Goal: Information Seeking & Learning: Learn about a topic

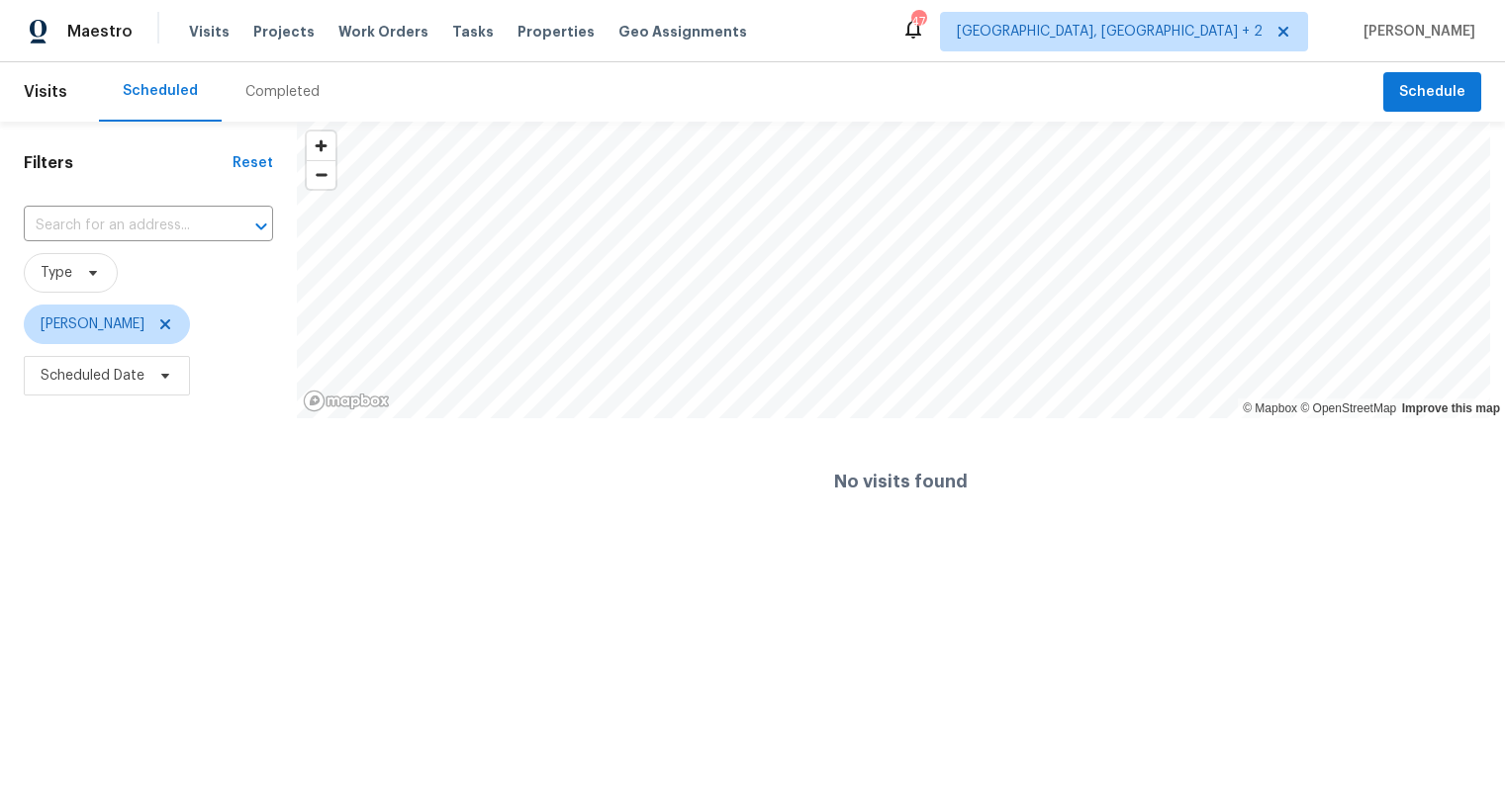
click at [281, 95] on div "Completed" at bounding box center [282, 92] width 74 height 20
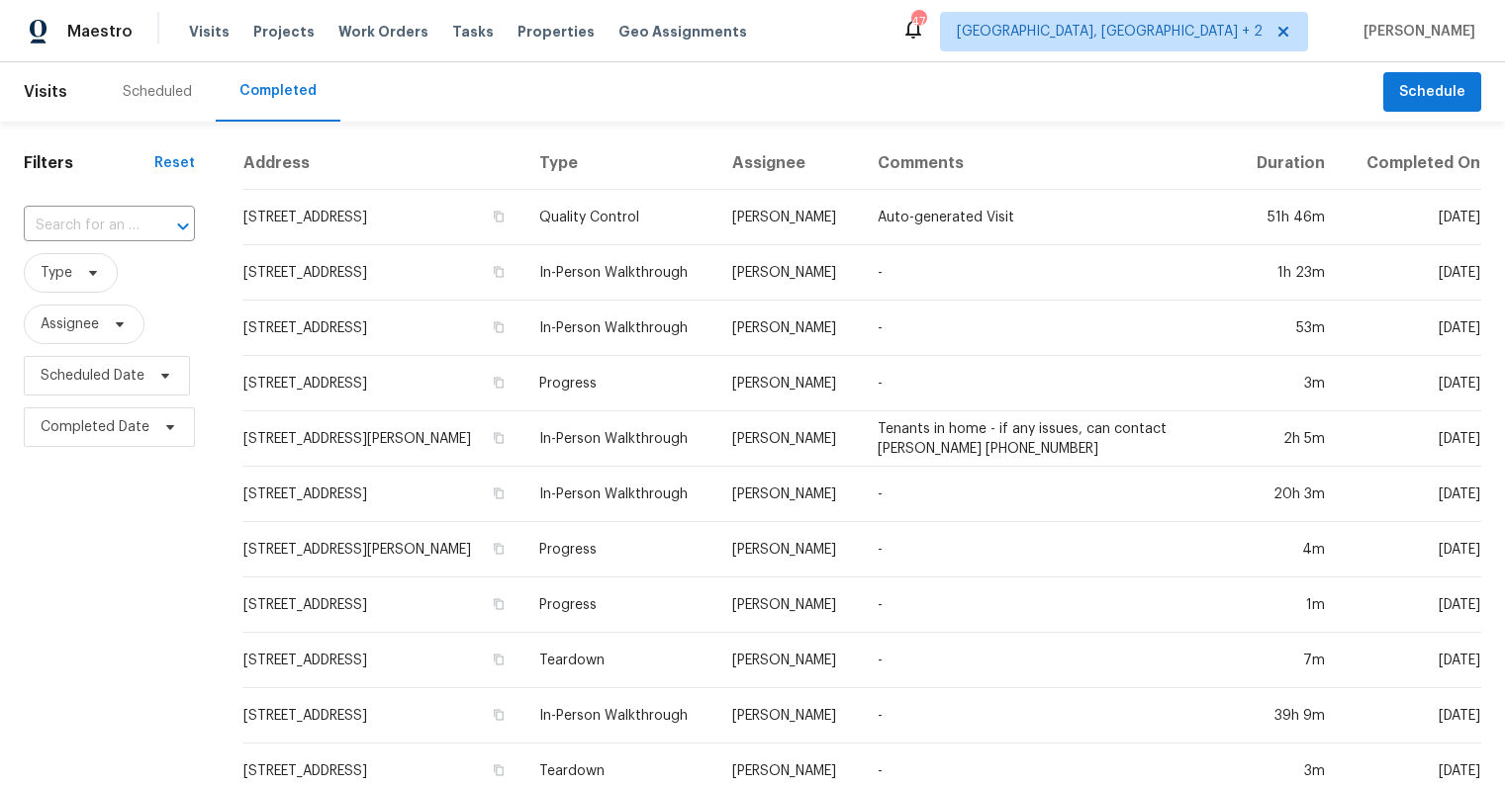
click at [104, 241] on div "​" at bounding box center [109, 226] width 171 height 43
type input "112 jasmine"
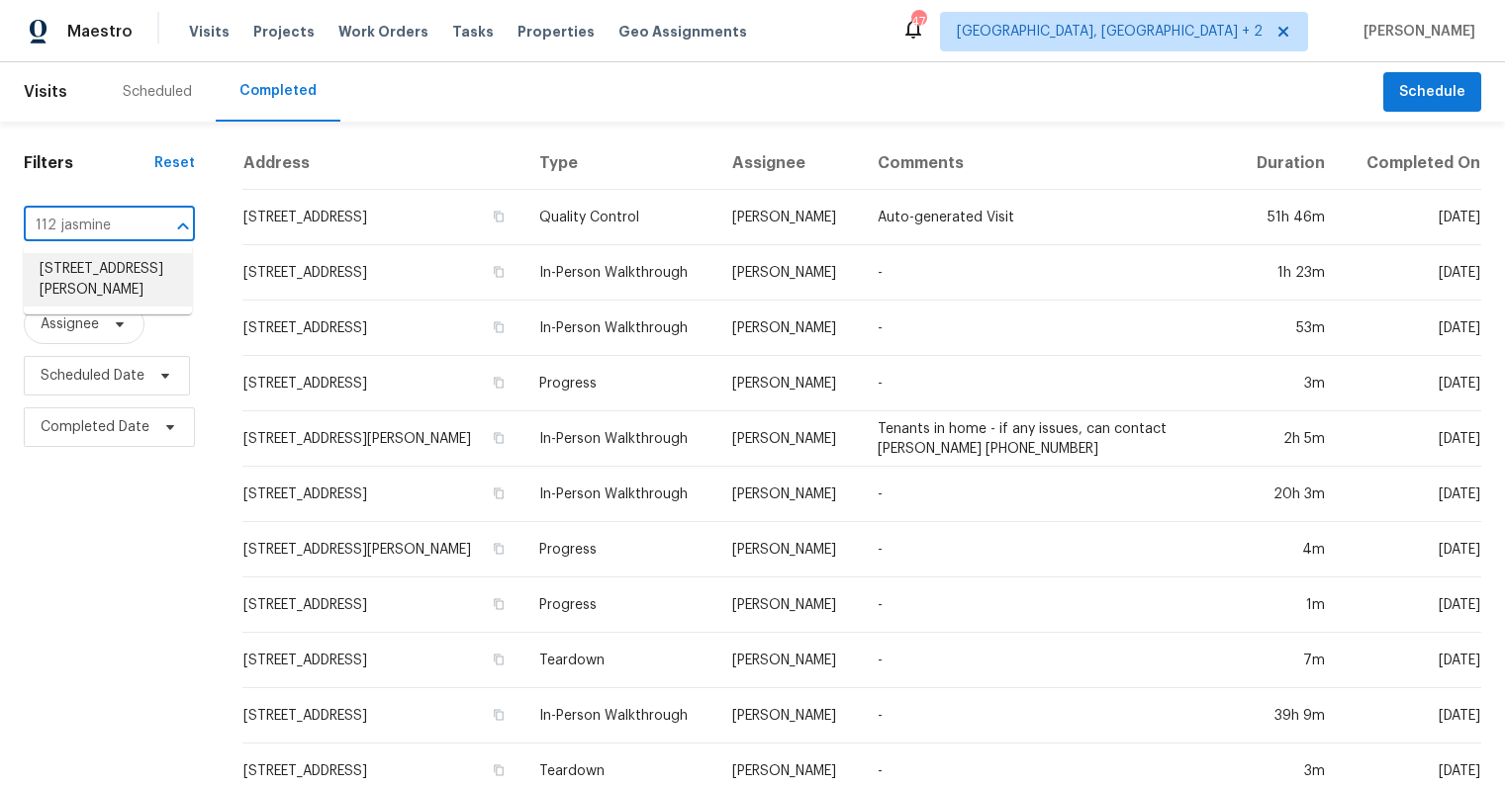
click at [67, 295] on li "112 Jasmine Ln, Goose Creek, SC 29445" at bounding box center [108, 279] width 168 height 53
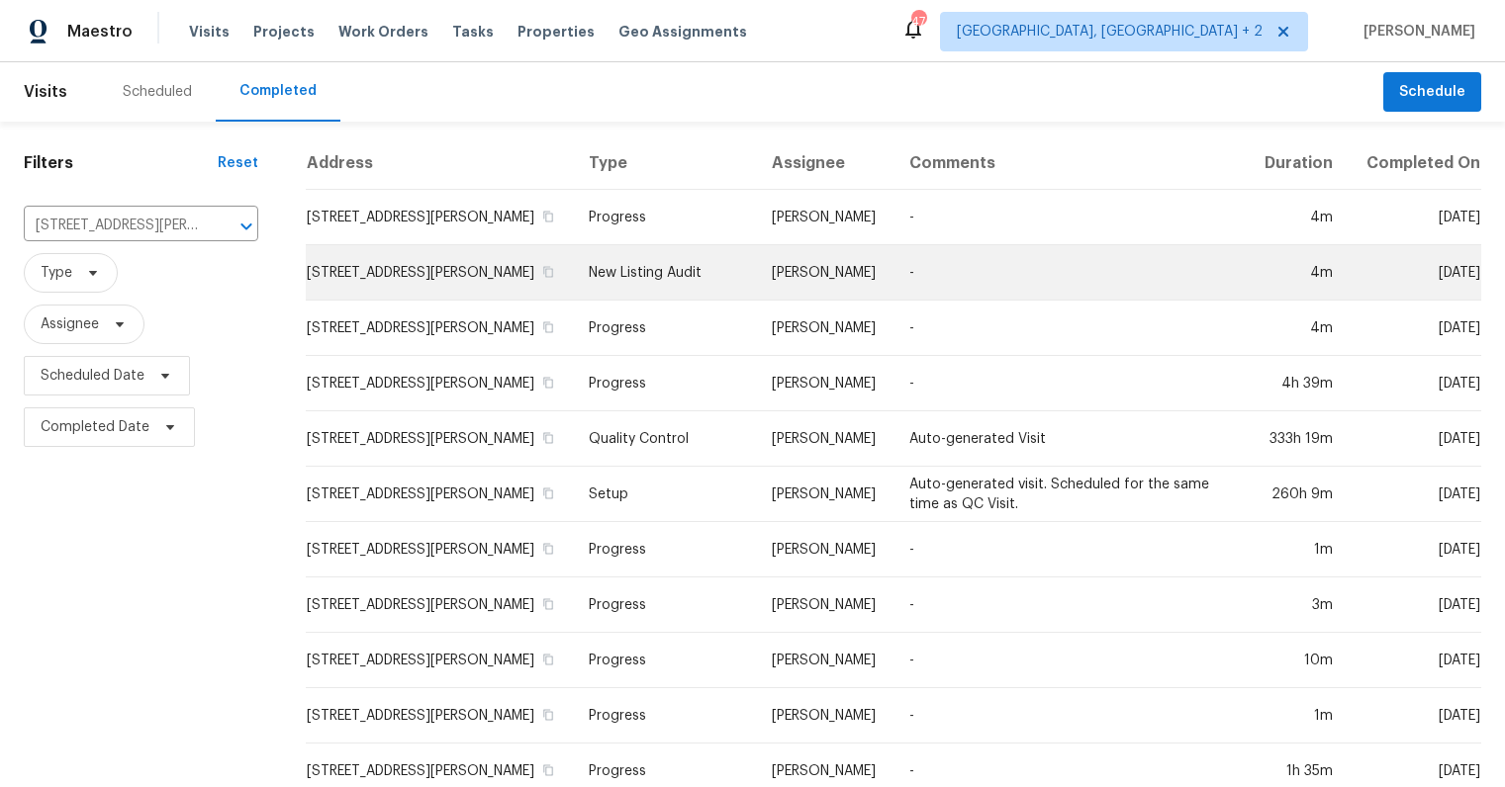
click at [449, 288] on td "112 Jasmine Ln, Goose Creek, SC 29445" at bounding box center [439, 272] width 267 height 55
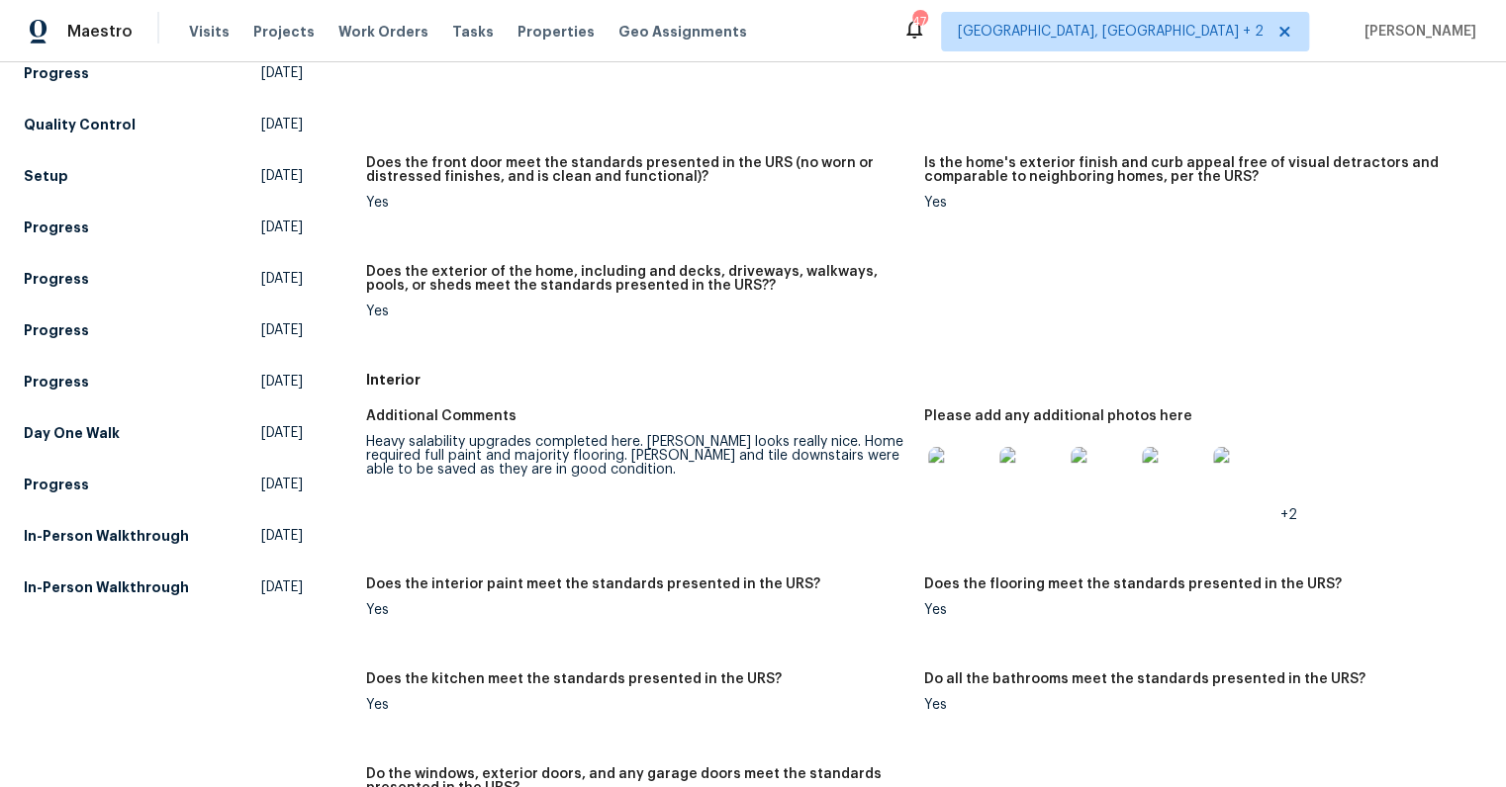
scroll to position [387, 0]
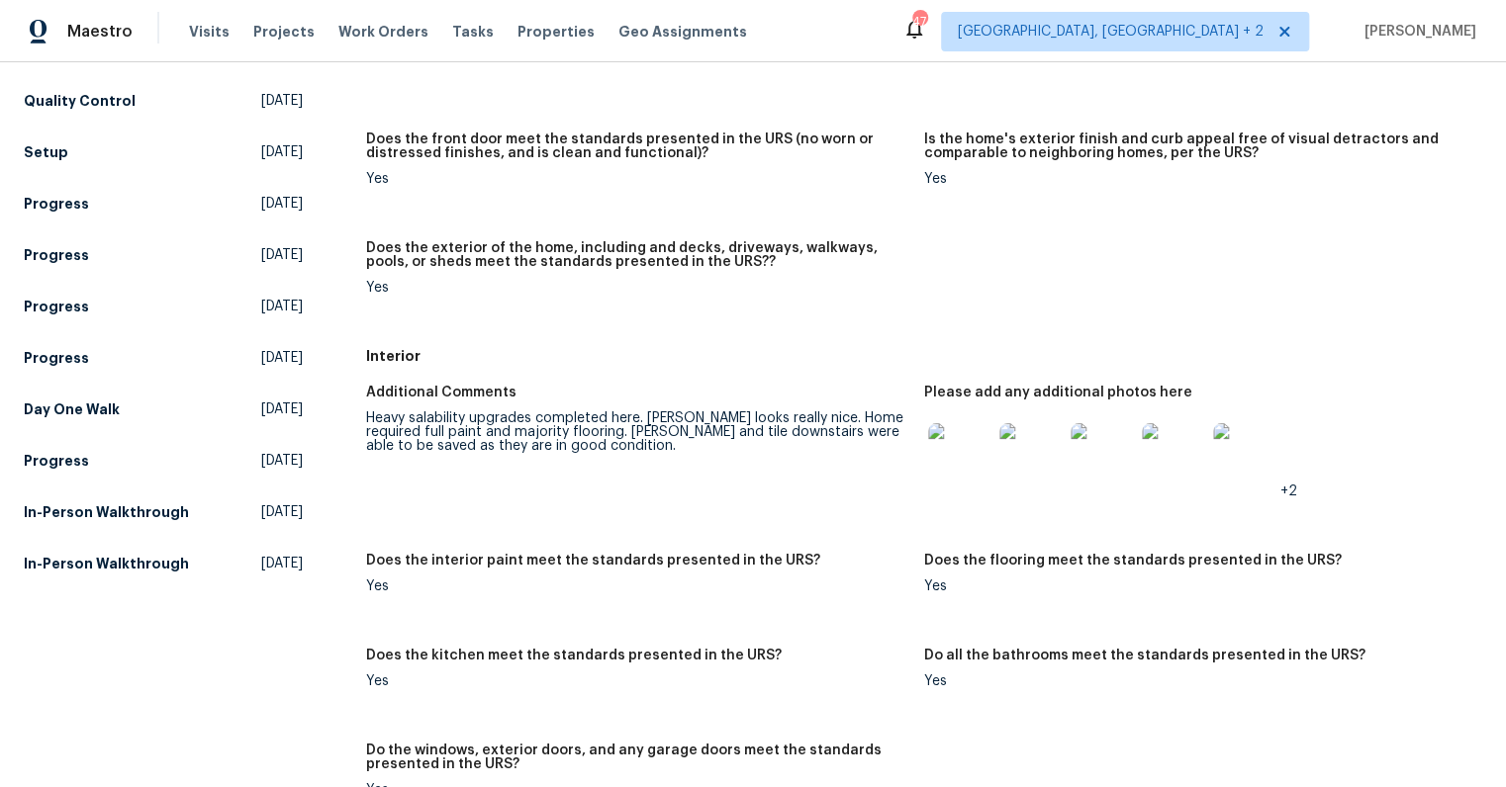
click at [949, 464] on img at bounding box center [959, 454] width 63 height 63
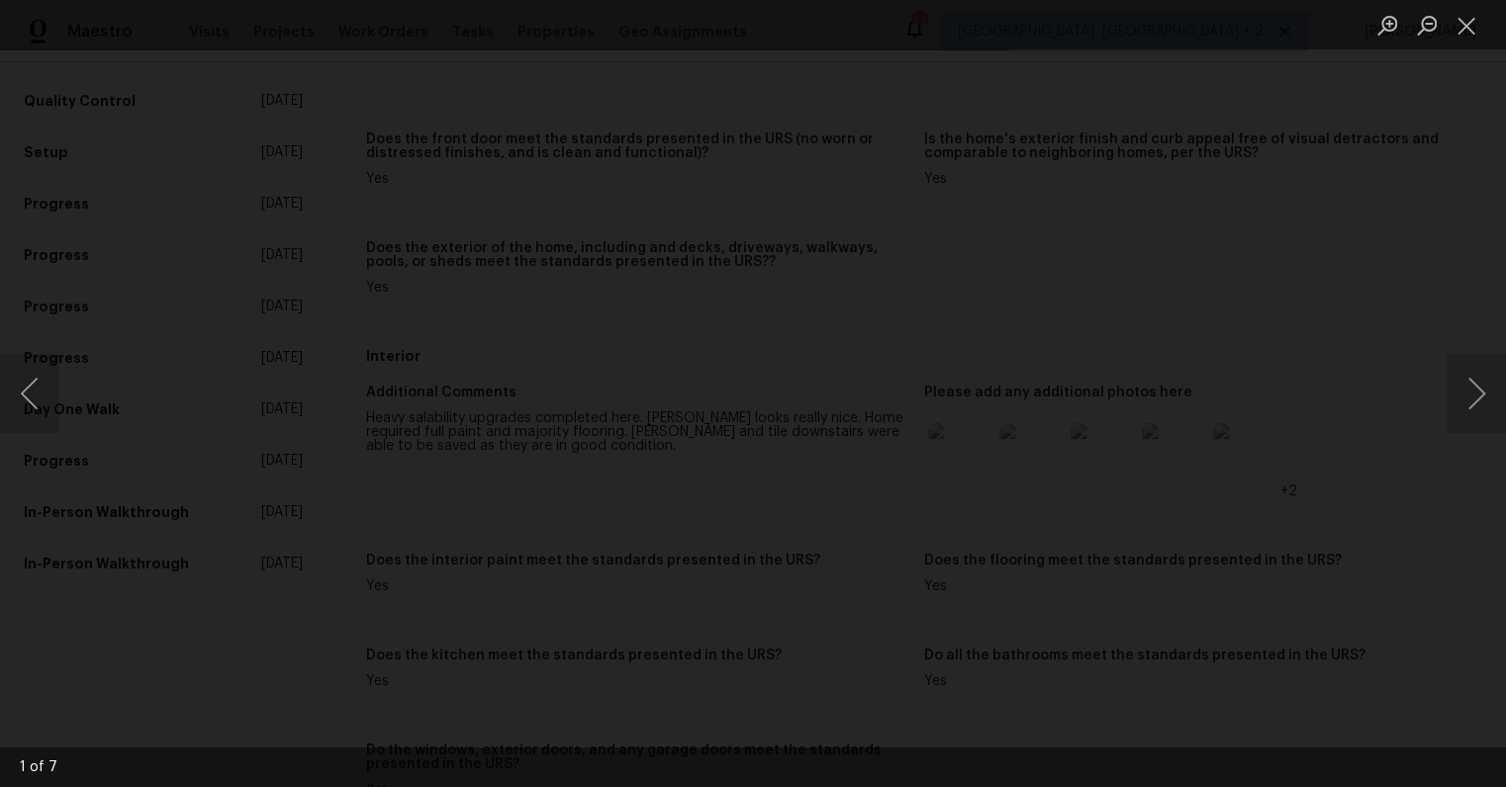
click at [783, 361] on img "Lightbox" at bounding box center [685, 541] width 3312 height 1732
click at [869, 323] on img "Lightbox" at bounding box center [786, 426] width 2194 height 1148
click at [1485, 396] on button "Next image" at bounding box center [1475, 393] width 59 height 79
click at [1480, 394] on button "Next image" at bounding box center [1475, 393] width 59 height 79
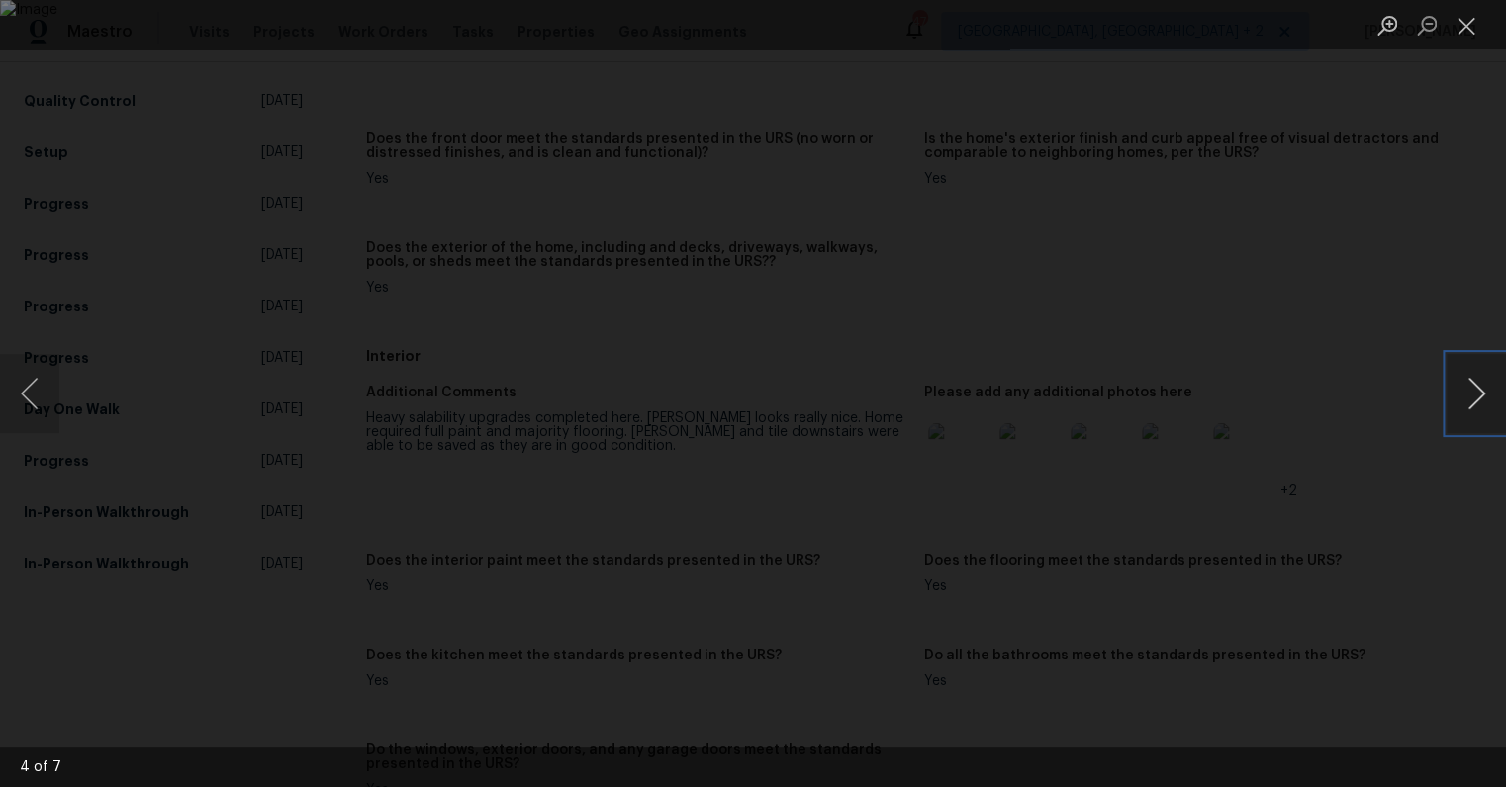
click at [1480, 394] on button "Next image" at bounding box center [1475, 393] width 59 height 79
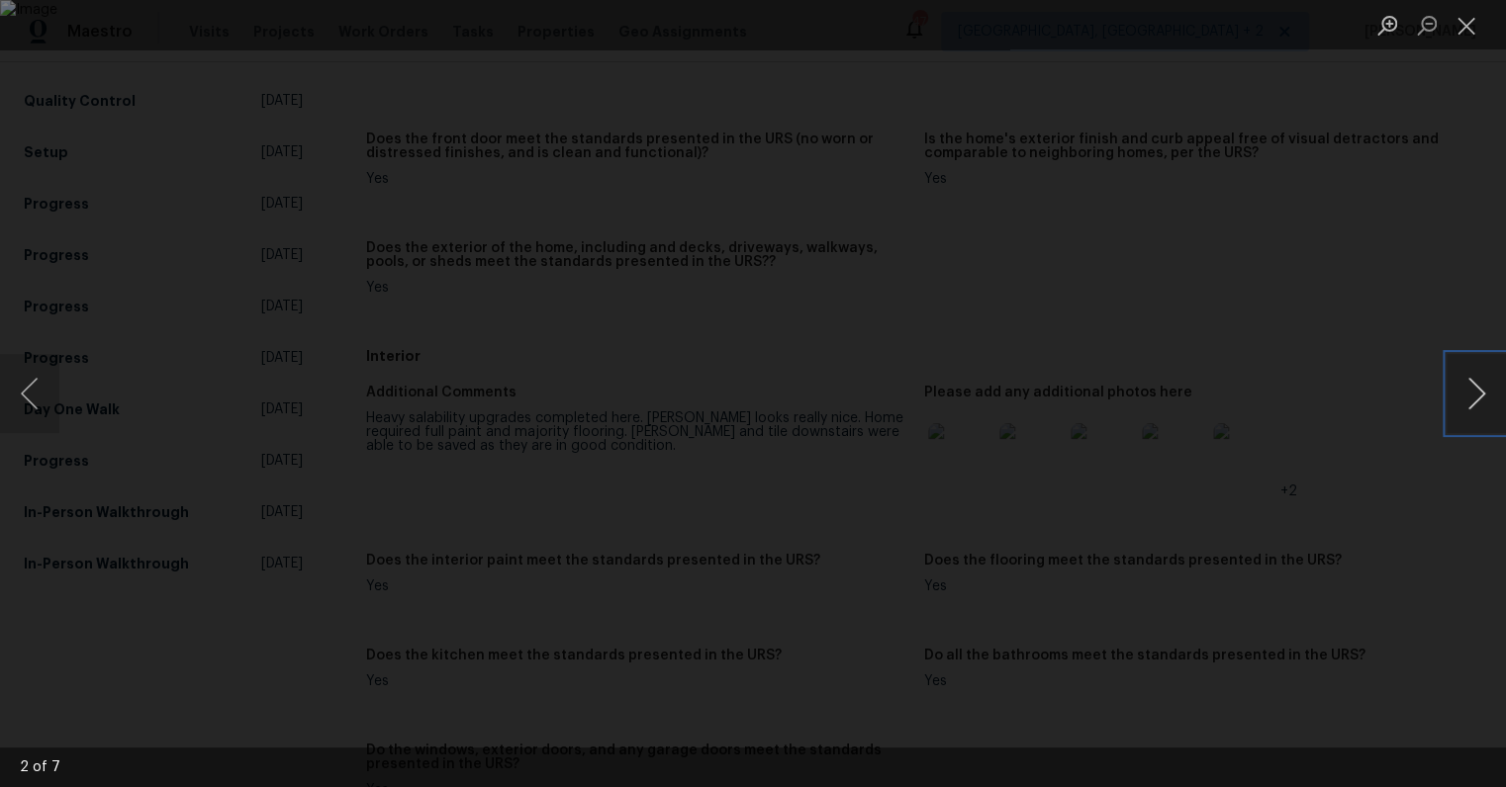
click at [1480, 394] on button "Next image" at bounding box center [1475, 393] width 59 height 79
click at [1481, 442] on div "Lightbox" at bounding box center [753, 393] width 1506 height 787
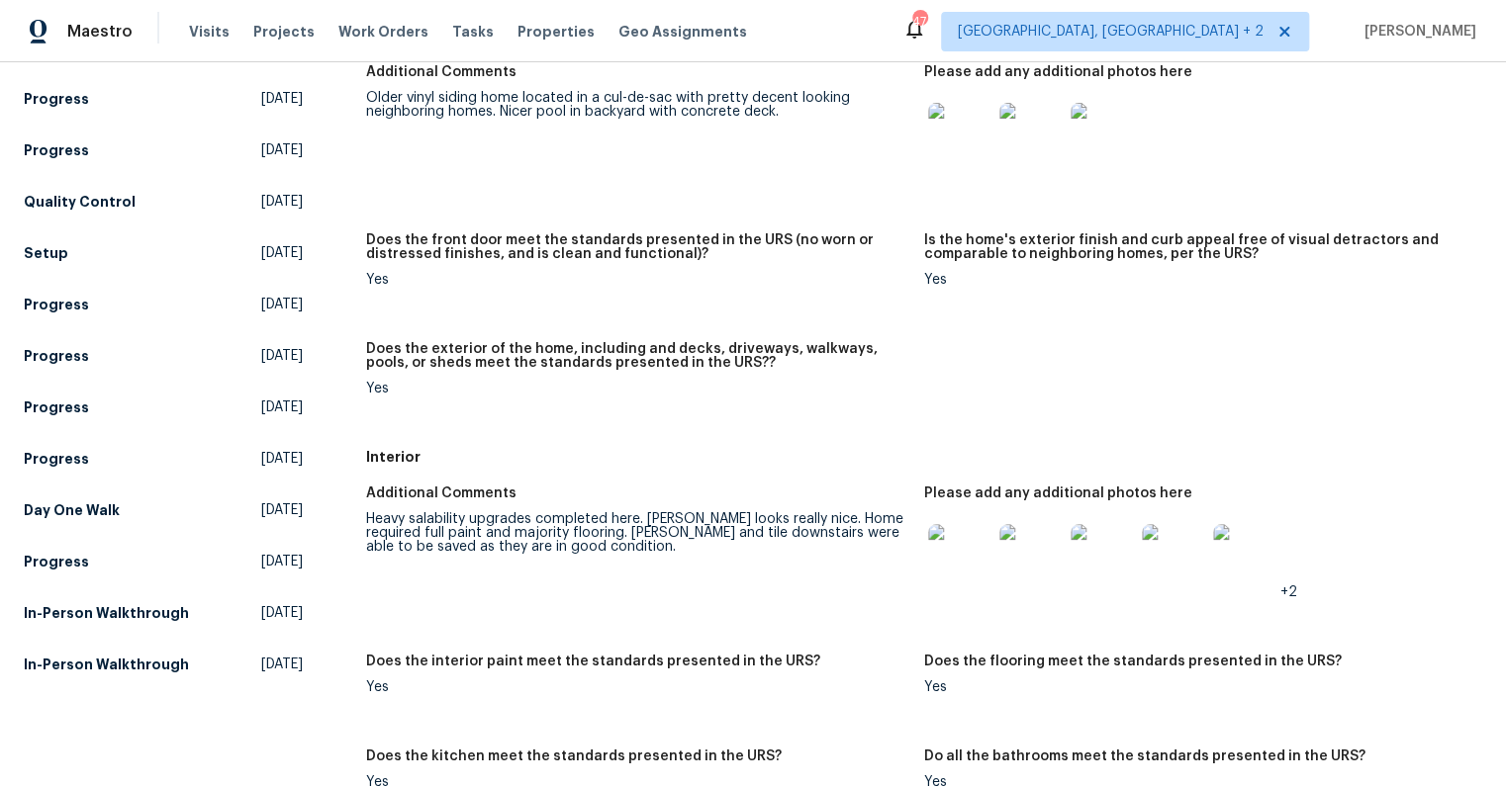
scroll to position [271, 0]
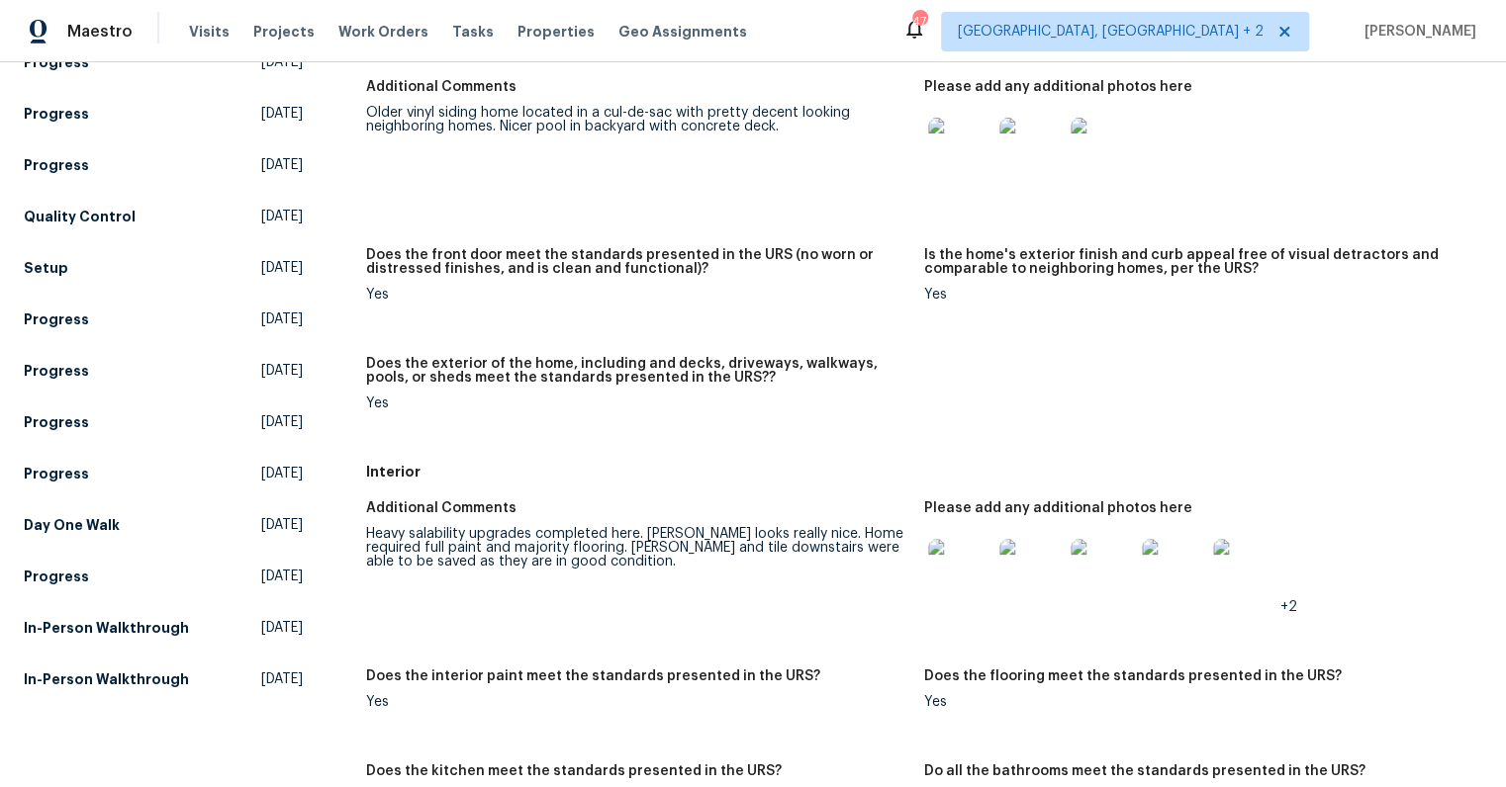
click at [958, 165] on img at bounding box center [959, 149] width 63 height 63
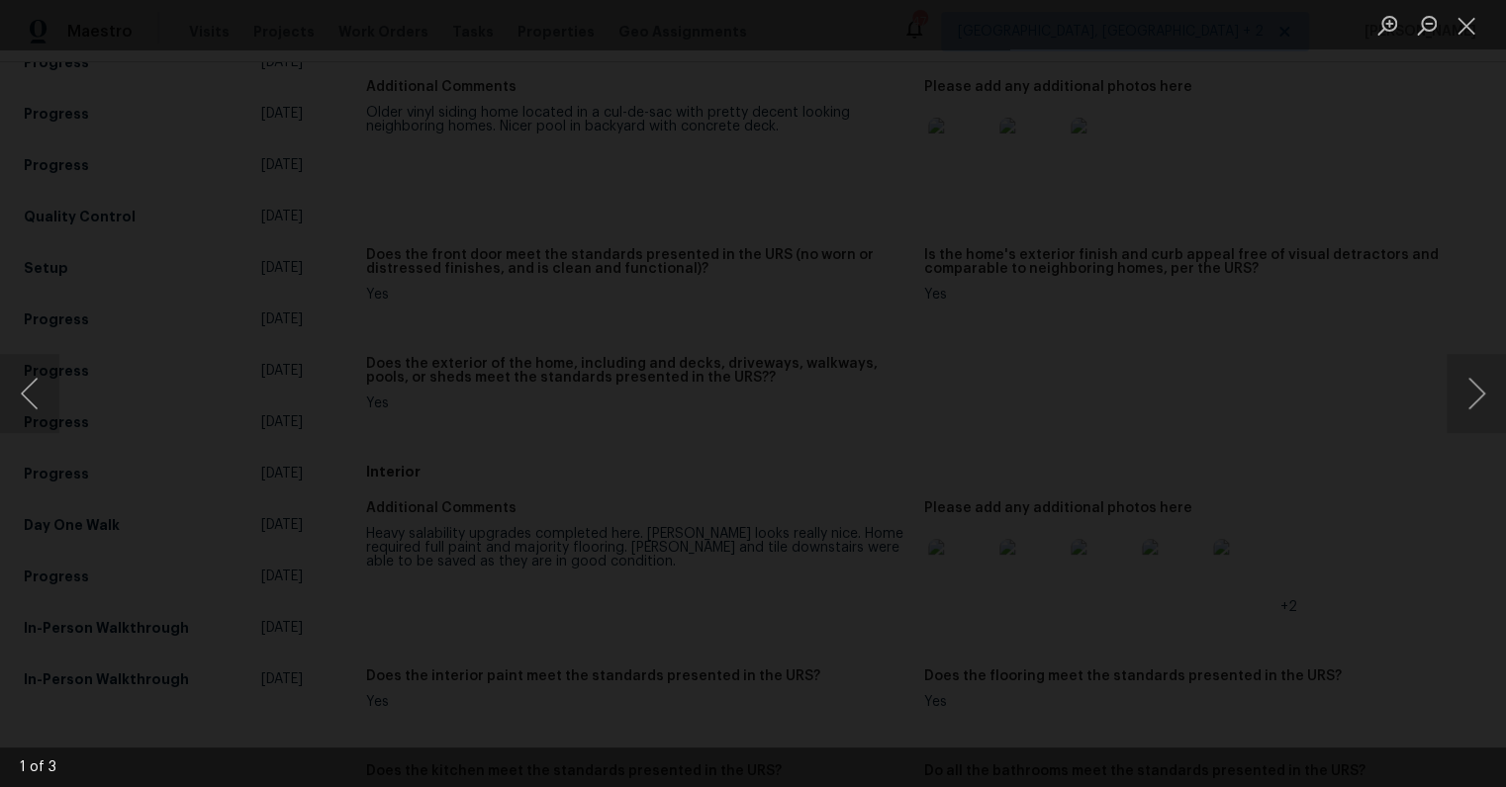
click at [1428, 357] on img "Lightbox" at bounding box center [1105, 355] width 2881 height 1507
click at [1469, 397] on button "Next image" at bounding box center [1475, 393] width 59 height 79
click at [988, 240] on img "Lightbox" at bounding box center [696, 156] width 6653 height 3479
click at [1468, 384] on button "Next image" at bounding box center [1475, 393] width 59 height 79
click at [640, 445] on img "Lightbox" at bounding box center [789, 423] width 1883 height 984
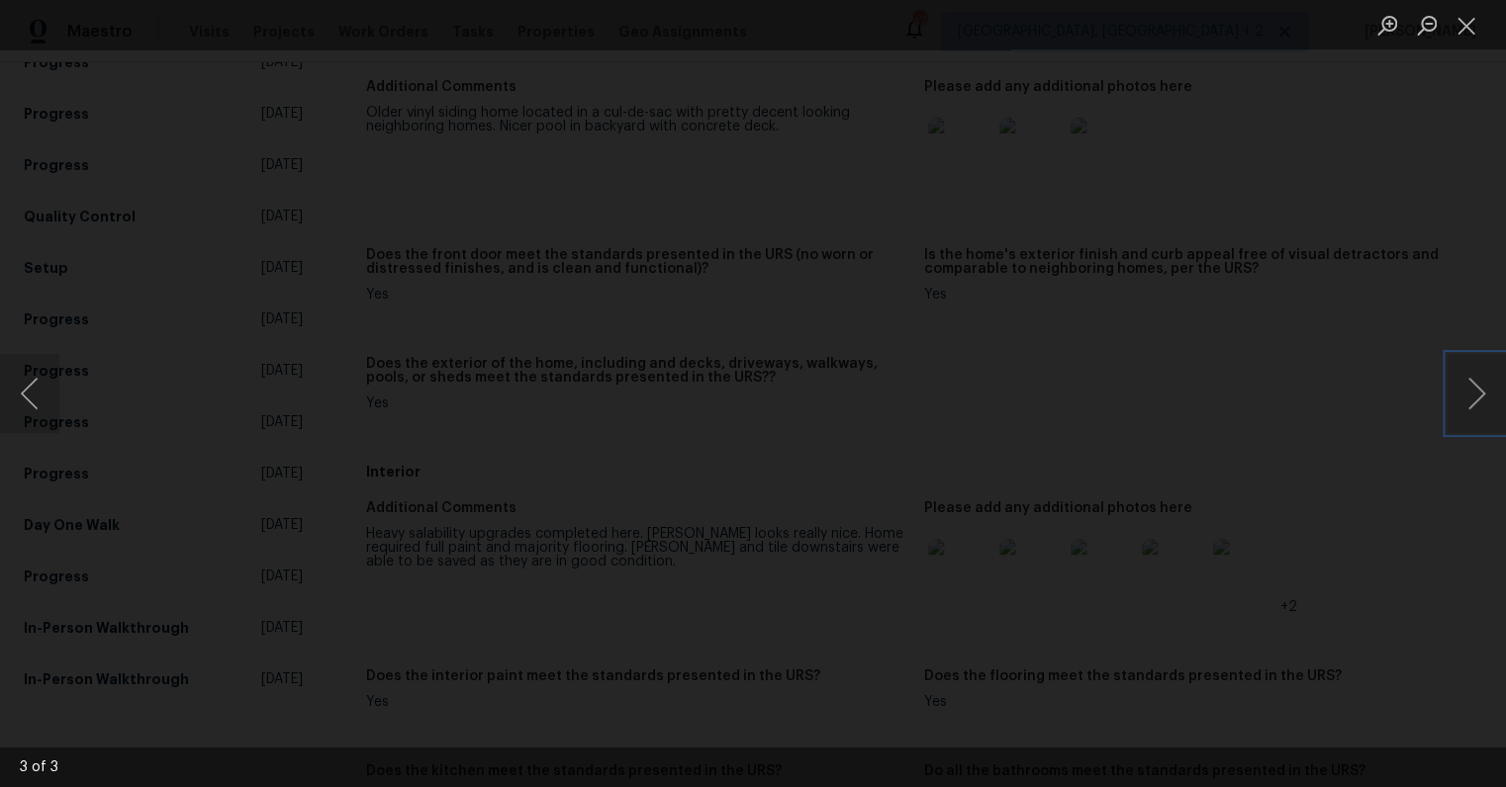
click at [646, 573] on img "Lightbox" at bounding box center [1147, 508] width 3998 height 2091
click at [1464, 392] on button "Next image" at bounding box center [1475, 393] width 59 height 79
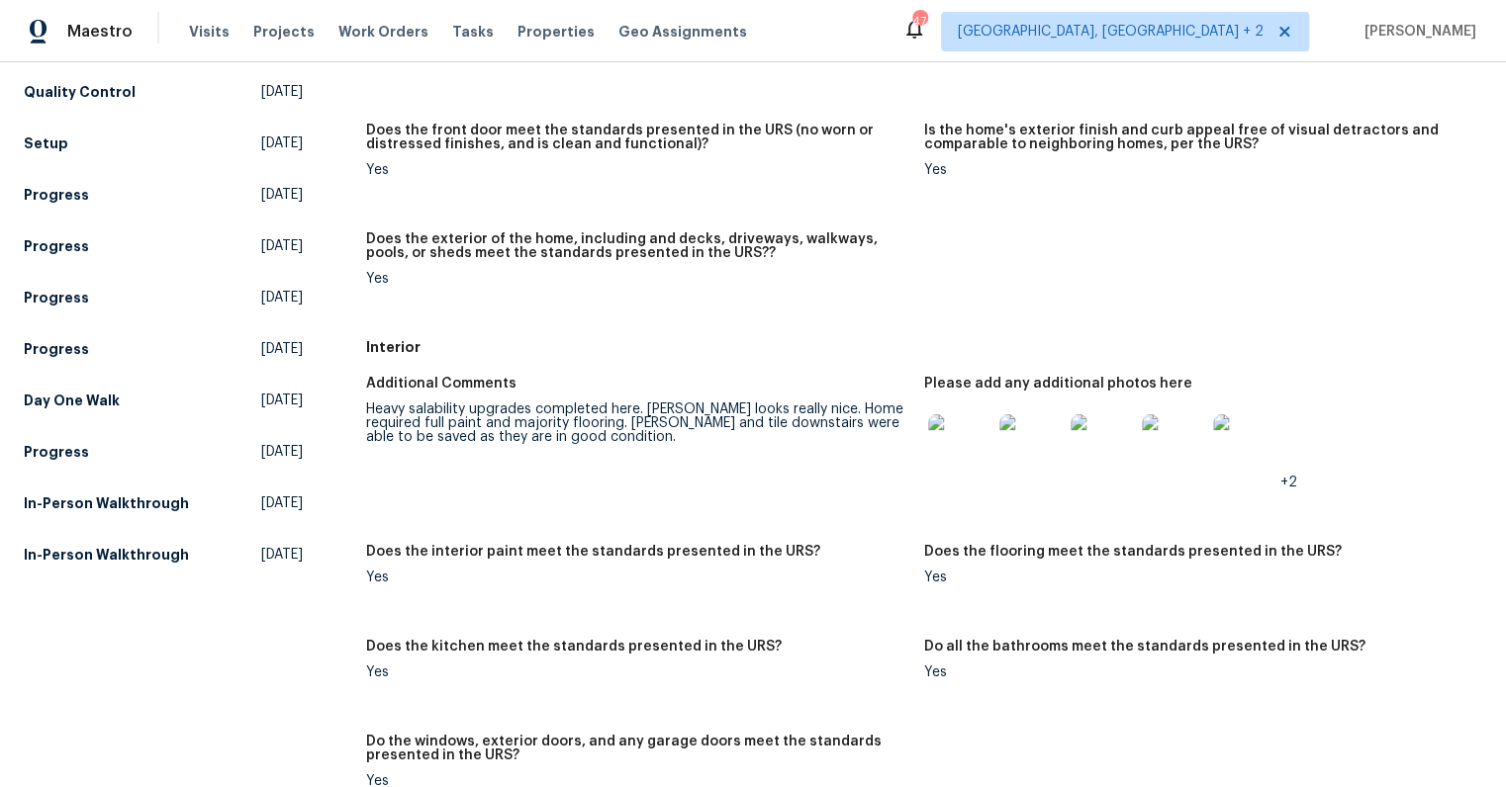
scroll to position [286, 0]
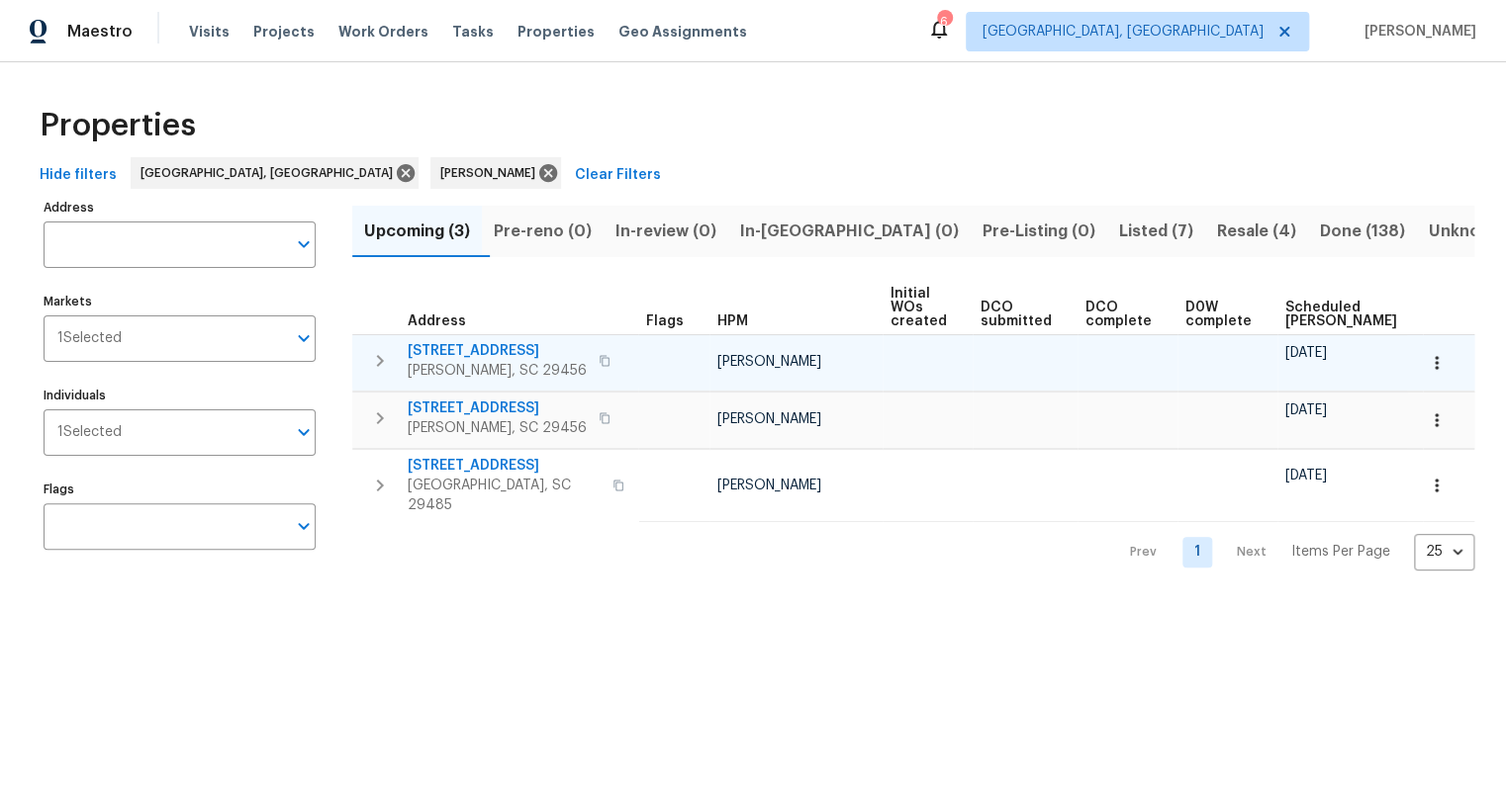
click at [504, 349] on span "3805 Annapolis Way" at bounding box center [497, 351] width 179 height 20
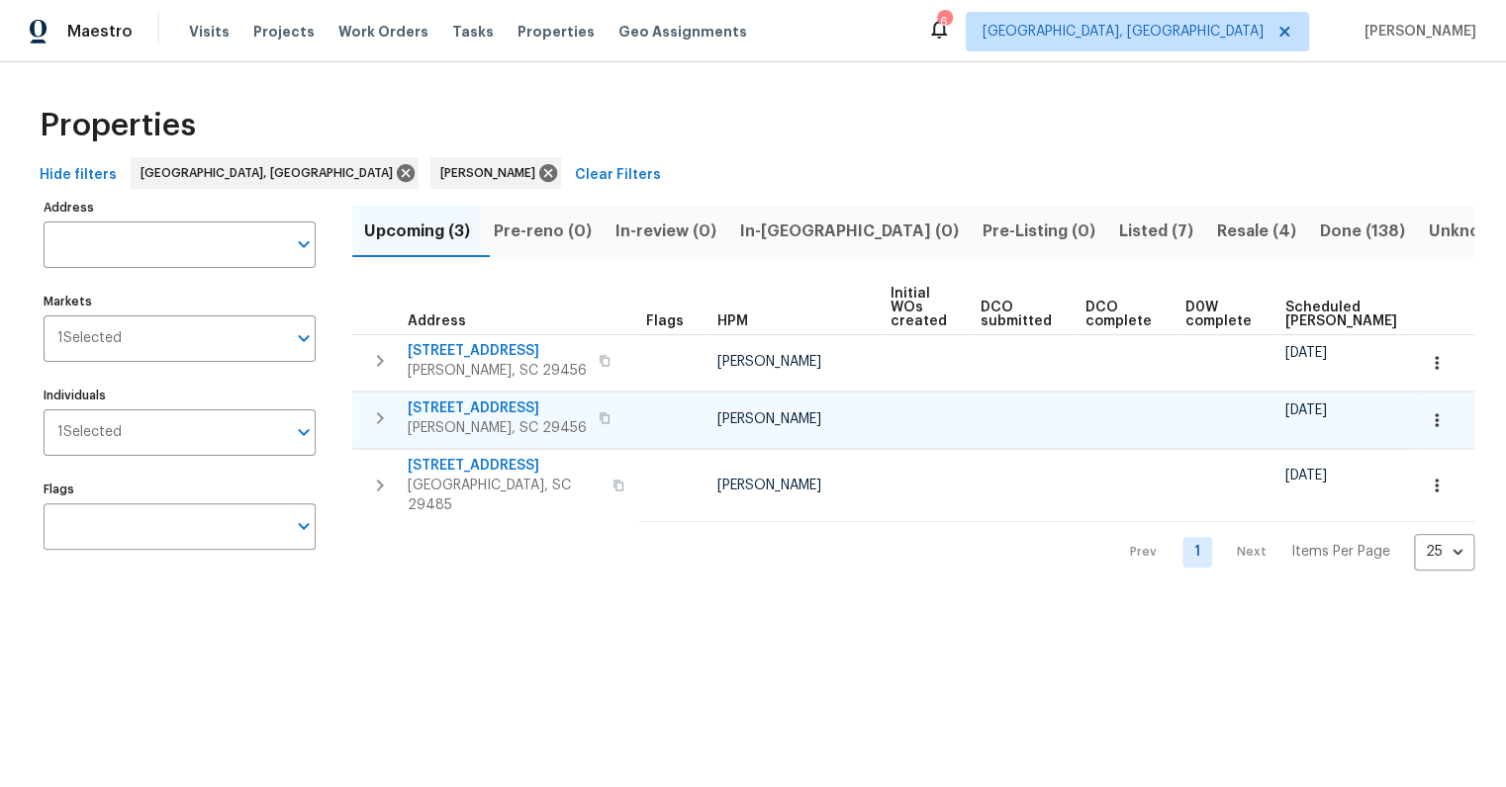
click at [505, 409] on span "218 Lodgepole Rd" at bounding box center [497, 409] width 179 height 20
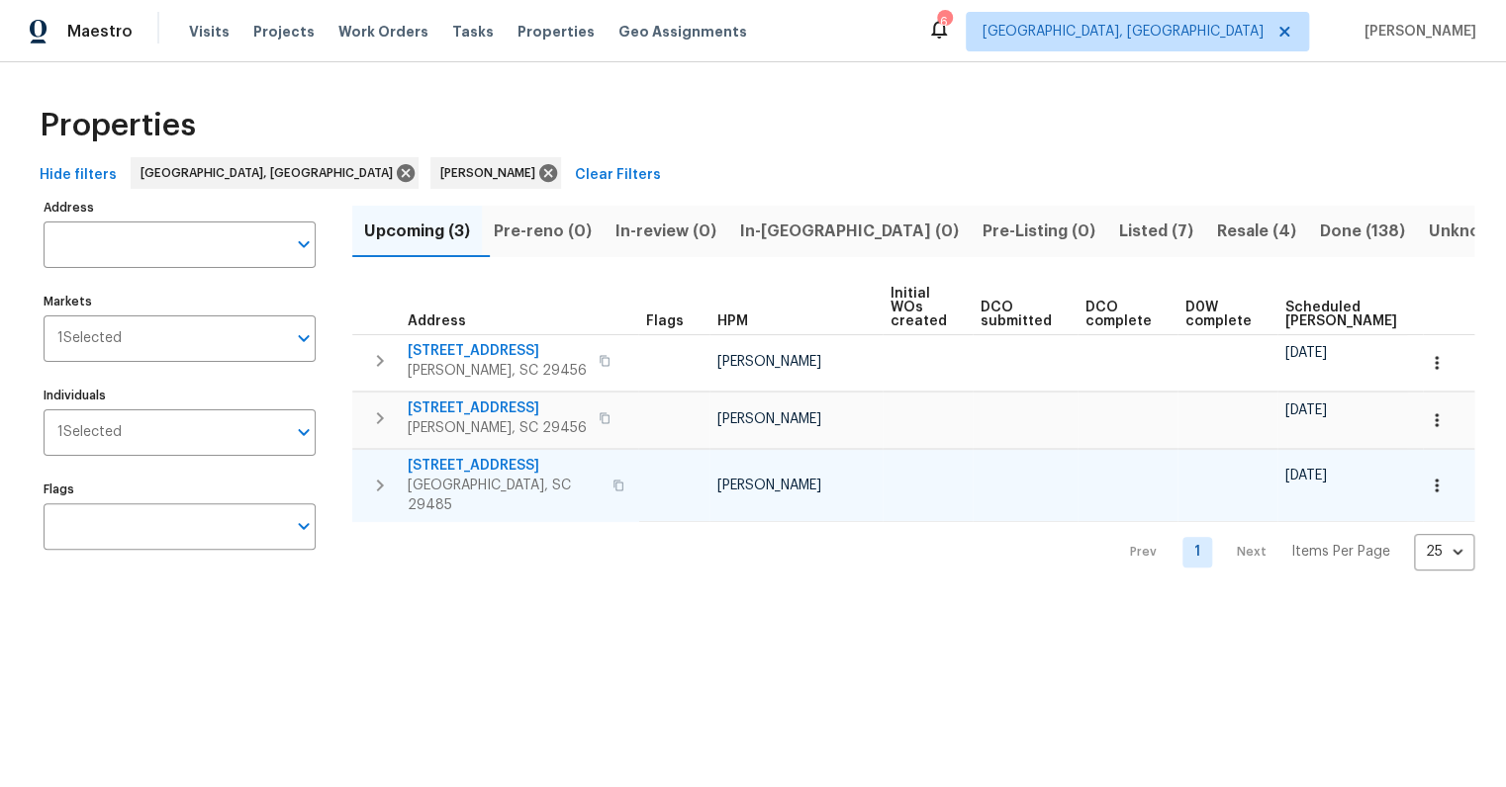
click at [503, 462] on span "105 Nottingham Ct" at bounding box center [504, 466] width 193 height 20
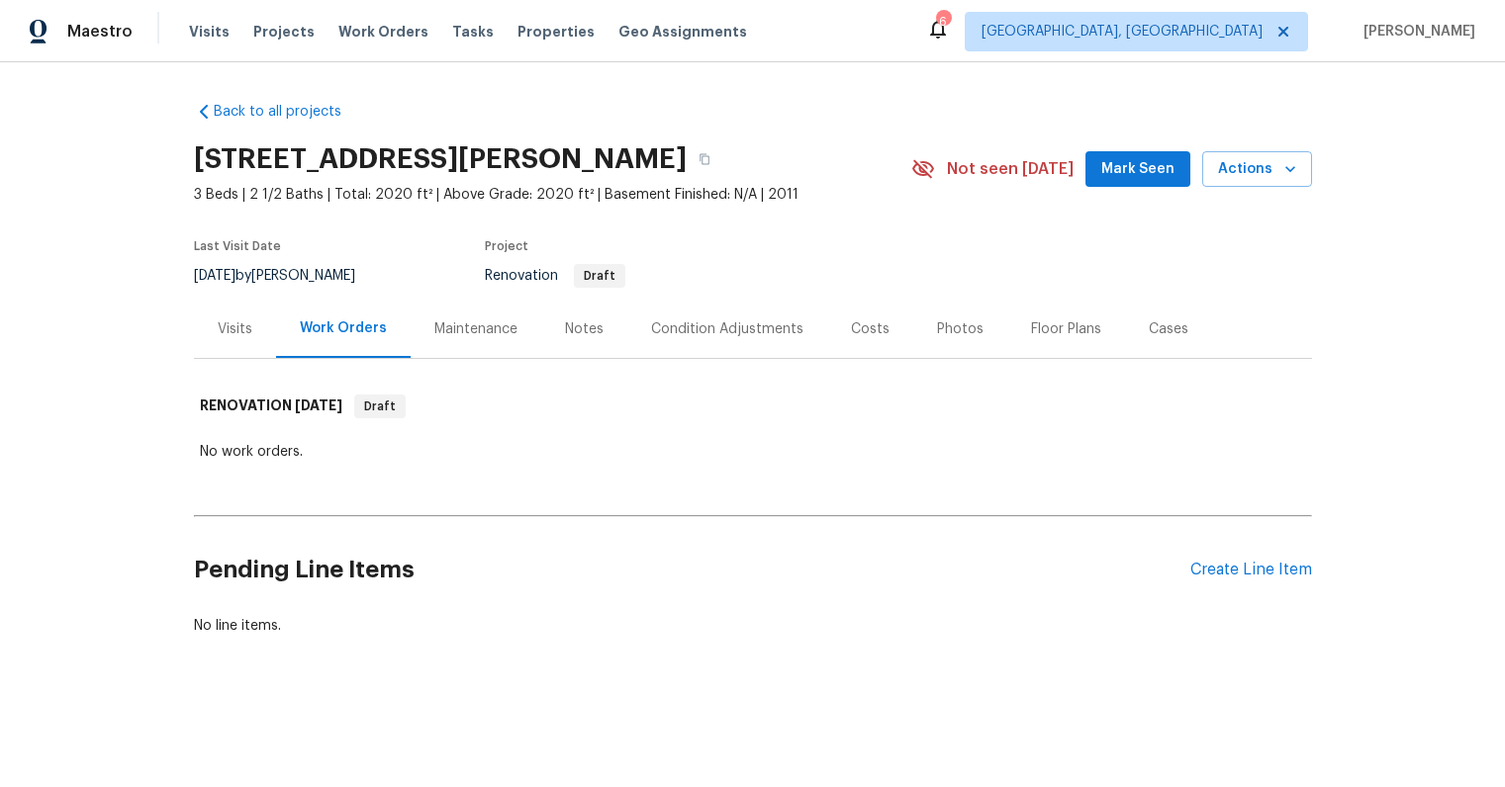
click at [853, 338] on div "Costs" at bounding box center [870, 330] width 39 height 20
click at [862, 342] on div "Costs" at bounding box center [870, 329] width 86 height 58
click at [880, 333] on div "Costs" at bounding box center [870, 329] width 86 height 58
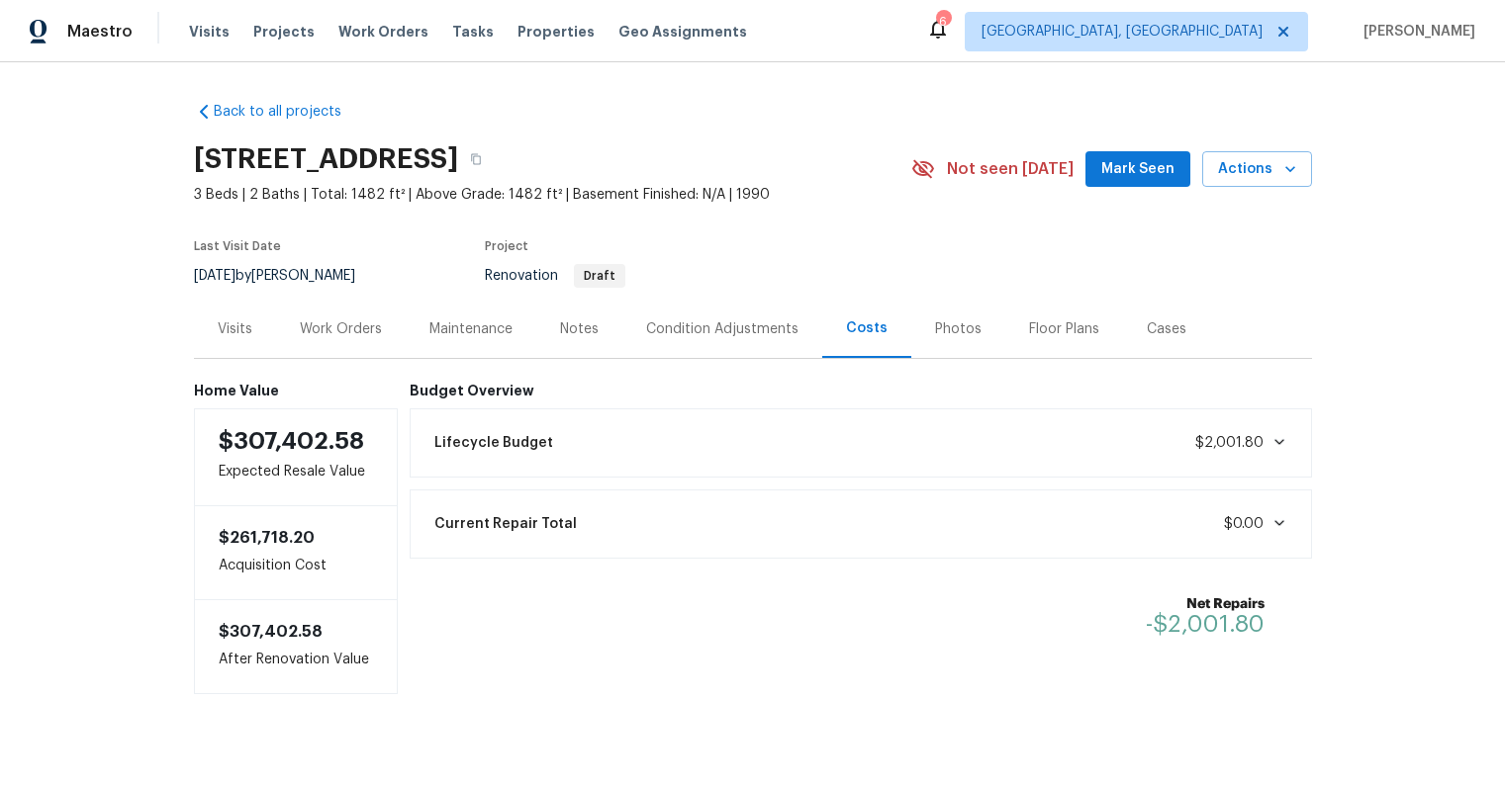
click at [360, 334] on div "Work Orders" at bounding box center [341, 330] width 82 height 20
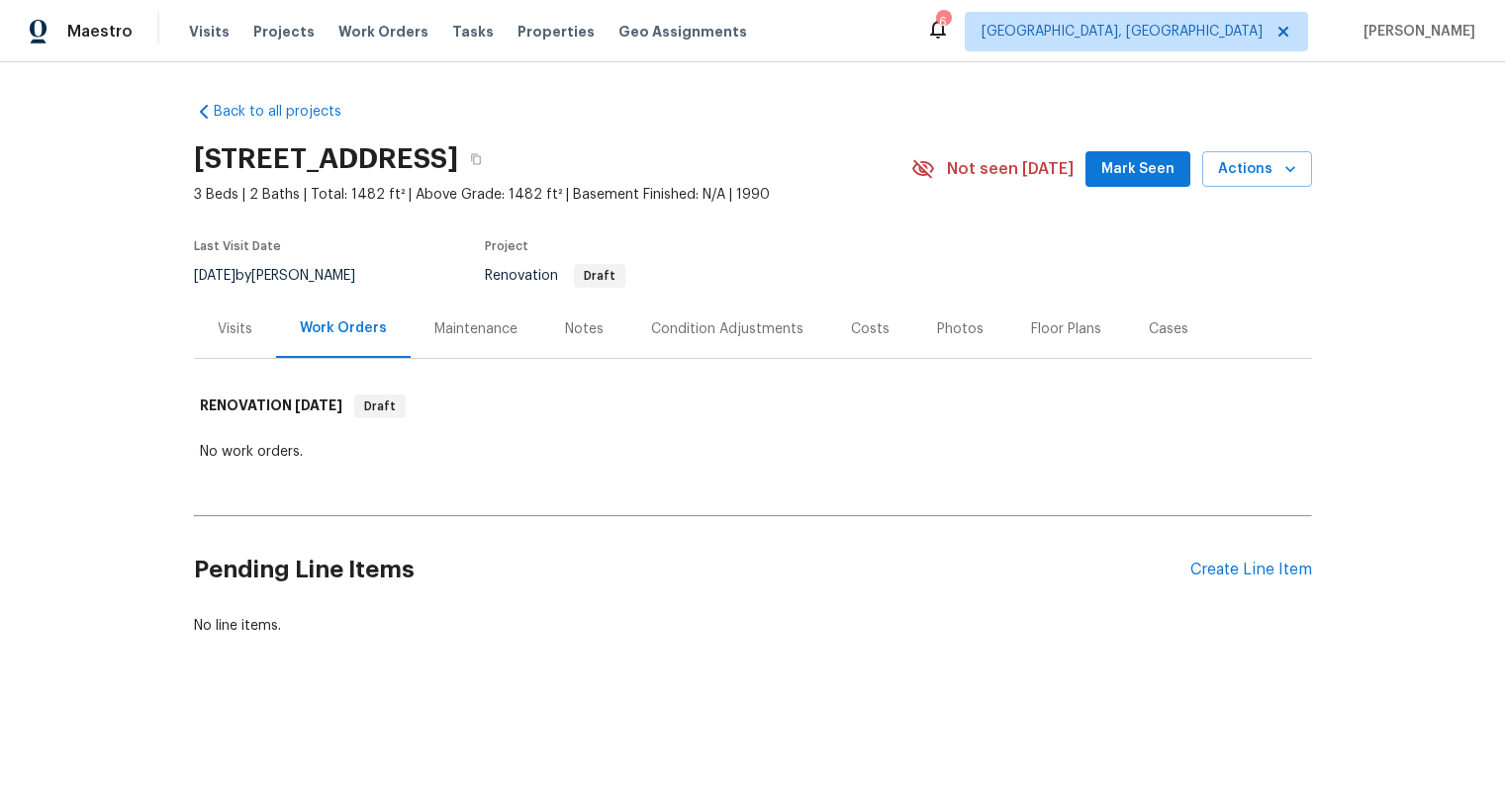
click at [251, 327] on div "Visits" at bounding box center [235, 329] width 82 height 58
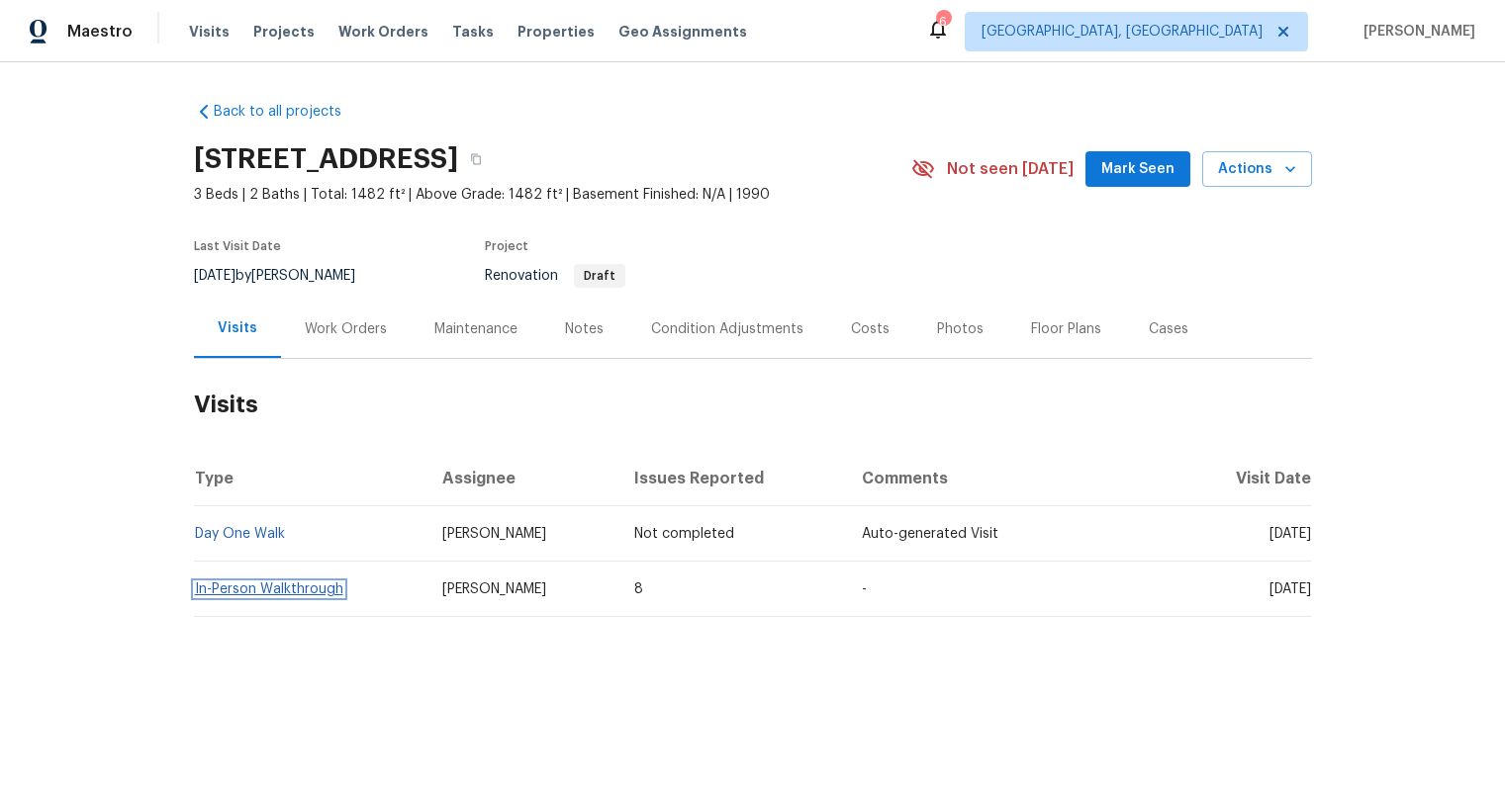
click at [291, 595] on link "In-Person Walkthrough" at bounding box center [269, 590] width 148 height 14
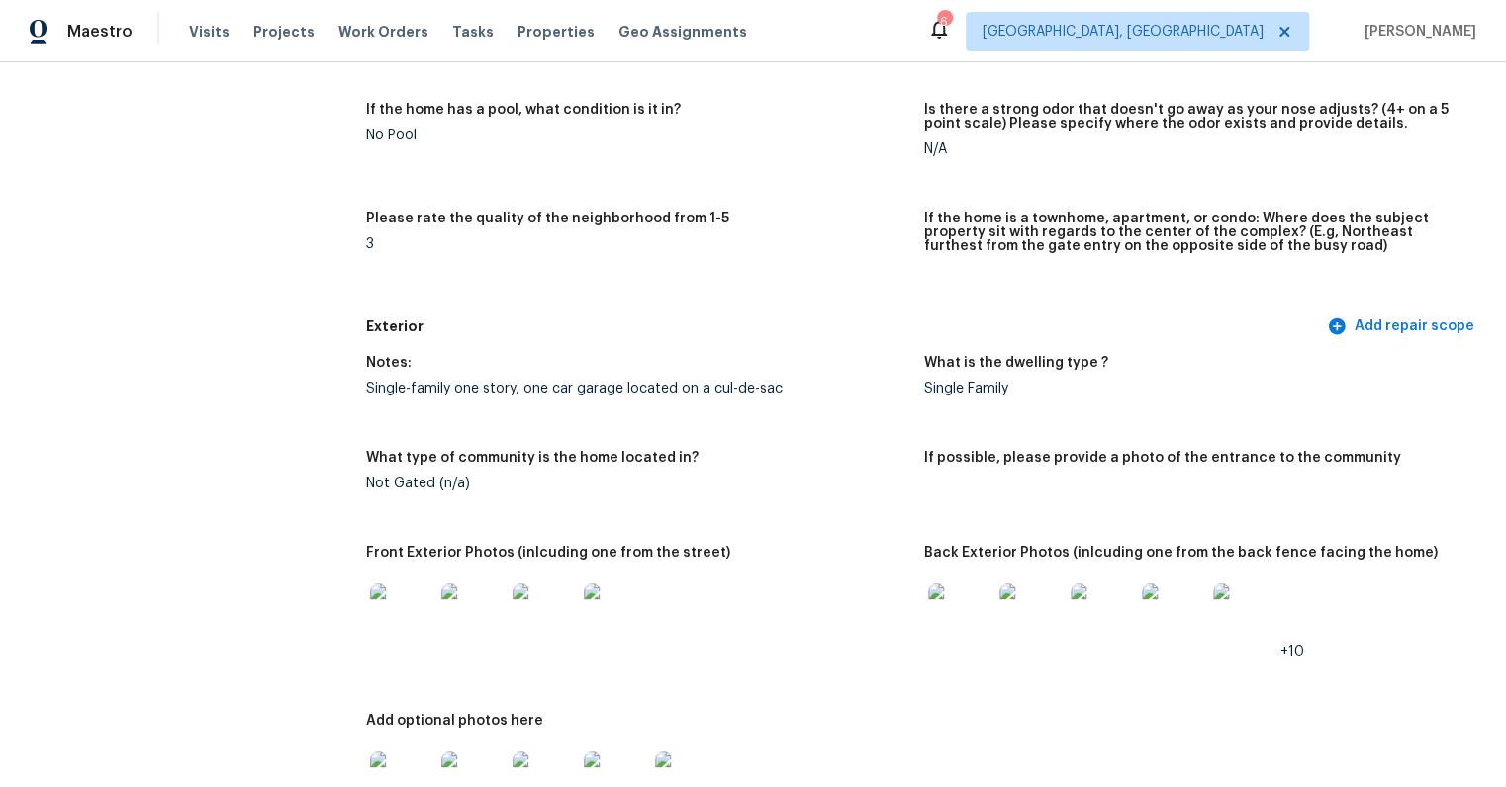
scroll to position [672, 0]
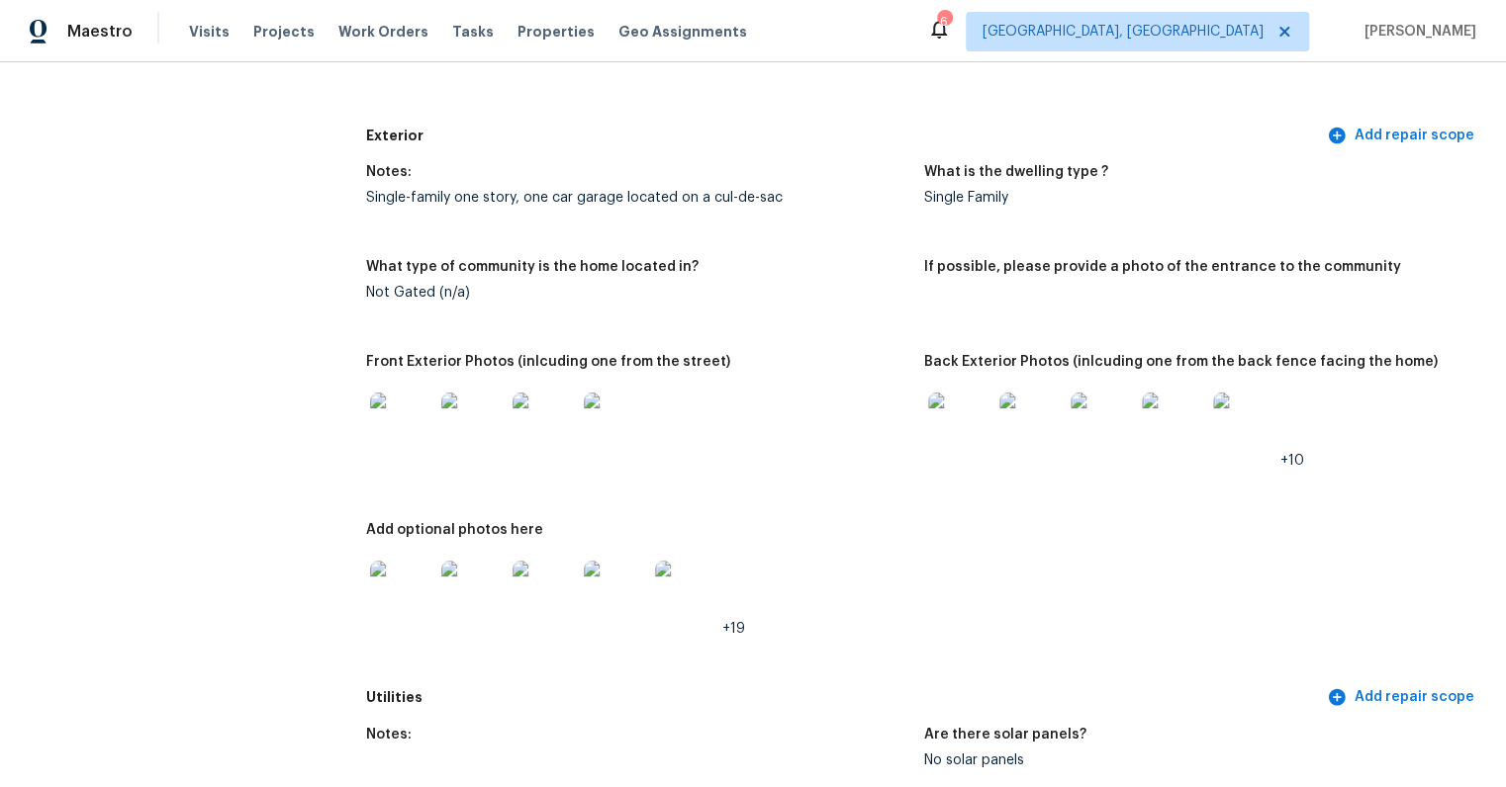
click at [396, 406] on img at bounding box center [401, 424] width 63 height 63
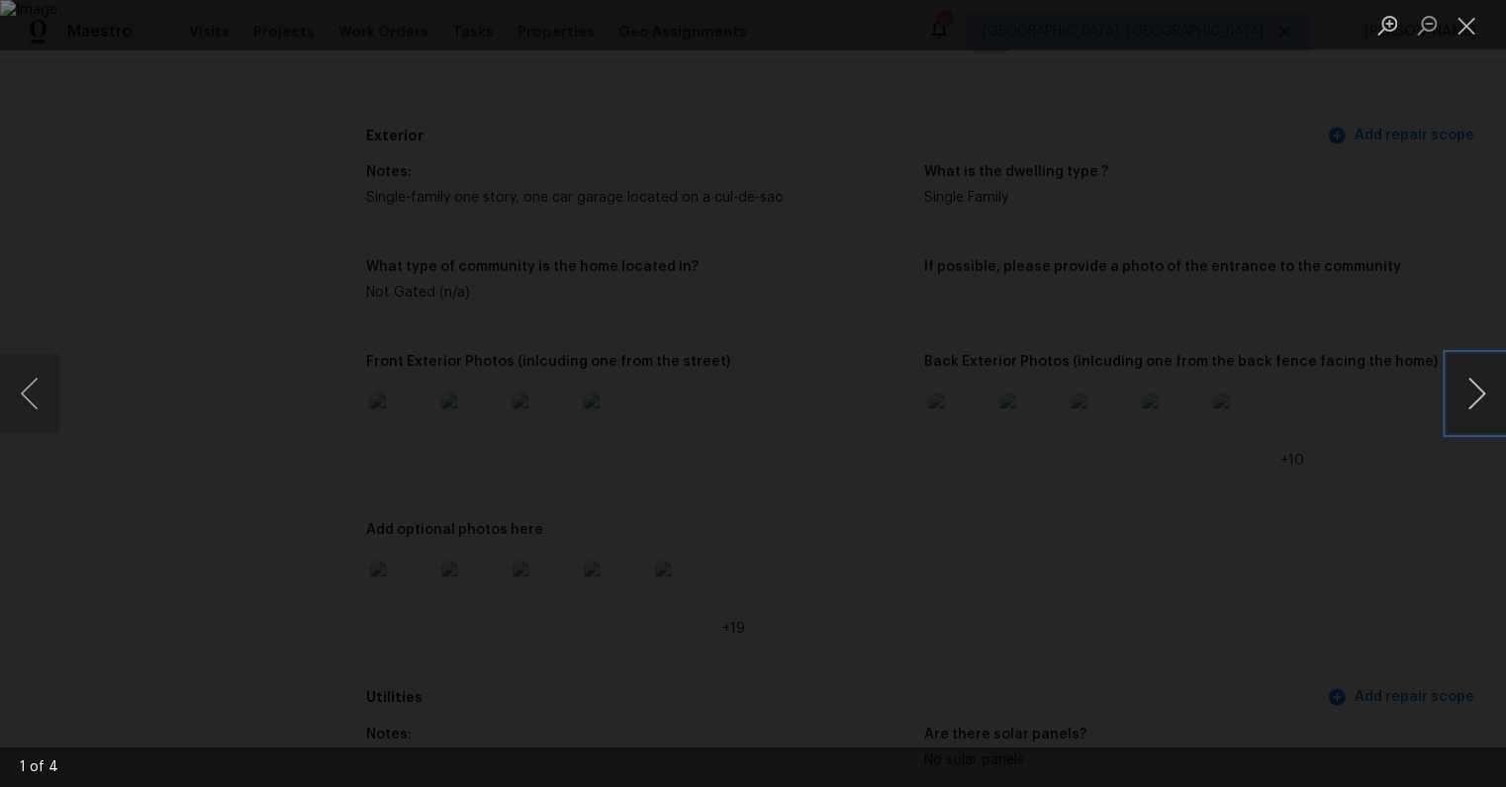
click at [1469, 394] on button "Next image" at bounding box center [1475, 393] width 59 height 79
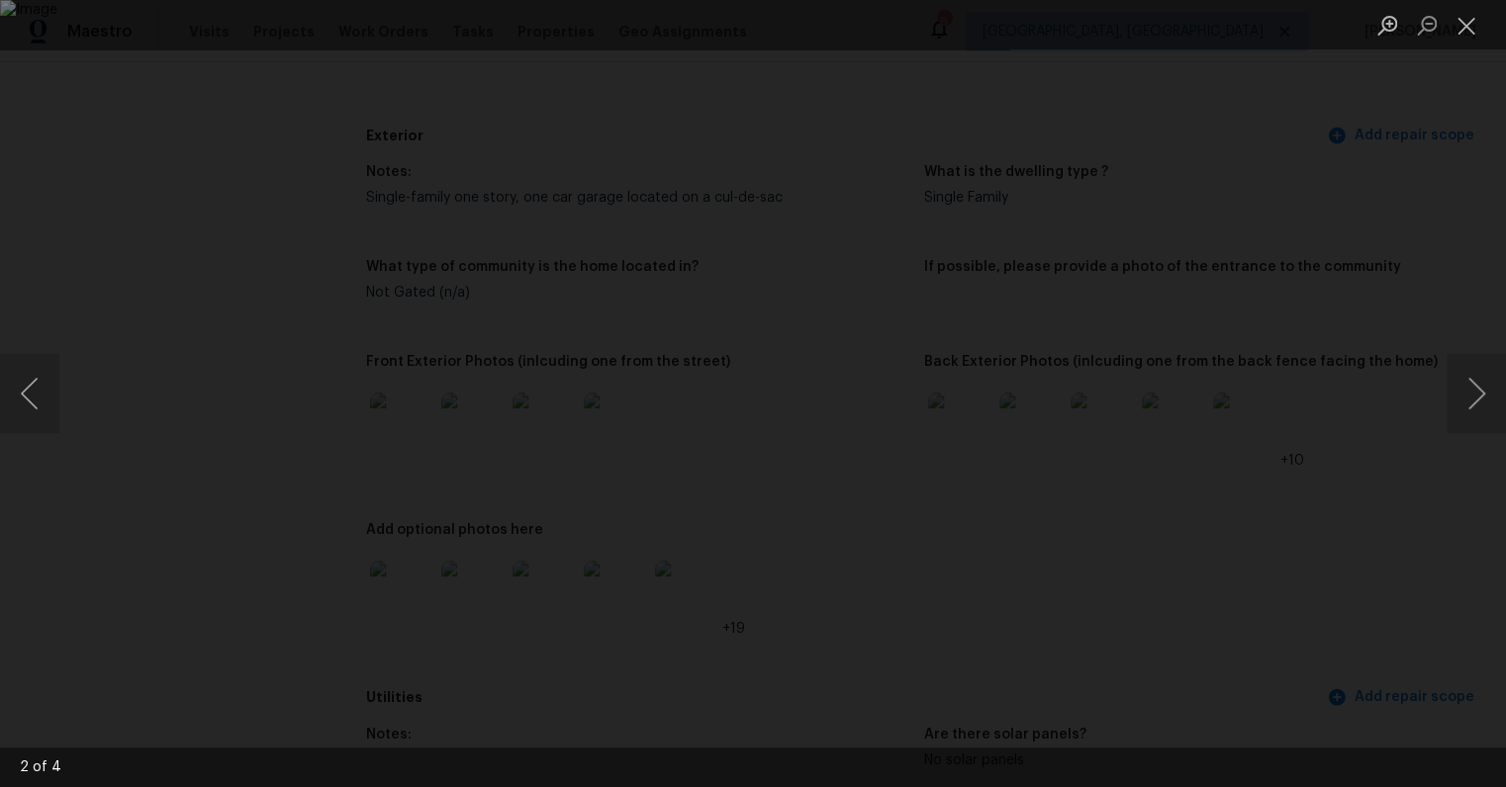
click at [1413, 468] on div "Lightbox" at bounding box center [753, 393] width 1506 height 787
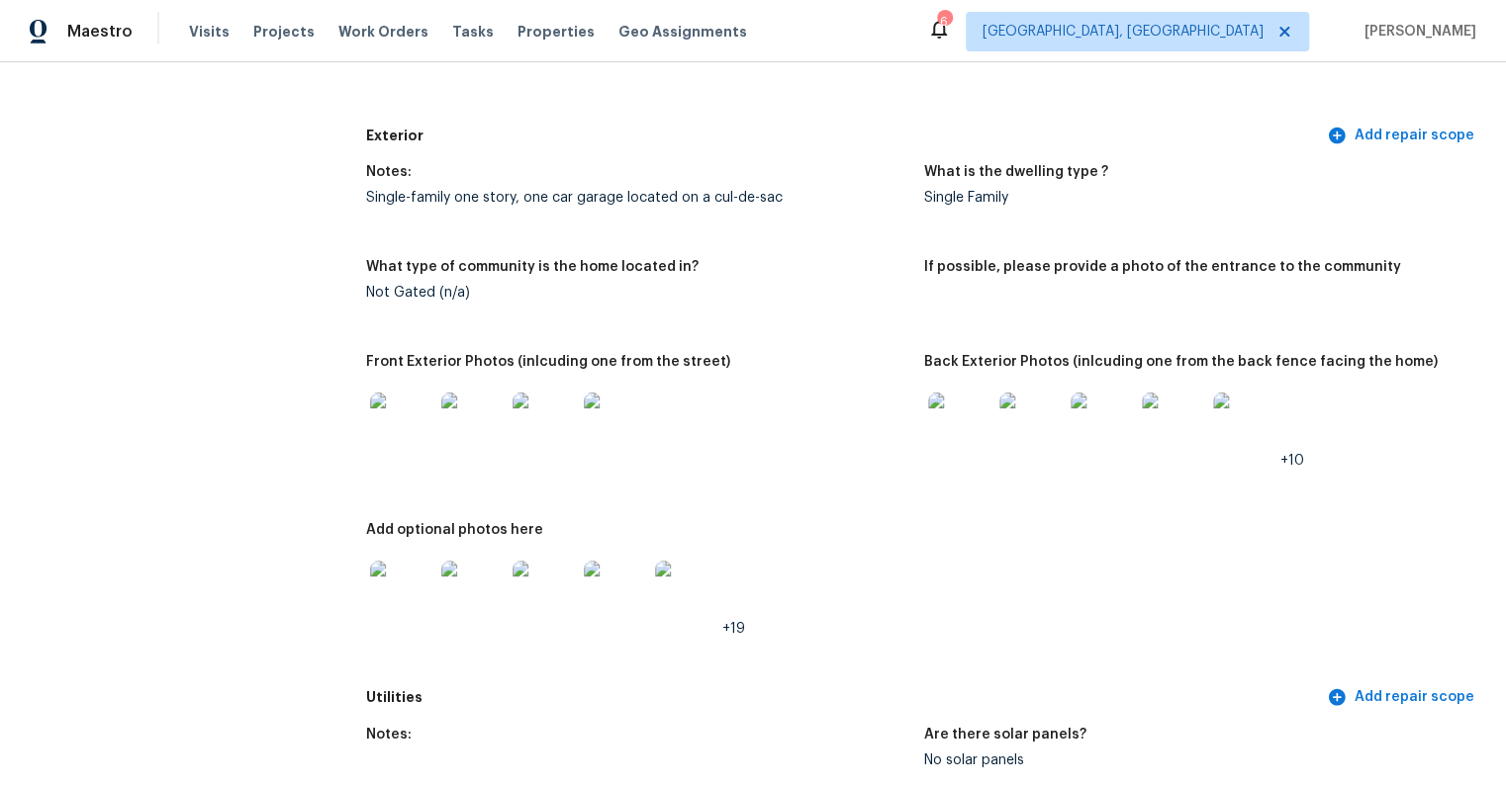
click at [958, 418] on img at bounding box center [959, 424] width 63 height 63
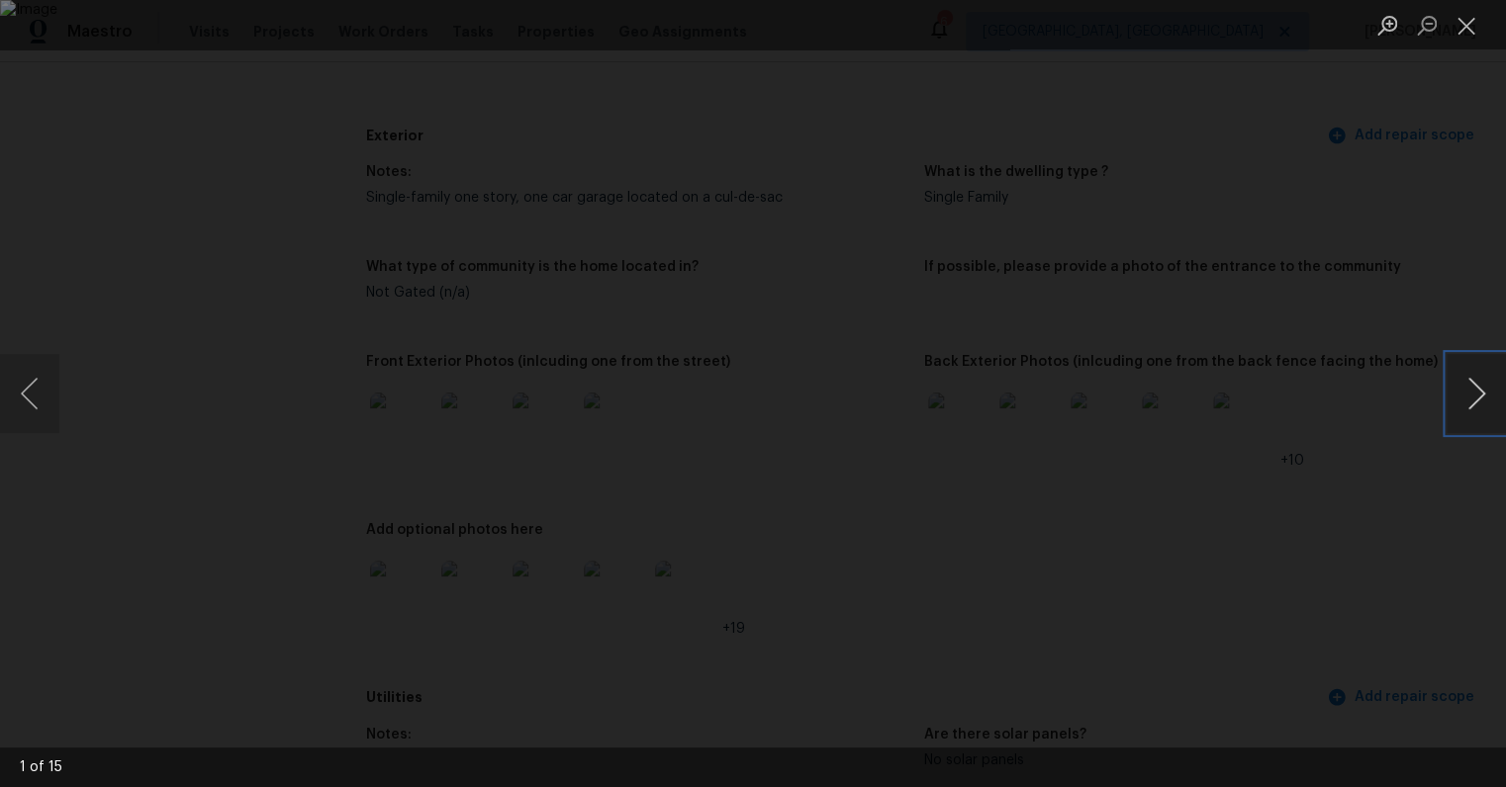
click at [1479, 402] on button "Next image" at bounding box center [1475, 393] width 59 height 79
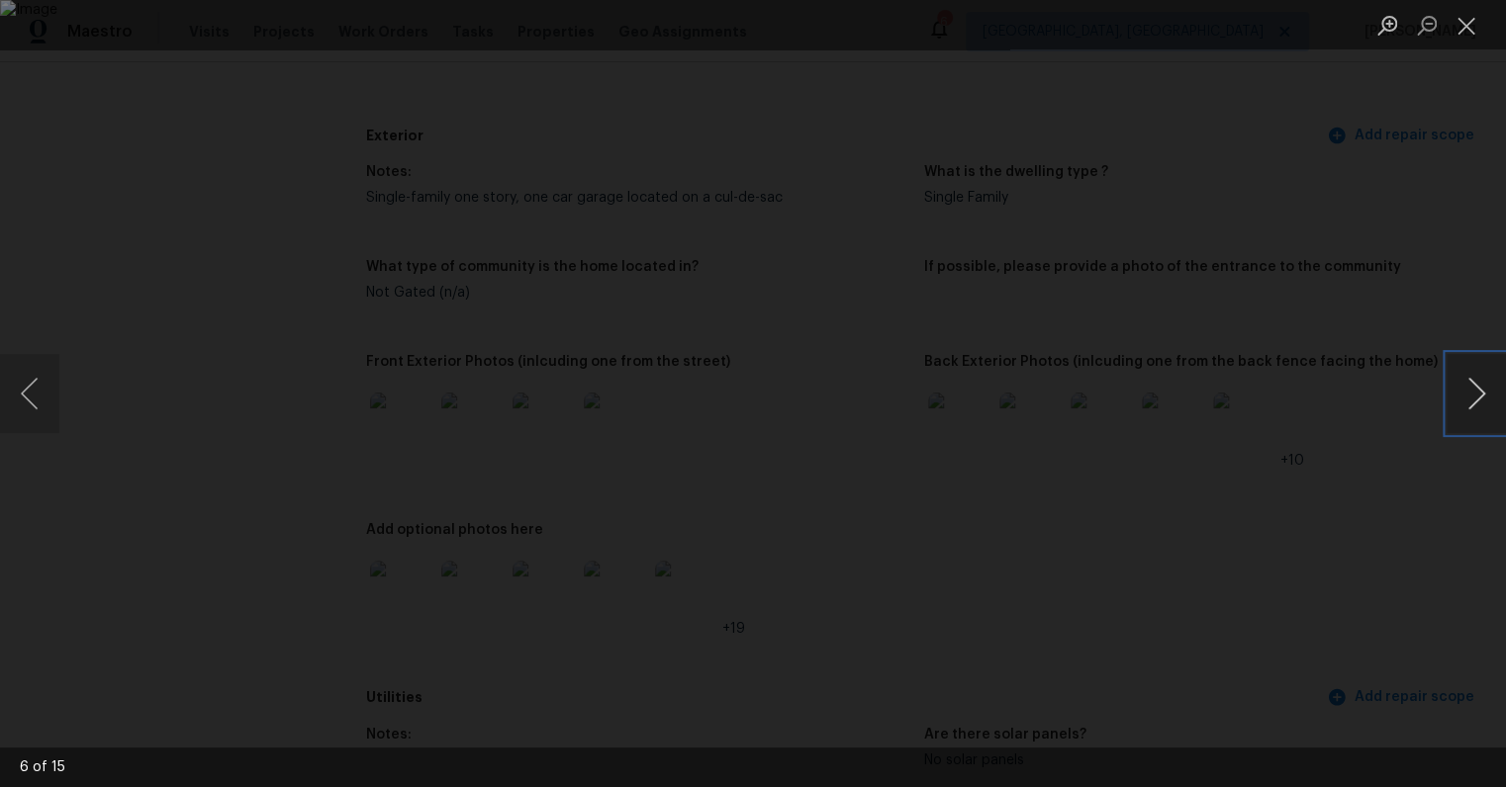
click at [1479, 402] on button "Next image" at bounding box center [1475, 393] width 59 height 79
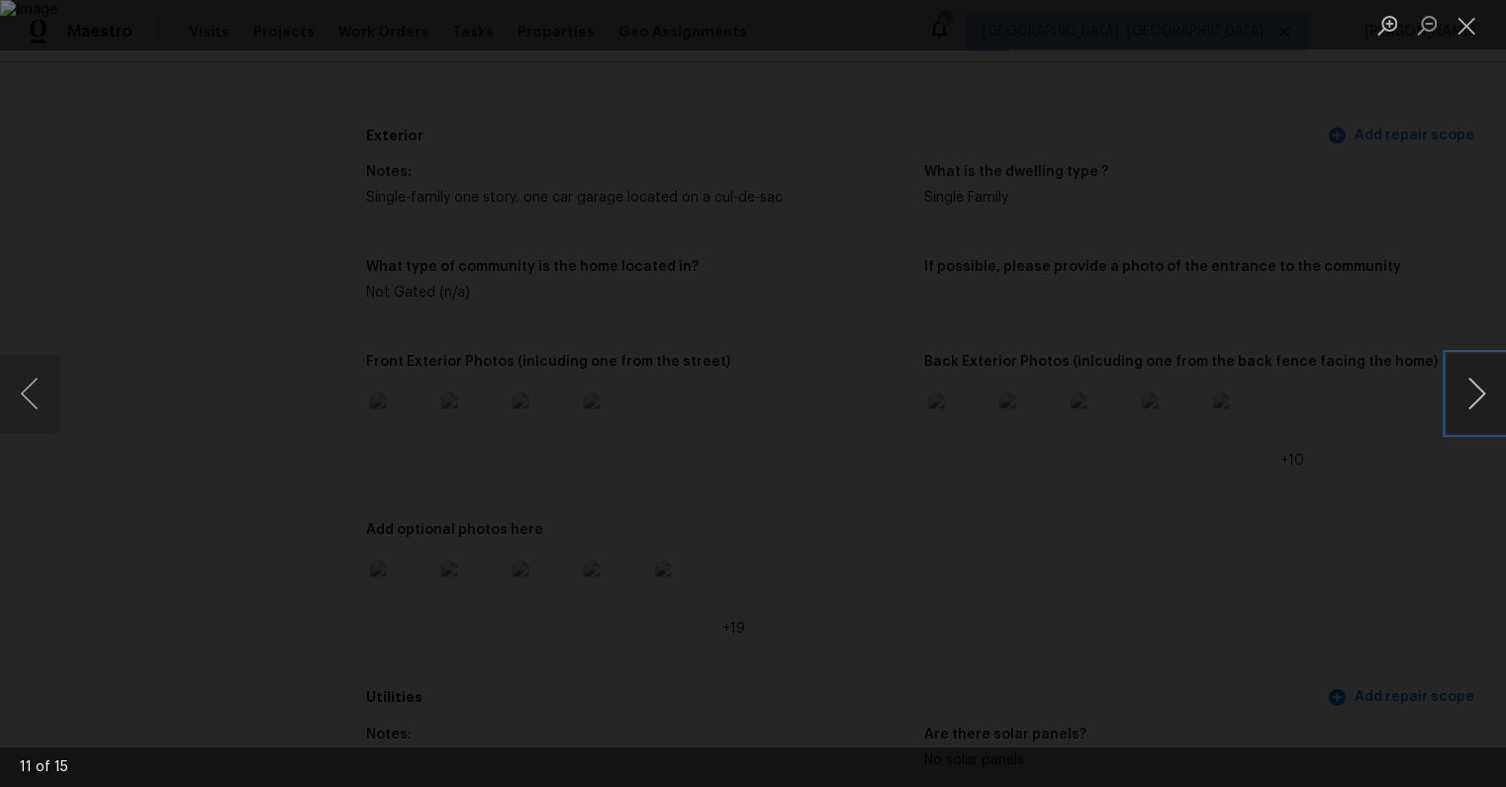
click at [1479, 402] on button "Next image" at bounding box center [1475, 393] width 59 height 79
click at [1428, 520] on div "Lightbox" at bounding box center [753, 393] width 1506 height 787
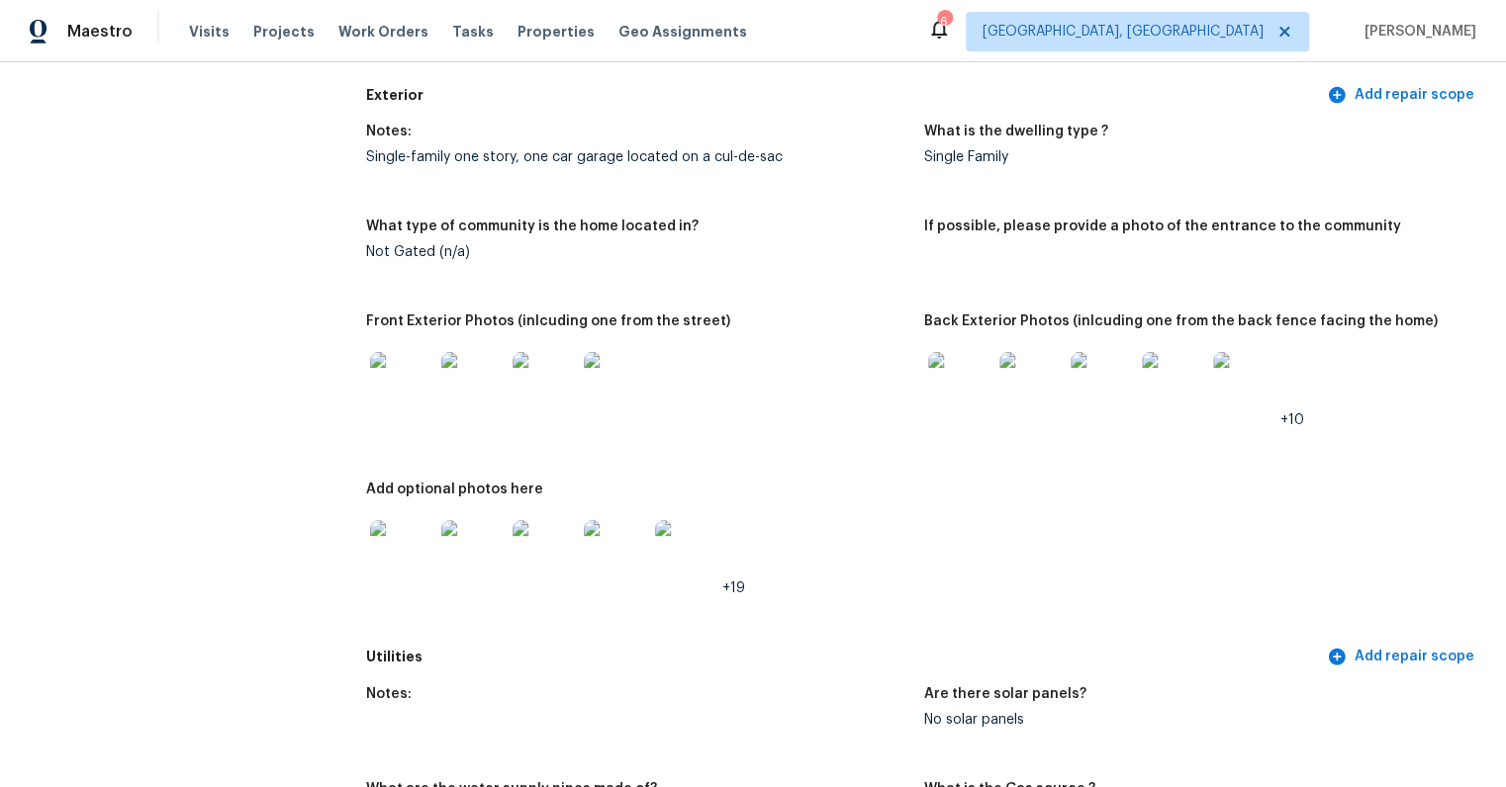
scroll to position [894, 0]
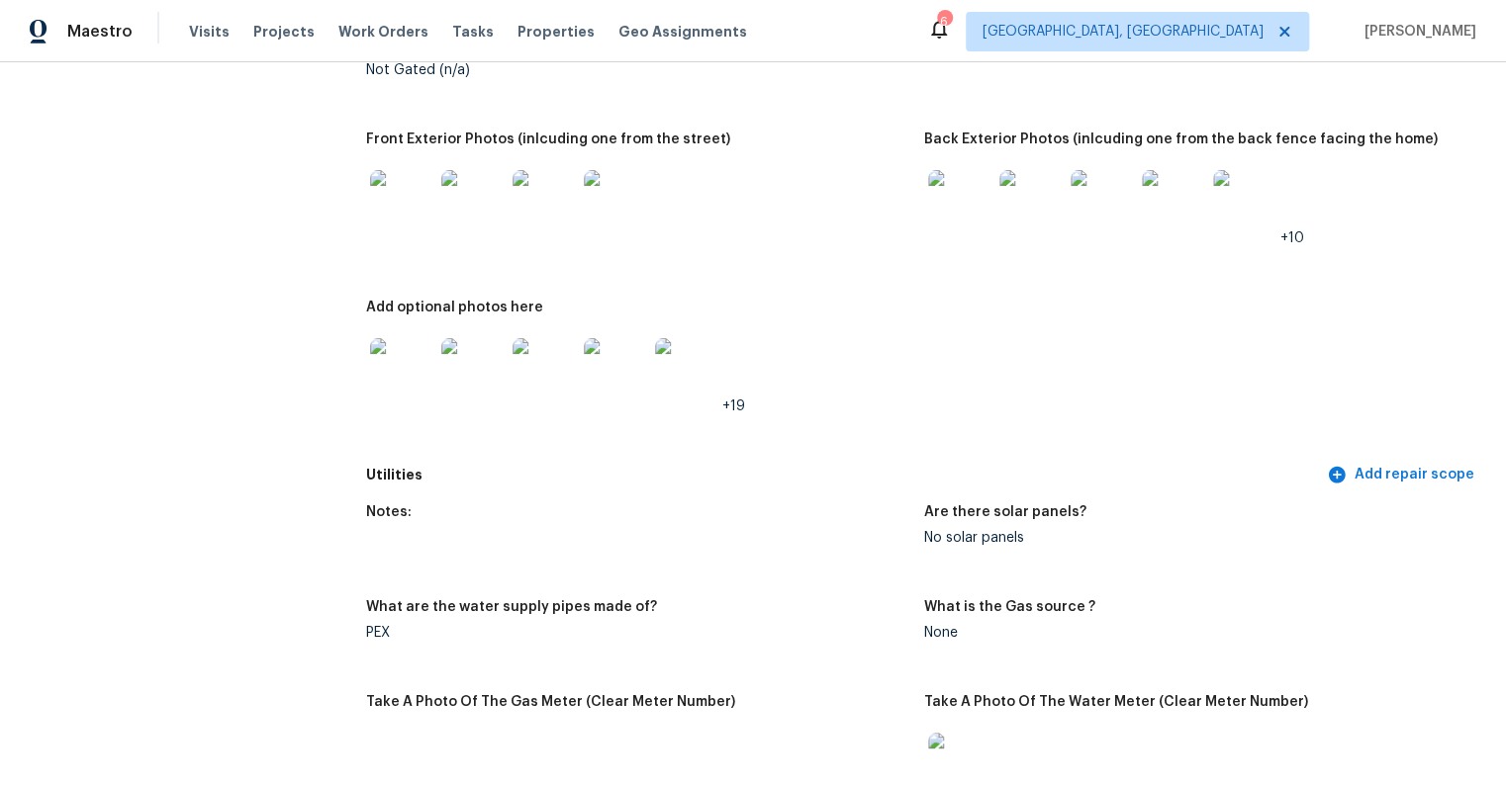
click at [617, 349] on img at bounding box center [615, 369] width 63 height 63
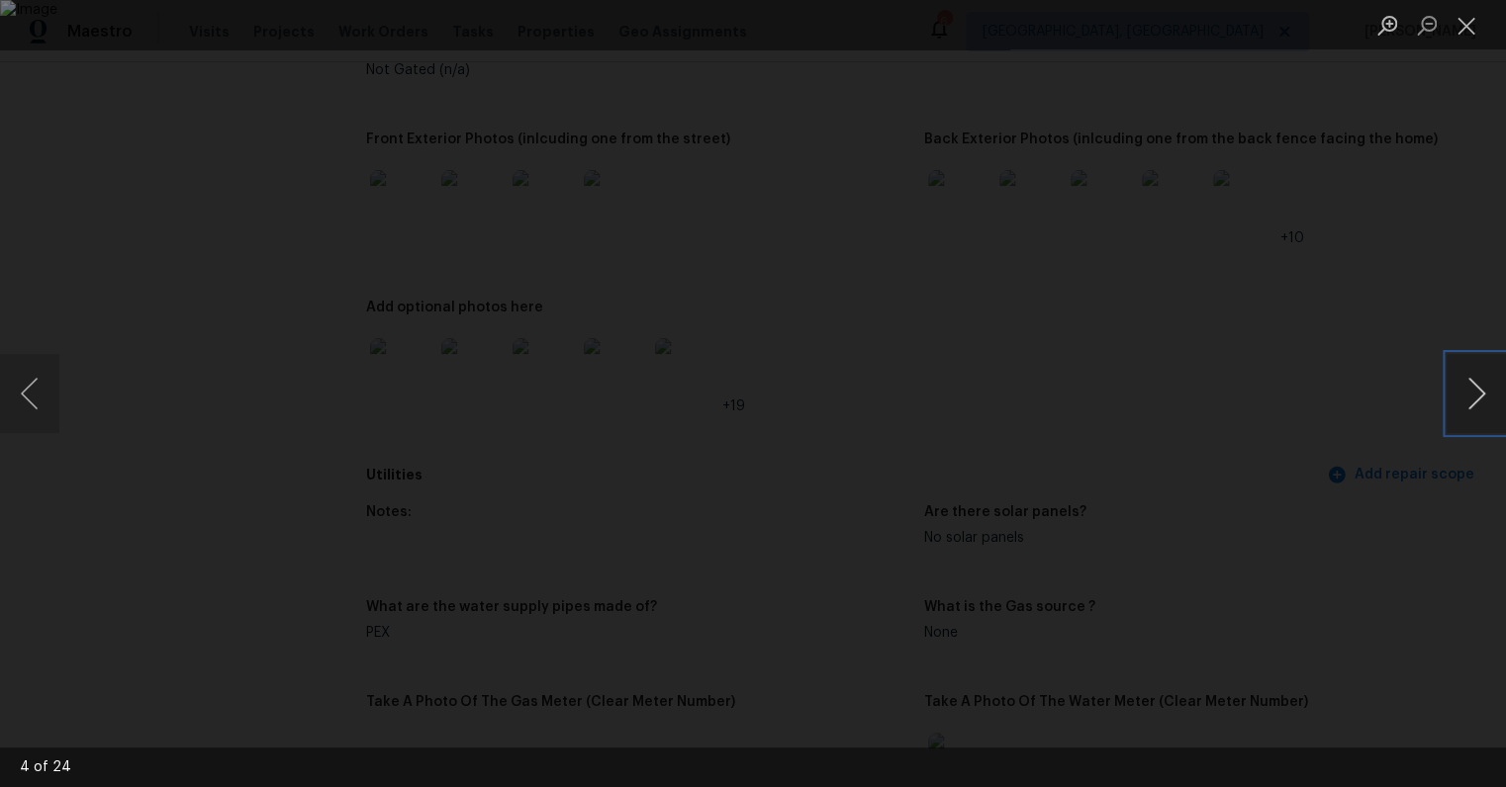
click at [1476, 383] on button "Next image" at bounding box center [1475, 393] width 59 height 79
click at [1475, 383] on button "Next image" at bounding box center [1475, 393] width 59 height 79
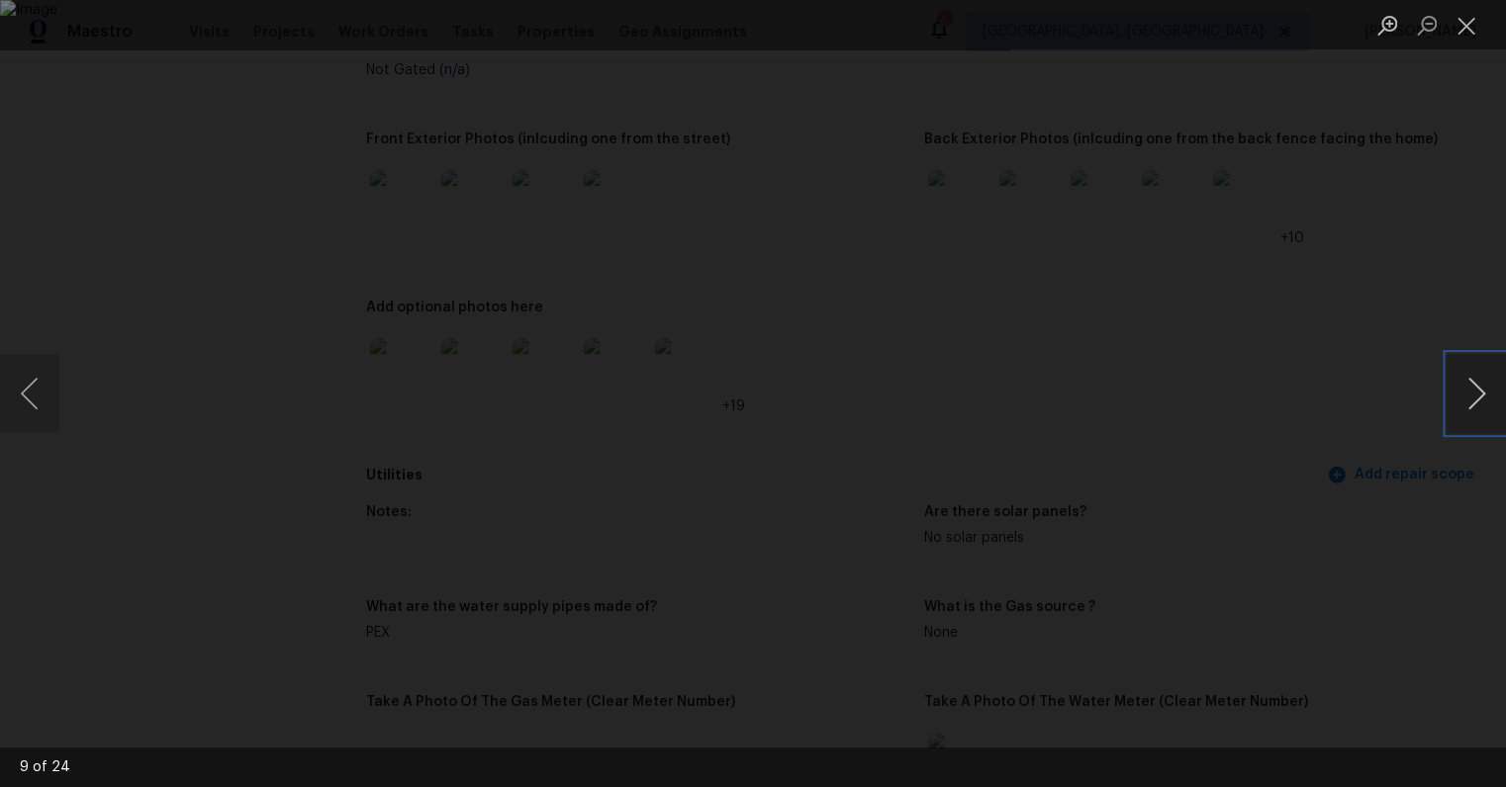
click at [1472, 386] on button "Next image" at bounding box center [1475, 393] width 59 height 79
click at [1471, 386] on button "Next image" at bounding box center [1475, 393] width 59 height 79
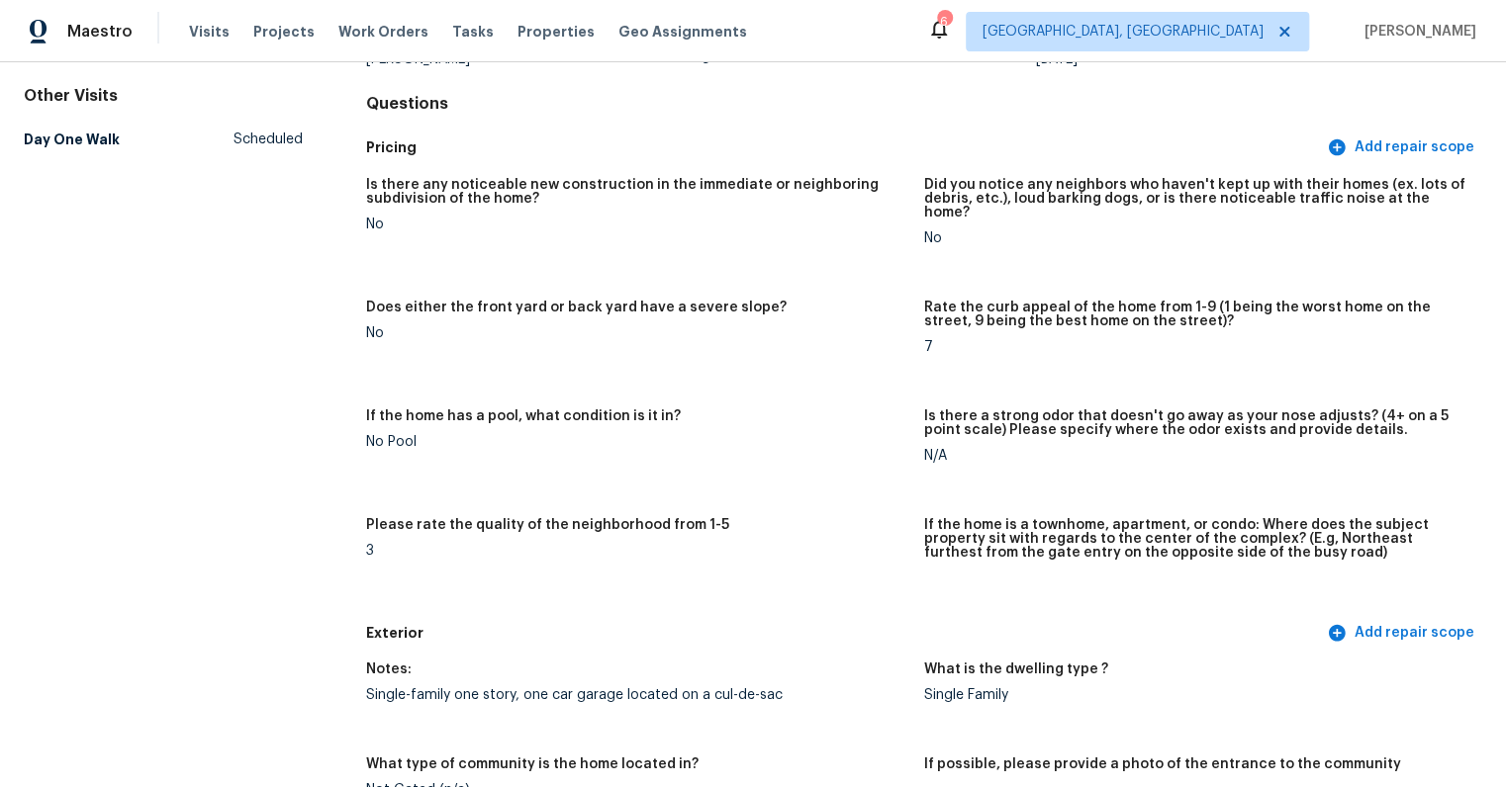
scroll to position [0, 0]
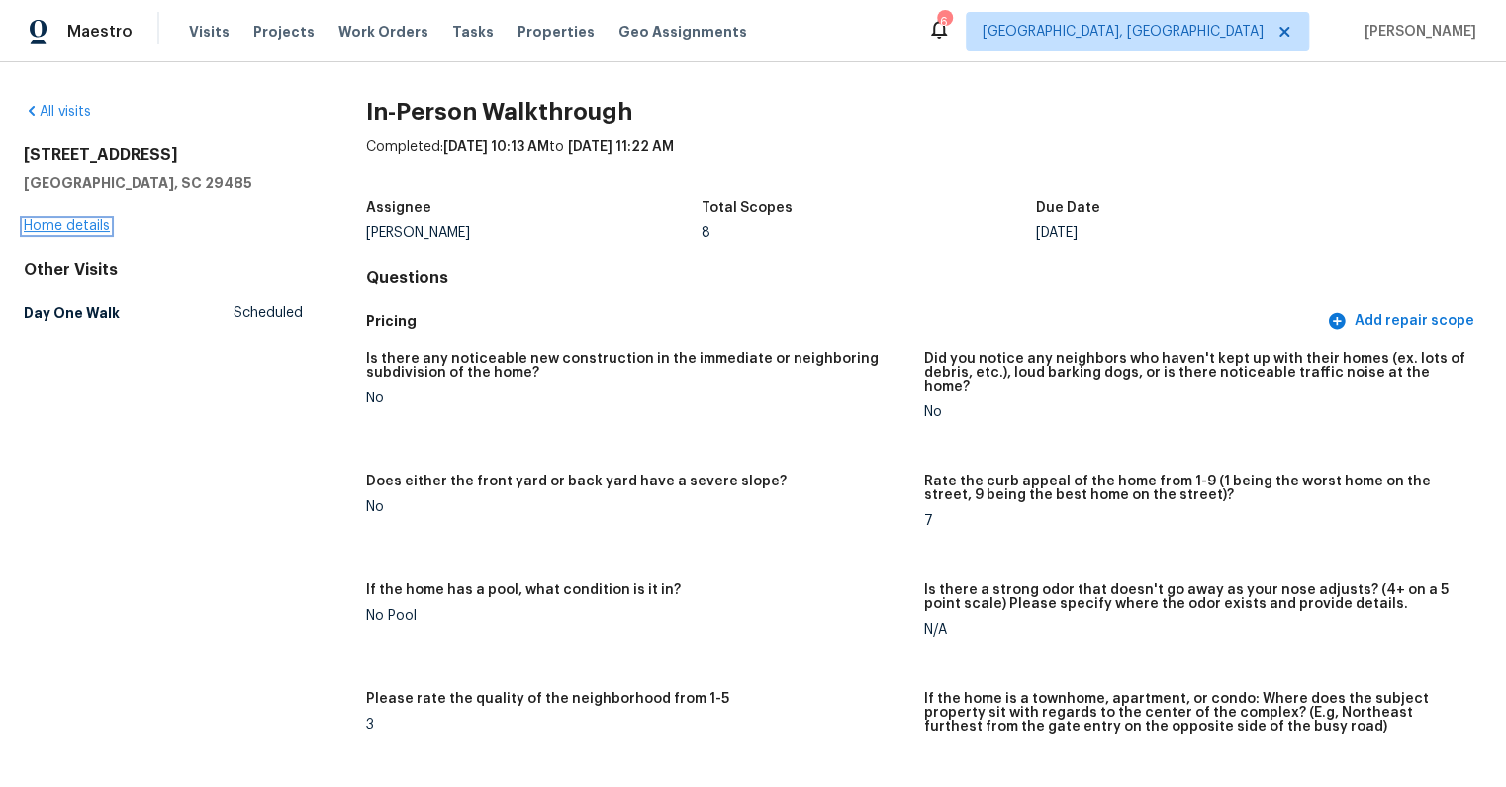
click at [81, 227] on link "Home details" at bounding box center [67, 227] width 86 height 14
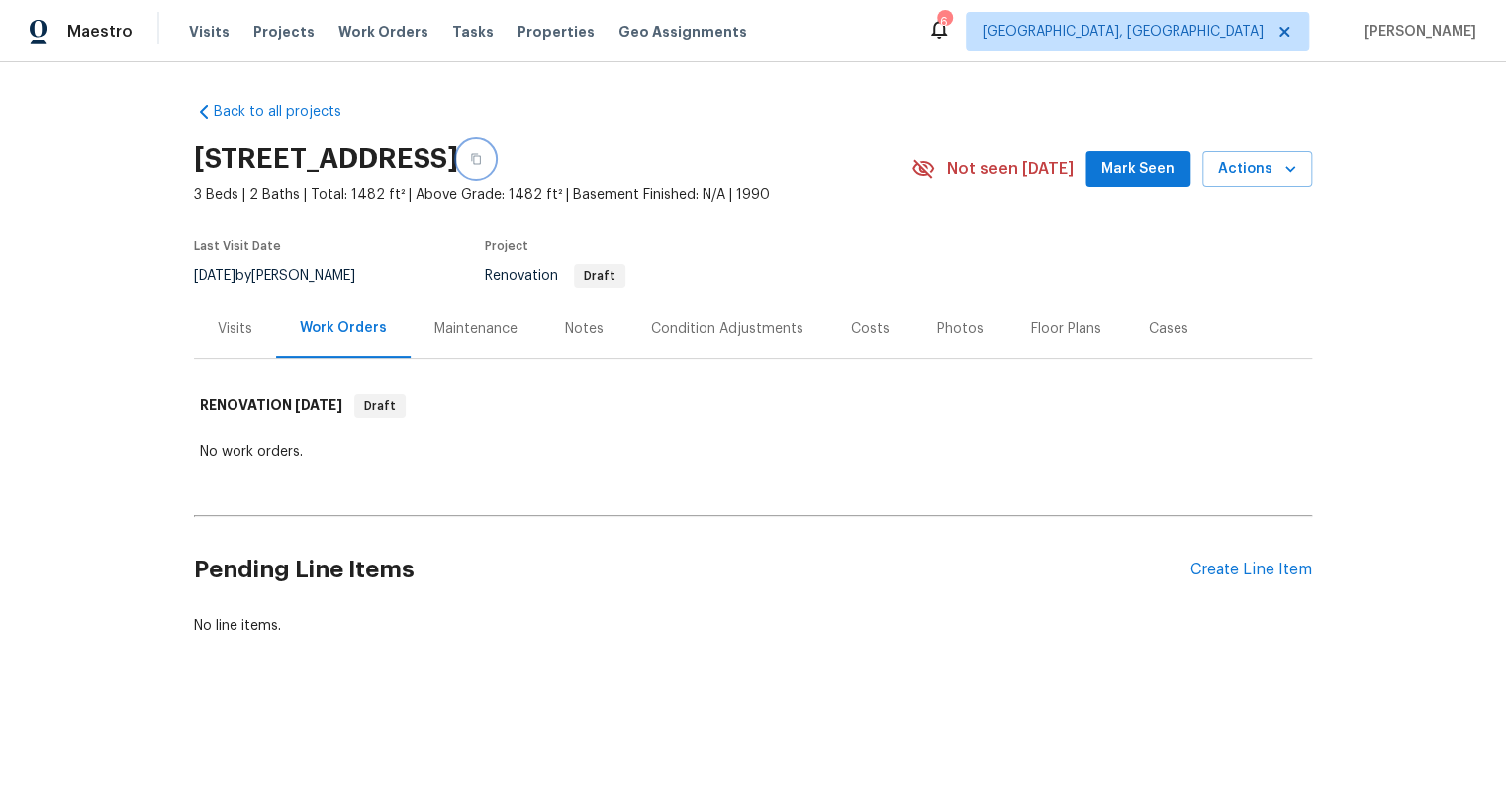
click at [481, 161] on icon "button" at bounding box center [476, 159] width 10 height 11
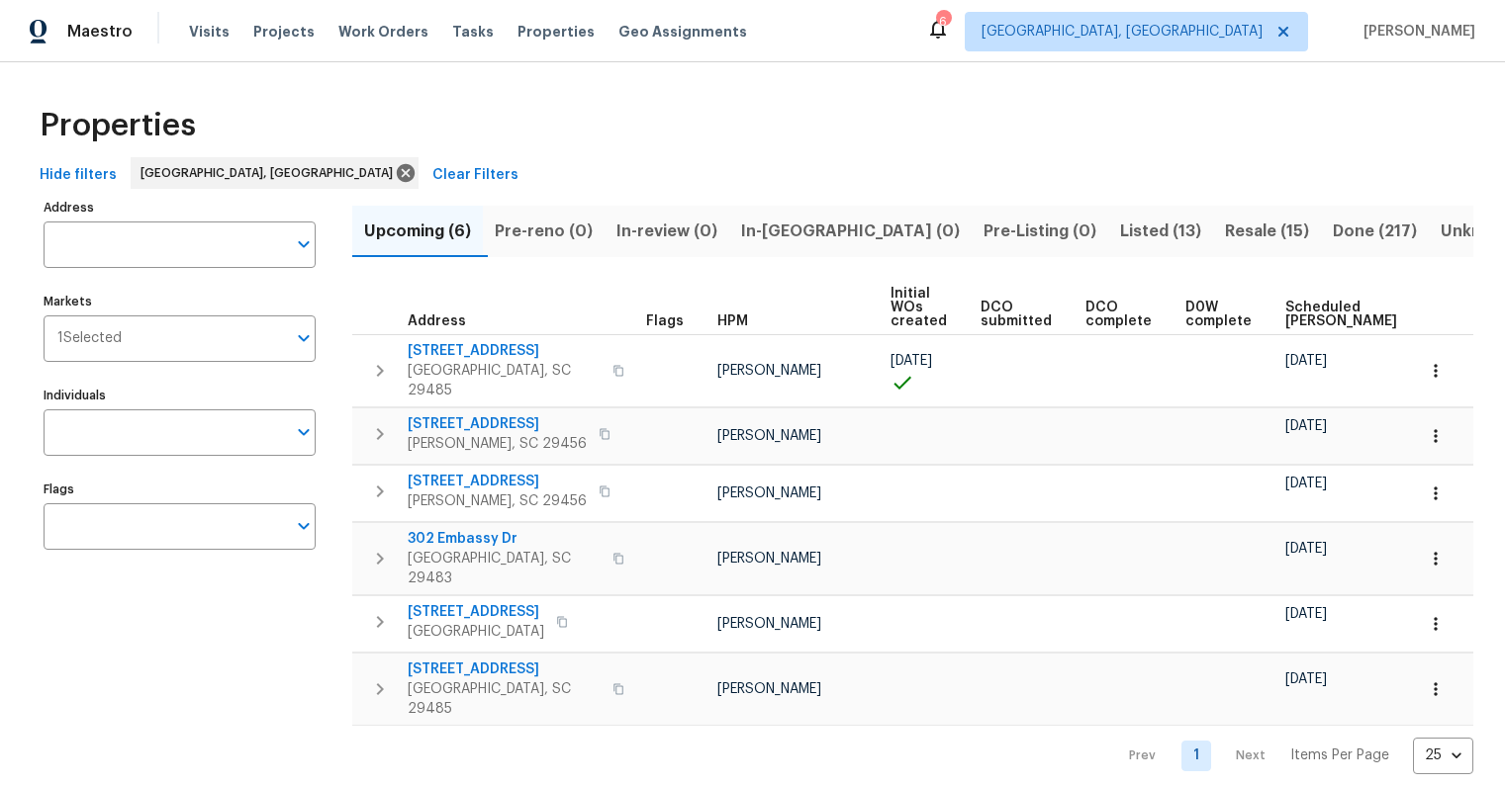
click at [1298, 301] on span "Scheduled COE" at bounding box center [1341, 315] width 112 height 28
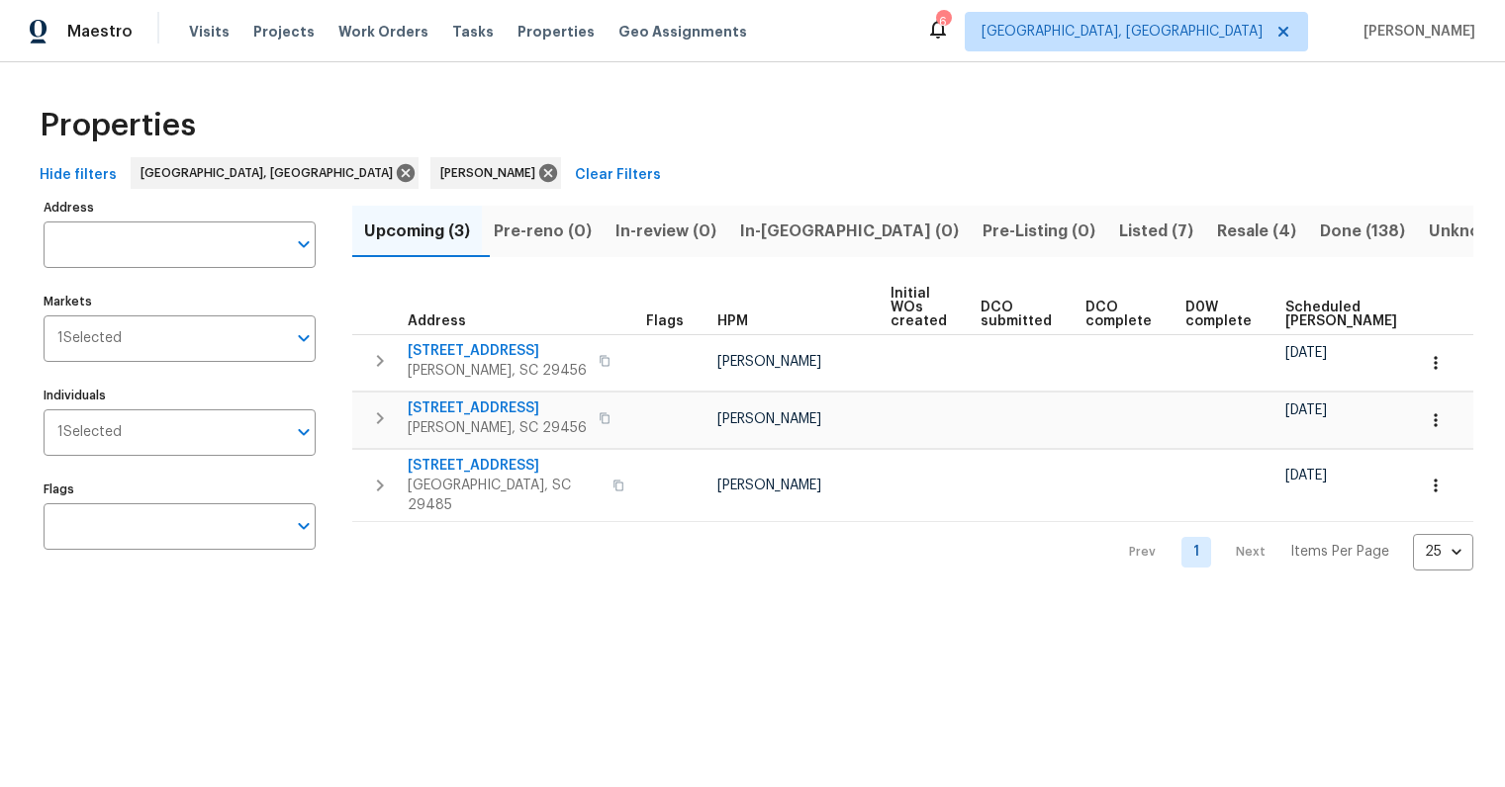
click at [1119, 229] on span "Listed (7)" at bounding box center [1156, 232] width 74 height 28
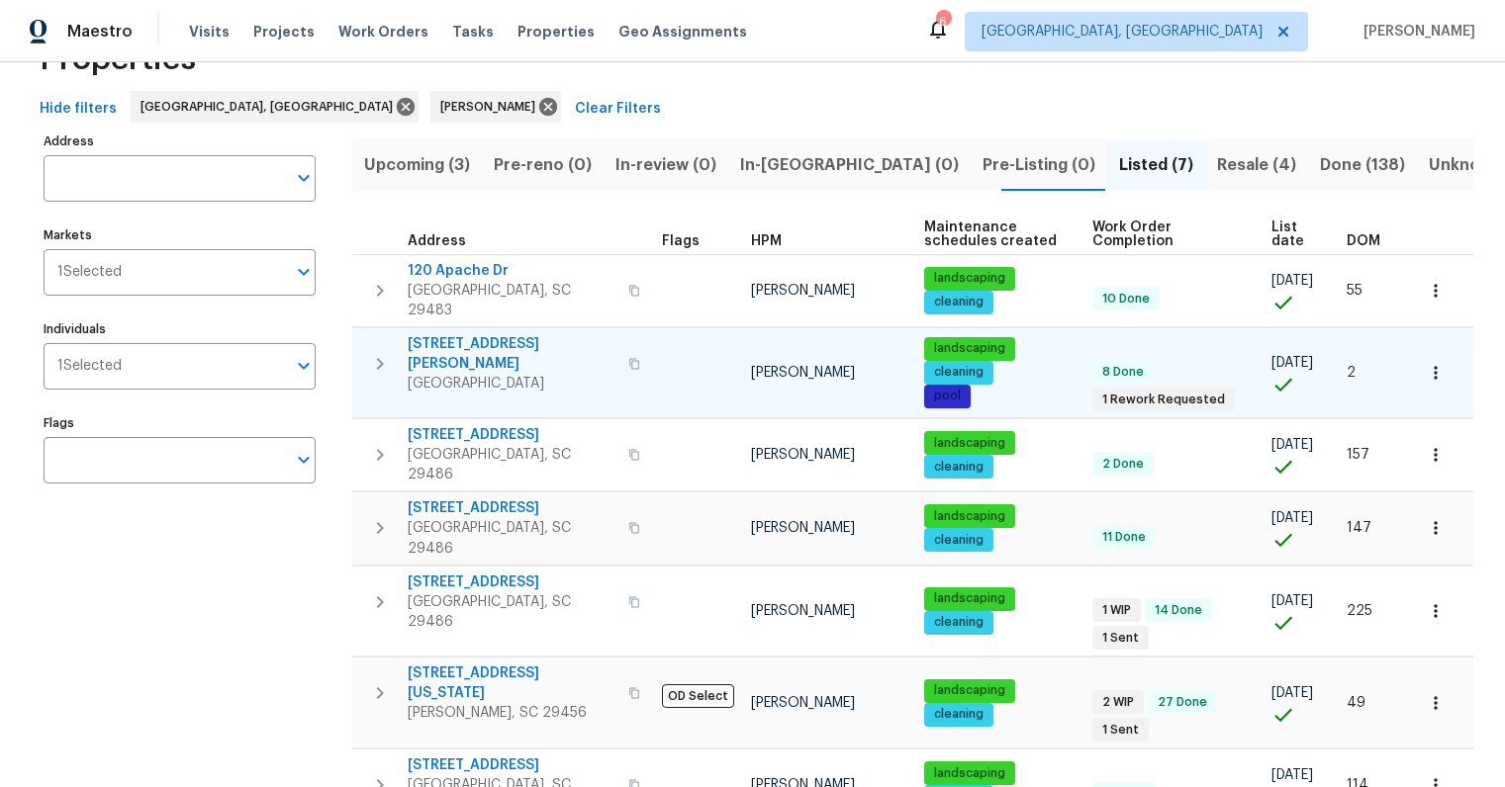
scroll to position [122, 0]
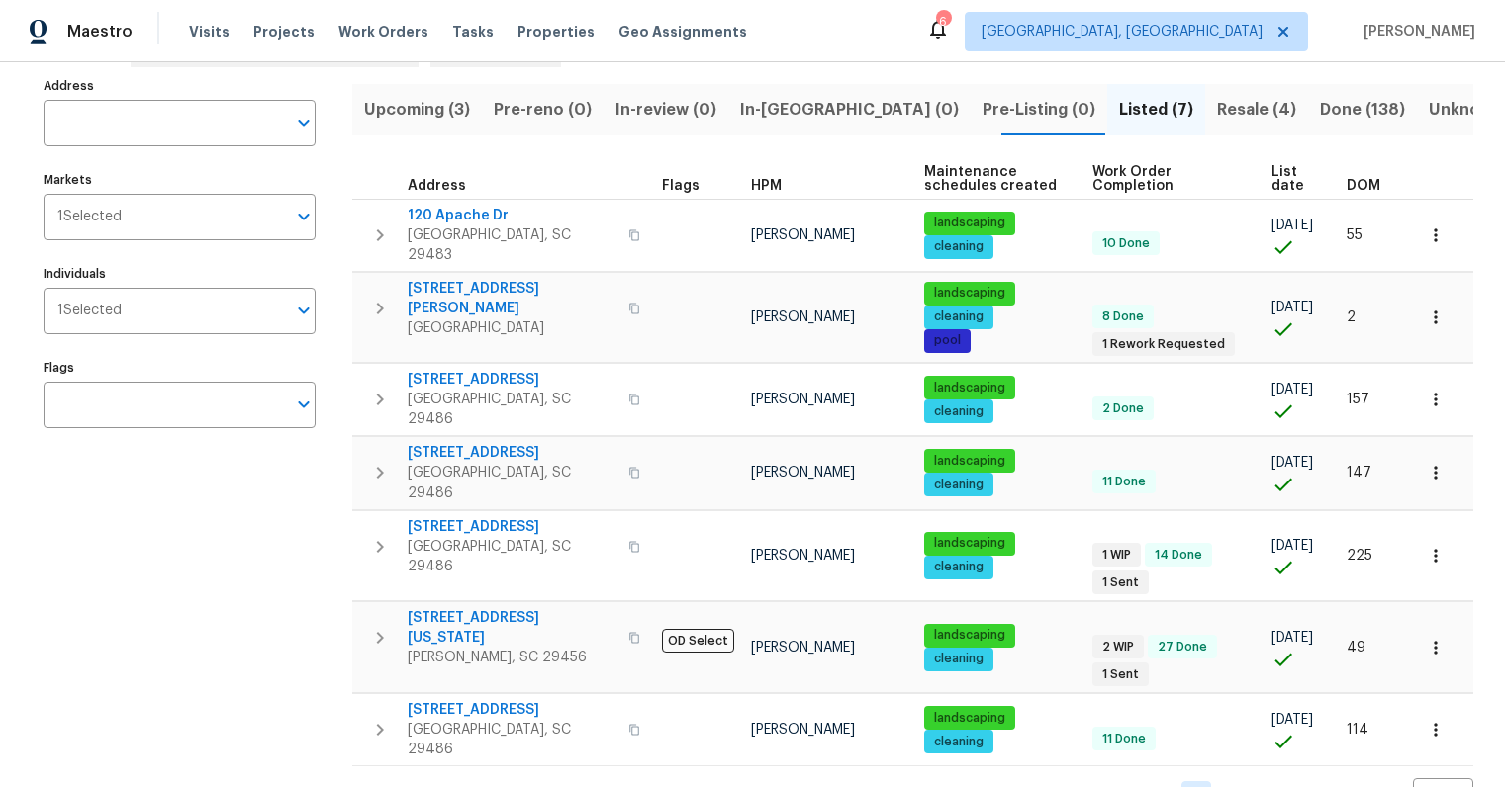
click at [1217, 121] on span "Resale (4)" at bounding box center [1256, 110] width 79 height 28
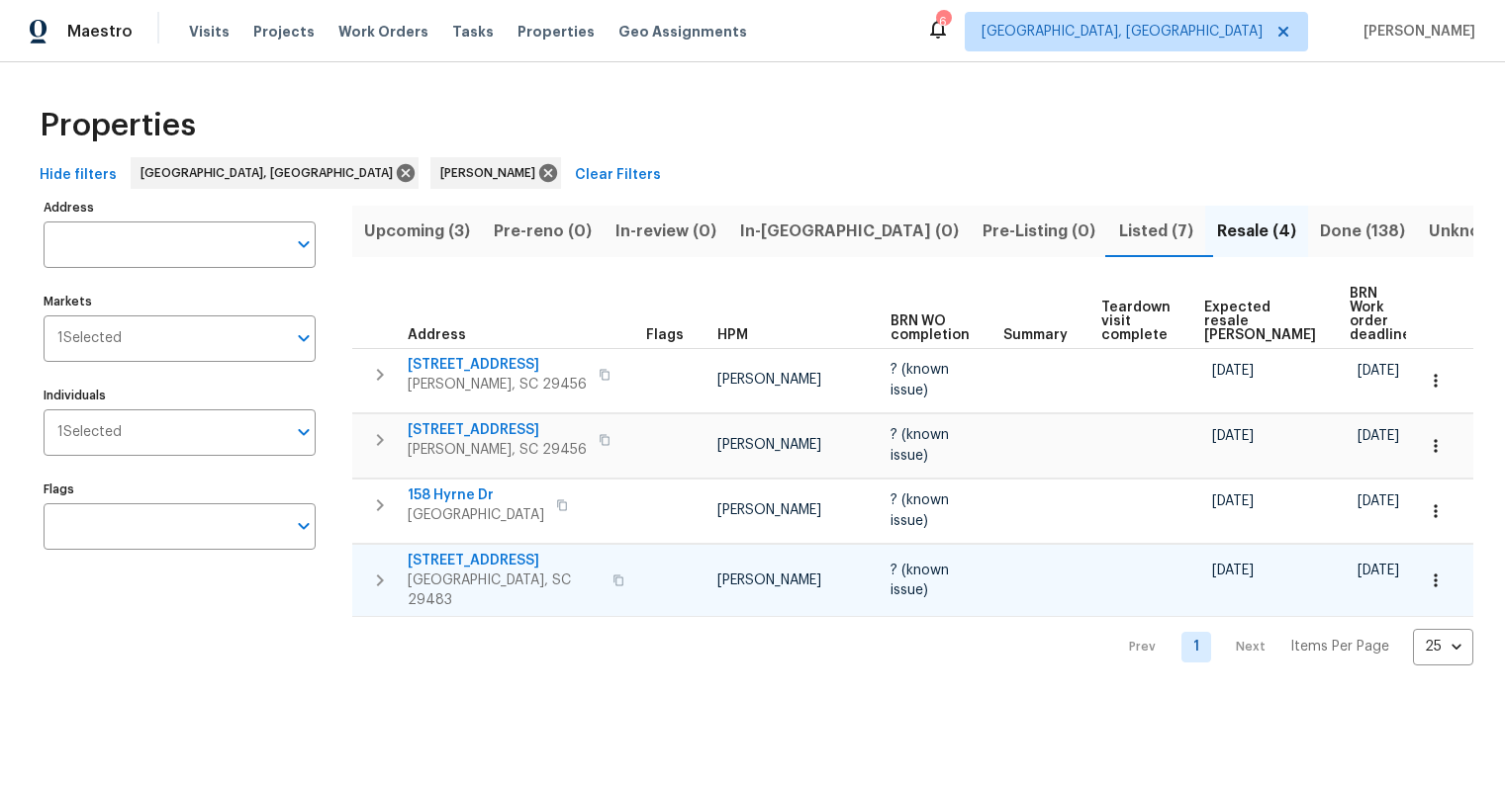
click at [489, 551] on span "[STREET_ADDRESS]" at bounding box center [504, 561] width 193 height 20
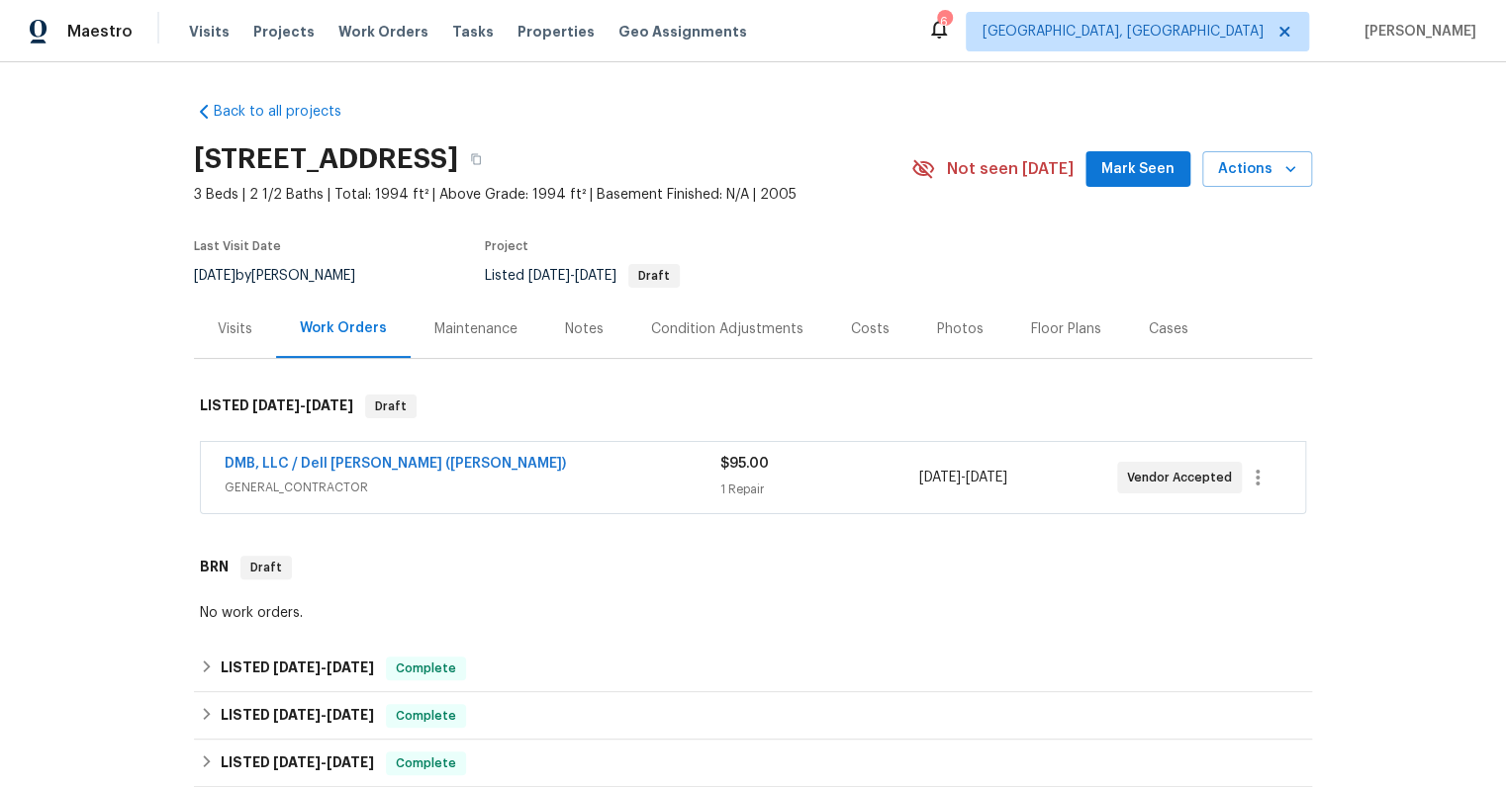
click at [507, 478] on span "GENERAL_CONTRACTOR" at bounding box center [473, 488] width 496 height 20
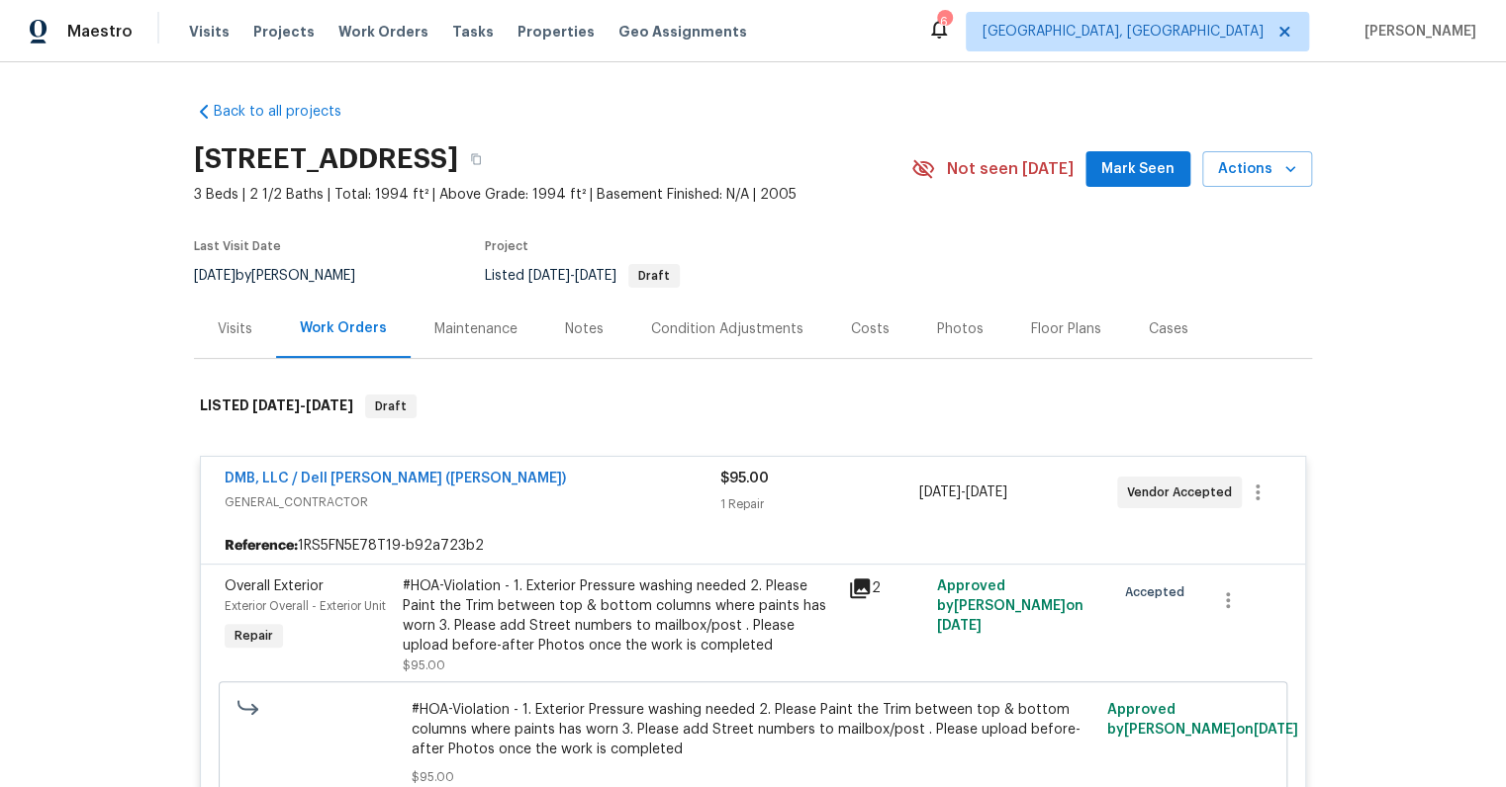
scroll to position [214, 0]
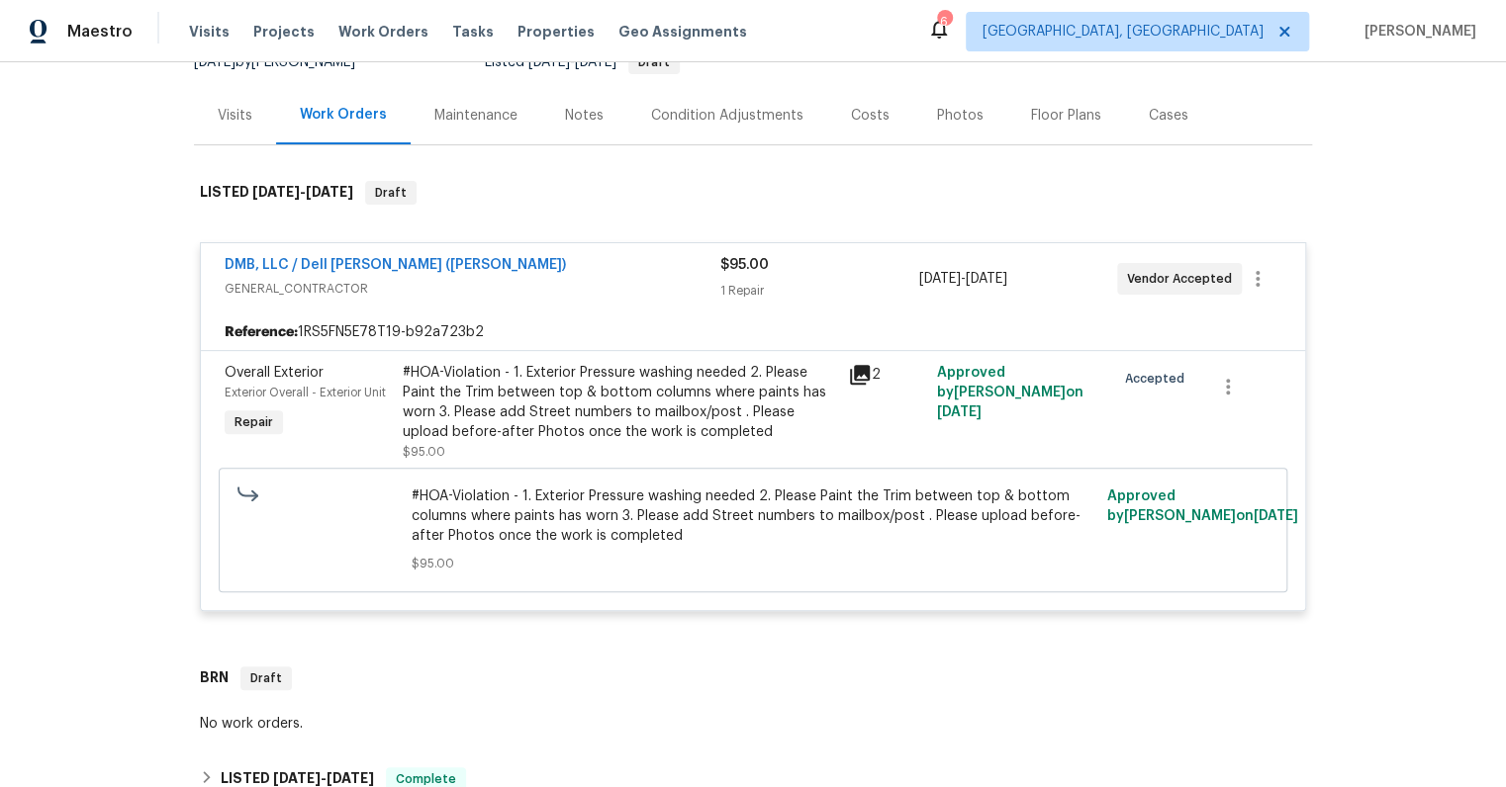
click at [579, 393] on div "#HOA-Violation - 1. Exterior Pressure washing needed 2. Please Paint the Trim b…" at bounding box center [619, 402] width 433 height 79
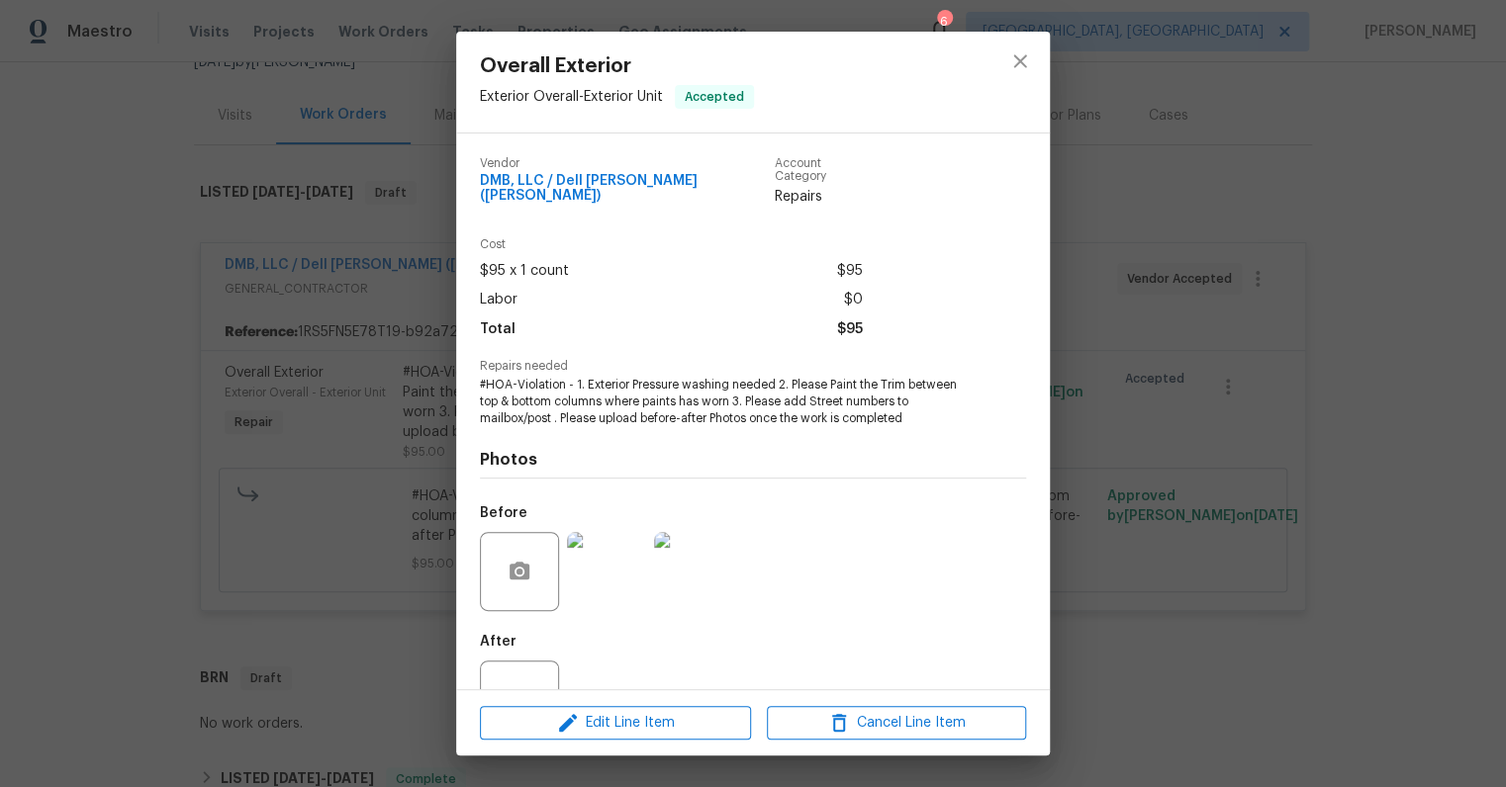
scroll to position [59, 0]
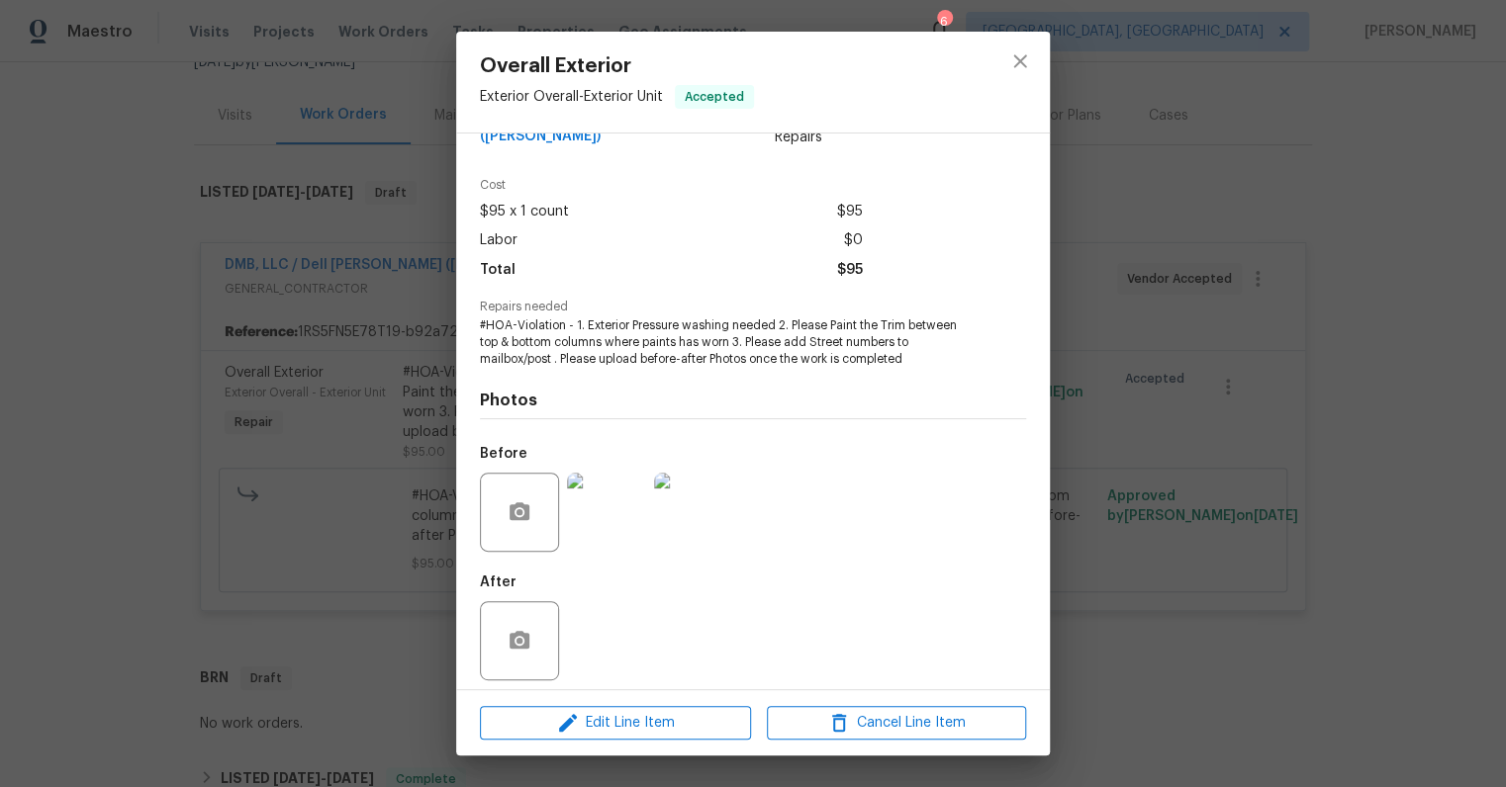
click at [606, 503] on img at bounding box center [606, 512] width 79 height 79
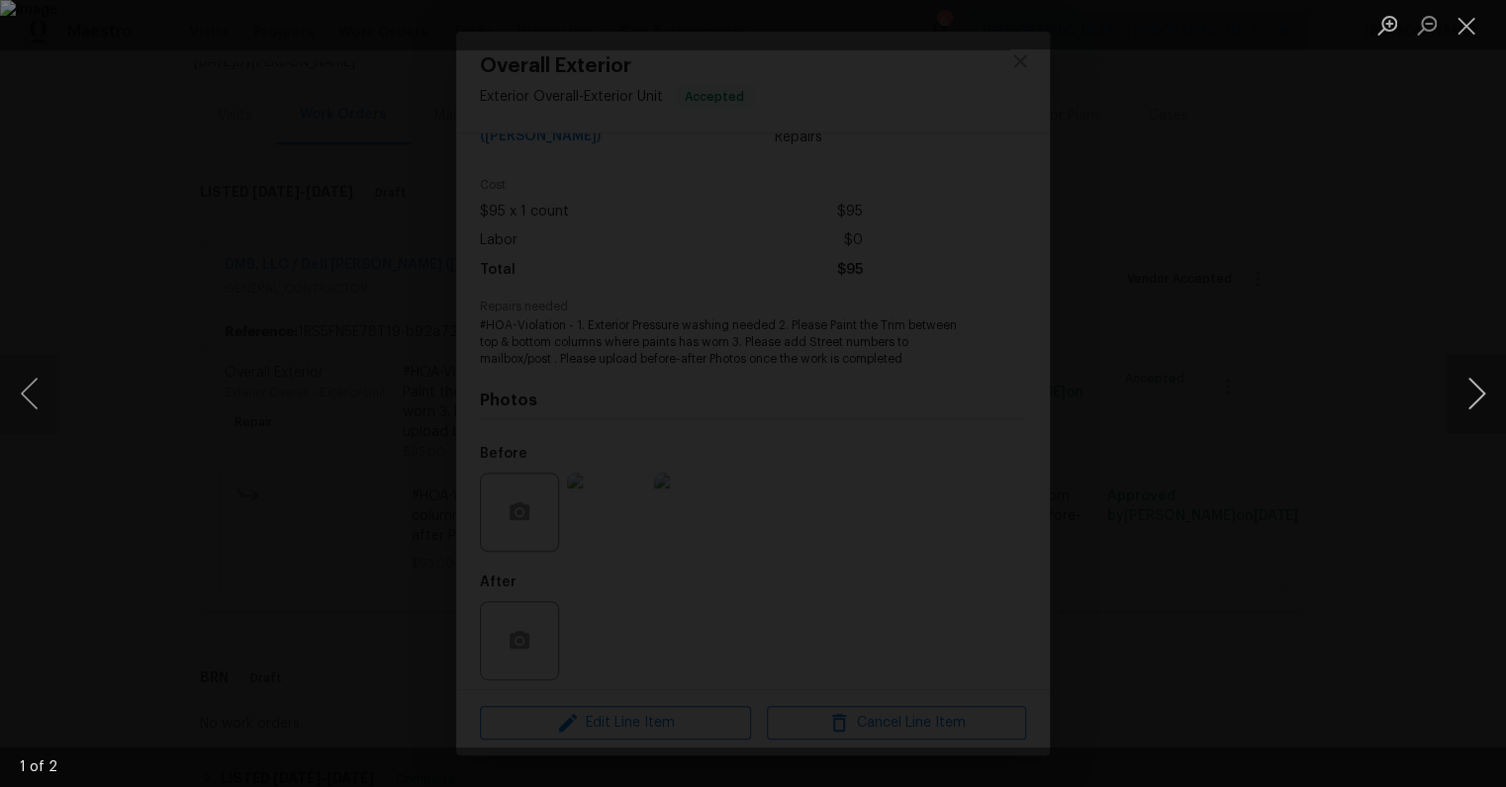
click at [1463, 383] on button "Next image" at bounding box center [1475, 393] width 59 height 79
click at [1392, 537] on div "Lightbox" at bounding box center [753, 393] width 1506 height 787
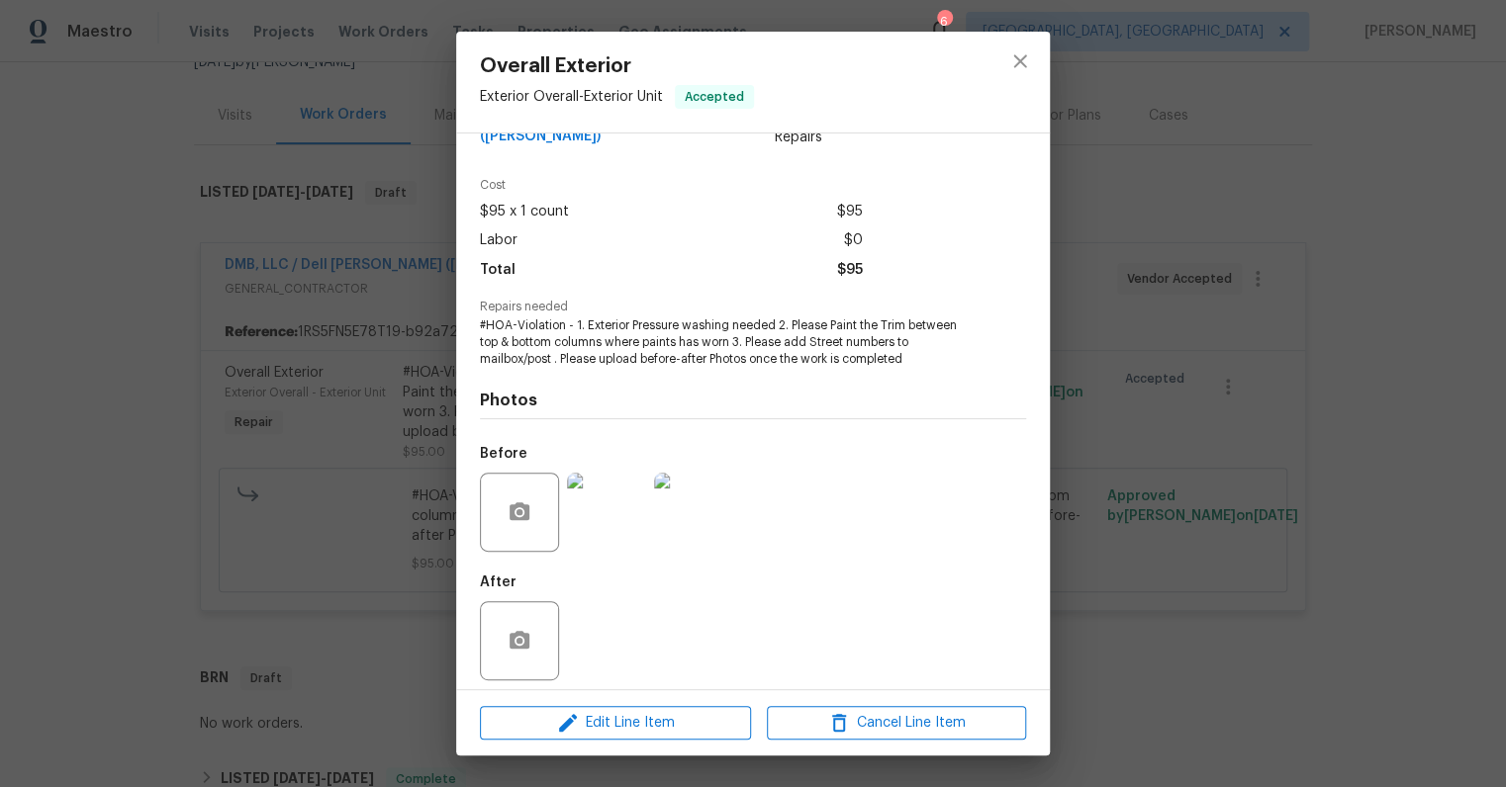
click at [1256, 493] on div "Overall Exterior Exterior Overall - Exterior Unit Accepted Vendor DMB, LLC / De…" at bounding box center [753, 393] width 1506 height 787
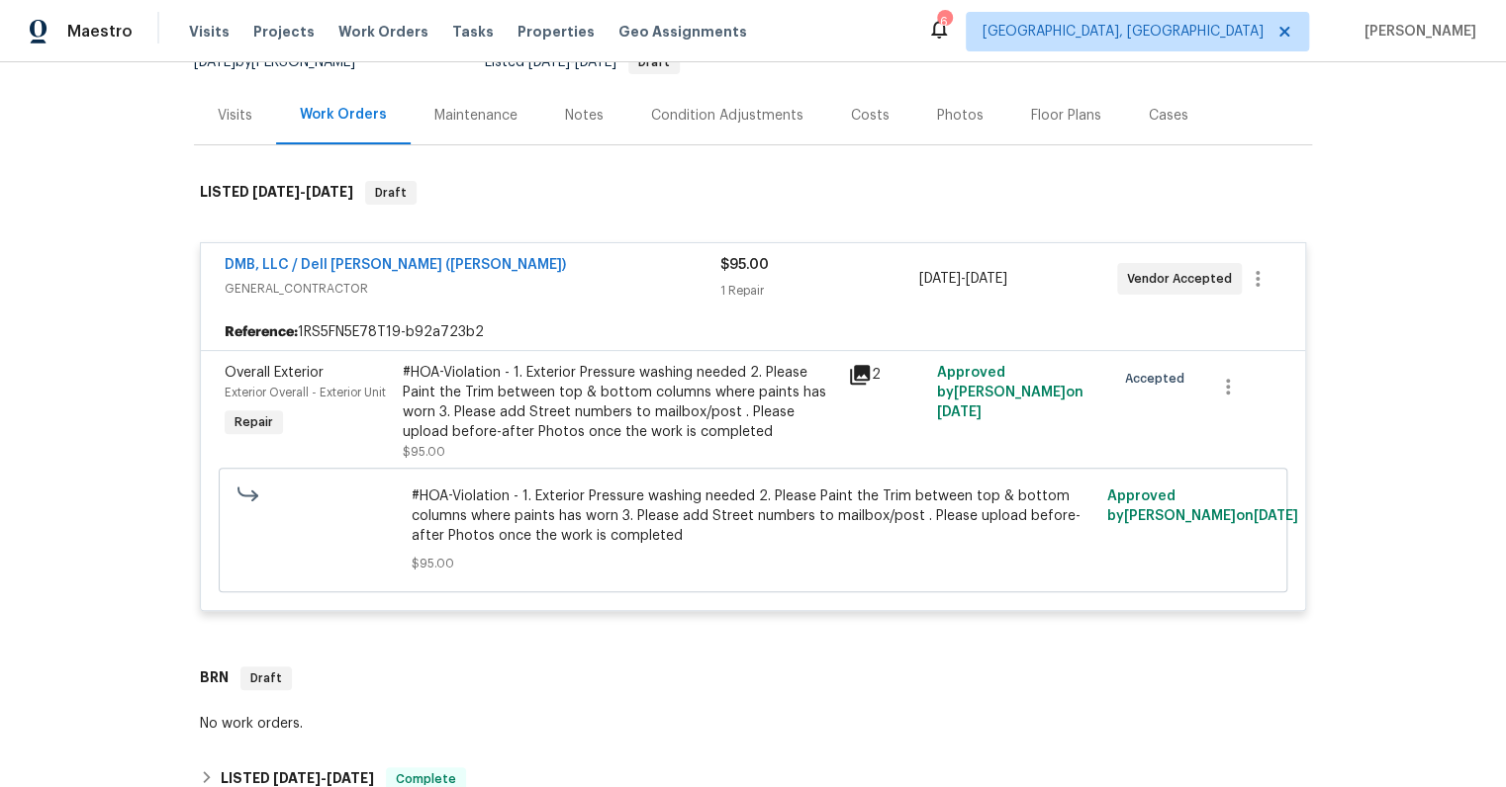
click at [507, 286] on span "GENERAL_CONTRACTOR" at bounding box center [473, 289] width 496 height 20
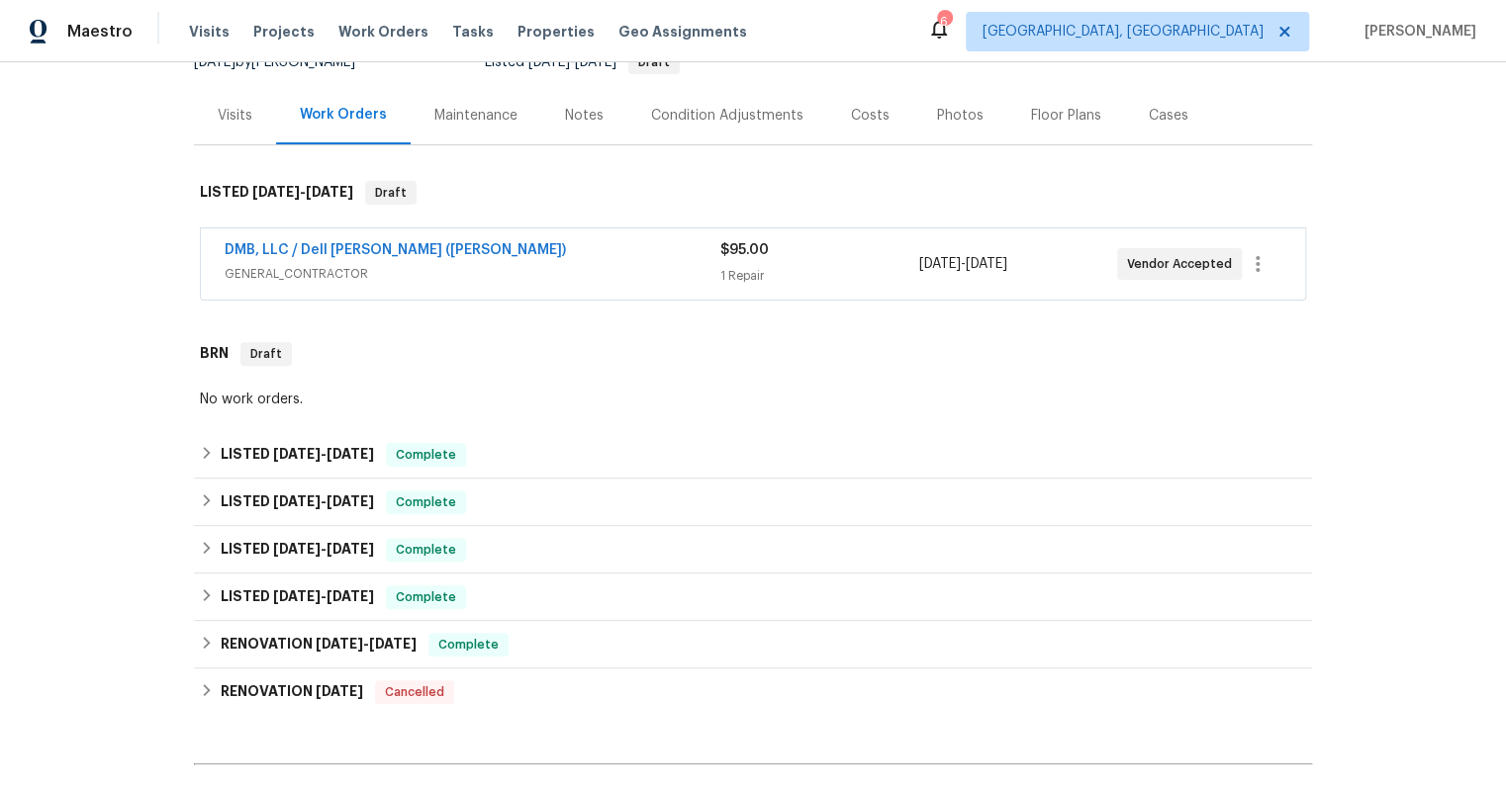
click at [592, 268] on span "GENERAL_CONTRACTOR" at bounding box center [473, 274] width 496 height 20
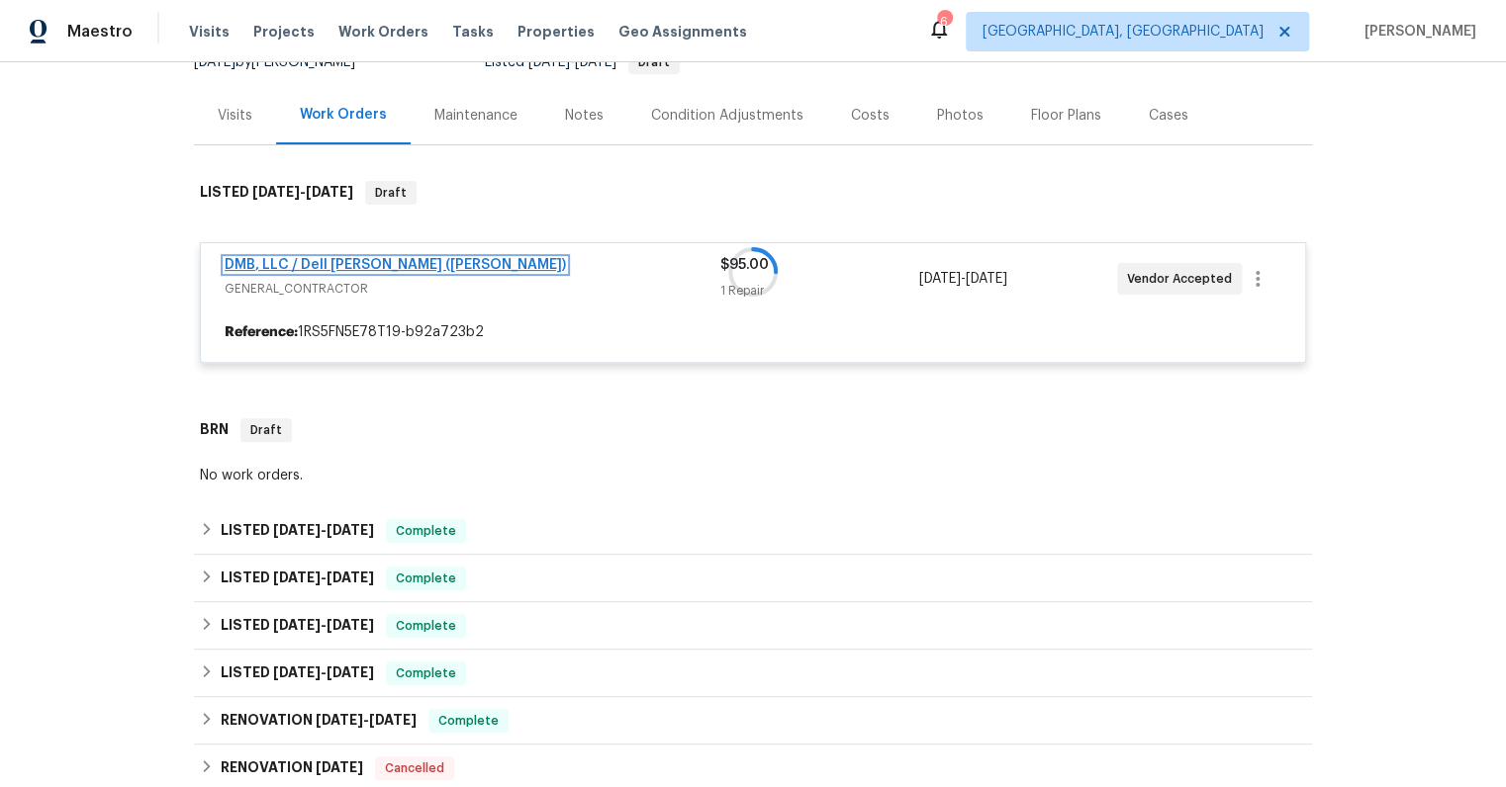
click at [360, 261] on div "DMB, LLC / Dell Bryson (Heise) GENERAL_CONTRACTOR $95.00 1 Repair 8/19/2025 - 8…" at bounding box center [753, 302] width 1106 height 121
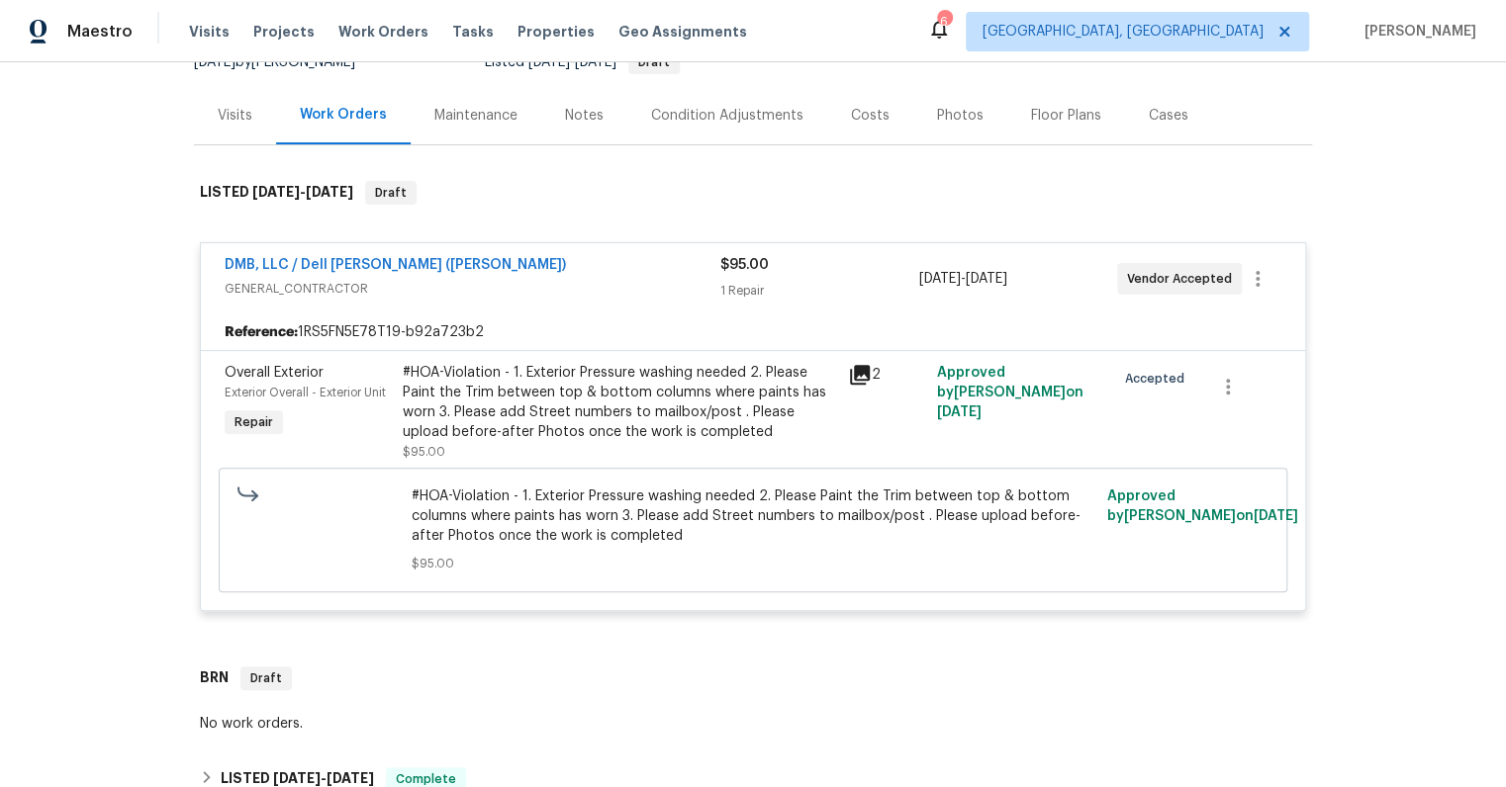
click at [712, 380] on div "#HOA-Violation - 1. Exterior Pressure washing needed 2. Please Paint the Trim b…" at bounding box center [619, 402] width 433 height 79
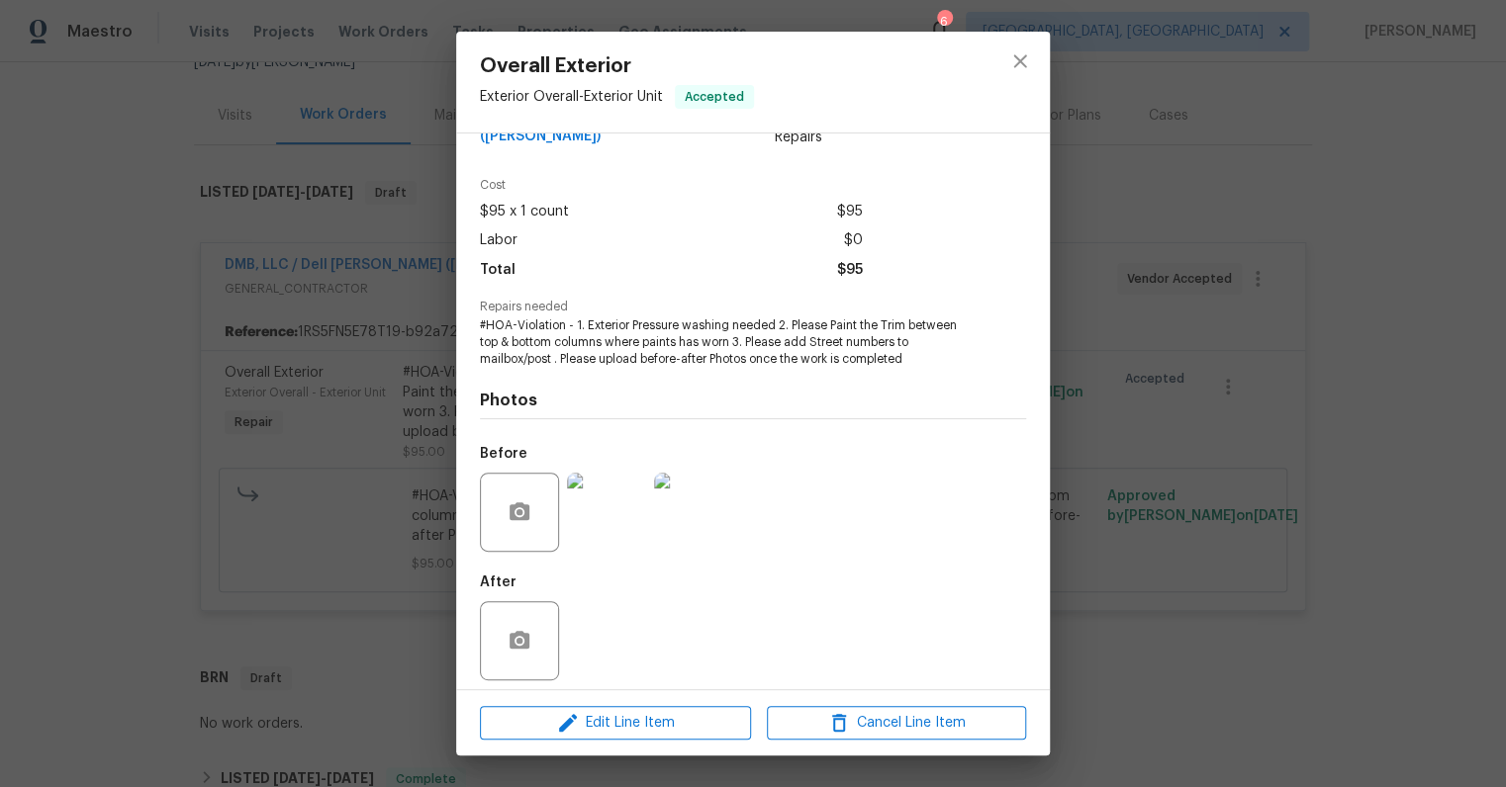
scroll to position [46, 0]
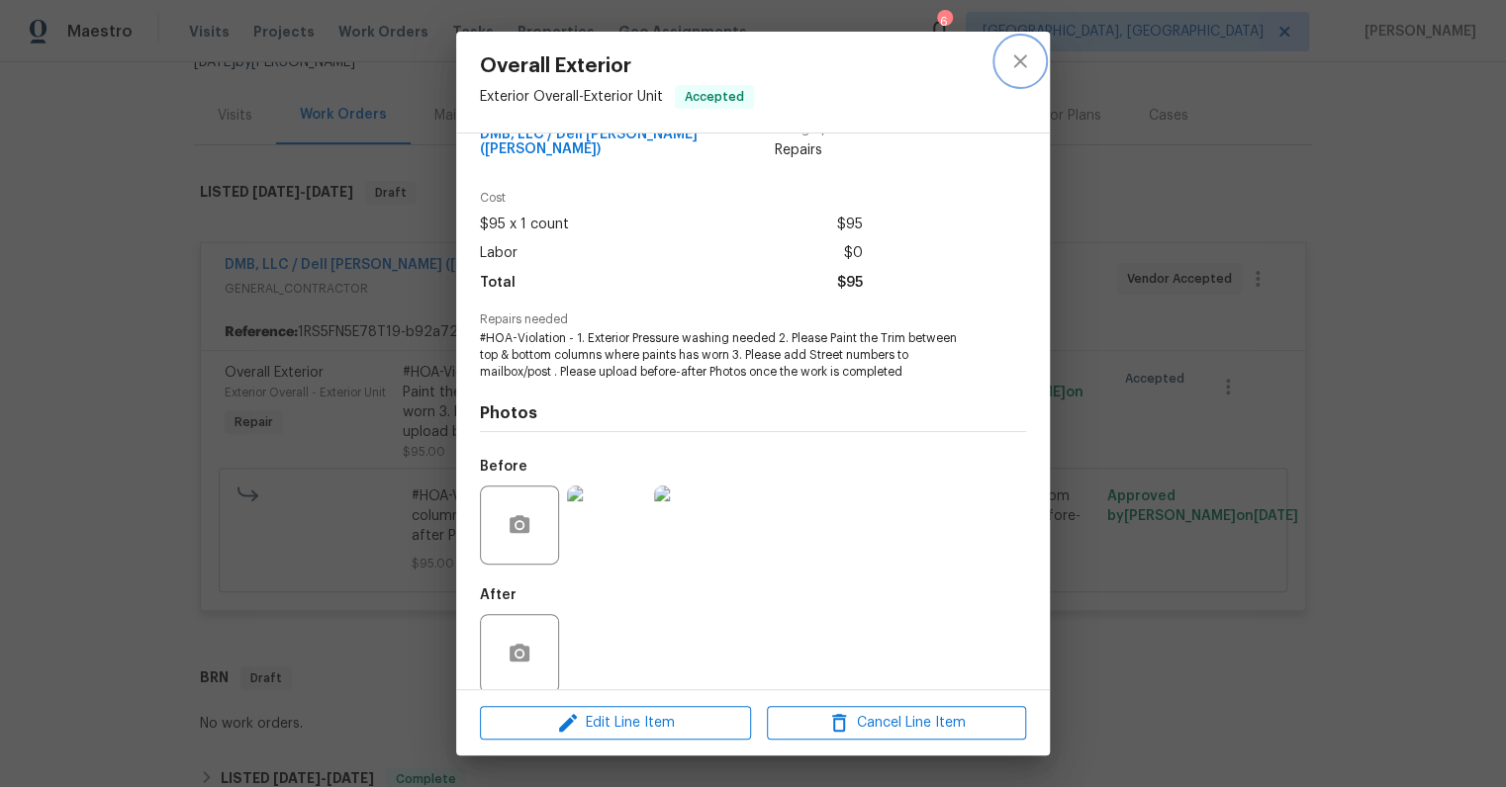
click at [1023, 66] on icon "close" at bounding box center [1020, 61] width 24 height 24
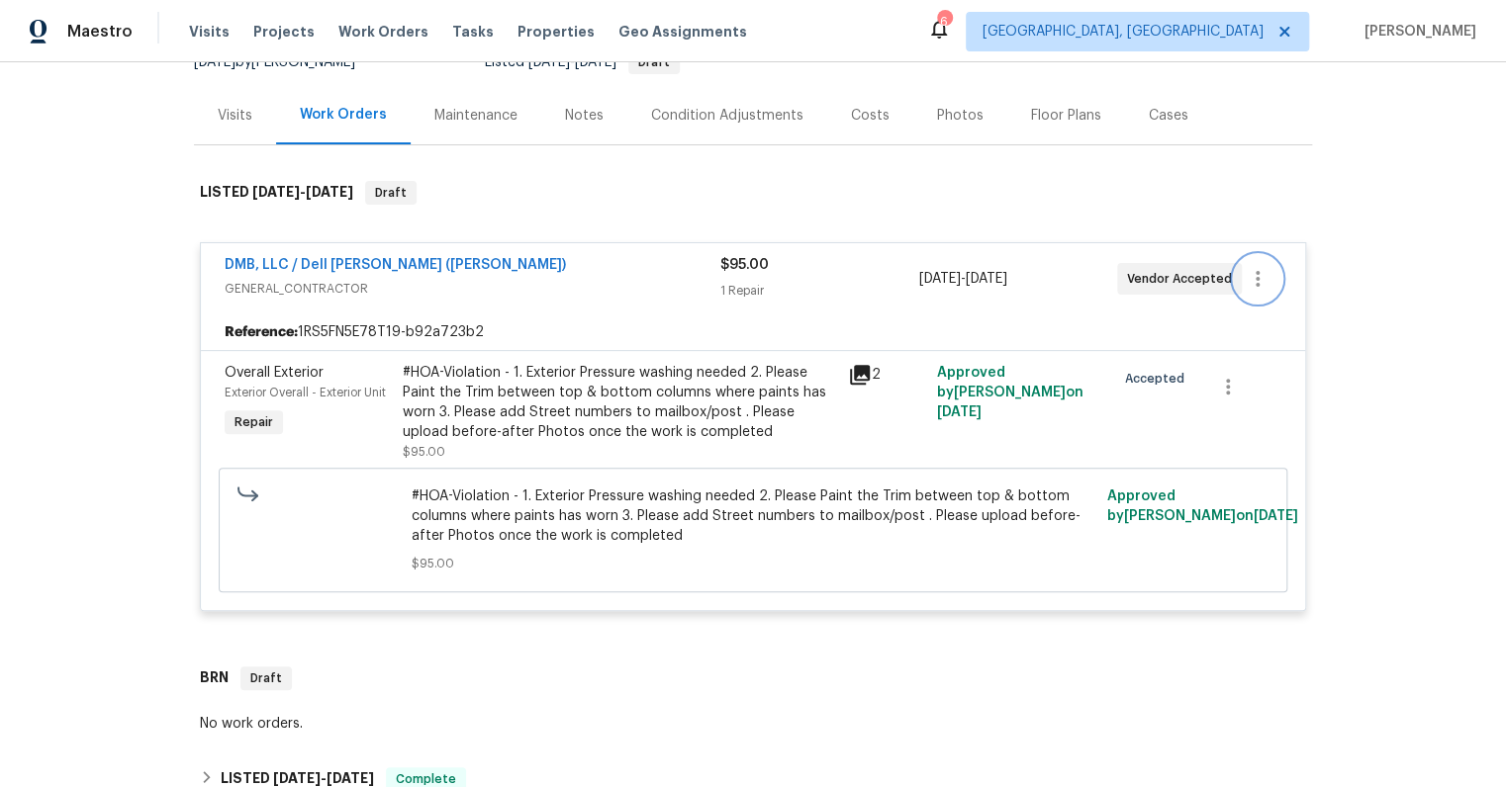
click at [1255, 283] on icon "button" at bounding box center [1257, 279] width 4 height 16
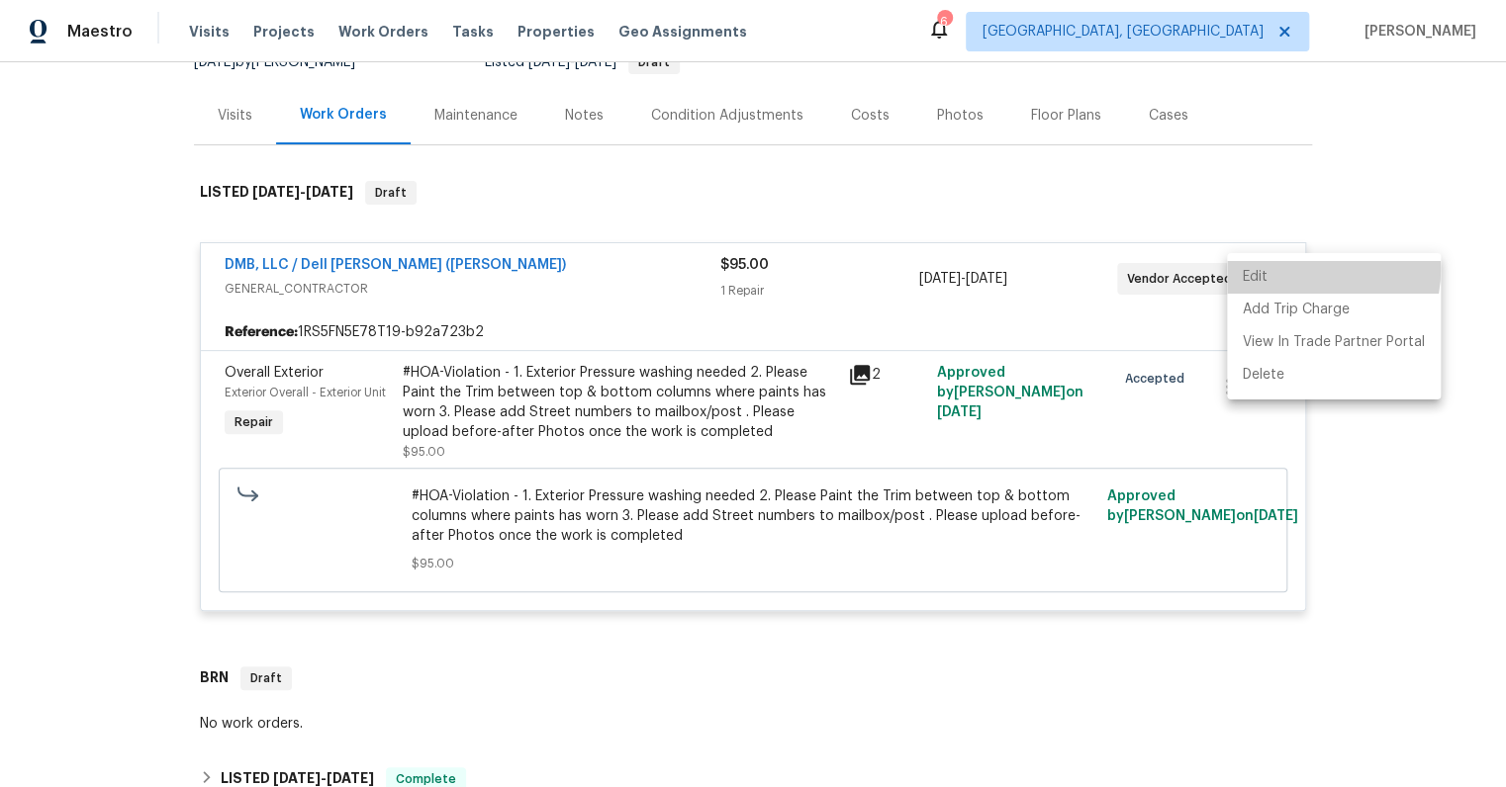
click at [1280, 267] on li "Edit" at bounding box center [1334, 277] width 214 height 33
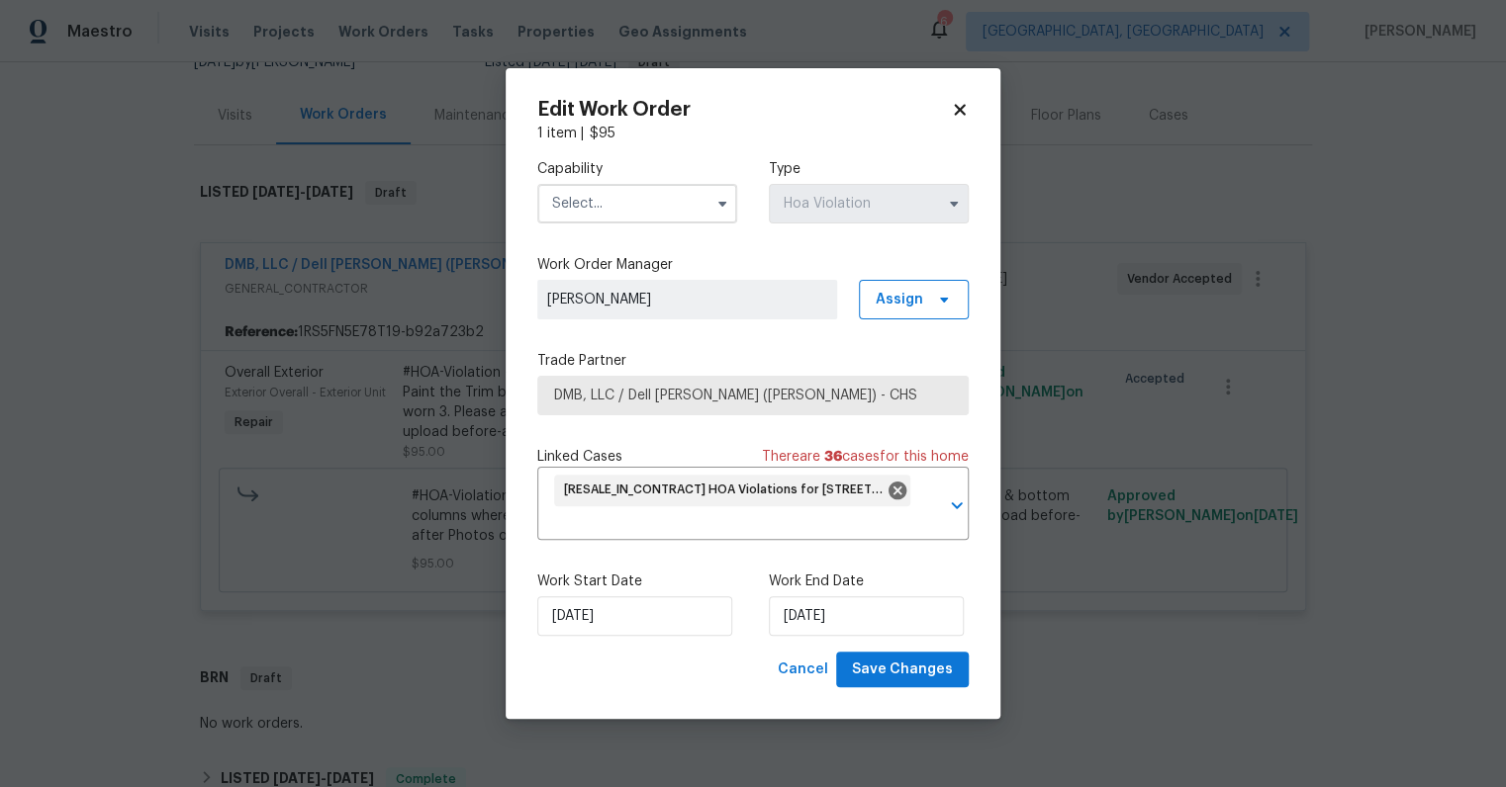
click at [962, 110] on icon at bounding box center [959, 109] width 11 height 11
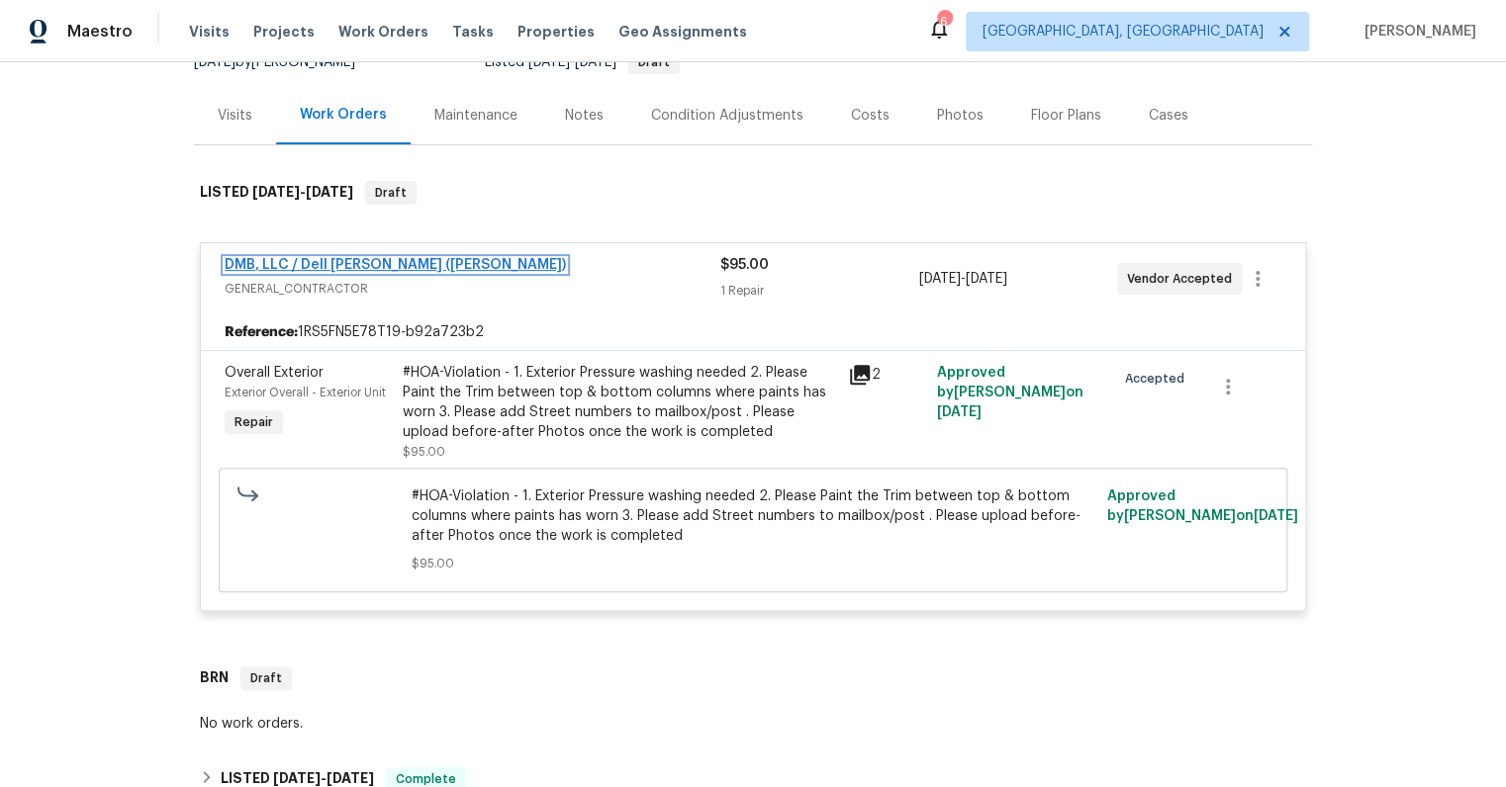
click at [404, 265] on link "DMB, LLC / Dell Bryson (Heise)" at bounding box center [395, 265] width 341 height 14
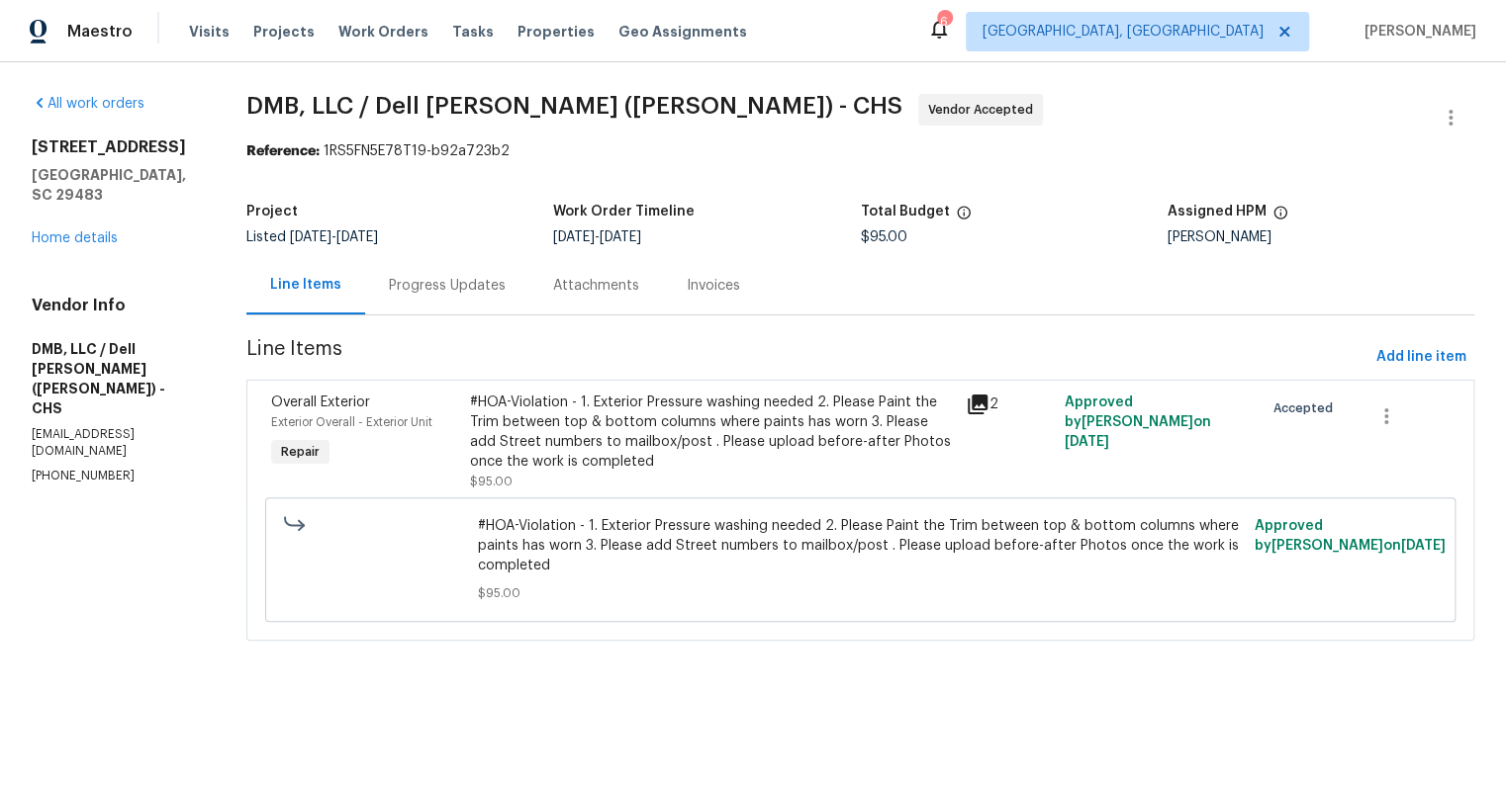
click at [405, 279] on div "Progress Updates" at bounding box center [447, 286] width 117 height 20
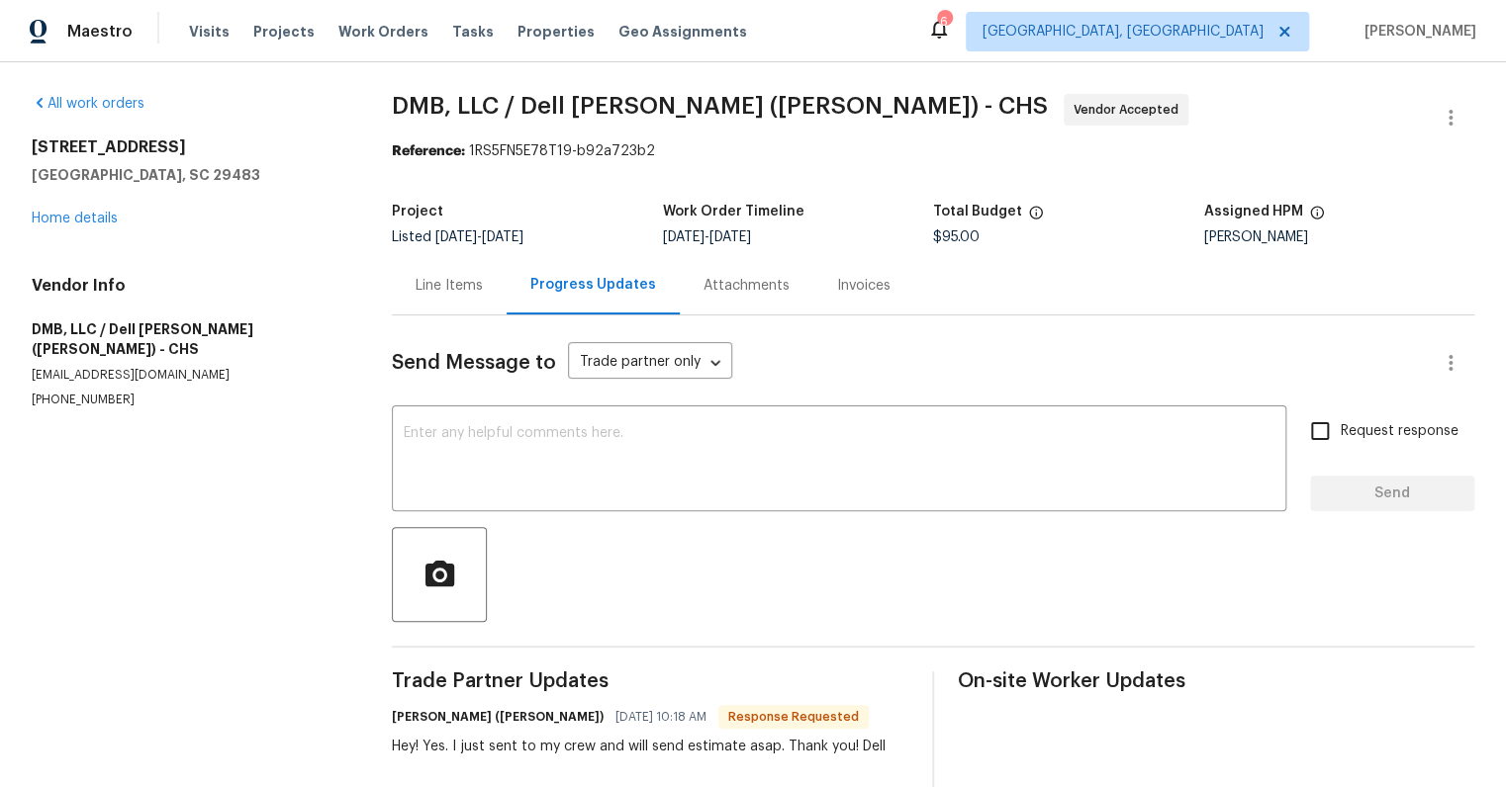
click at [444, 279] on div "Line Items" at bounding box center [448, 286] width 67 height 20
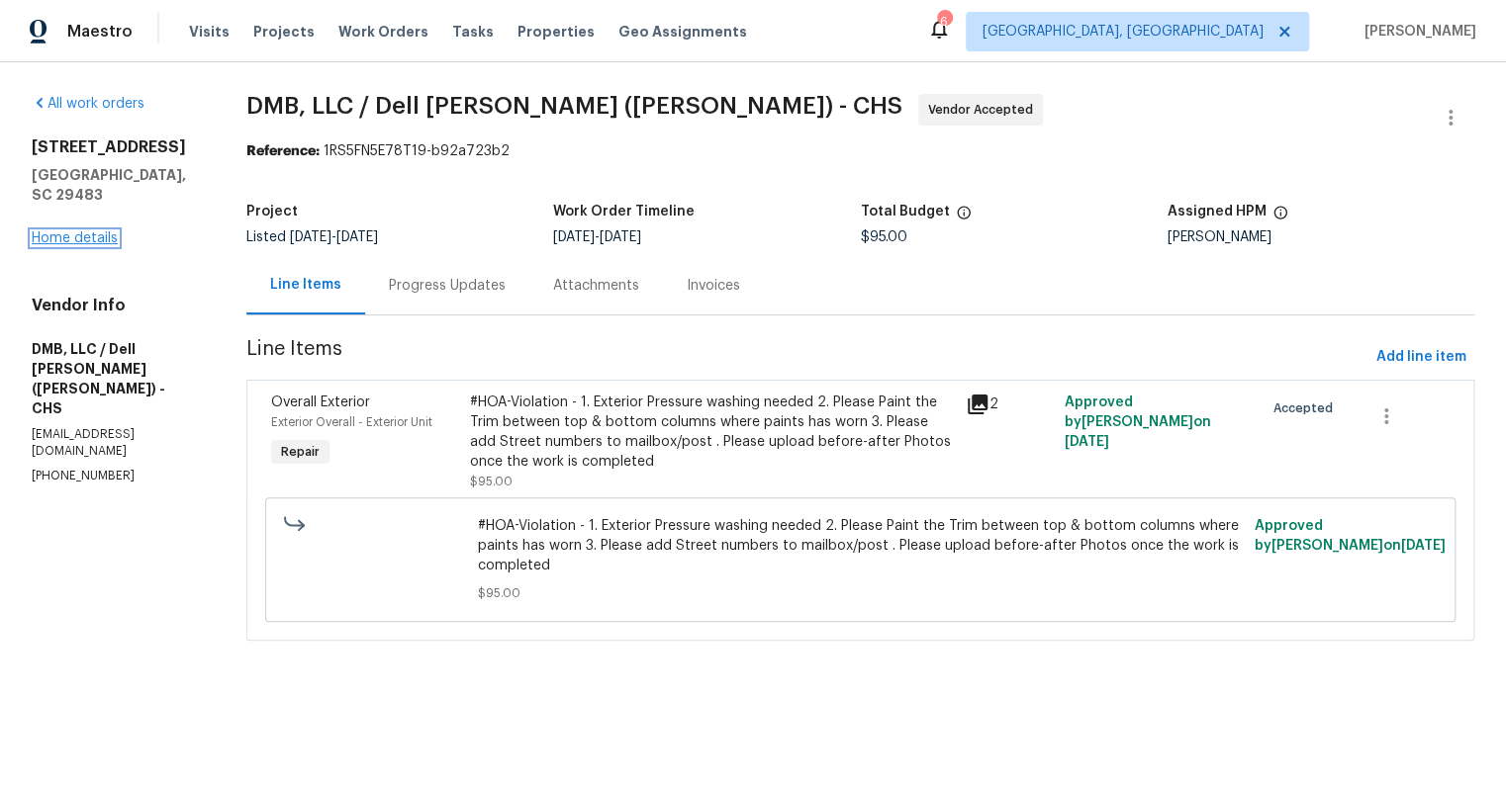
click at [45, 234] on link "Home details" at bounding box center [75, 238] width 86 height 14
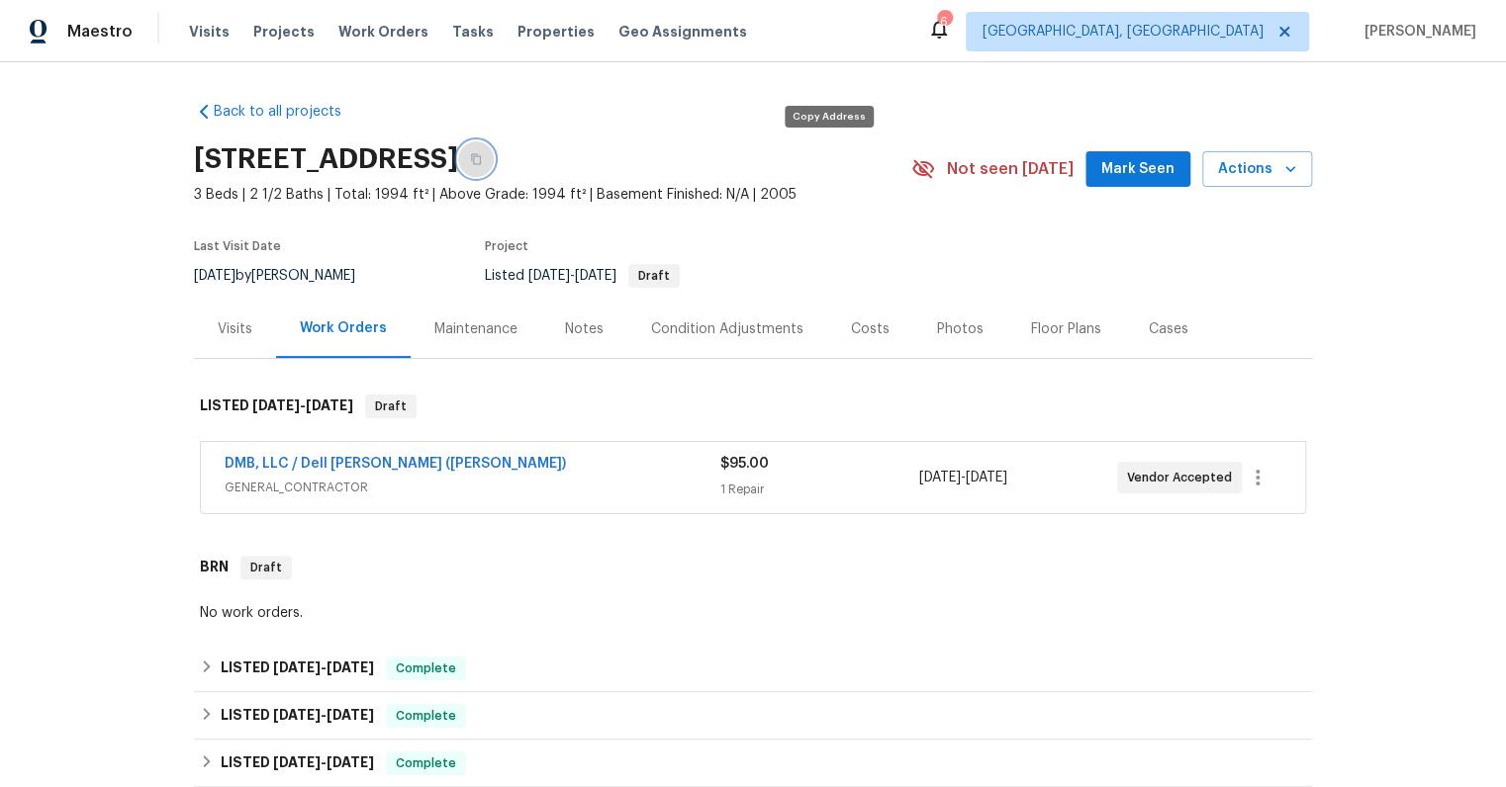
click at [482, 153] on icon "button" at bounding box center [476, 159] width 12 height 12
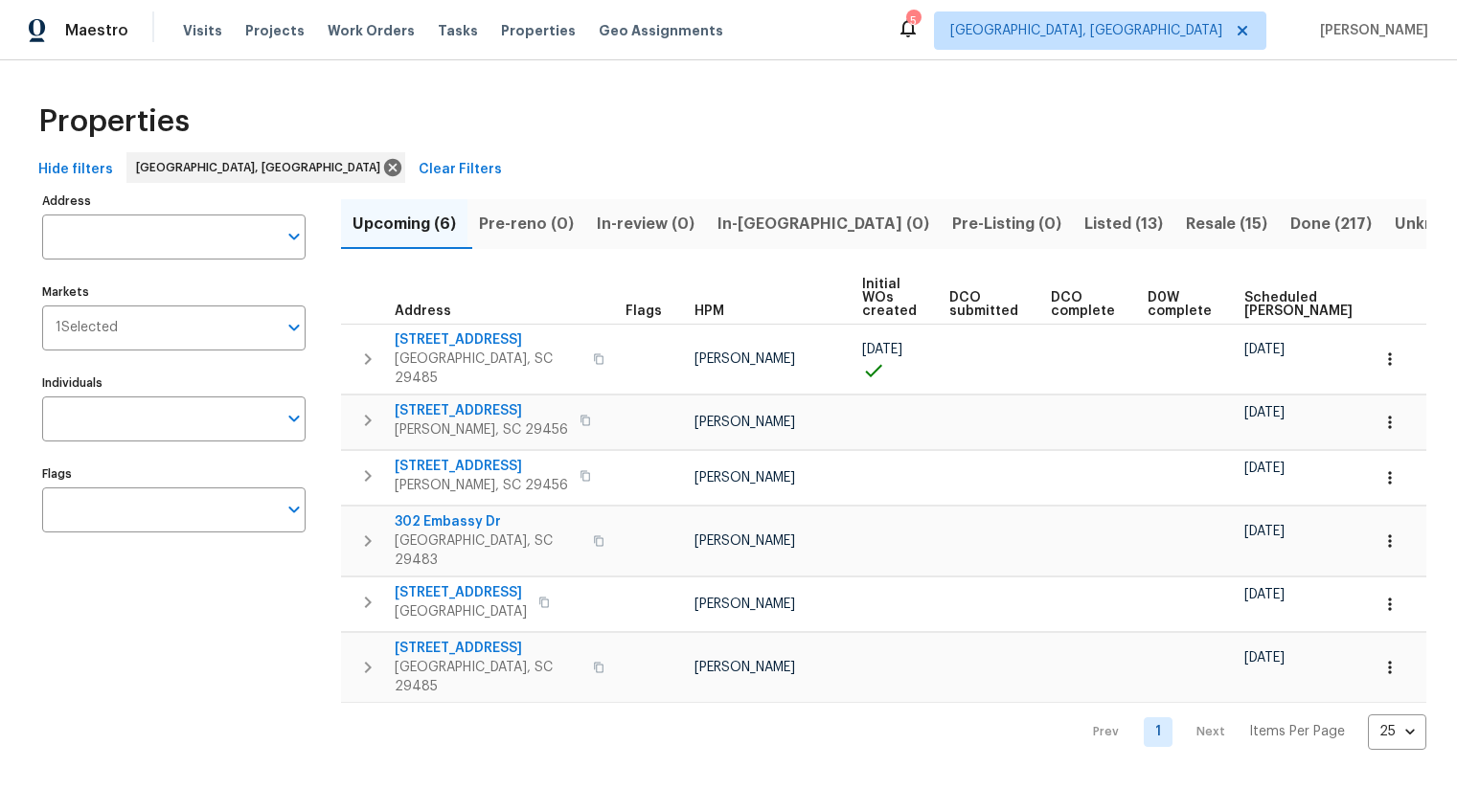
click at [1186, 229] on span "Resale (15)" at bounding box center [1227, 225] width 81 height 27
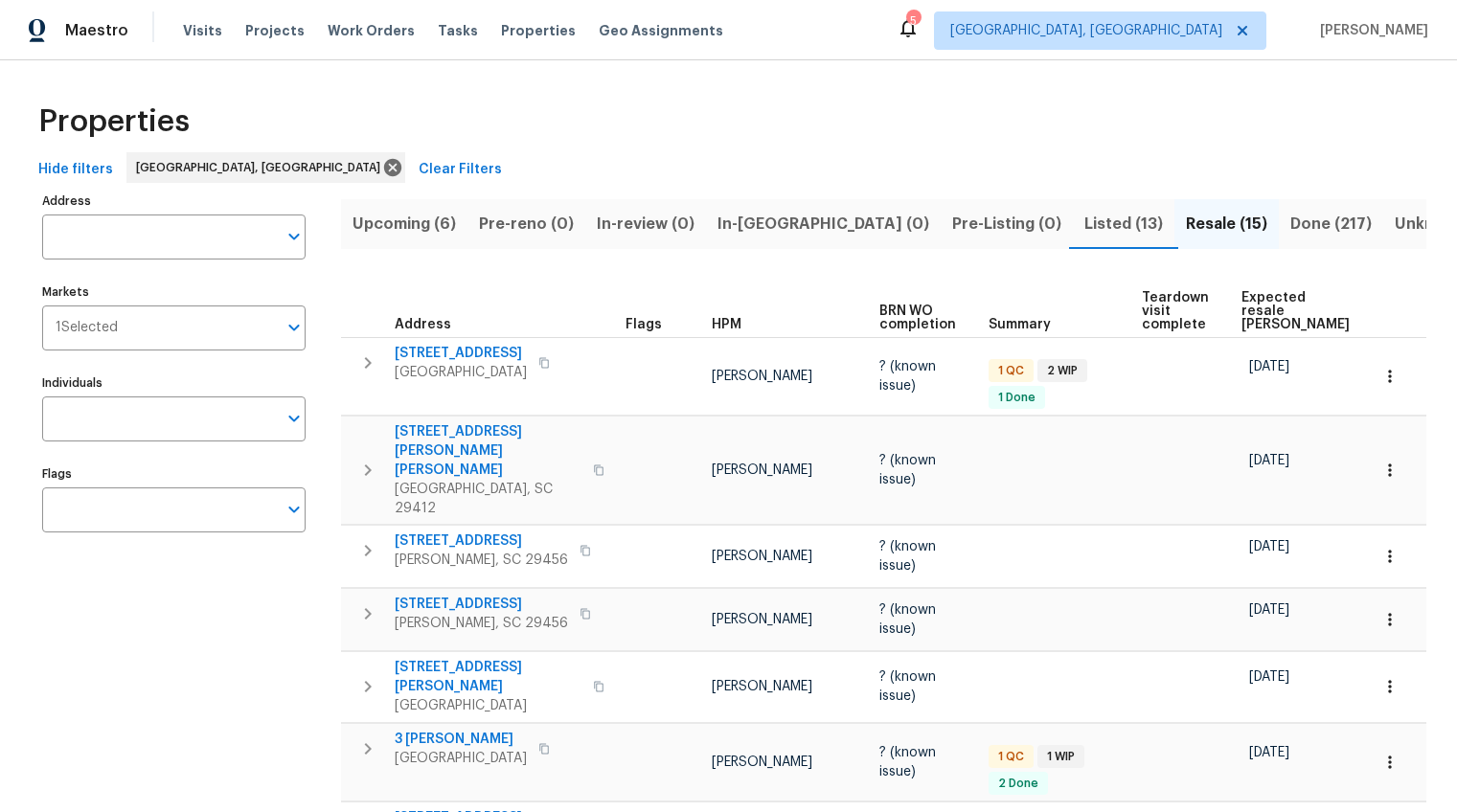
click at [1255, 301] on span "Expected resale [PERSON_NAME]" at bounding box center [1295, 312] width 108 height 41
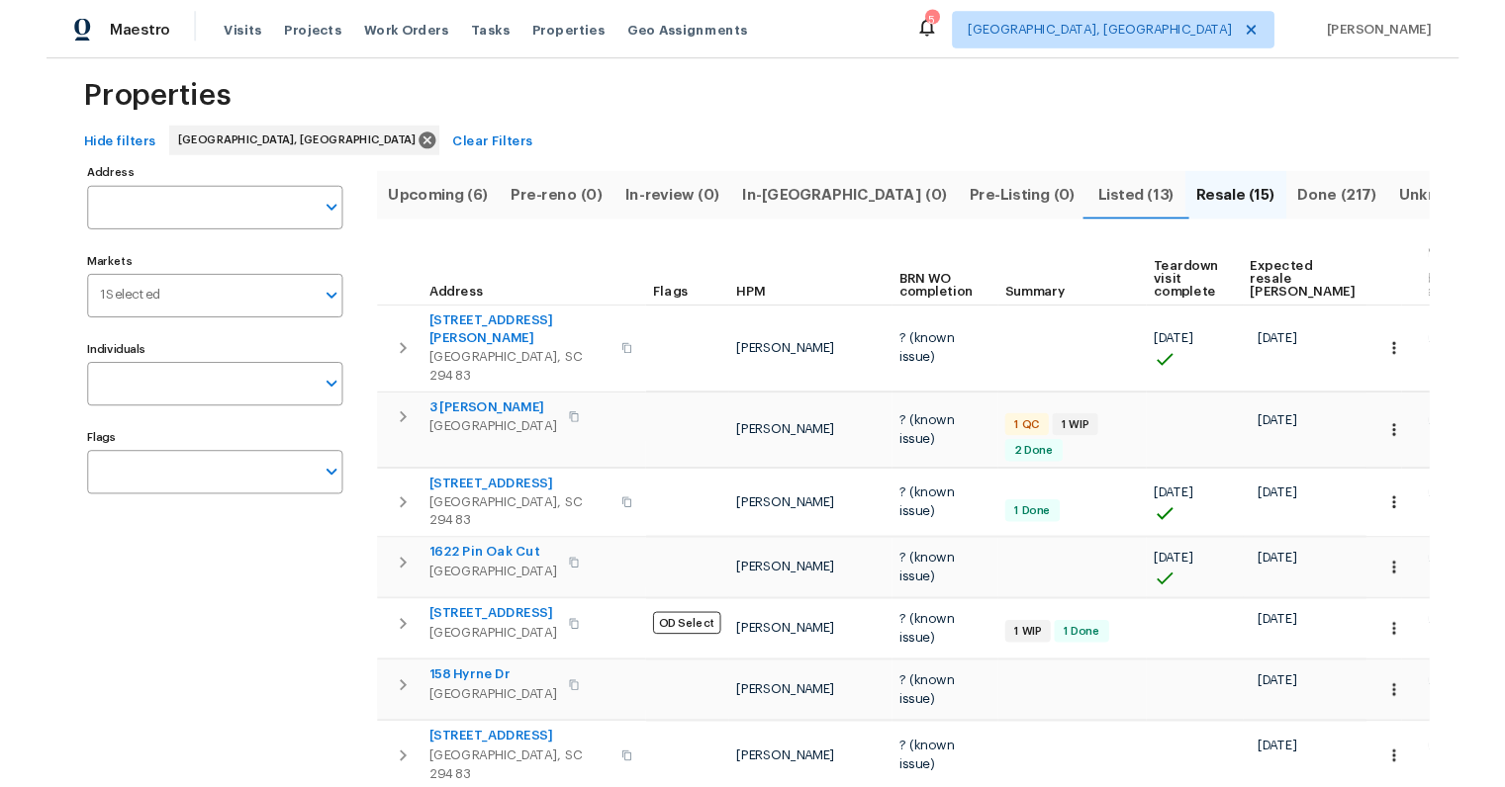
scroll to position [46, 0]
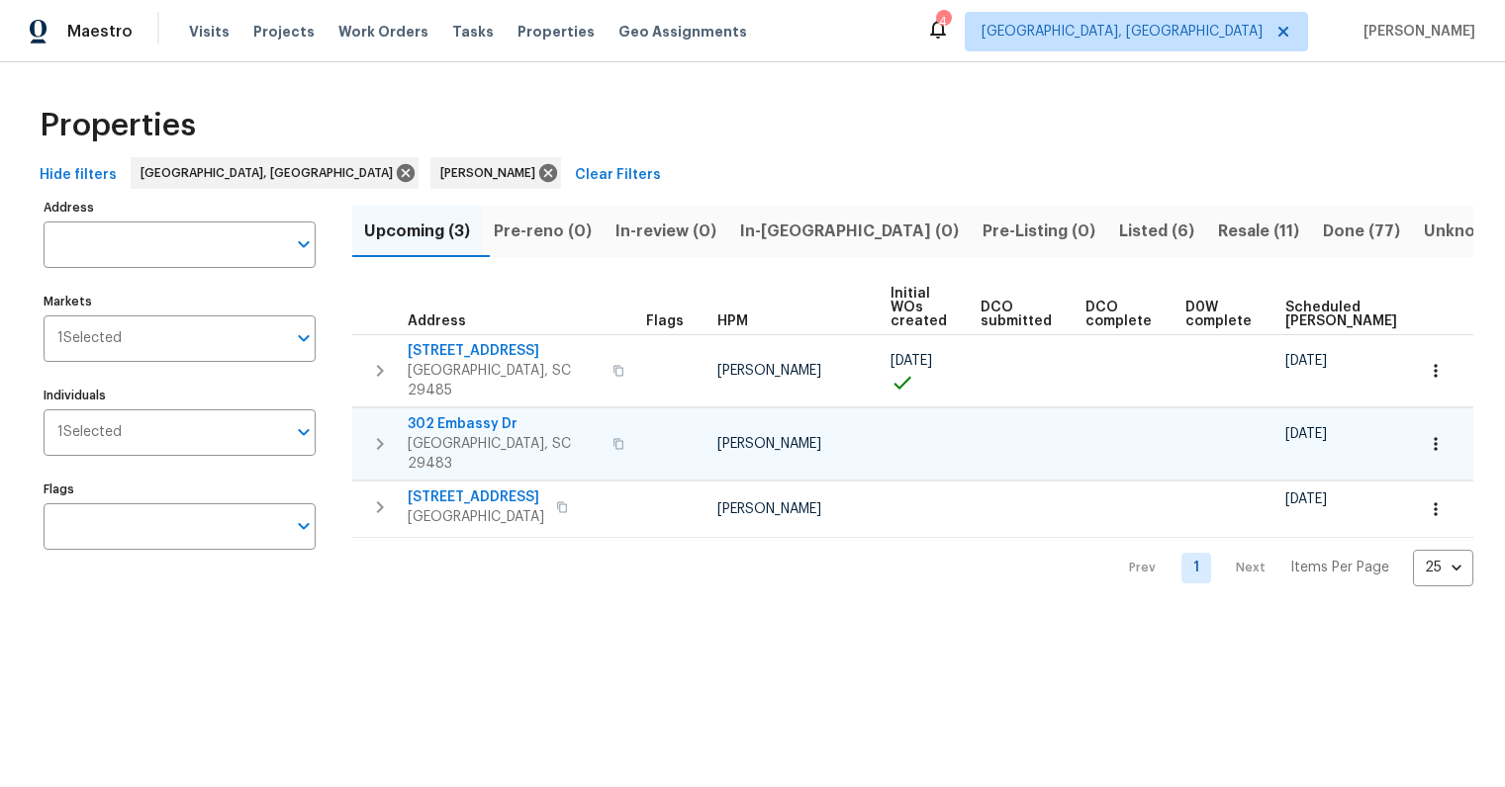
click at [481, 414] on span "302 Embassy Dr" at bounding box center [504, 424] width 193 height 20
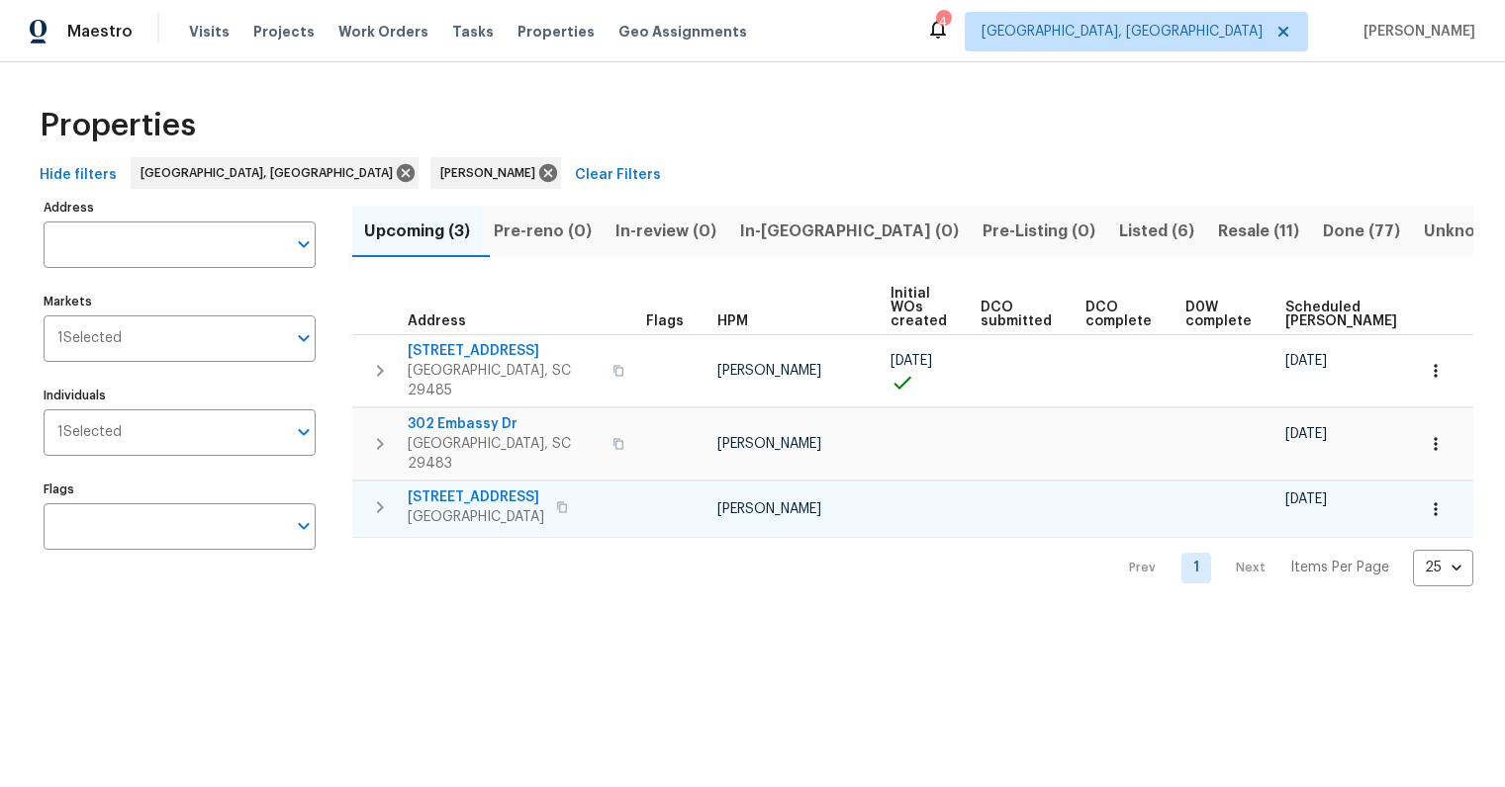
click at [502, 488] on span "[STREET_ADDRESS]" at bounding box center [476, 498] width 137 height 20
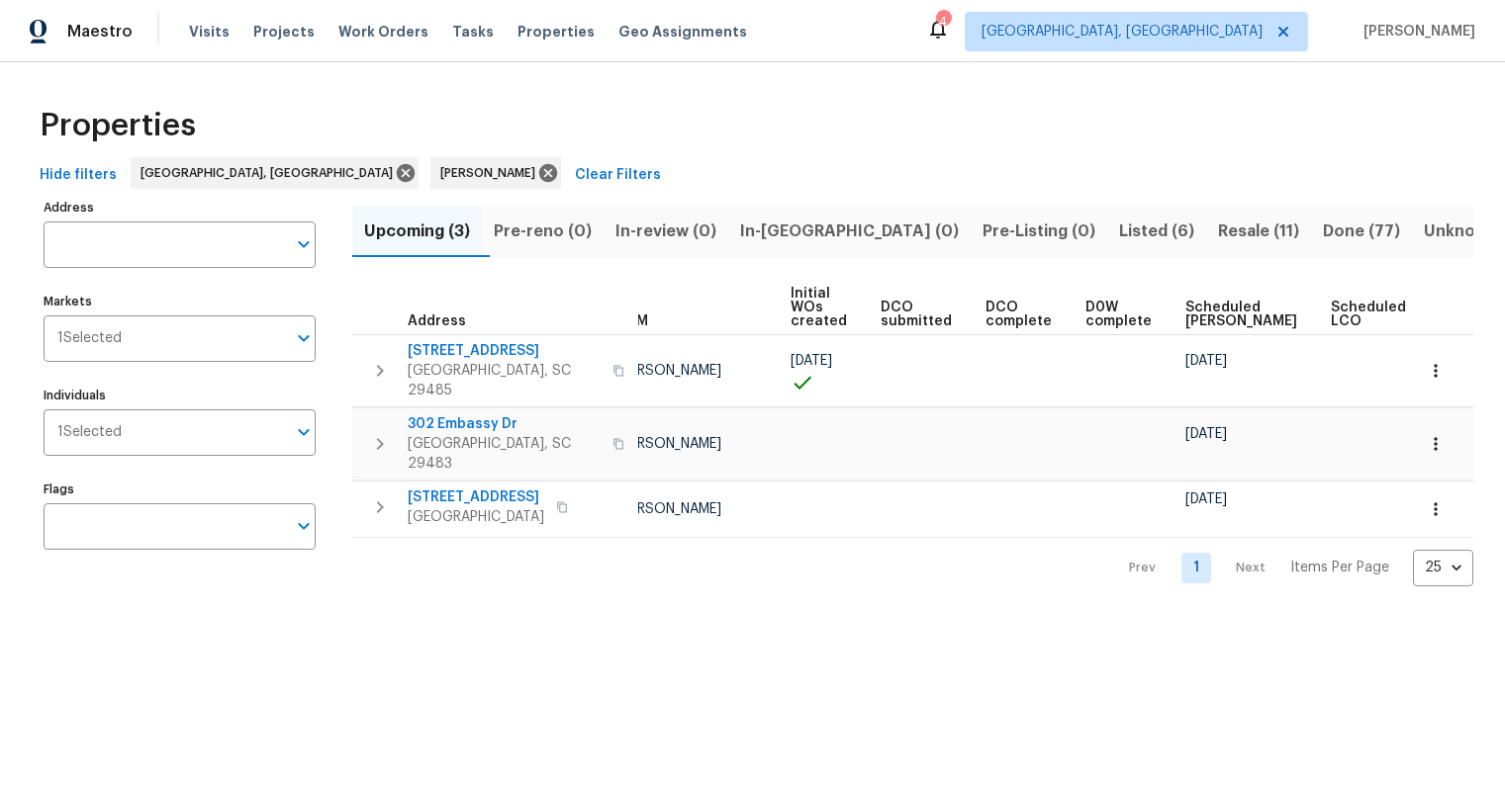
scroll to position [0, 153]
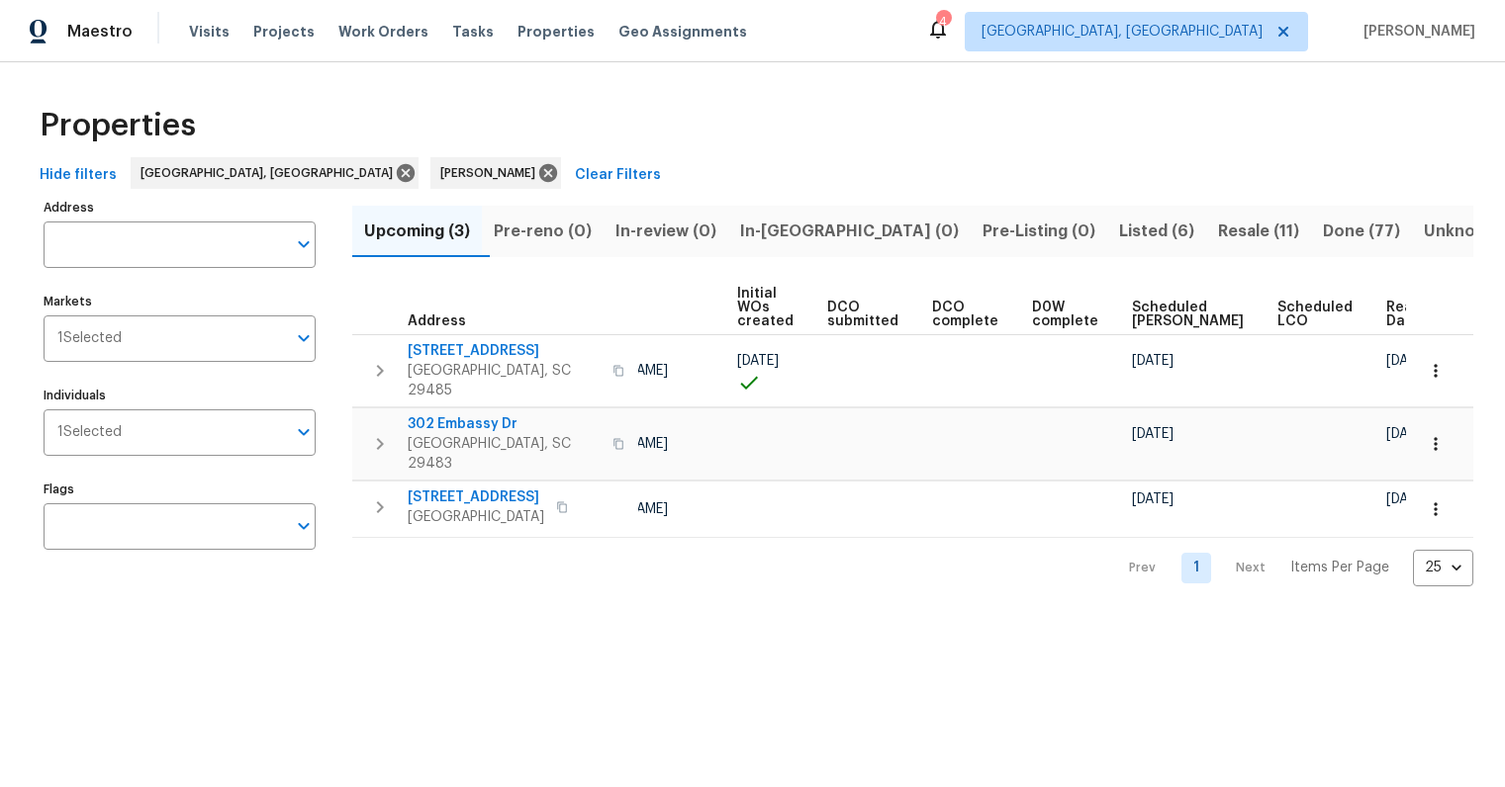
click at [1119, 226] on span "Listed (6)" at bounding box center [1156, 232] width 75 height 28
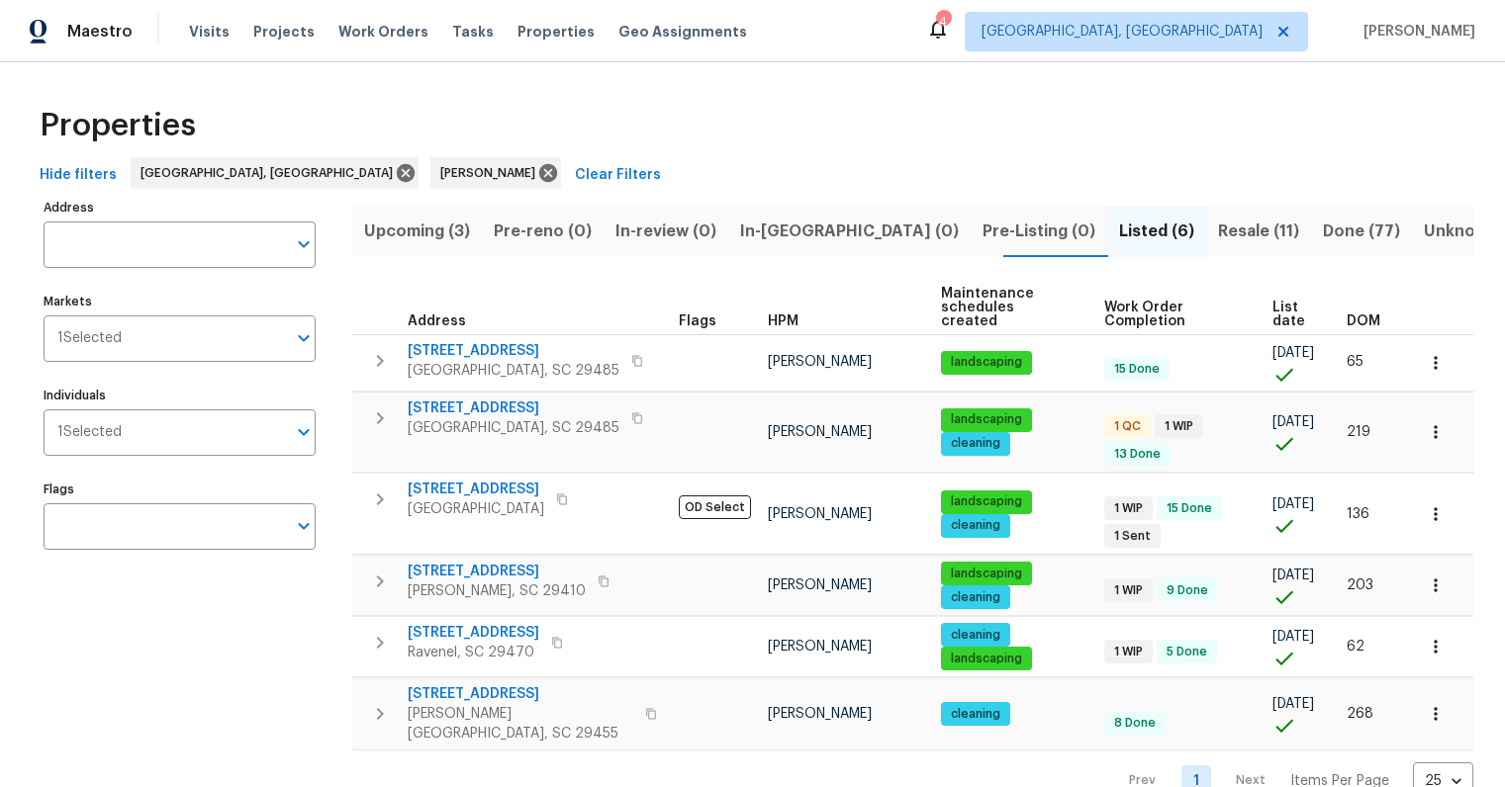
click at [1346, 315] on span "DOM" at bounding box center [1363, 322] width 34 height 14
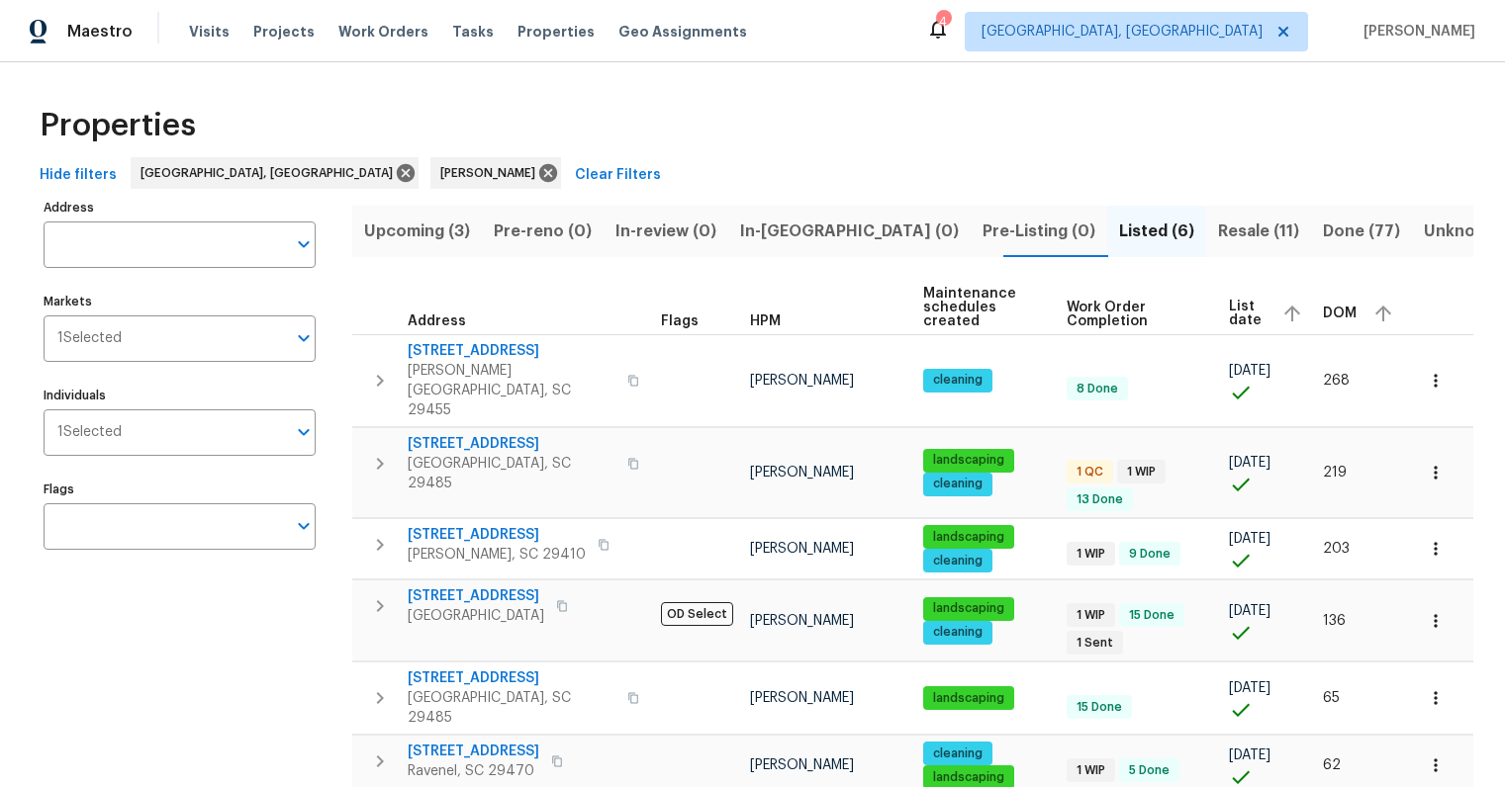
click at [1218, 221] on span "Resale (11)" at bounding box center [1258, 232] width 81 height 28
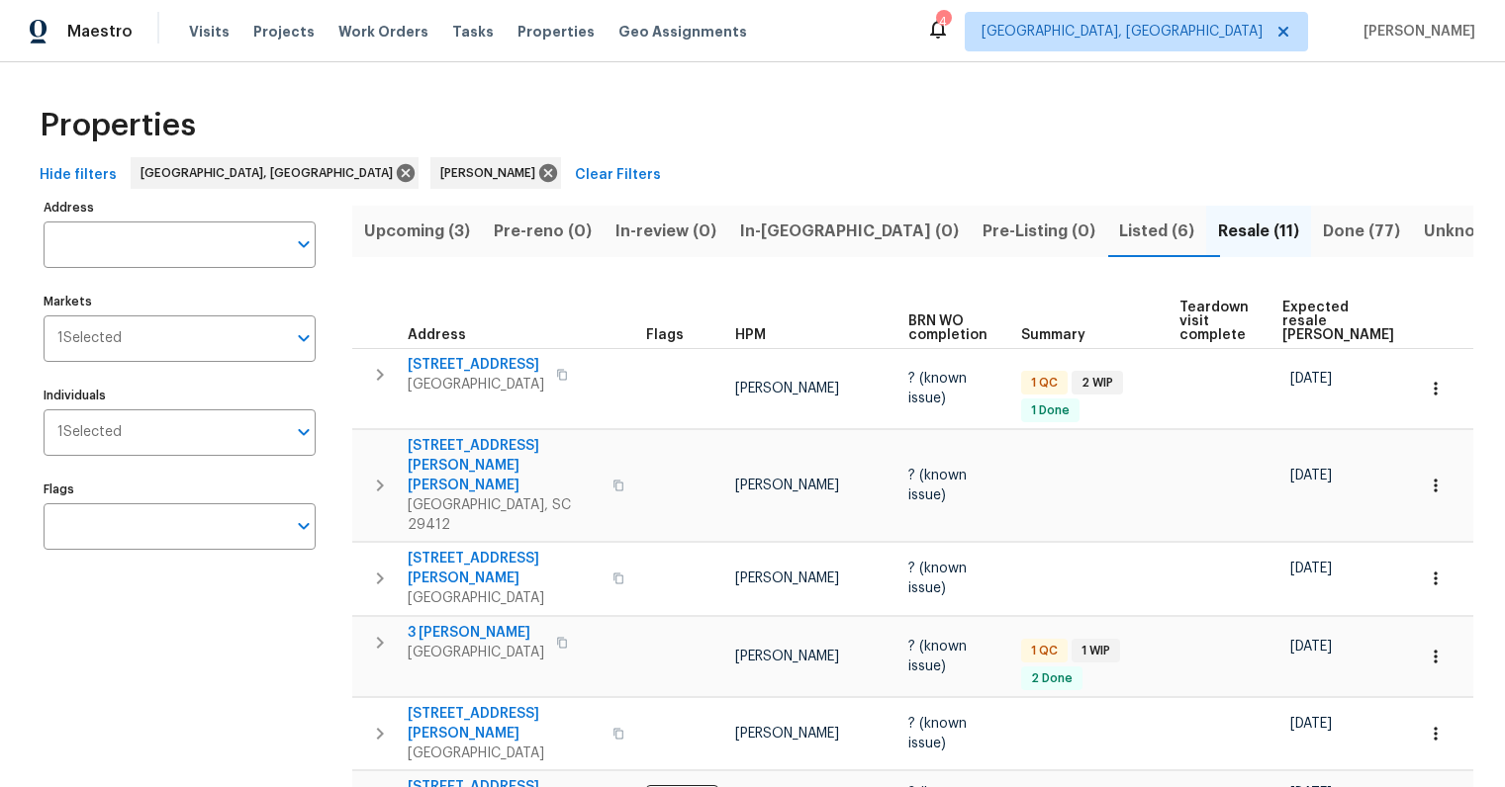
click at [1300, 303] on span "Expected resale [PERSON_NAME]" at bounding box center [1338, 322] width 112 height 42
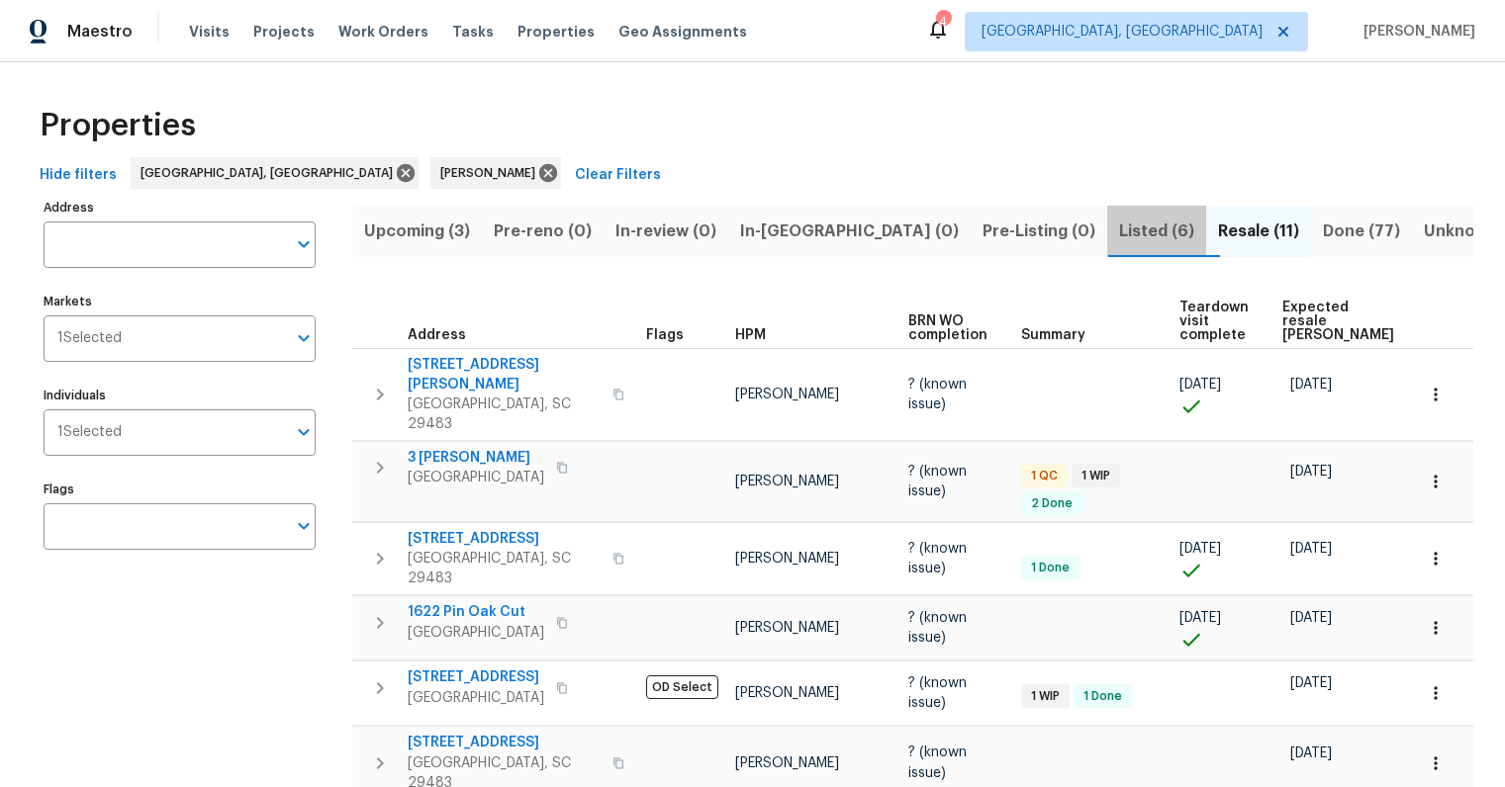
click at [1119, 230] on span "Listed (6)" at bounding box center [1156, 232] width 75 height 28
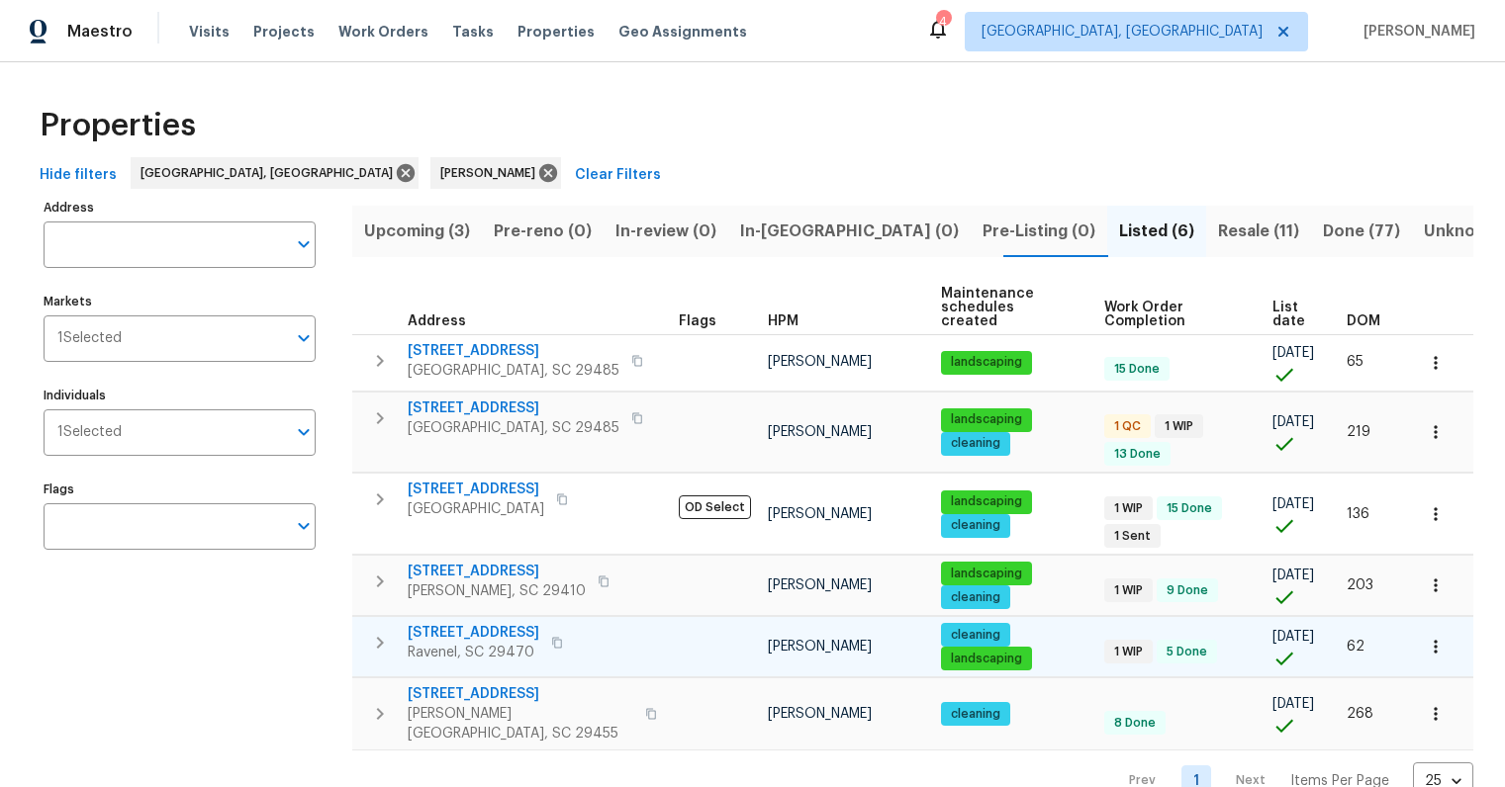
click at [493, 623] on span "[STREET_ADDRESS]" at bounding box center [474, 633] width 132 height 20
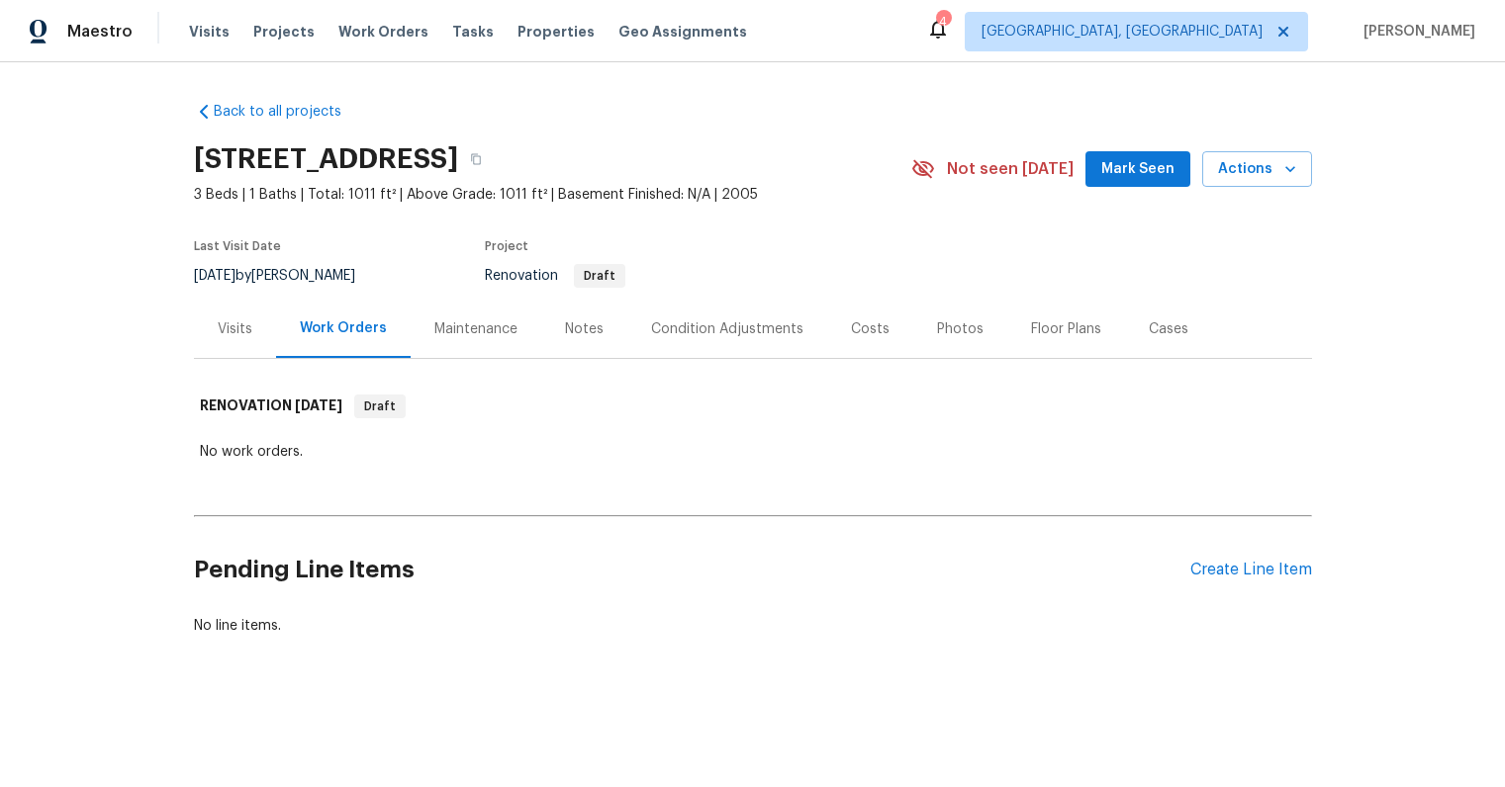
click at [859, 336] on div "Costs" at bounding box center [870, 330] width 39 height 20
click at [851, 327] on div "Costs" at bounding box center [870, 330] width 39 height 20
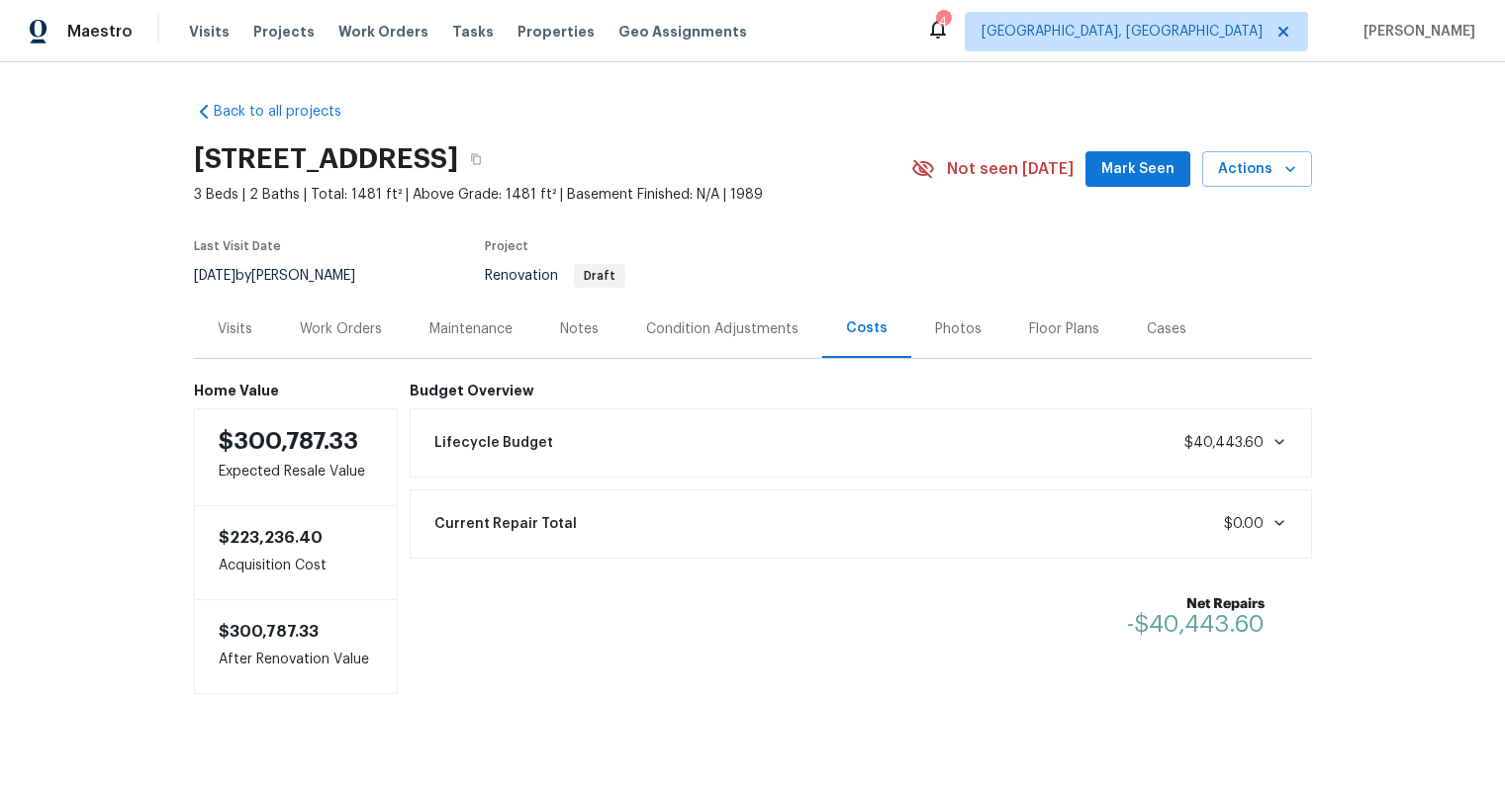
click at [336, 339] on div "Work Orders" at bounding box center [341, 329] width 130 height 58
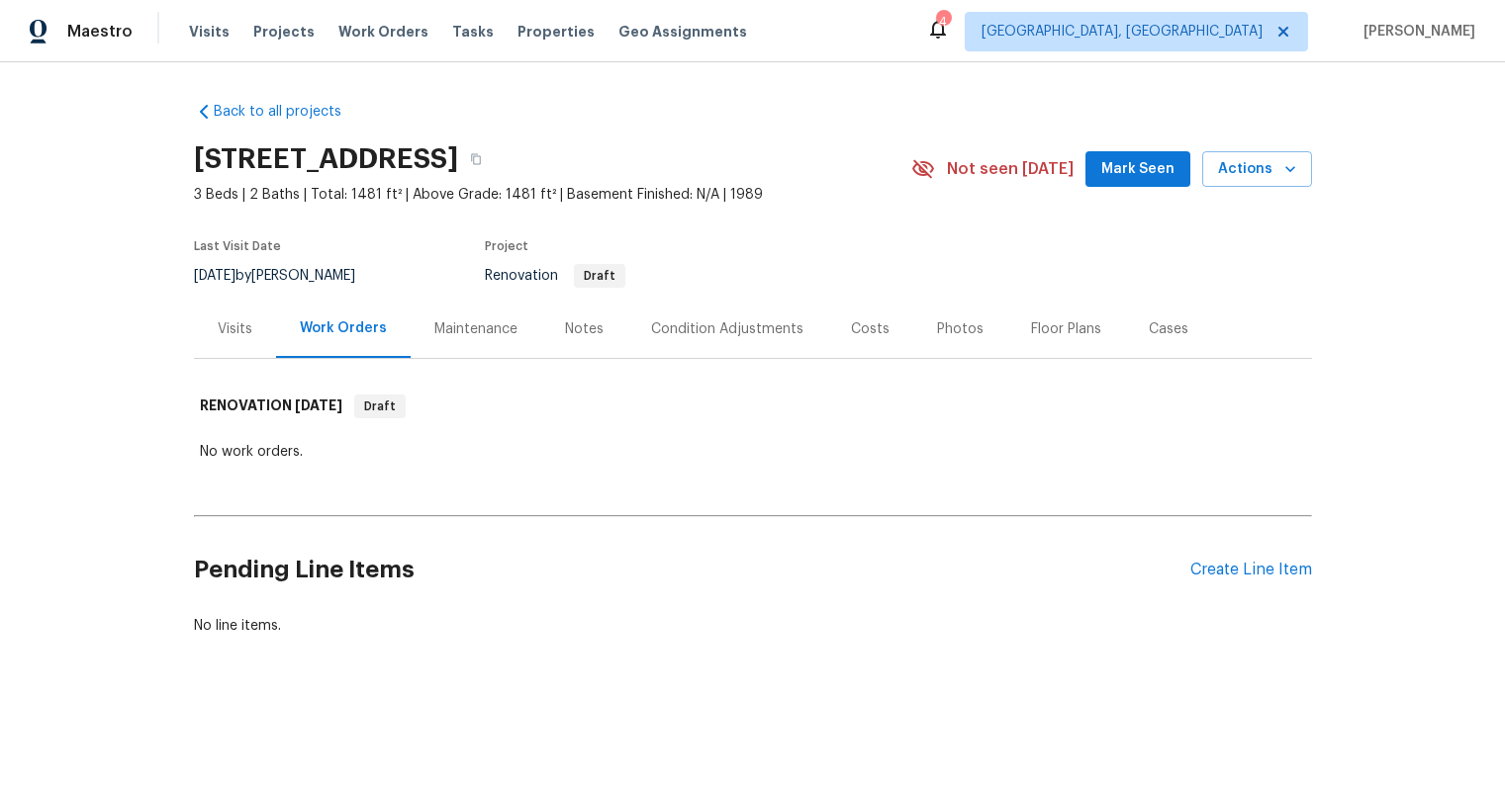
click at [246, 334] on div "Visits" at bounding box center [235, 329] width 82 height 58
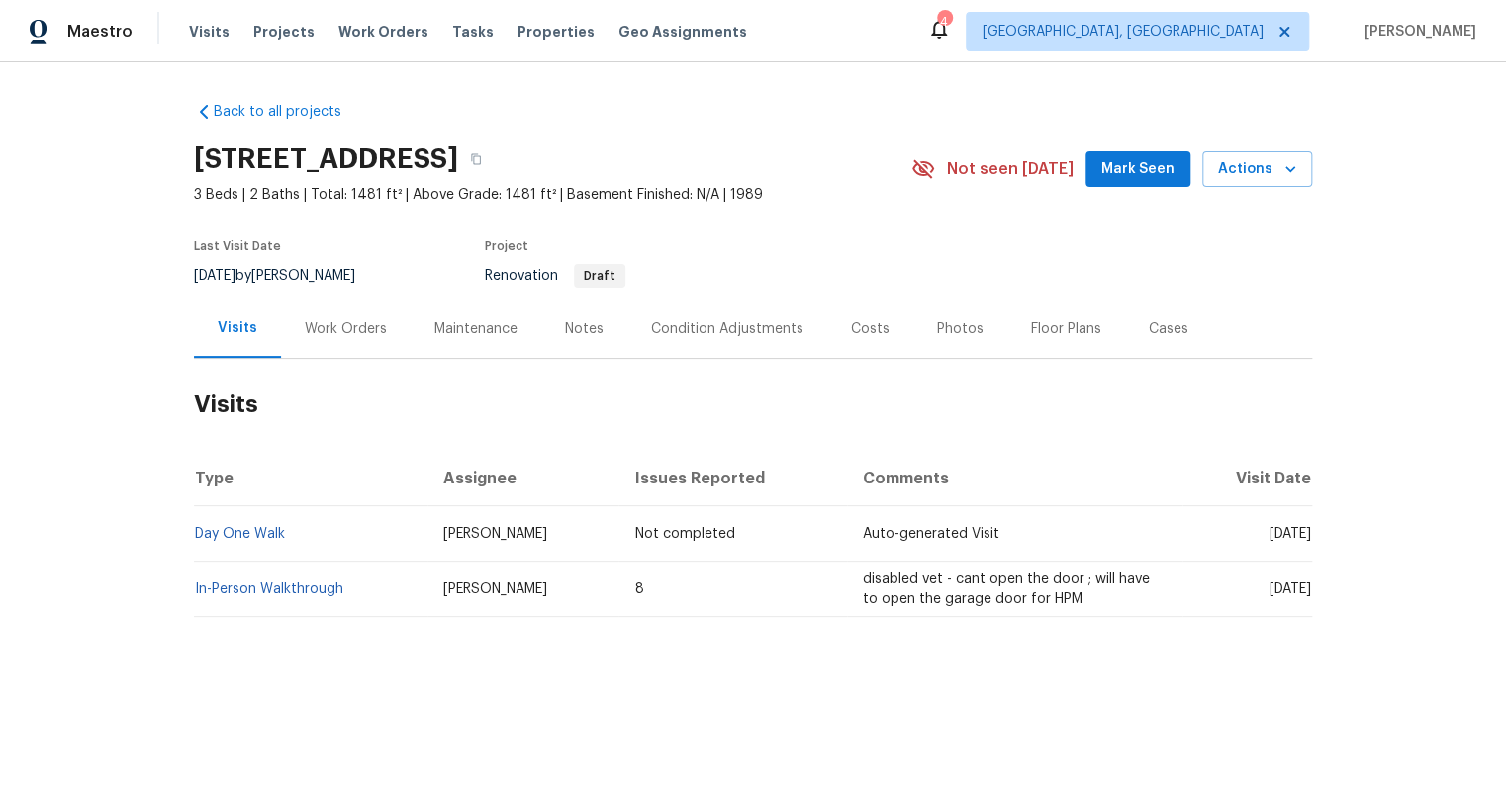
click at [250, 599] on td "In-Person Walkthrough" at bounding box center [310, 589] width 233 height 55
click at [253, 589] on link "In-Person Walkthrough" at bounding box center [269, 590] width 148 height 14
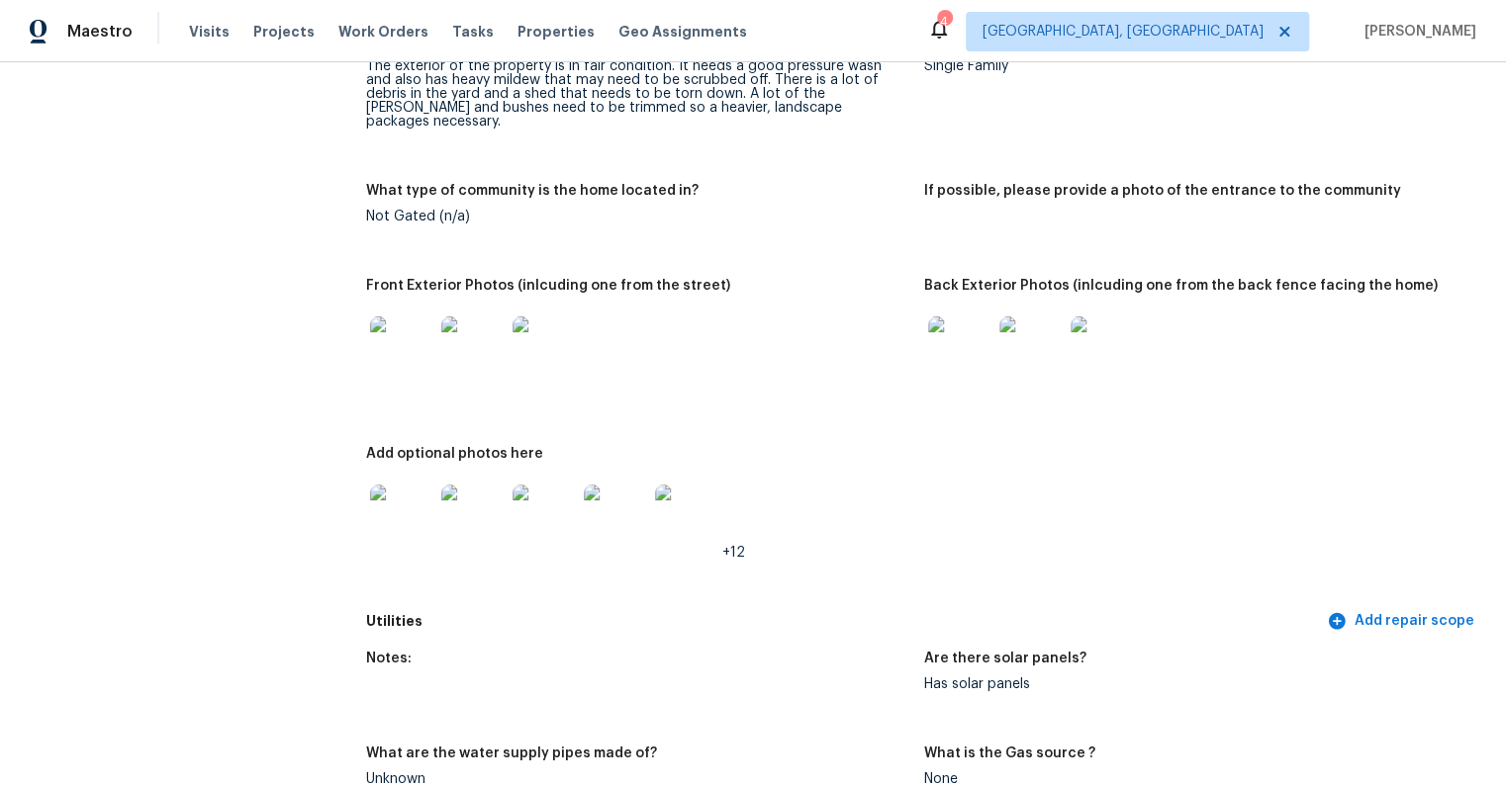
scroll to position [819, 0]
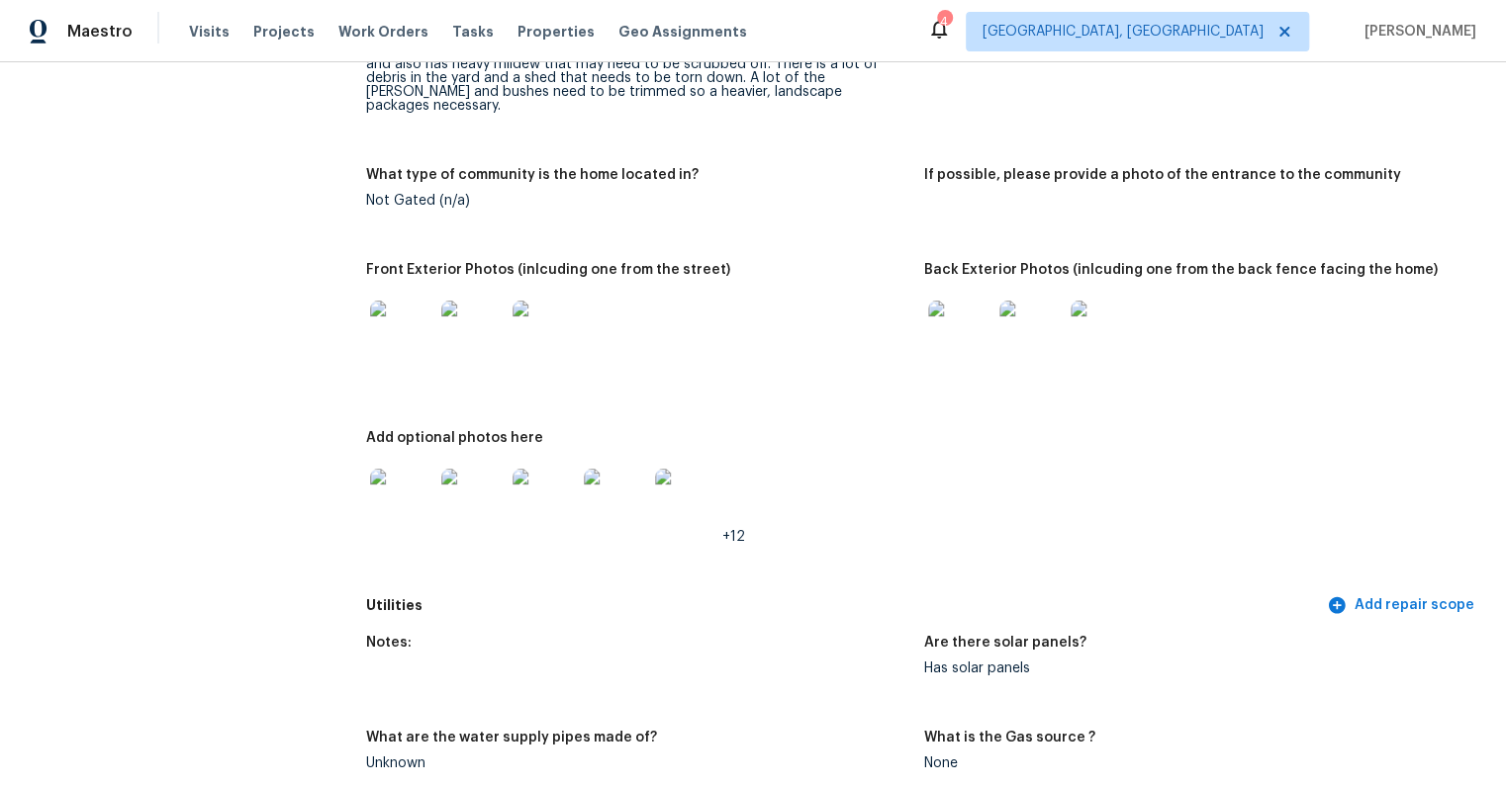
click at [420, 302] on img at bounding box center [401, 332] width 63 height 63
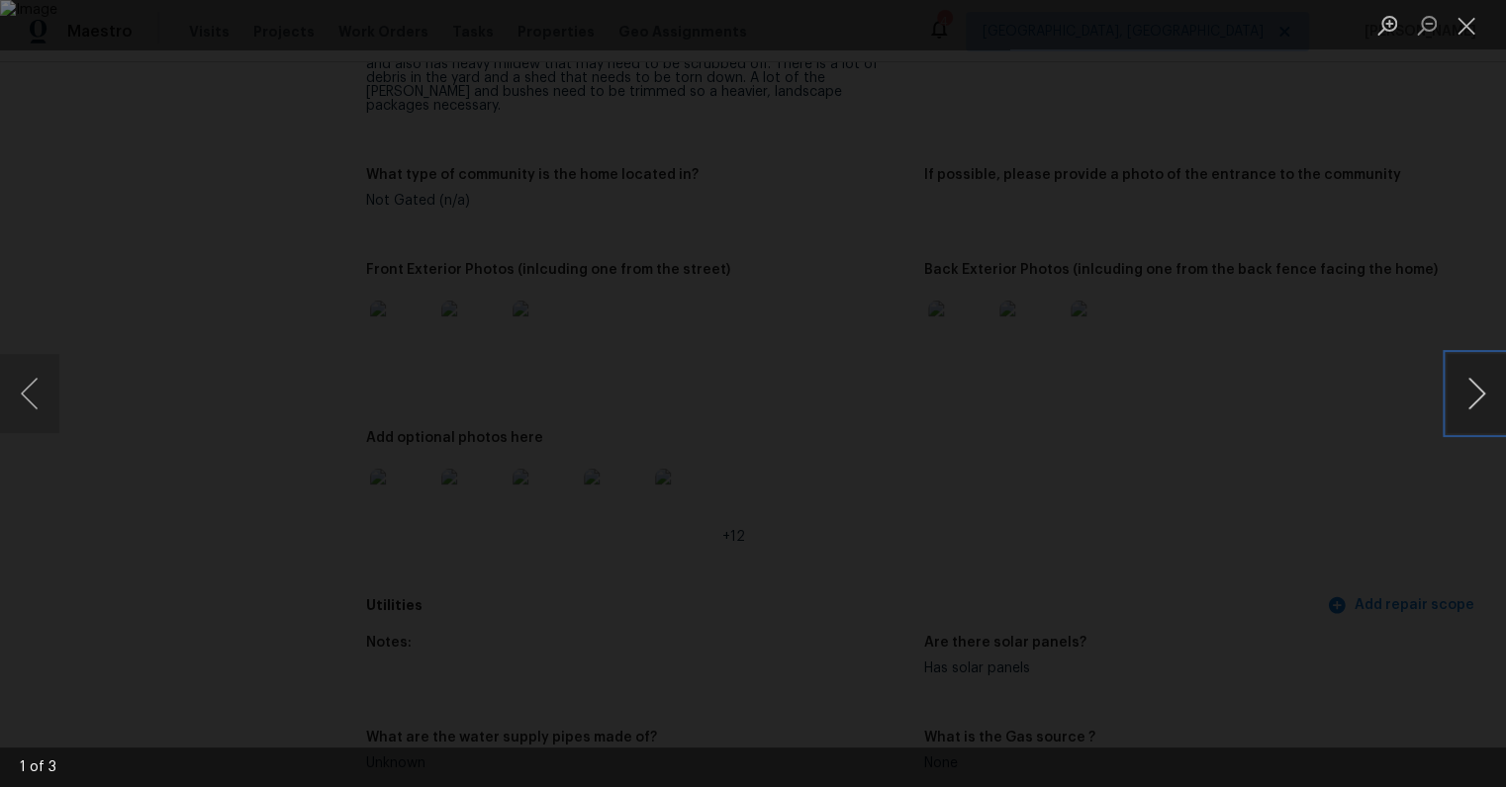
click at [1475, 392] on button "Next image" at bounding box center [1475, 393] width 59 height 79
click at [1419, 540] on div "Lightbox" at bounding box center [753, 393] width 1506 height 787
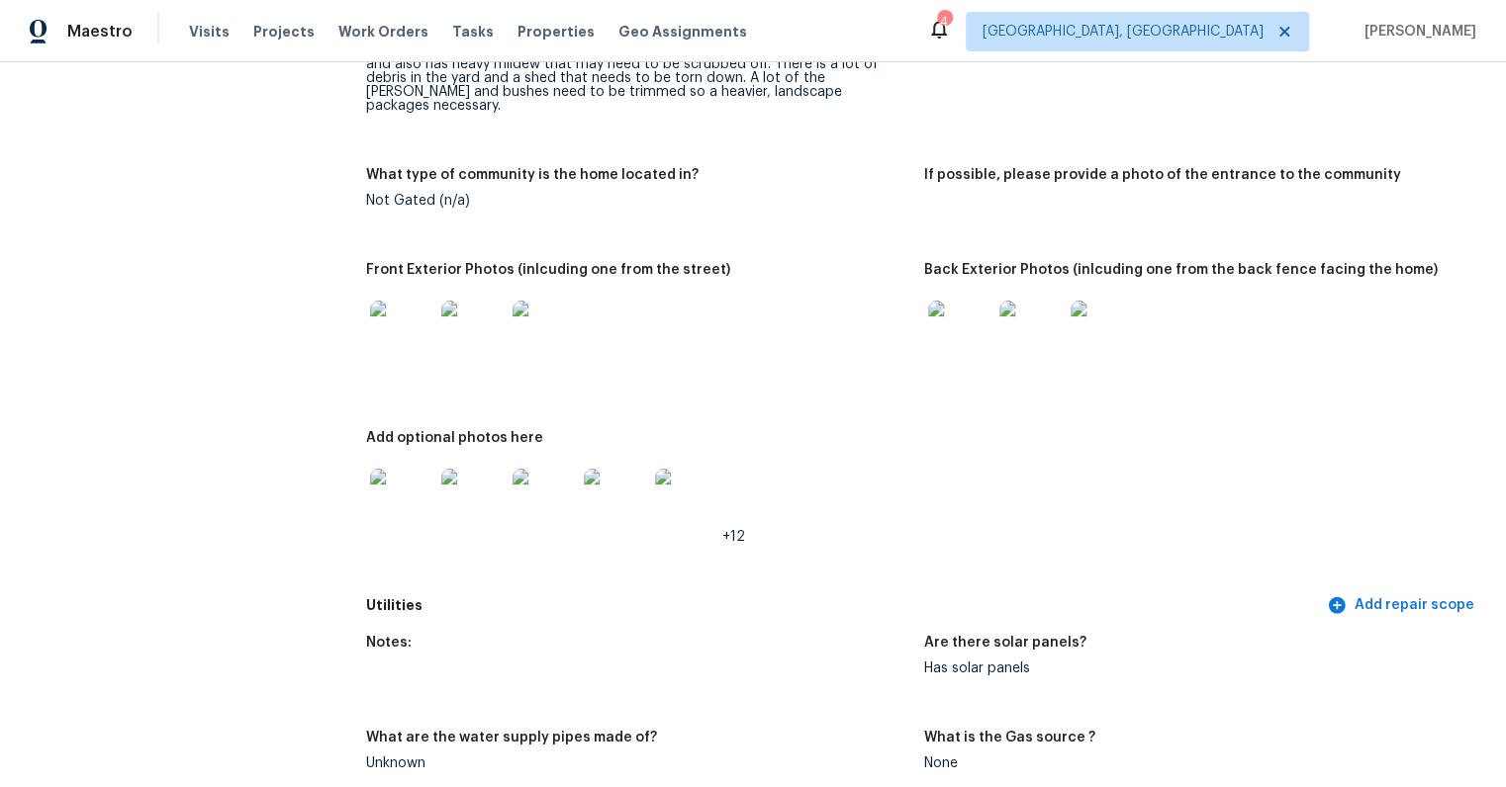
click at [959, 325] on img at bounding box center [959, 332] width 63 height 63
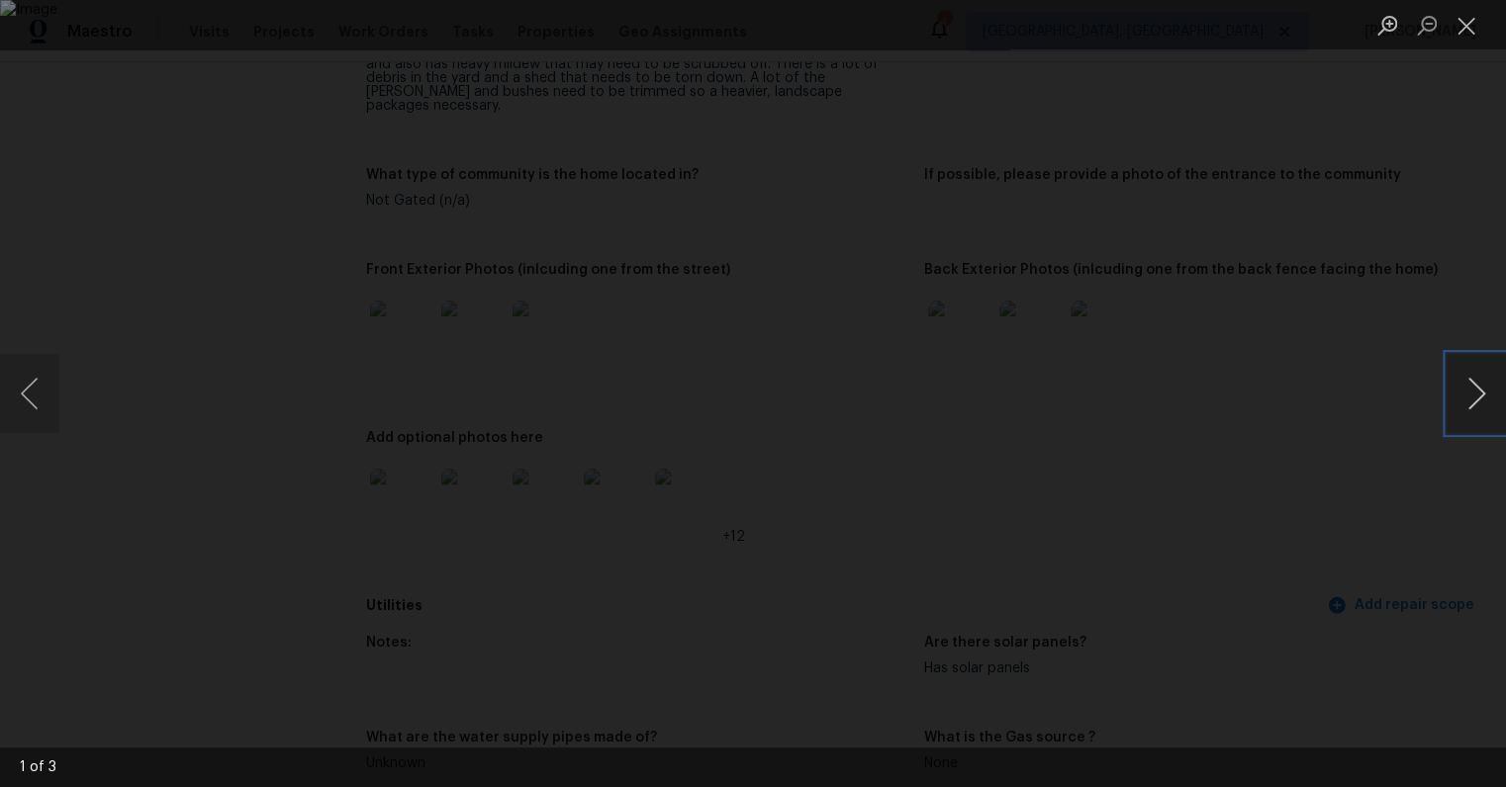
click at [1472, 392] on button "Next image" at bounding box center [1475, 393] width 59 height 79
click at [1472, 399] on button "Next image" at bounding box center [1475, 393] width 59 height 79
click at [1320, 561] on div "Lightbox" at bounding box center [753, 393] width 1506 height 787
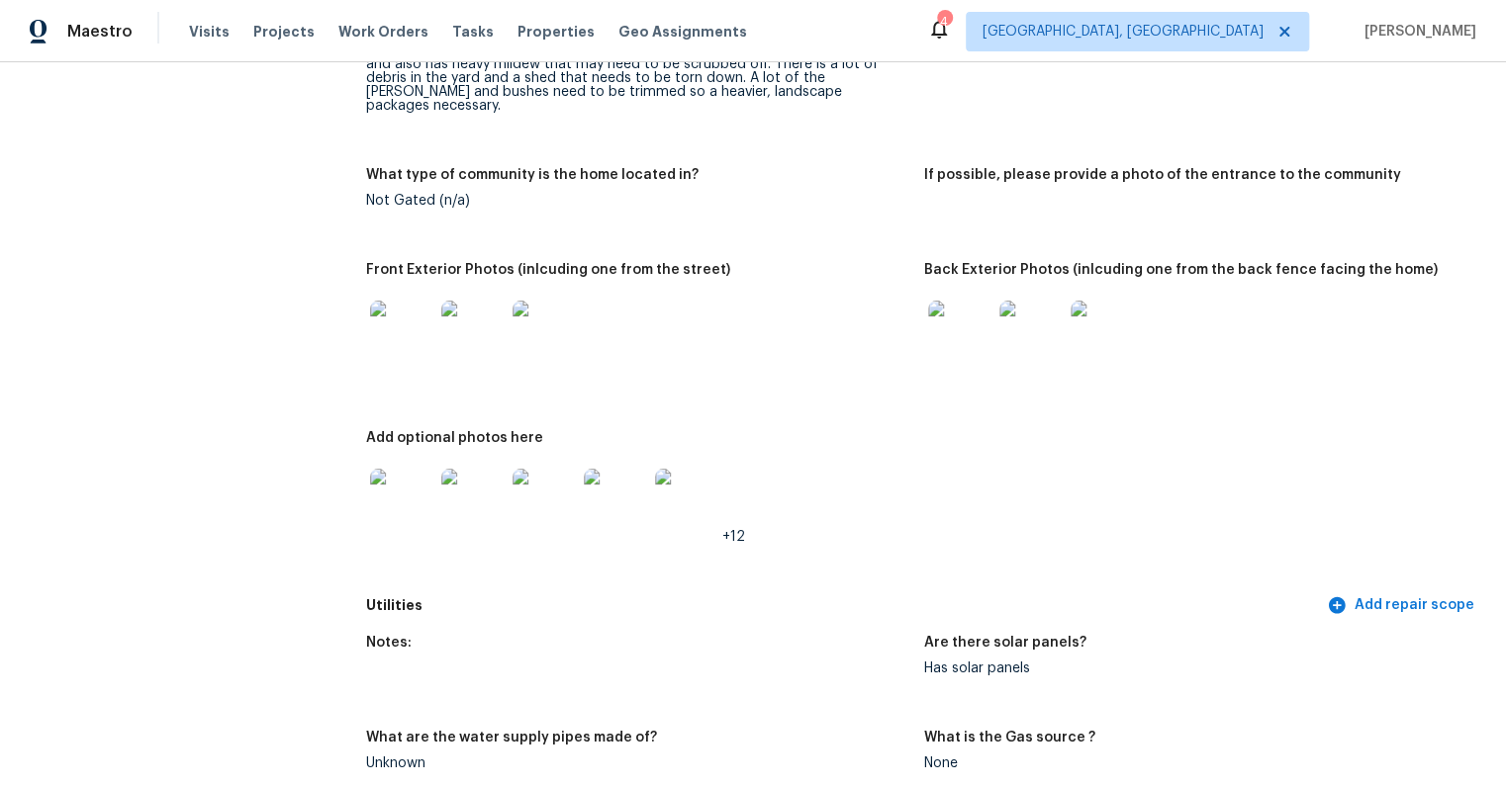
click at [410, 478] on img at bounding box center [401, 500] width 63 height 63
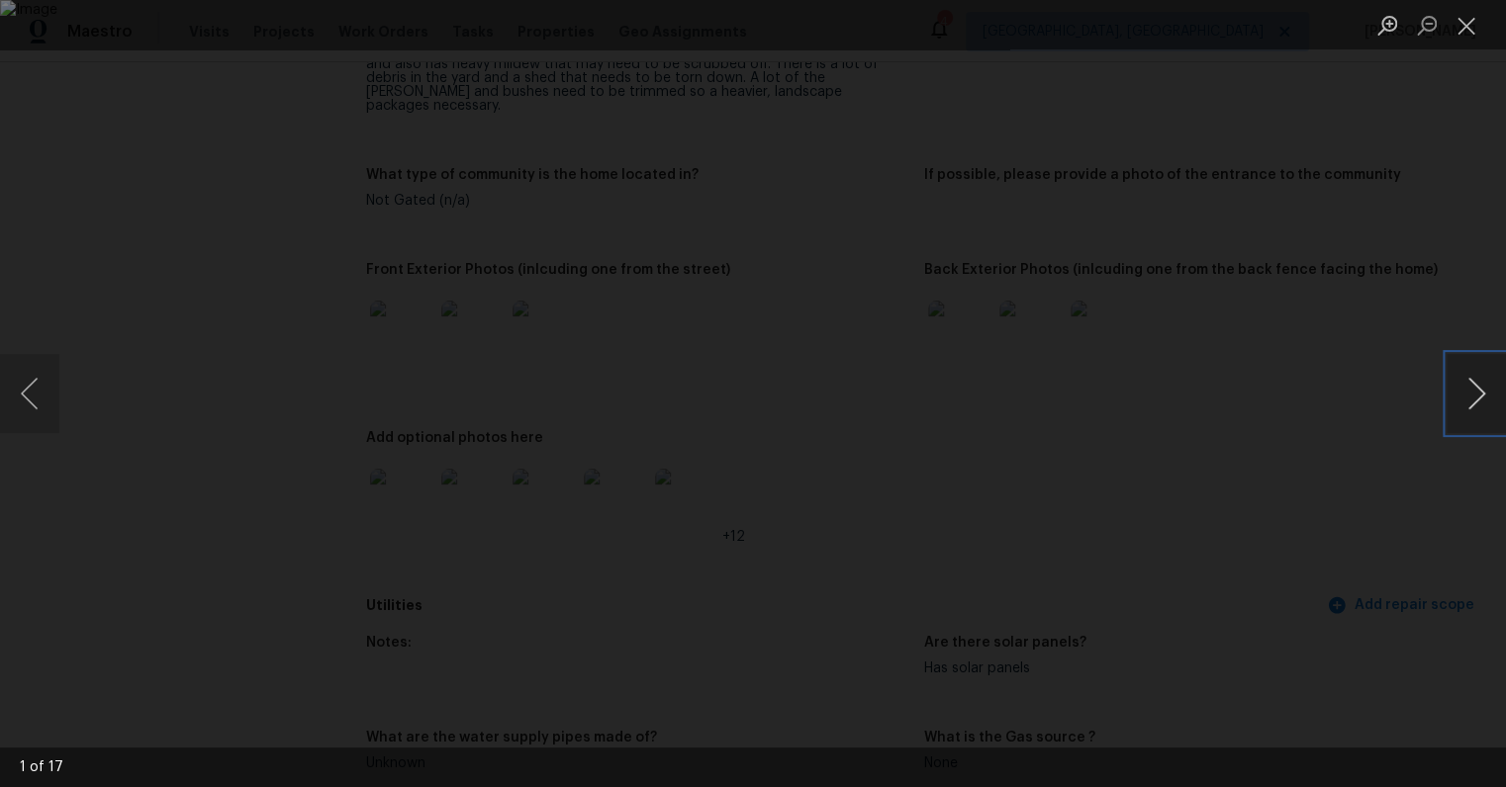
click at [1468, 389] on button "Next image" at bounding box center [1475, 393] width 59 height 79
click at [1476, 390] on button "Next image" at bounding box center [1475, 393] width 59 height 79
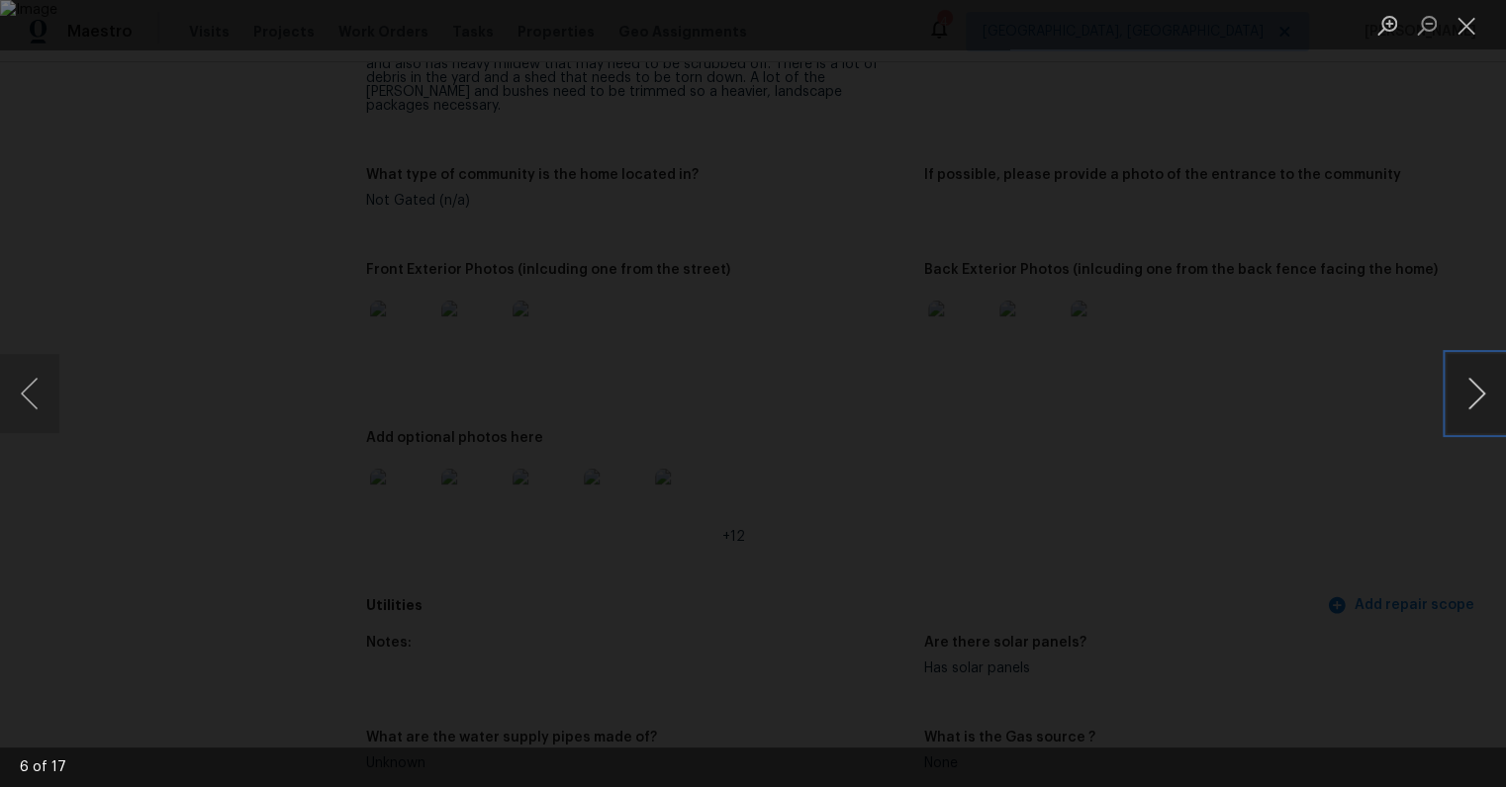
click at [1476, 390] on button "Next image" at bounding box center [1475, 393] width 59 height 79
click at [1460, 390] on button "Next image" at bounding box center [1475, 393] width 59 height 79
click at [1388, 524] on div "Lightbox" at bounding box center [753, 393] width 1506 height 787
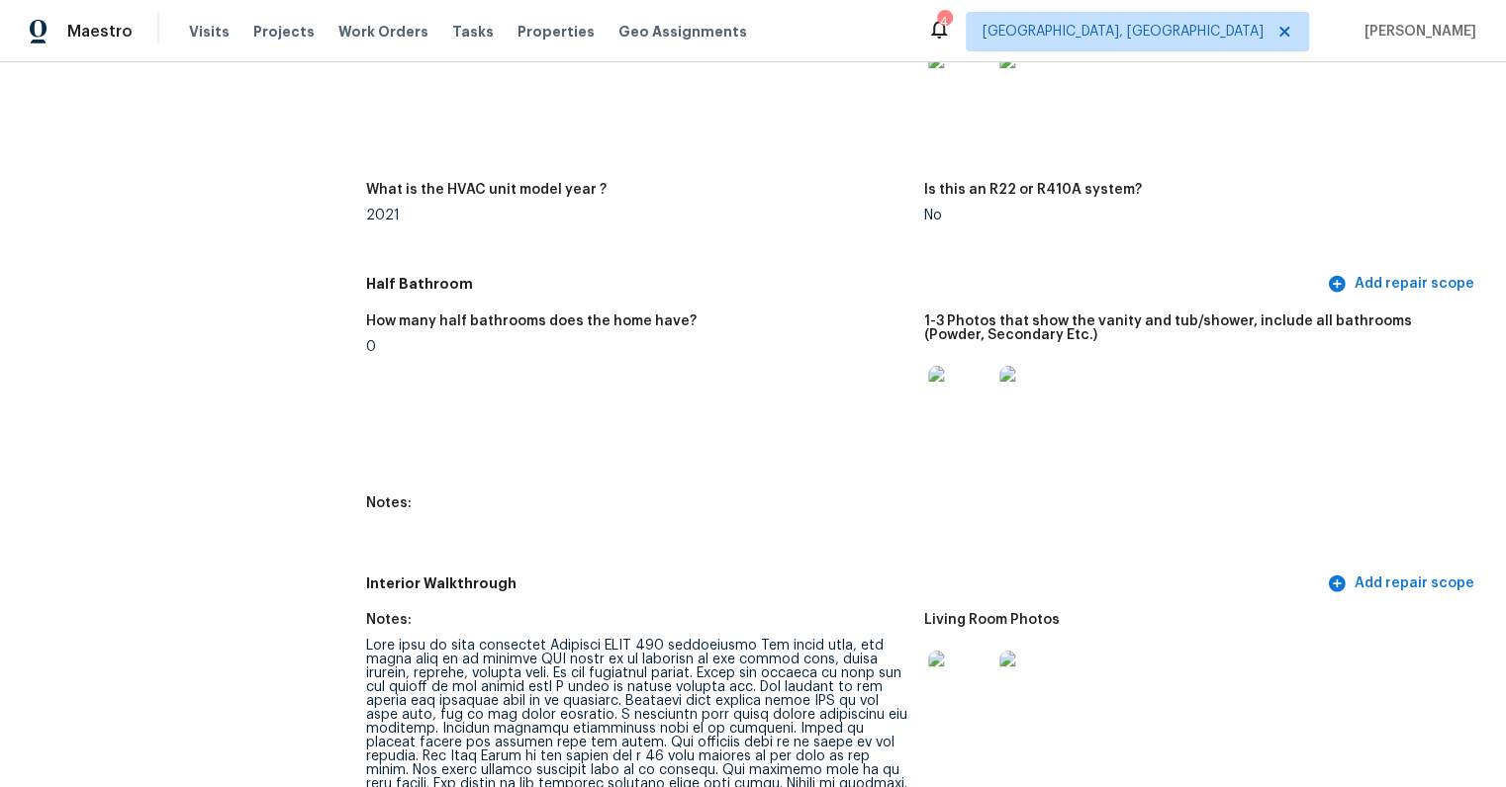
scroll to position [2017, 0]
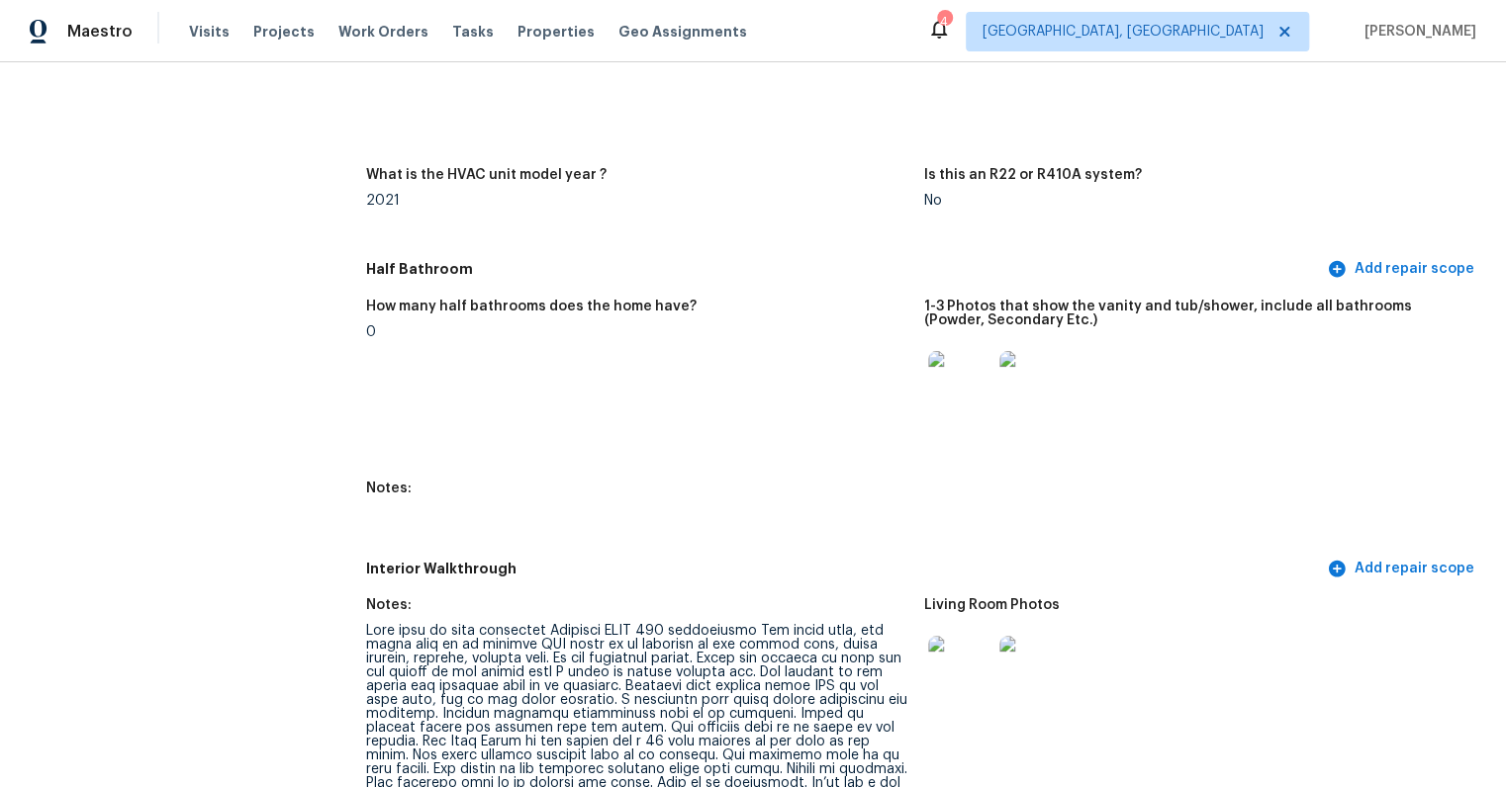
click at [955, 355] on img at bounding box center [959, 382] width 63 height 63
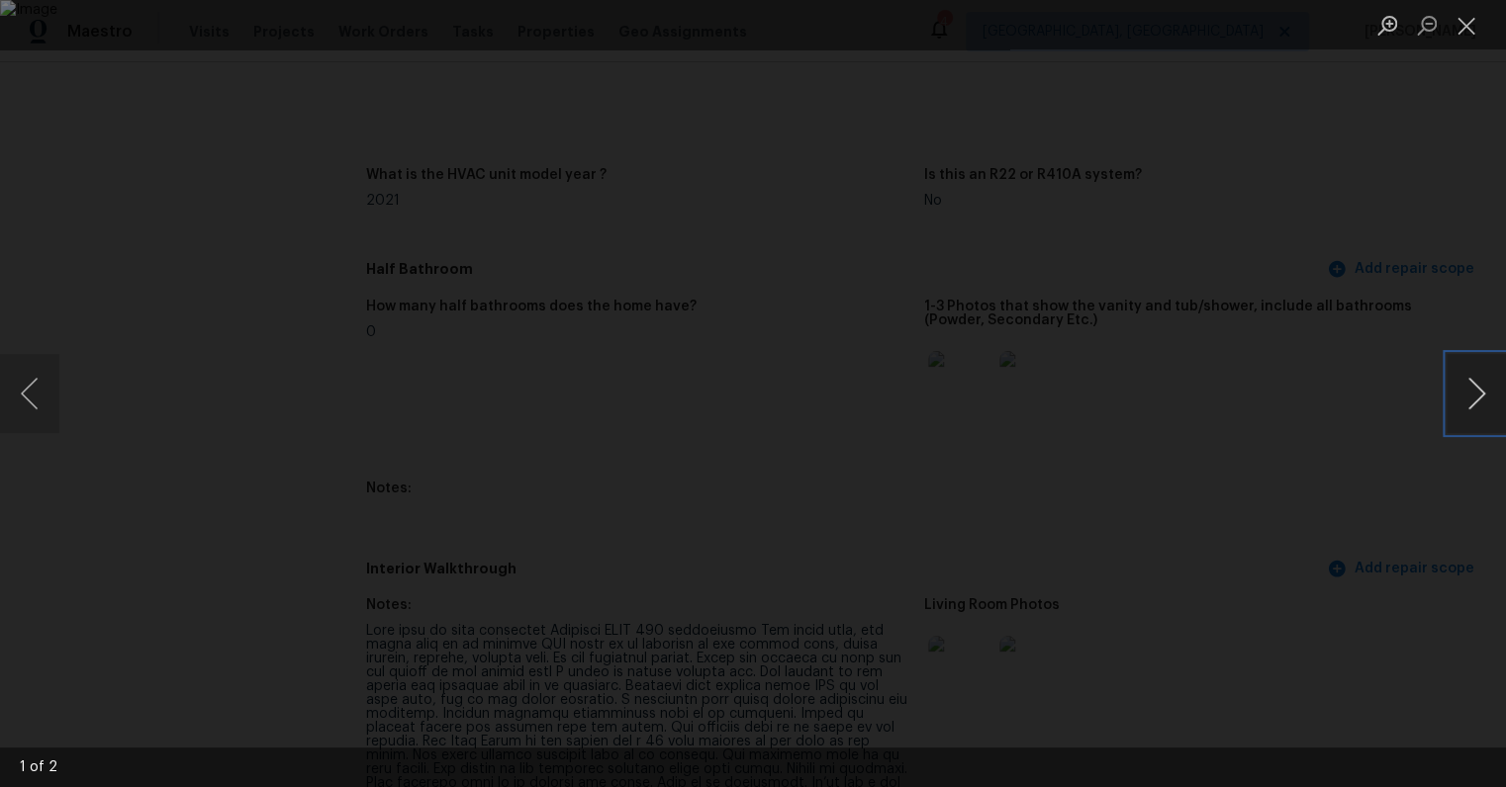
click at [1463, 403] on button "Next image" at bounding box center [1475, 393] width 59 height 79
click at [1392, 517] on div "Lightbox" at bounding box center [753, 393] width 1506 height 787
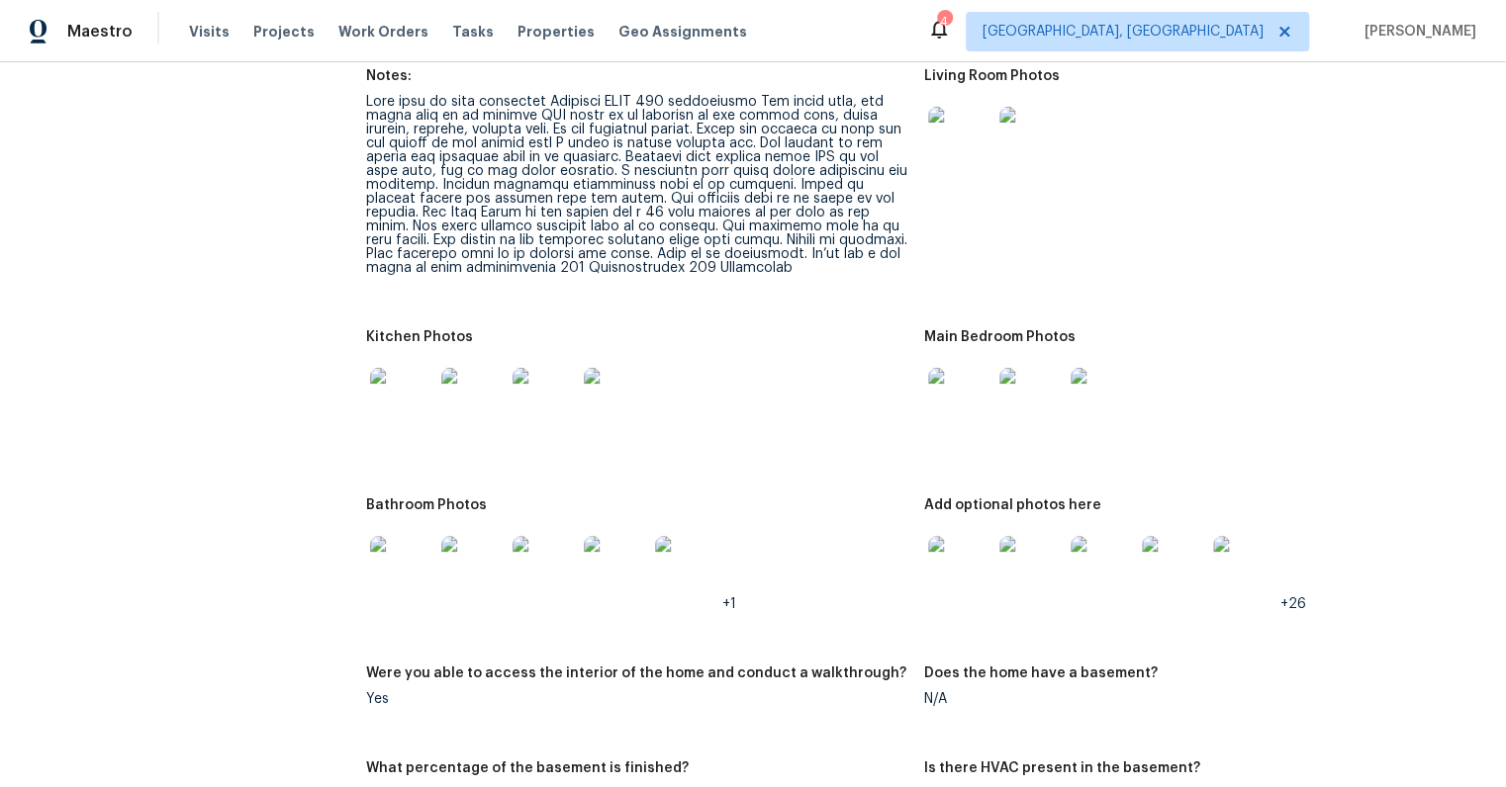
scroll to position [2560, 0]
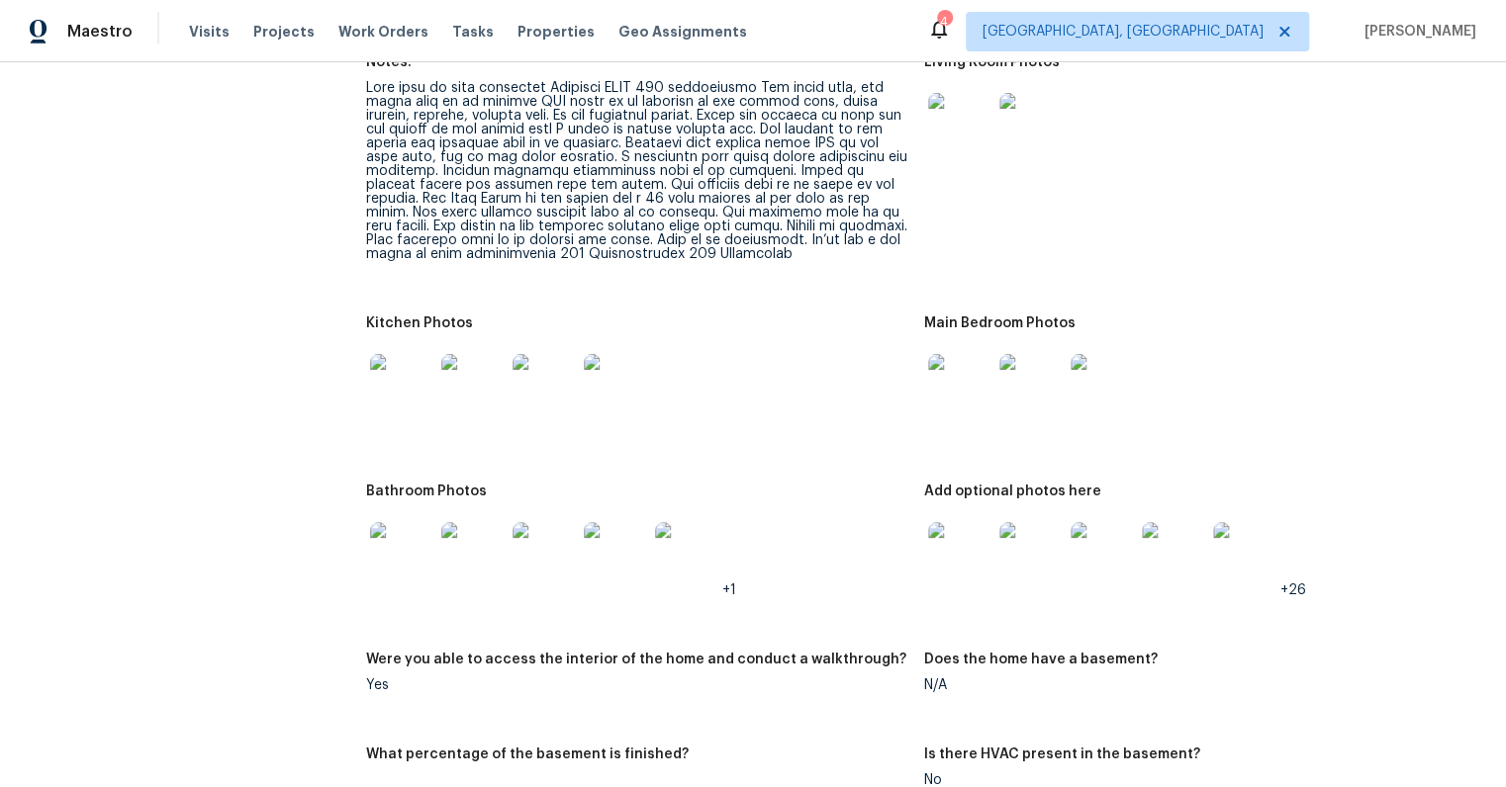
click at [421, 360] on img at bounding box center [401, 385] width 63 height 63
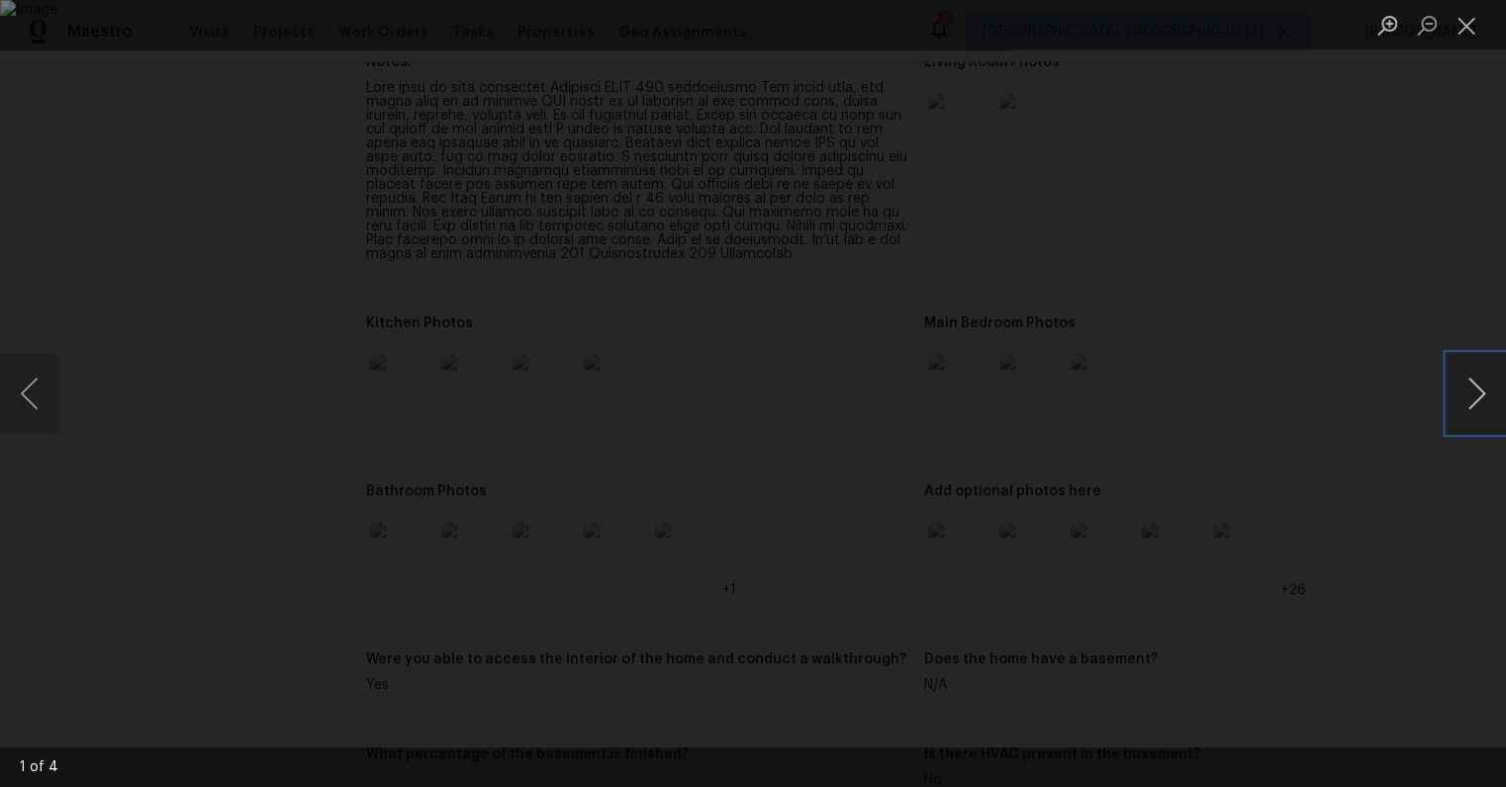
click at [1473, 399] on button "Next image" at bounding box center [1475, 393] width 59 height 79
click at [1477, 402] on button "Next image" at bounding box center [1475, 393] width 59 height 79
click at [1475, 404] on button "Next image" at bounding box center [1475, 393] width 59 height 79
click at [1430, 482] on div "Lightbox" at bounding box center [753, 393] width 1506 height 787
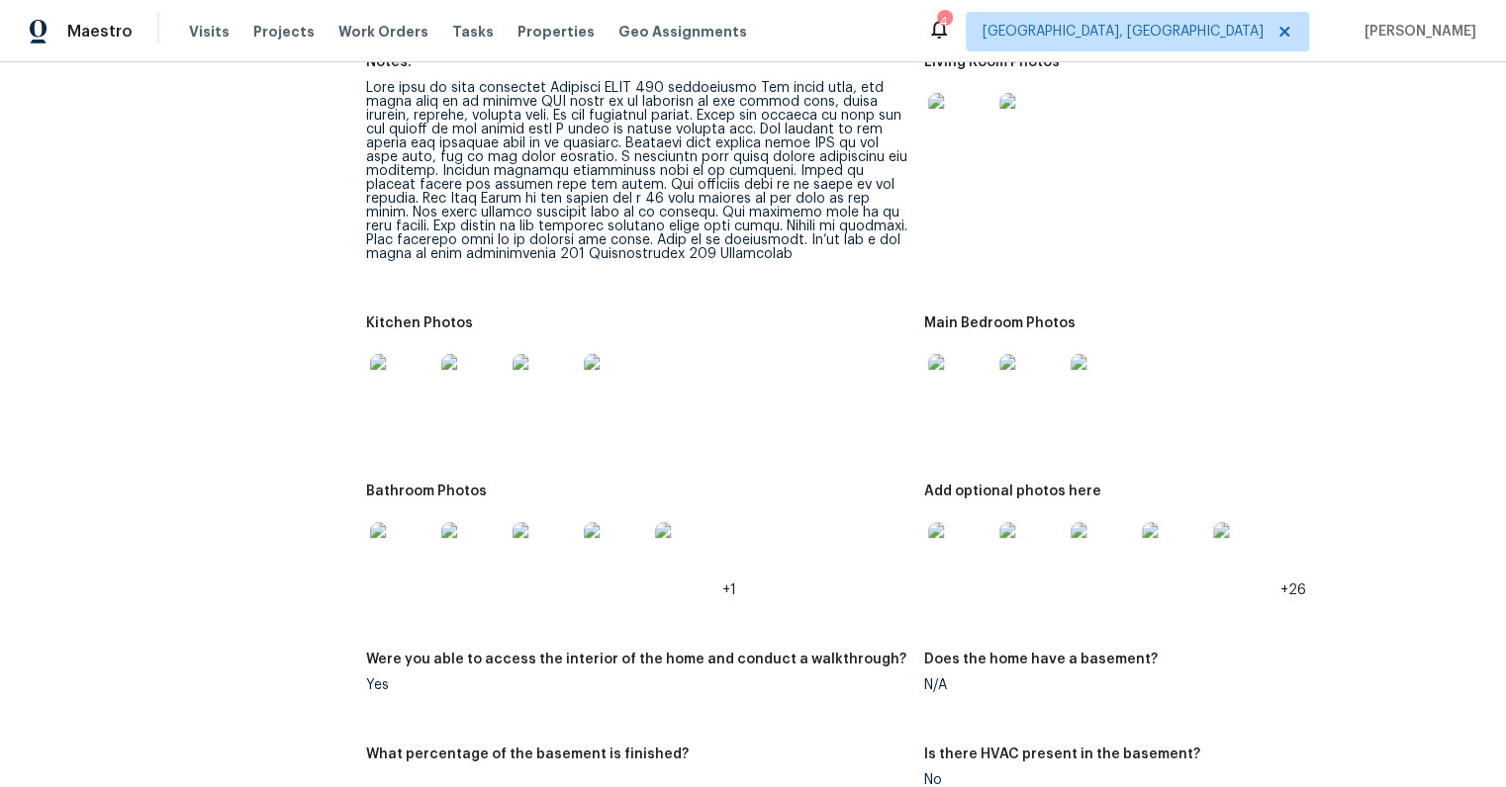
click at [952, 522] on img at bounding box center [959, 553] width 63 height 63
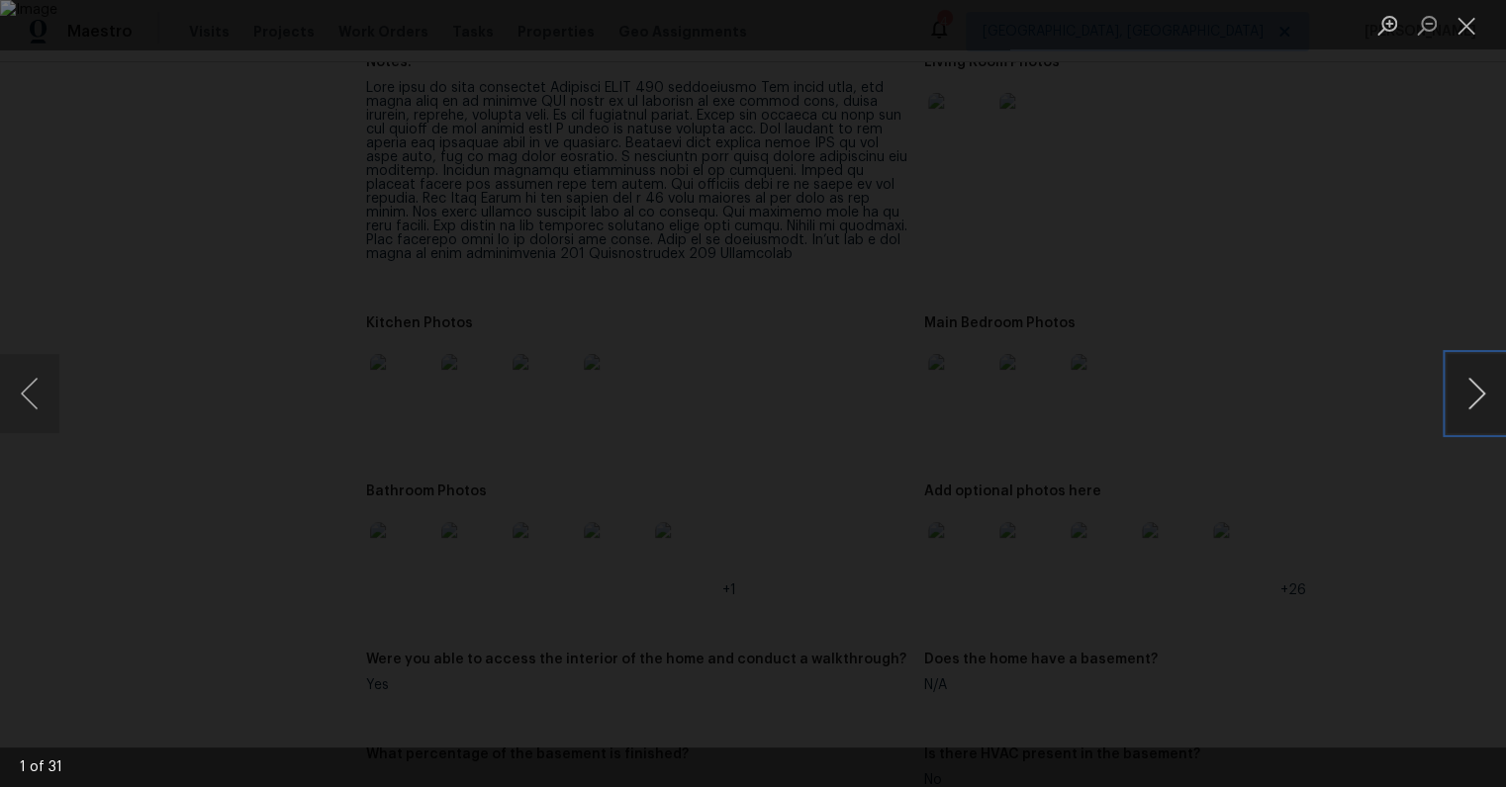
click at [1471, 405] on button "Next image" at bounding box center [1475, 393] width 59 height 79
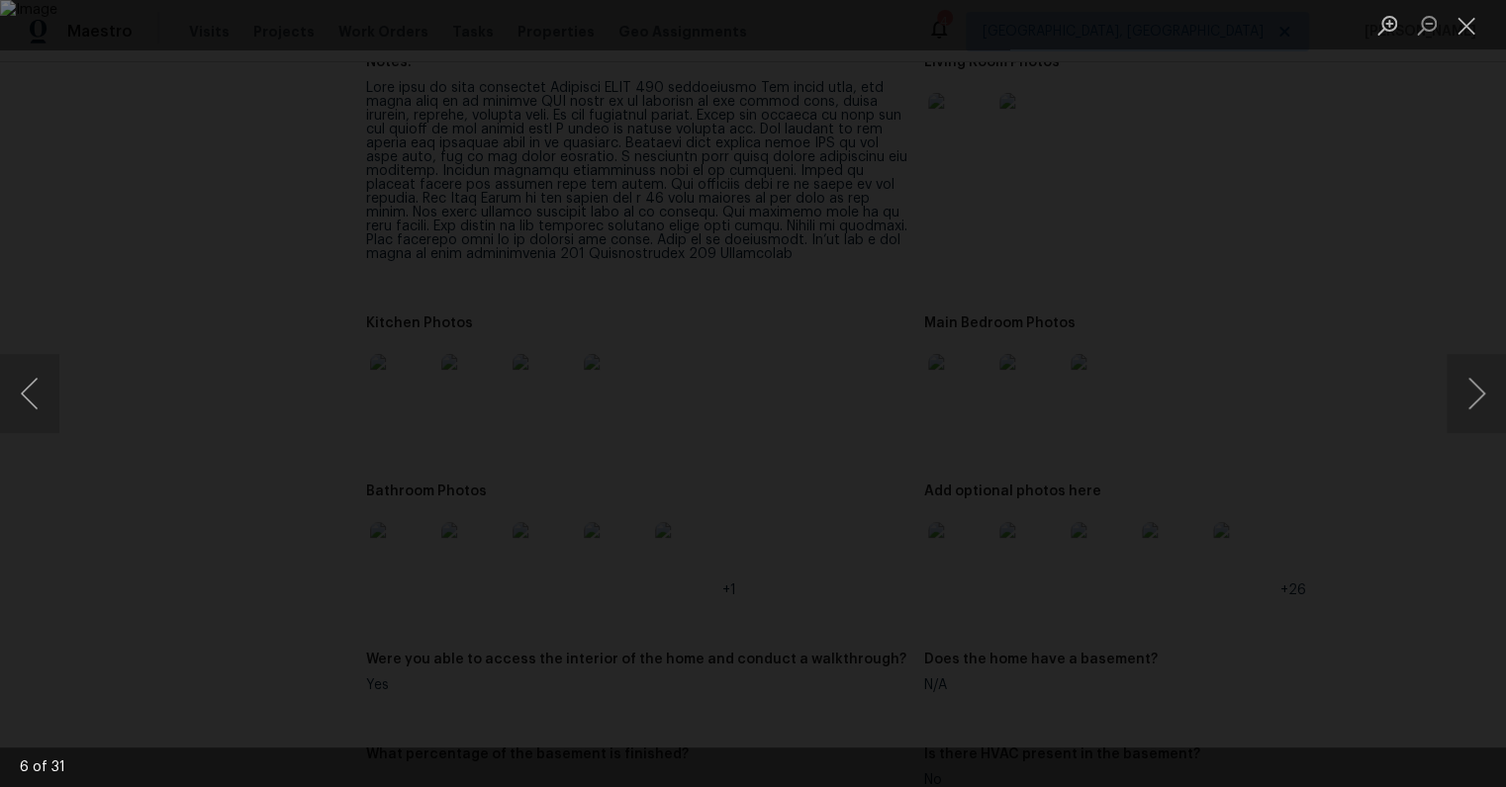
click at [1417, 517] on div "Lightbox" at bounding box center [753, 393] width 1506 height 787
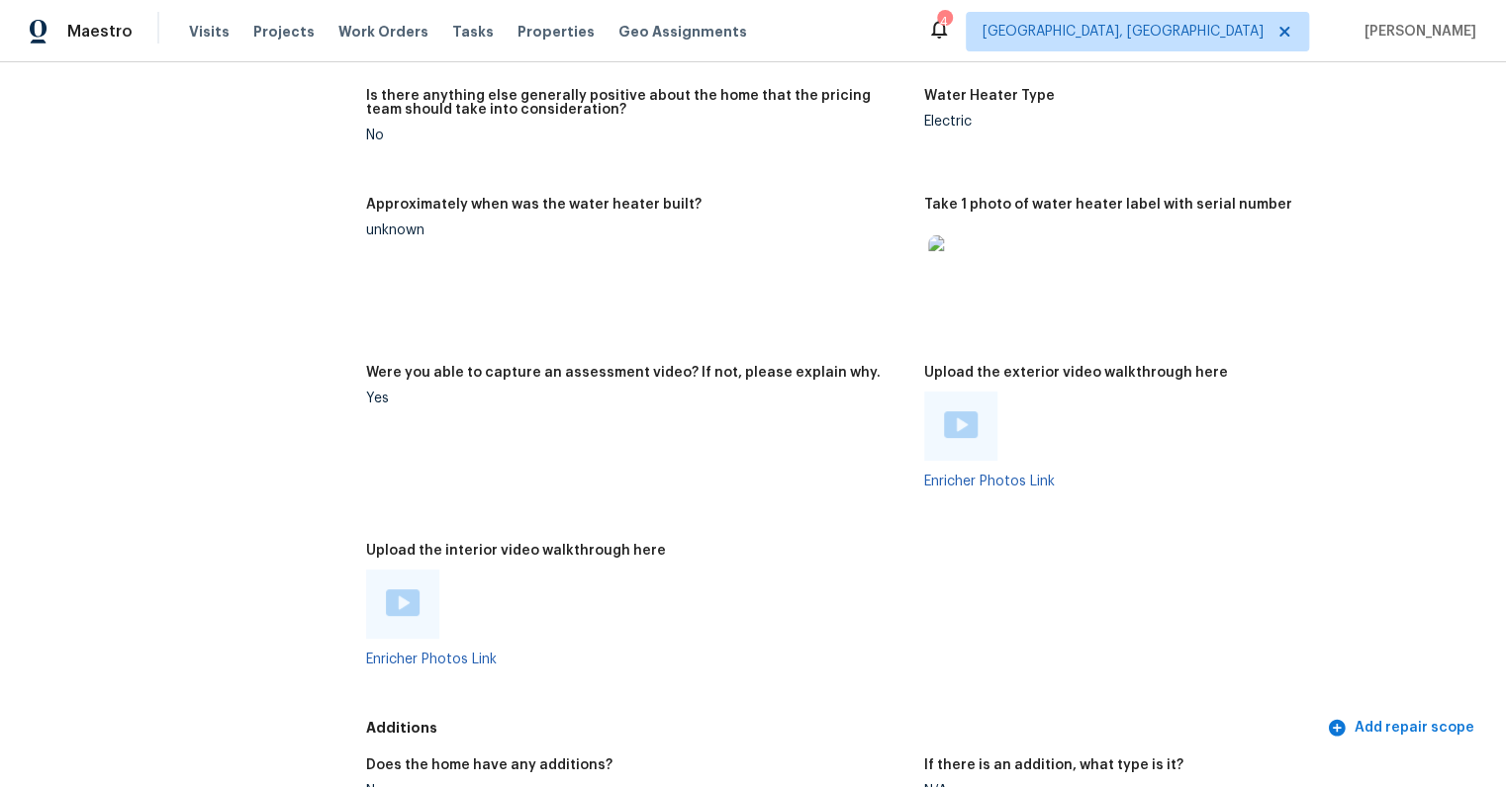
scroll to position [3886, 0]
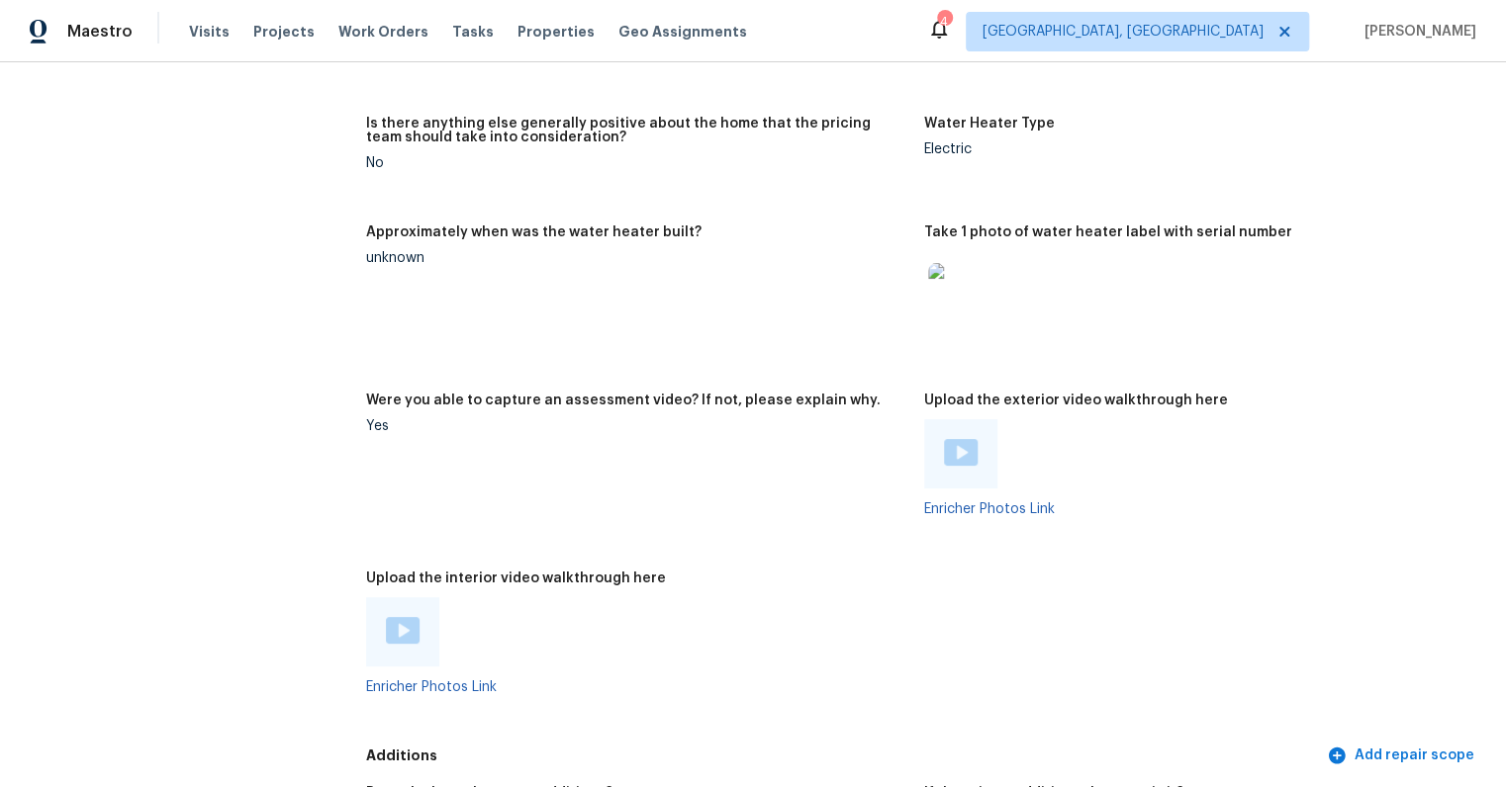
click at [938, 270] on img at bounding box center [959, 294] width 63 height 63
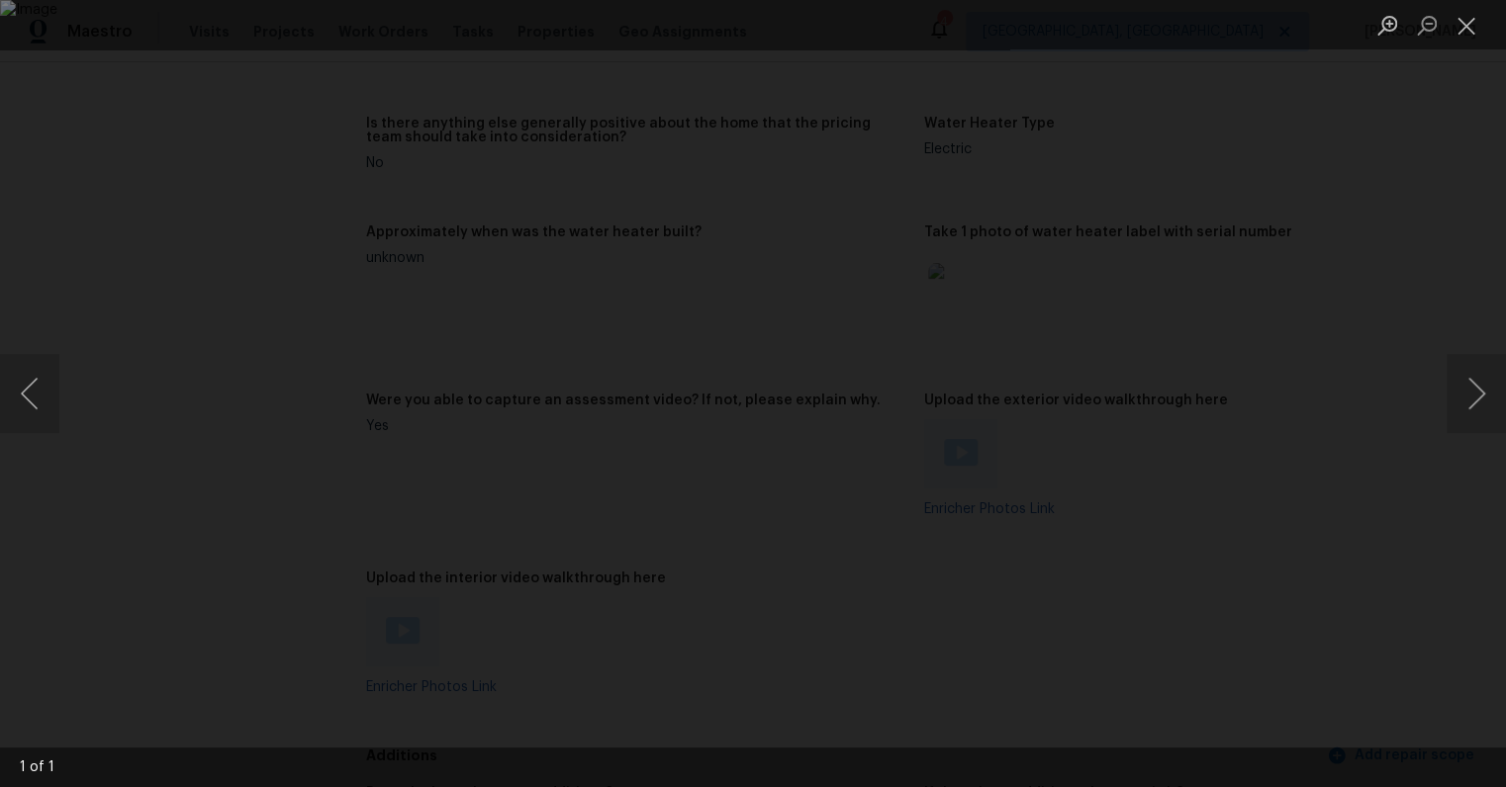
click at [1377, 486] on div "Lightbox" at bounding box center [753, 393] width 1506 height 787
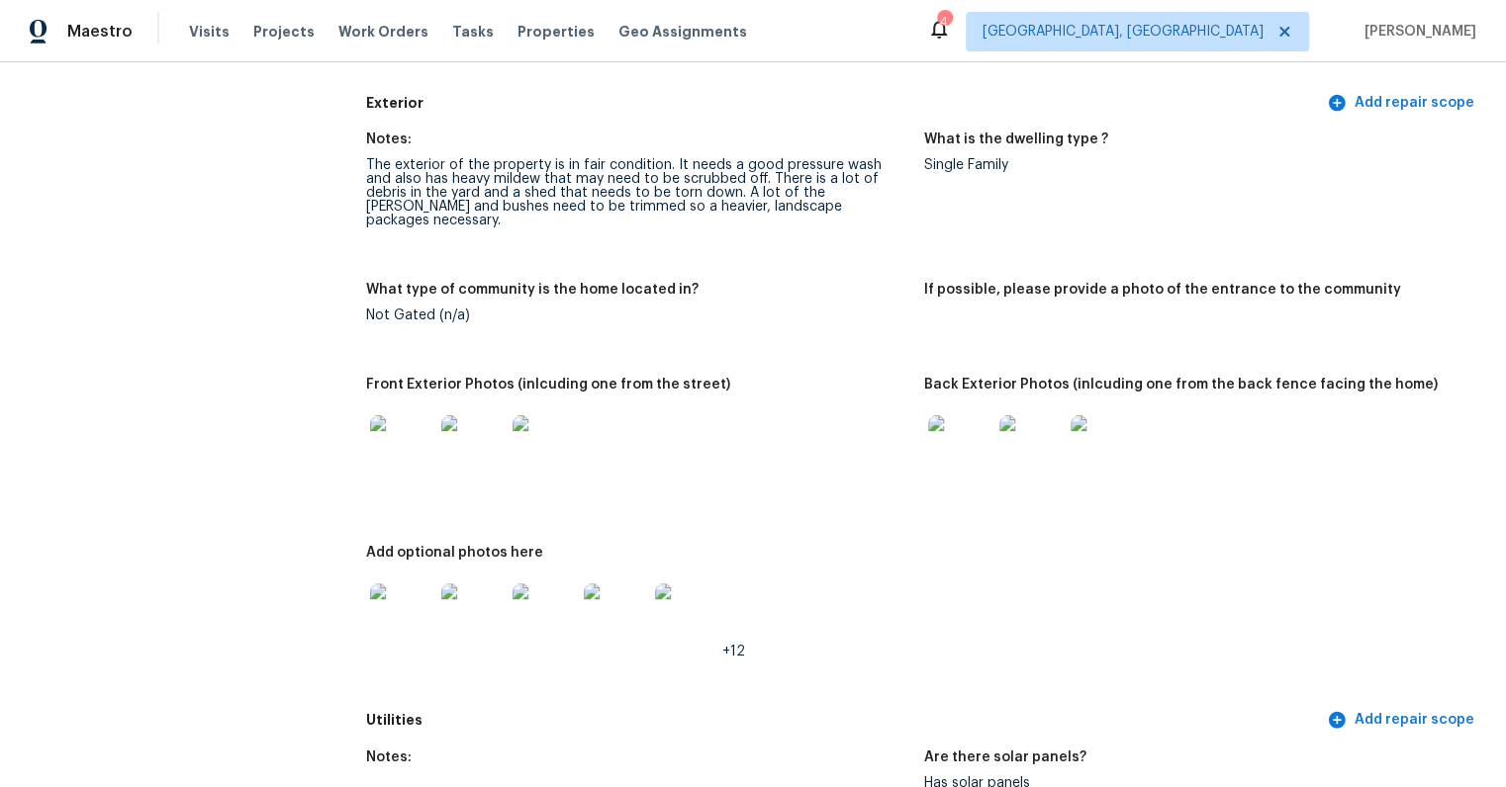
scroll to position [0, 0]
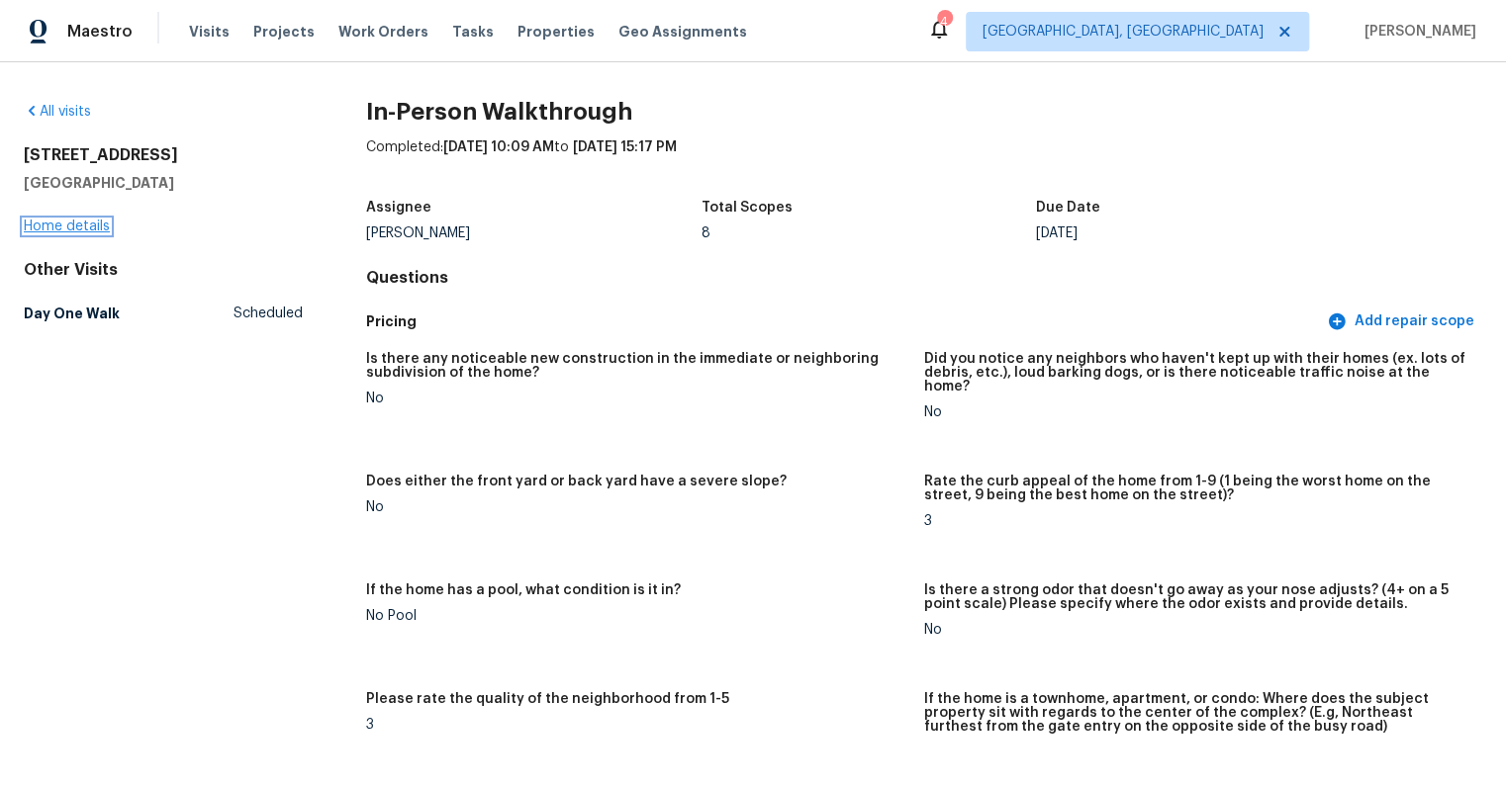
click at [70, 227] on link "Home details" at bounding box center [67, 227] width 86 height 14
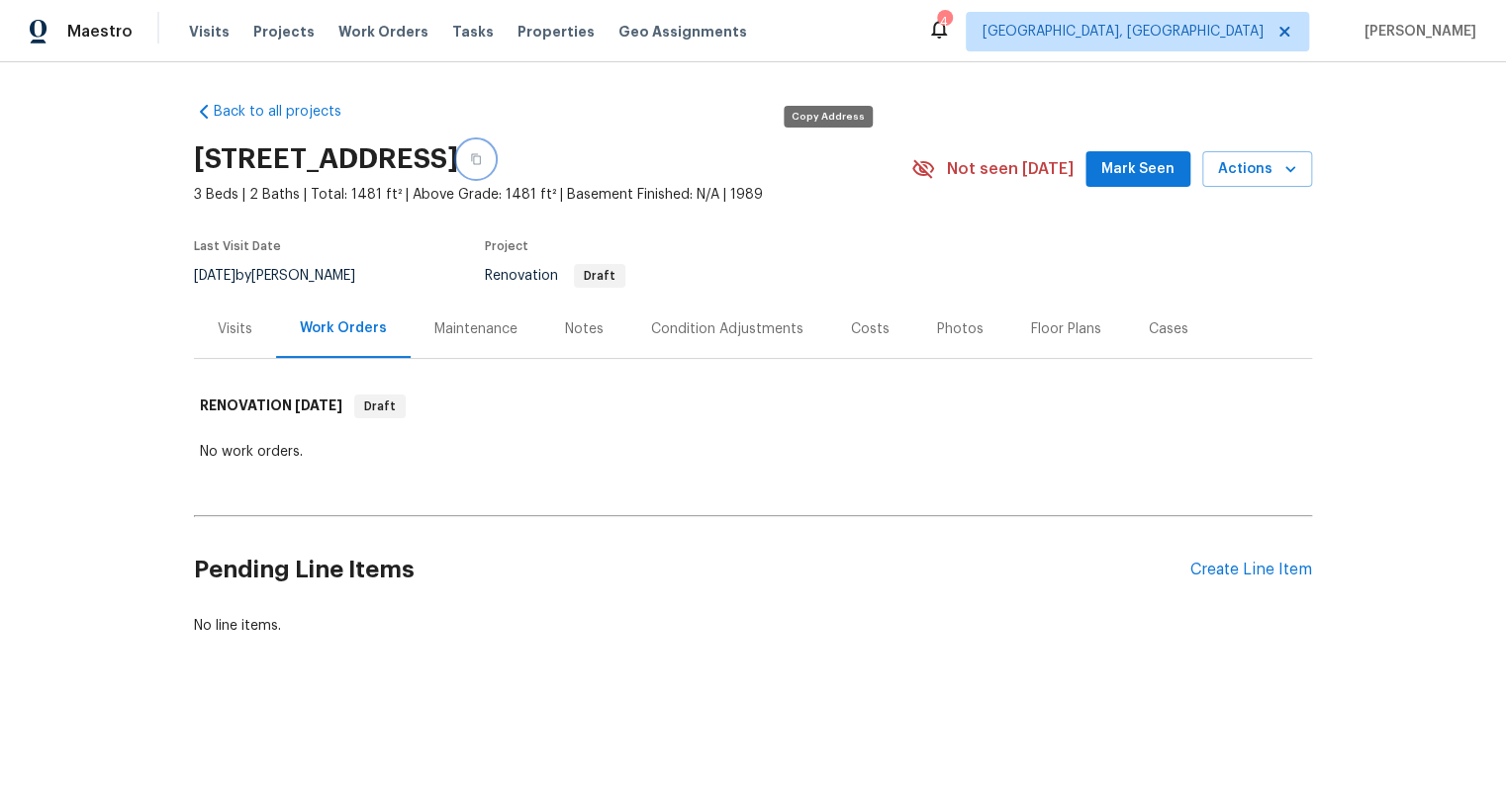
click at [482, 160] on icon "button" at bounding box center [476, 159] width 12 height 12
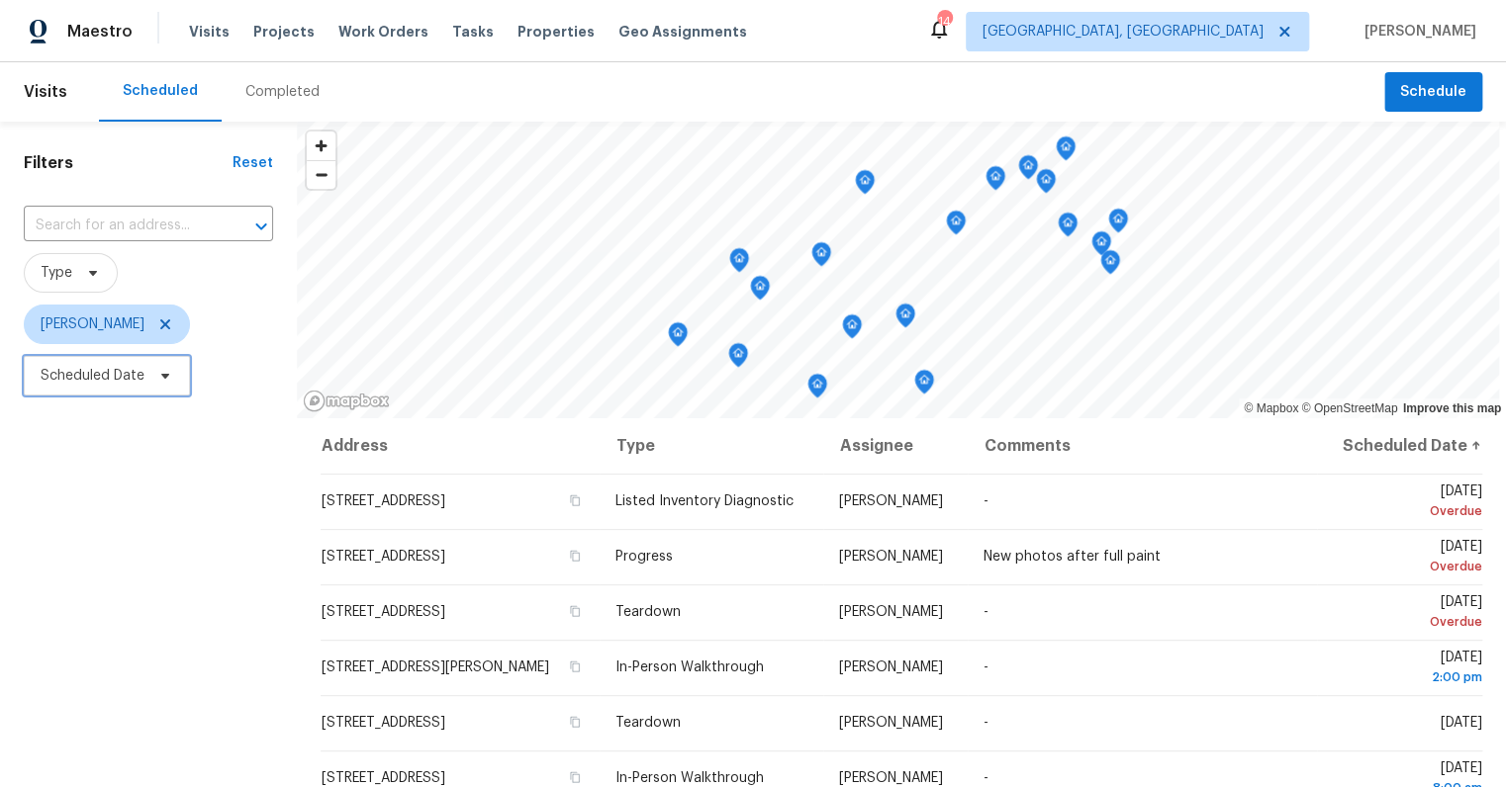
click at [91, 372] on span "Scheduled Date" at bounding box center [93, 376] width 104 height 20
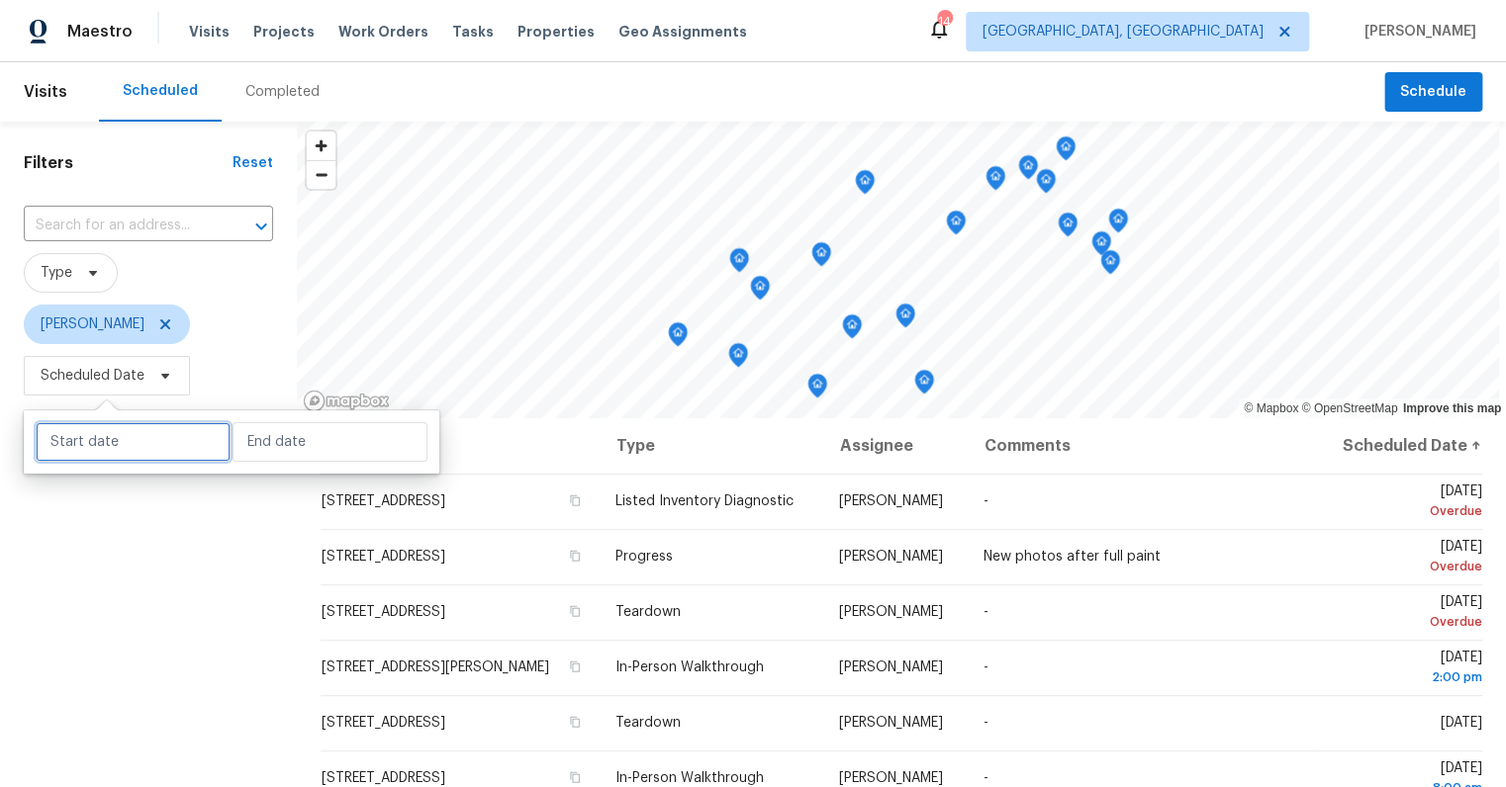
click at [97, 445] on input "text" at bounding box center [133, 442] width 195 height 40
select select "7"
select select "2025"
select select "8"
select select "2025"
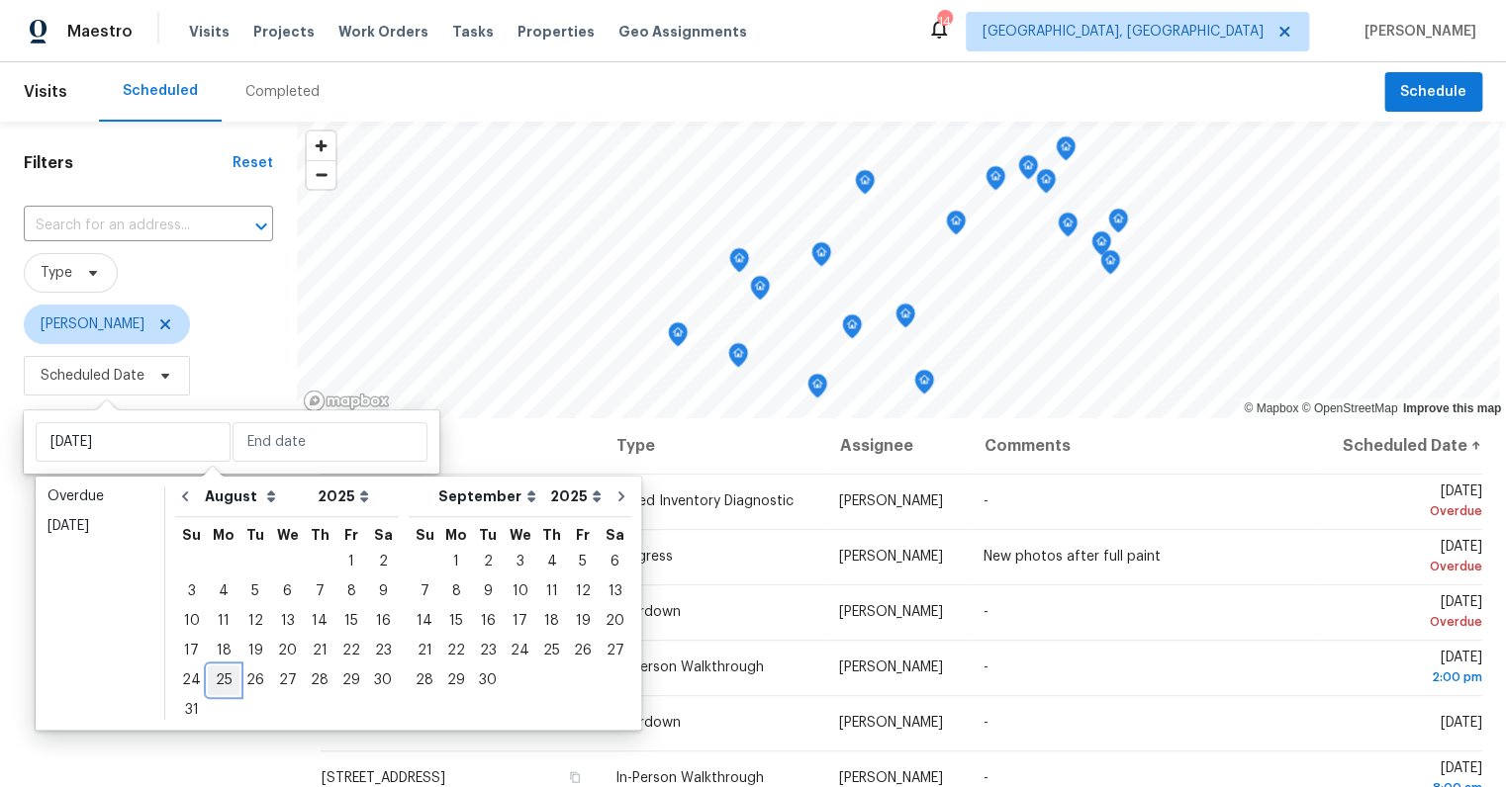
click at [224, 682] on div "25" at bounding box center [224, 681] width 32 height 28
type input "[DATE]"
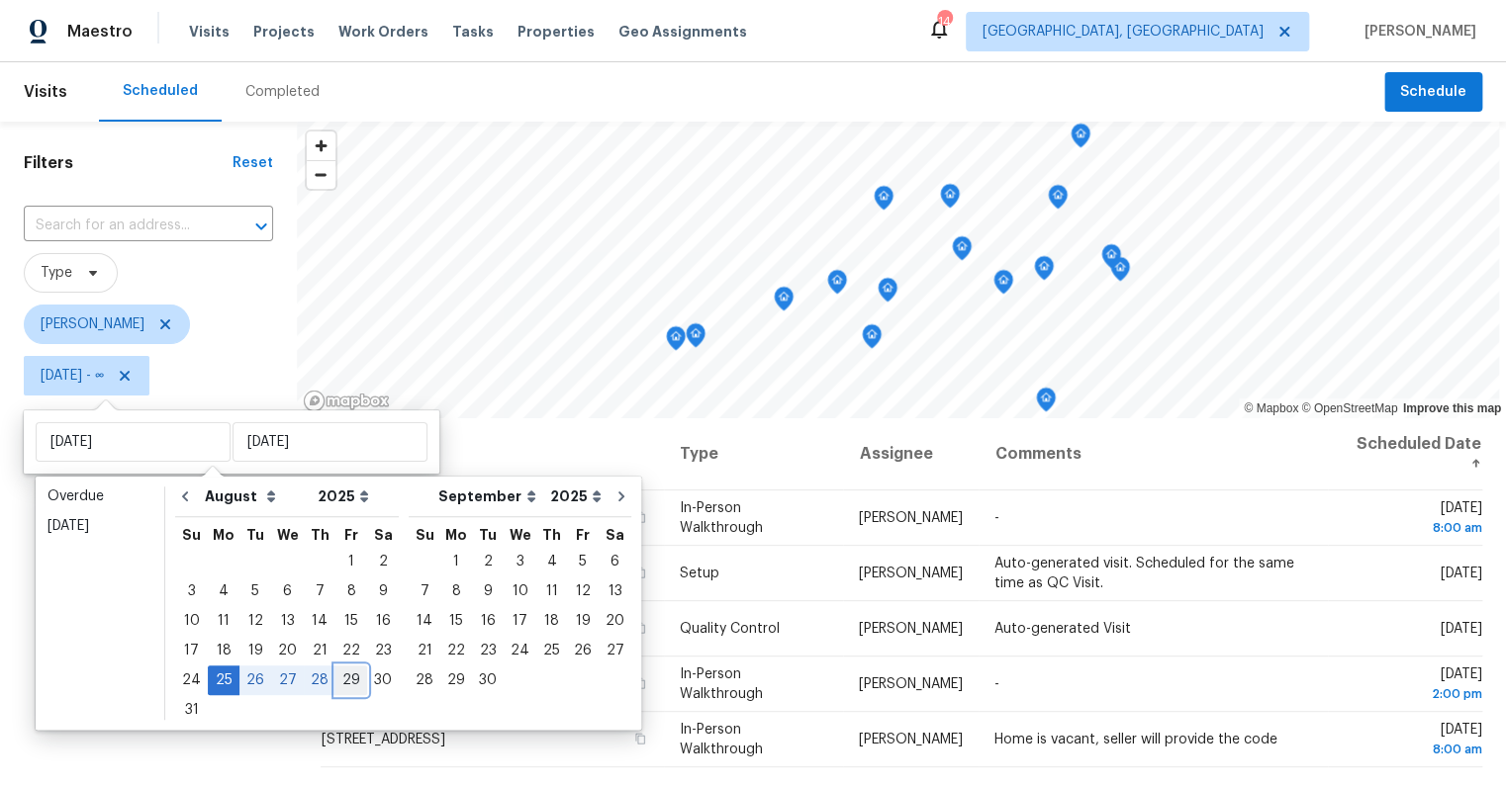
click at [343, 681] on div "29" at bounding box center [351, 681] width 32 height 28
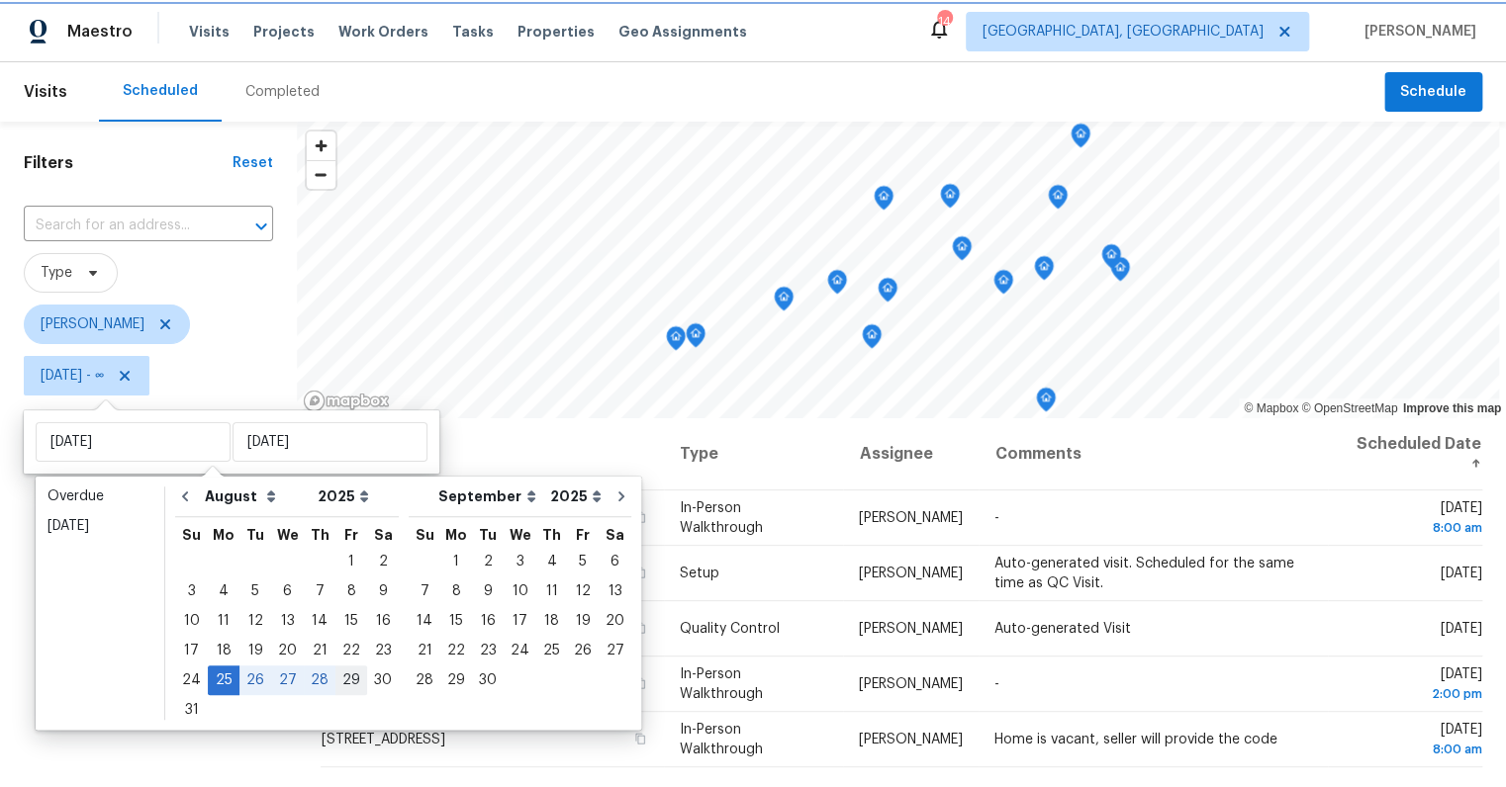
type input "[DATE]"
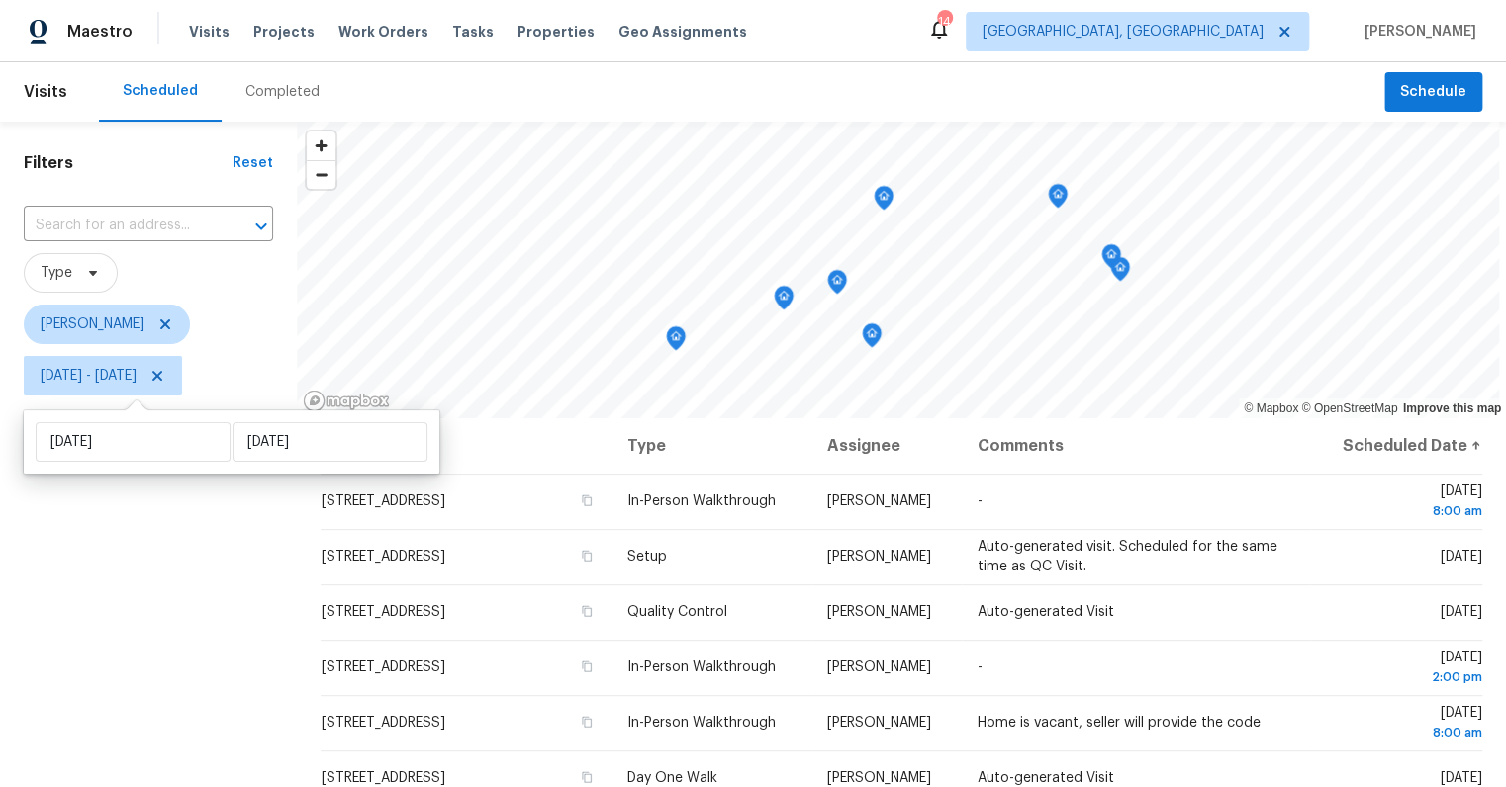
click at [166, 625] on div "Filters Reset ​ Type [PERSON_NAME] [DATE] - [DATE]" at bounding box center [148, 585] width 297 height 927
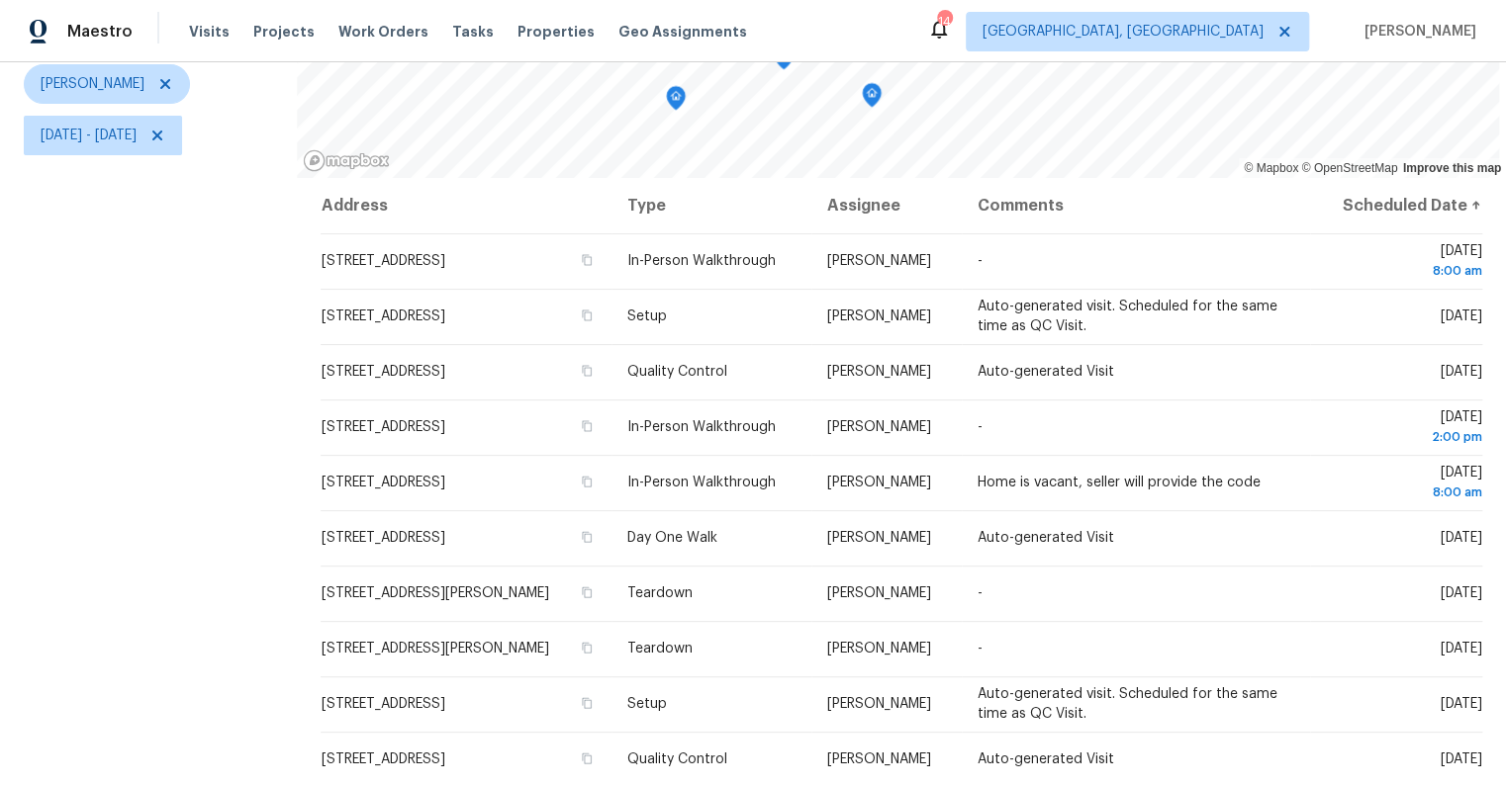
scroll to position [274, 0]
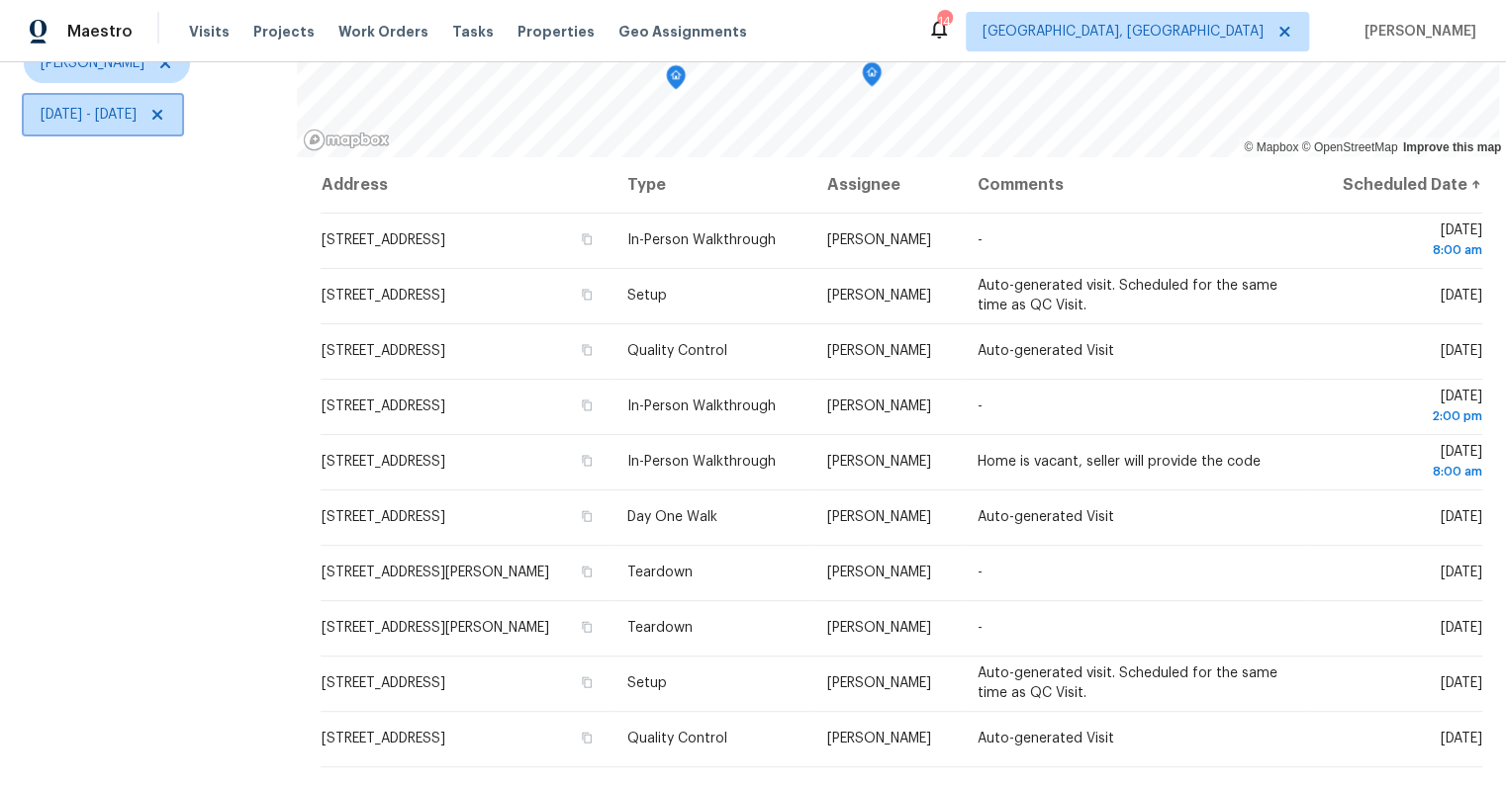
click at [109, 114] on span "[DATE] - [DATE]" at bounding box center [103, 115] width 158 height 40
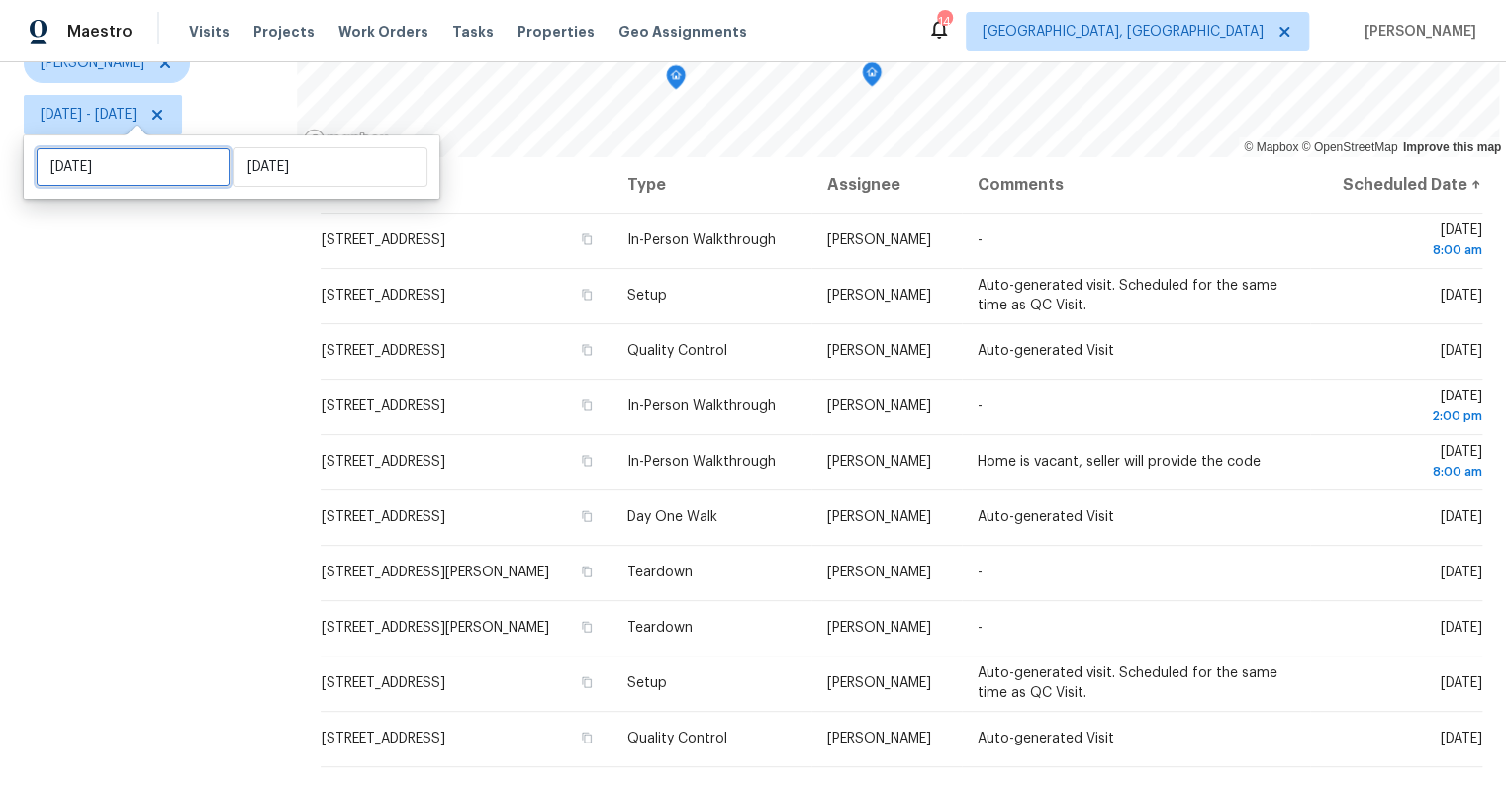
select select "7"
select select "2025"
select select "8"
select select "2025"
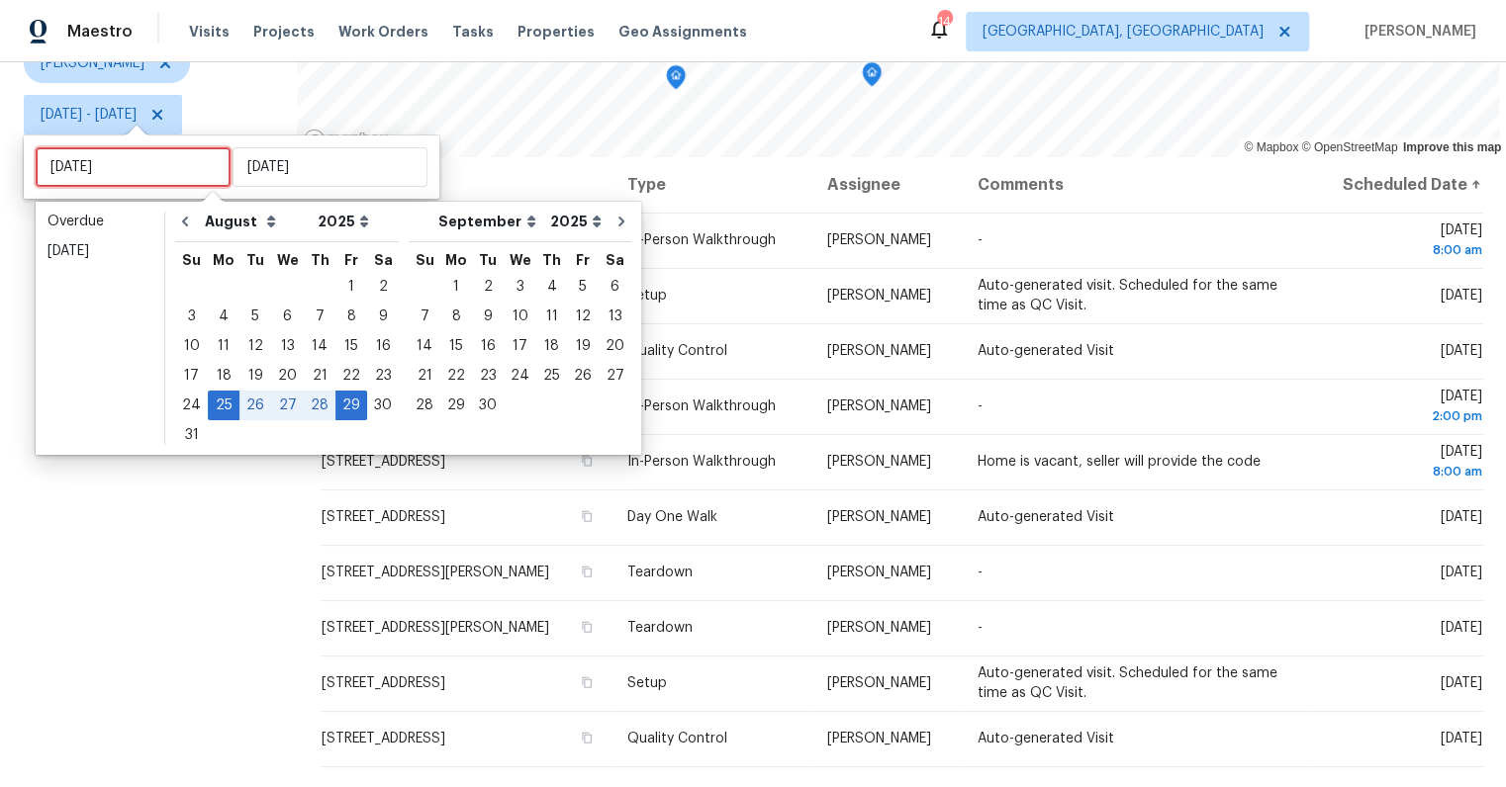
click at [125, 175] on input "Mon, Aug 25" at bounding box center [133, 167] width 195 height 40
type input "Mon, Aug 18"
click at [241, 400] on div "26" at bounding box center [255, 406] width 32 height 28
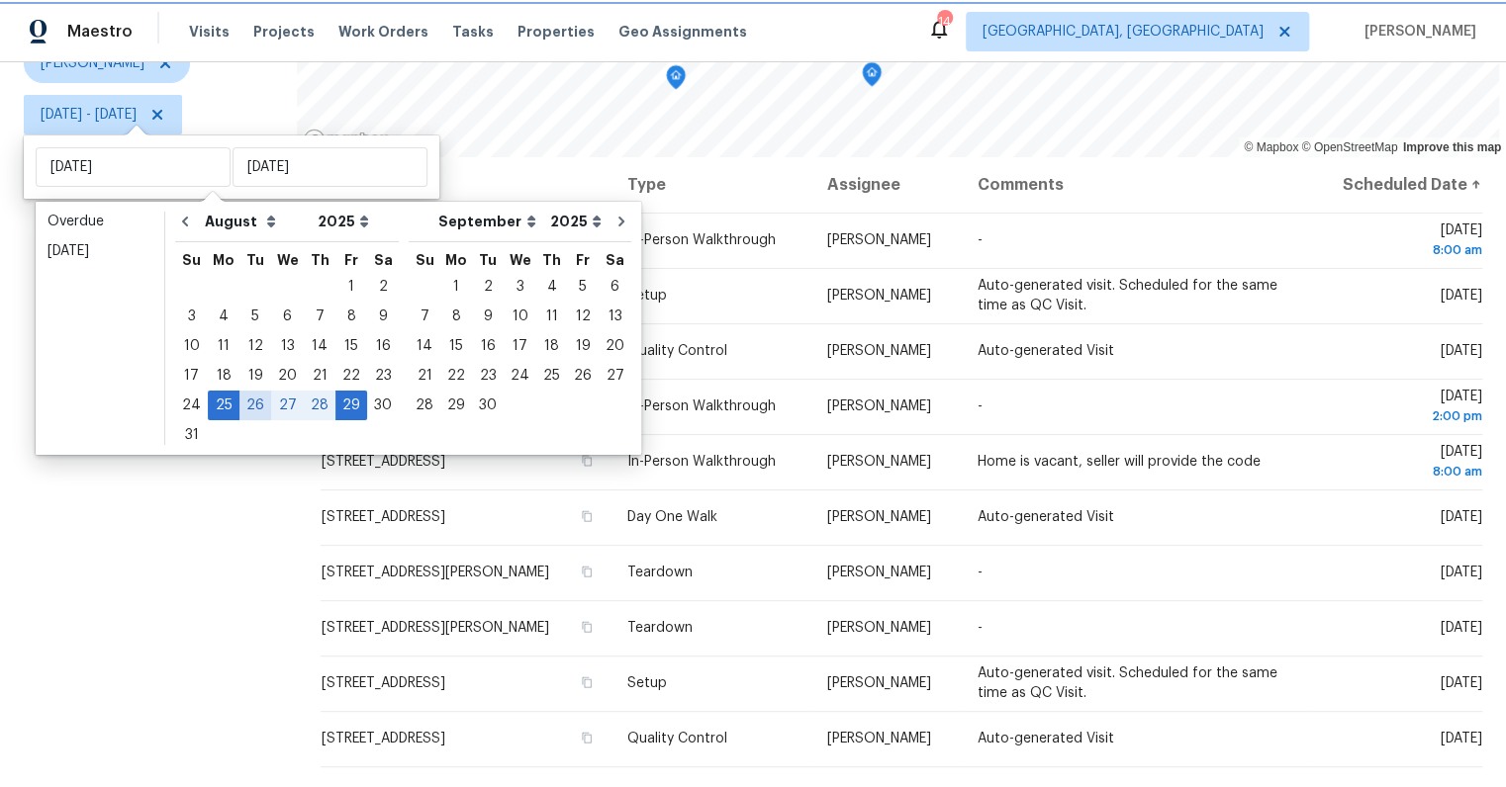
type input "Tue, Aug 26"
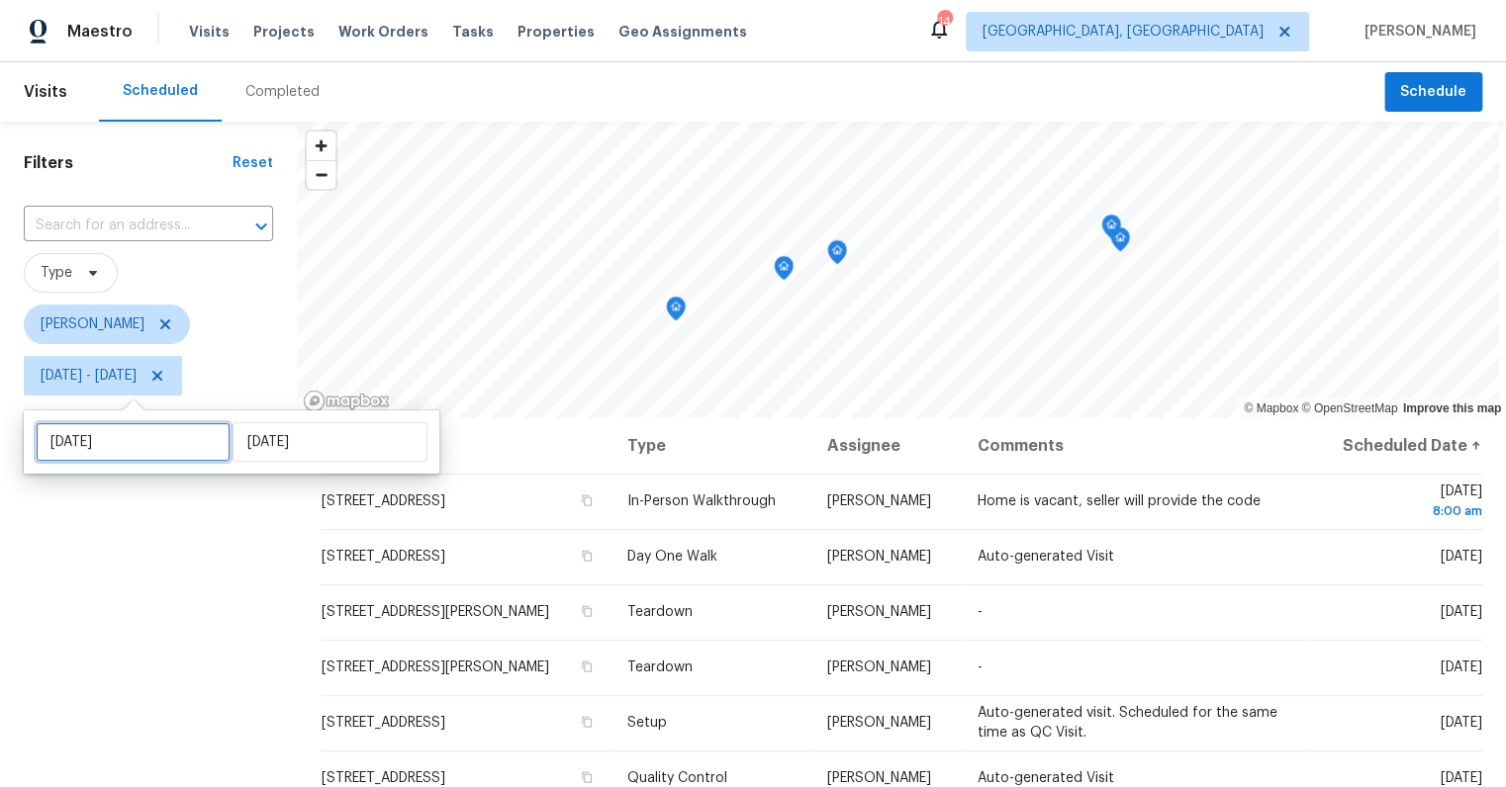
click at [146, 443] on input "Tue, Aug 26" at bounding box center [133, 442] width 195 height 40
select select "7"
select select "2025"
select select "8"
select select "2025"
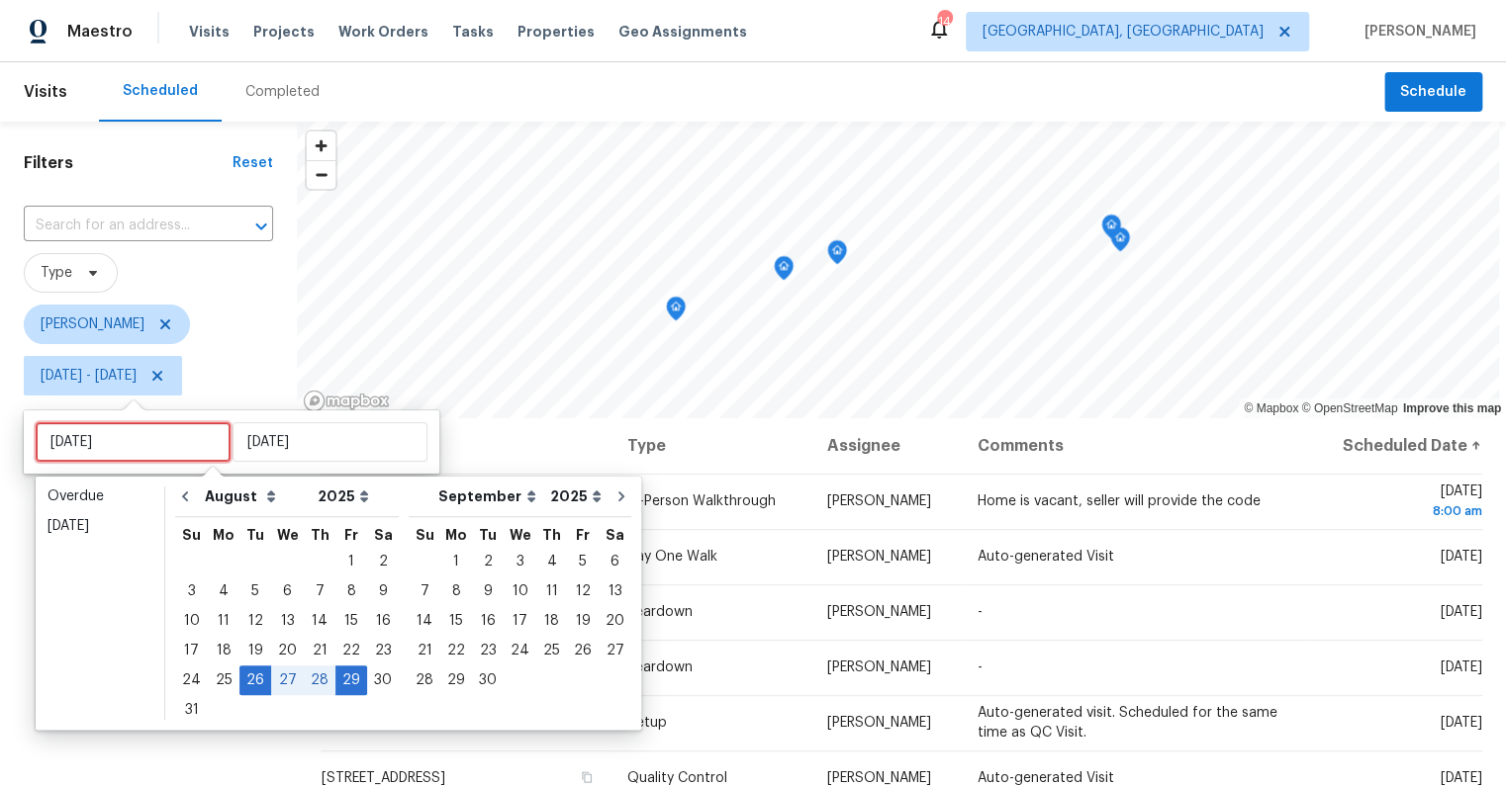
click at [142, 442] on input "Tue, Aug 26" at bounding box center [133, 442] width 195 height 40
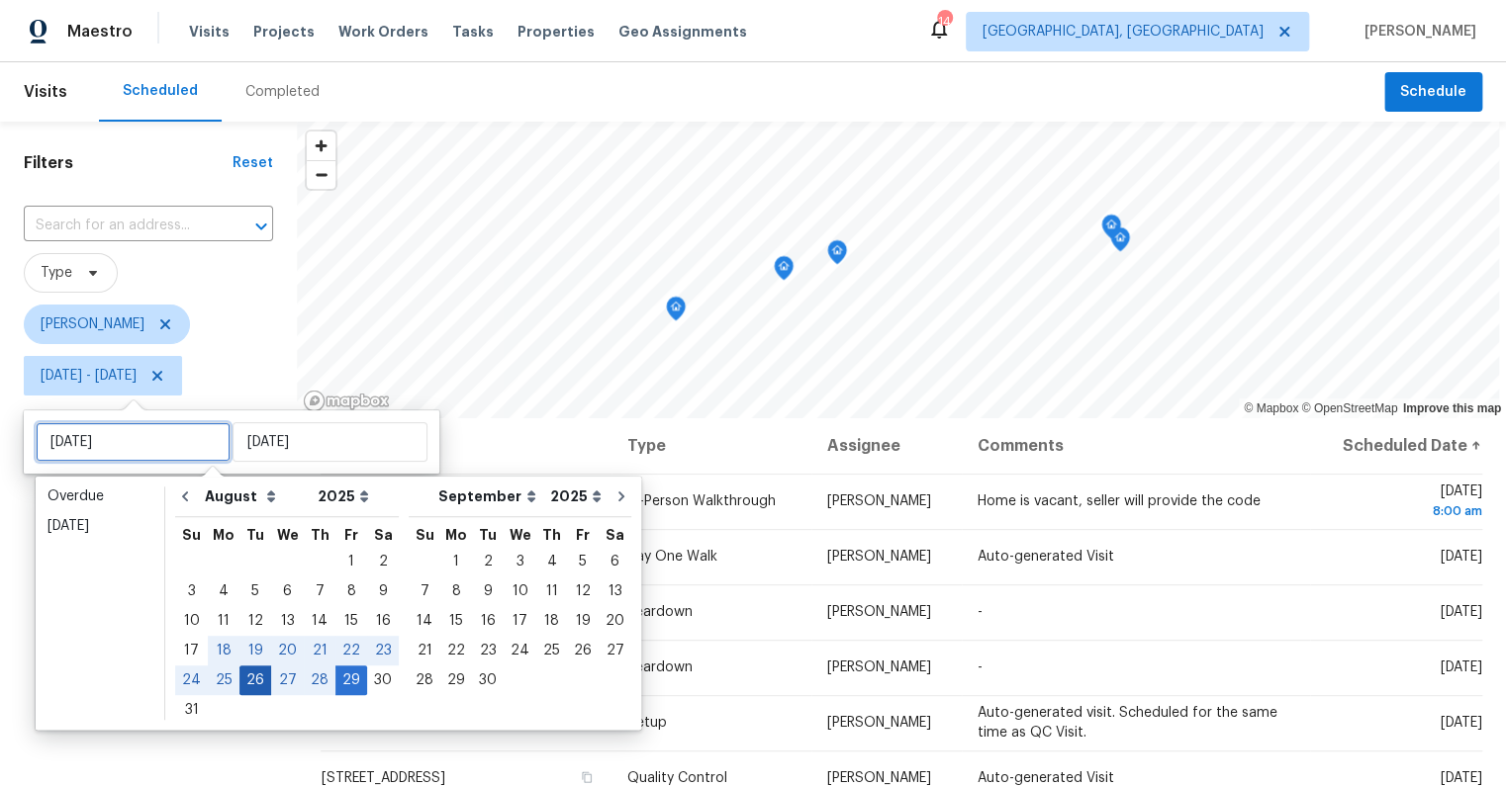
type input "Tue, Aug 26"
click at [217, 677] on div "25" at bounding box center [224, 681] width 32 height 28
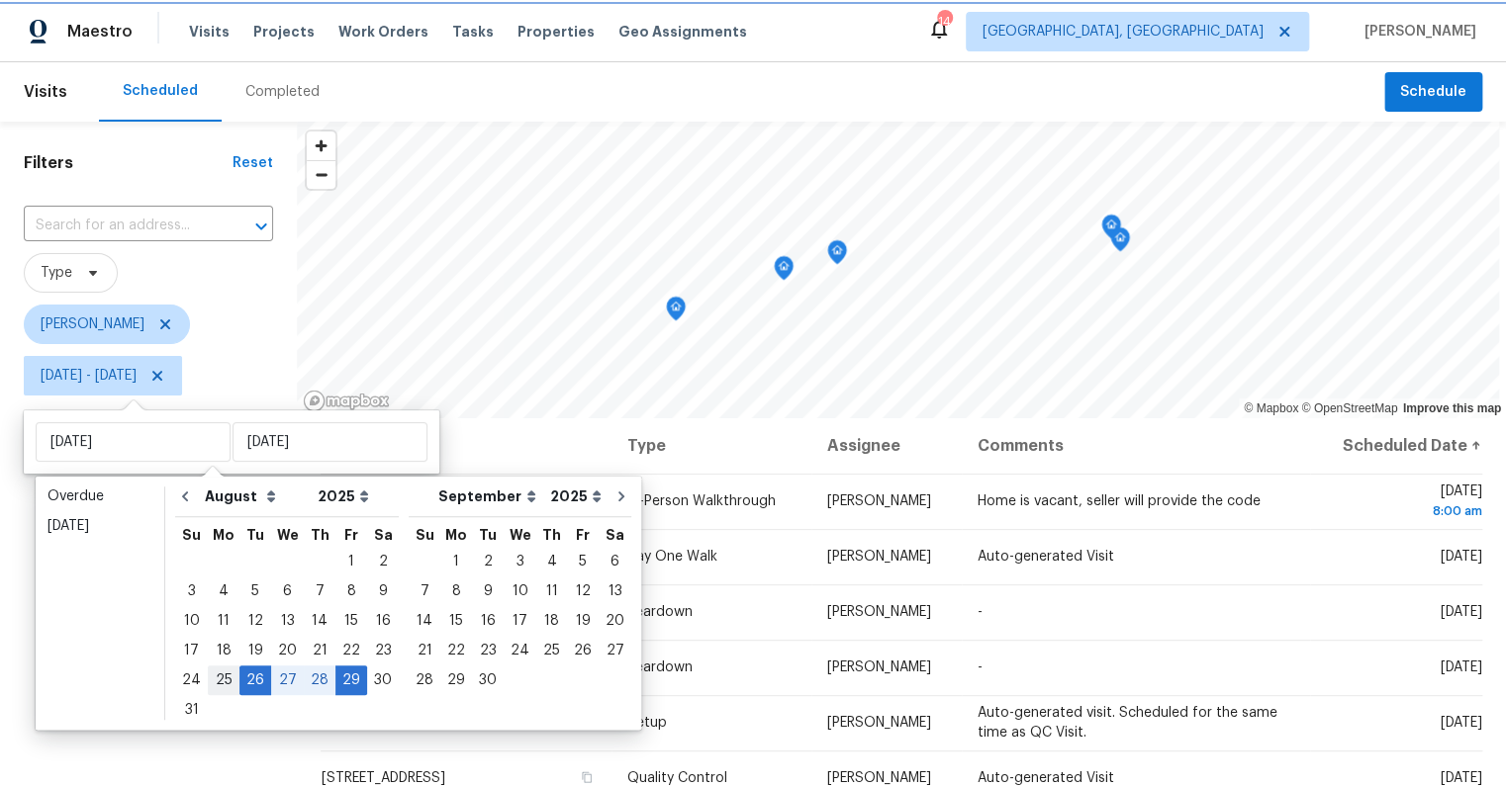
type input "Mon, Aug 25"
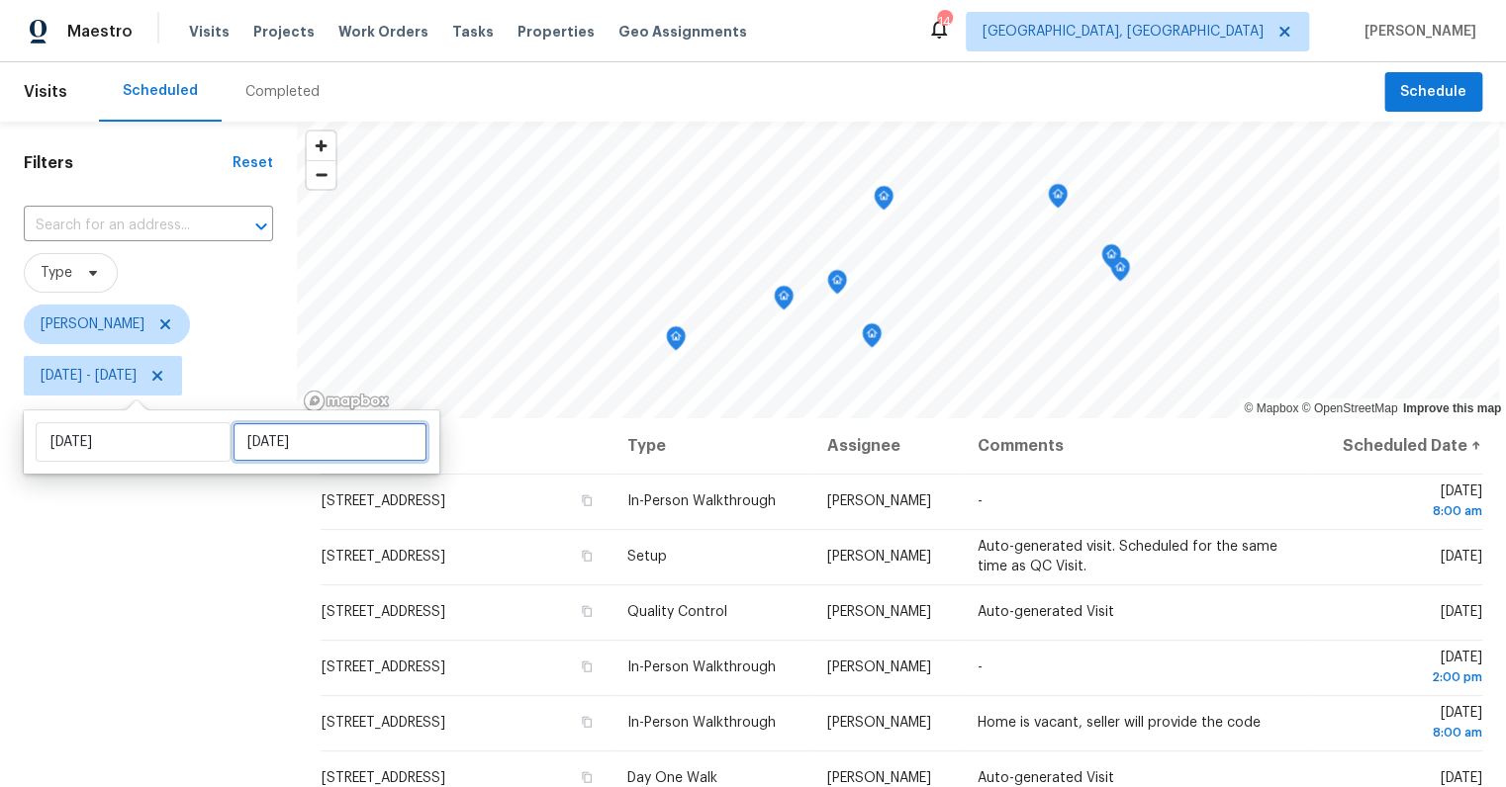
select select "7"
select select "2025"
select select "8"
select select "2025"
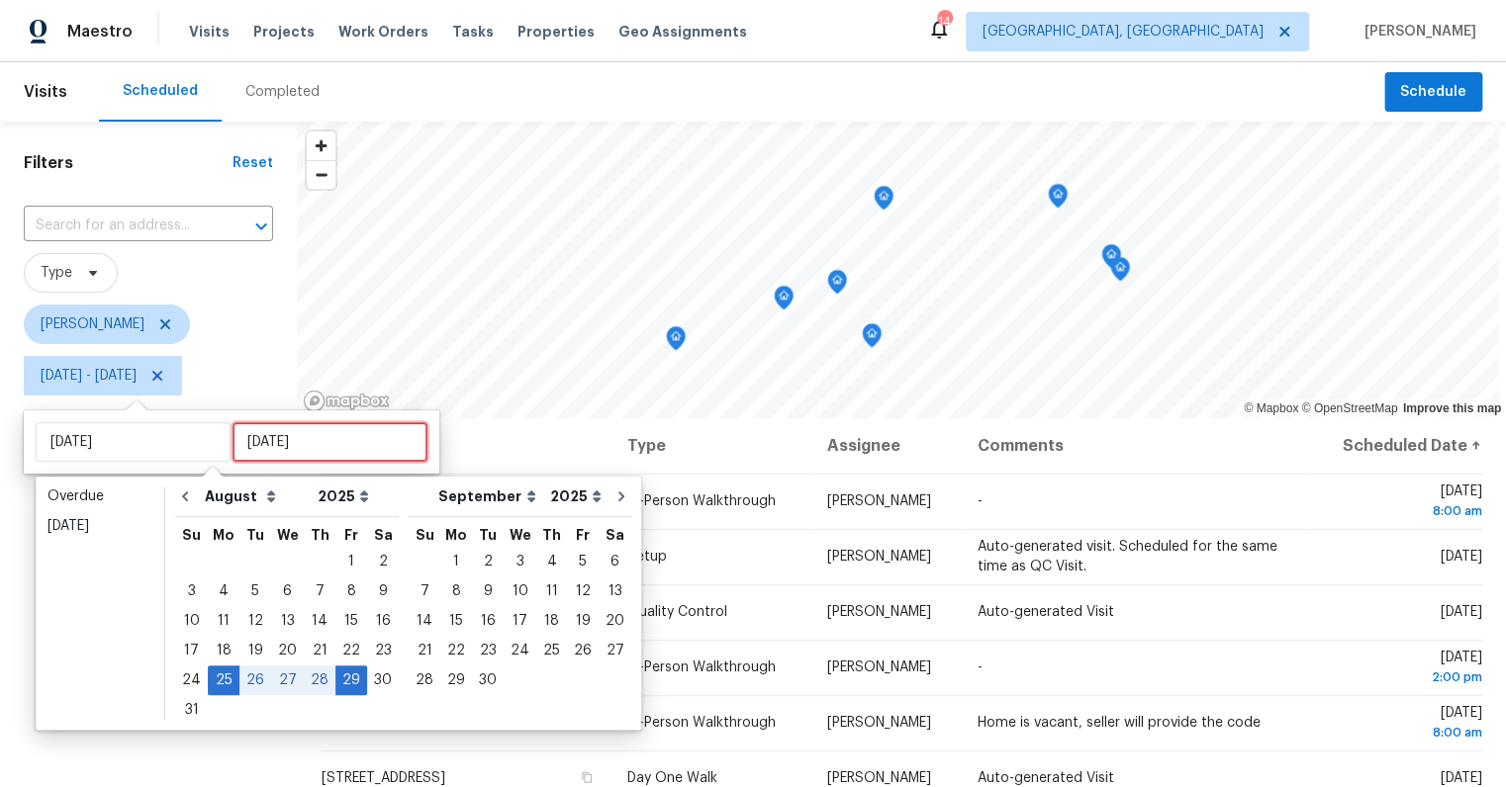
click at [276, 439] on input "Fri, Aug 29" at bounding box center [329, 442] width 195 height 40
type input "Thu, Aug 21"
type input "Mon, Aug 25"
type input "Thu, Aug 28"
type input "Fri, Aug 29"
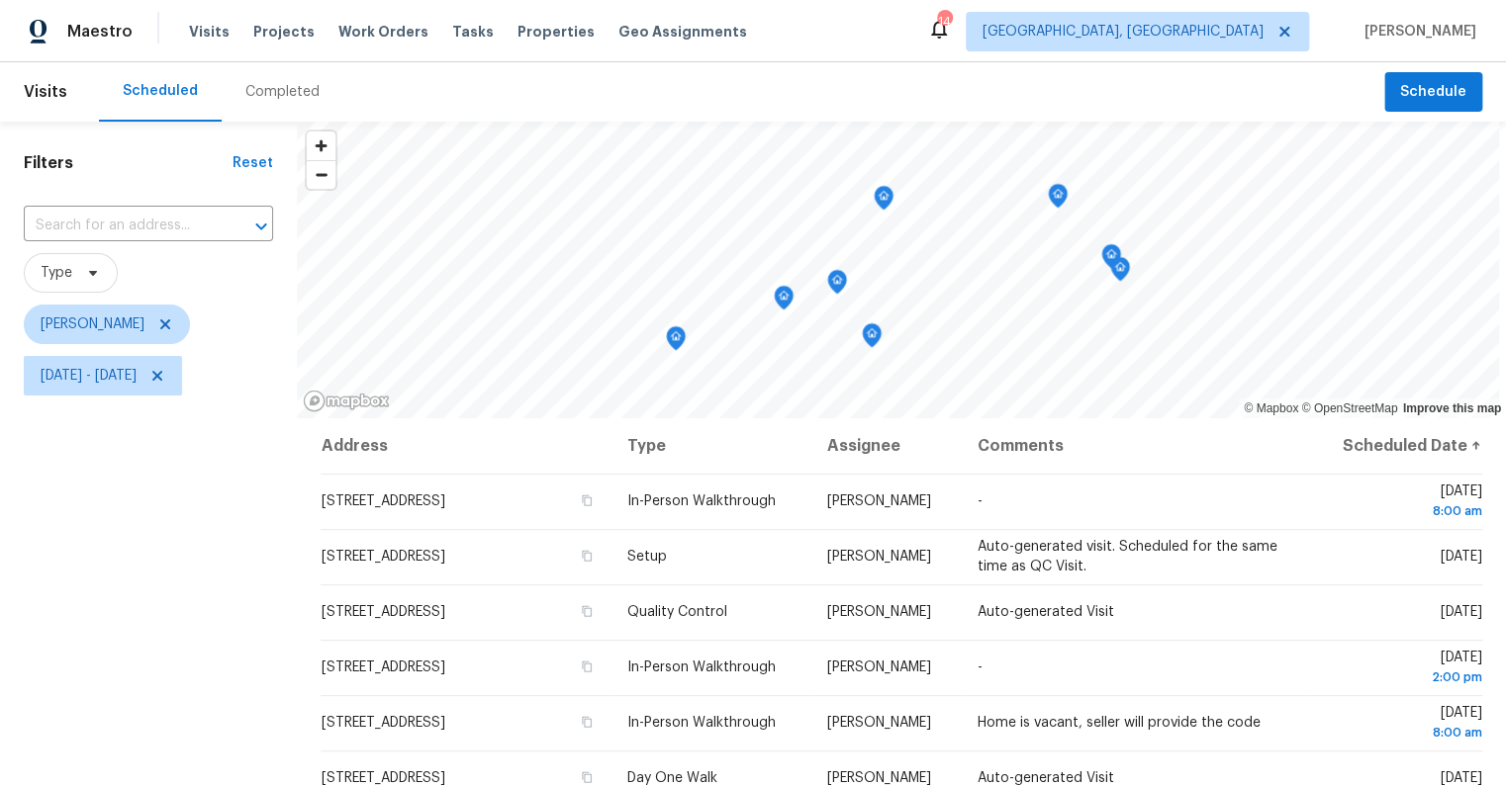
click at [262, 744] on div "Filters Reset ​ Type William Bynum Mon, Aug 25 - Fri, Aug 29" at bounding box center [148, 585] width 297 height 927
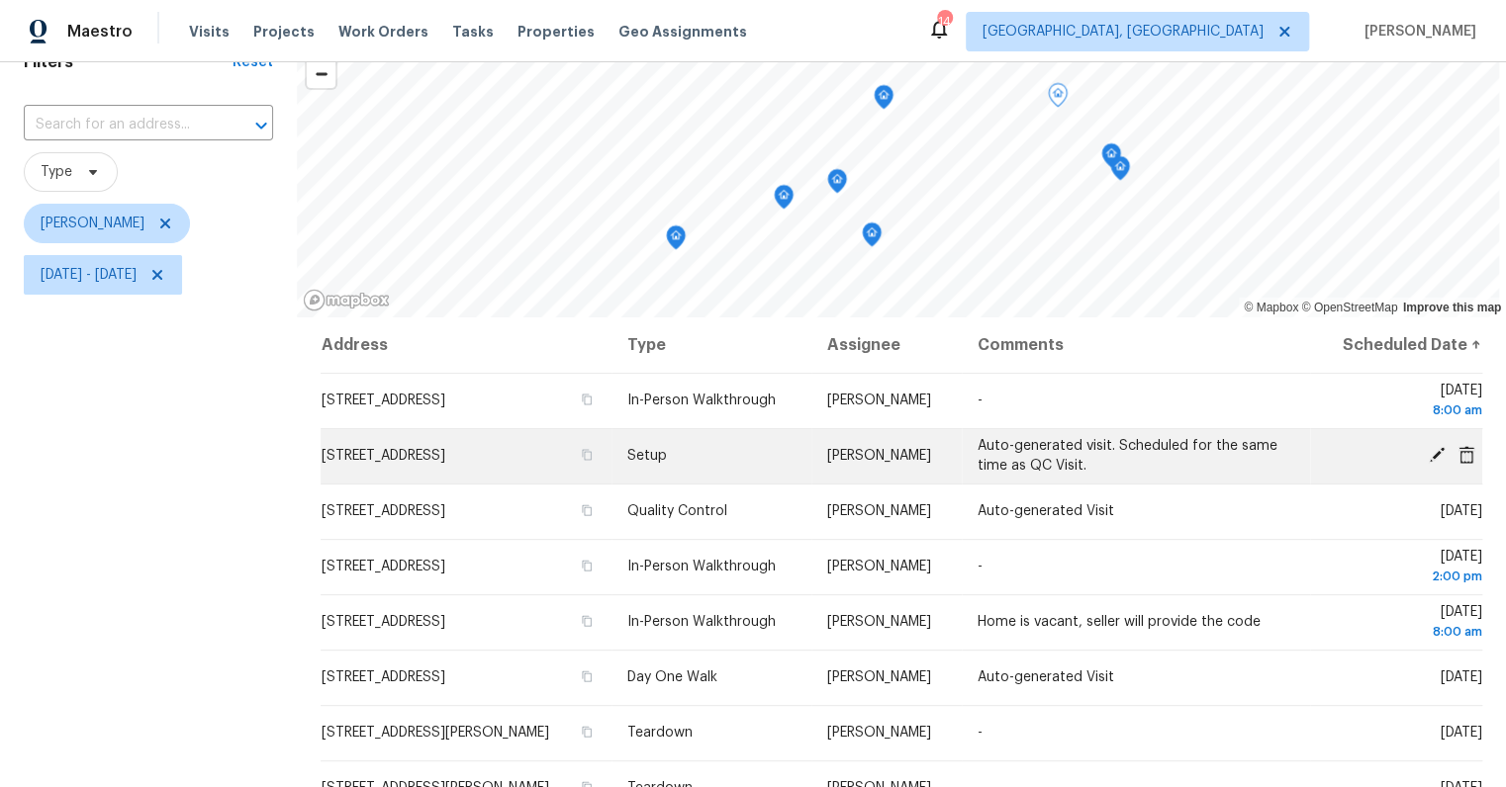
scroll to position [102, 0]
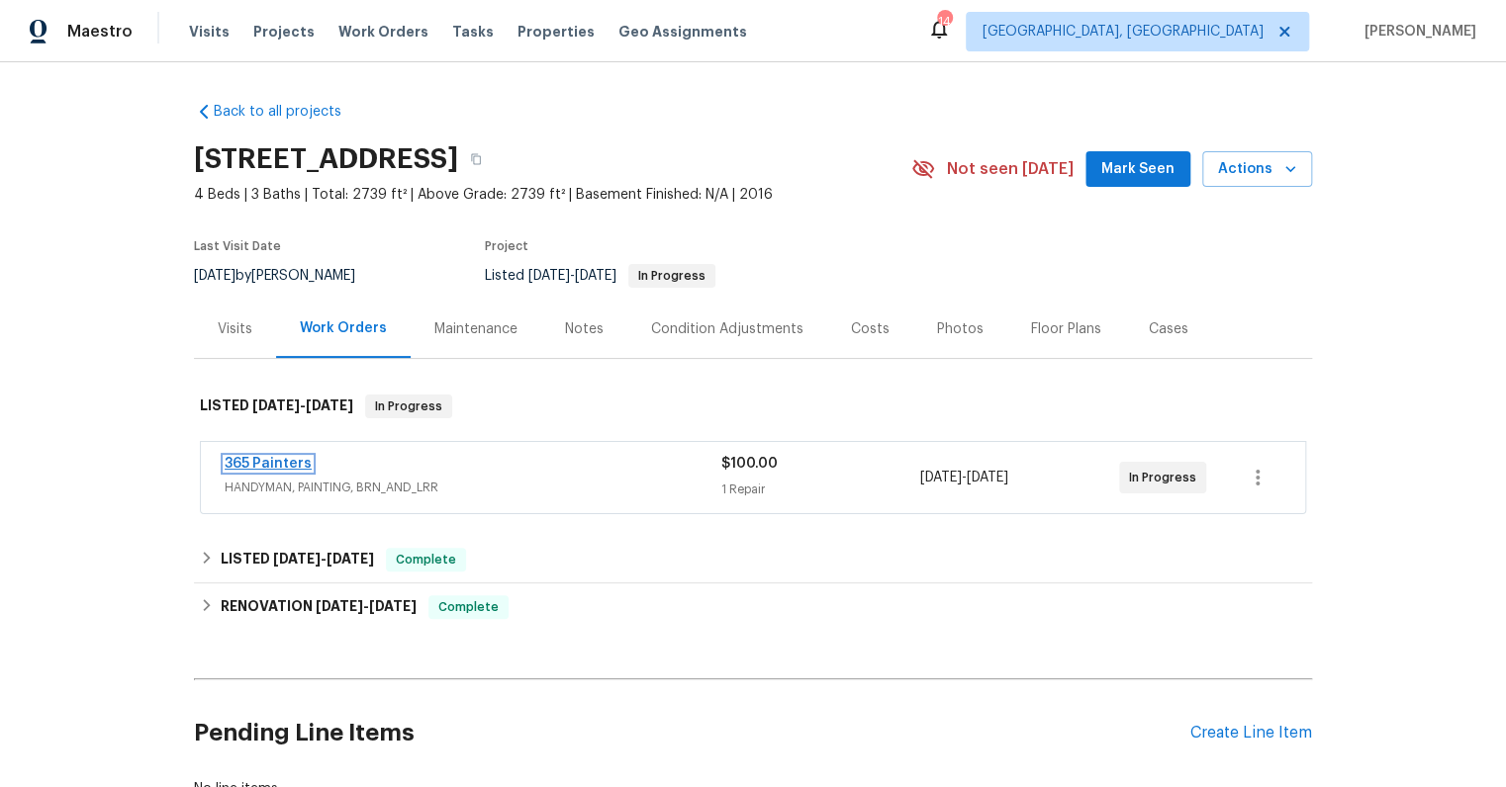
click at [292, 461] on link "365 Painters" at bounding box center [268, 464] width 87 height 14
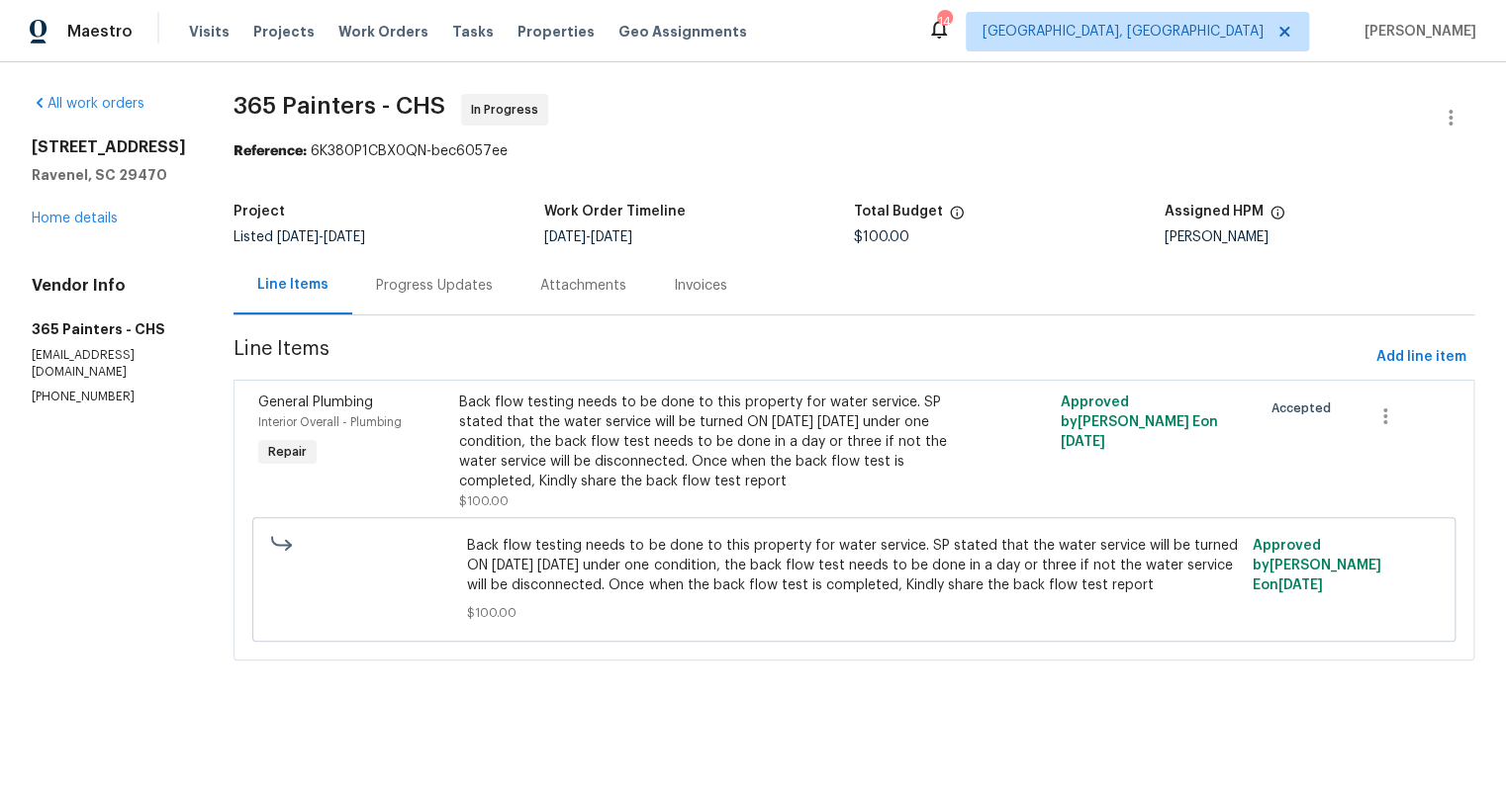
click at [427, 298] on div "Progress Updates" at bounding box center [434, 285] width 164 height 58
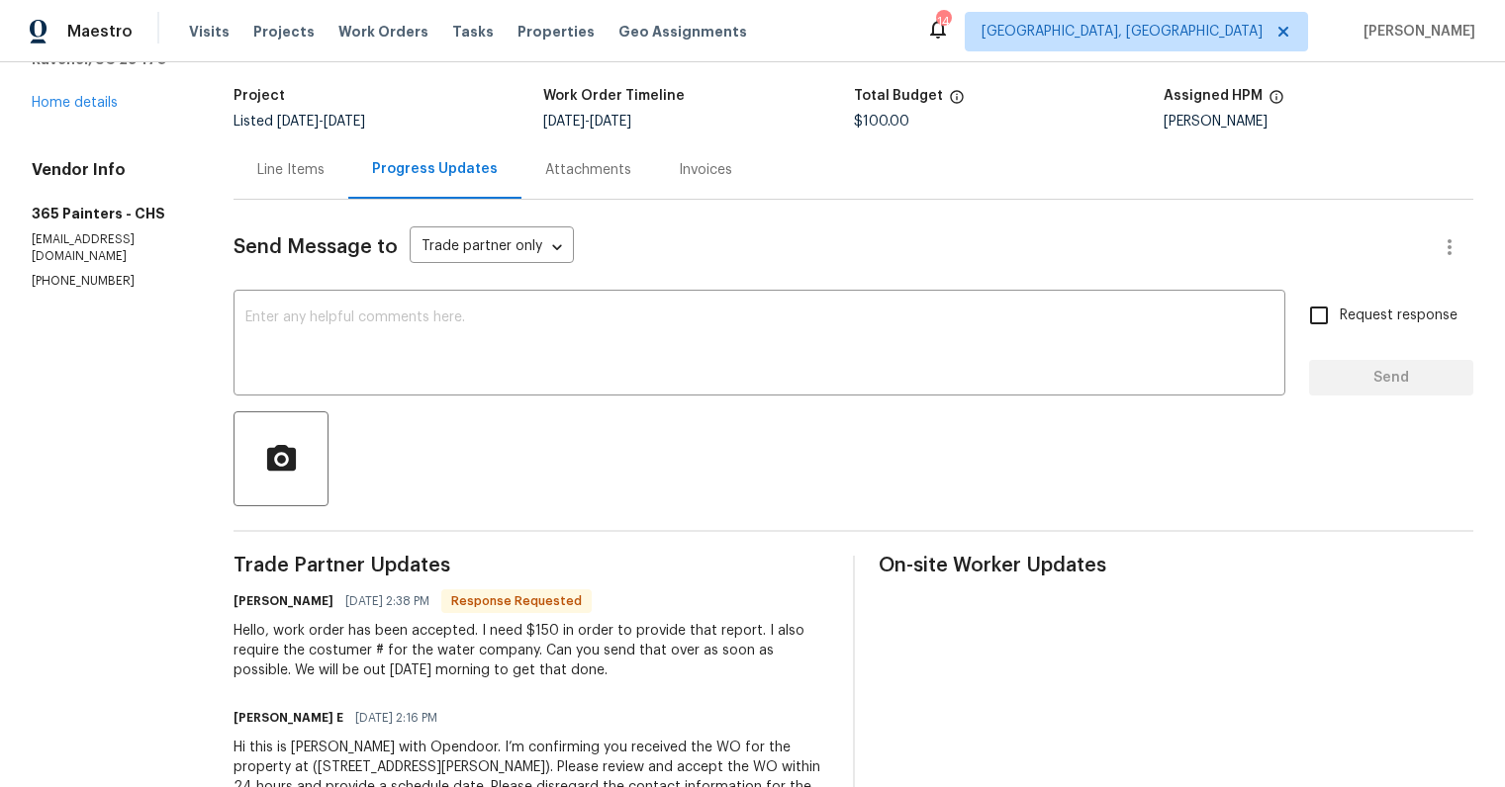
scroll to position [217, 0]
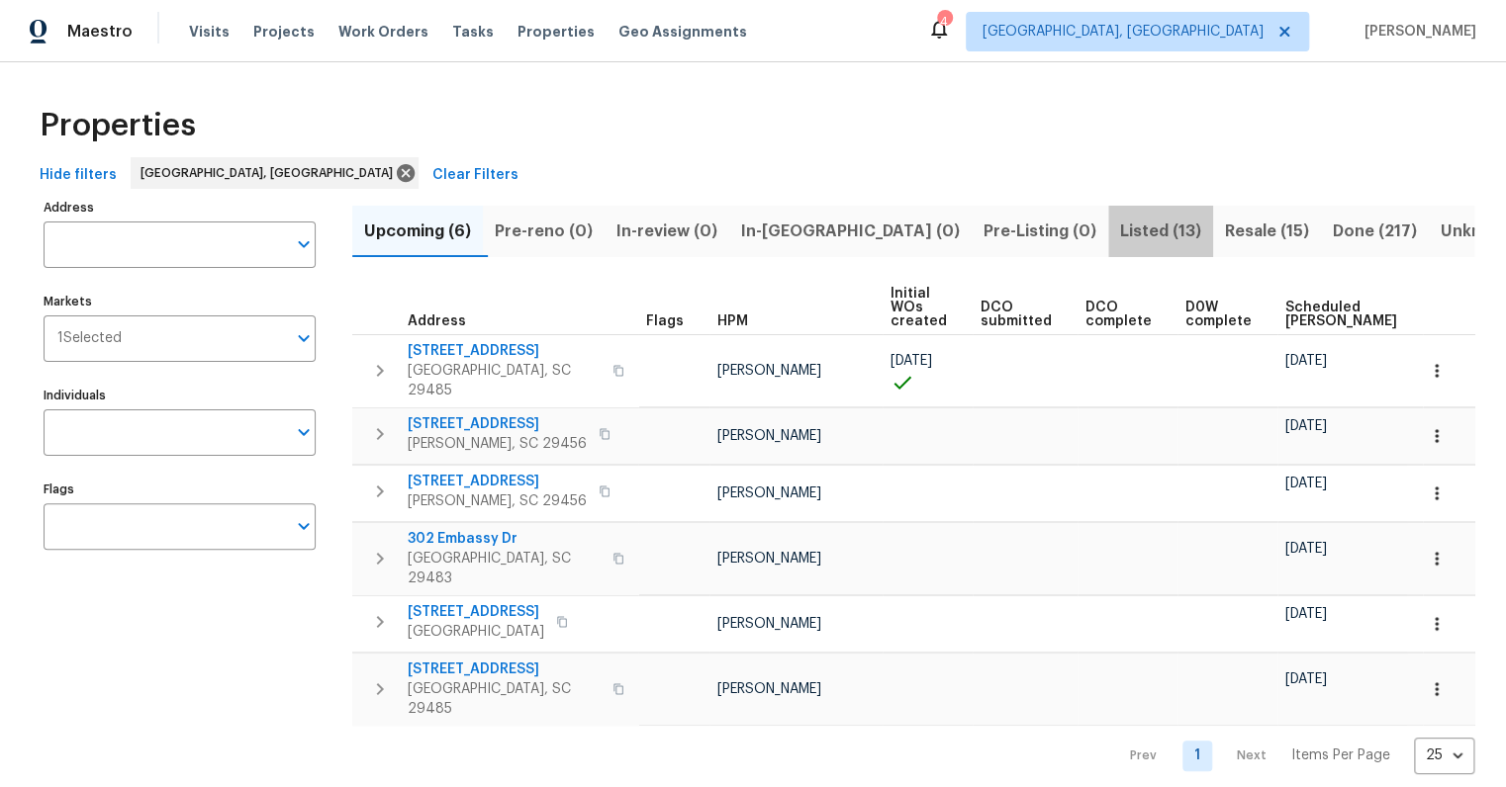
click at [1120, 236] on span "Listed (13)" at bounding box center [1160, 232] width 81 height 28
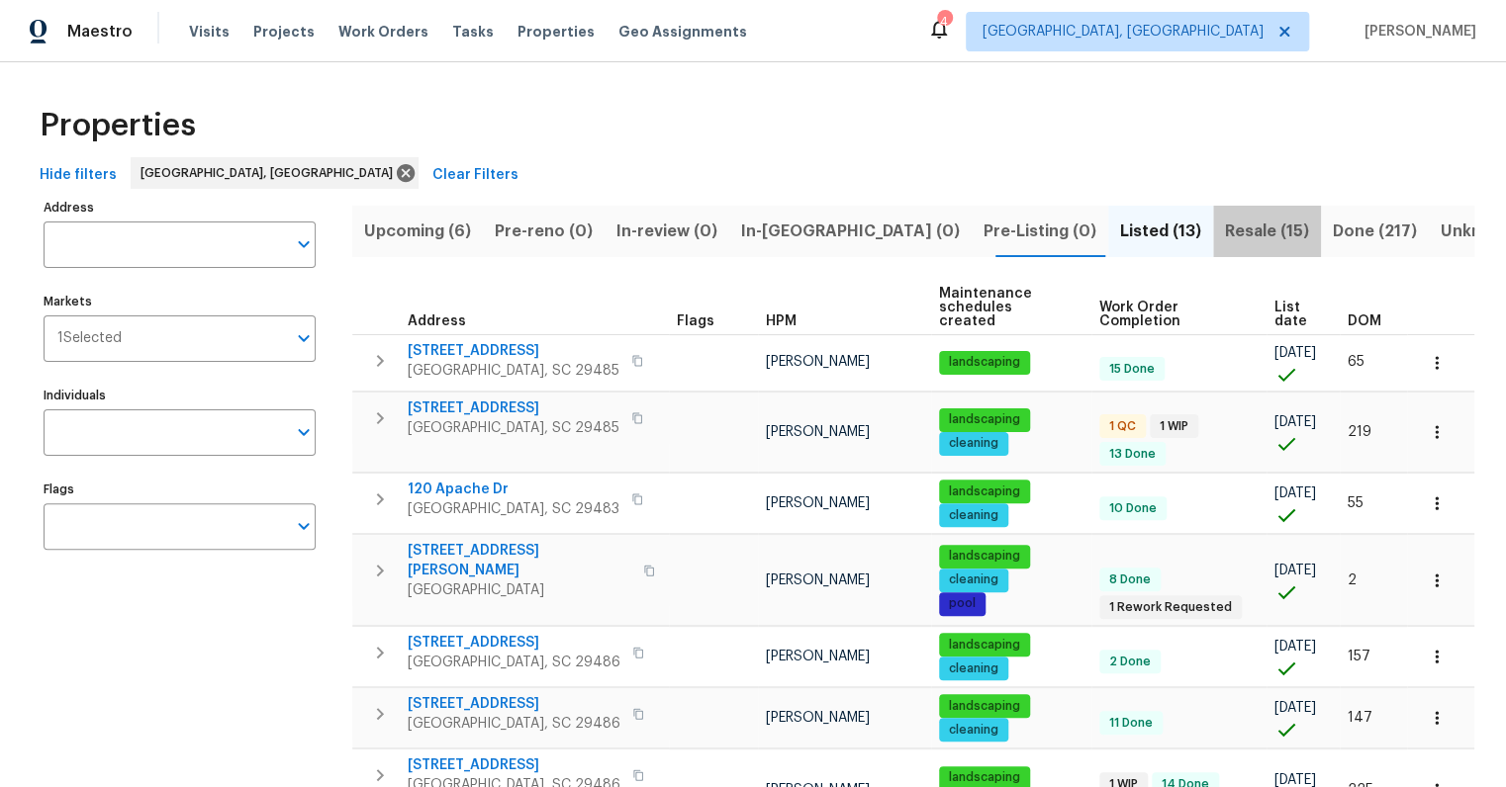
click at [1225, 224] on span "Resale (15)" at bounding box center [1267, 232] width 84 height 28
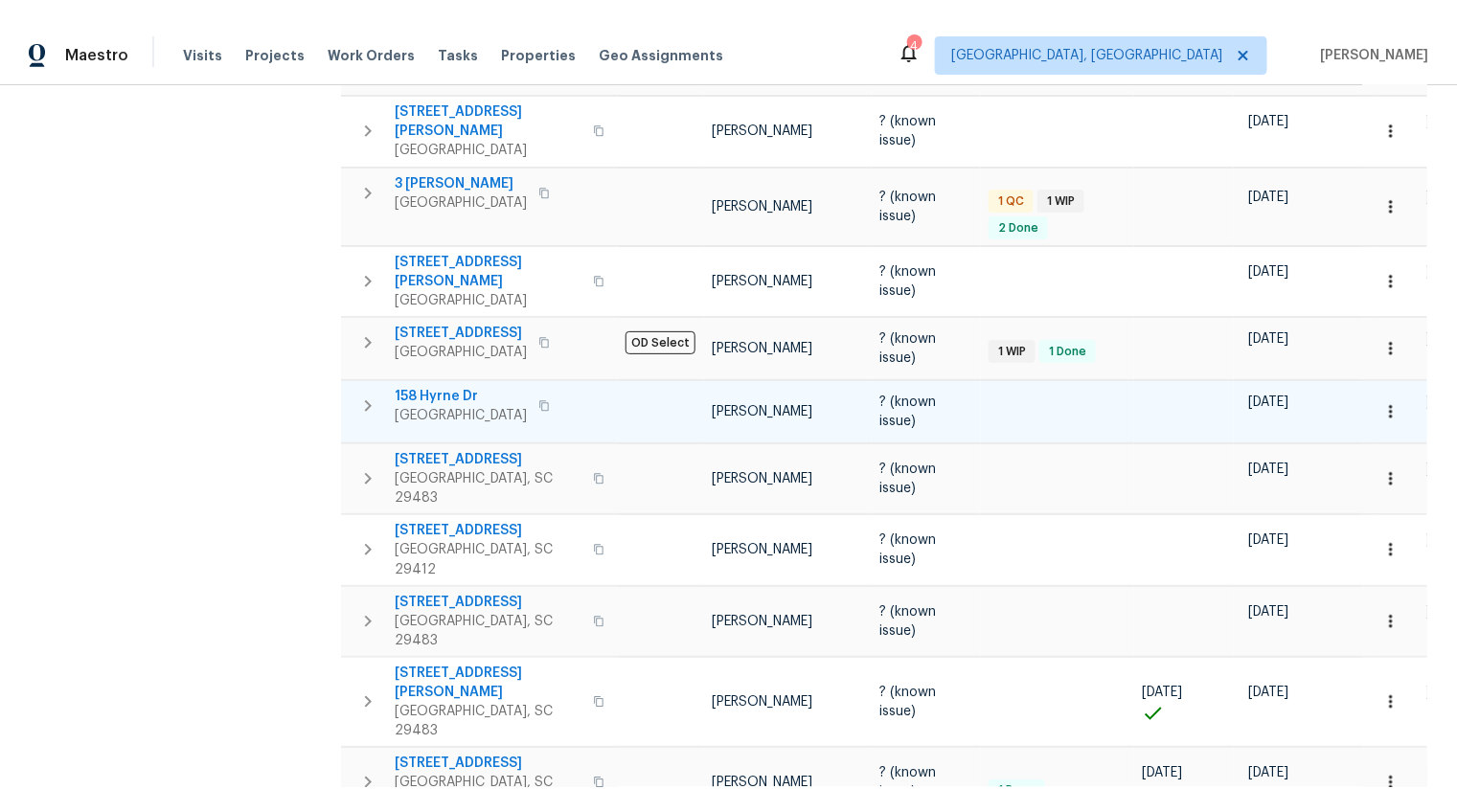
scroll to position [581, 0]
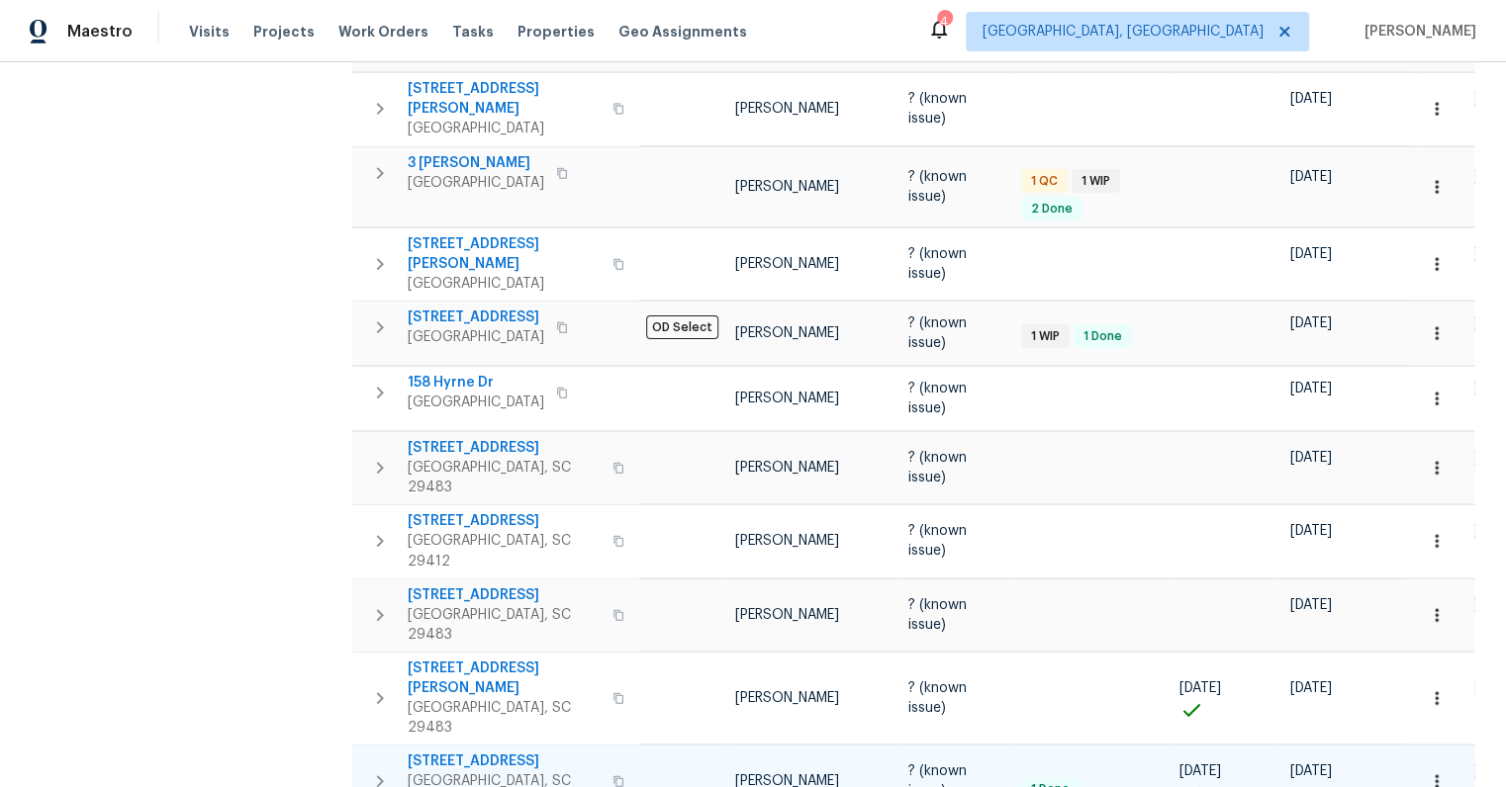
click at [508, 752] on span "[STREET_ADDRESS]" at bounding box center [504, 762] width 193 height 20
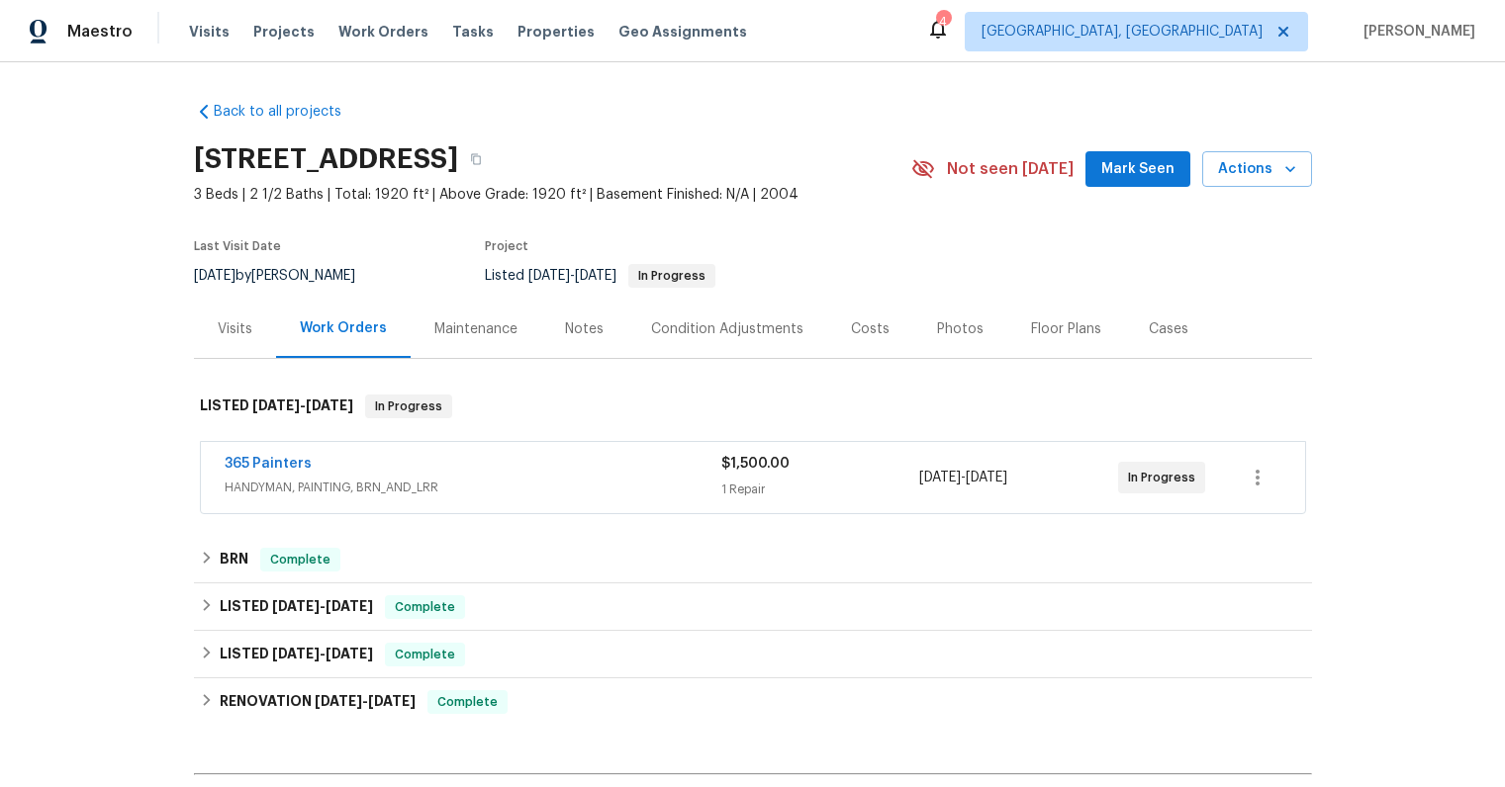
click at [543, 486] on span "HANDYMAN, PAINTING, BRN_AND_LRR" at bounding box center [473, 488] width 497 height 20
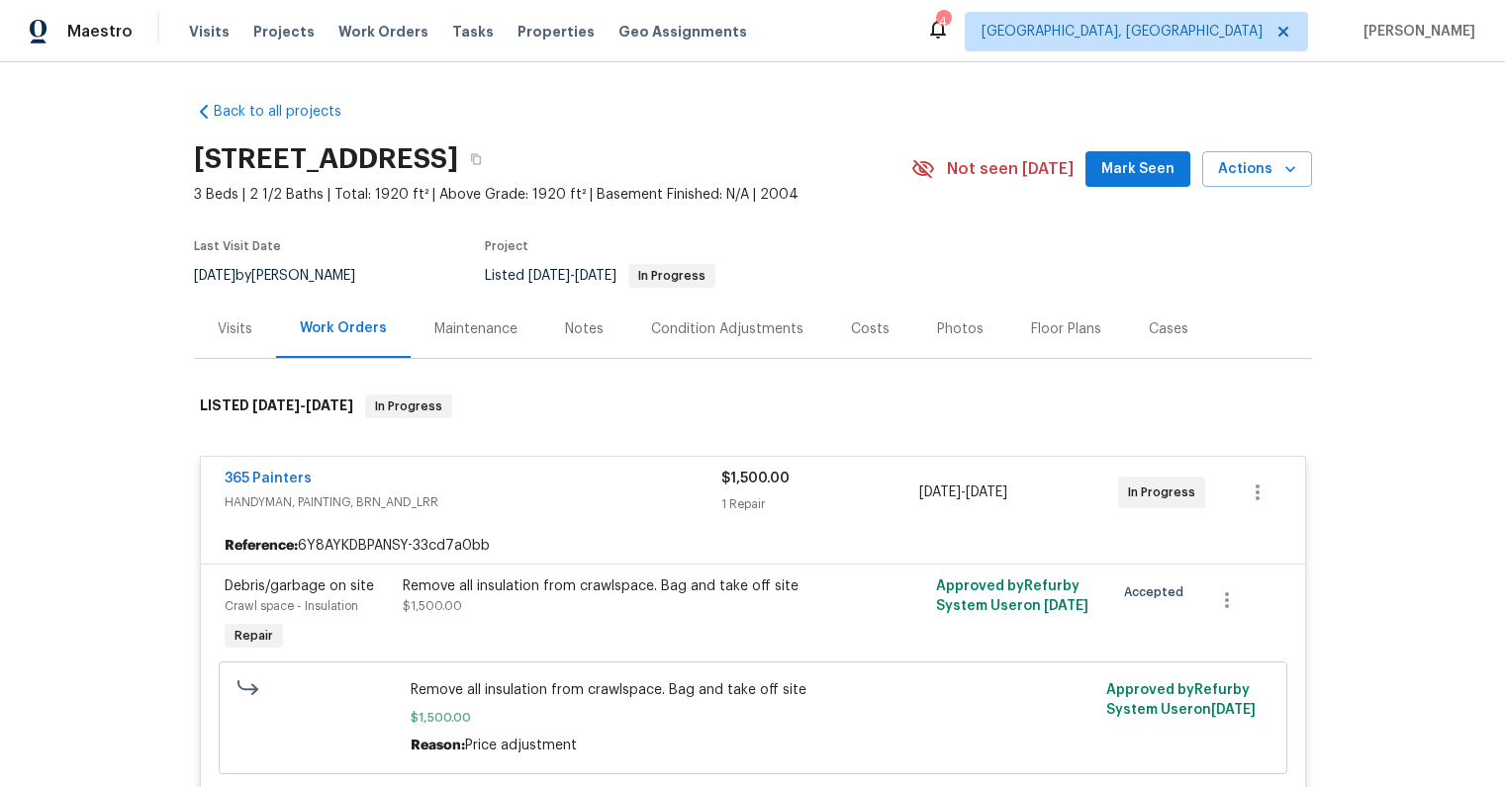
scroll to position [119, 0]
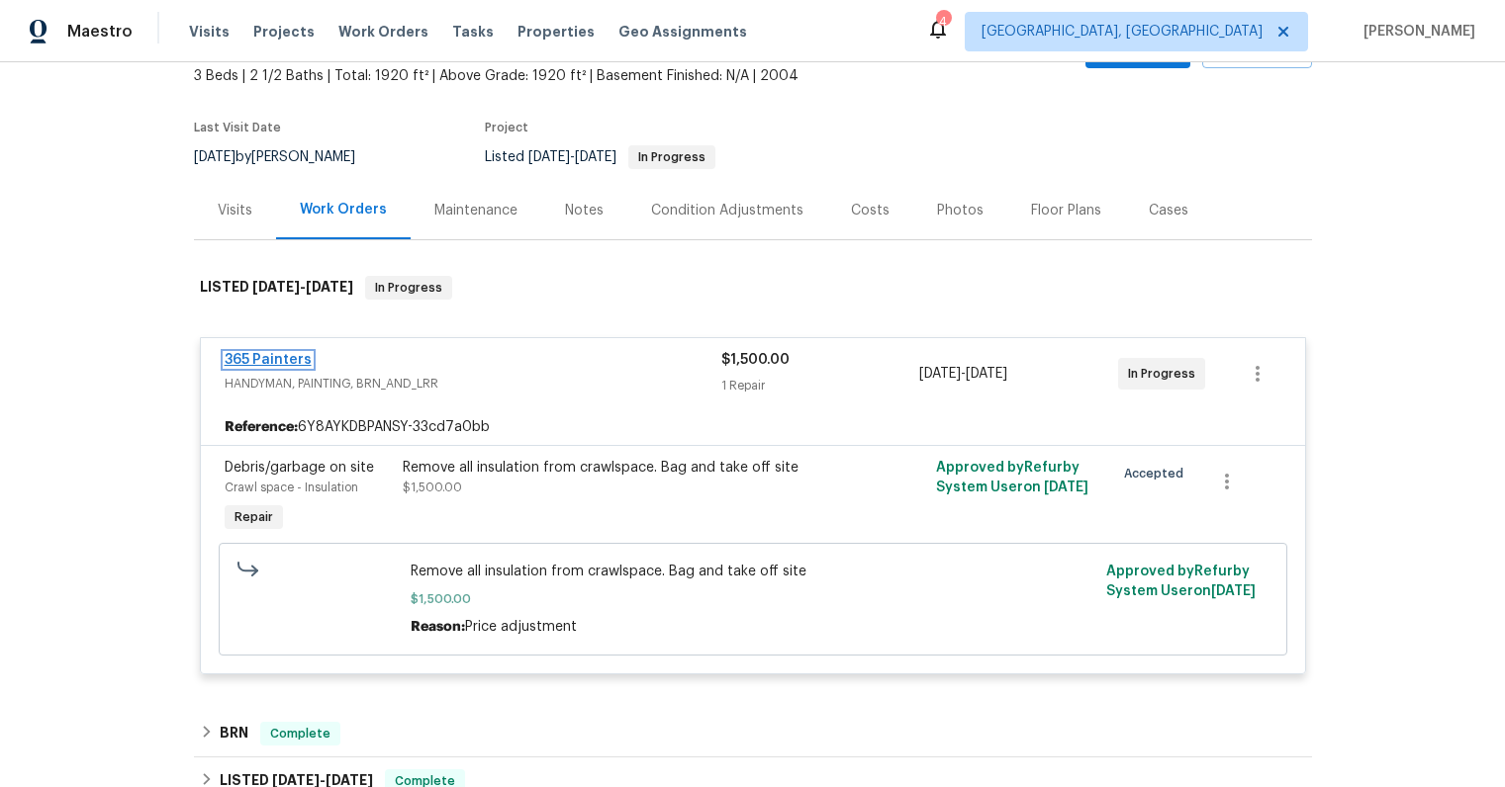
click at [284, 362] on link "365 Painters" at bounding box center [268, 360] width 87 height 14
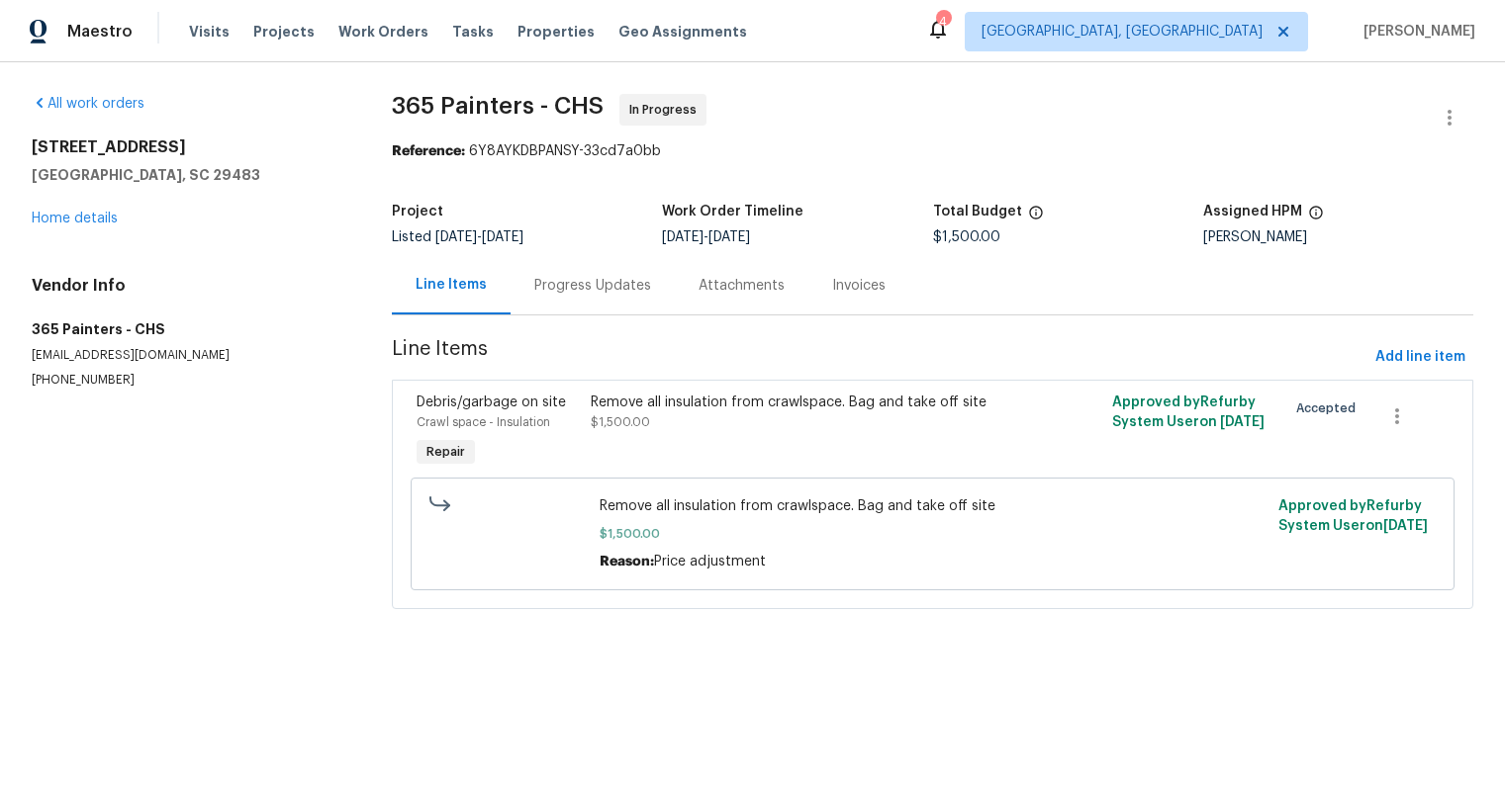
click at [577, 294] on div "Progress Updates" at bounding box center [592, 286] width 117 height 20
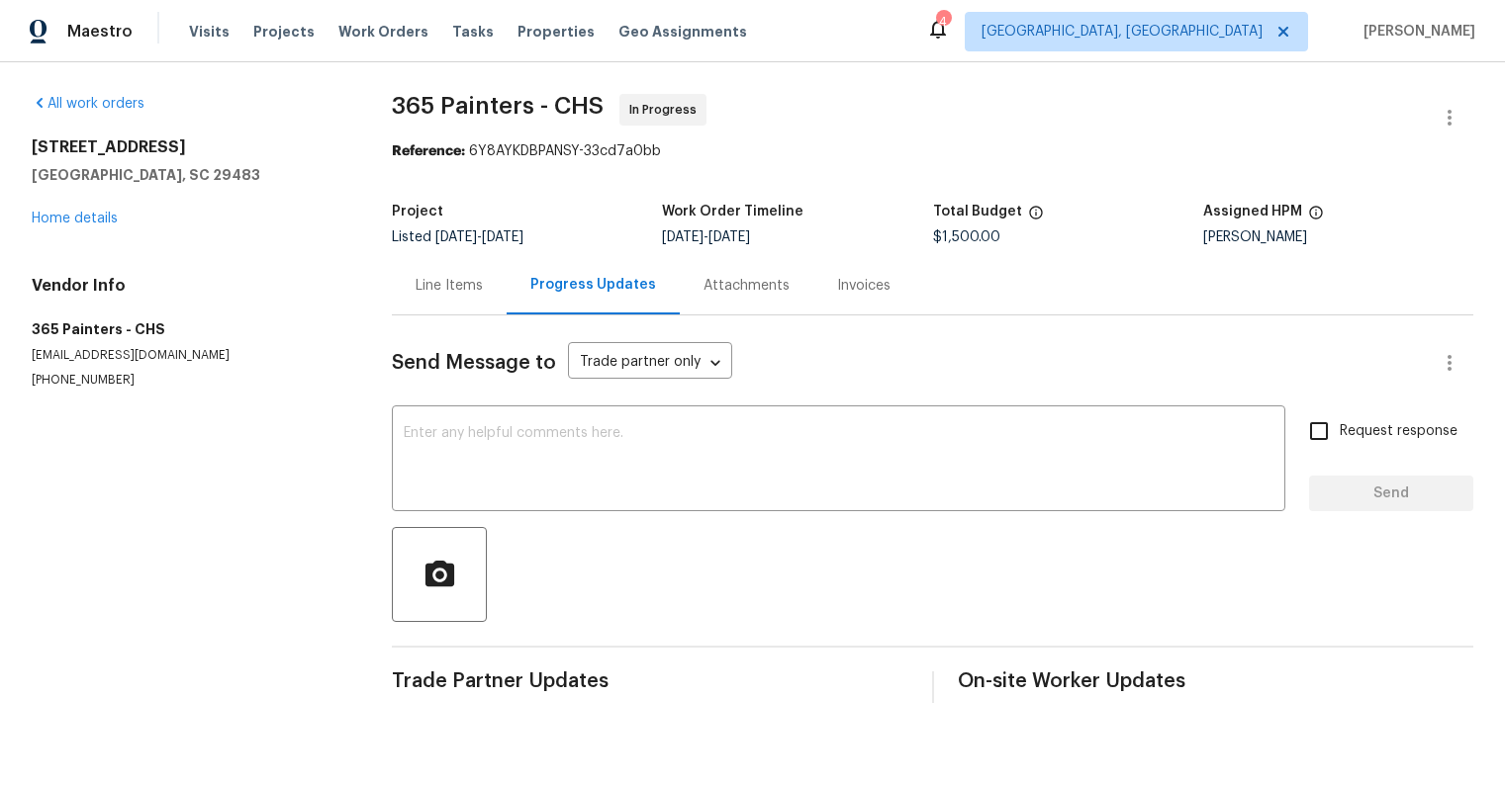
click at [454, 289] on div "Line Items" at bounding box center [448, 286] width 67 height 20
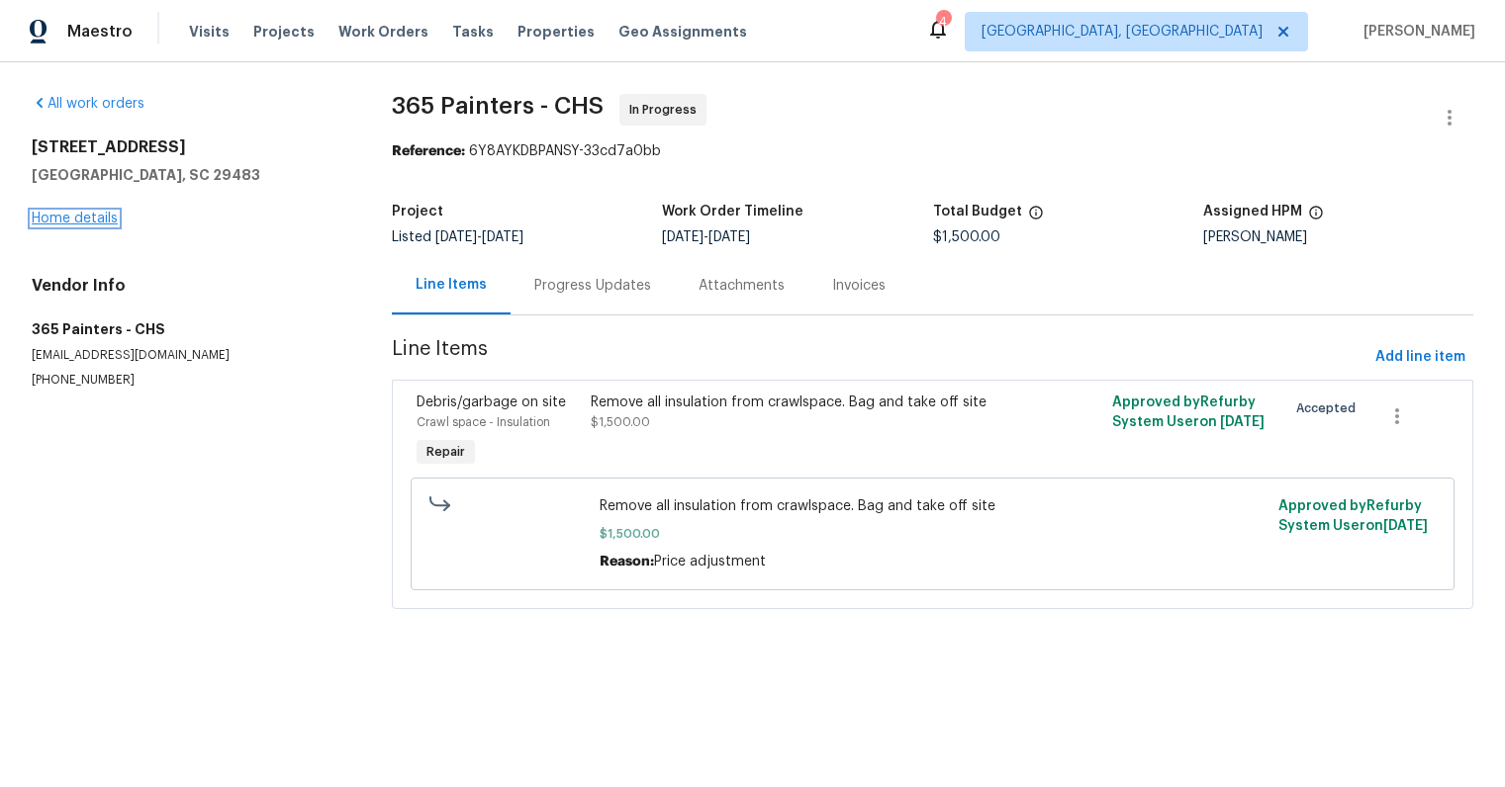
click at [109, 219] on link "Home details" at bounding box center [75, 219] width 86 height 14
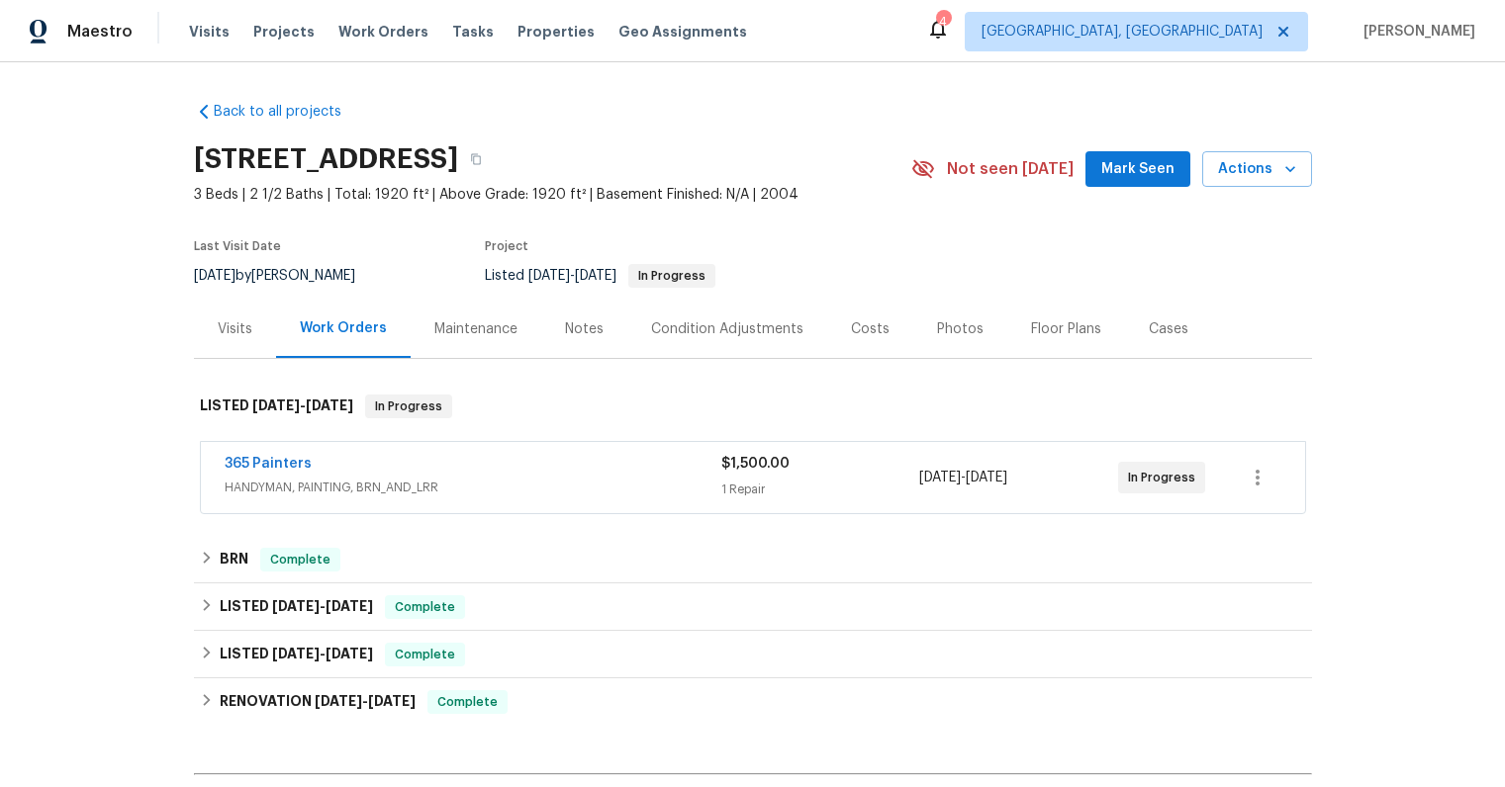
click at [966, 324] on div "Photos" at bounding box center [960, 329] width 94 height 58
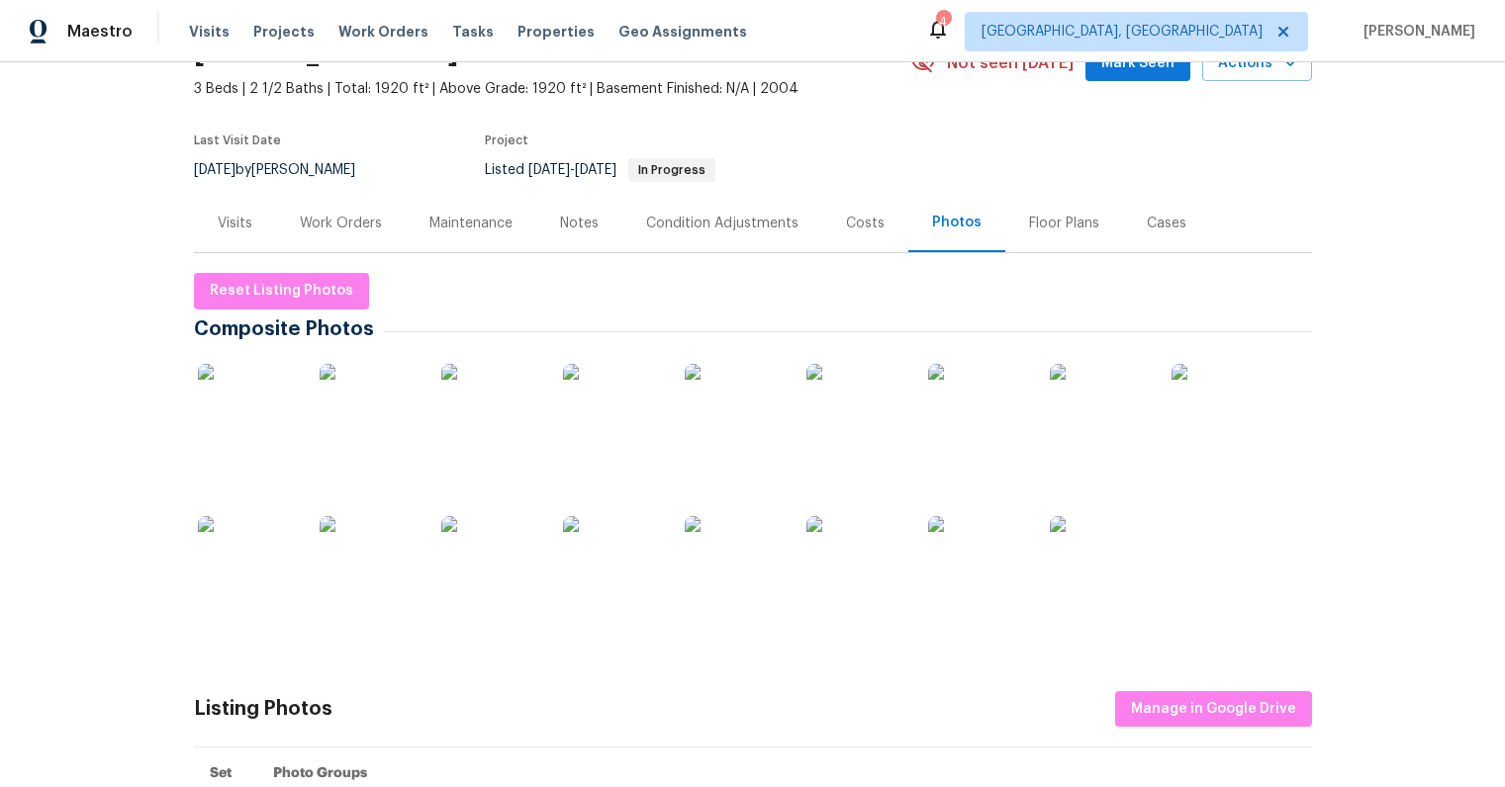
scroll to position [201, 0]
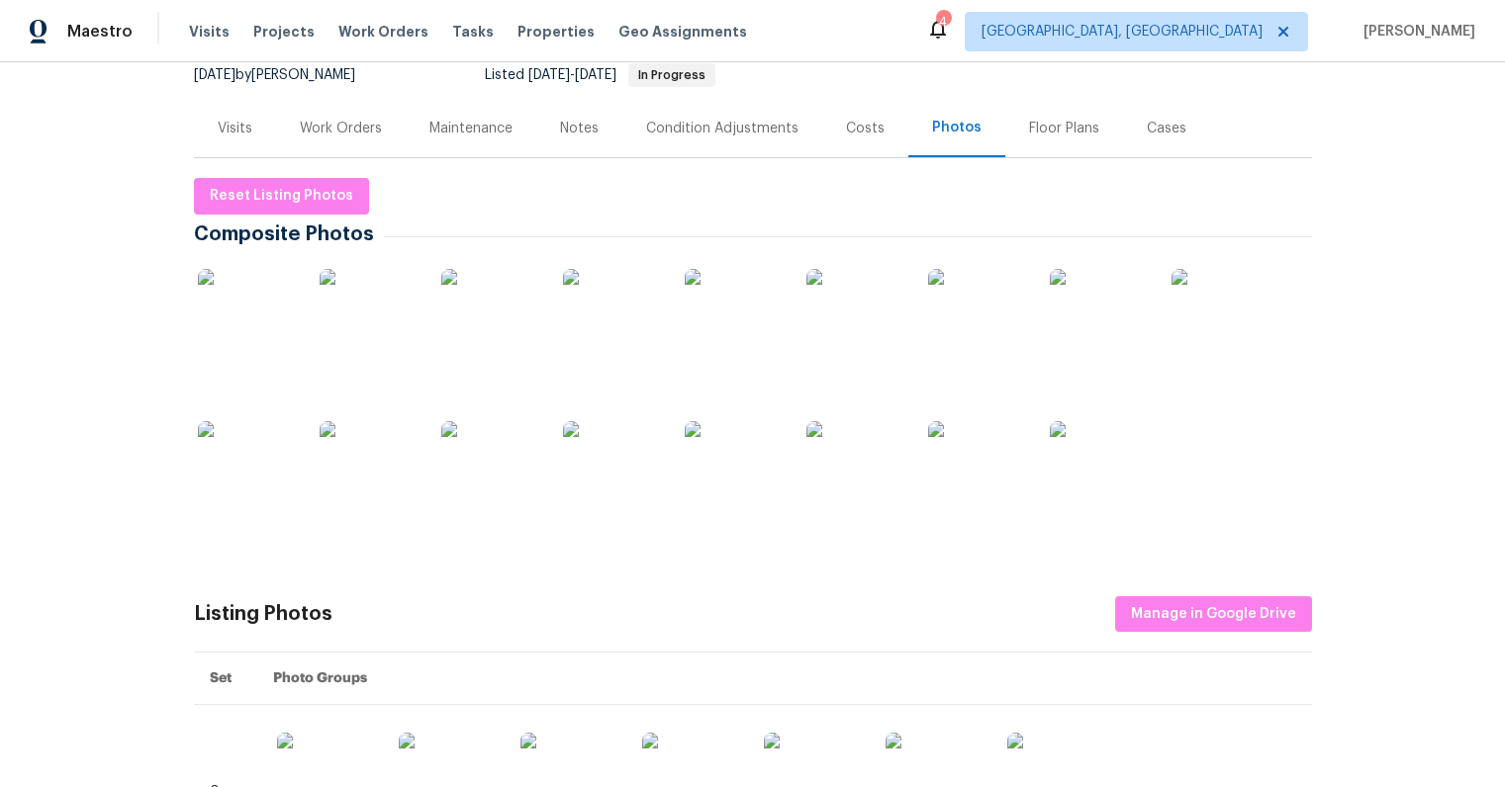
click at [223, 322] on img at bounding box center [247, 318] width 99 height 99
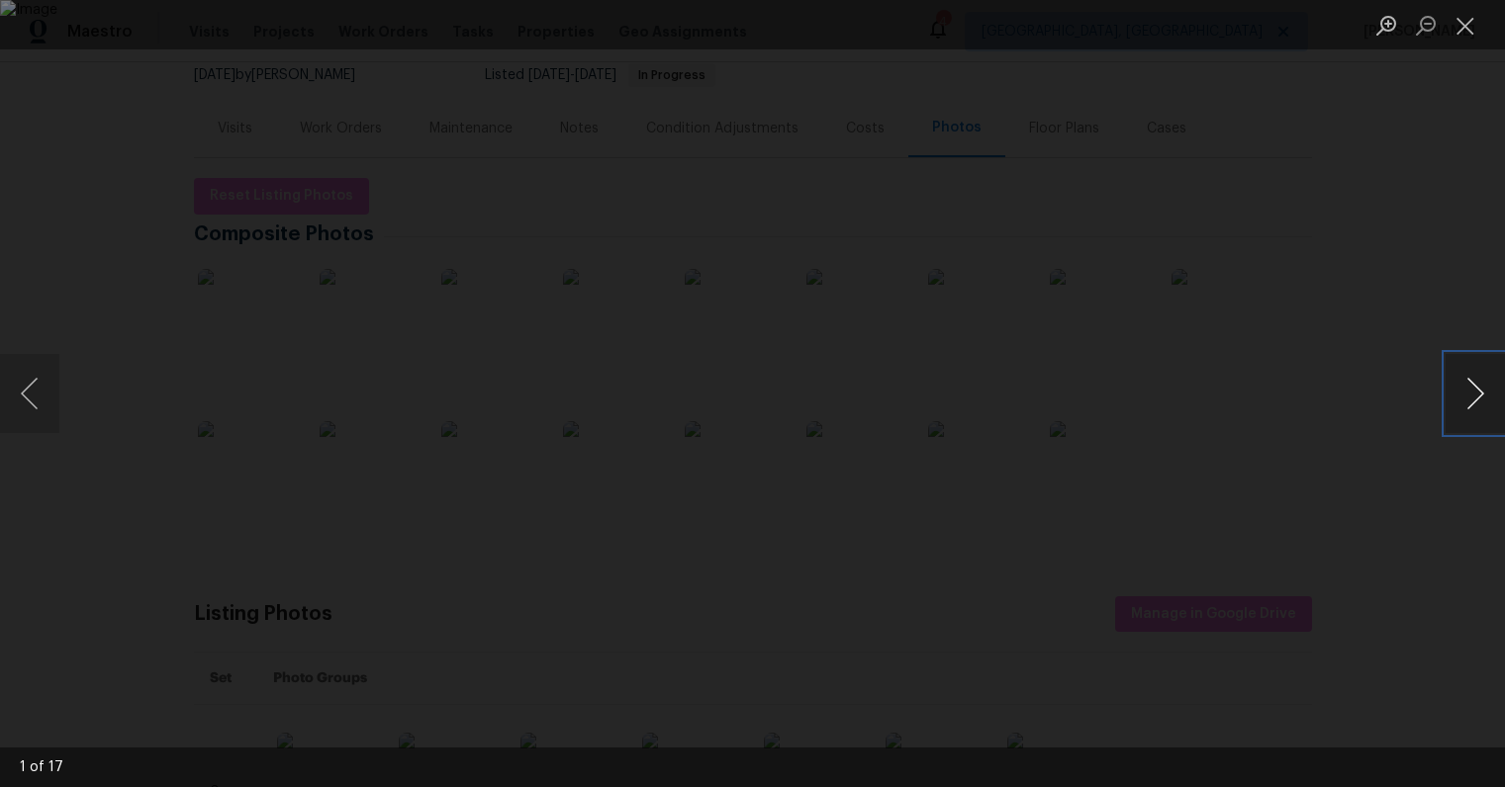
click at [1481, 395] on button "Next image" at bounding box center [1474, 393] width 59 height 79
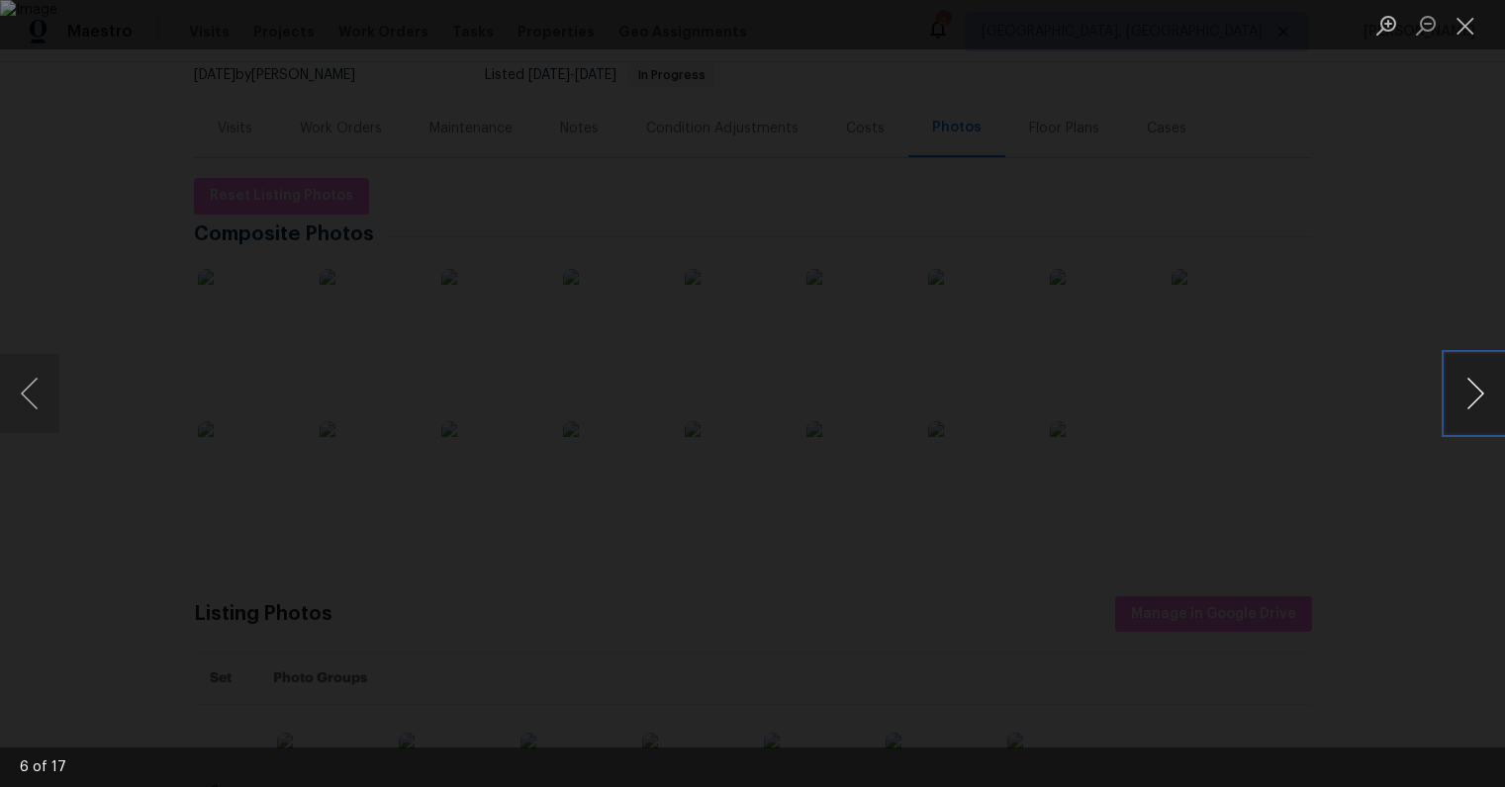
click at [1481, 395] on button "Next image" at bounding box center [1474, 393] width 59 height 79
click at [1294, 555] on div "Lightbox" at bounding box center [752, 393] width 1505 height 787
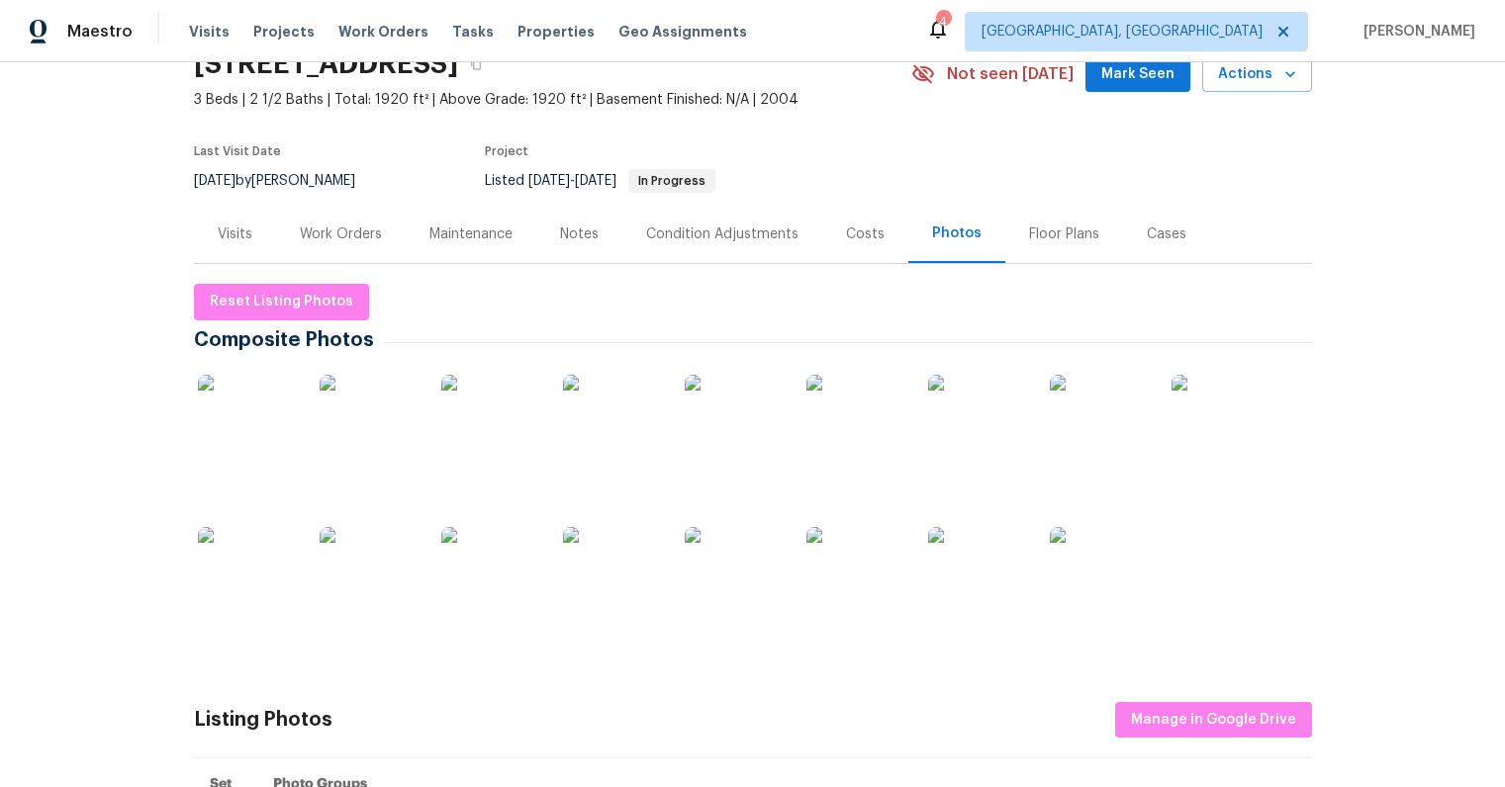
scroll to position [44, 0]
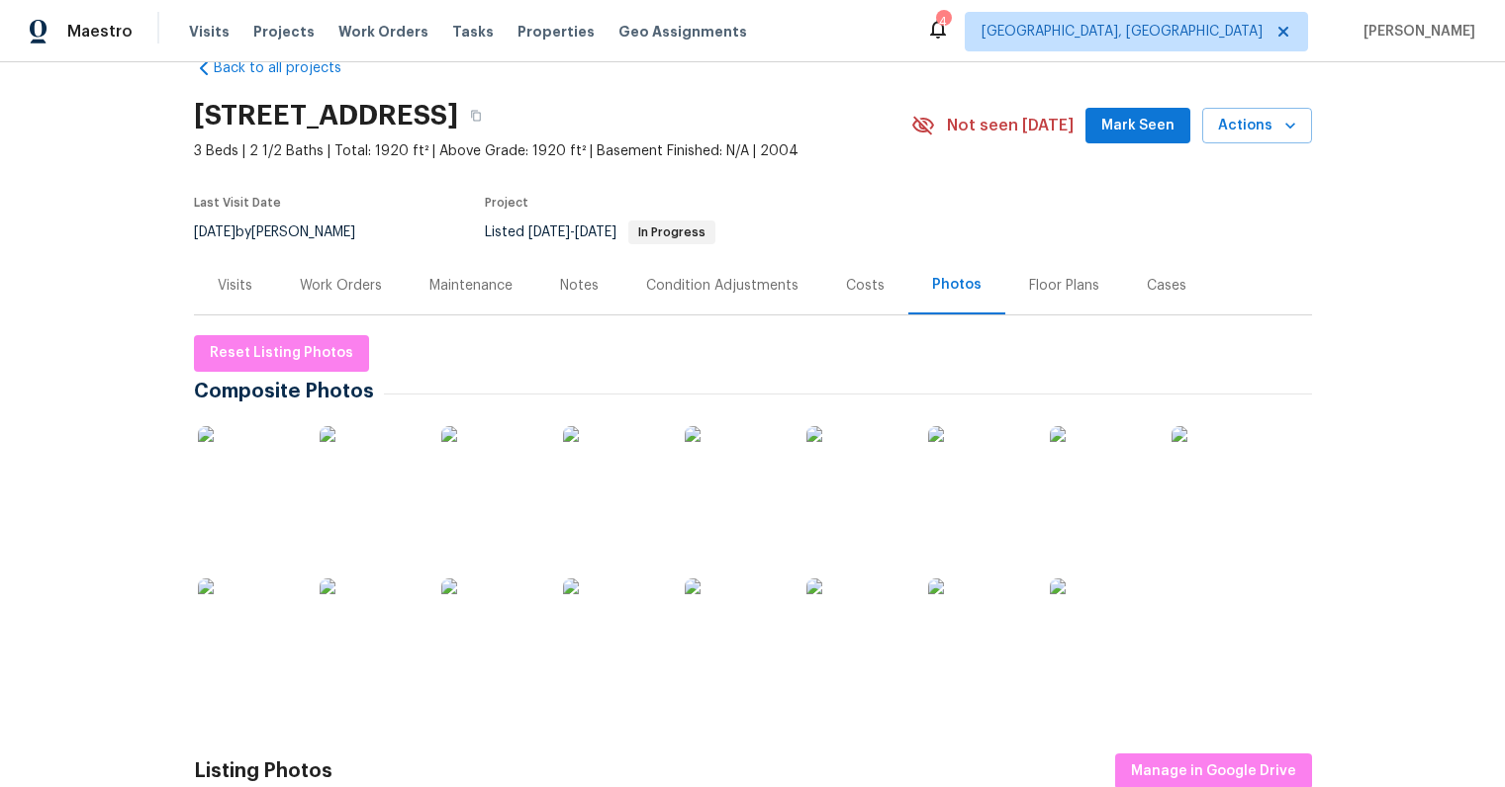
click at [846, 641] on img at bounding box center [855, 628] width 99 height 99
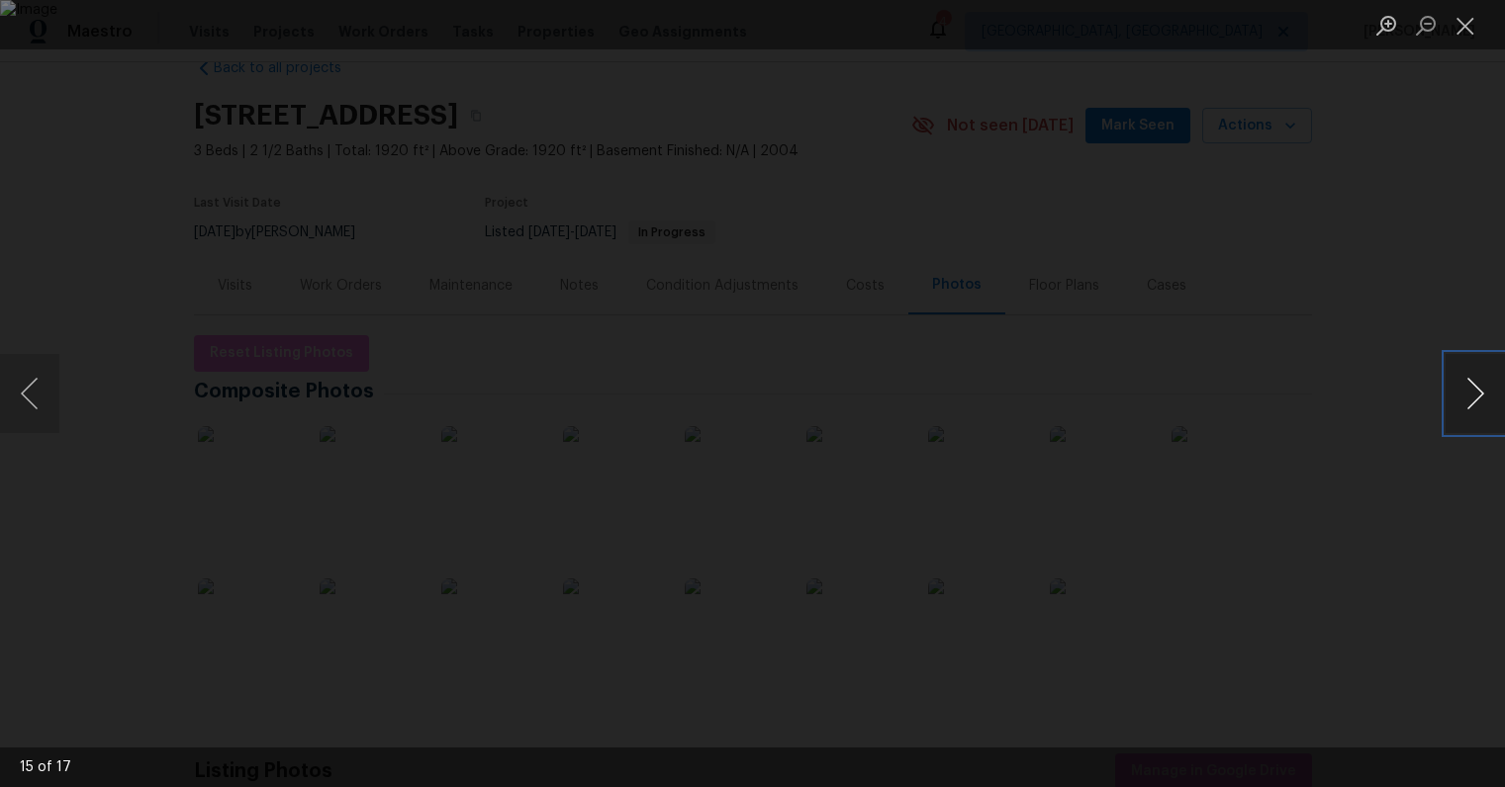
click at [1467, 396] on button "Next image" at bounding box center [1474, 393] width 59 height 79
click at [1404, 504] on div "Lightbox" at bounding box center [752, 393] width 1505 height 787
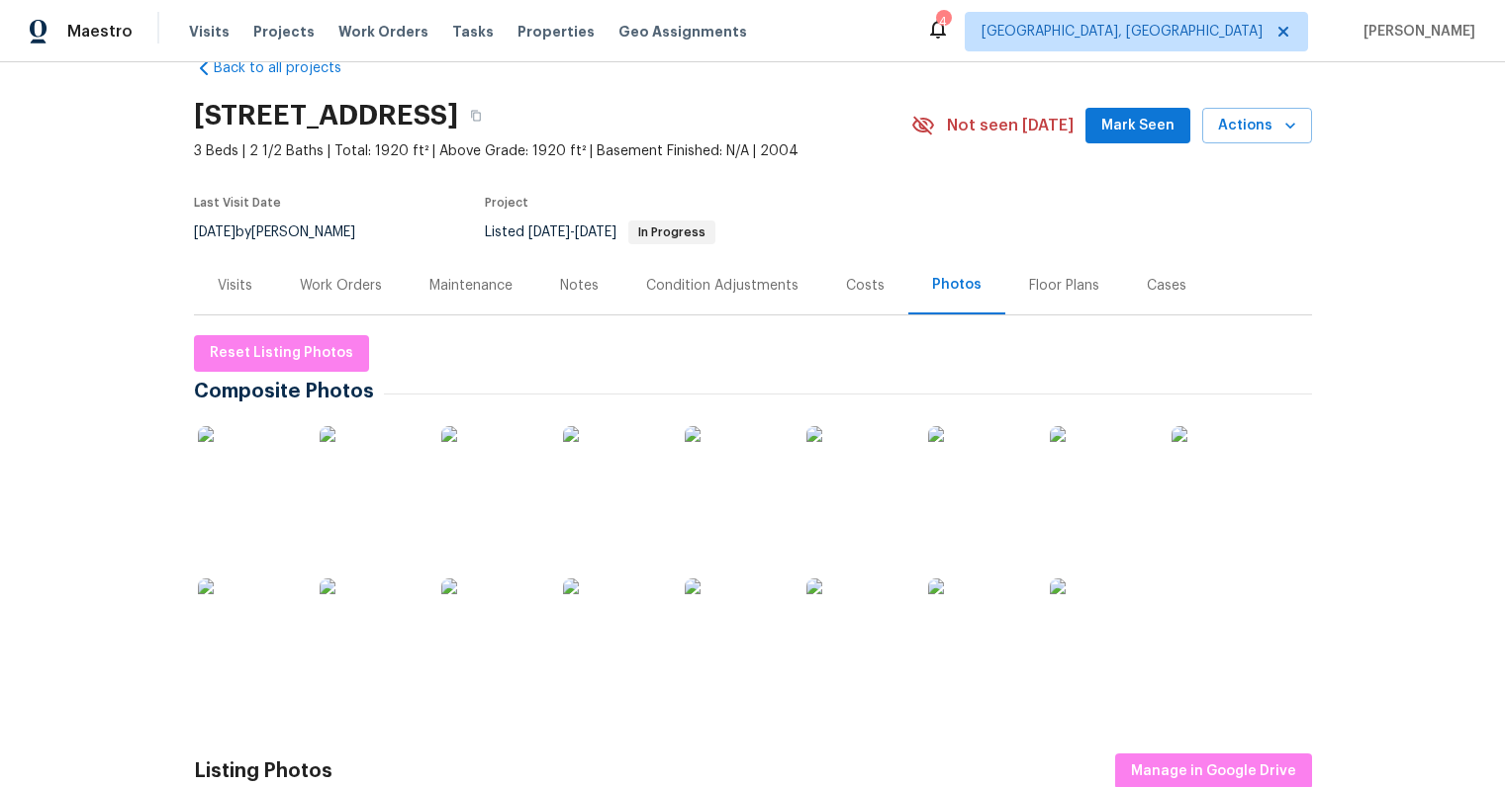
click at [856, 289] on div "Costs" at bounding box center [865, 286] width 39 height 20
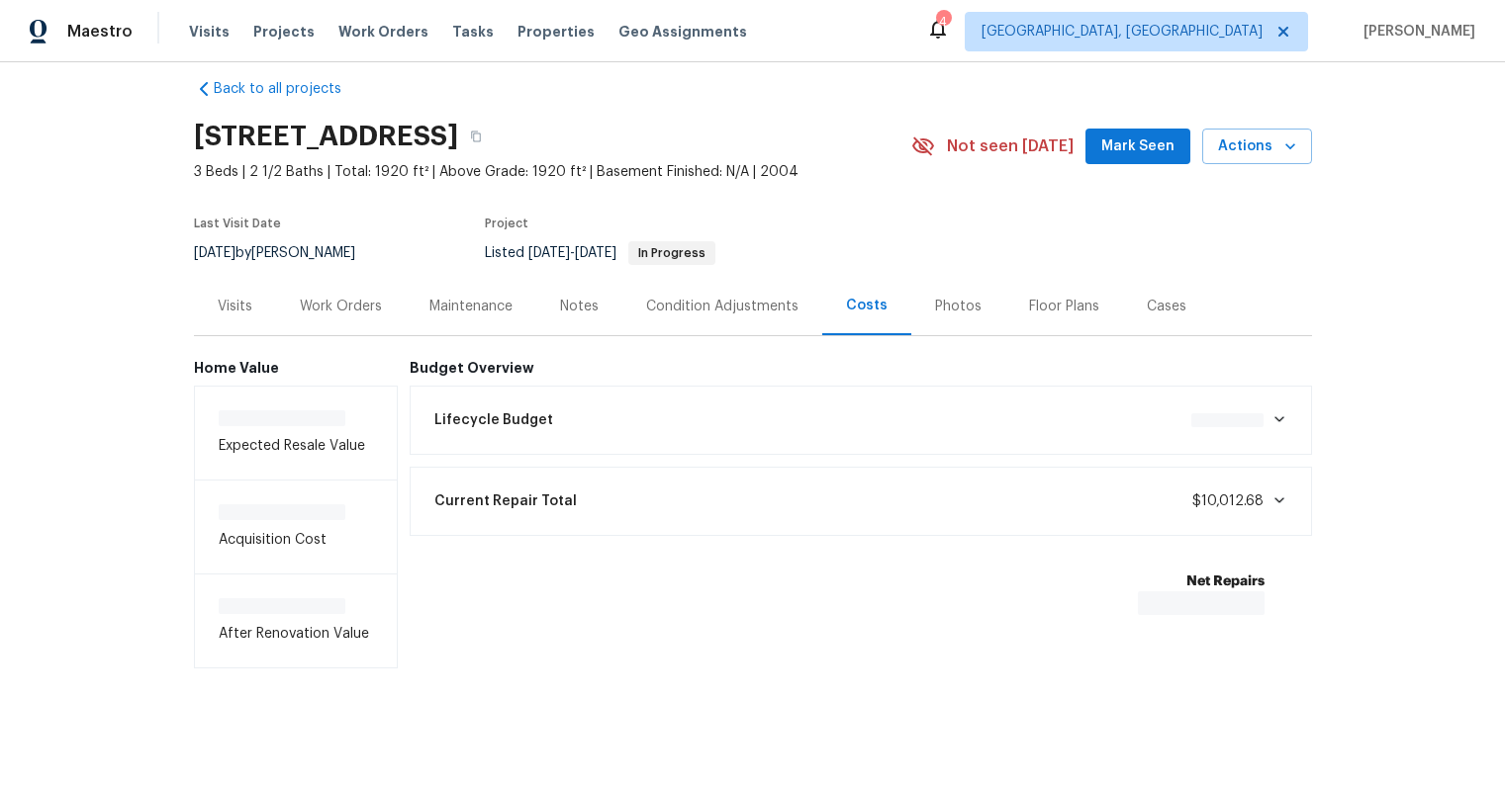
scroll to position [41, 0]
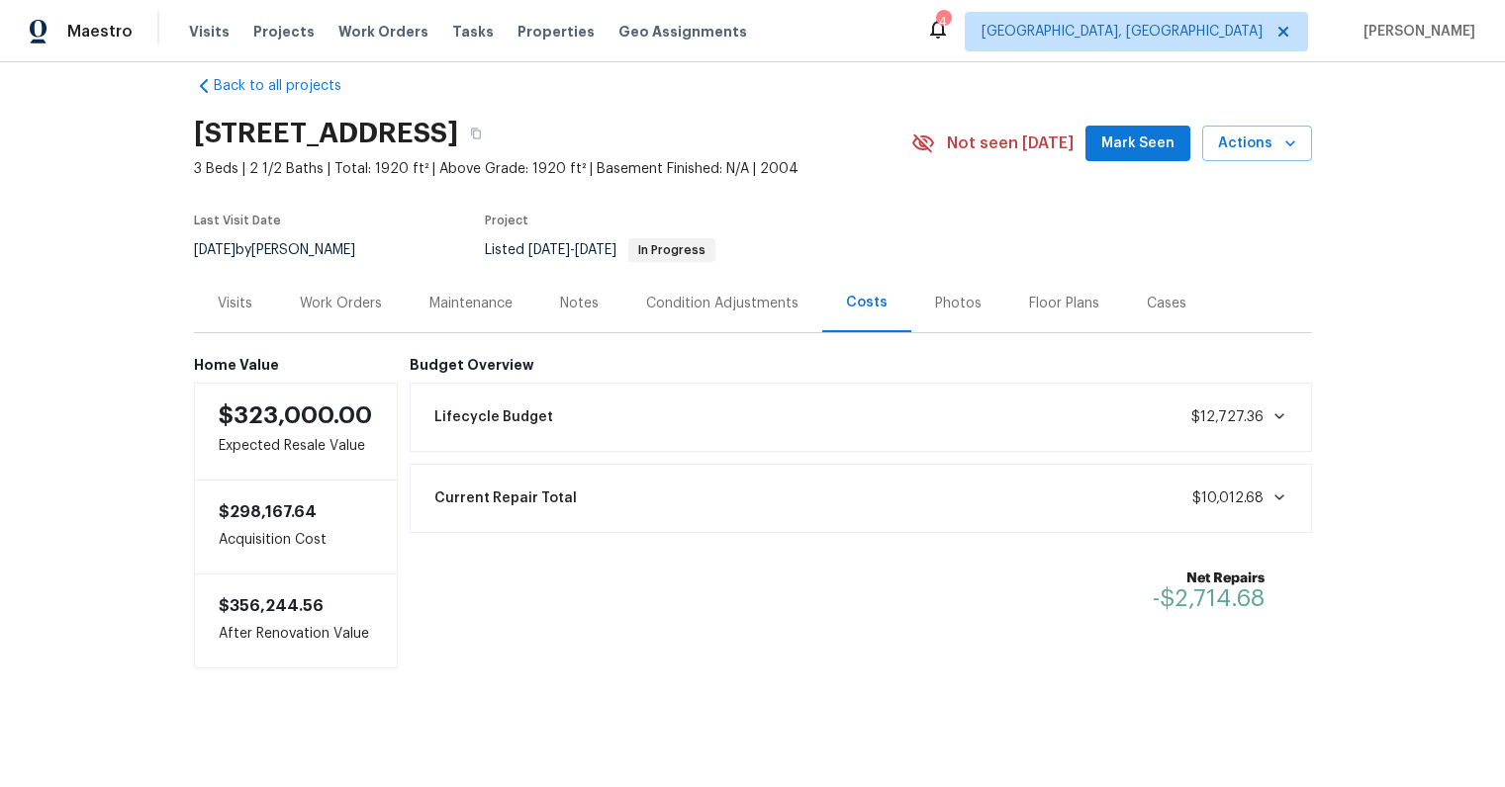
click at [325, 294] on div "Work Orders" at bounding box center [341, 304] width 82 height 20
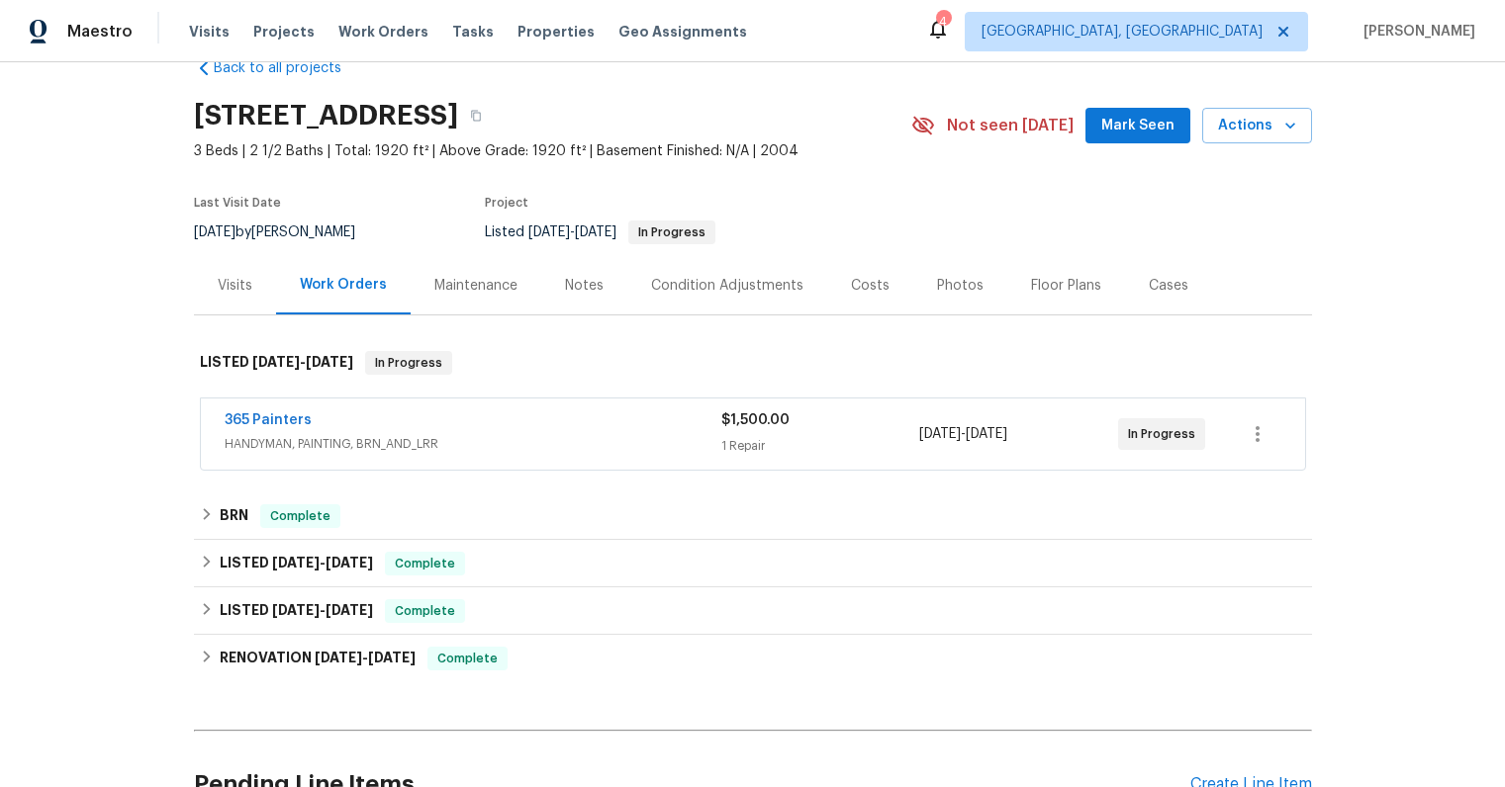
click at [857, 297] on div "Costs" at bounding box center [870, 285] width 86 height 58
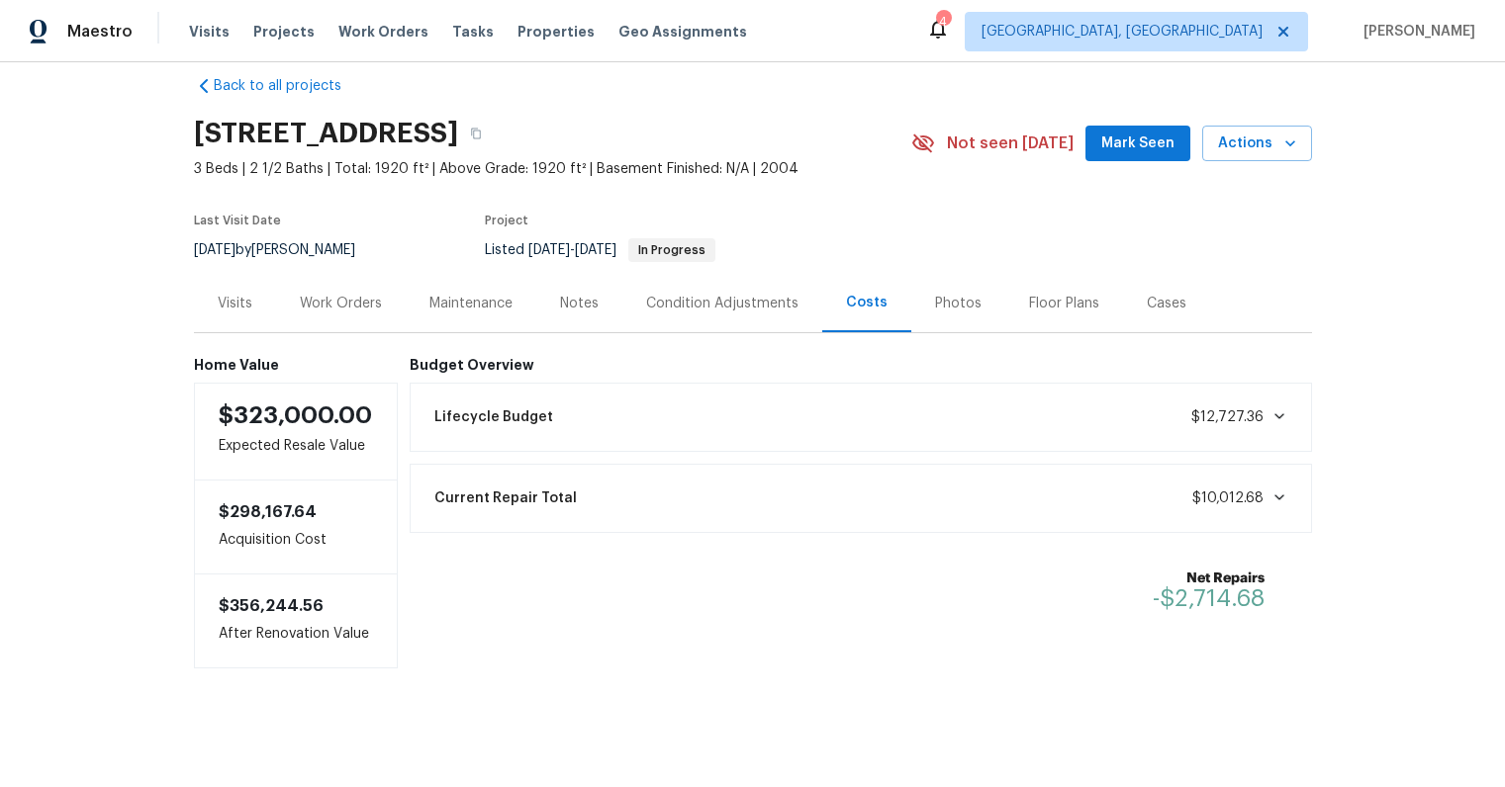
click at [340, 296] on div "Work Orders" at bounding box center [341, 304] width 82 height 20
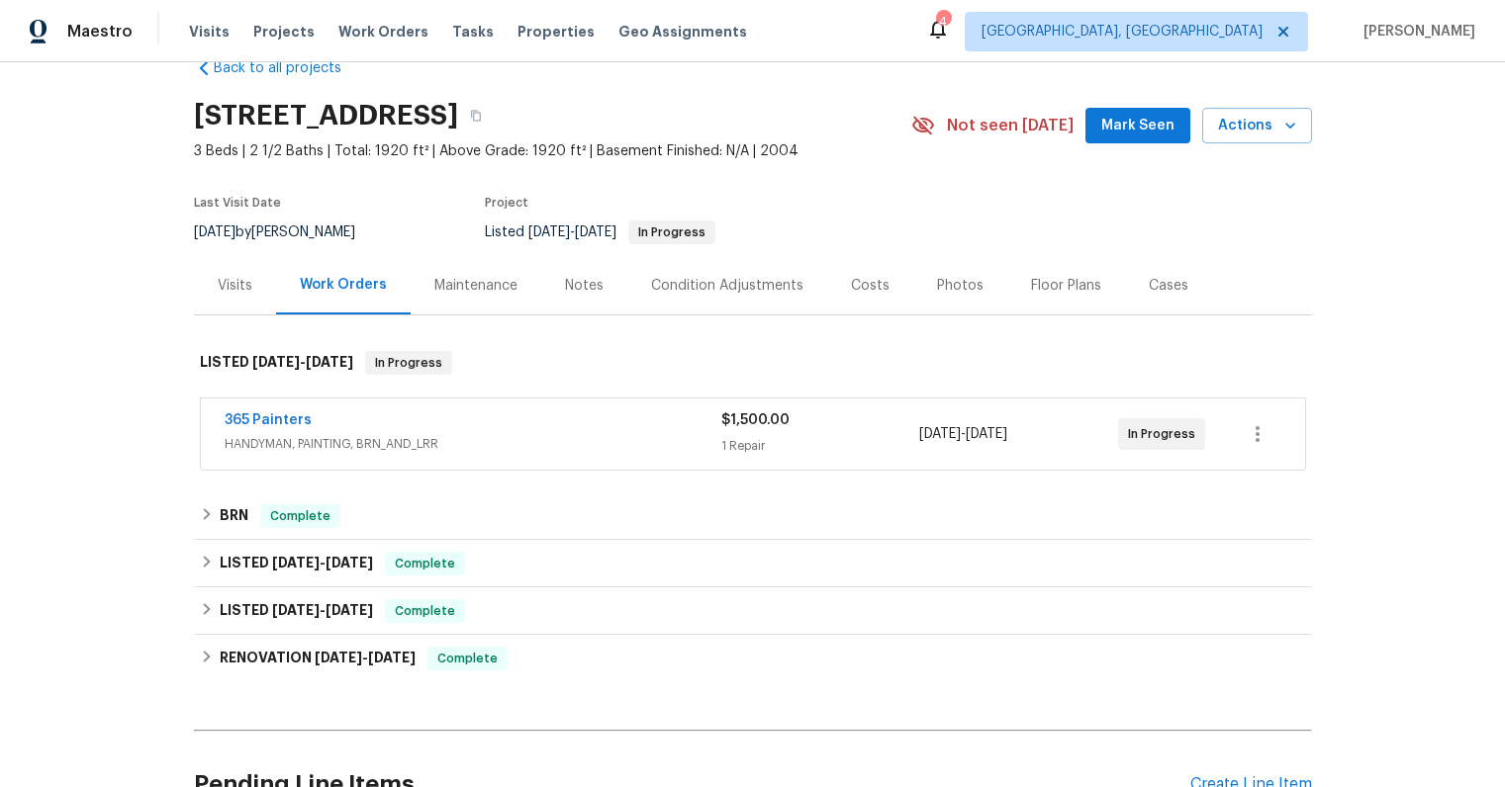
click at [582, 284] on div "Notes" at bounding box center [584, 286] width 39 height 20
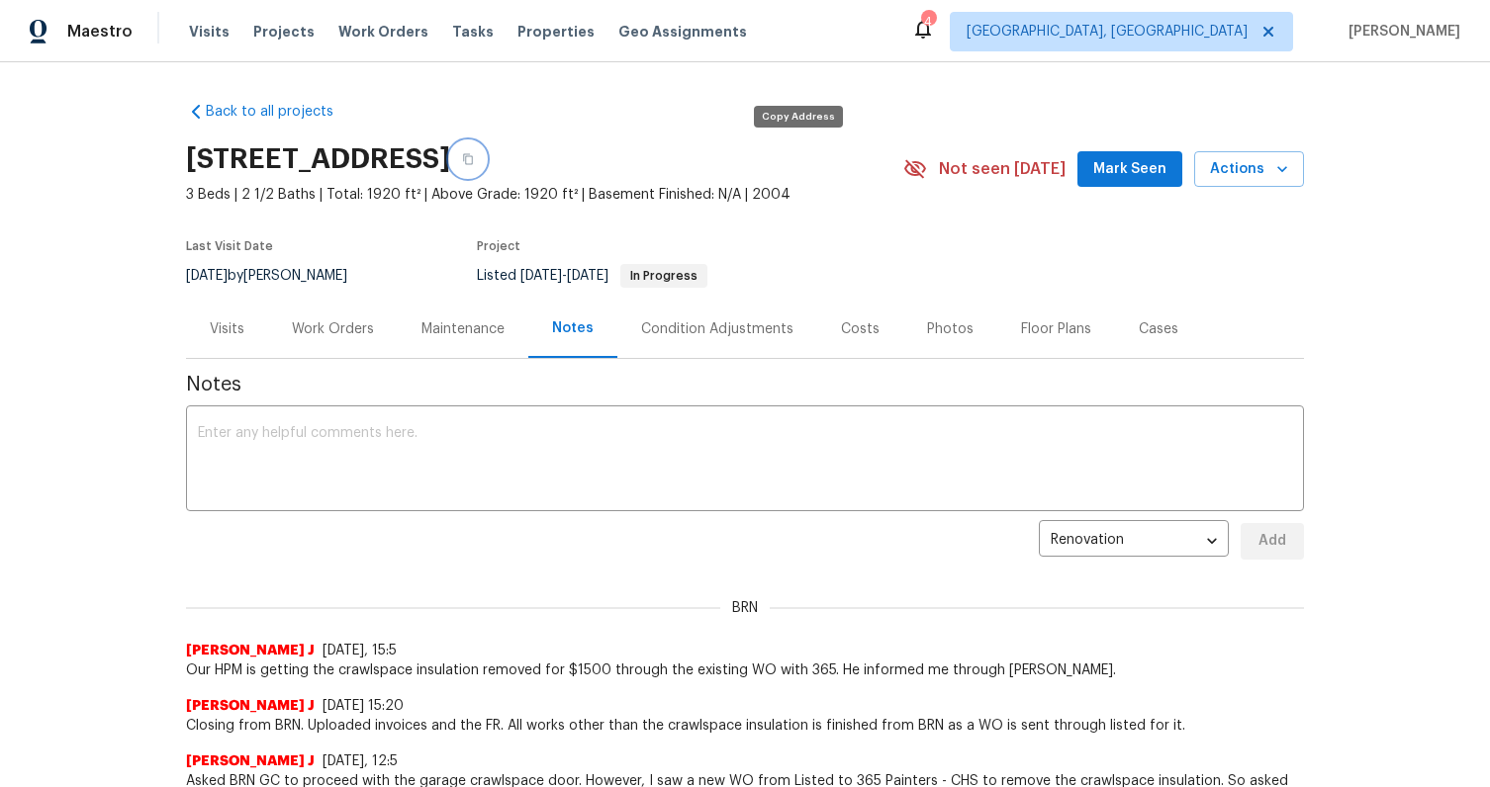
click at [474, 159] on icon "button" at bounding box center [468, 159] width 12 height 12
click at [846, 335] on div "Costs" at bounding box center [860, 330] width 39 height 20
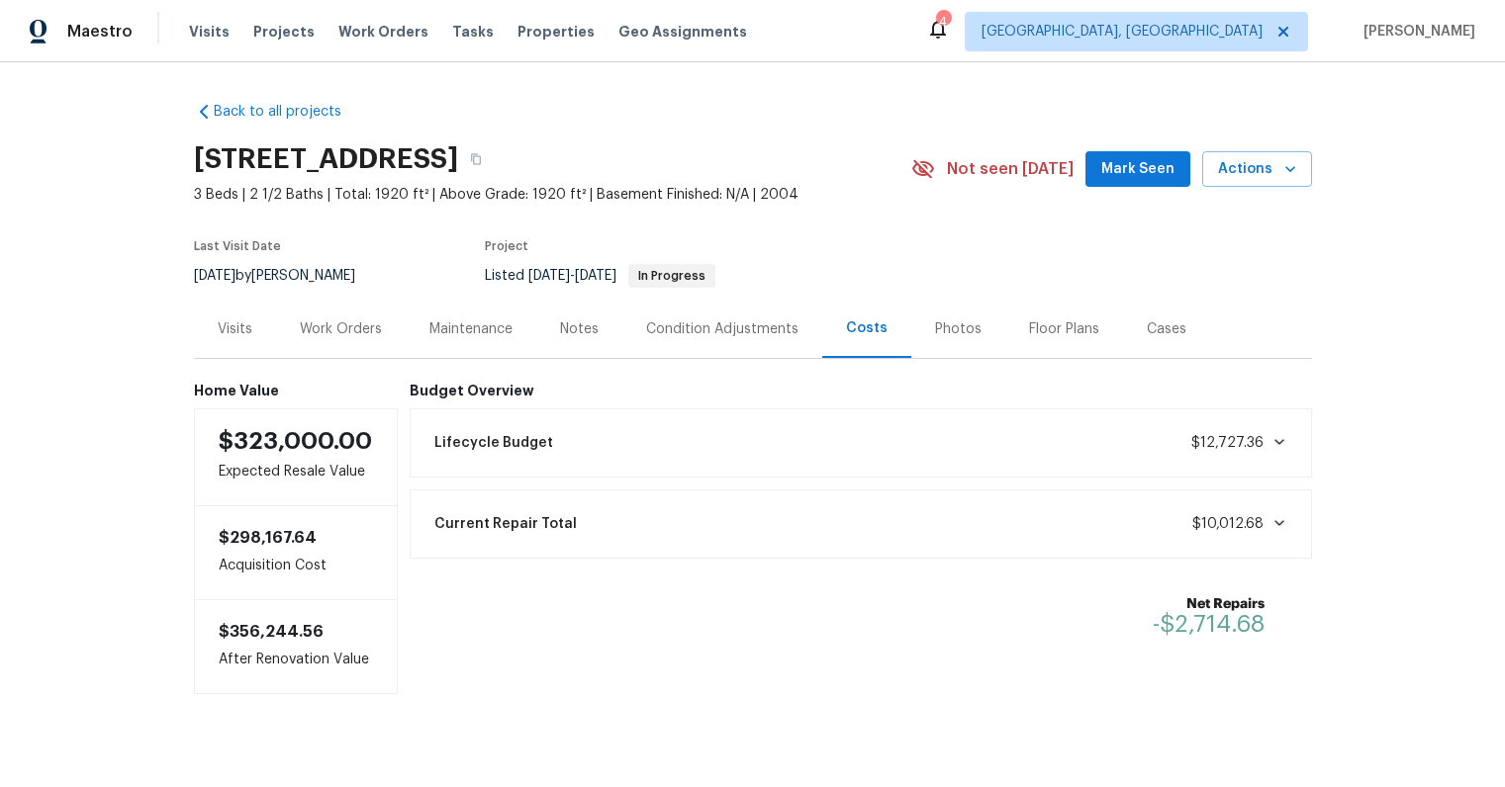
click at [1100, 330] on div "Floor Plans" at bounding box center [1064, 329] width 118 height 58
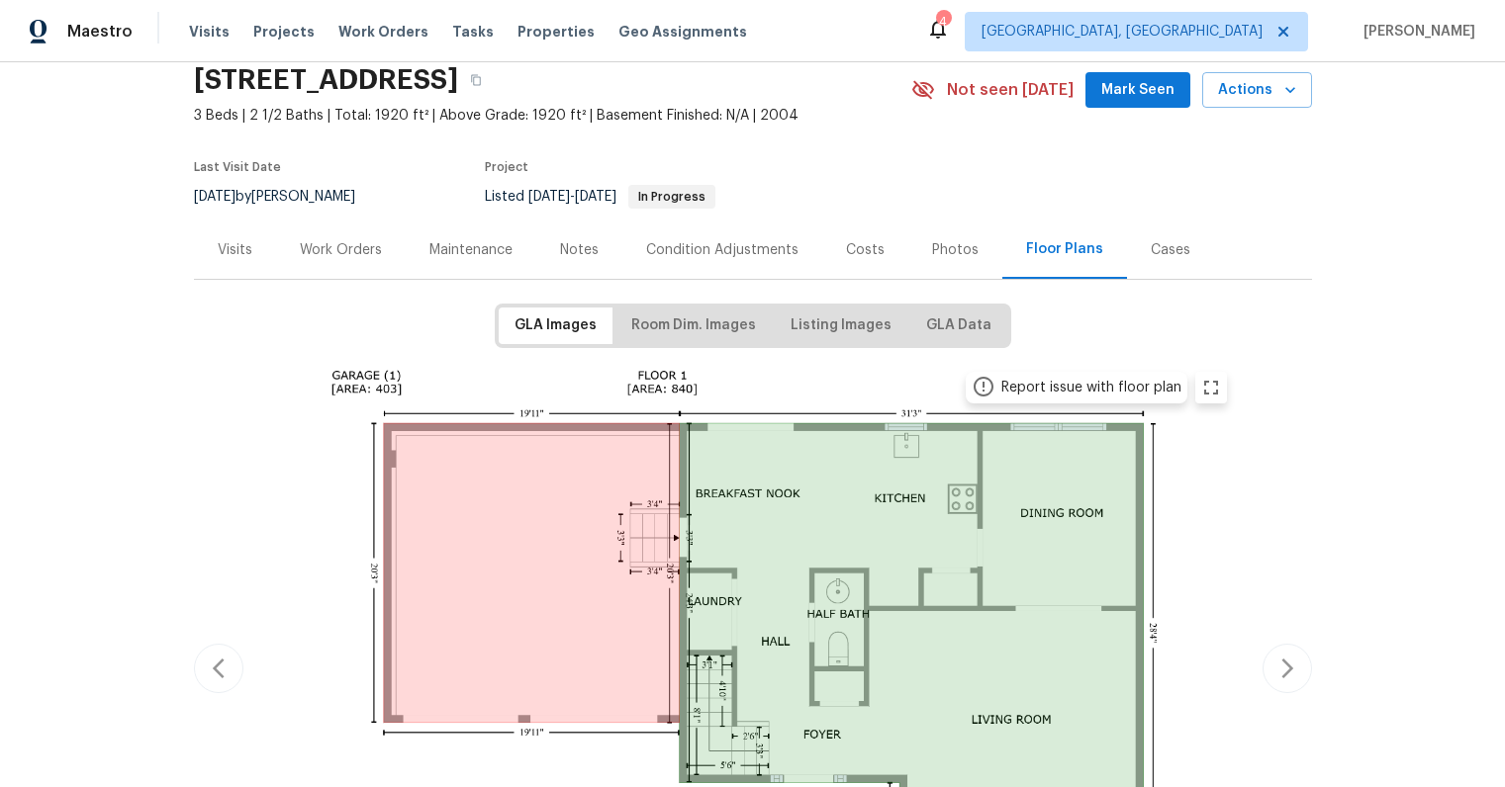
scroll to position [116, 0]
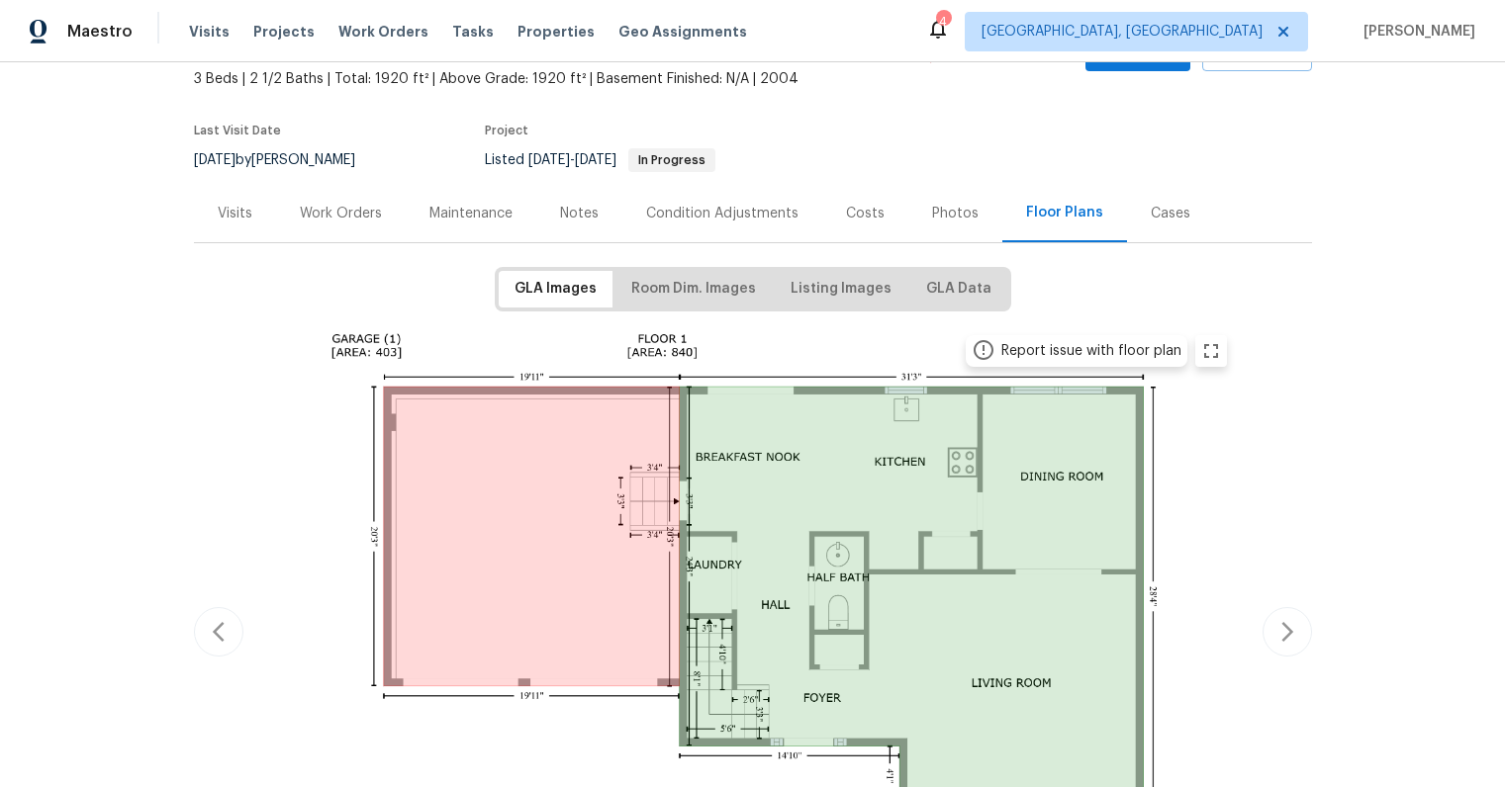
click at [1264, 605] on div "Report issue with floor plan Report issue with floor plan" at bounding box center [753, 632] width 1118 height 618
click at [1262, 627] on button "button" at bounding box center [1286, 631] width 49 height 49
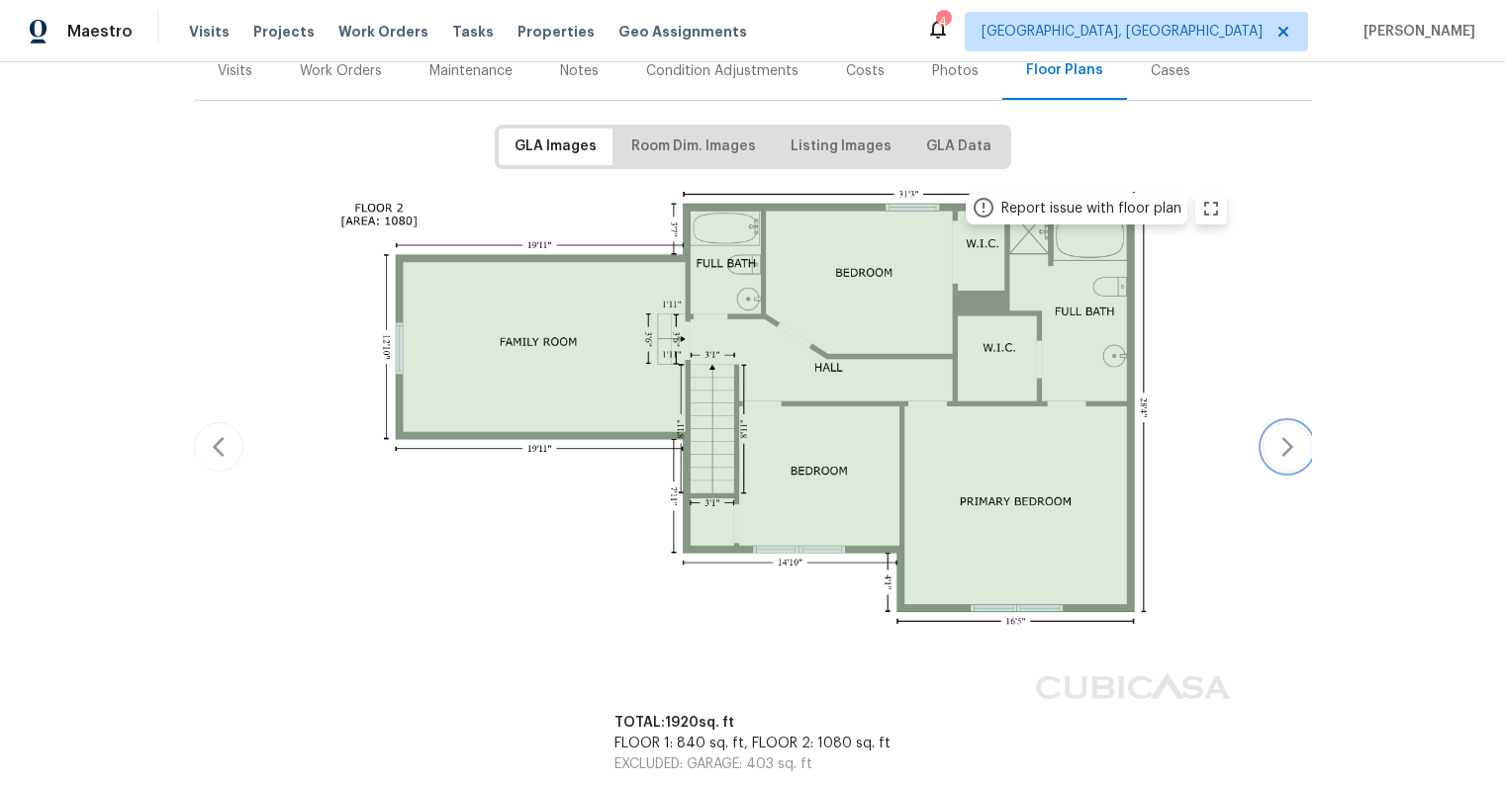
scroll to position [346, 0]
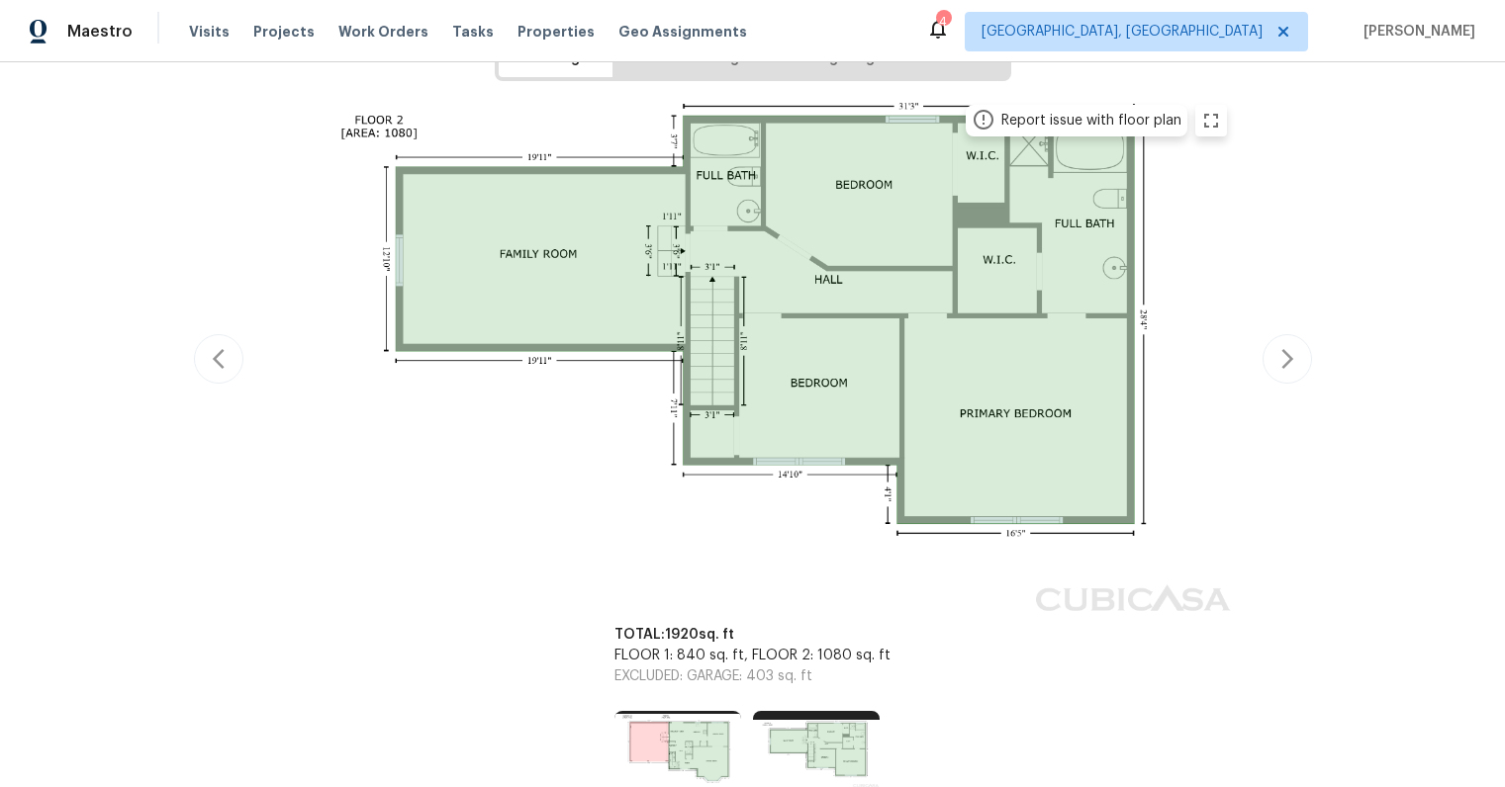
click at [179, 366] on div "Back to all projects 159 Antebellum Way, Summerville, SC 29483 3 Beds | 2 1/2 B…" at bounding box center [752, 424] width 1505 height 725
click at [196, 368] on button "button" at bounding box center [218, 358] width 49 height 49
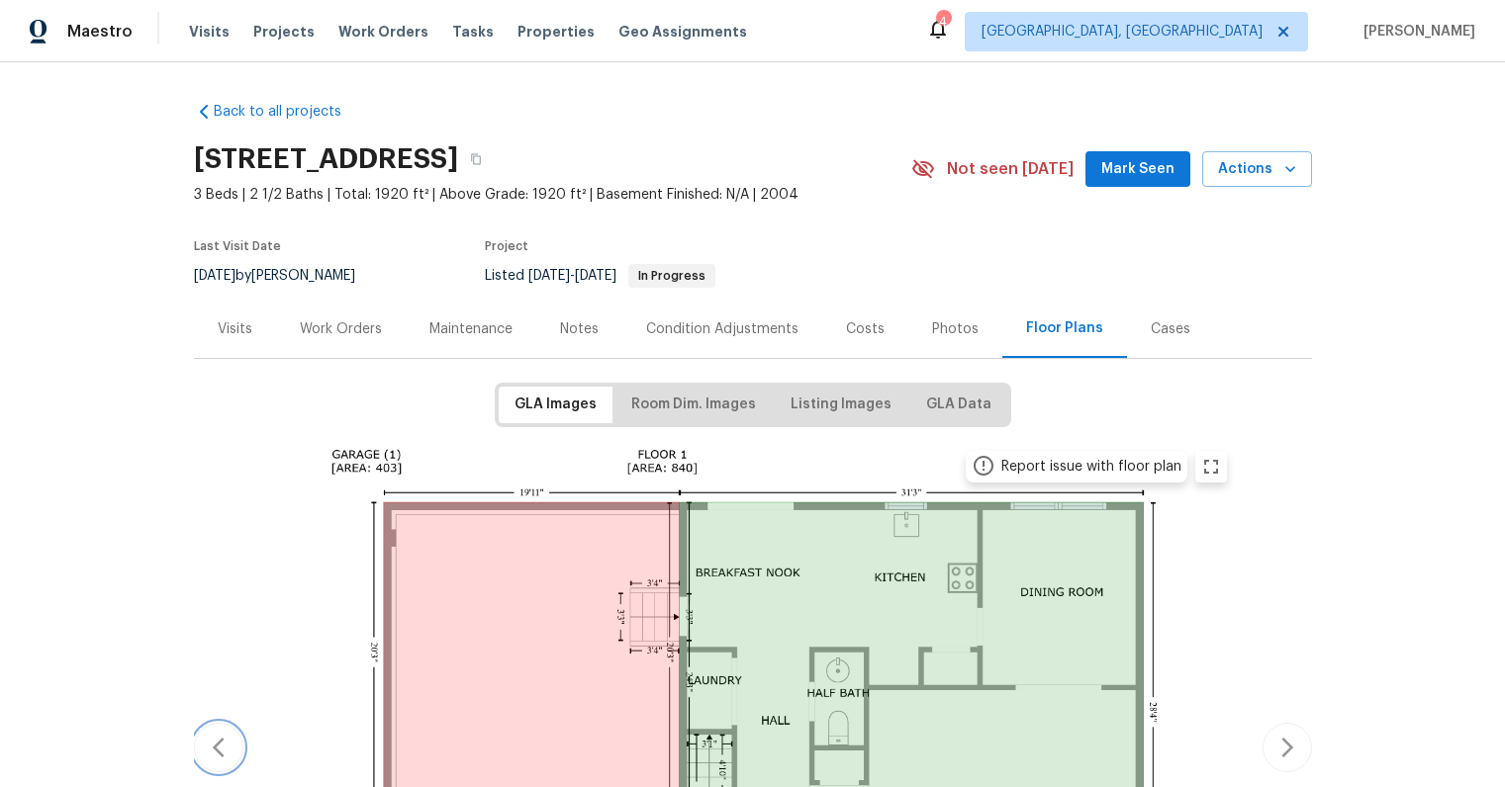
scroll to position [29, 0]
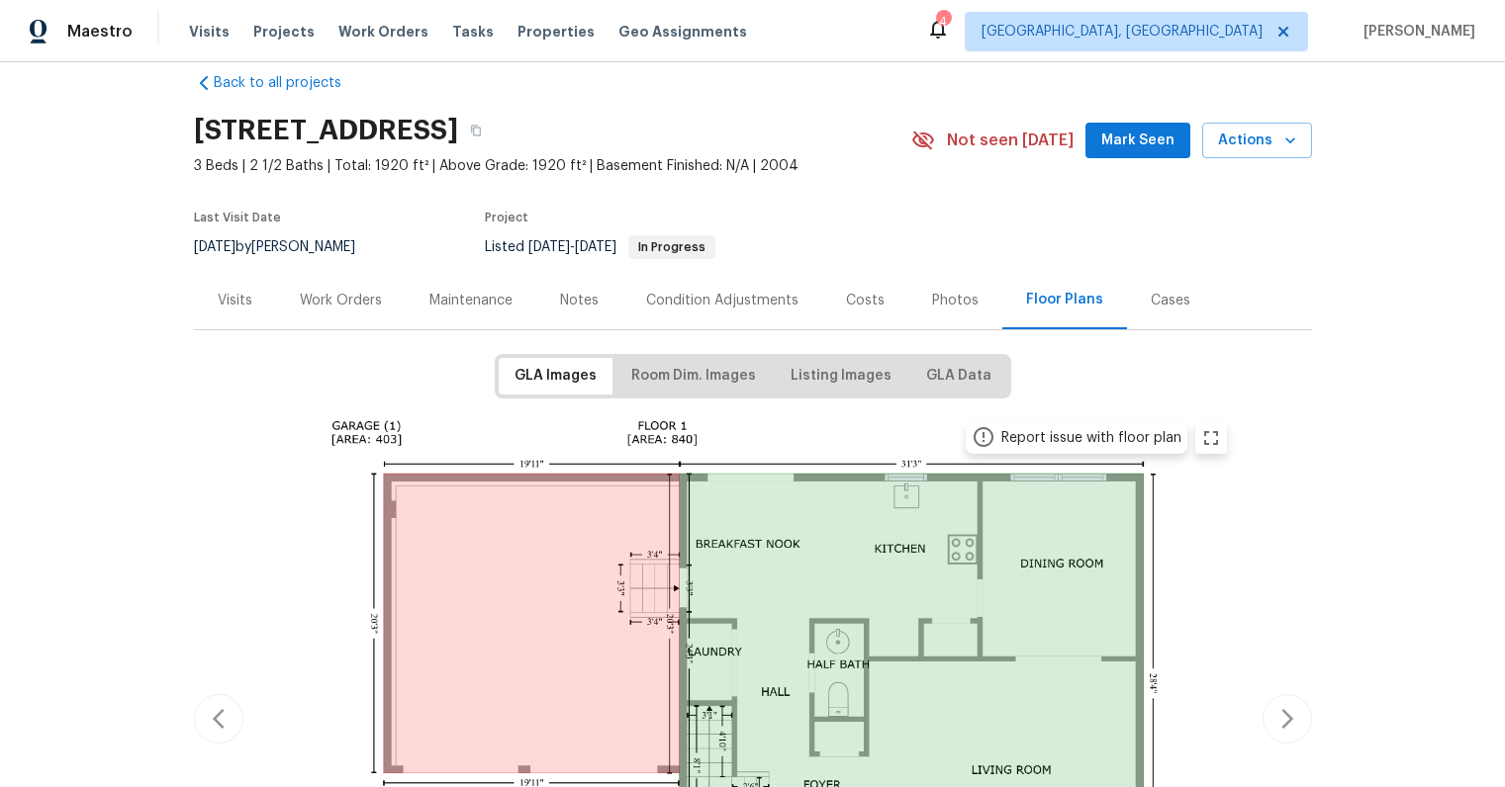
click at [324, 300] on div "Work Orders" at bounding box center [341, 301] width 82 height 20
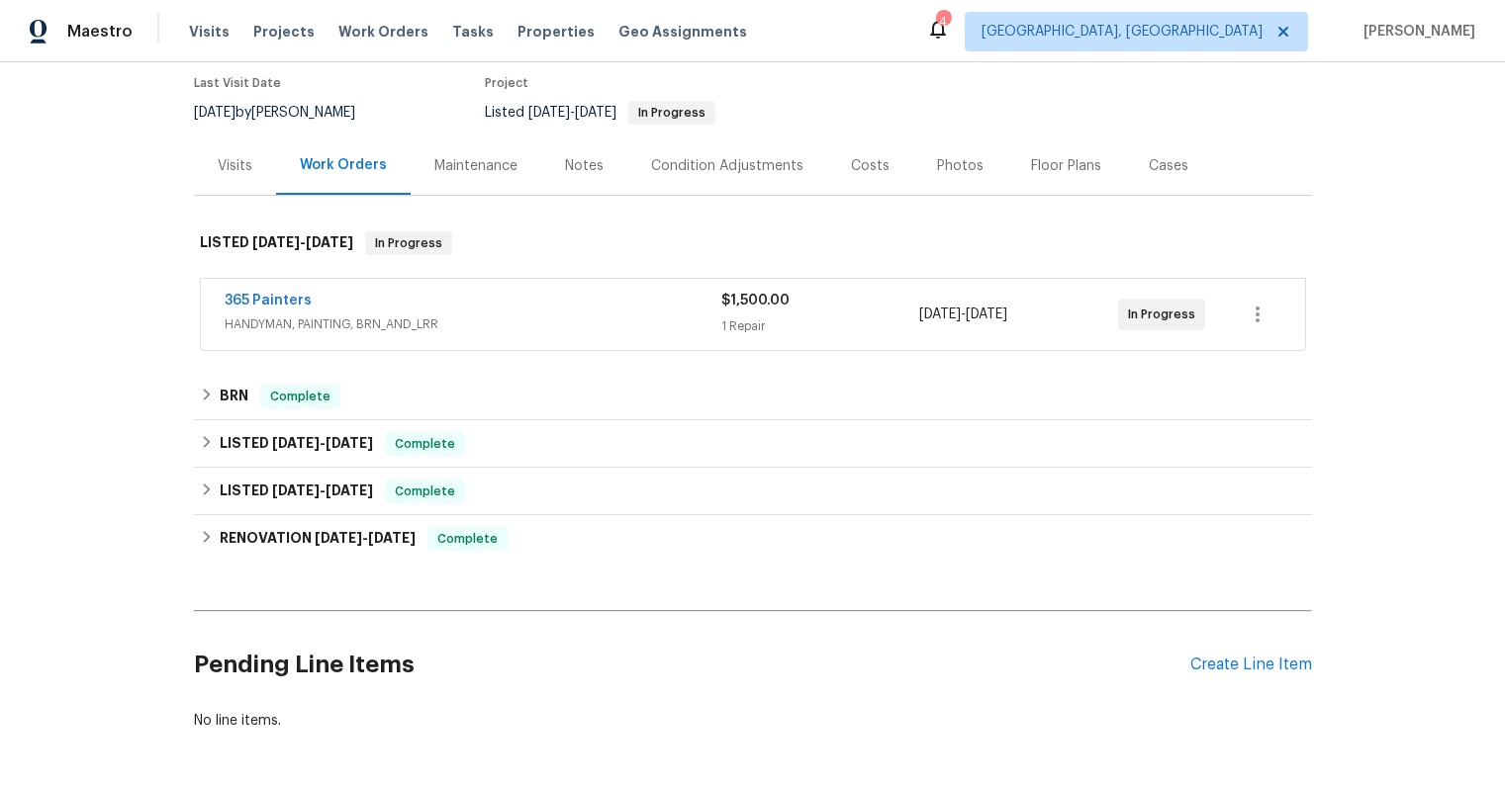
scroll to position [256, 0]
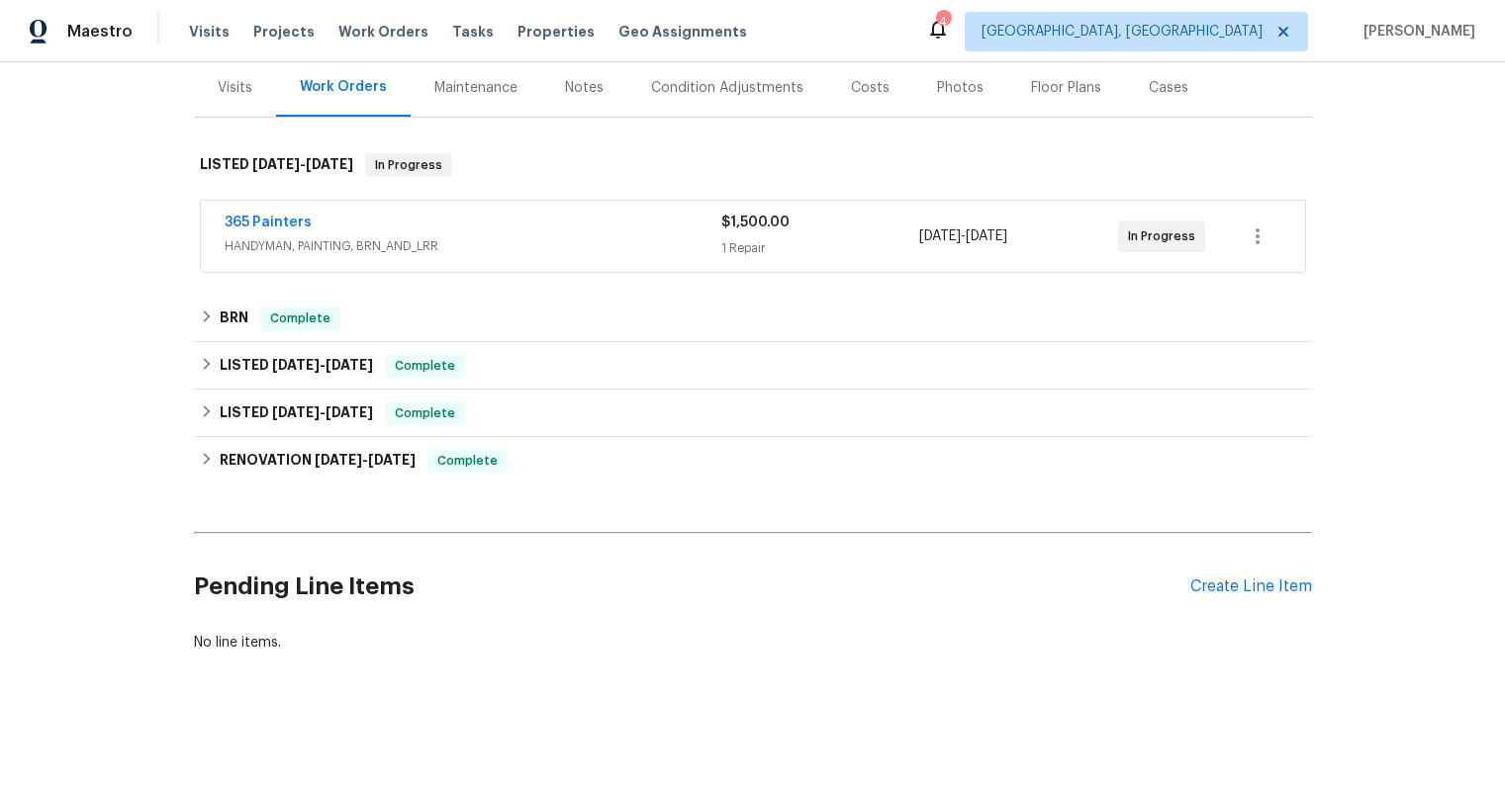
click at [688, 236] on span "HANDYMAN, PAINTING, BRN_AND_LRR" at bounding box center [473, 246] width 497 height 20
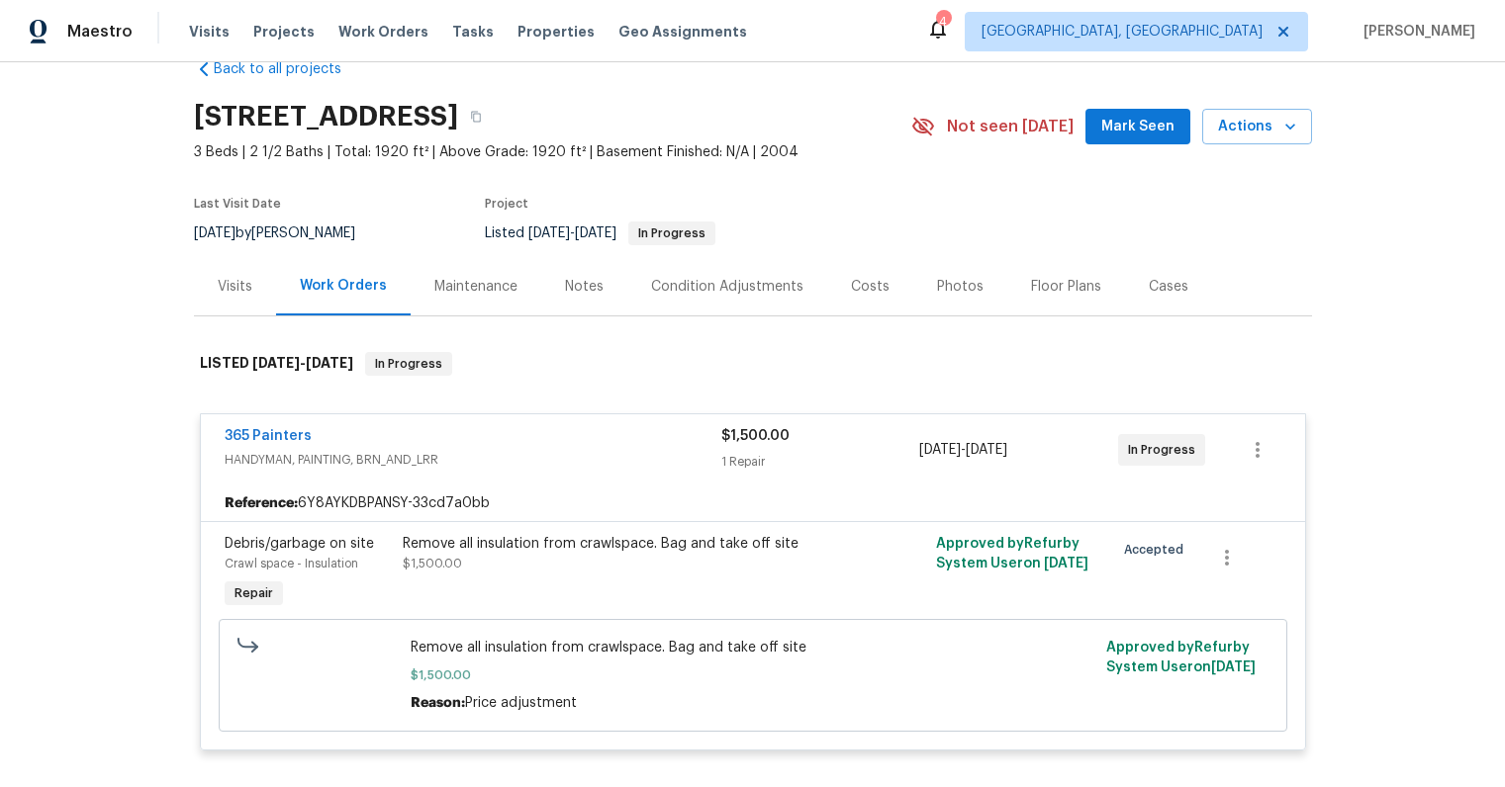
scroll to position [110, 0]
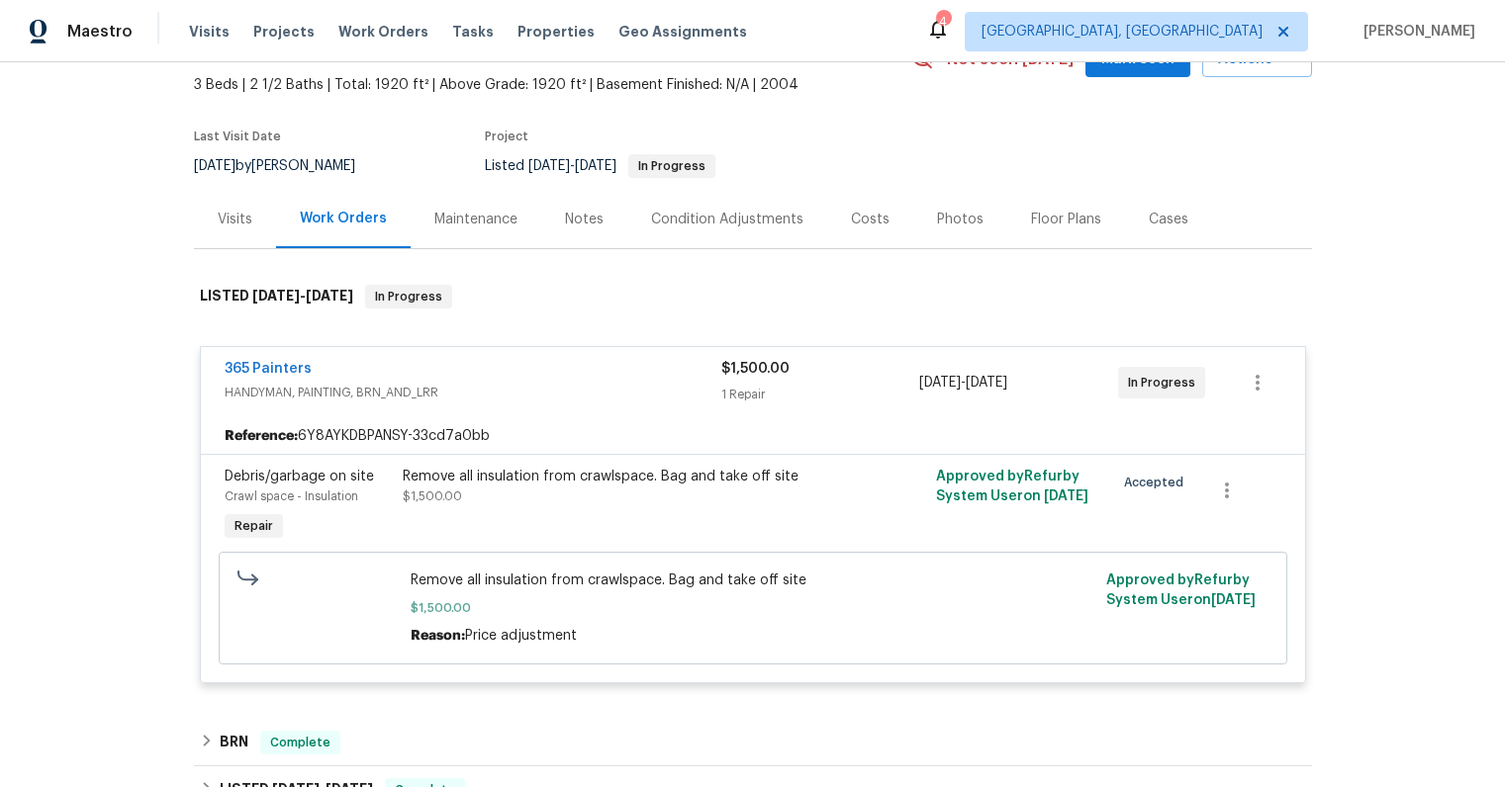
click at [667, 387] on span "HANDYMAN, PAINTING, BRN_AND_LRR" at bounding box center [473, 393] width 497 height 20
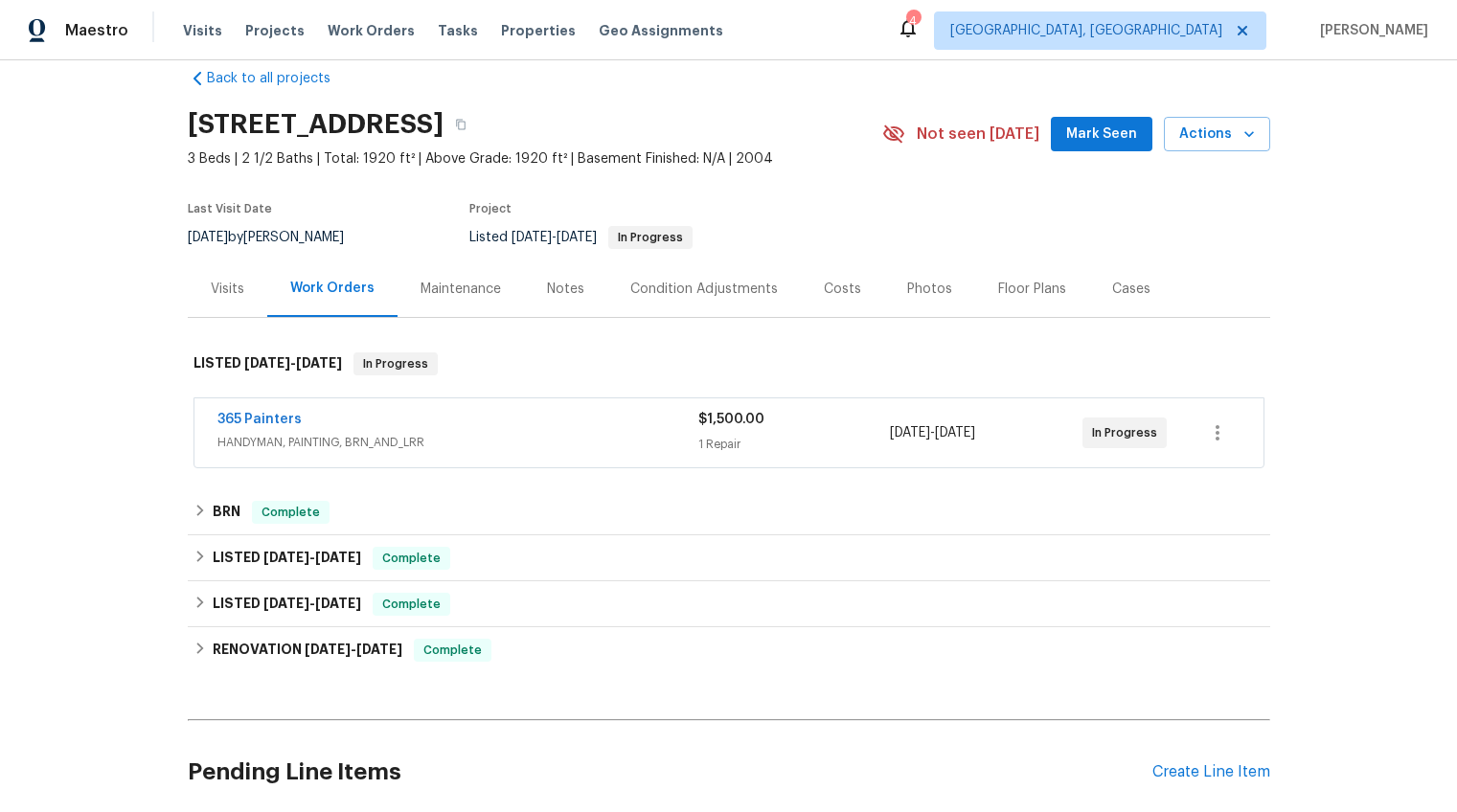
scroll to position [30, 0]
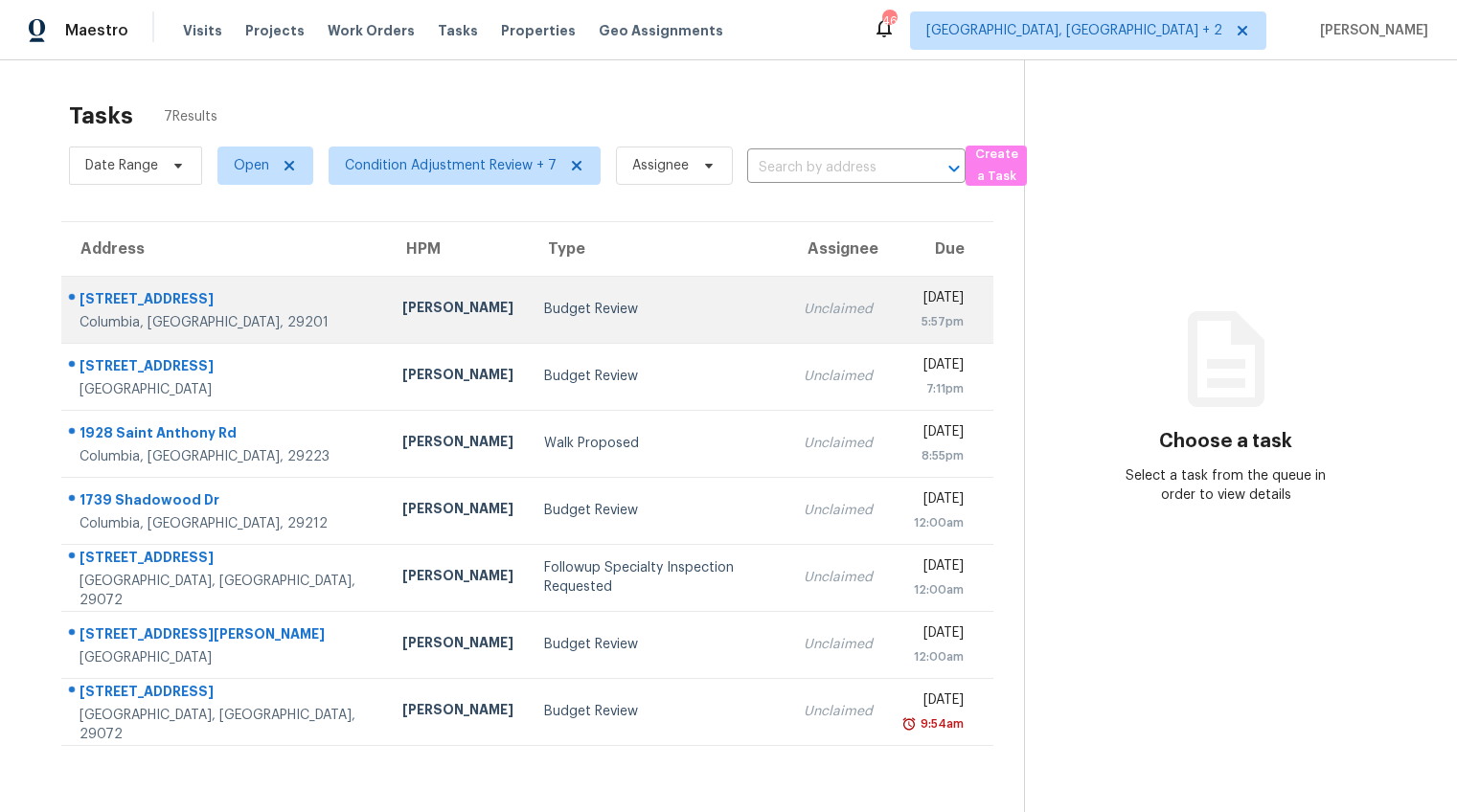
click at [649, 317] on div "Budget Review" at bounding box center [658, 310] width 229 height 19
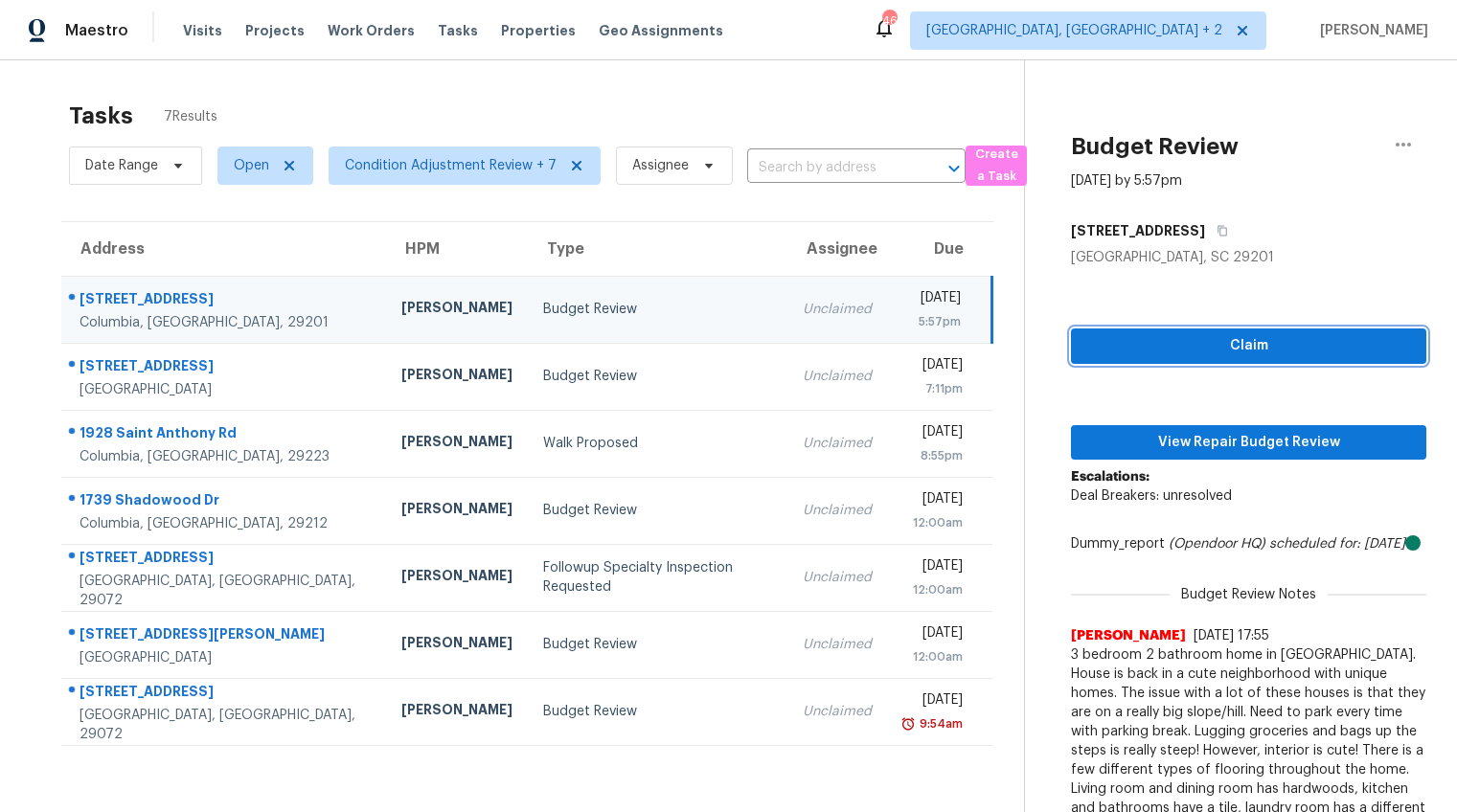
click at [1176, 344] on span "Claim" at bounding box center [1248, 346] width 324 height 24
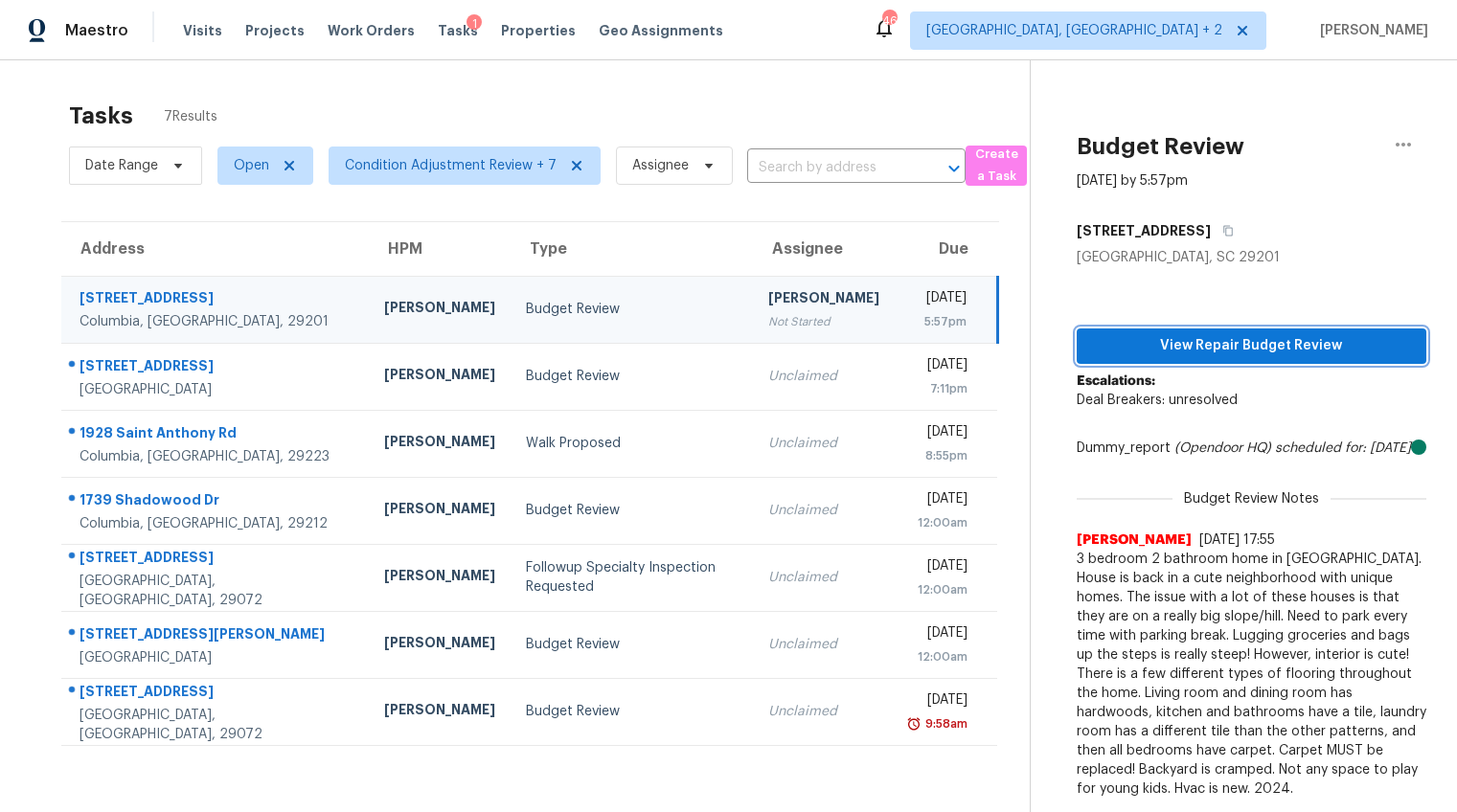
click at [1220, 349] on span "View Repair Budget Review" at bounding box center [1251, 346] width 319 height 24
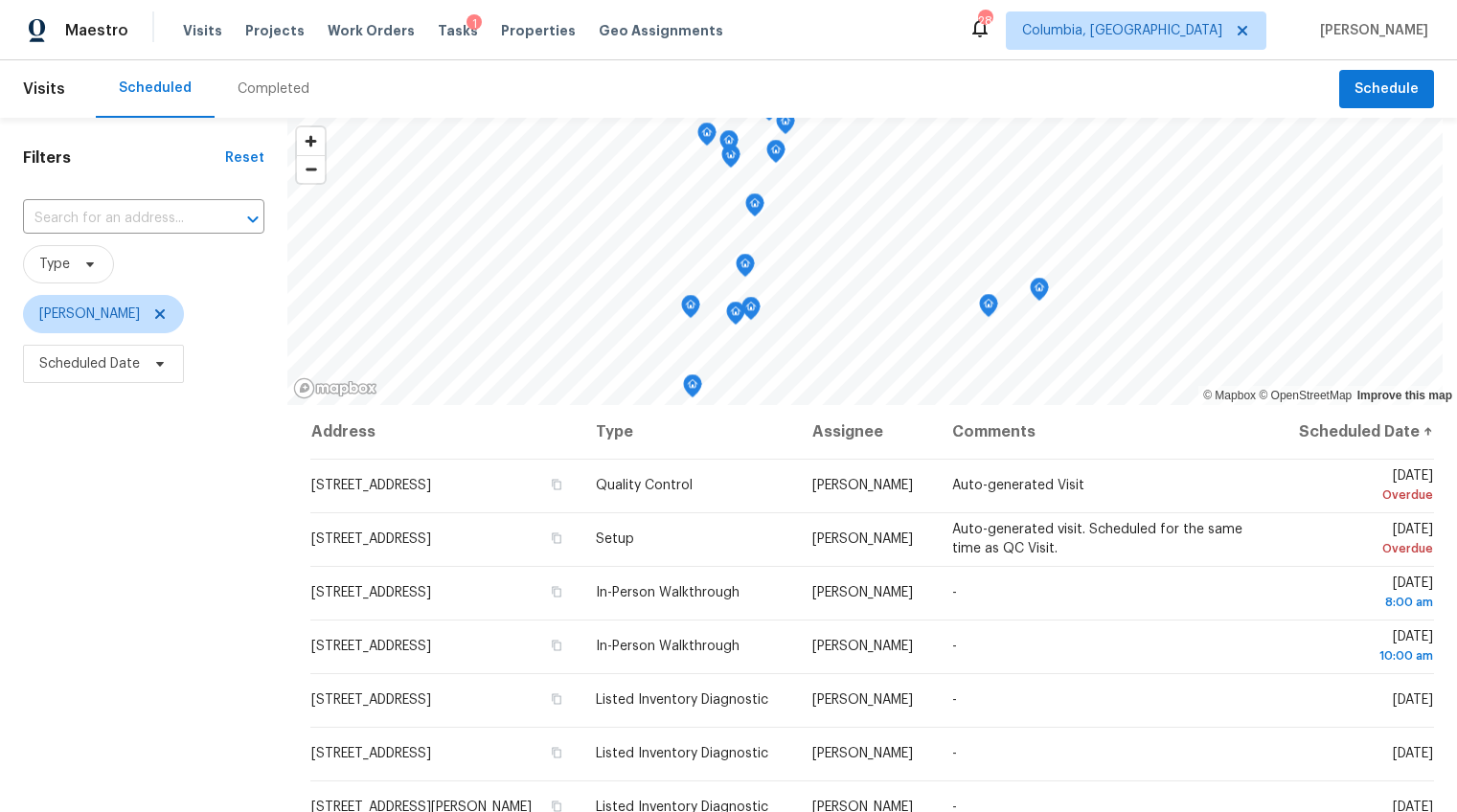
click at [260, 81] on div "Completed" at bounding box center [273, 89] width 72 height 19
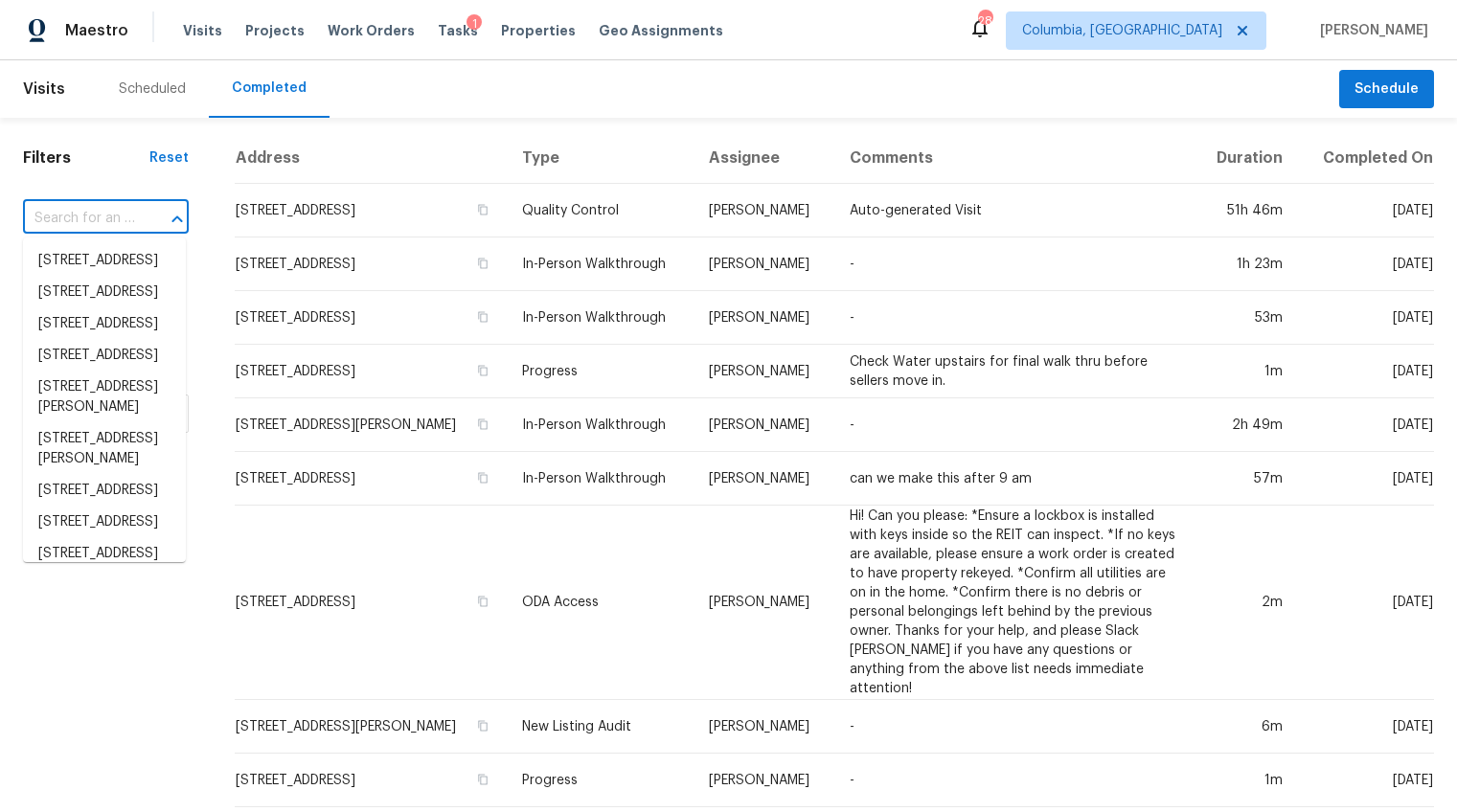
click at [91, 224] on input "text" at bounding box center [79, 219] width 112 height 30
paste input "209 Candleberry Cir, Columbia, SC 29201"
type input "209 Candleberry Cir, Columbia, SC 29201"
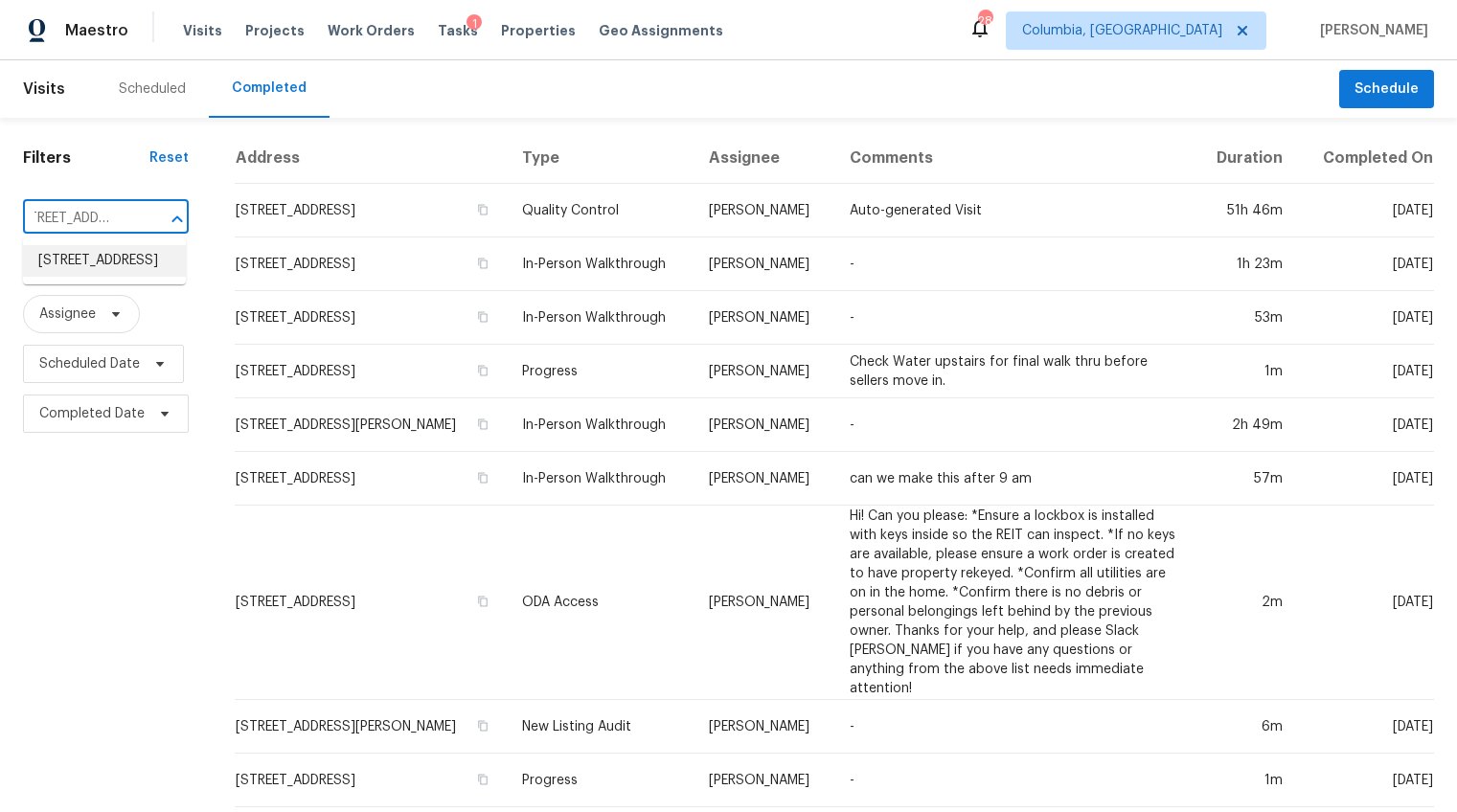
click at [100, 259] on li "209 Candleberry Cir, Columbia, SC 29201" at bounding box center [105, 260] width 163 height 32
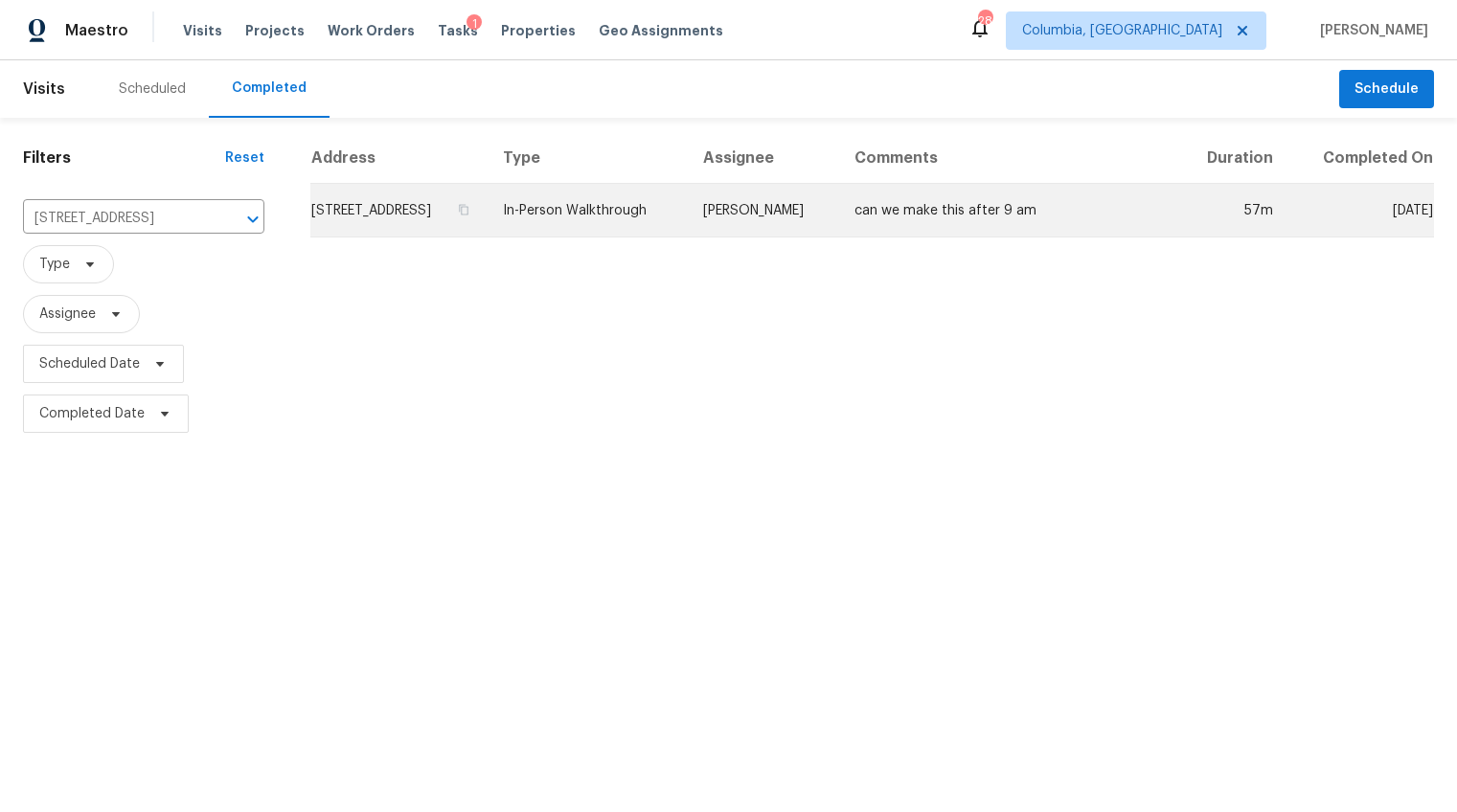
click at [488, 235] on td "209 Candleberry Cir, Columbia, SC 29201" at bounding box center [399, 210] width 177 height 53
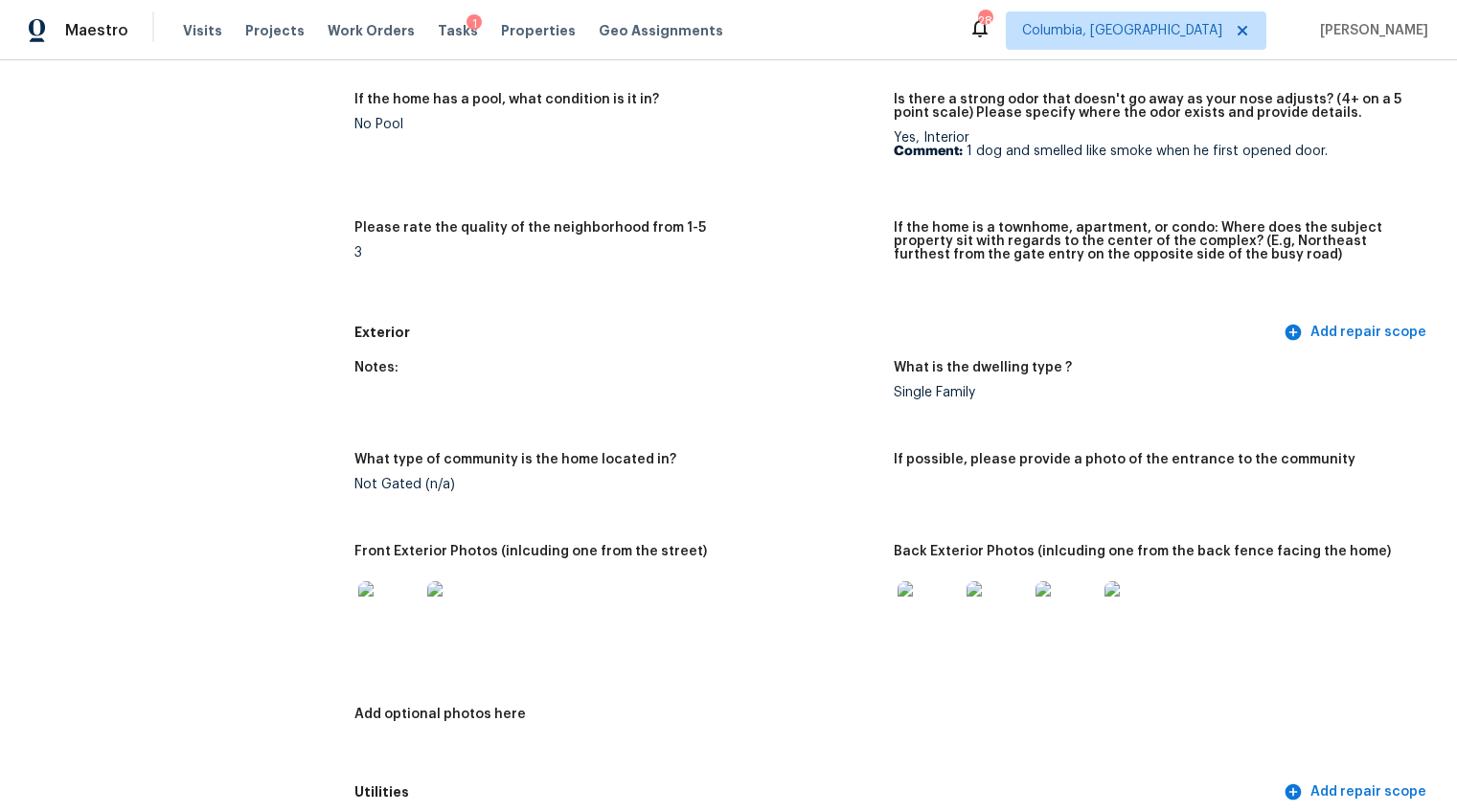
scroll to position [607, 0]
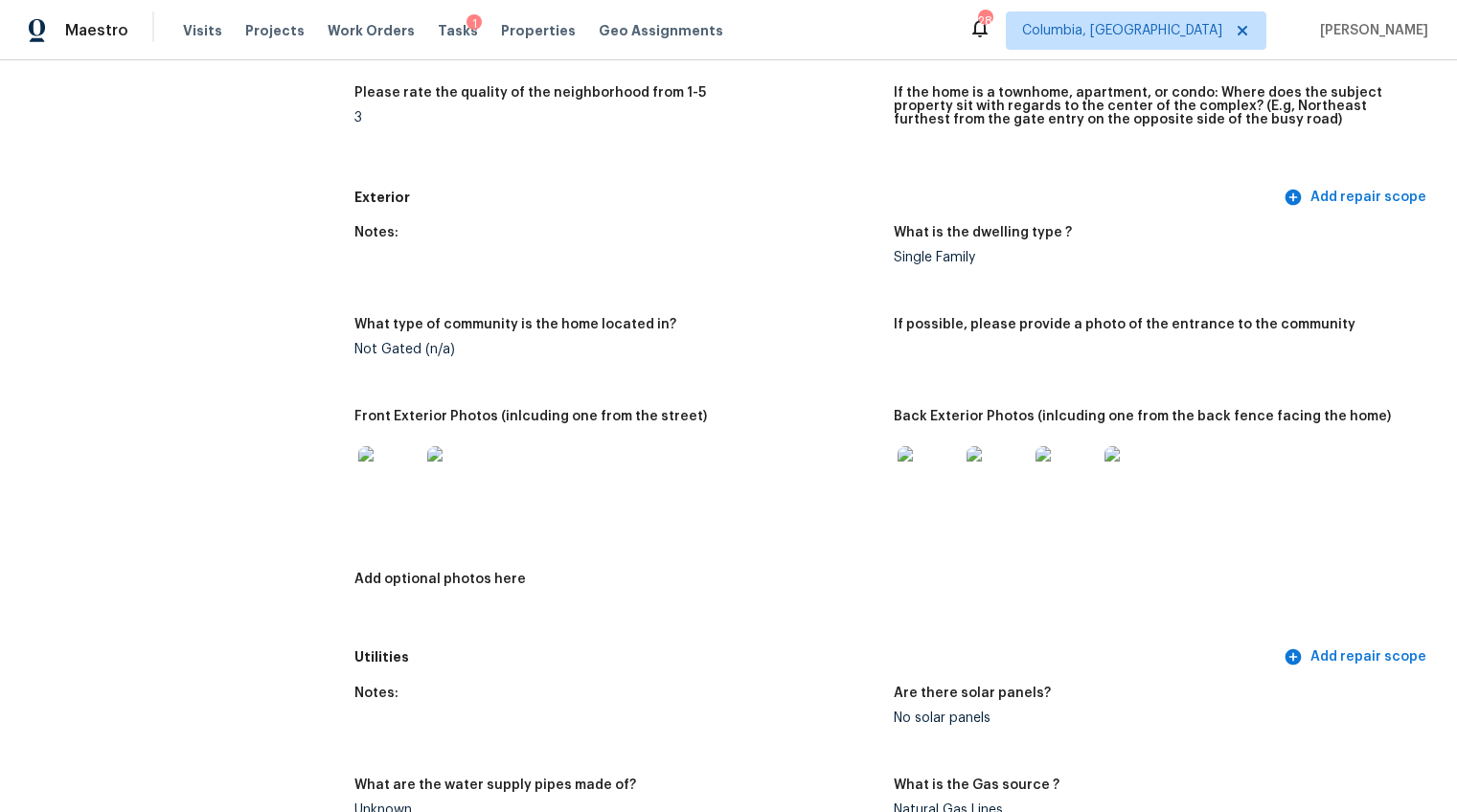
click at [386, 446] on img at bounding box center [388, 476] width 61 height 61
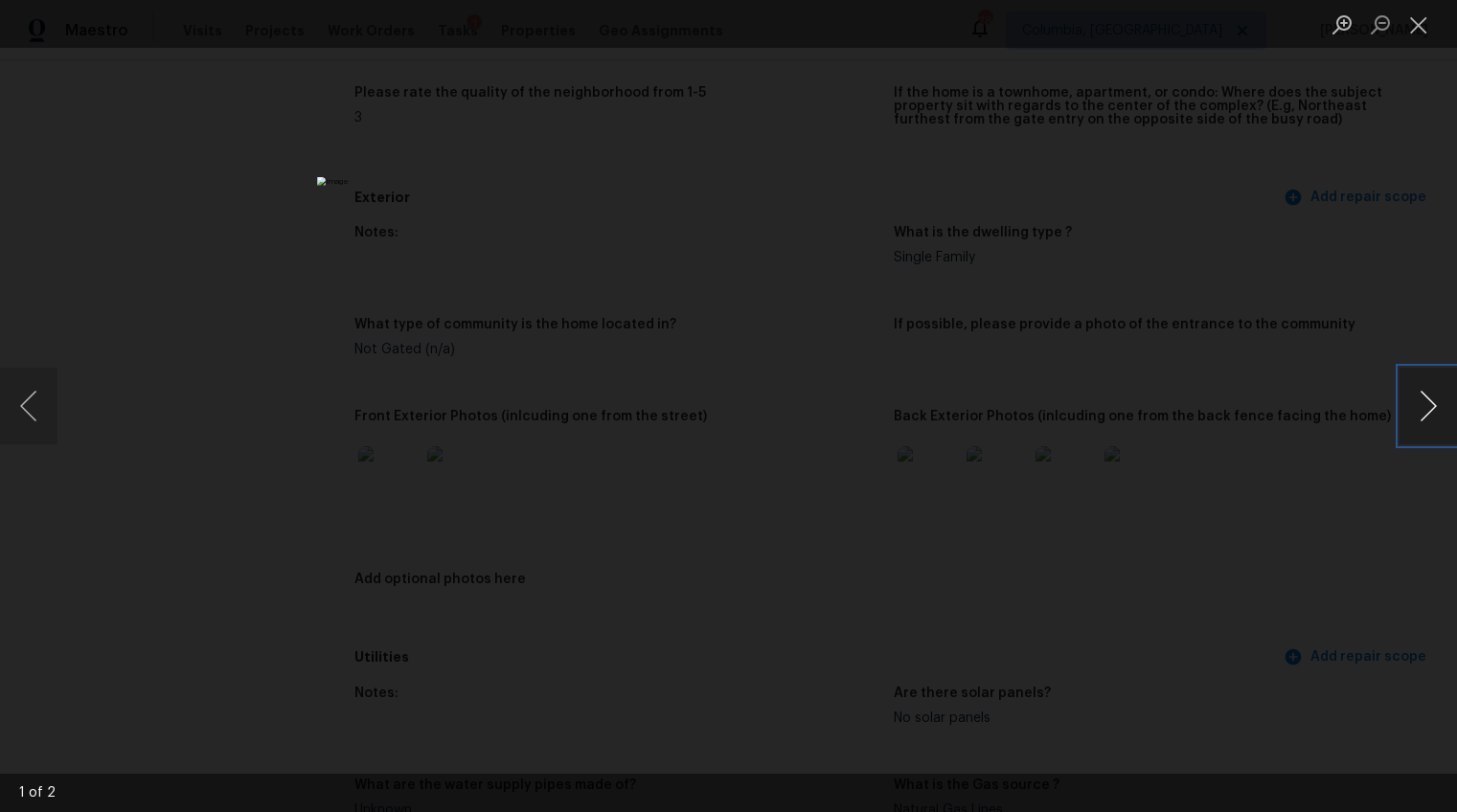
click at [1423, 405] on button "Next image" at bounding box center [1427, 406] width 57 height 76
click at [1157, 522] on div "Lightbox" at bounding box center [728, 406] width 1457 height 812
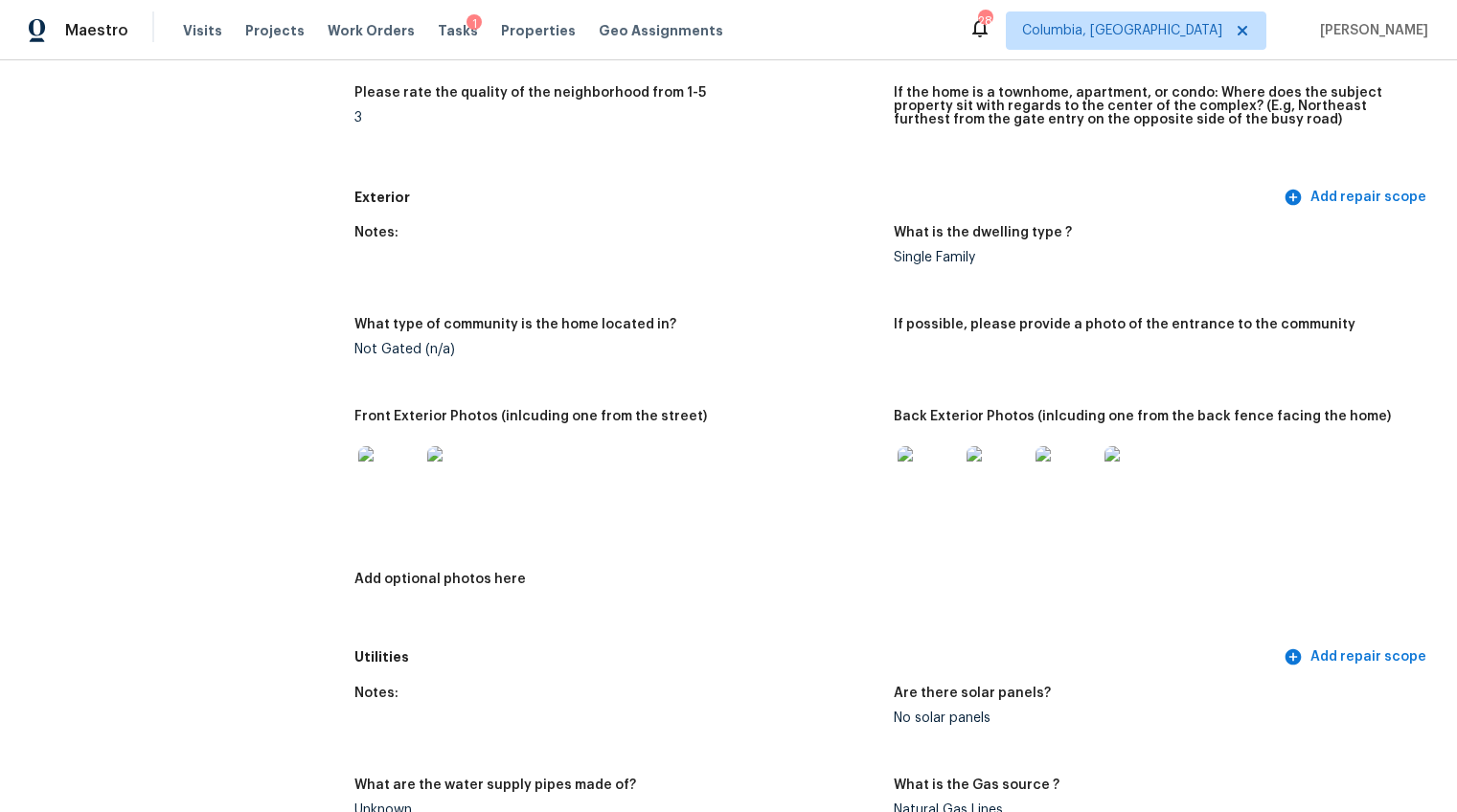
click at [940, 486] on img at bounding box center [927, 476] width 61 height 61
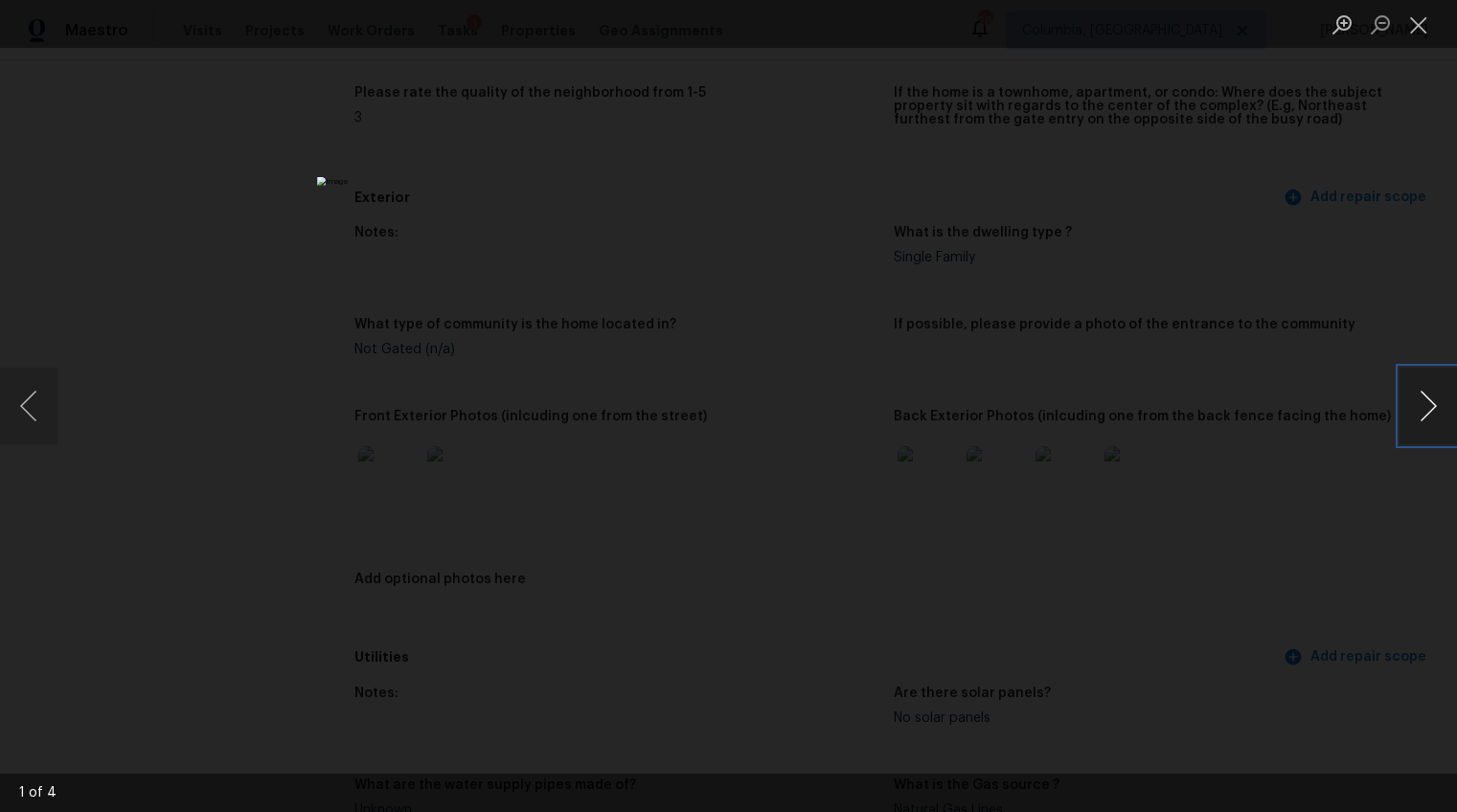
click at [1431, 397] on button "Next image" at bounding box center [1427, 406] width 57 height 76
click at [1429, 402] on button "Next image" at bounding box center [1427, 406] width 57 height 76
click at [1426, 402] on button "Next image" at bounding box center [1427, 406] width 57 height 76
click at [1426, 403] on button "Next image" at bounding box center [1427, 406] width 57 height 76
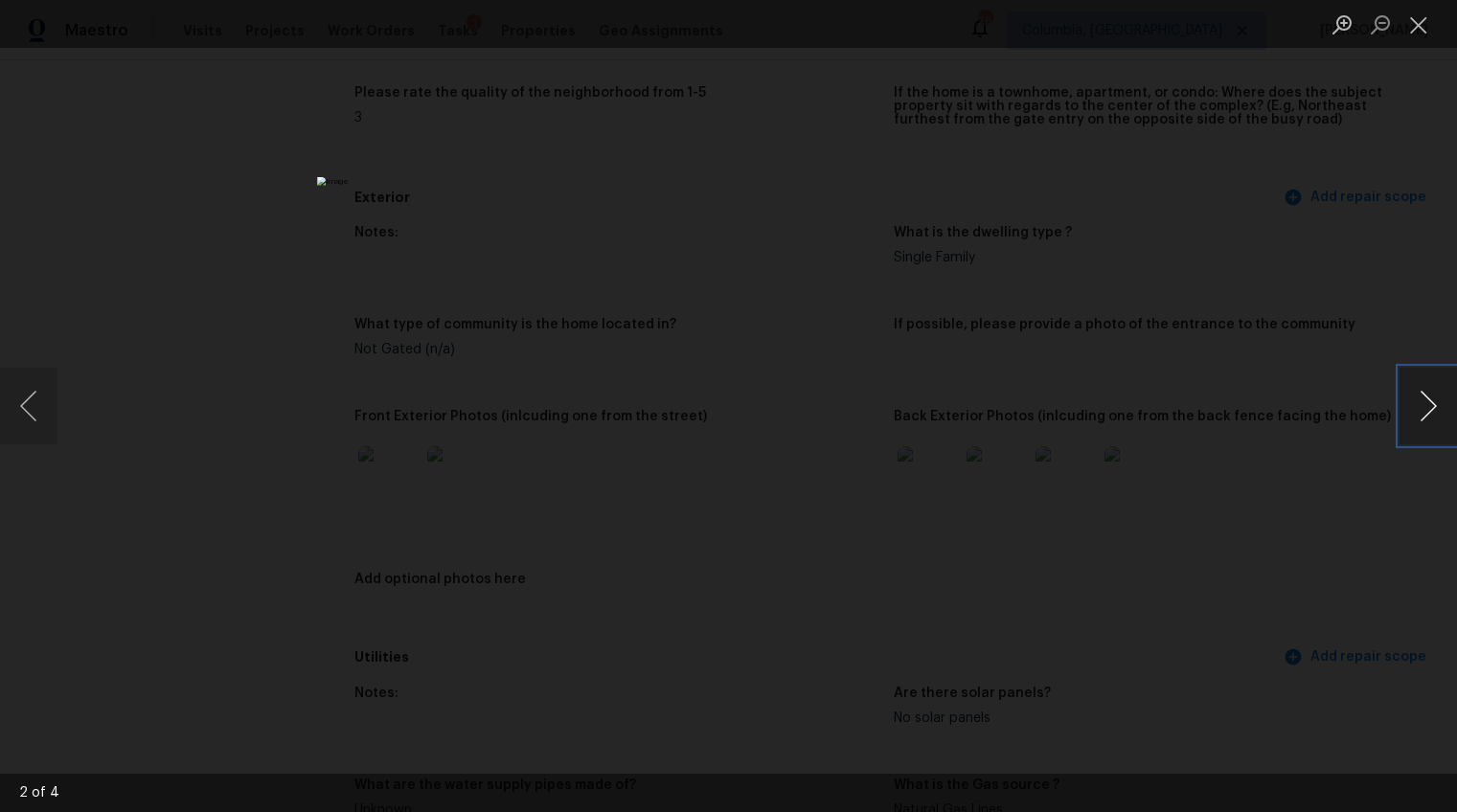
click at [1426, 403] on button "Next image" at bounding box center [1427, 406] width 57 height 76
click at [1426, 404] on button "Next image" at bounding box center [1427, 406] width 57 height 76
click at [1222, 621] on div "Lightbox" at bounding box center [728, 406] width 1457 height 812
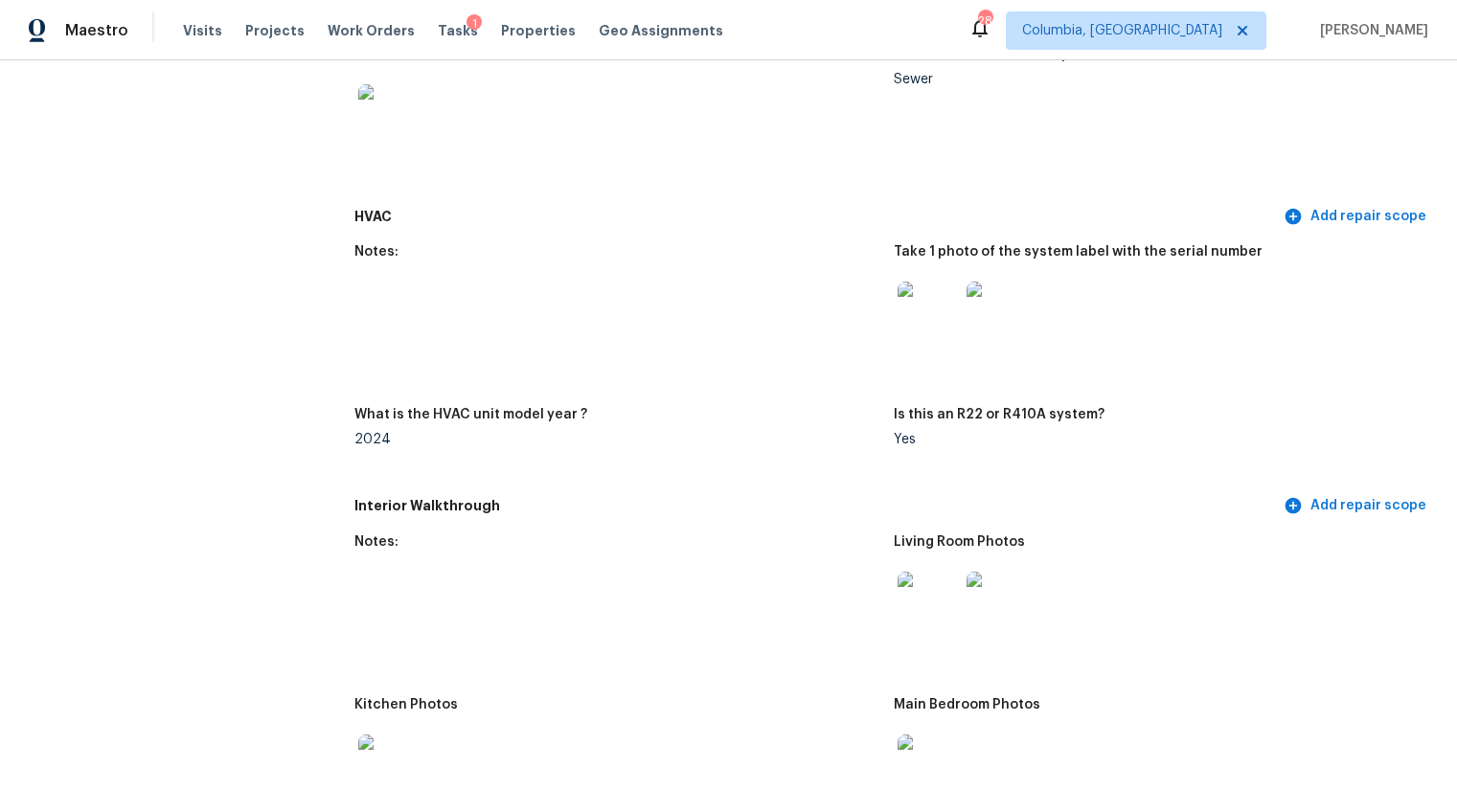
scroll to position [1684, 0]
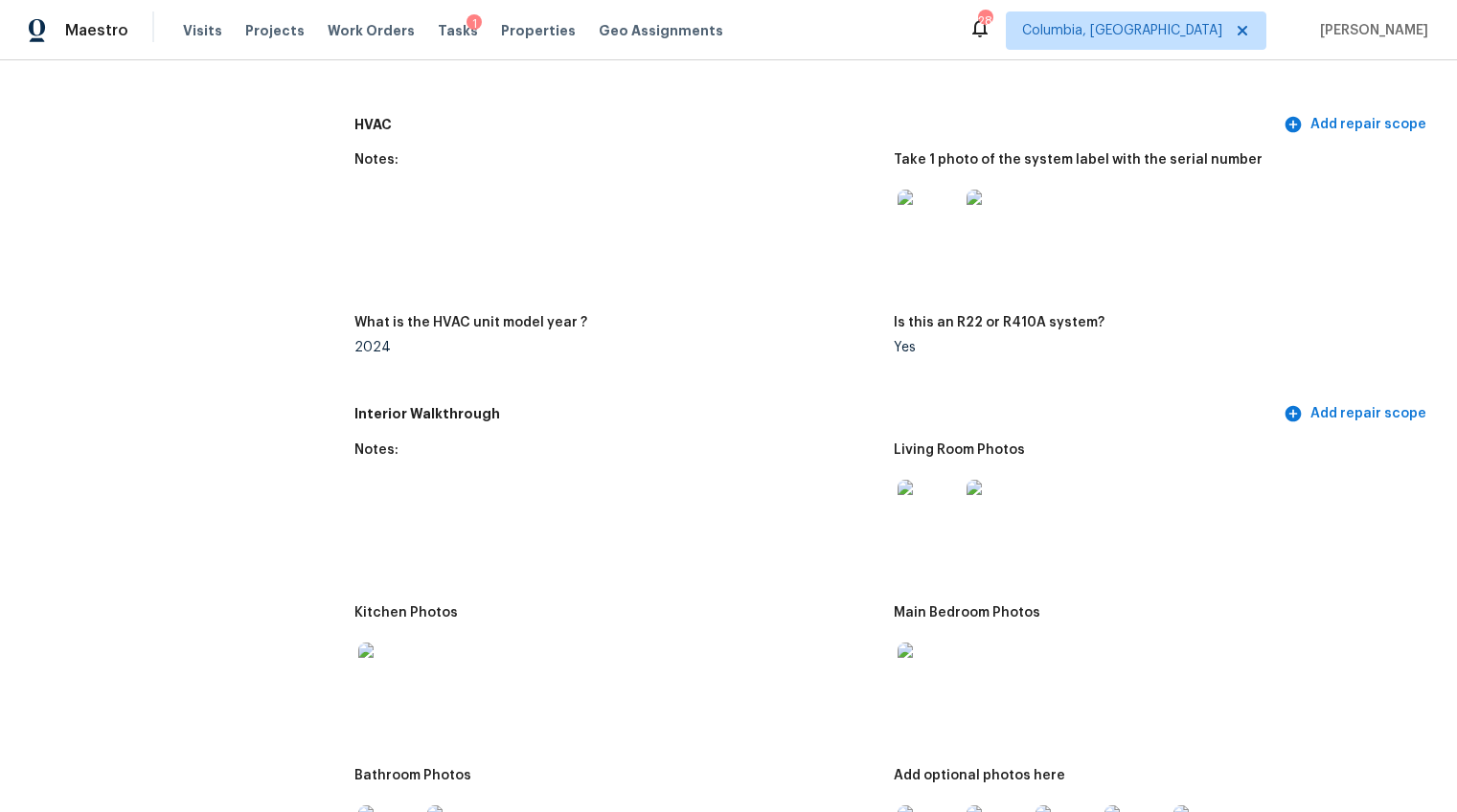
click at [903, 190] on img at bounding box center [927, 220] width 61 height 61
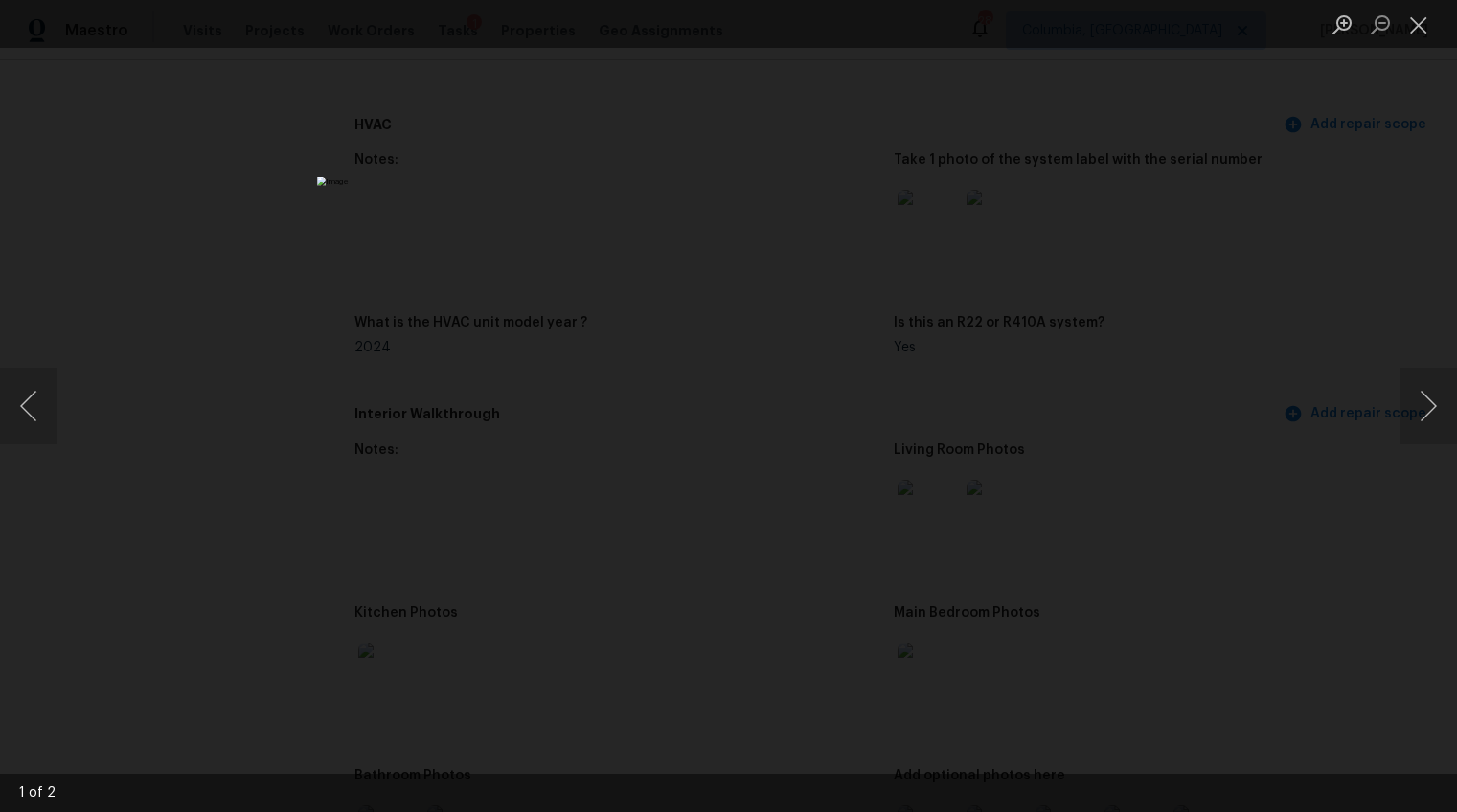
click at [1147, 516] on div "Lightbox" at bounding box center [728, 406] width 1457 height 812
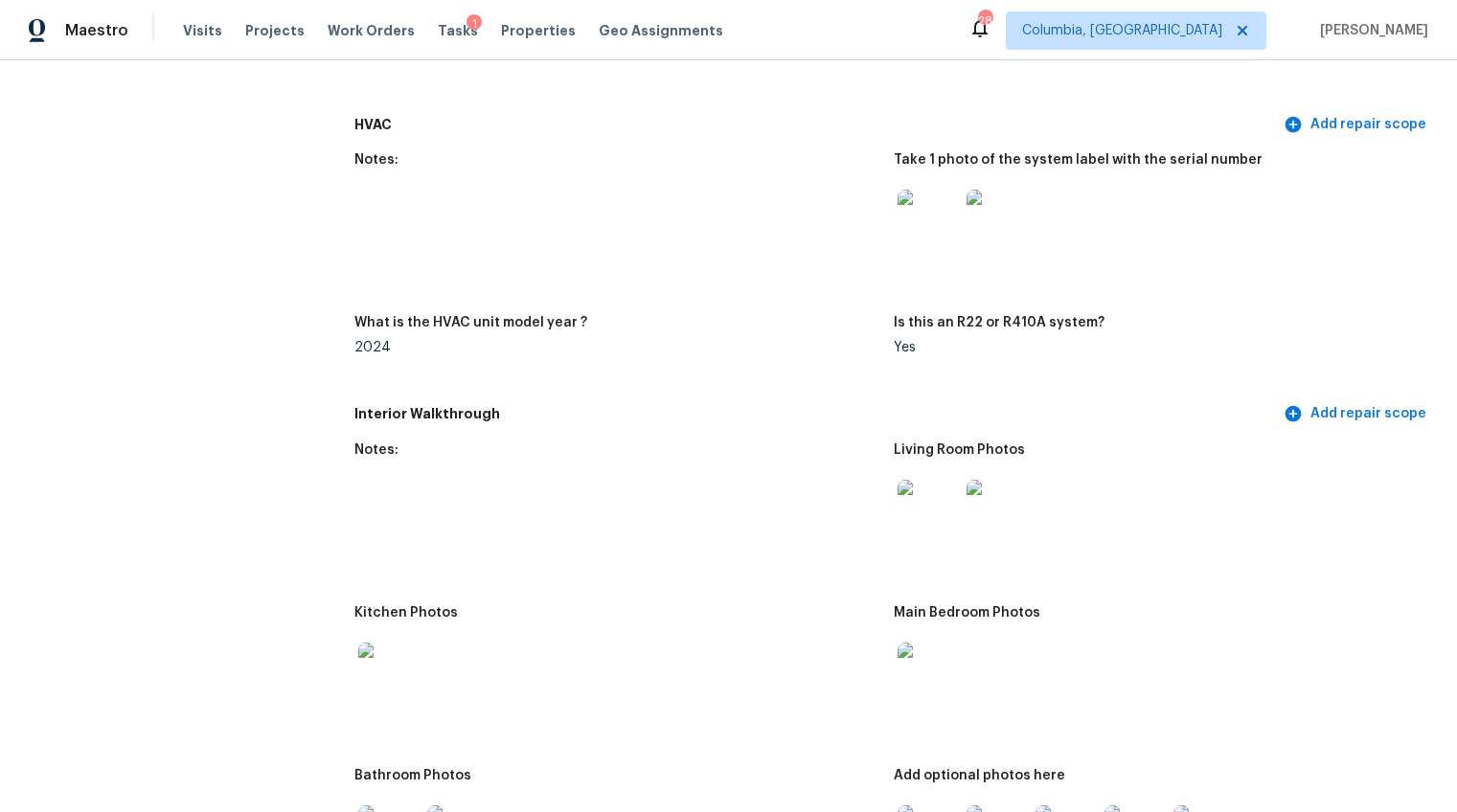
click at [986, 201] on img at bounding box center [996, 220] width 61 height 61
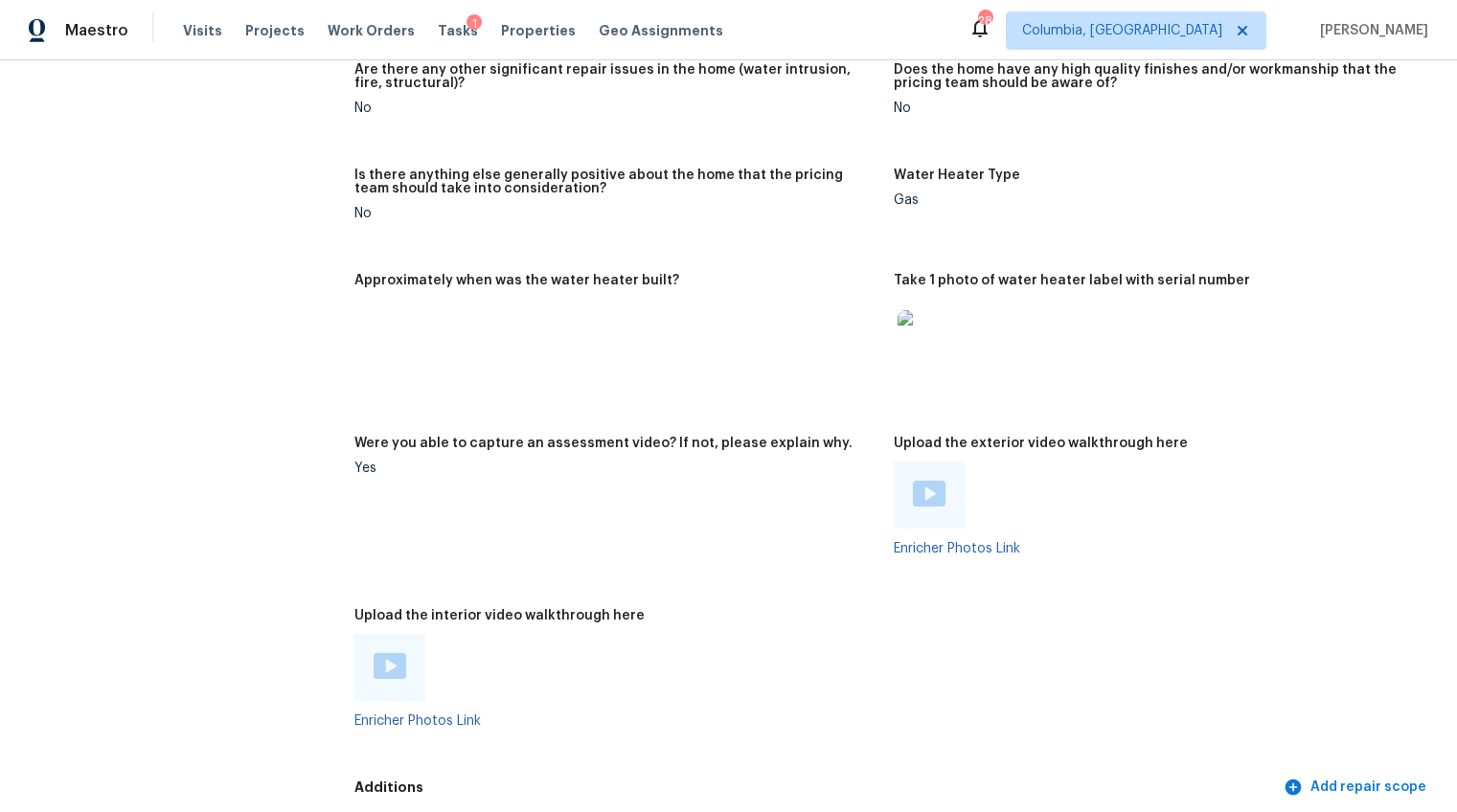
scroll to position [3209, 0]
click at [925, 483] on img at bounding box center [929, 496] width 33 height 26
click at [401, 636] on div at bounding box center [389, 669] width 71 height 67
click at [396, 655] on img at bounding box center [390, 668] width 33 height 26
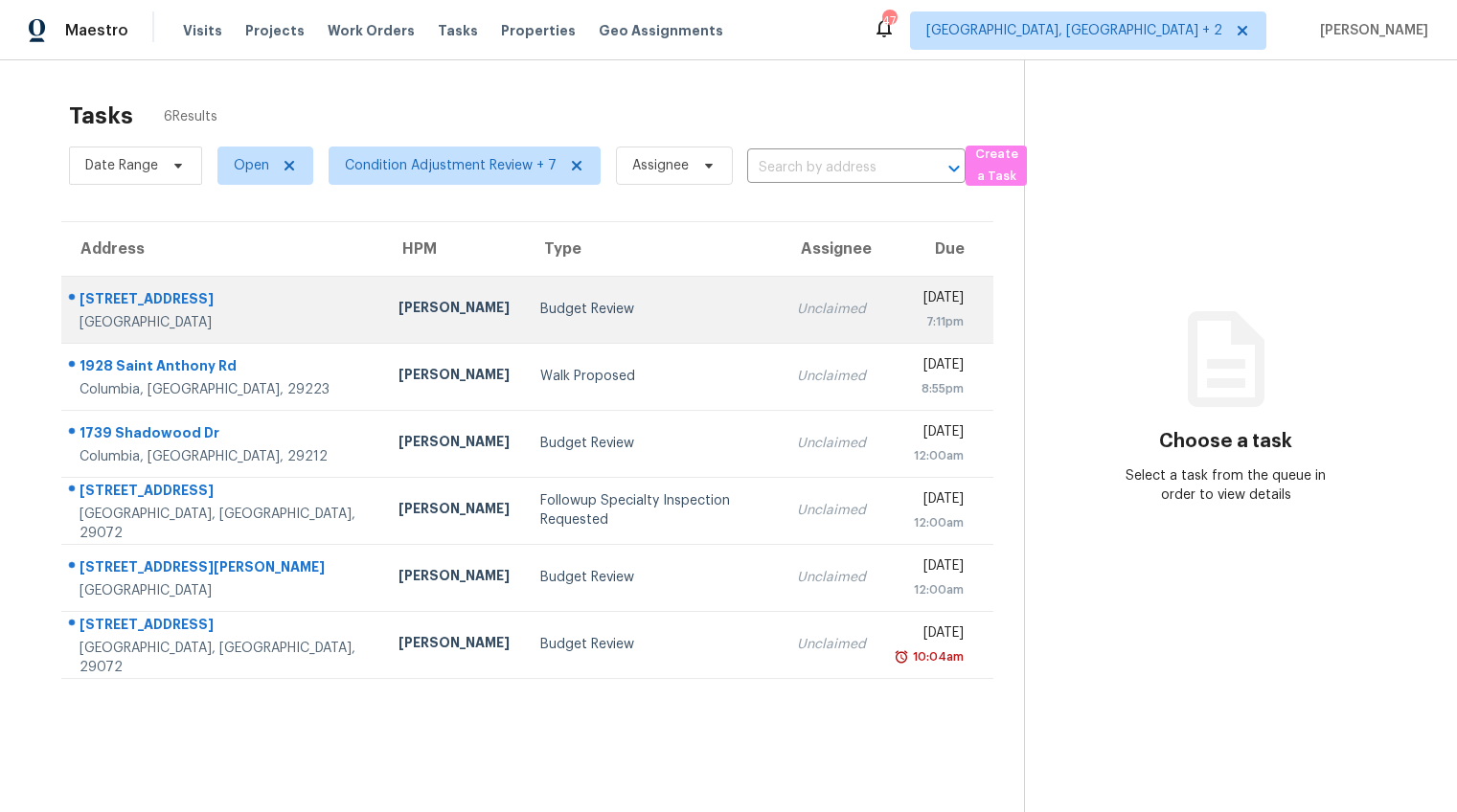
click at [527, 318] on td "Budget Review" at bounding box center [653, 309] width 257 height 67
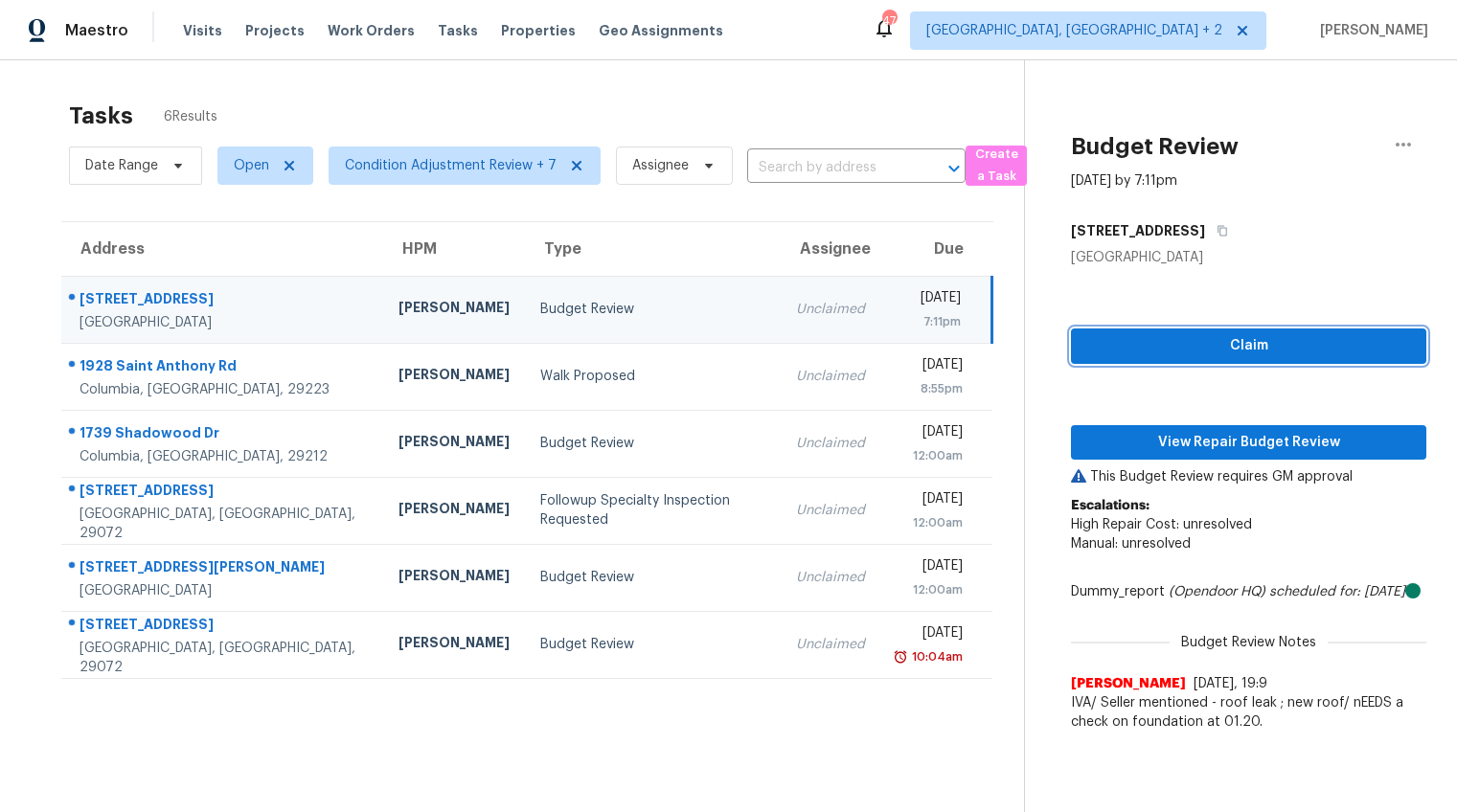
click at [1133, 348] on span "Claim" at bounding box center [1248, 346] width 324 height 24
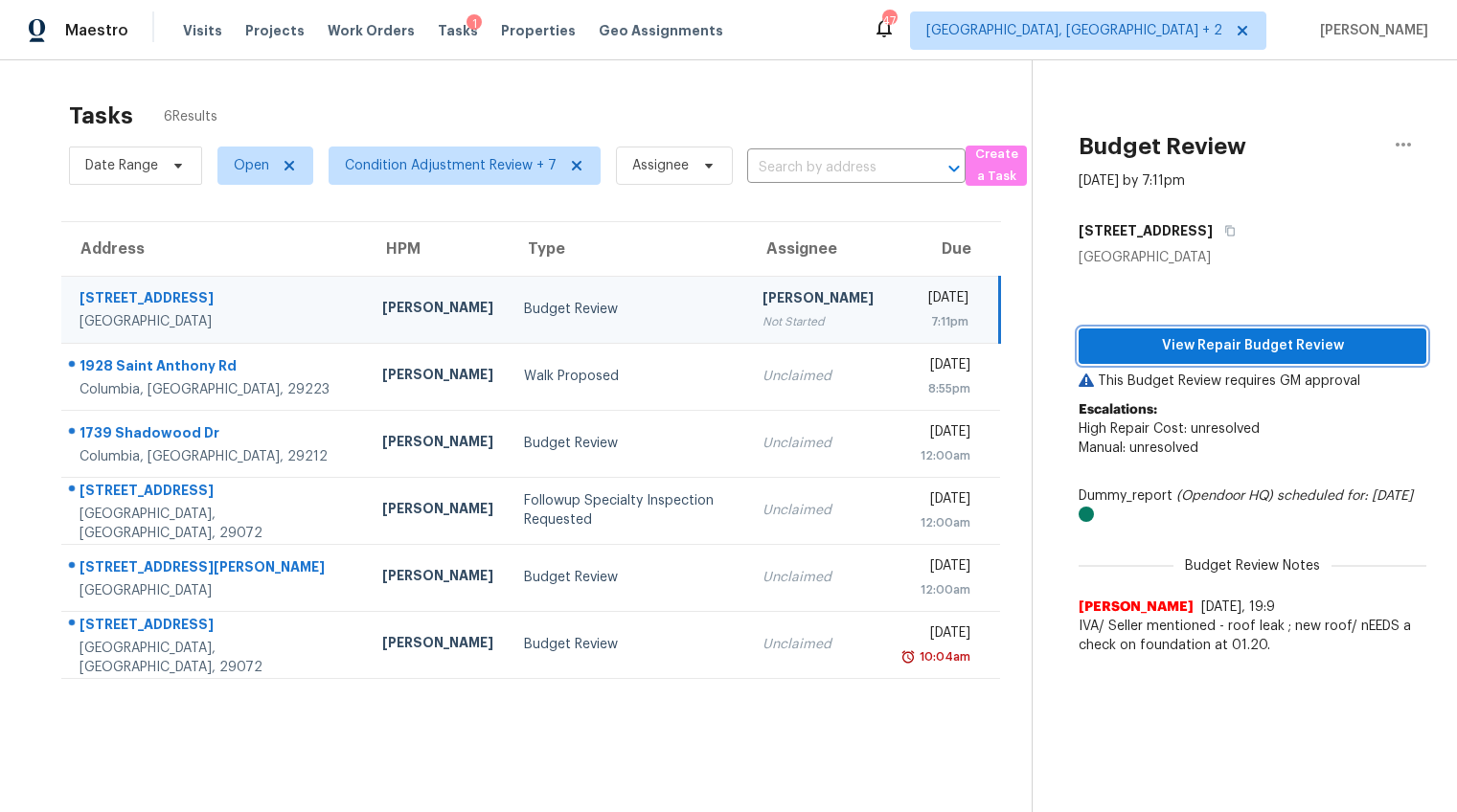
click at [1133, 348] on span "View Repair Budget Review" at bounding box center [1252, 346] width 317 height 24
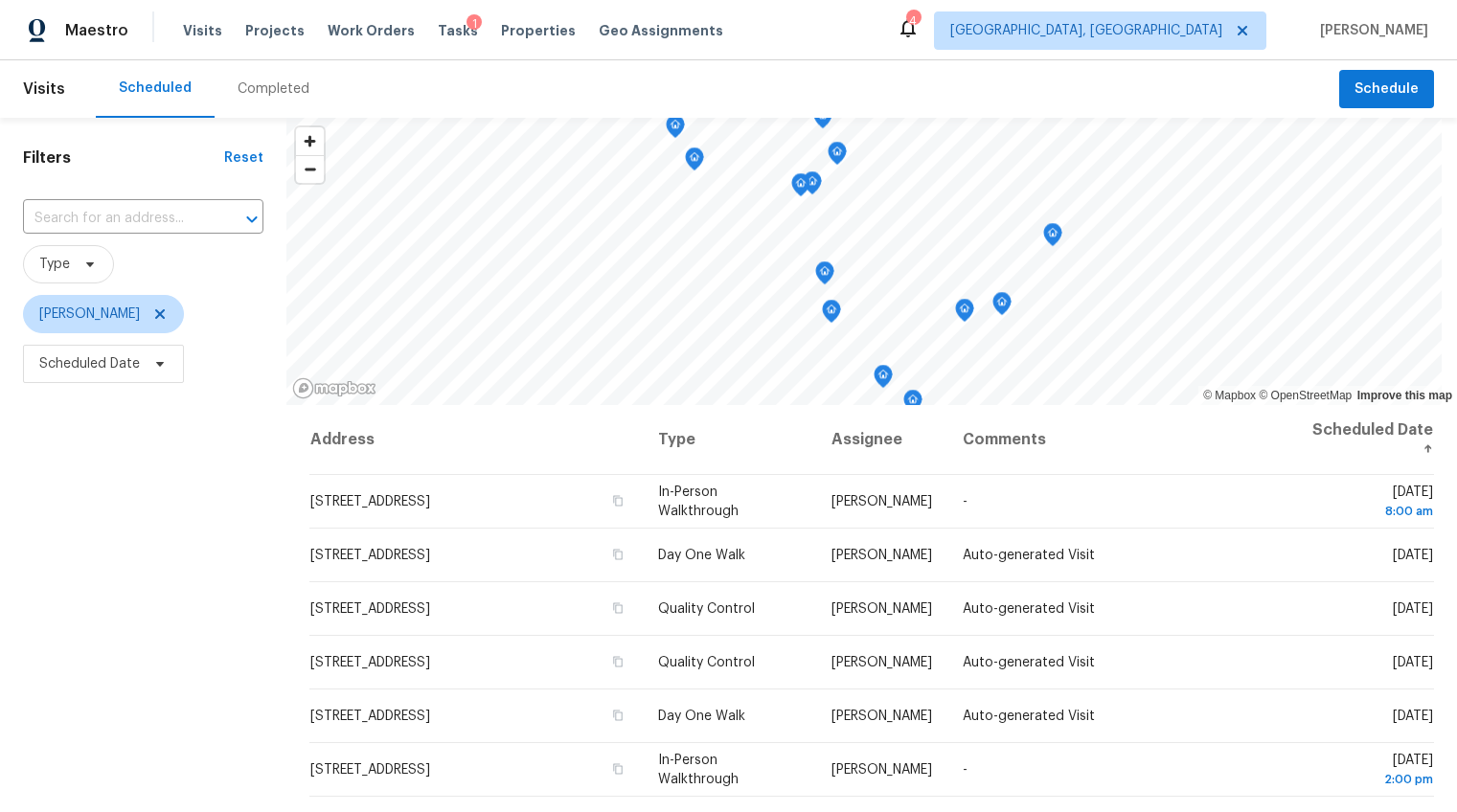
click at [265, 75] on div "Completed" at bounding box center [274, 88] width 118 height 57
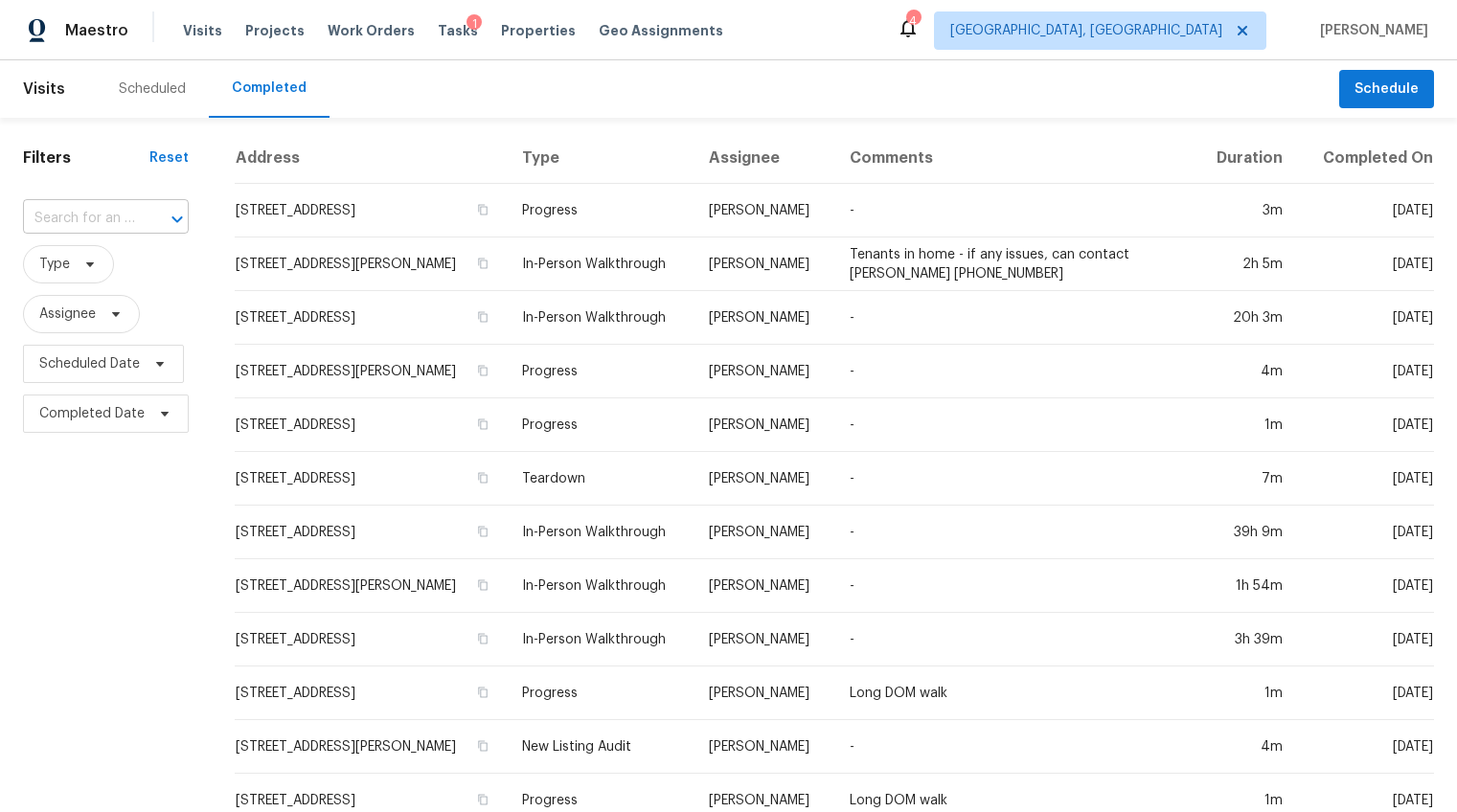
click at [105, 204] on input "text" at bounding box center [79, 219] width 112 height 30
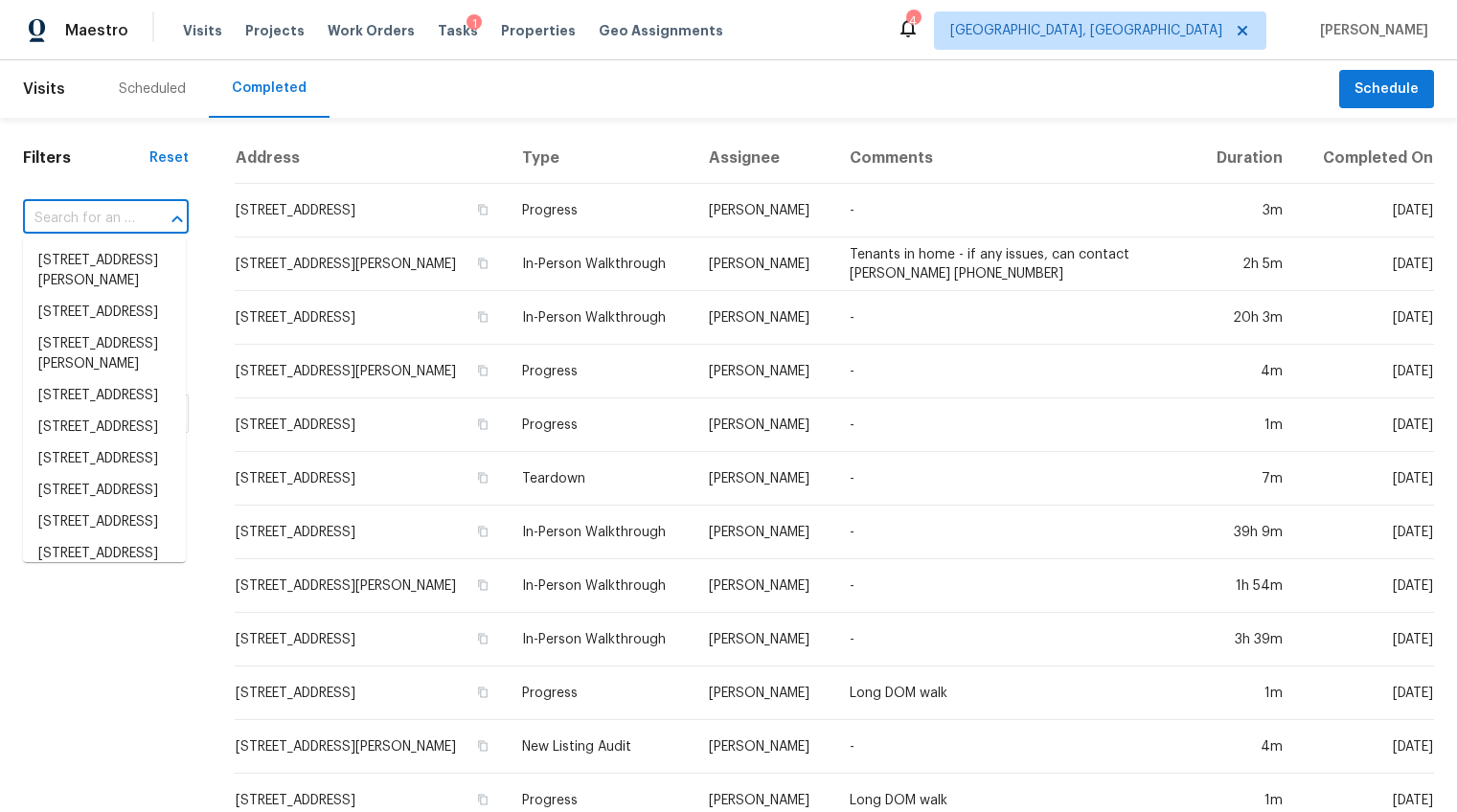
paste input "[STREET_ADDRESS]"
type input "[STREET_ADDRESS]"
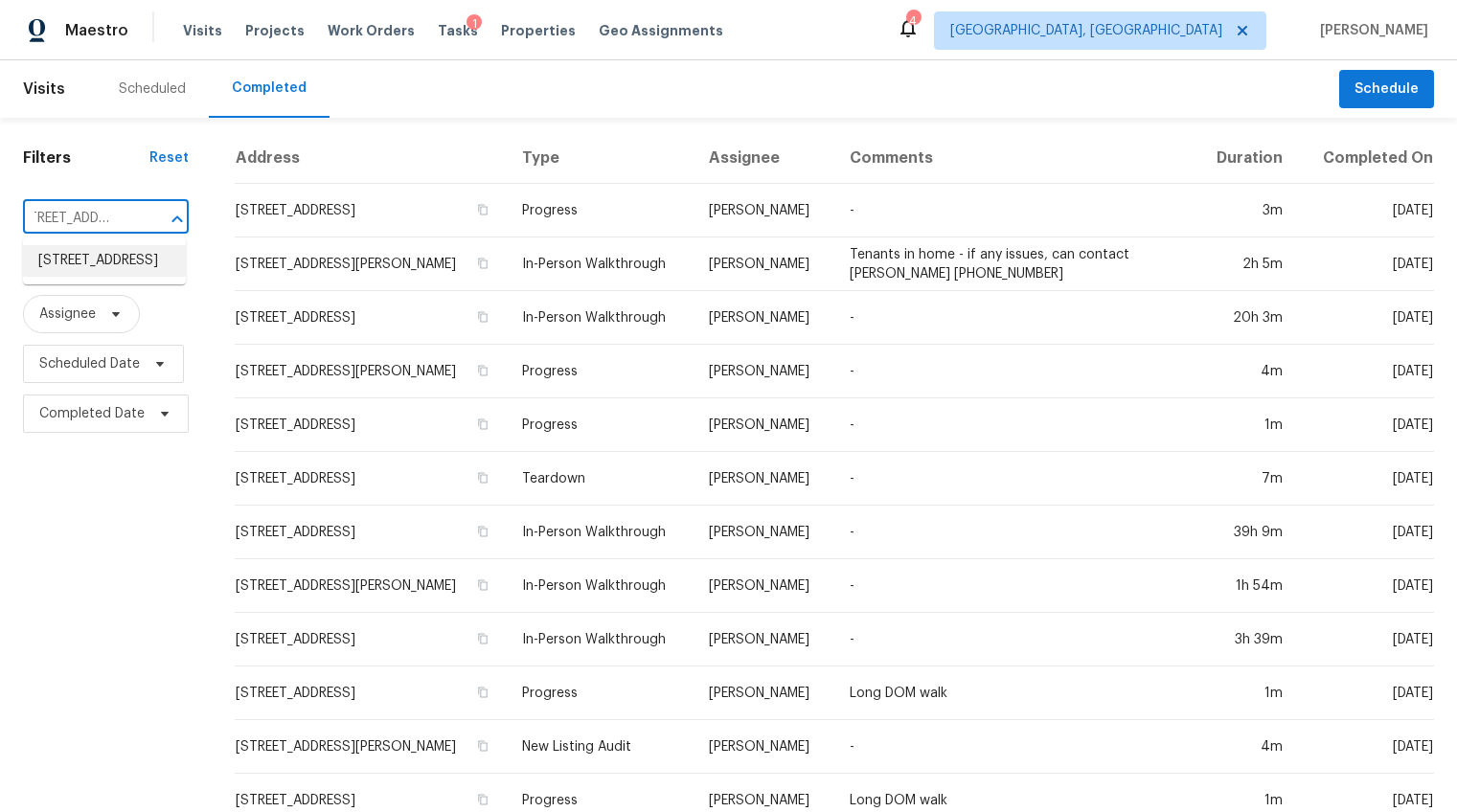
click at [110, 266] on li "[STREET_ADDRESS]" at bounding box center [105, 260] width 163 height 32
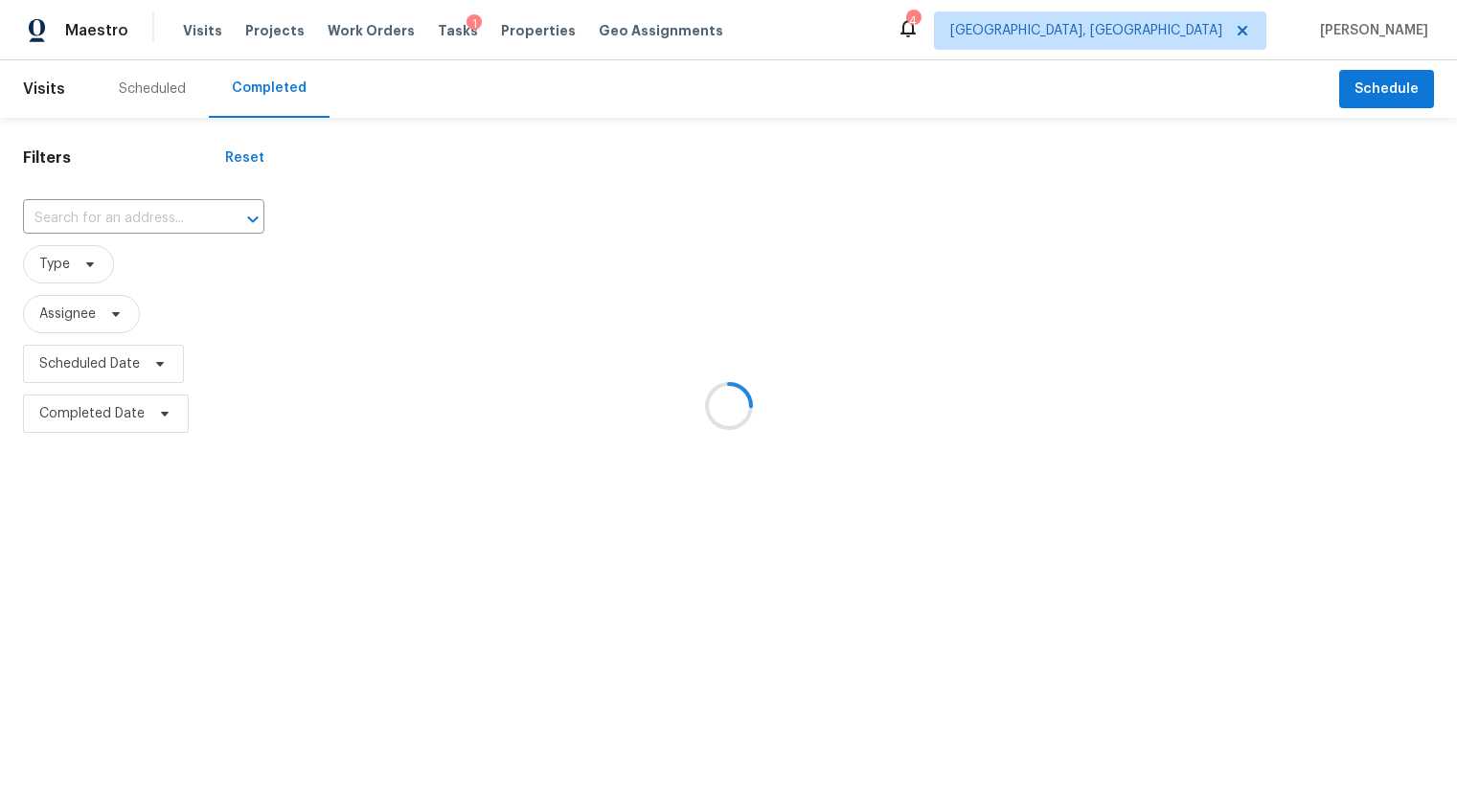
type input "[STREET_ADDRESS]"
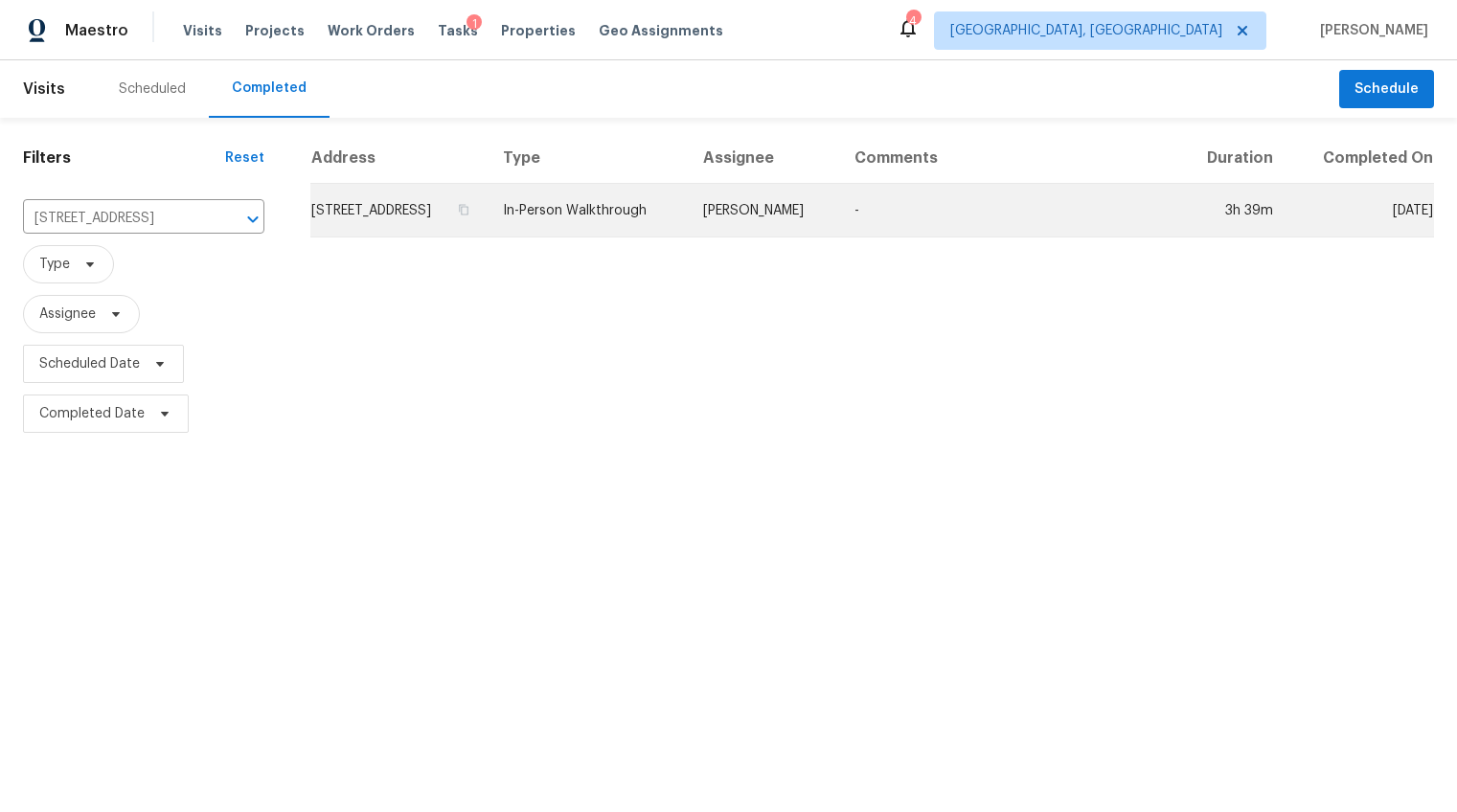
click at [400, 237] on td "[STREET_ADDRESS]" at bounding box center [399, 210] width 177 height 53
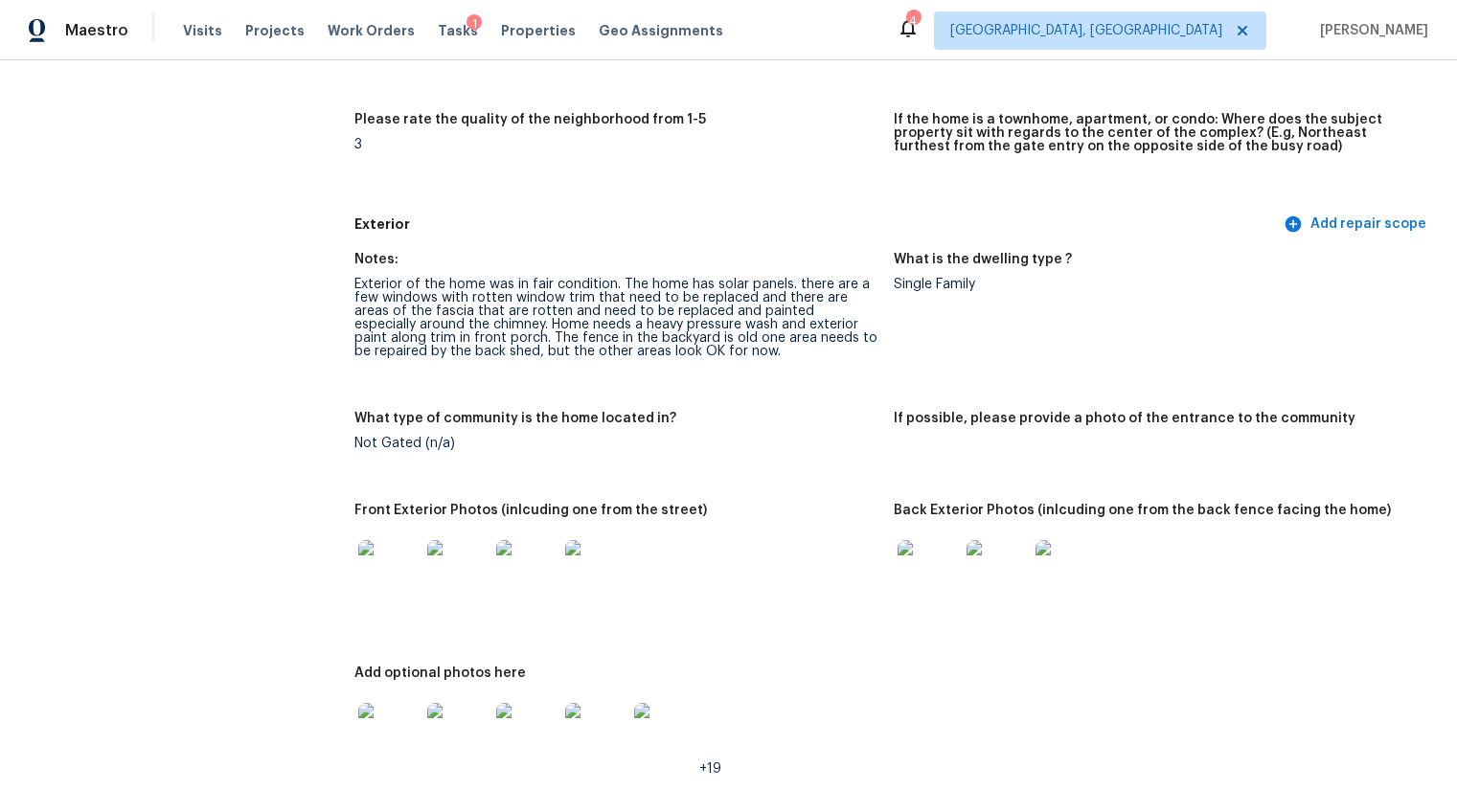
scroll to position [650, 0]
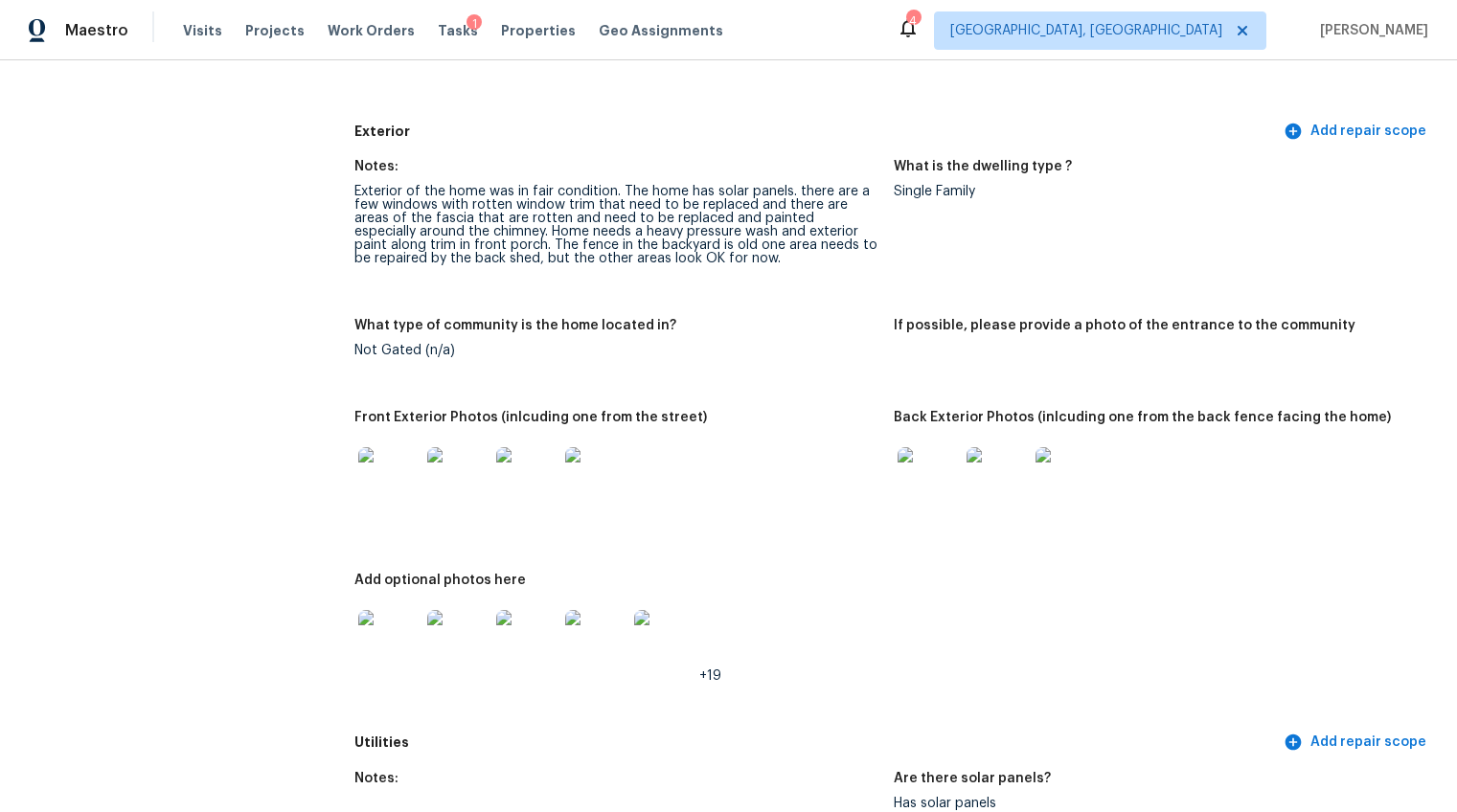
click at [372, 475] on img at bounding box center [388, 477] width 61 height 61
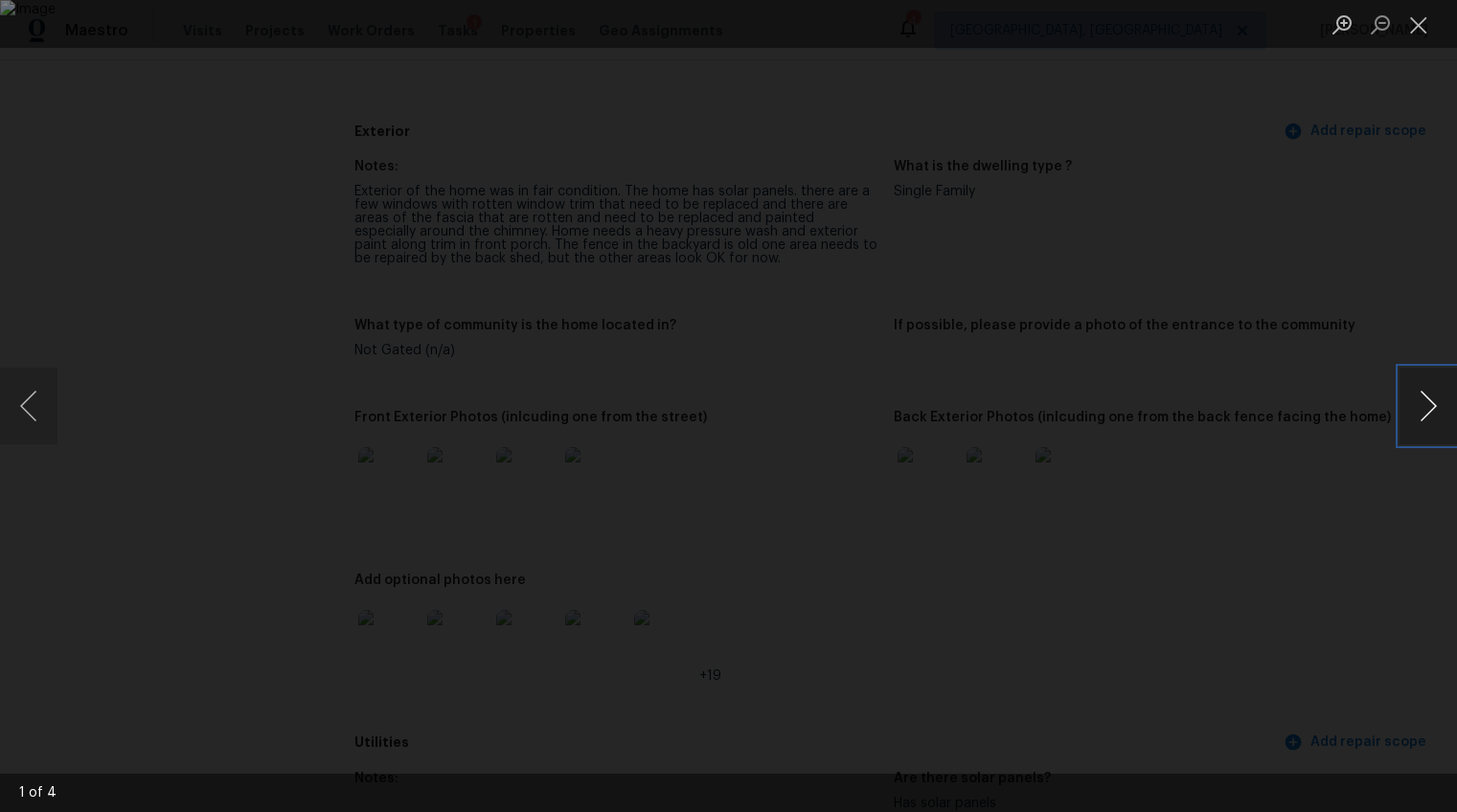
click at [1421, 396] on button "Next image" at bounding box center [1427, 406] width 57 height 76
click at [1413, 403] on button "Next image" at bounding box center [1427, 406] width 57 height 76
click at [1321, 592] on div "Lightbox" at bounding box center [728, 406] width 1457 height 812
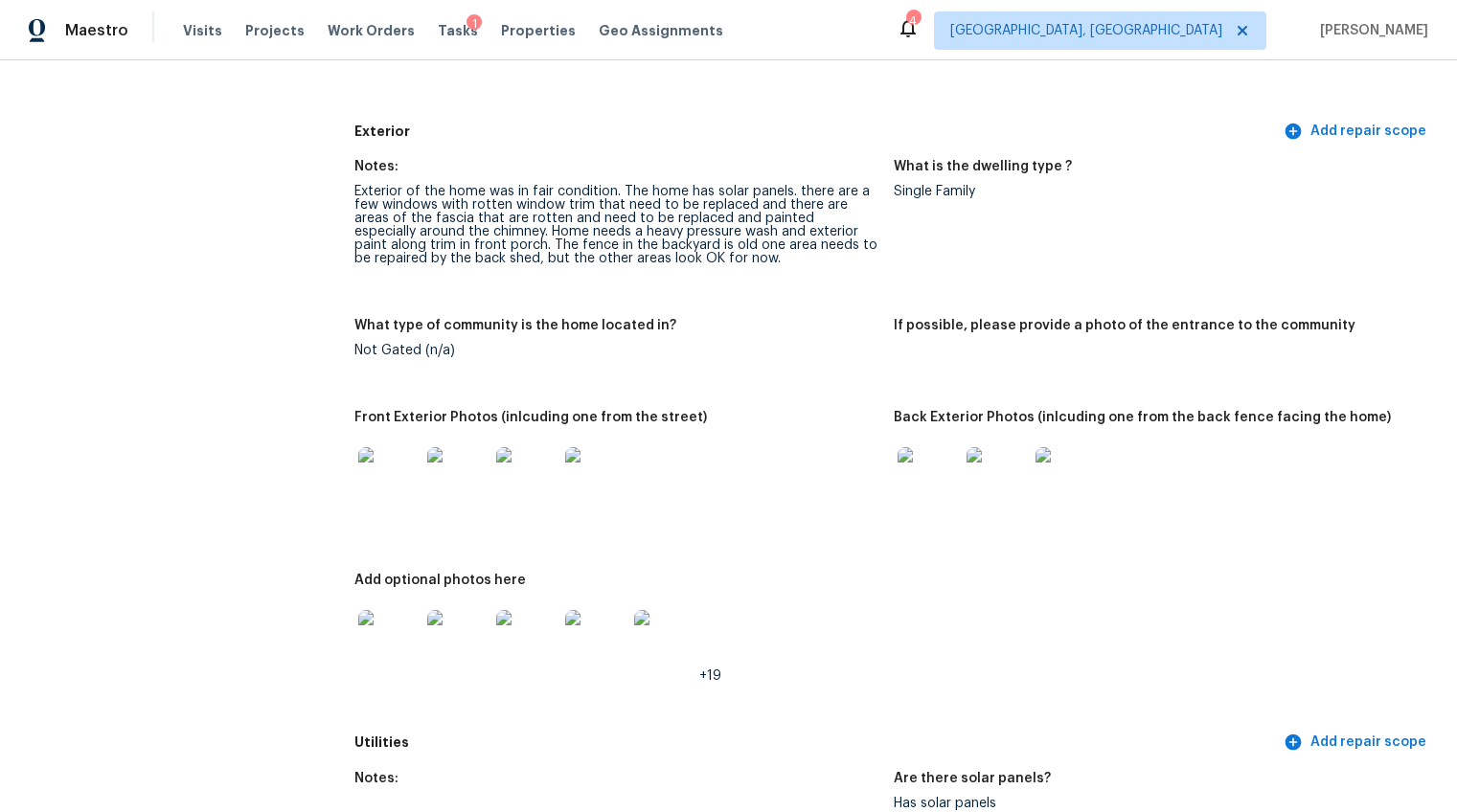
click at [909, 466] on img at bounding box center [927, 477] width 61 height 61
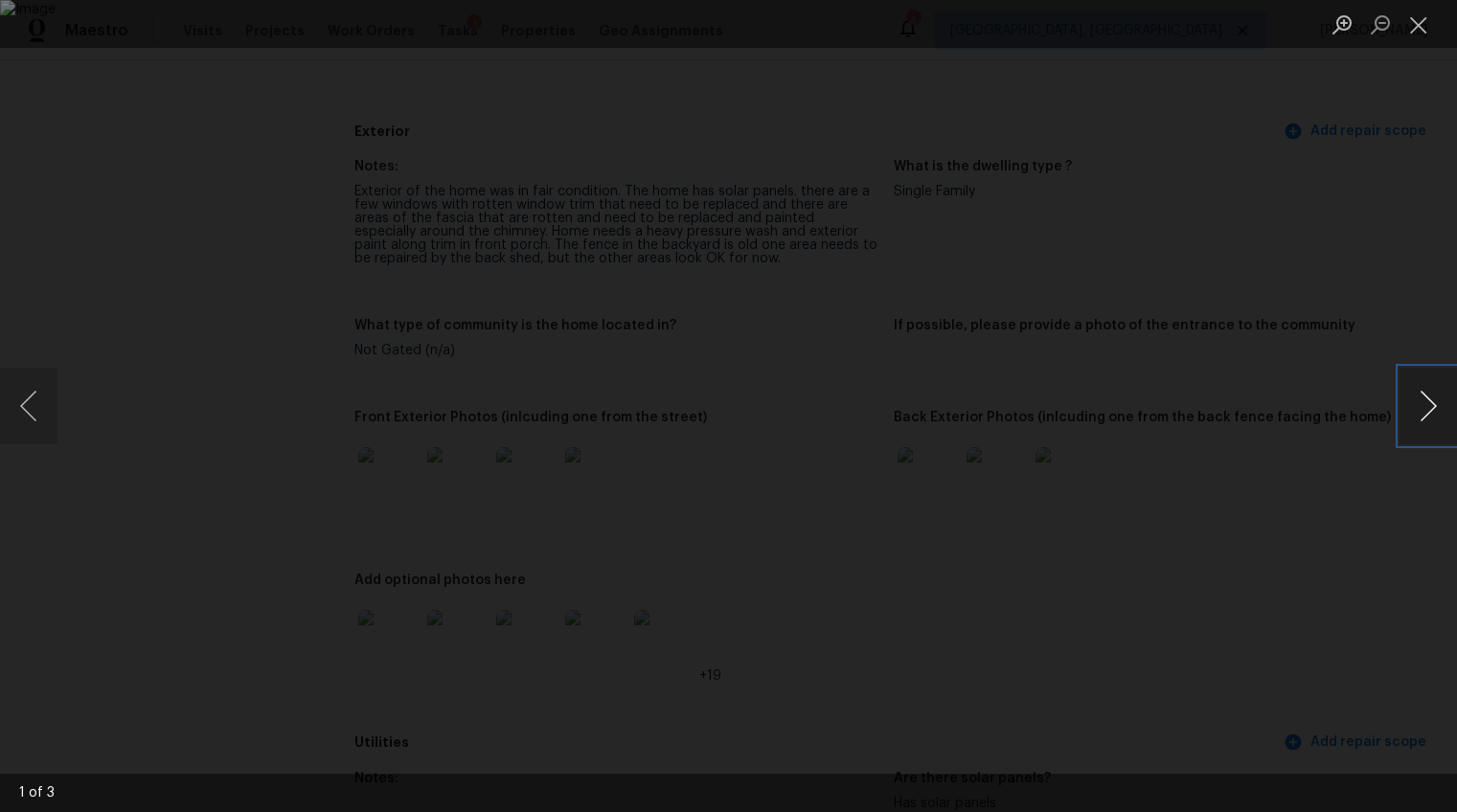
click at [1436, 401] on button "Next image" at bounding box center [1427, 406] width 57 height 76
click at [1368, 556] on div "Lightbox" at bounding box center [728, 406] width 1457 height 812
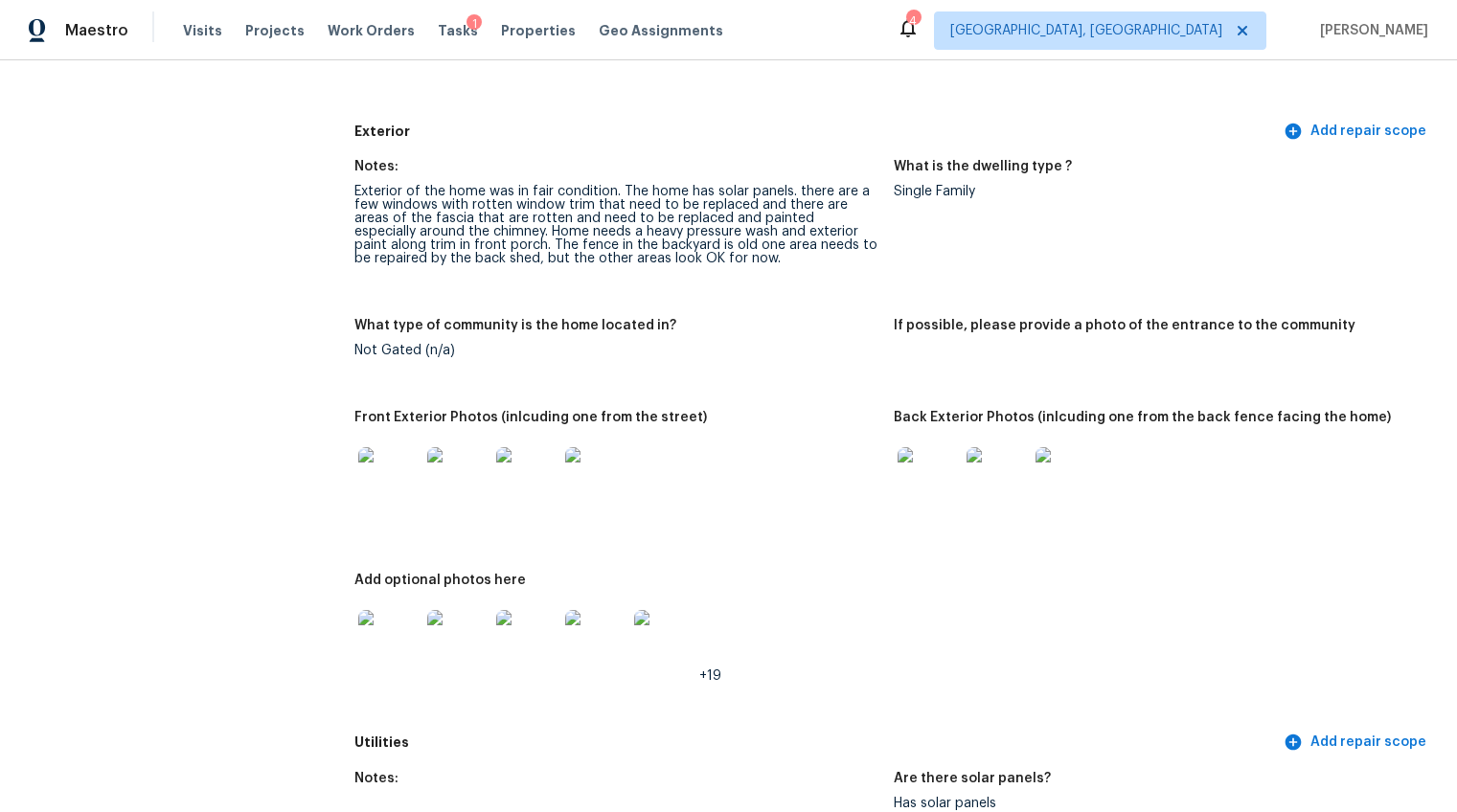
click at [923, 448] on img at bounding box center [927, 477] width 61 height 61
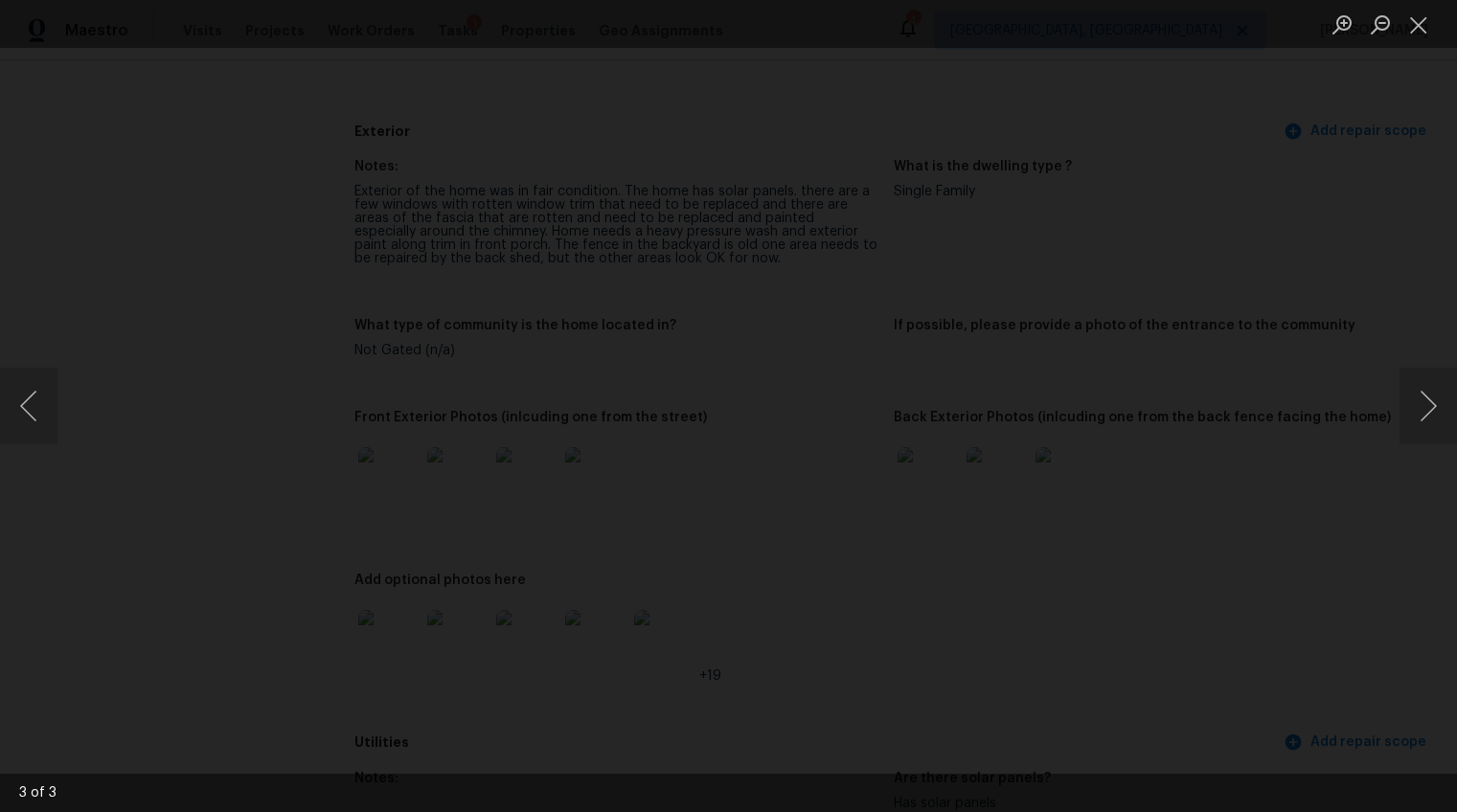
click at [1241, 563] on div "Lightbox" at bounding box center [728, 406] width 1457 height 812
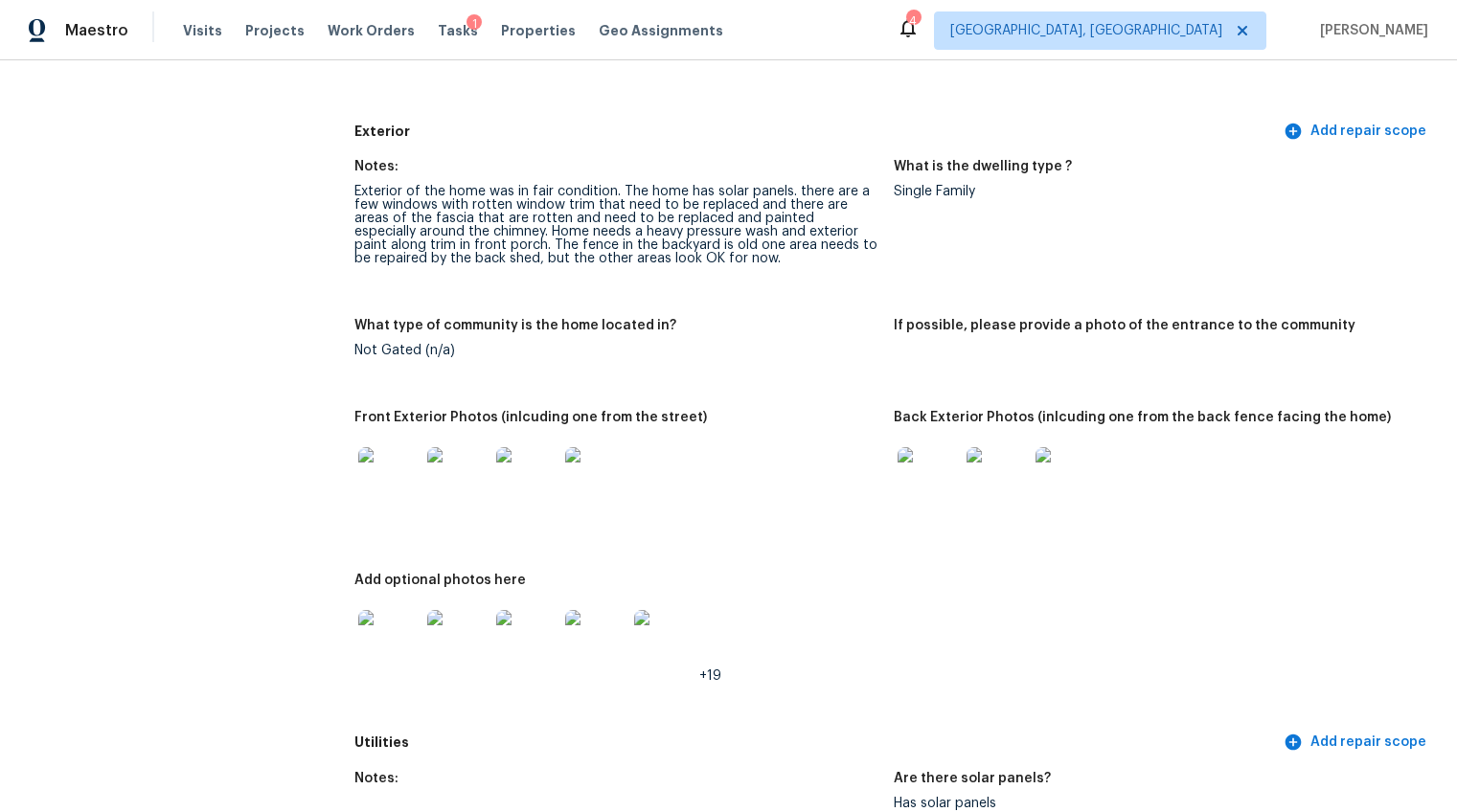
click at [399, 631] on img at bounding box center [388, 640] width 61 height 61
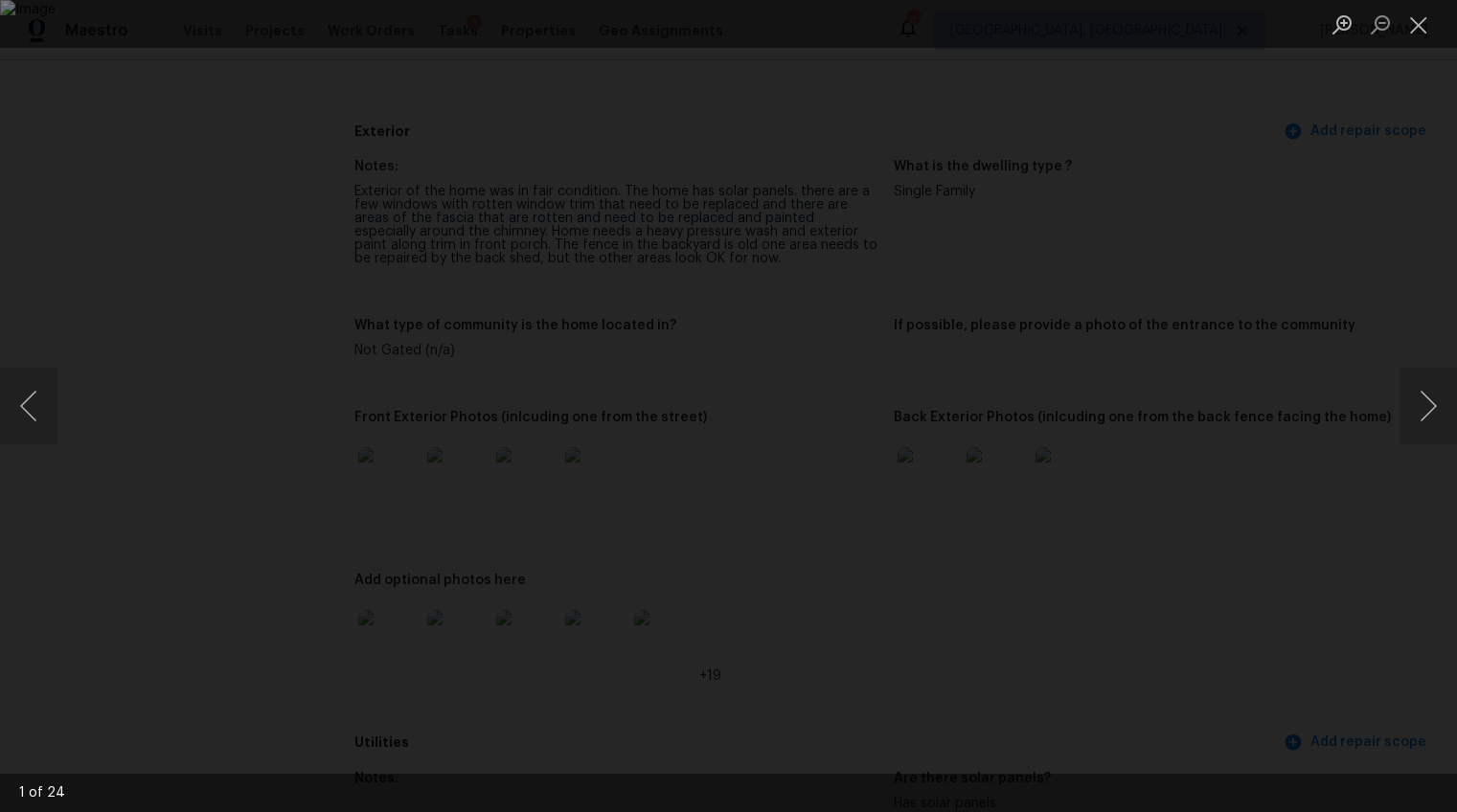
click at [1305, 580] on div "Lightbox" at bounding box center [728, 406] width 1457 height 812
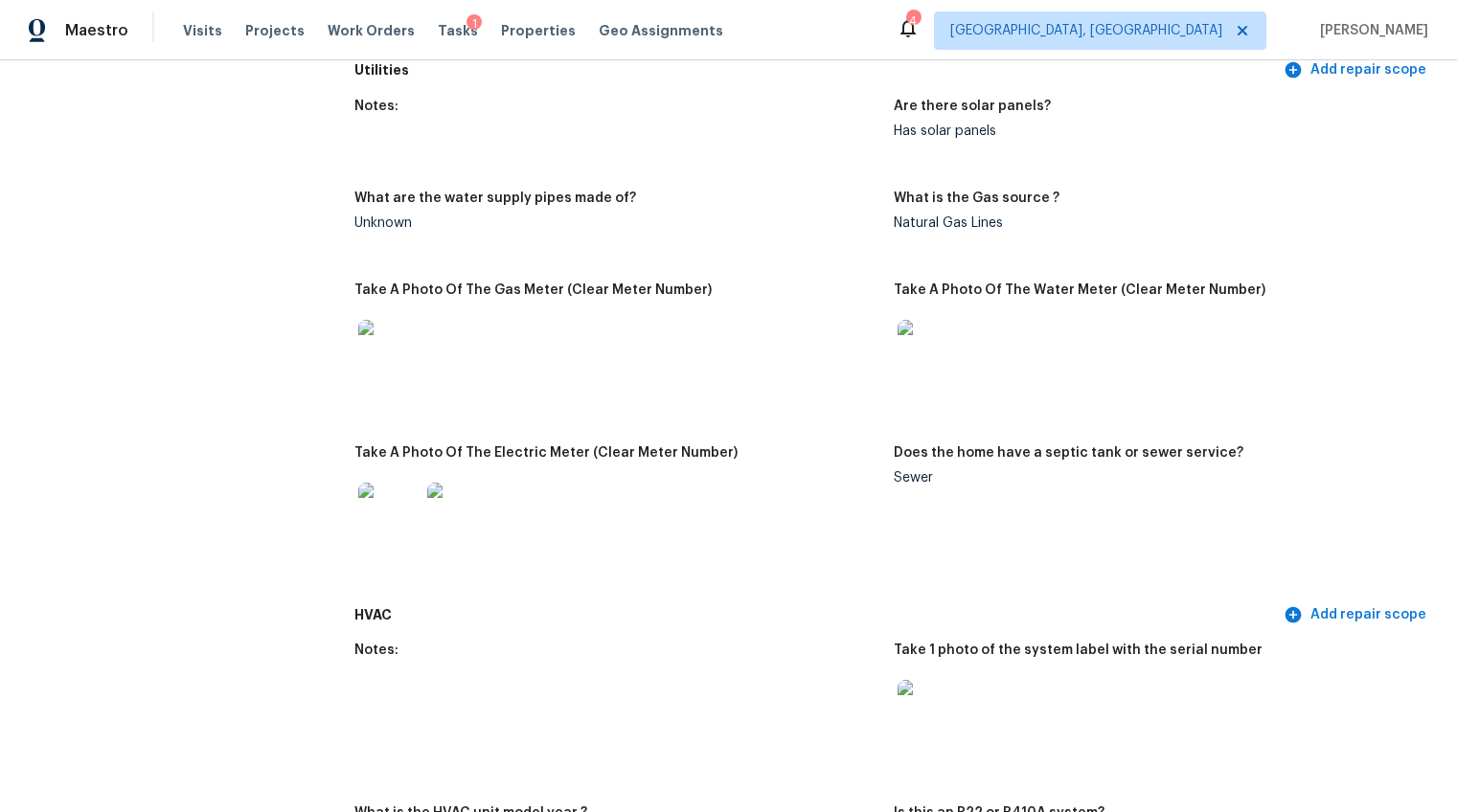
scroll to position [1301, 0]
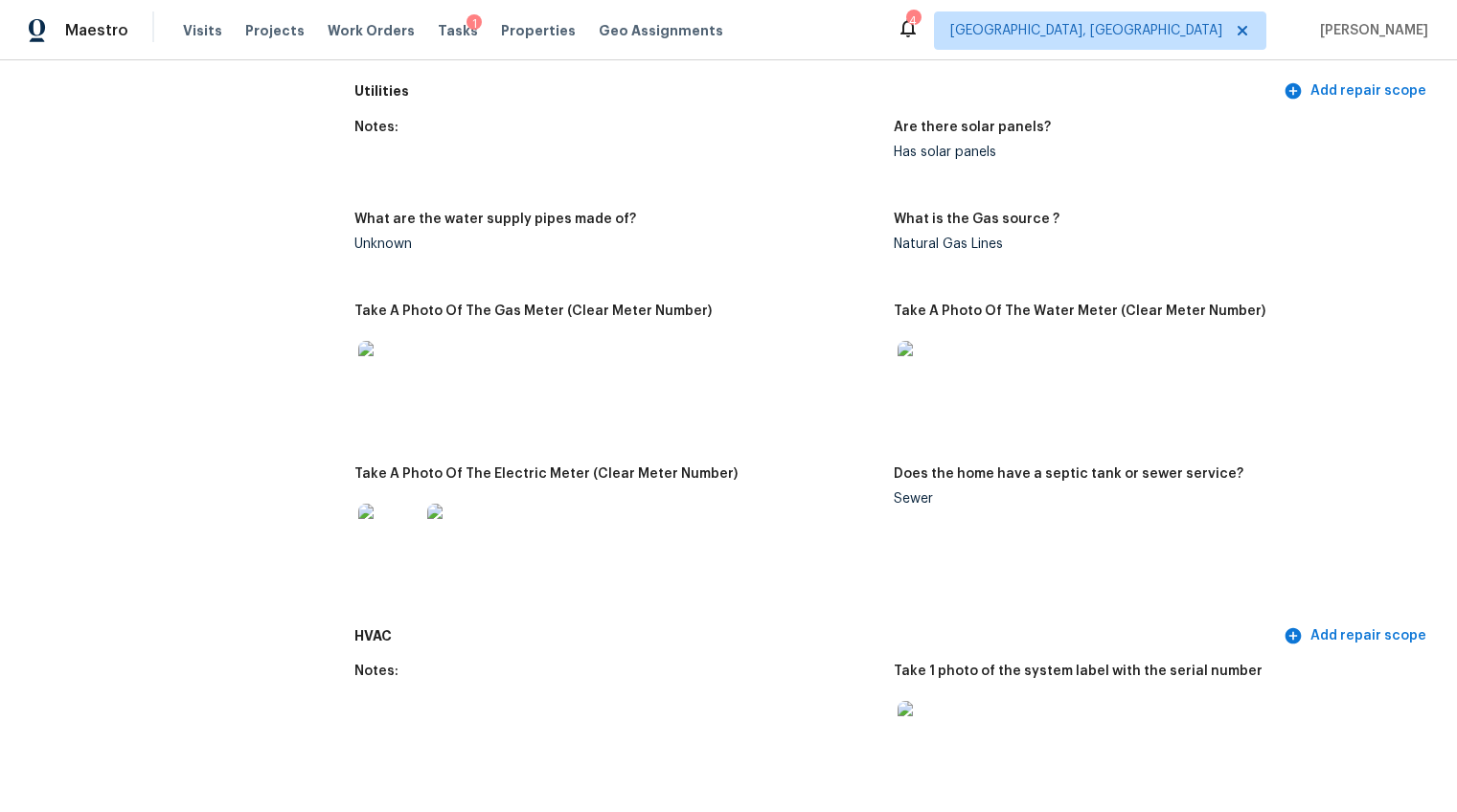
click at [403, 358] on img at bounding box center [388, 371] width 61 height 61
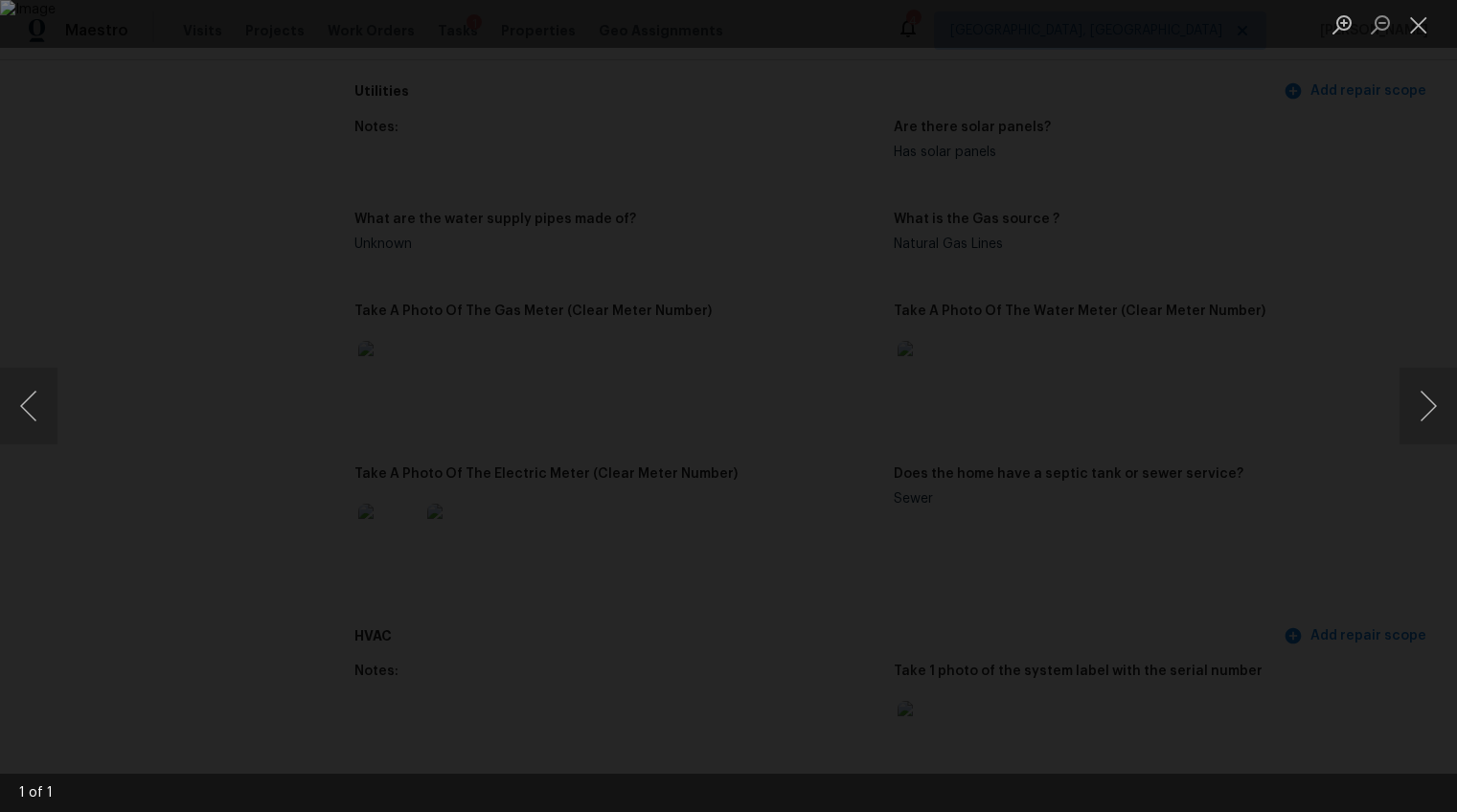
click at [771, 584] on img "Lightbox" at bounding box center [728, 406] width 1457 height 812
click at [1381, 639] on div "Lightbox" at bounding box center [728, 406] width 1457 height 812
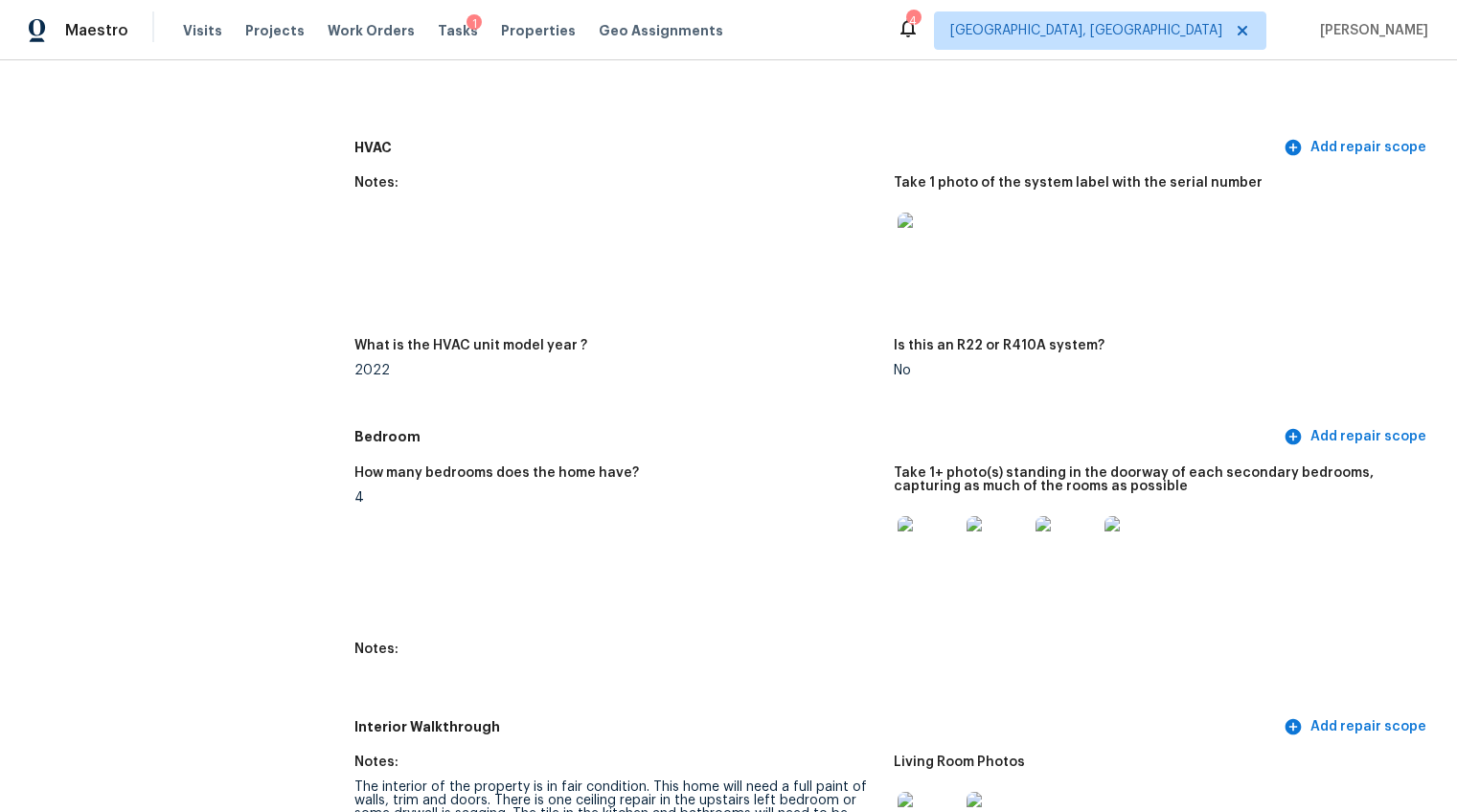
scroll to position [1924, 0]
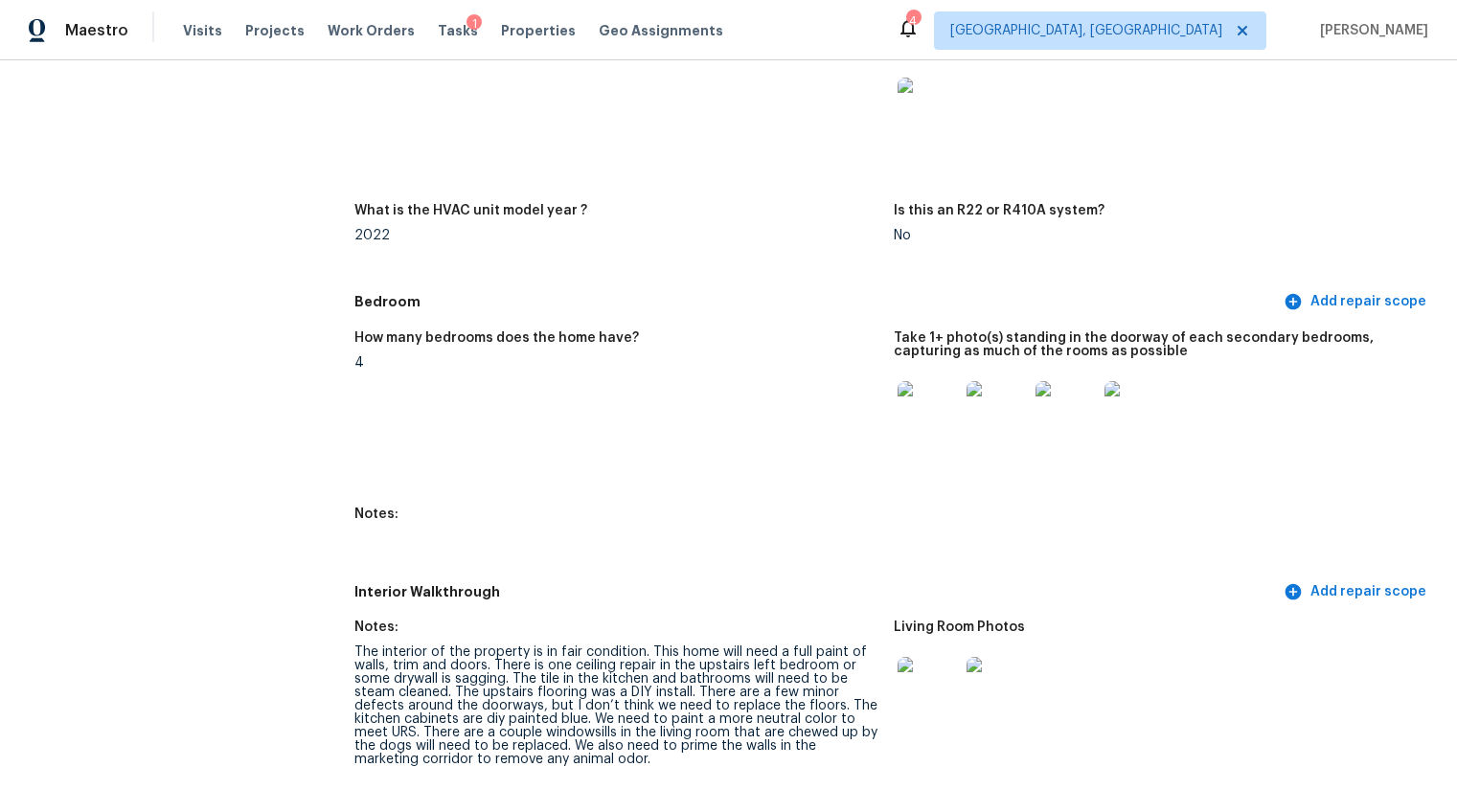
click at [935, 399] on img at bounding box center [927, 411] width 61 height 61
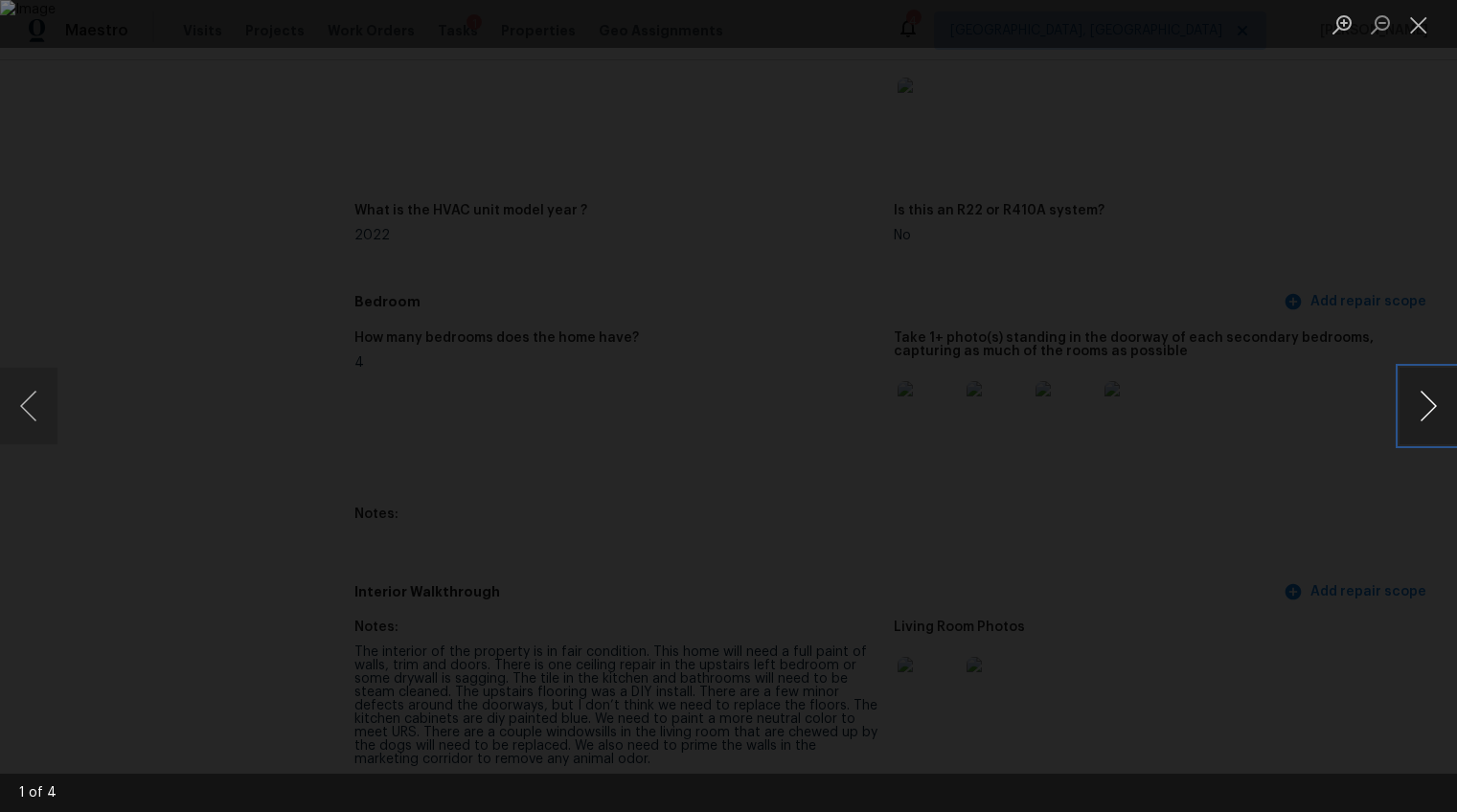
click at [1428, 402] on button "Next image" at bounding box center [1427, 406] width 57 height 76
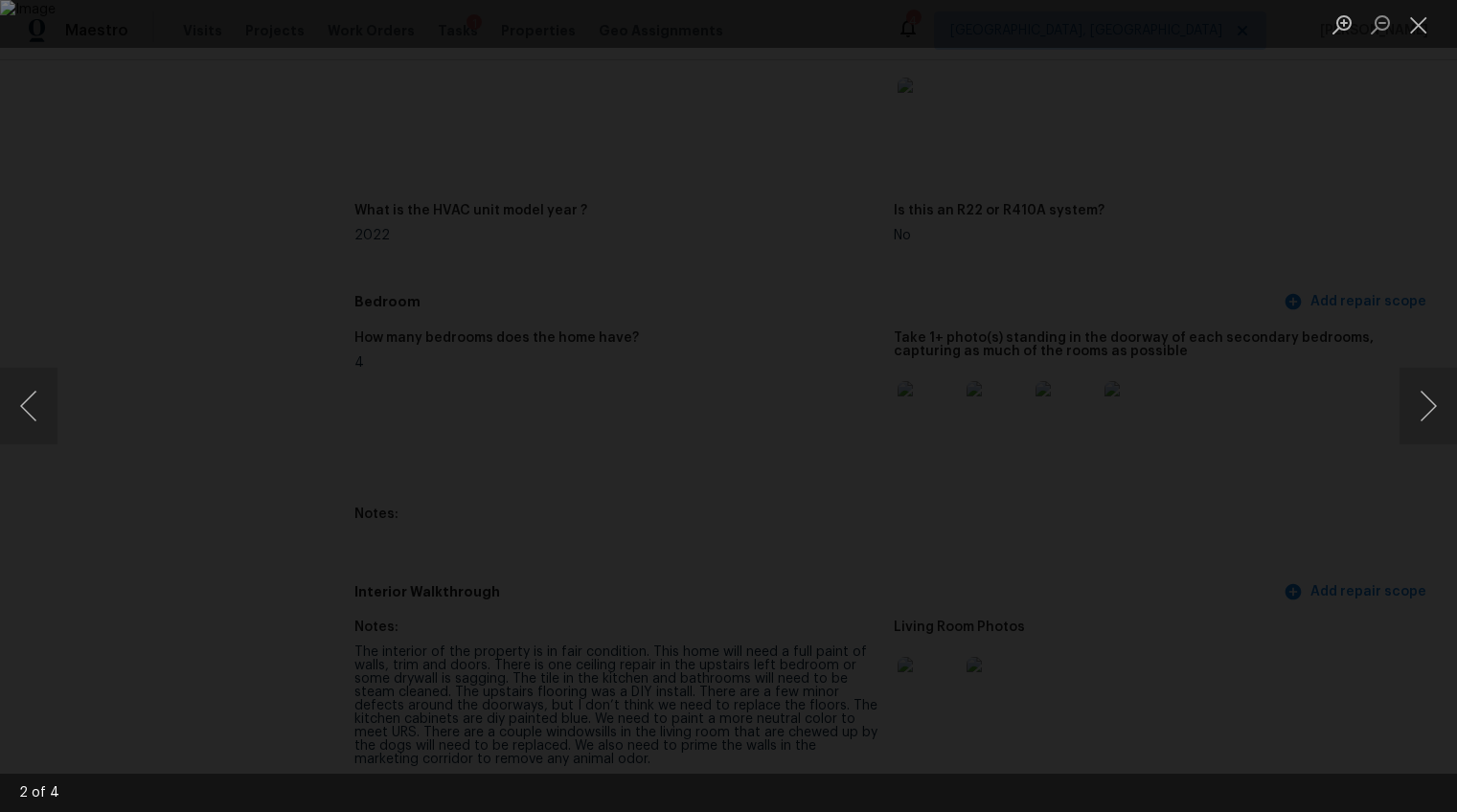
click at [1388, 563] on div "Lightbox" at bounding box center [728, 406] width 1457 height 812
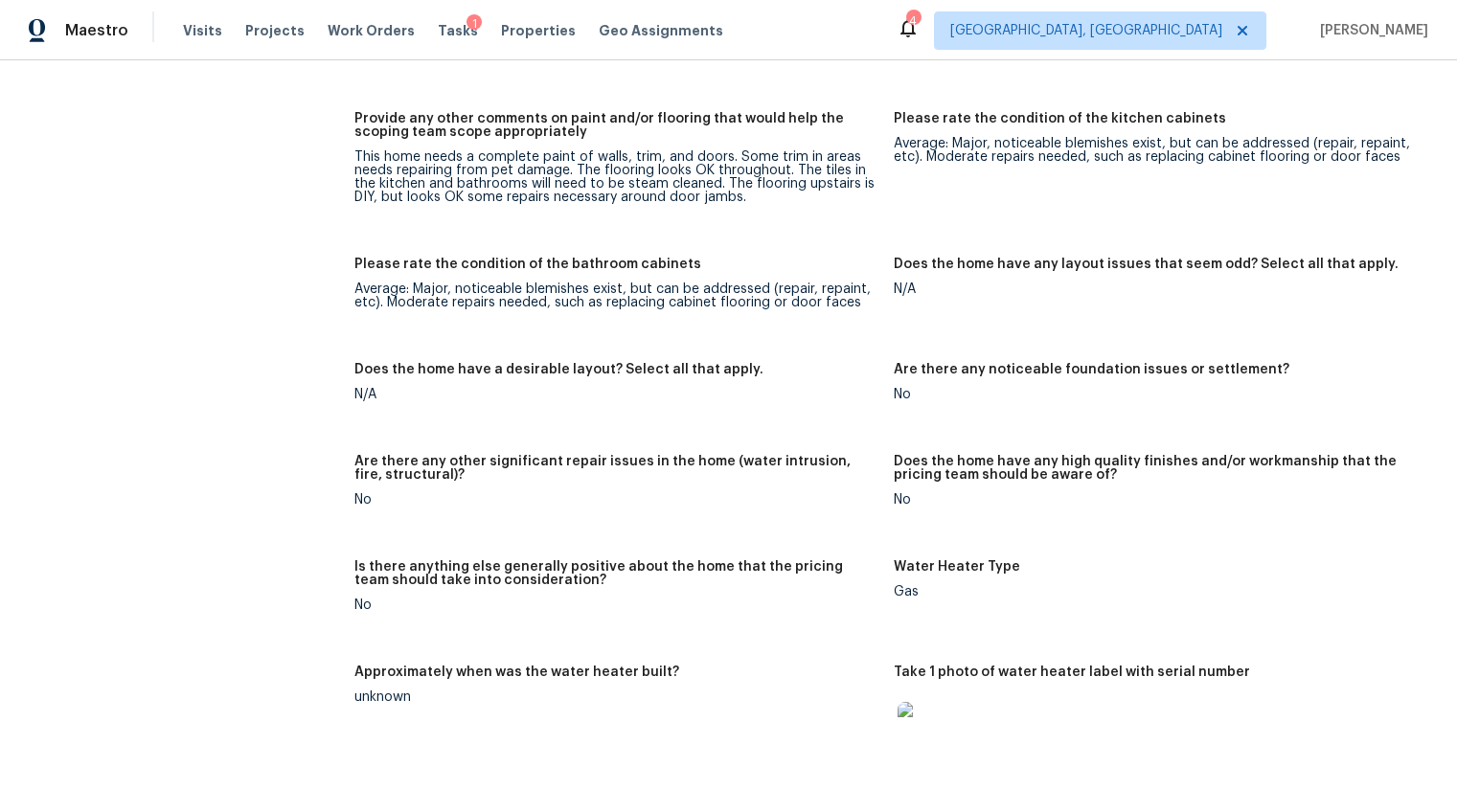
scroll to position [3431, 0]
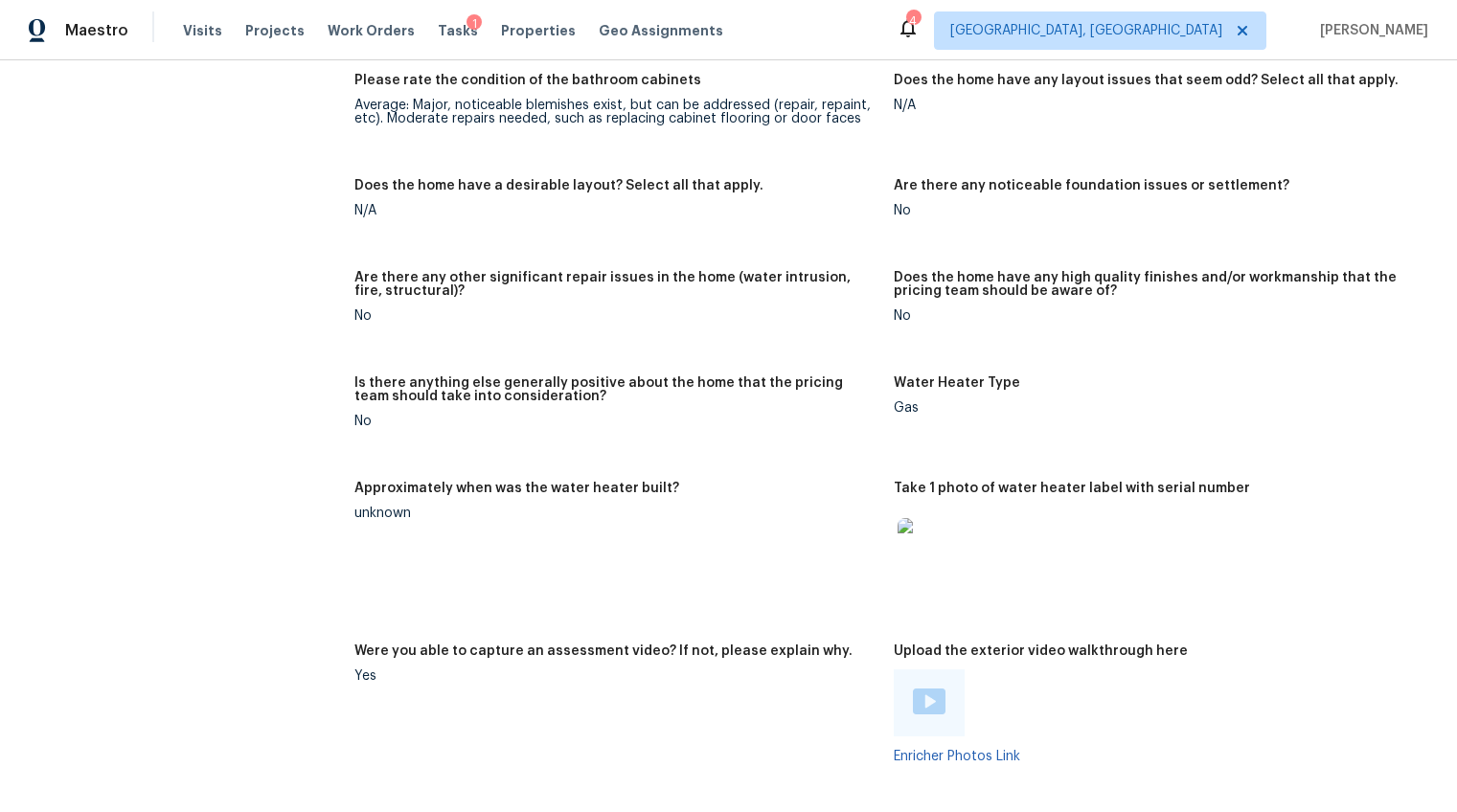
click at [922, 688] on img at bounding box center [929, 701] width 33 height 26
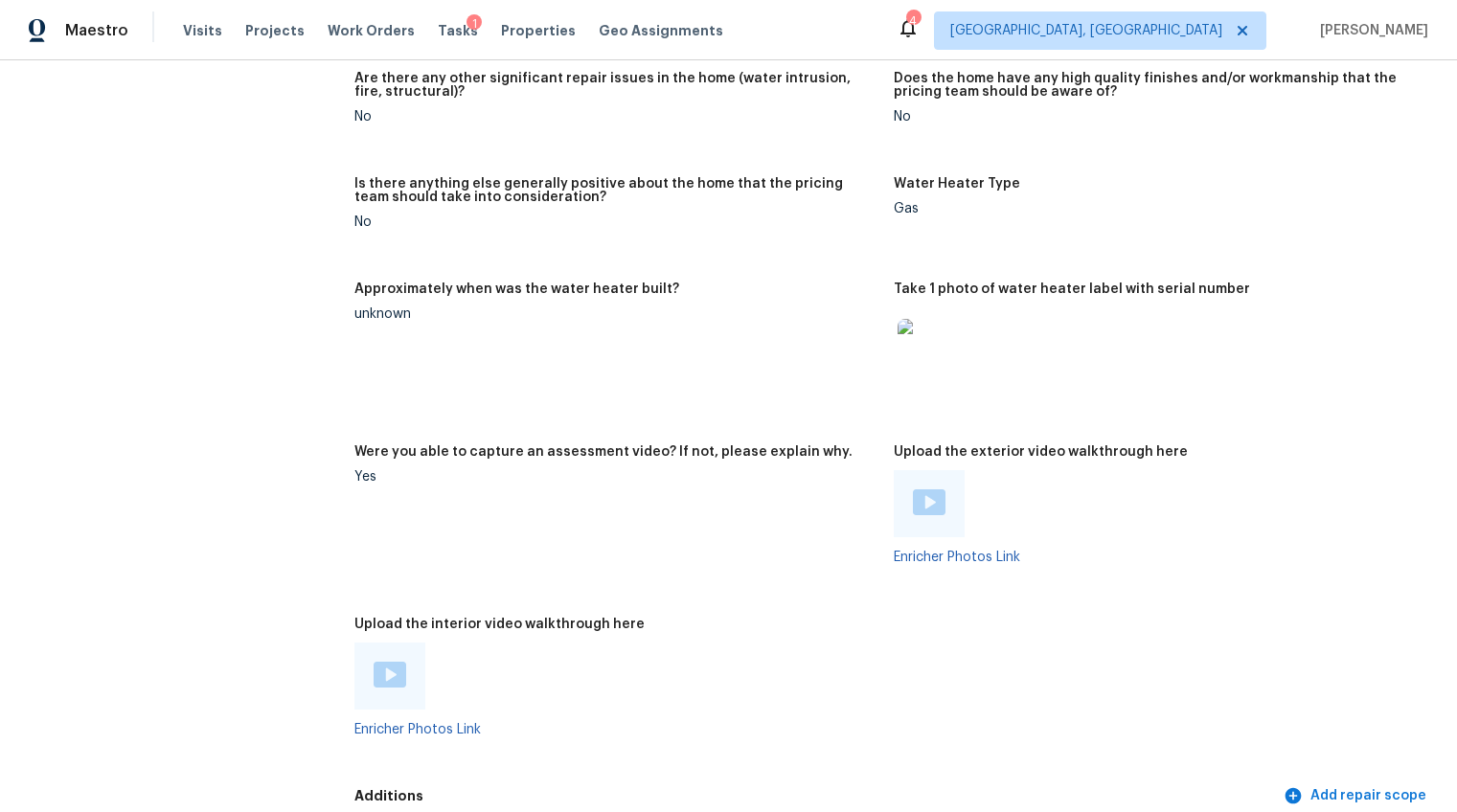
scroll to position [3729, 0]
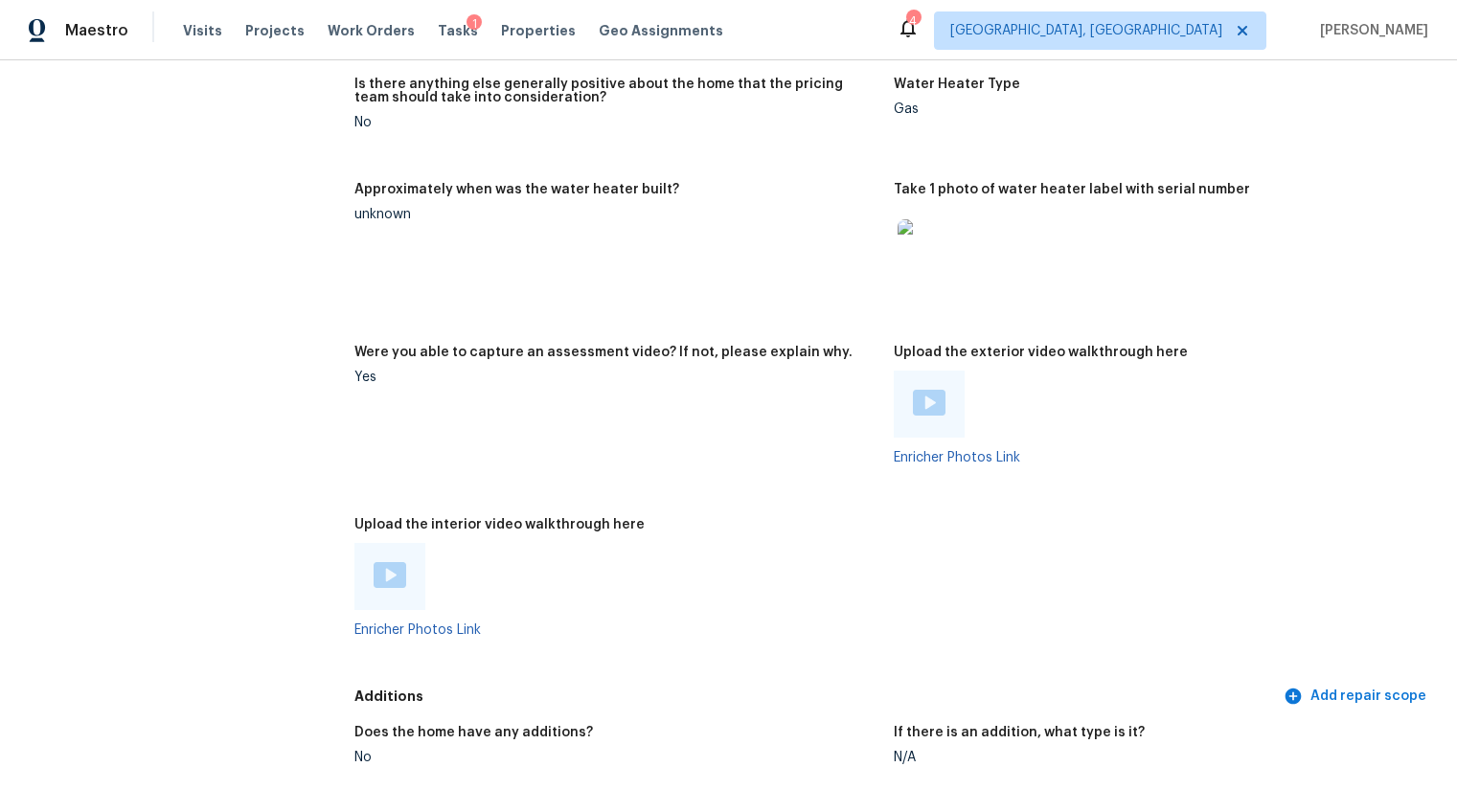
click at [398, 562] on img at bounding box center [390, 575] width 33 height 26
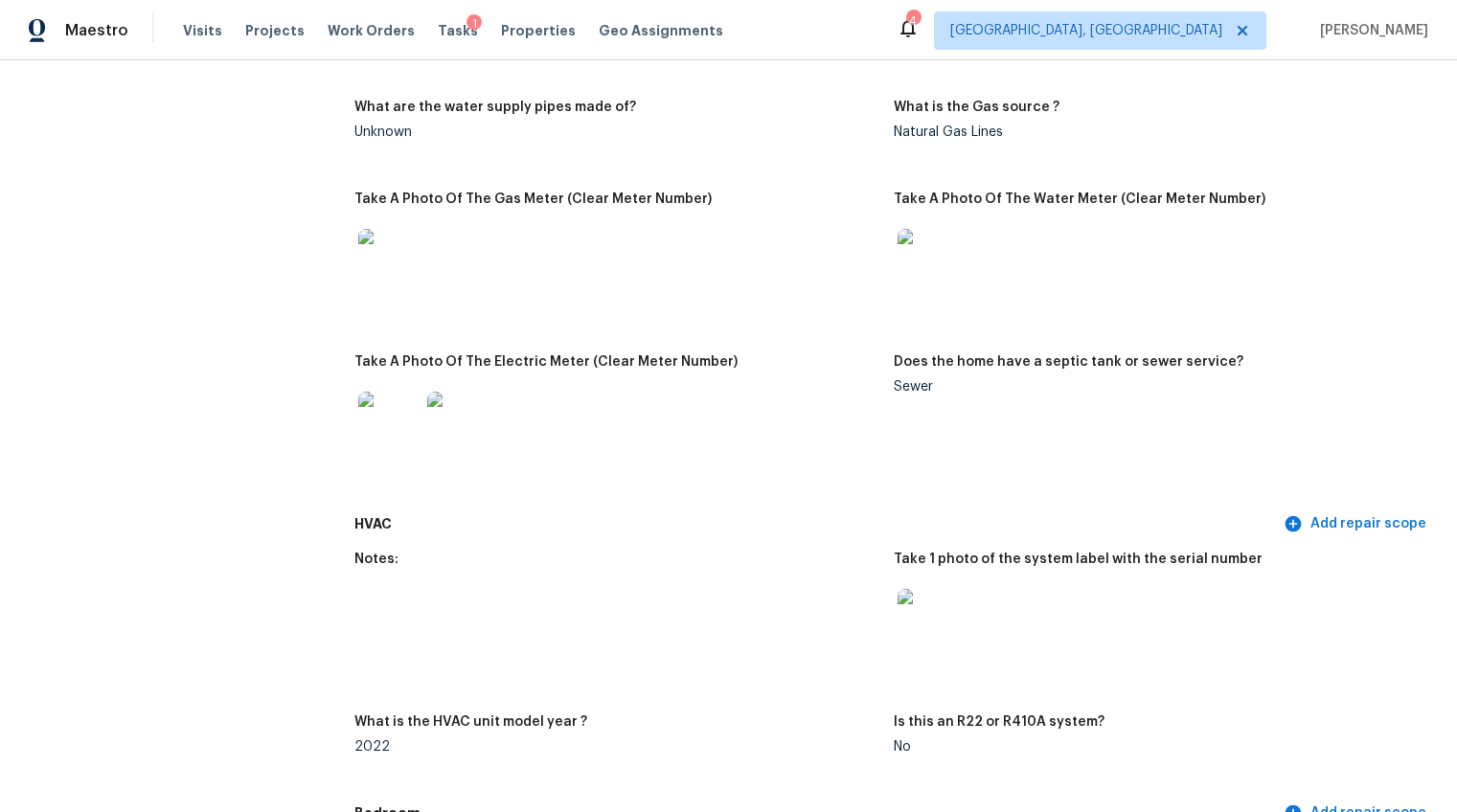
scroll to position [1378, 0]
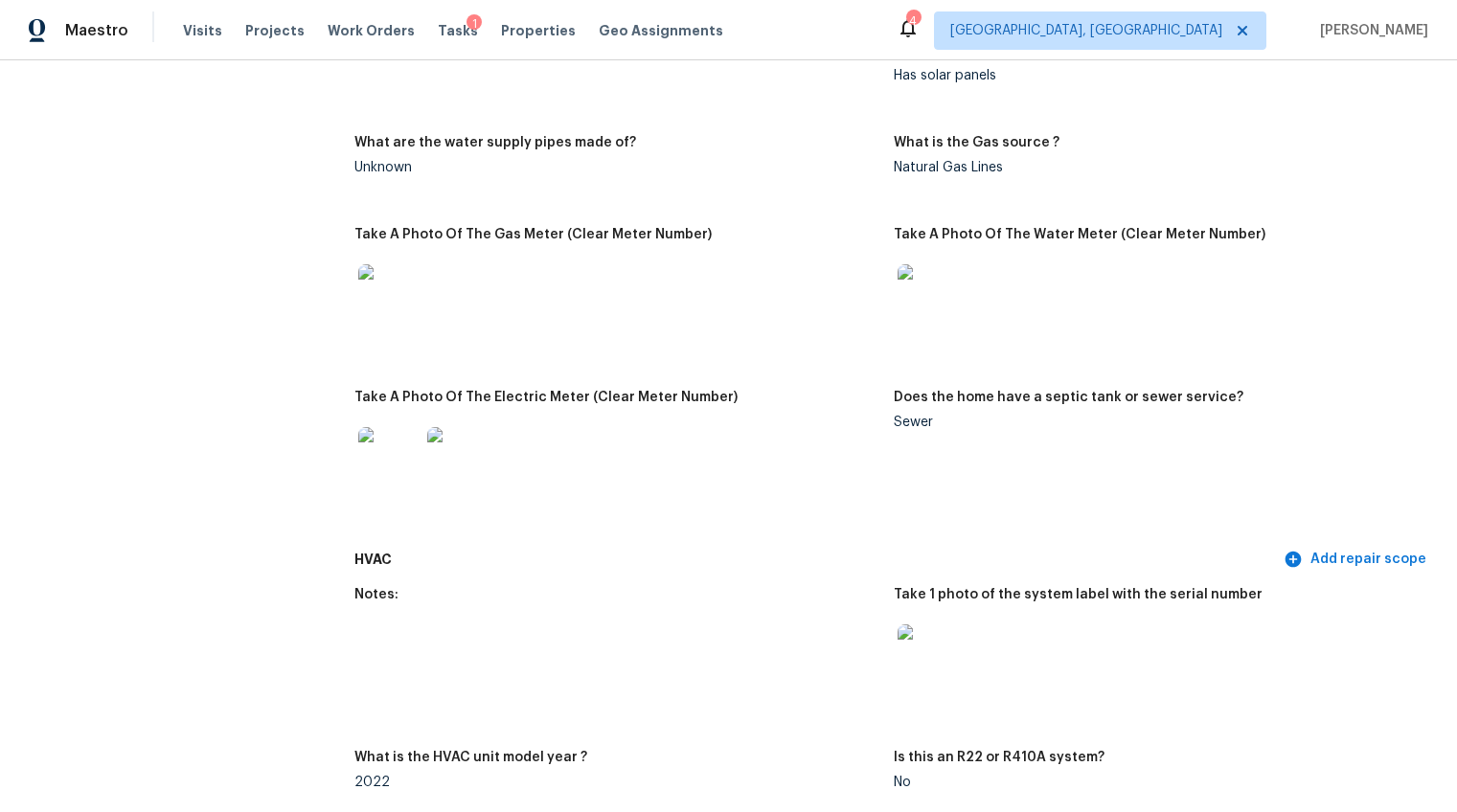
click at [918, 639] on img at bounding box center [927, 654] width 61 height 61
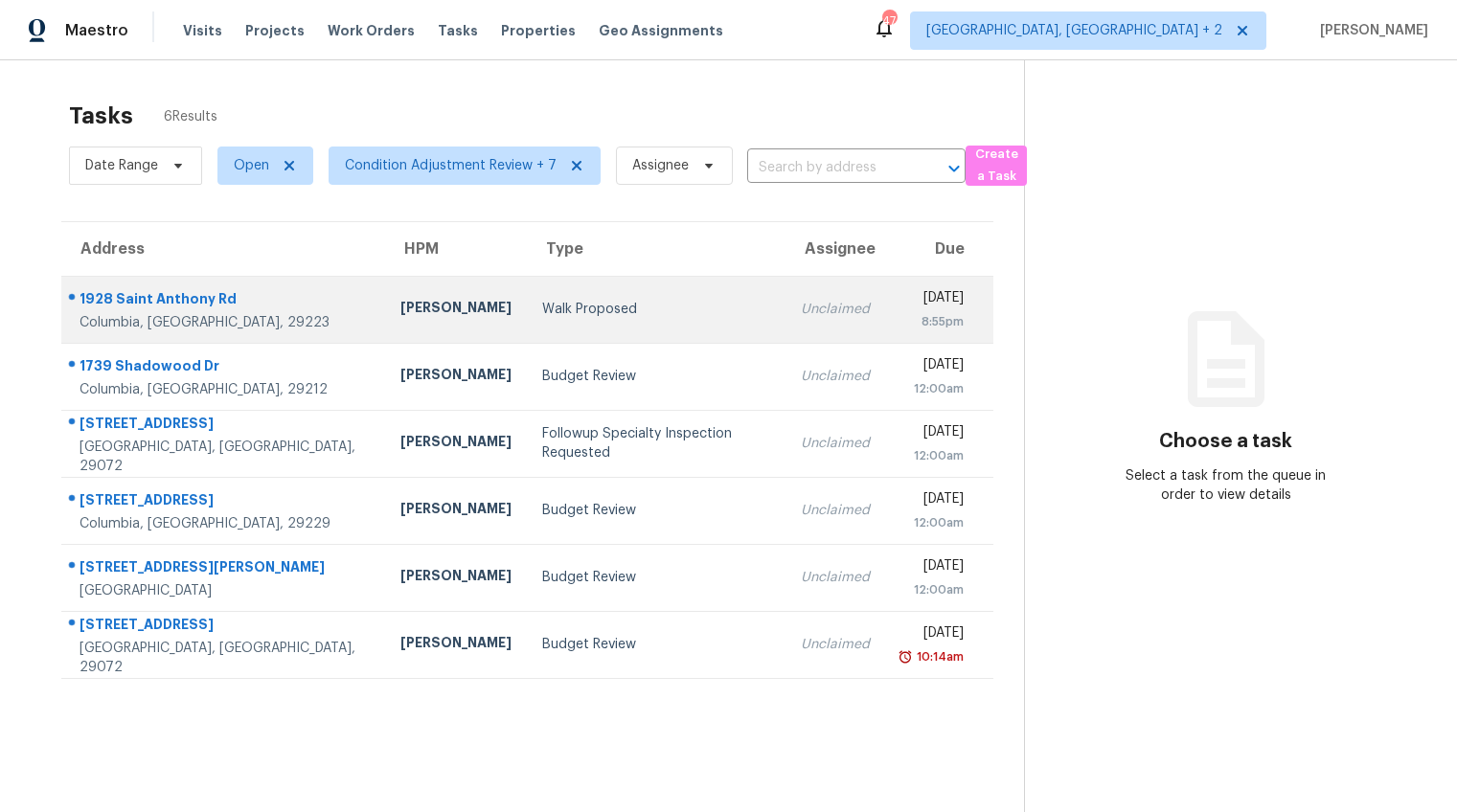
click at [542, 309] on div "Walk Proposed" at bounding box center [655, 310] width 228 height 19
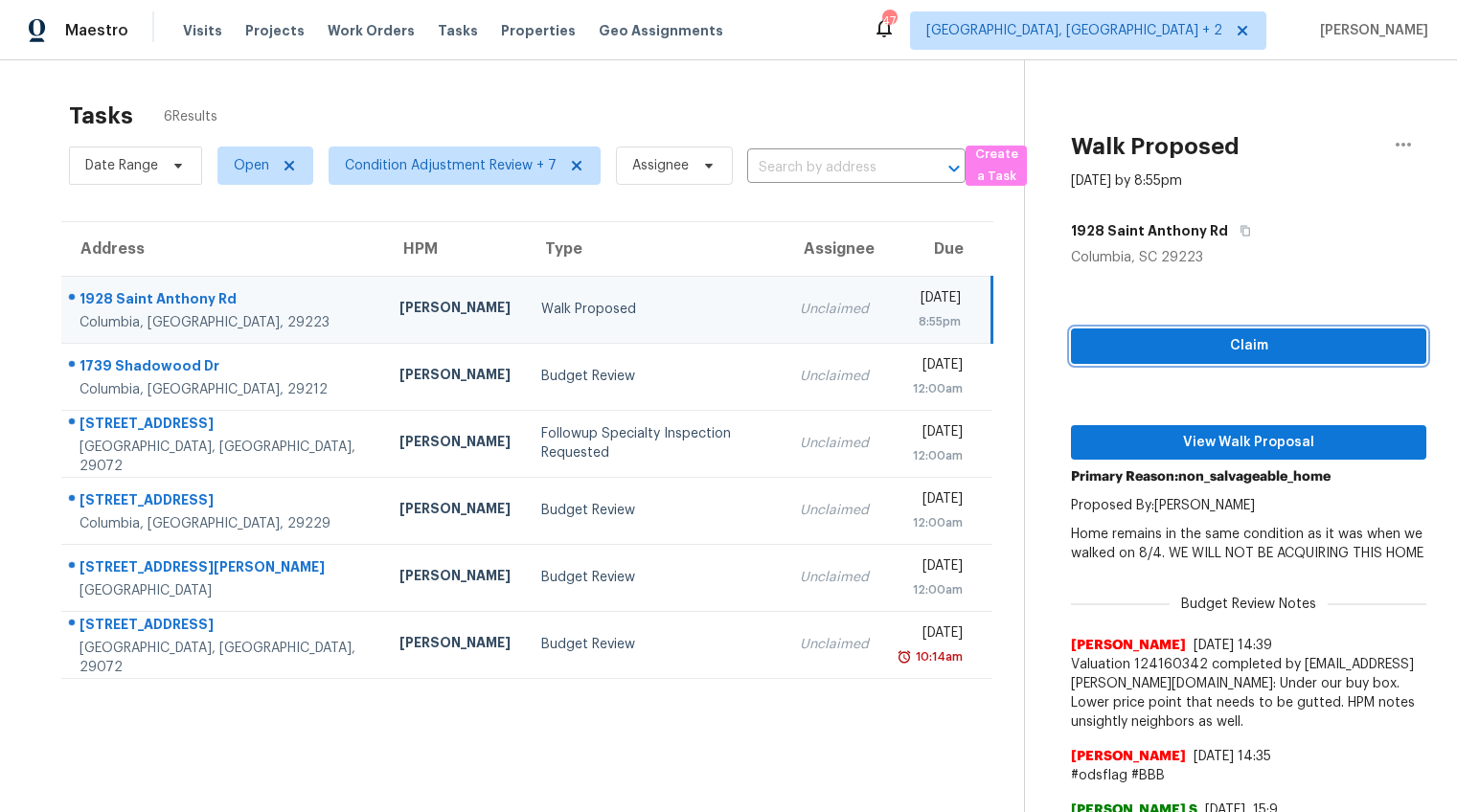
click at [1313, 340] on span "Claim" at bounding box center [1248, 346] width 324 height 24
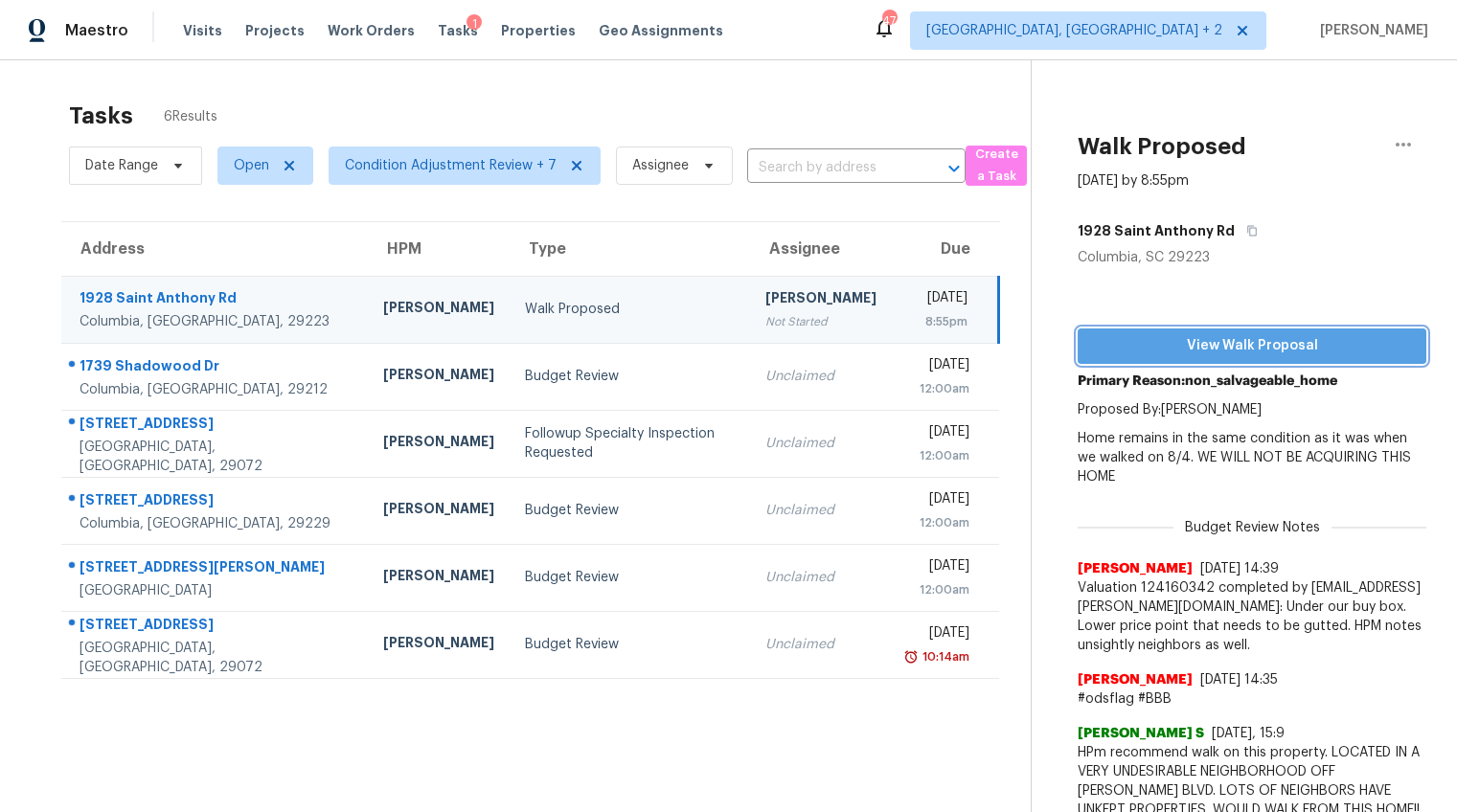
click at [1255, 347] on span "View Walk Proposal" at bounding box center [1252, 346] width 318 height 24
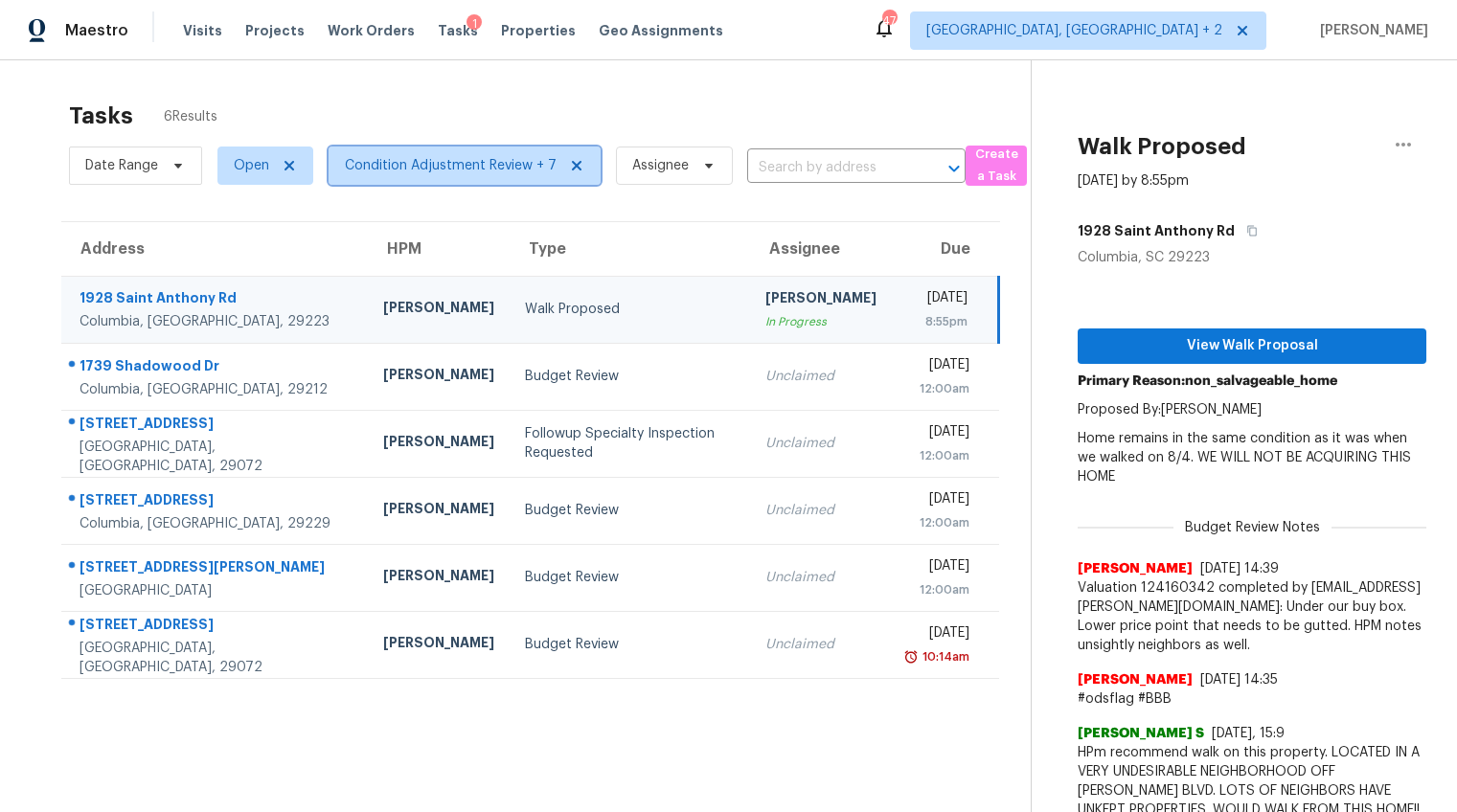
click at [448, 171] on span "Condition Adjustment Review + 7" at bounding box center [450, 165] width 212 height 19
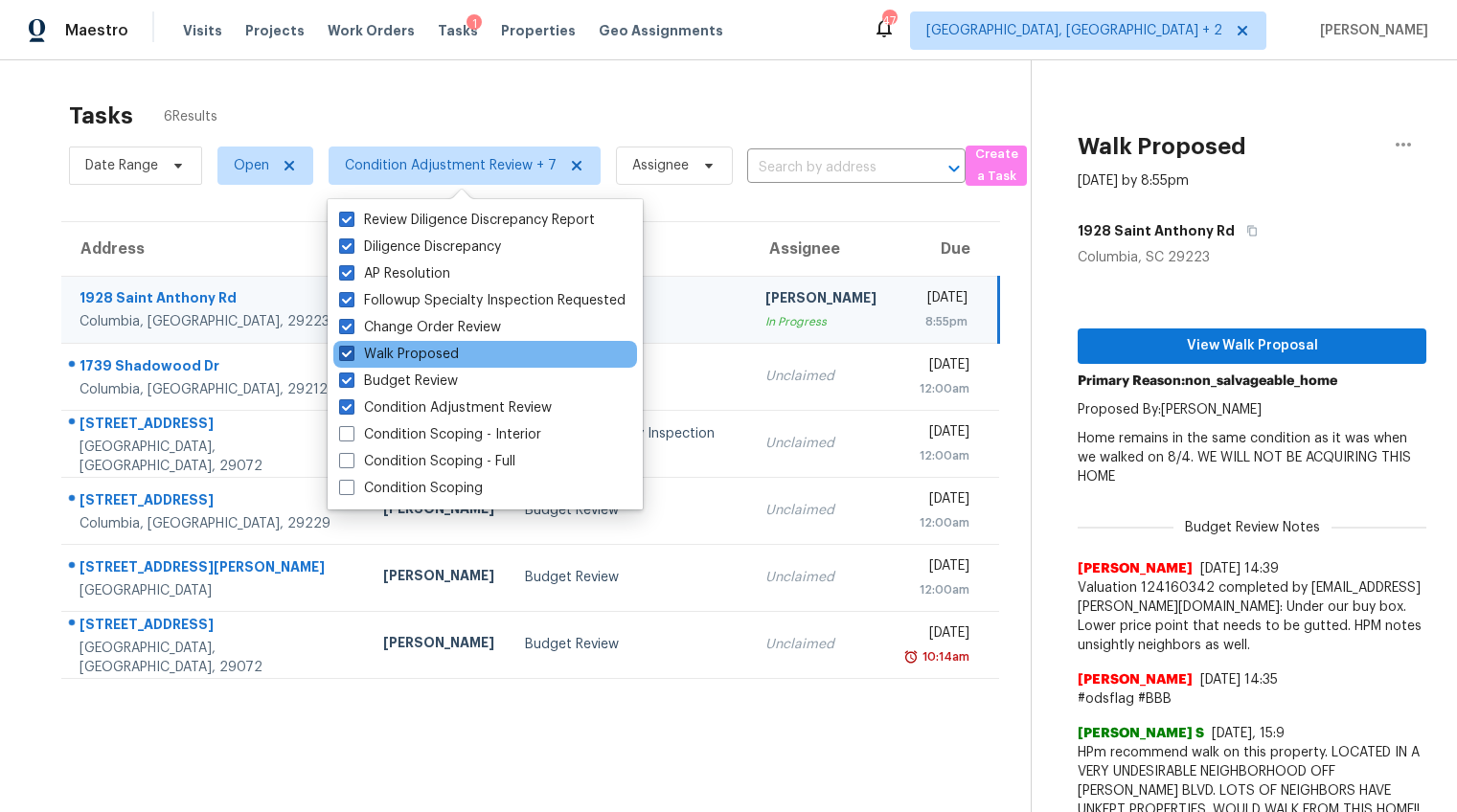
click at [343, 352] on span at bounding box center [347, 353] width 15 height 15
click at [343, 352] on input "Walk Proposed" at bounding box center [345, 350] width 13 height 13
checkbox input "false"
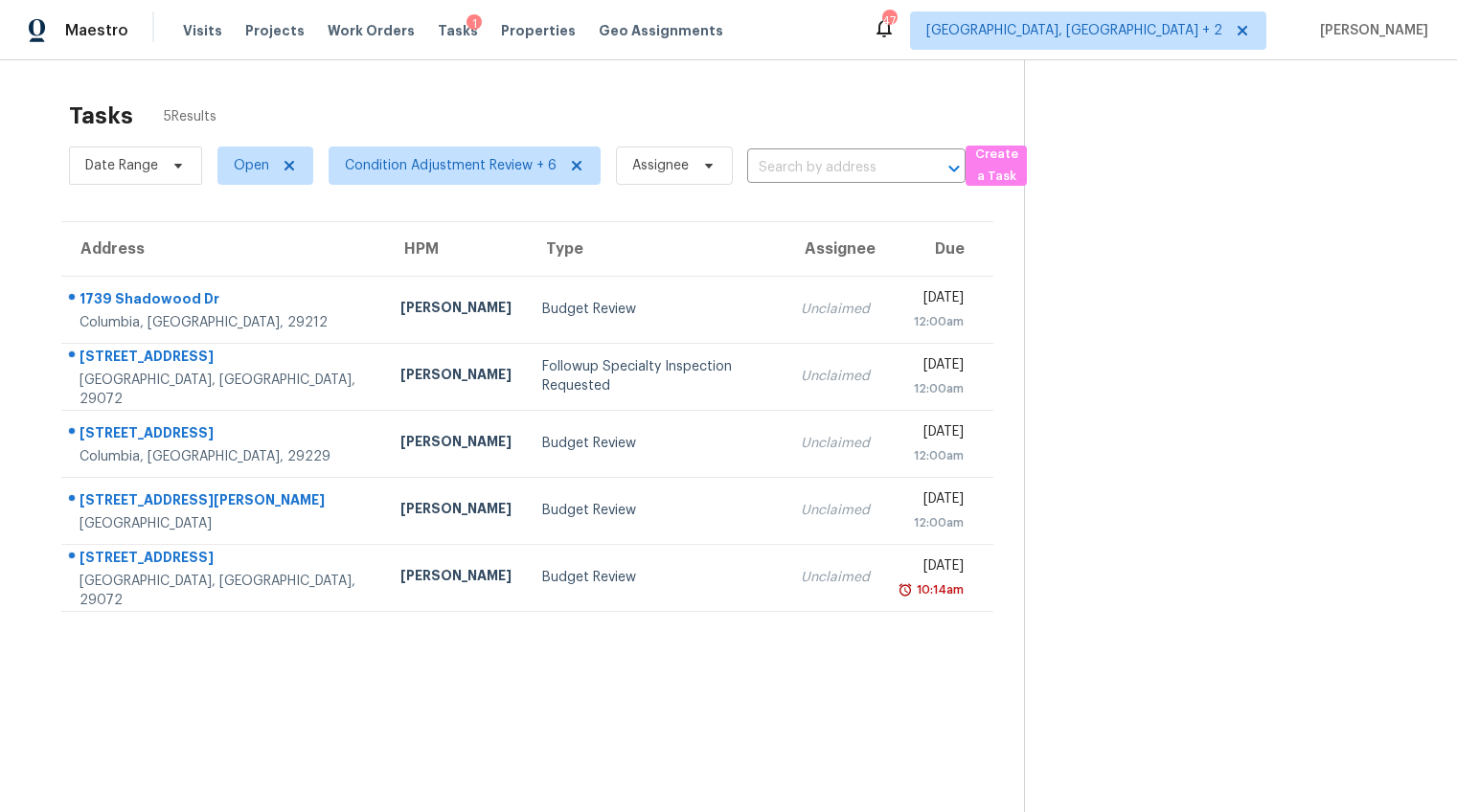
click at [7, 380] on div "Tasks 5 Results Date Range Open Condition Adjustment Review + 6 Assignee ​ Crea…" at bounding box center [728, 466] width 1457 height 812
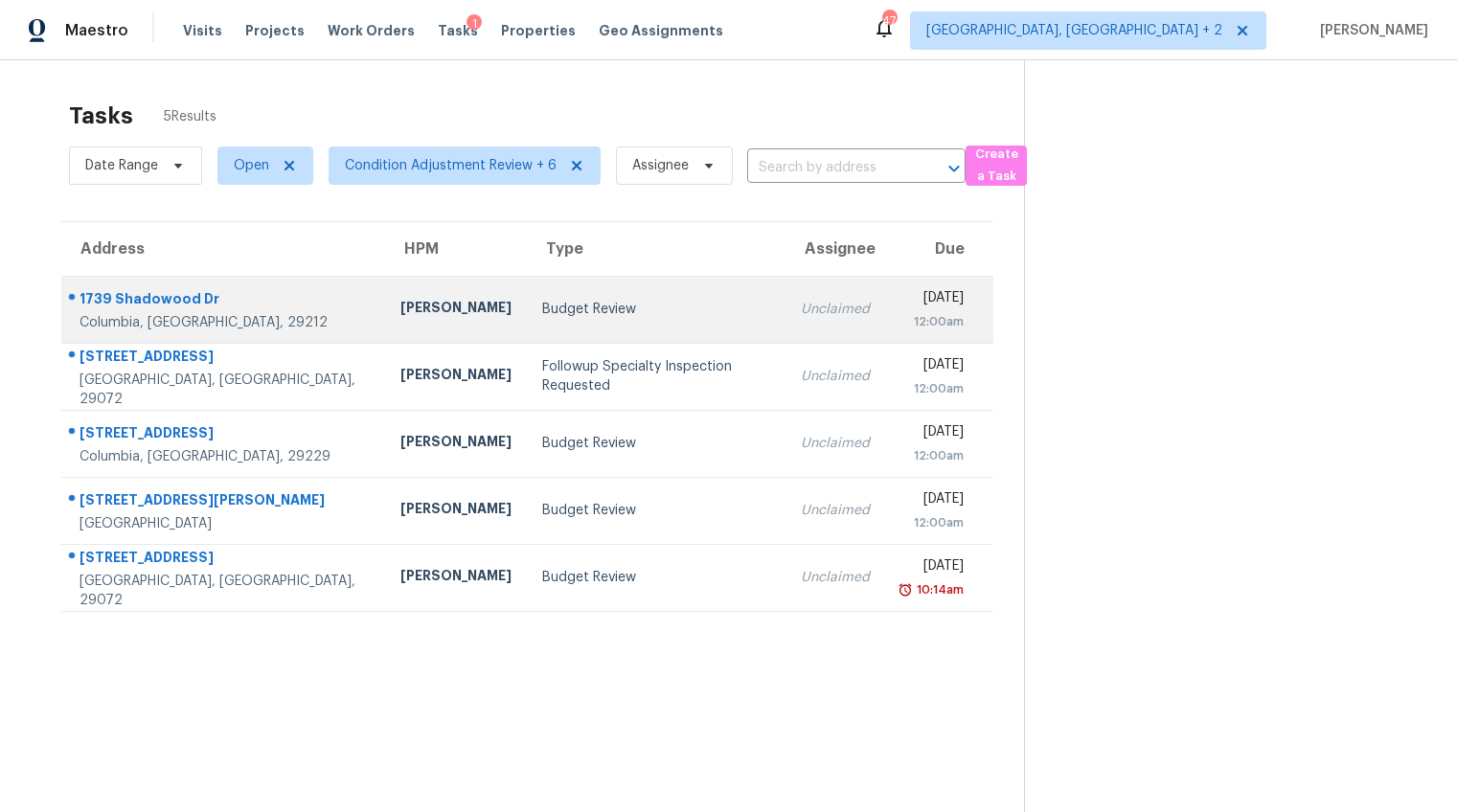
click at [387, 325] on td "[PERSON_NAME]" at bounding box center [456, 309] width 141 height 67
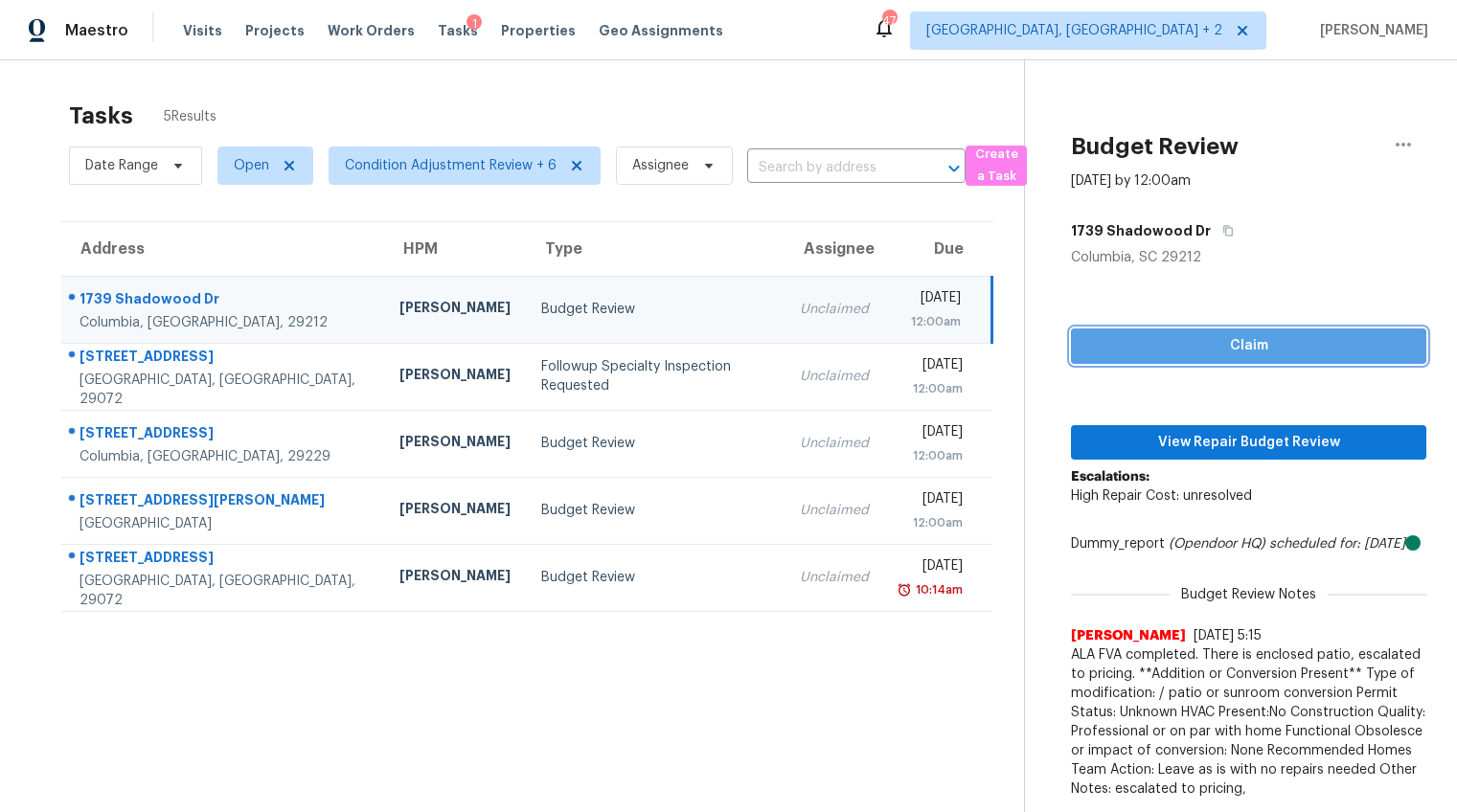
click at [1314, 339] on span "Claim" at bounding box center [1248, 346] width 324 height 24
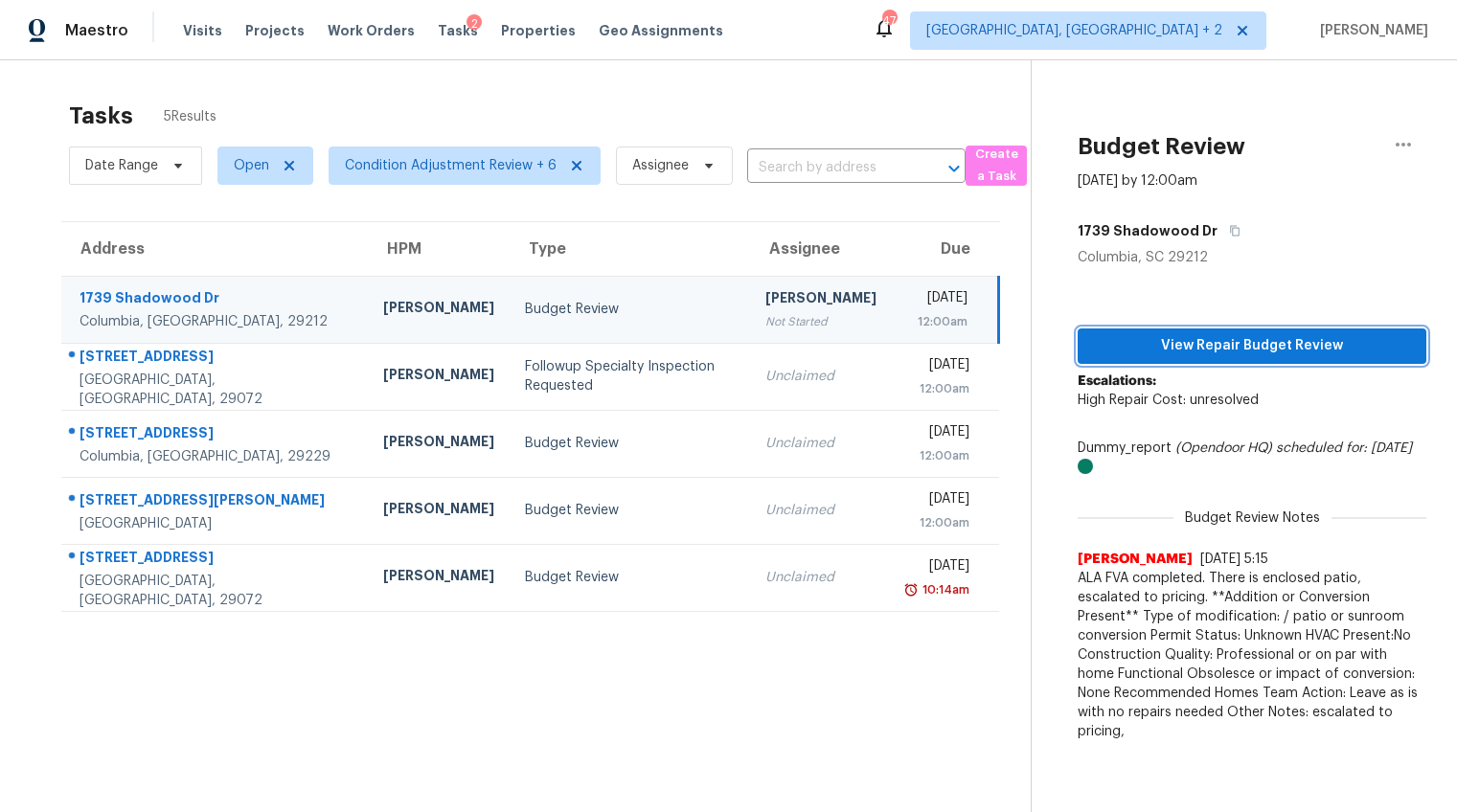
click at [1285, 354] on span "View Repair Budget Review" at bounding box center [1252, 346] width 318 height 24
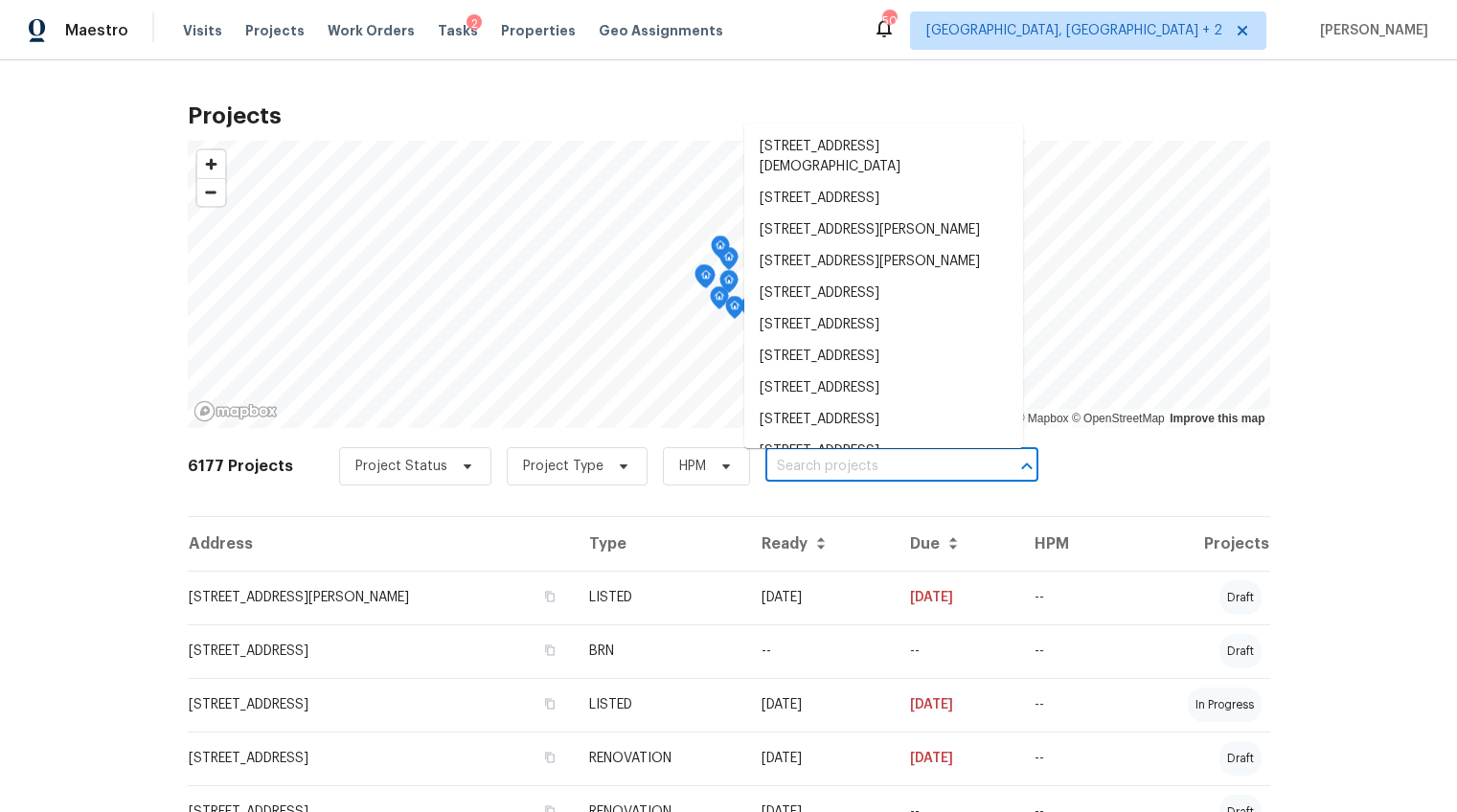
click at [782, 460] on input "text" at bounding box center [874, 466] width 220 height 30
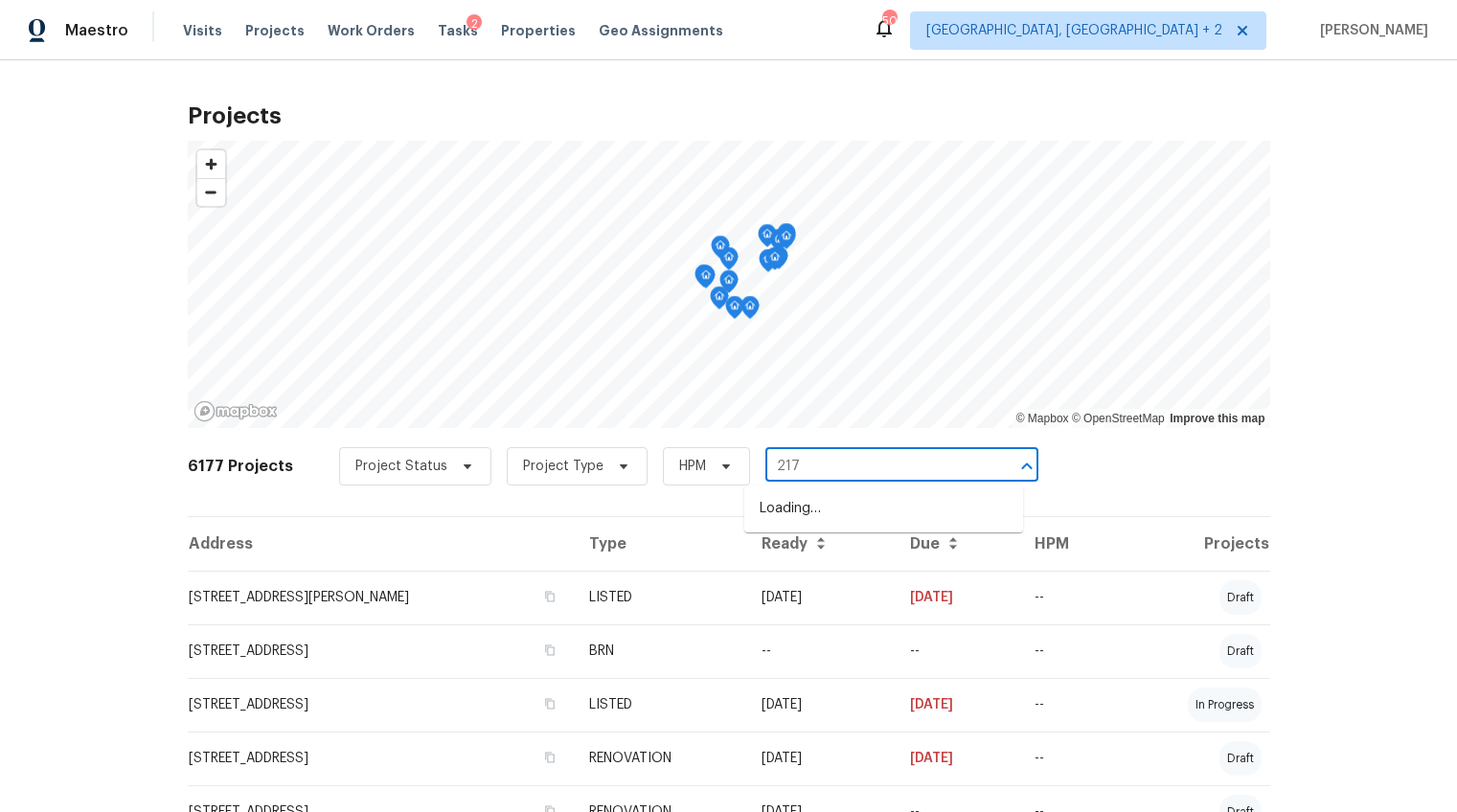
type input "217 w"
click at [809, 502] on li "[STREET_ADDRESS]" at bounding box center [884, 508] width 279 height 32
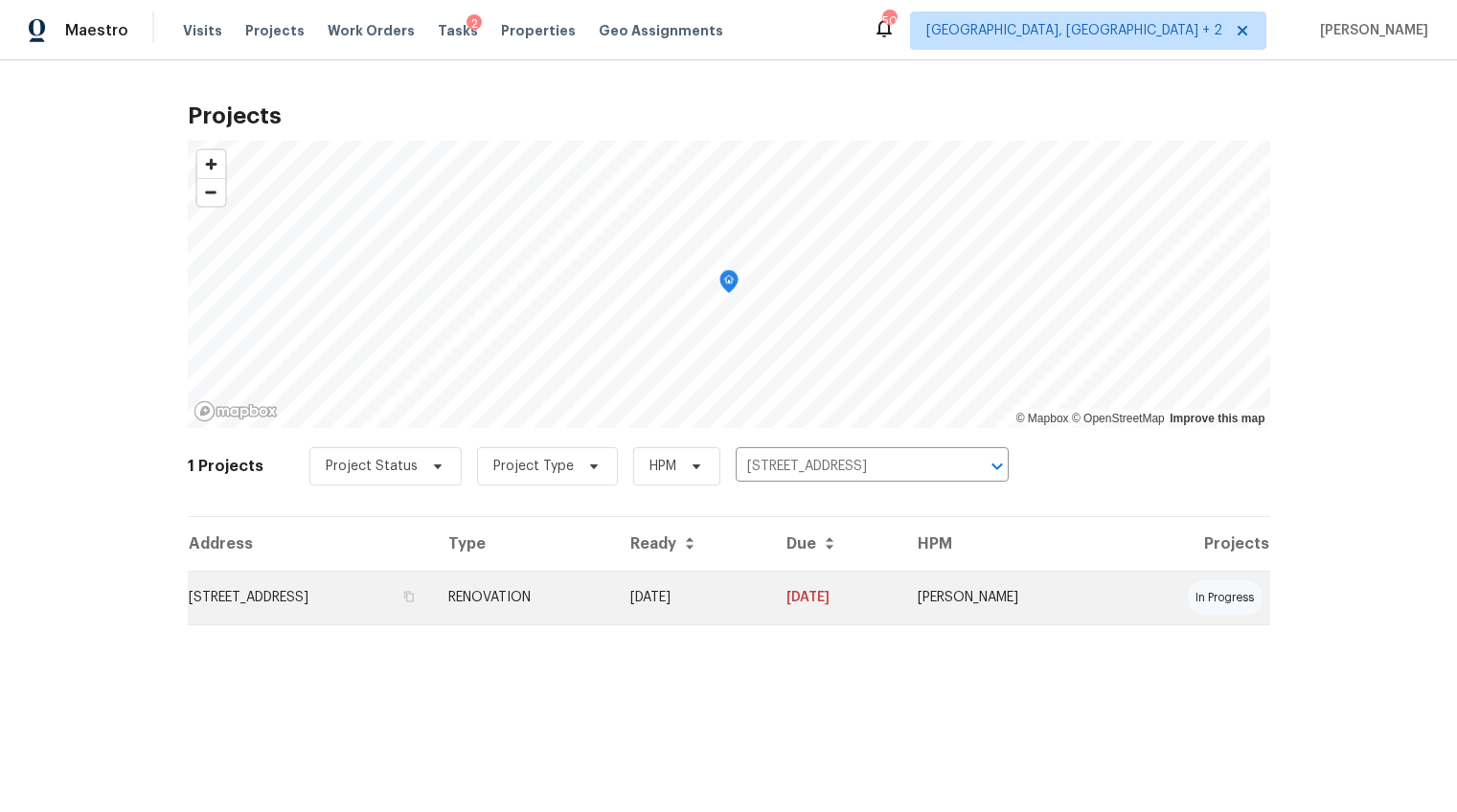
click at [375, 582] on td "217 Woodwinds Dr, Columbia, SC 29212" at bounding box center [311, 597] width 246 height 53
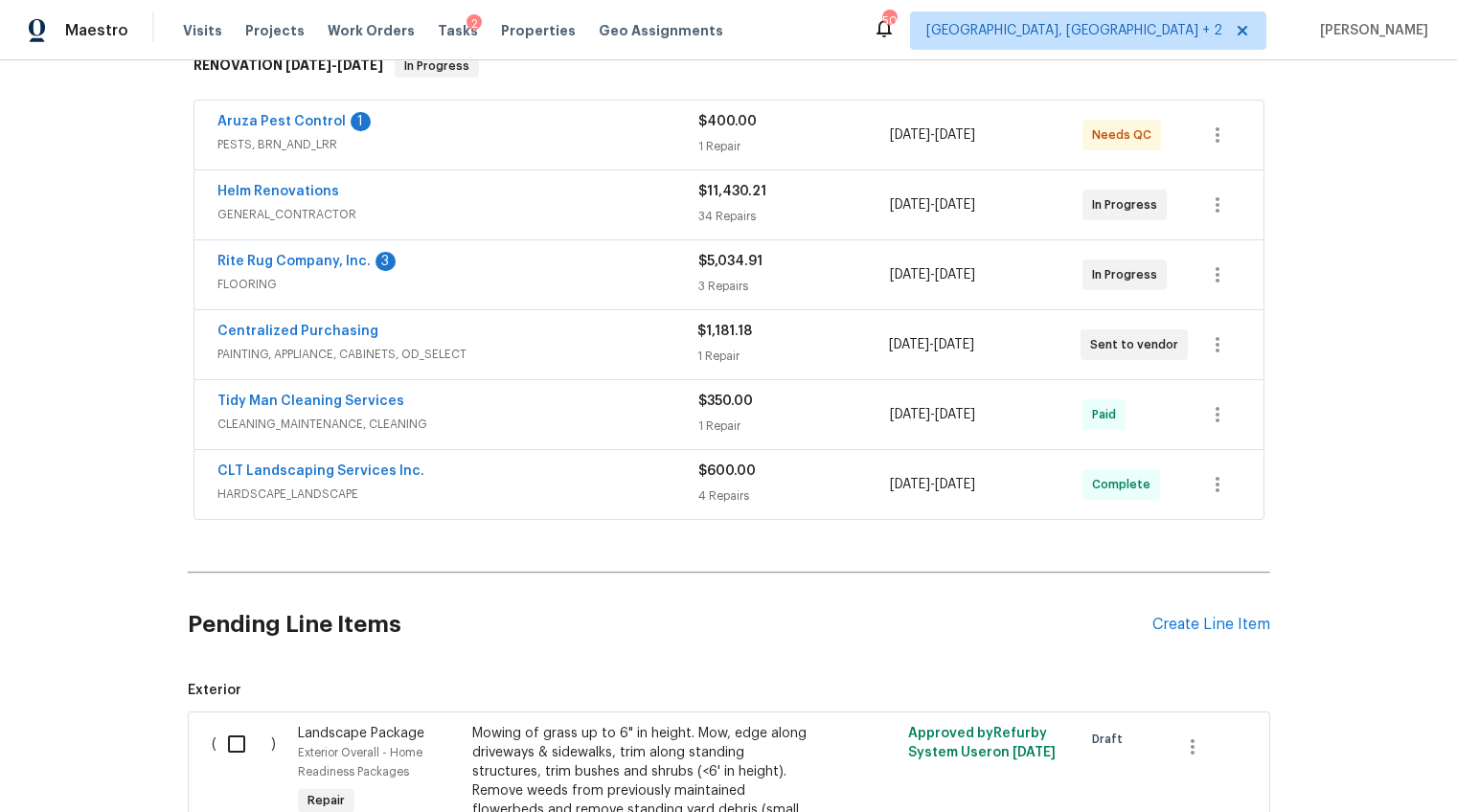
scroll to position [357, 0]
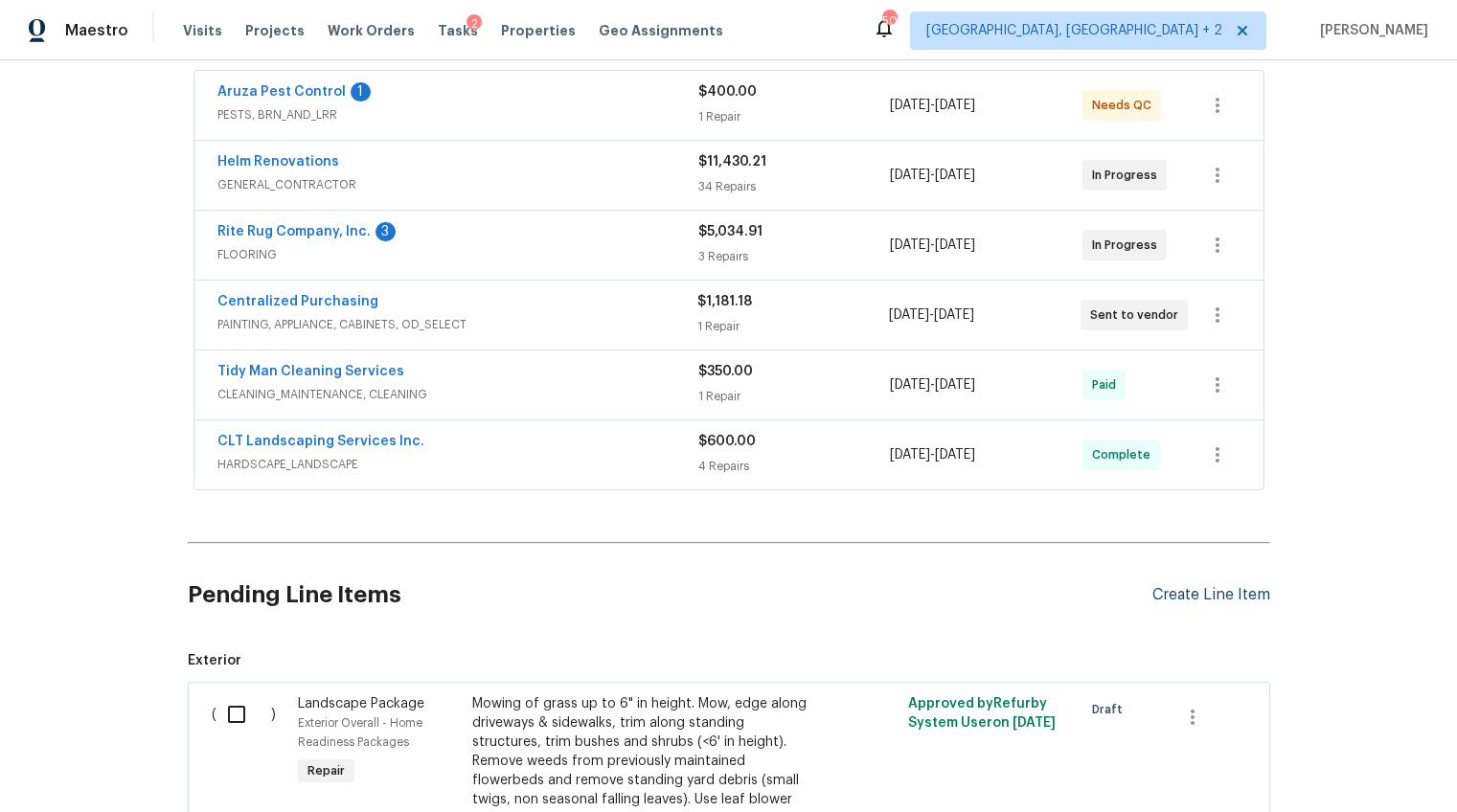
click at [1236, 591] on div "Create Line Item" at bounding box center [1211, 594] width 118 height 18
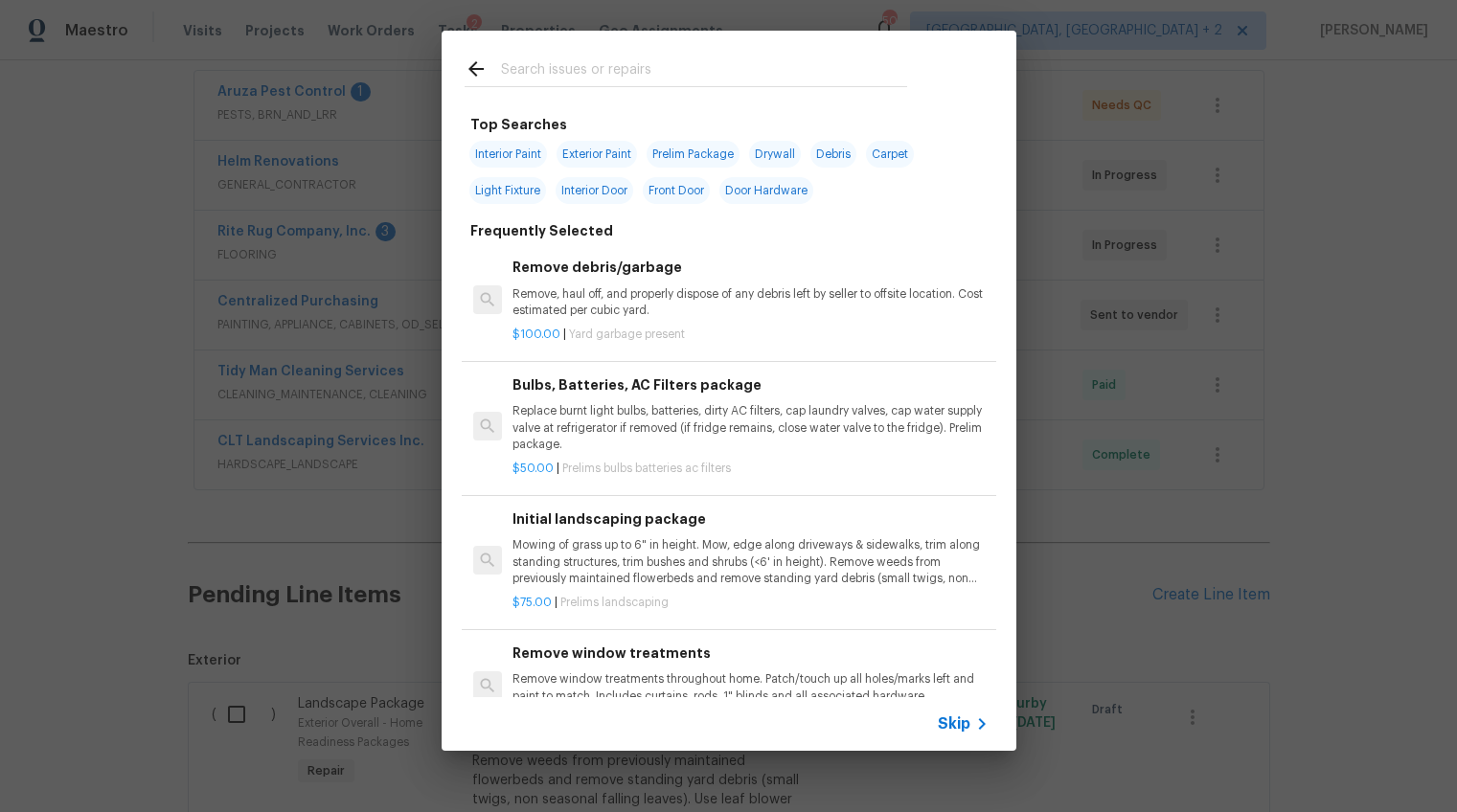
click at [573, 59] on input "text" at bounding box center [703, 72] width 406 height 29
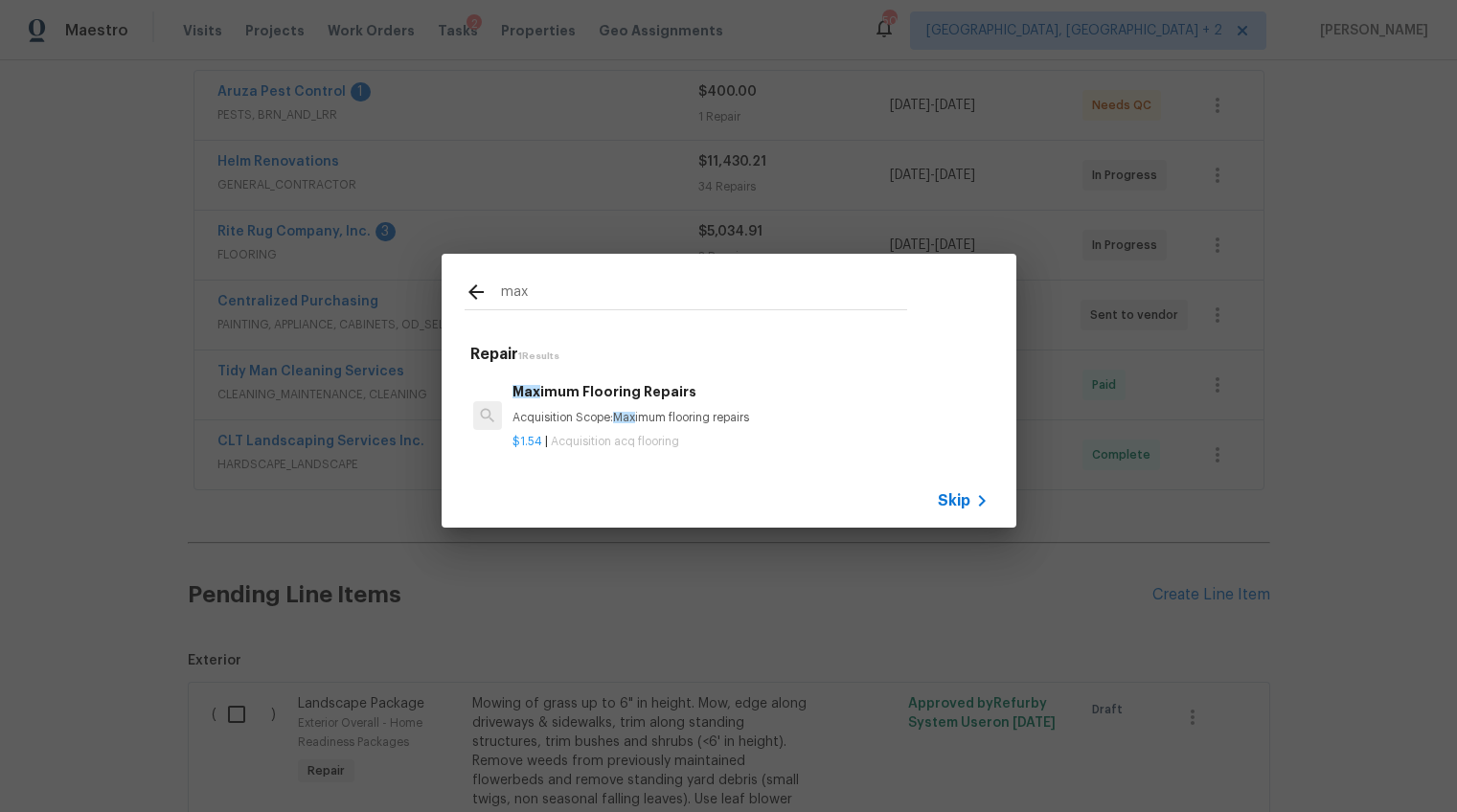
type input "max"
click at [626, 388] on h6 "Max imum Flooring Repairs" at bounding box center [749, 392] width 475 height 21
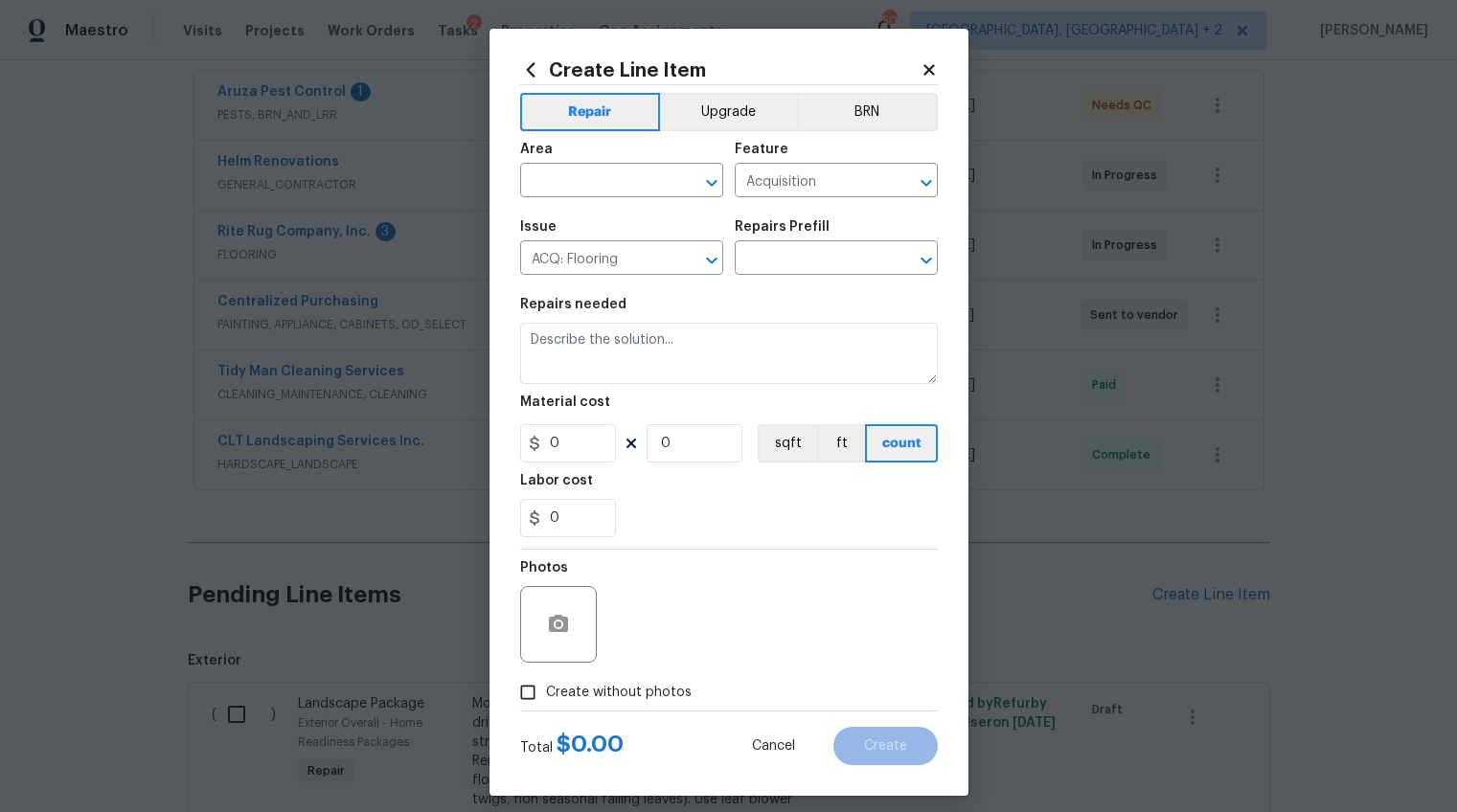
type textarea "Acquisition Scope: Maximum flooring repairs"
type input "1"
type input "Maximum Flooring Repairs $1.54"
type input "1.54"
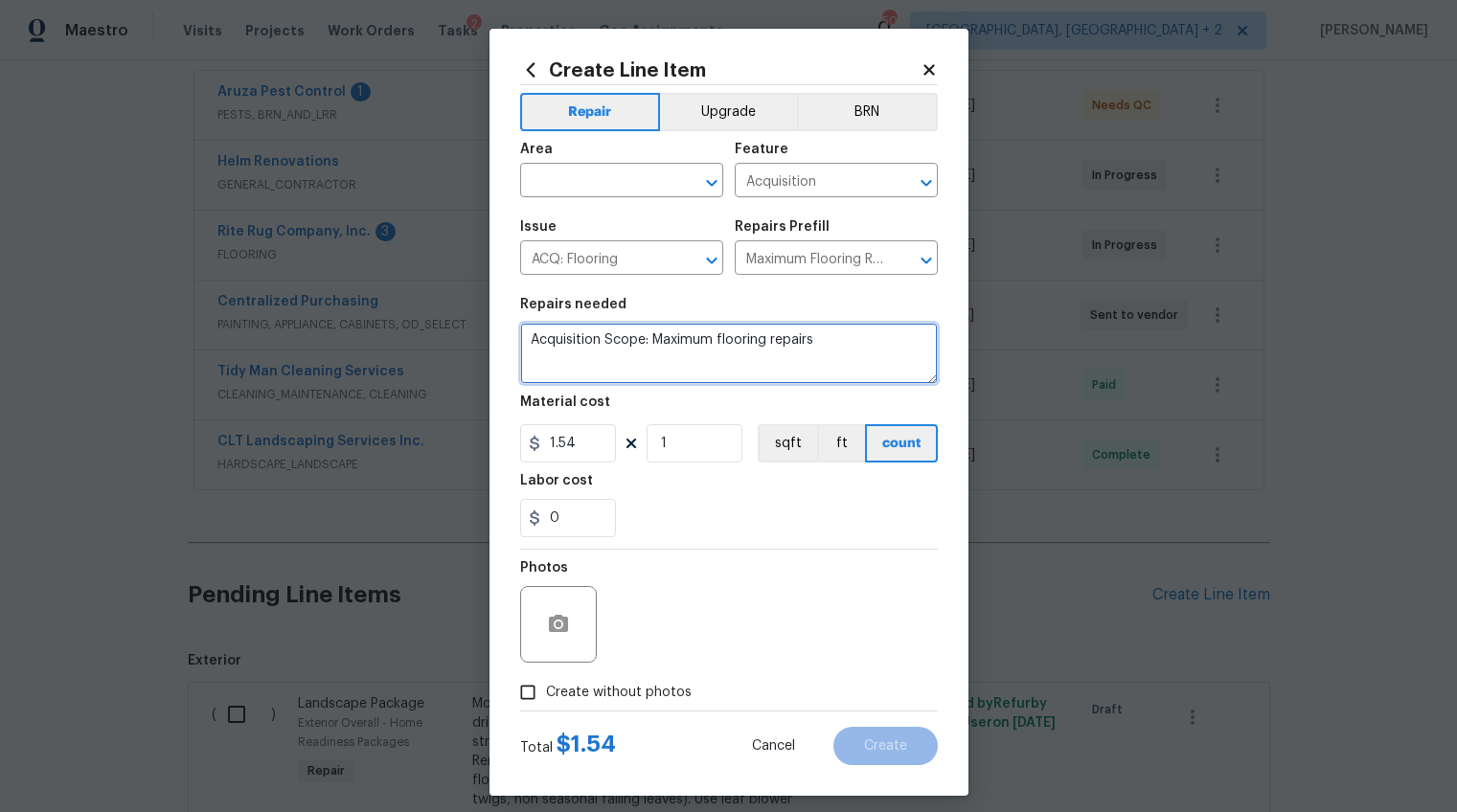
click at [590, 340] on textarea "Acquisition Scope: Maximum flooring repairs" at bounding box center [728, 352] width 417 height 61
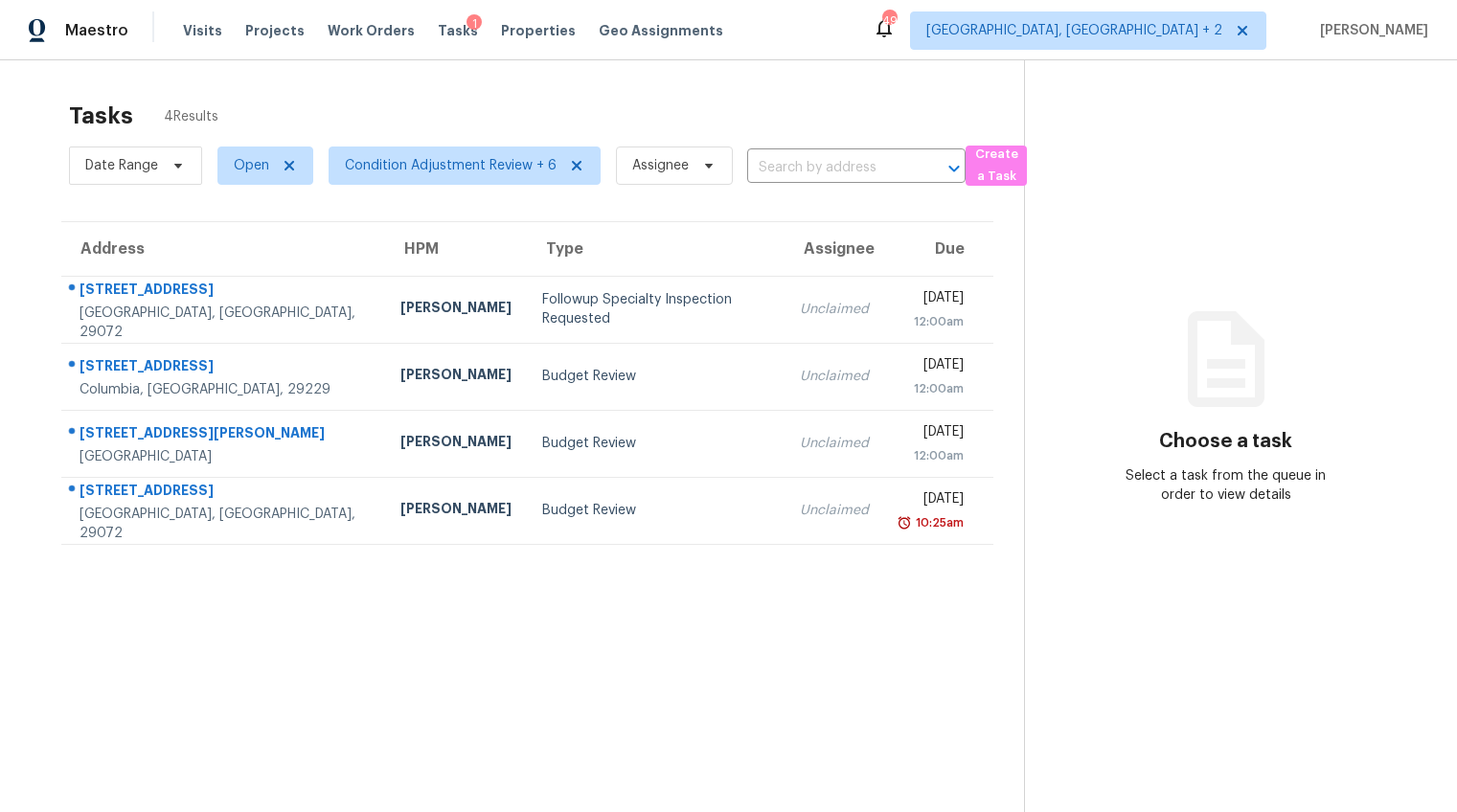
click at [607, 312] on div "Followup Specialty Inspection Requested" at bounding box center [655, 310] width 227 height 39
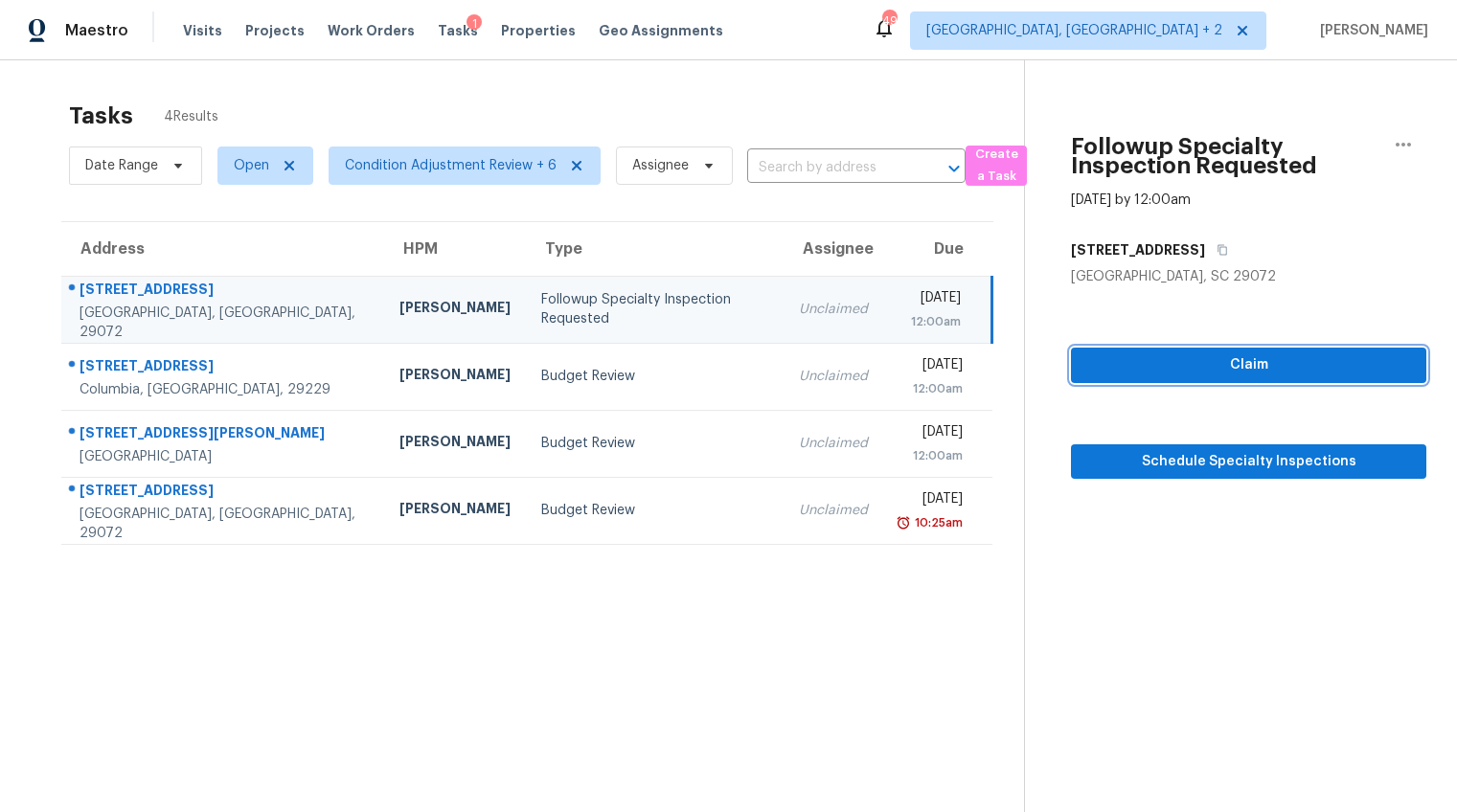
click at [1286, 351] on button "Claim" at bounding box center [1248, 365] width 355 height 36
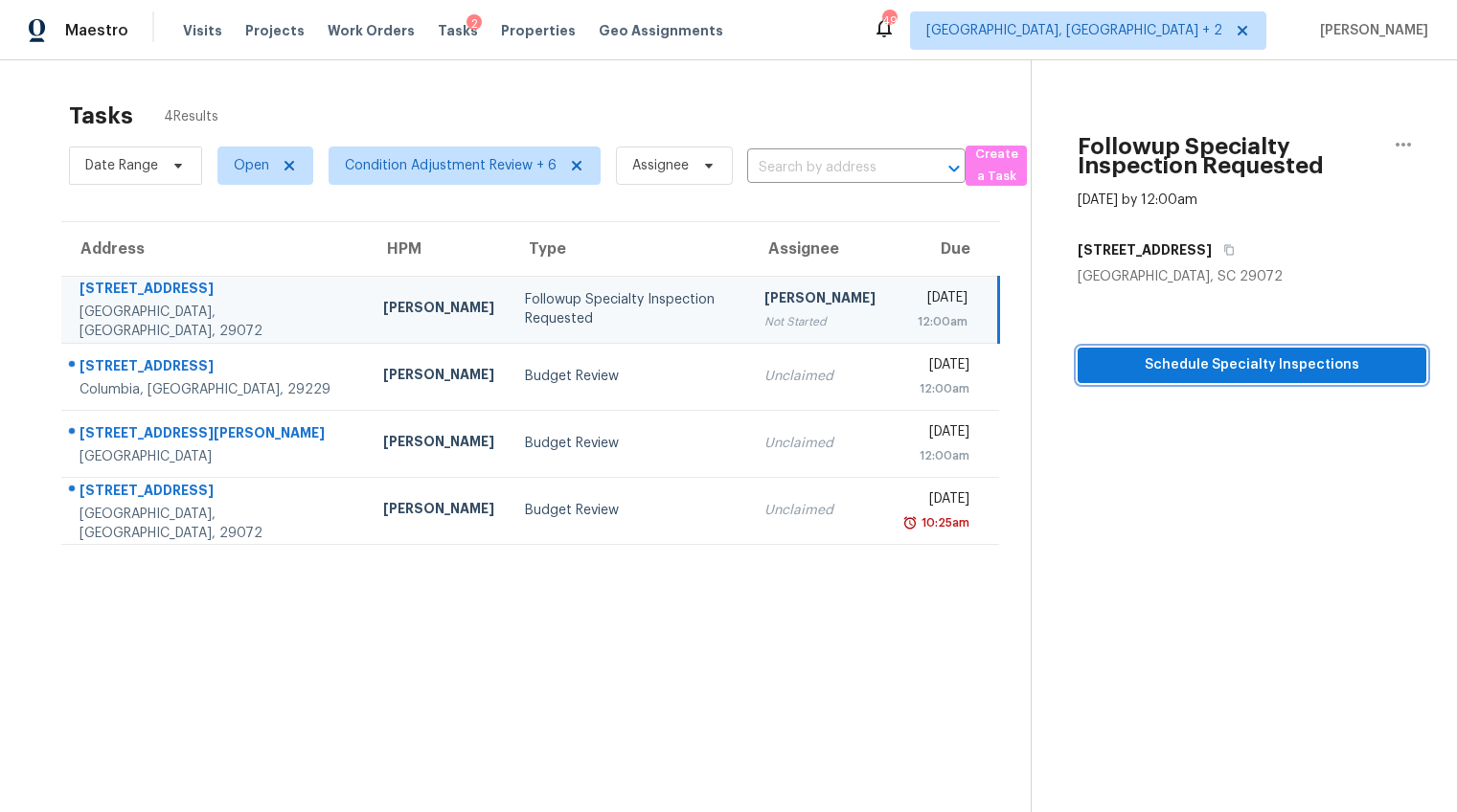
click at [1262, 373] on span "Schedule Specialty Inspections" at bounding box center [1252, 365] width 318 height 24
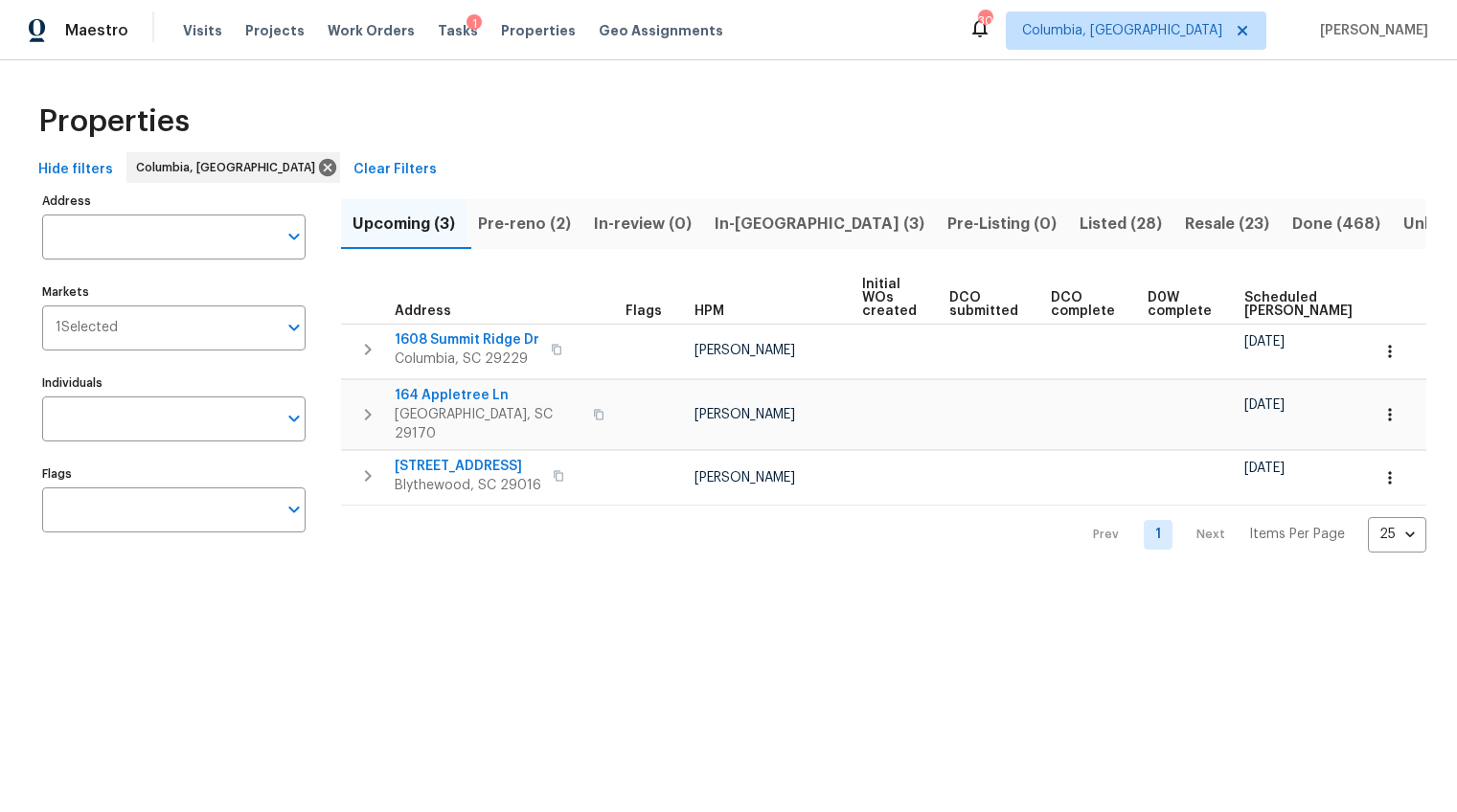
click at [496, 219] on span "Pre-reno (2)" at bounding box center [525, 225] width 93 height 27
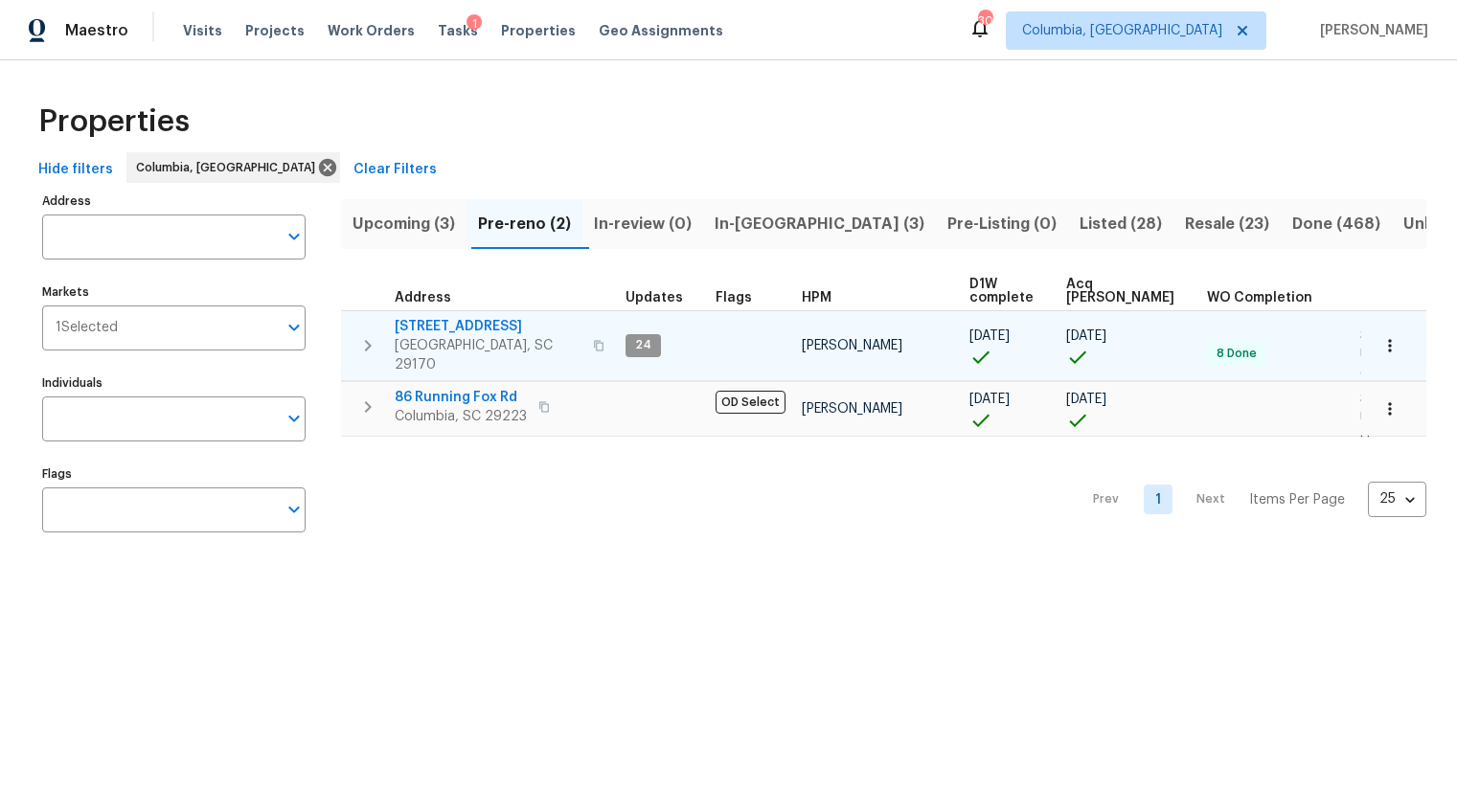
click at [495, 323] on span "179 Cherry Grove Dr" at bounding box center [488, 326] width 187 height 19
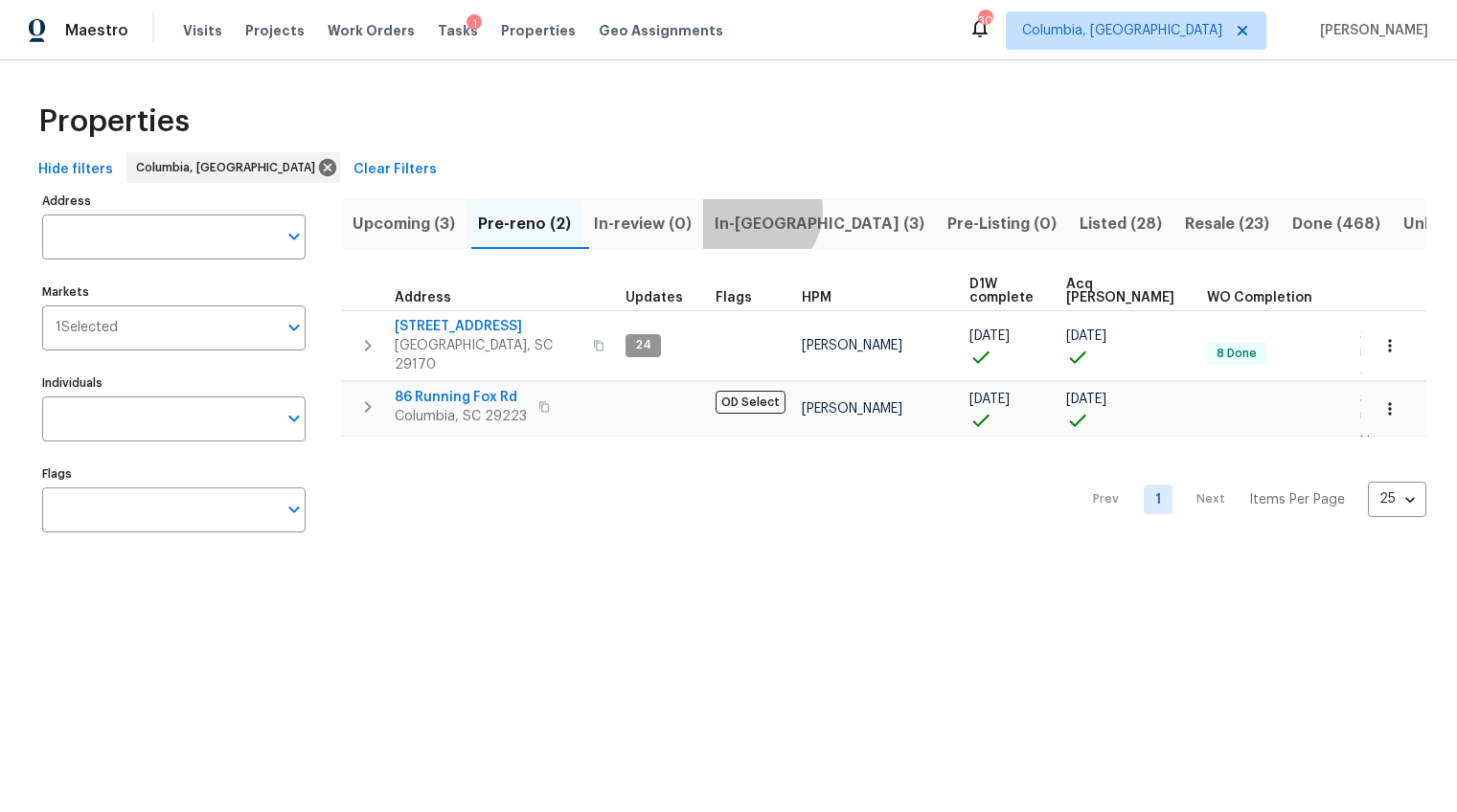
click at [761, 211] on span "In-reno (3)" at bounding box center [819, 225] width 210 height 27
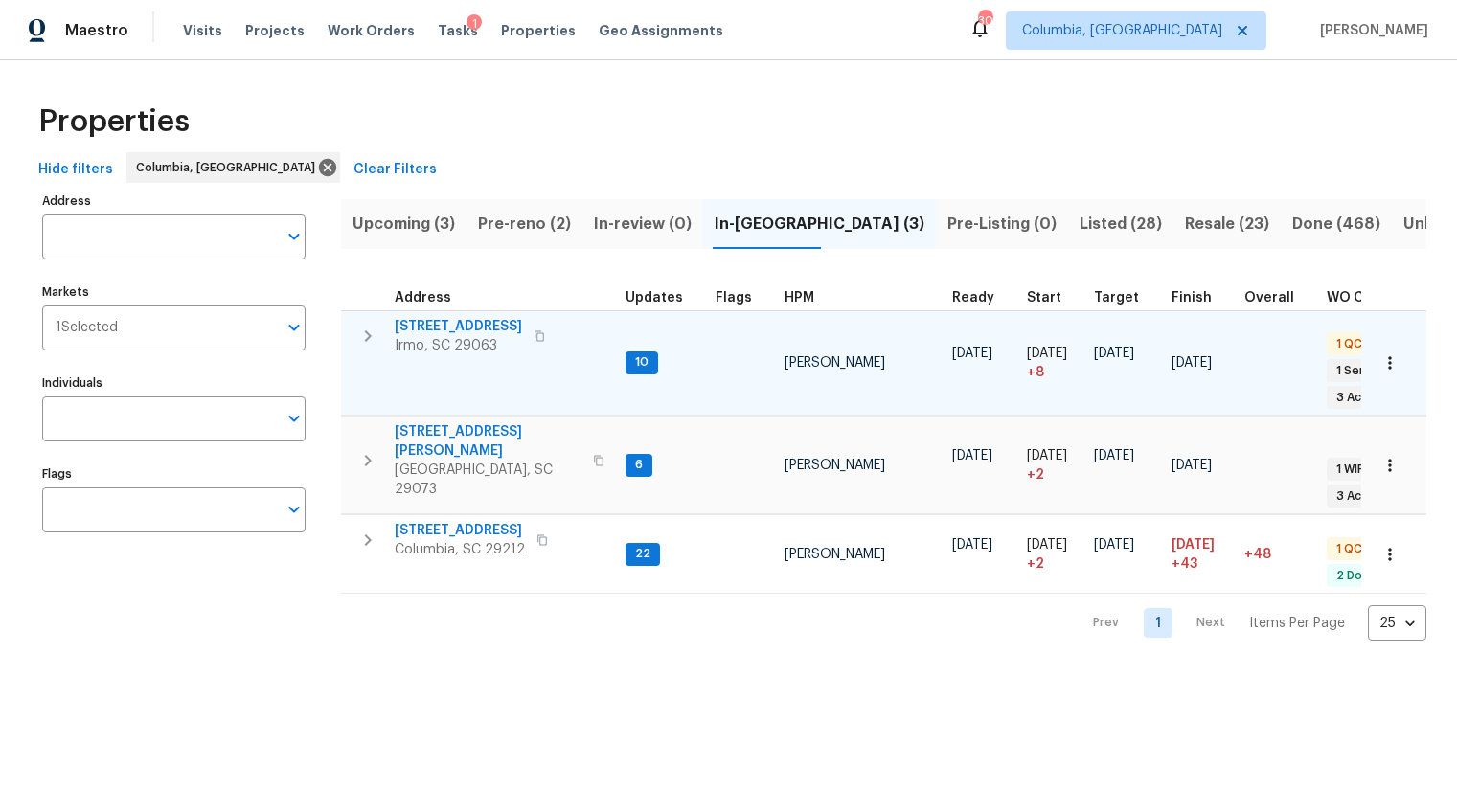
click at [430, 320] on span "[STREET_ADDRESS]" at bounding box center [459, 326] width 128 height 19
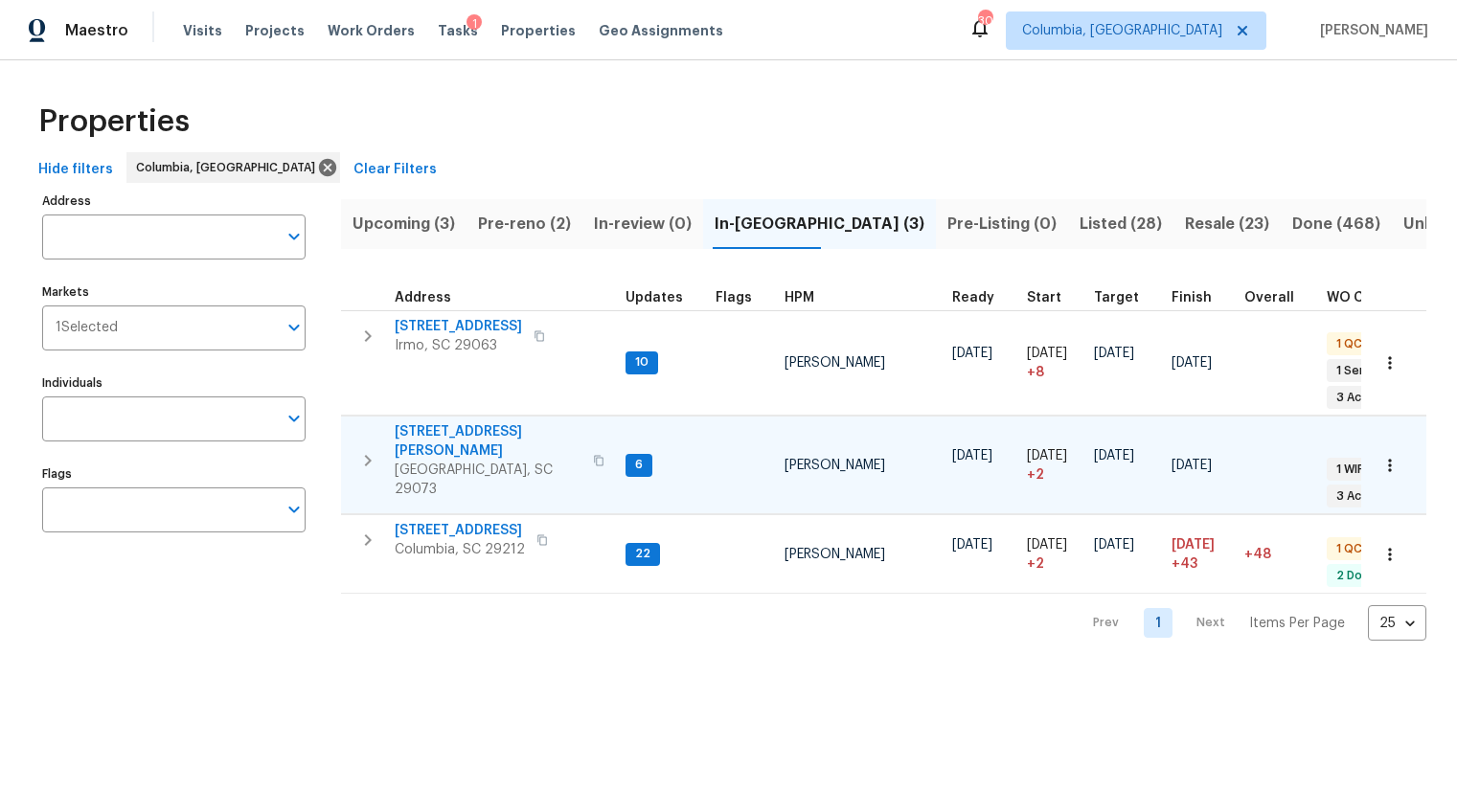
click at [428, 429] on span "112 Wesley Ct" at bounding box center [488, 441] width 187 height 39
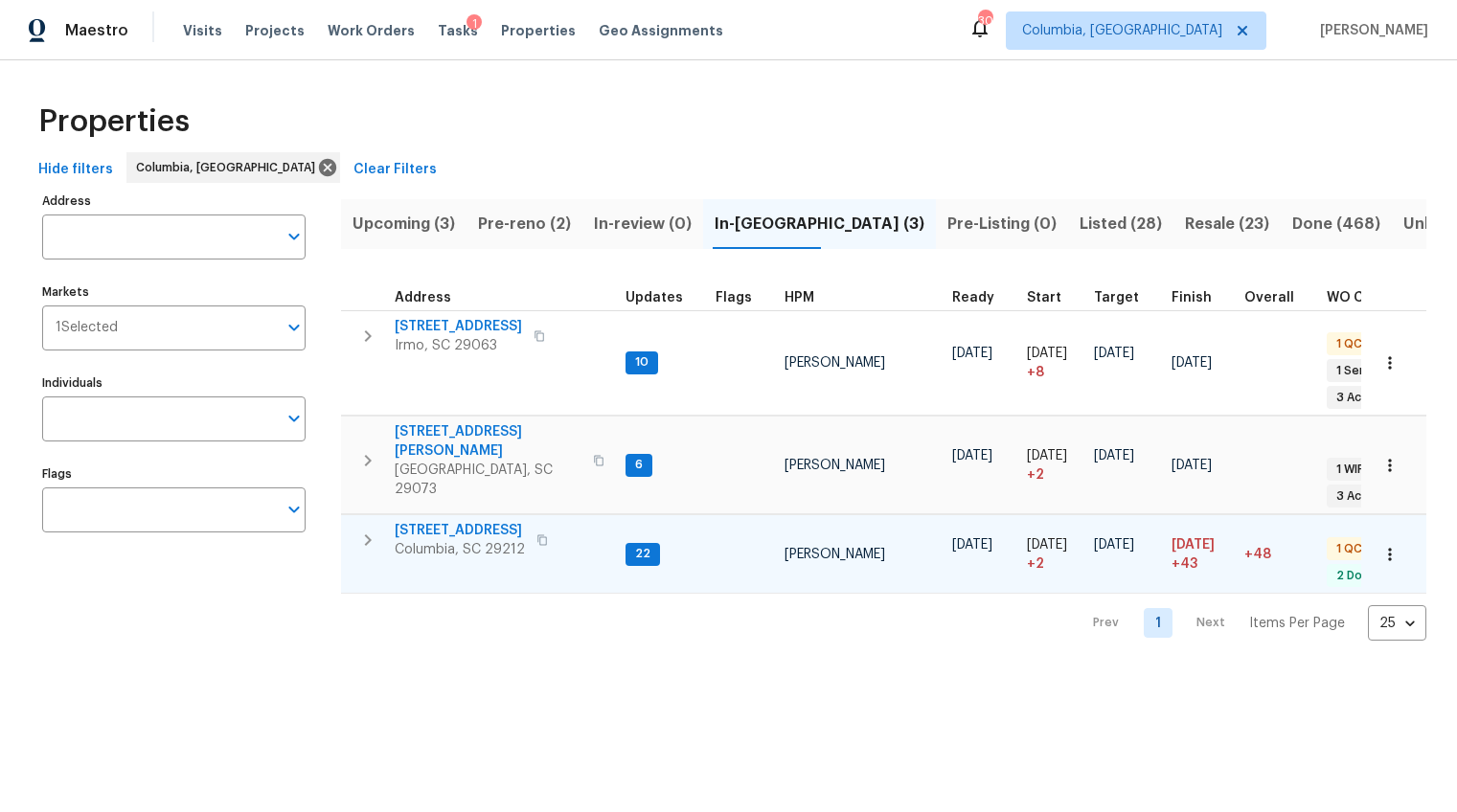
click at [438, 521] on span "217 Woodwinds Dr" at bounding box center [460, 530] width 131 height 19
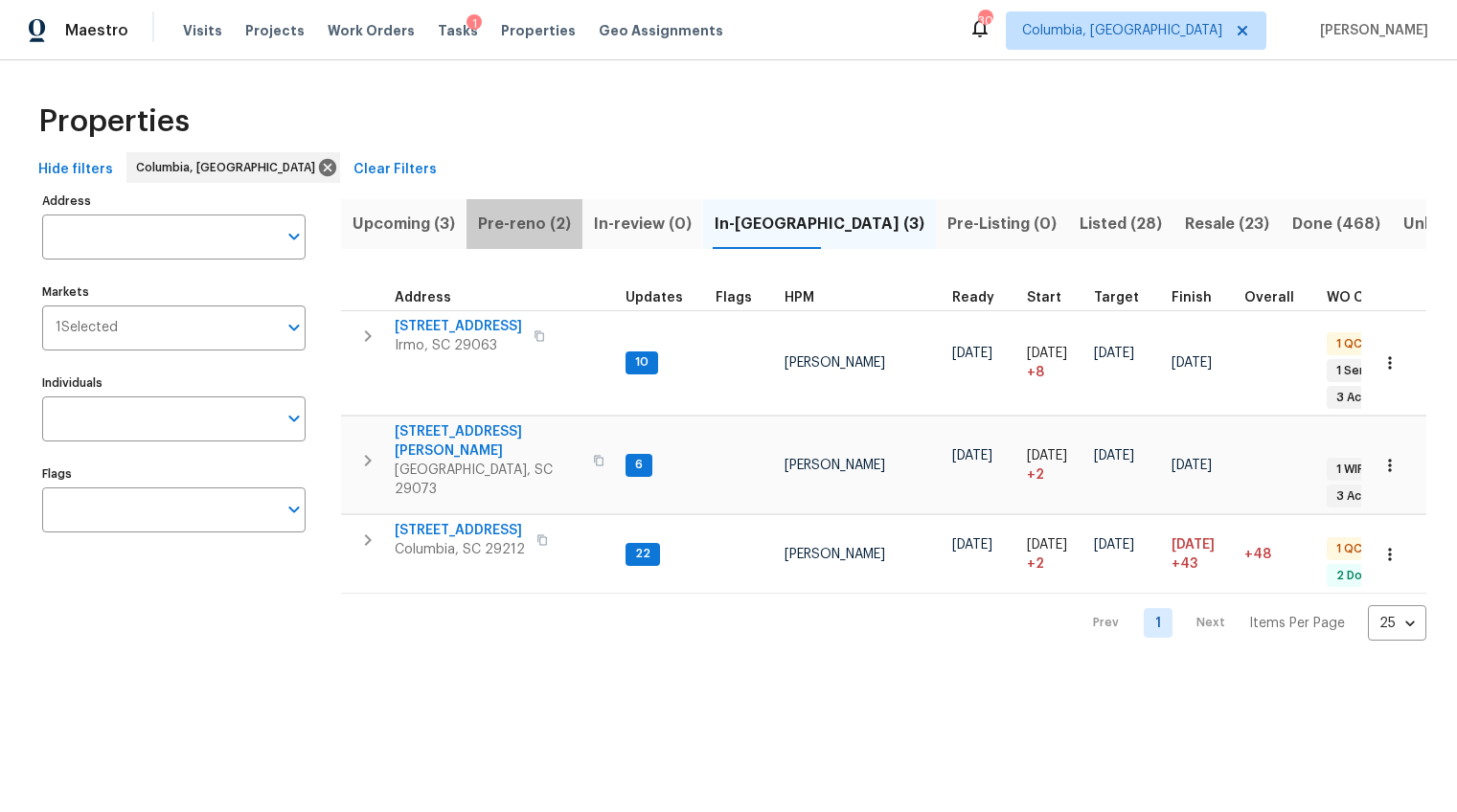
click at [498, 222] on span "Pre-reno (2)" at bounding box center [525, 225] width 93 height 27
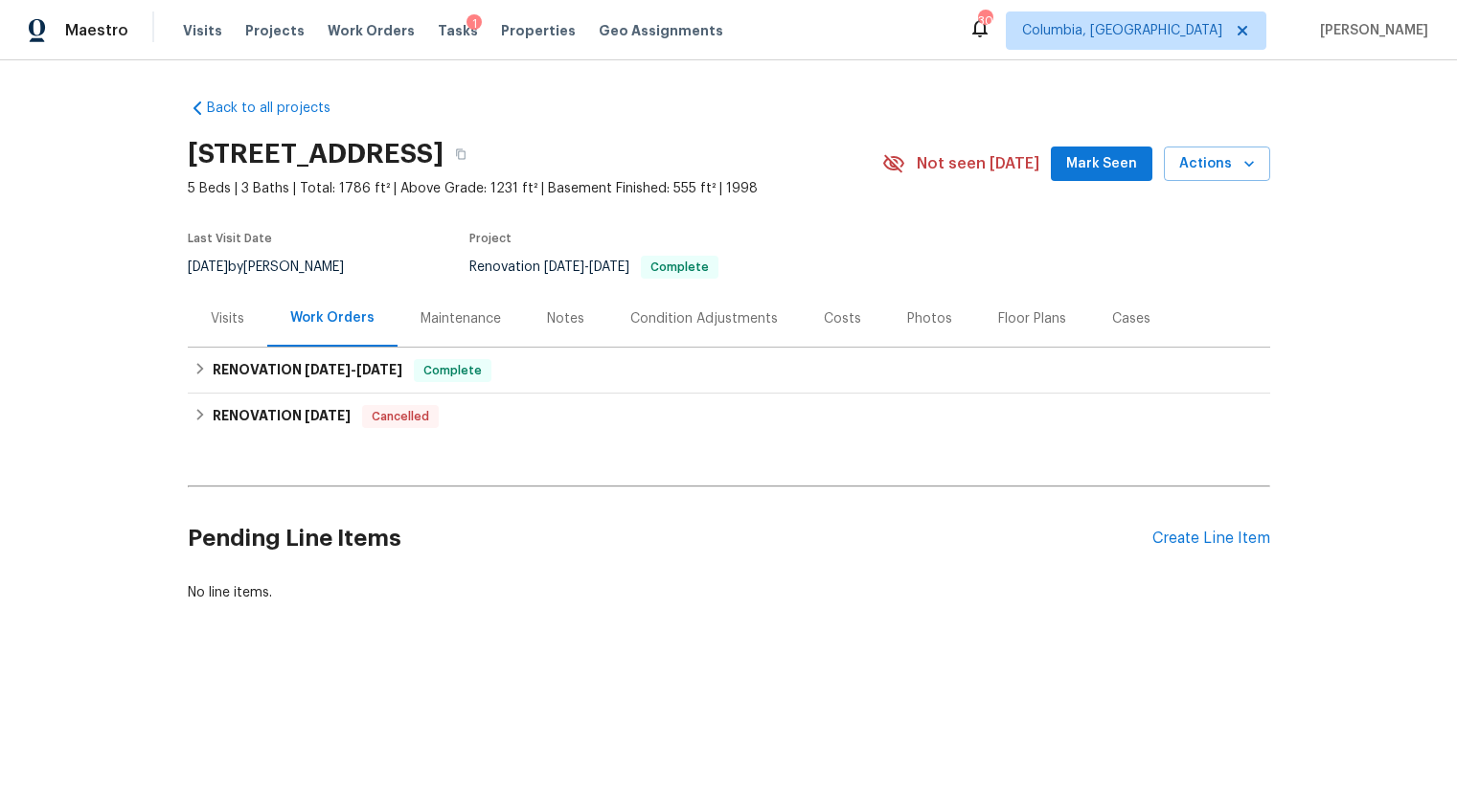
click at [225, 330] on div "Visits" at bounding box center [228, 318] width 79 height 56
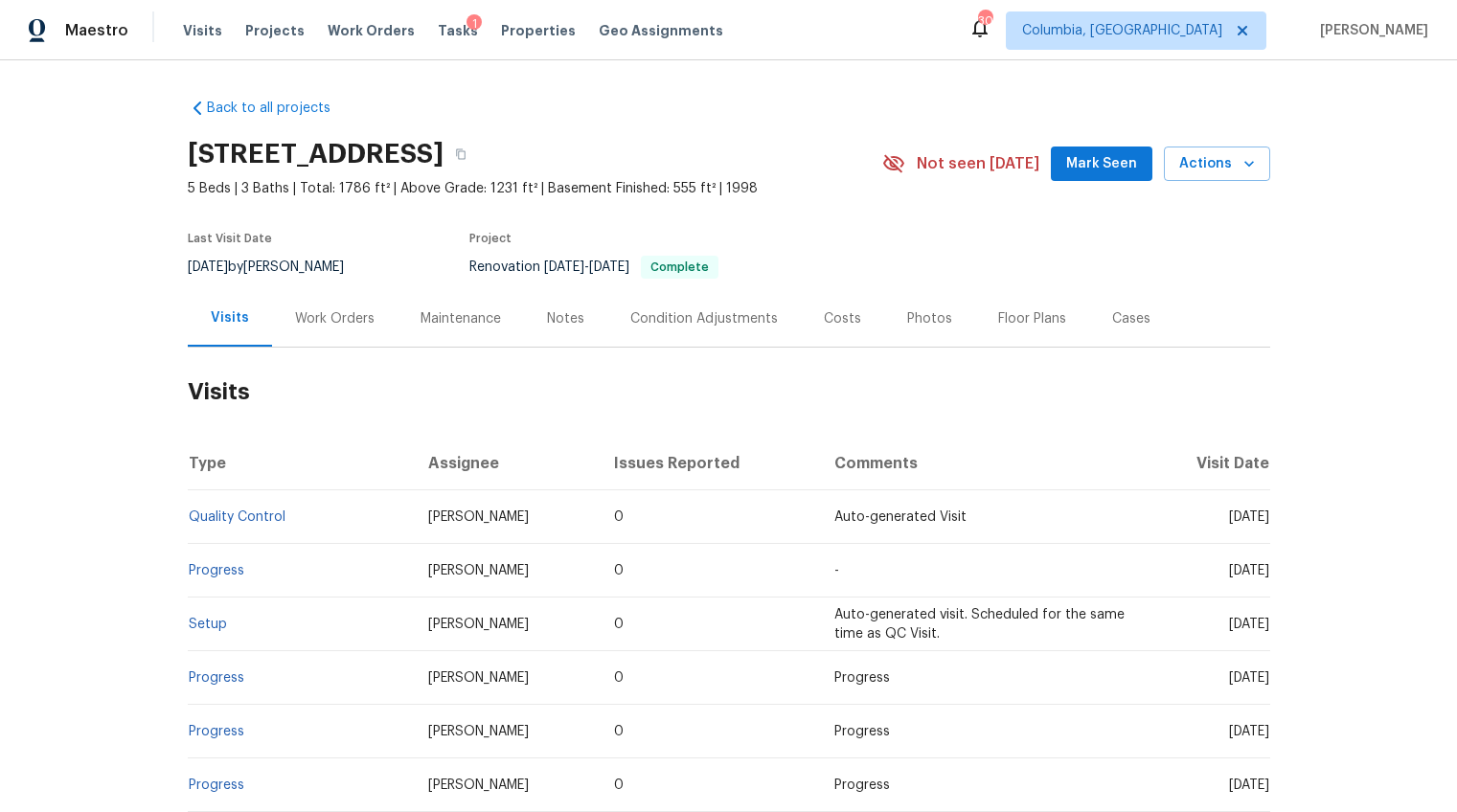
click at [483, 318] on div "Maintenance" at bounding box center [460, 319] width 80 height 19
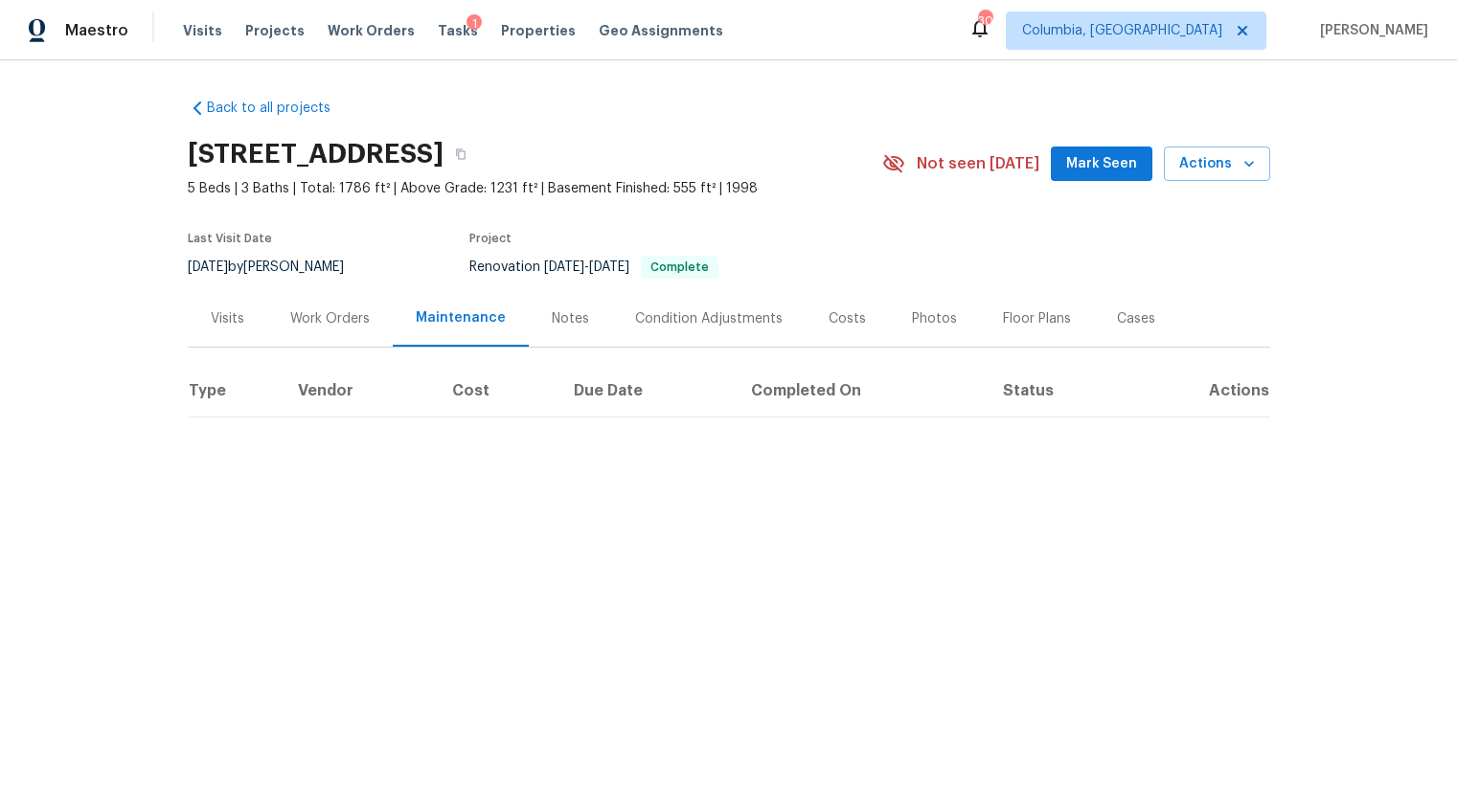
click at [332, 331] on div "Work Orders" at bounding box center [330, 318] width 126 height 56
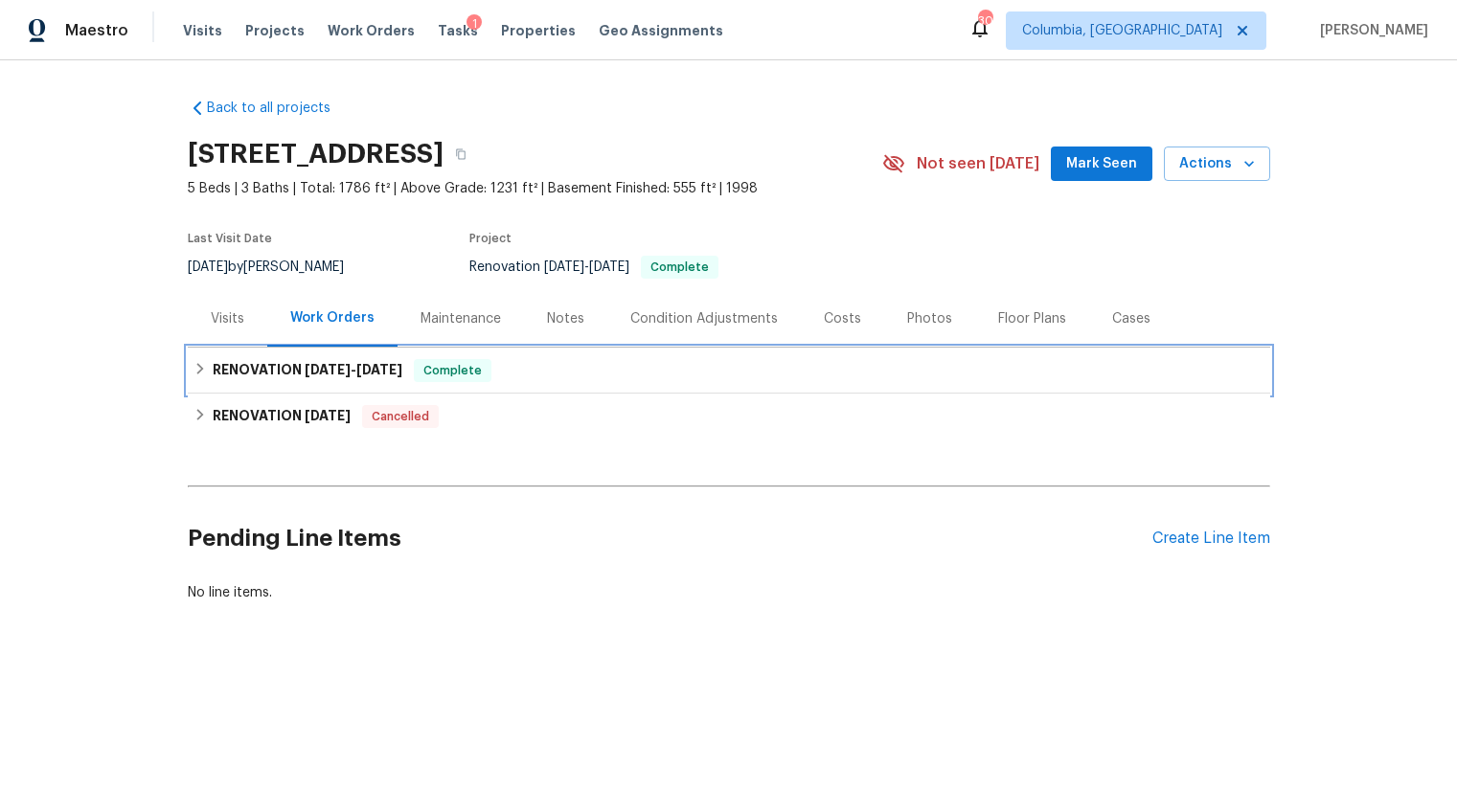
click at [343, 378] on h6 "RENOVATION 7/21/25 - 8/19/25" at bounding box center [308, 371] width 190 height 23
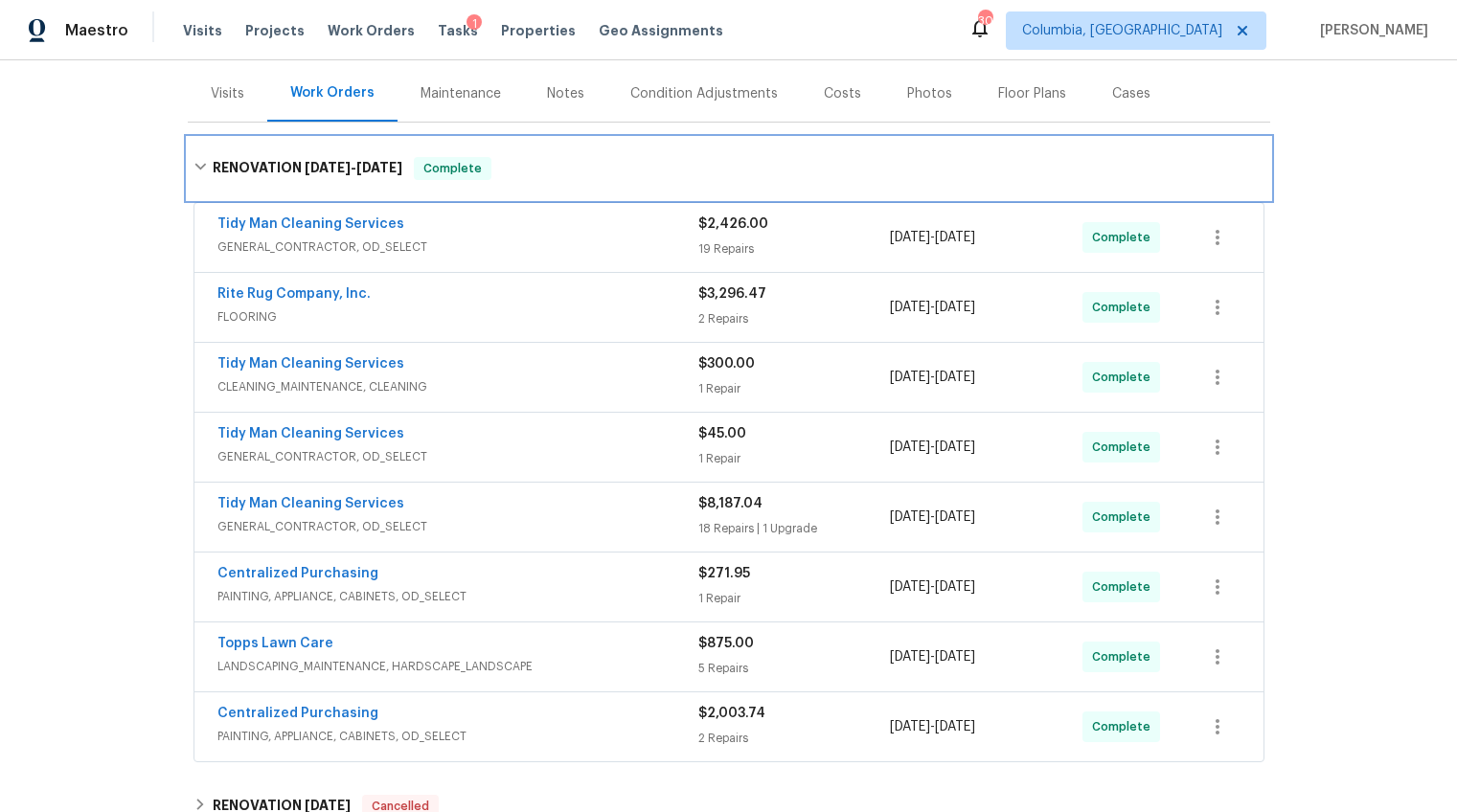
scroll to position [211, 0]
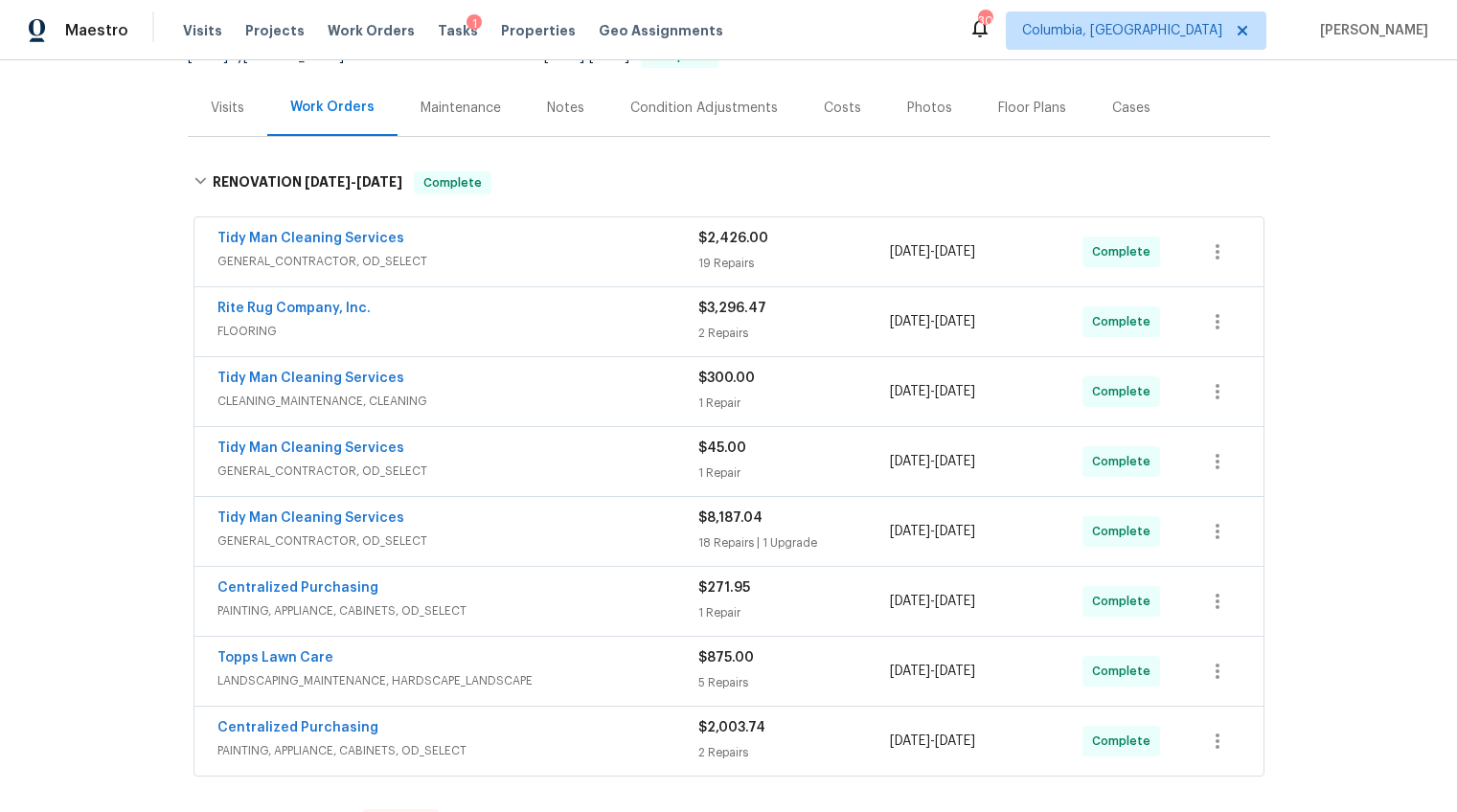
click at [887, 101] on div "Photos" at bounding box center [929, 107] width 91 height 56
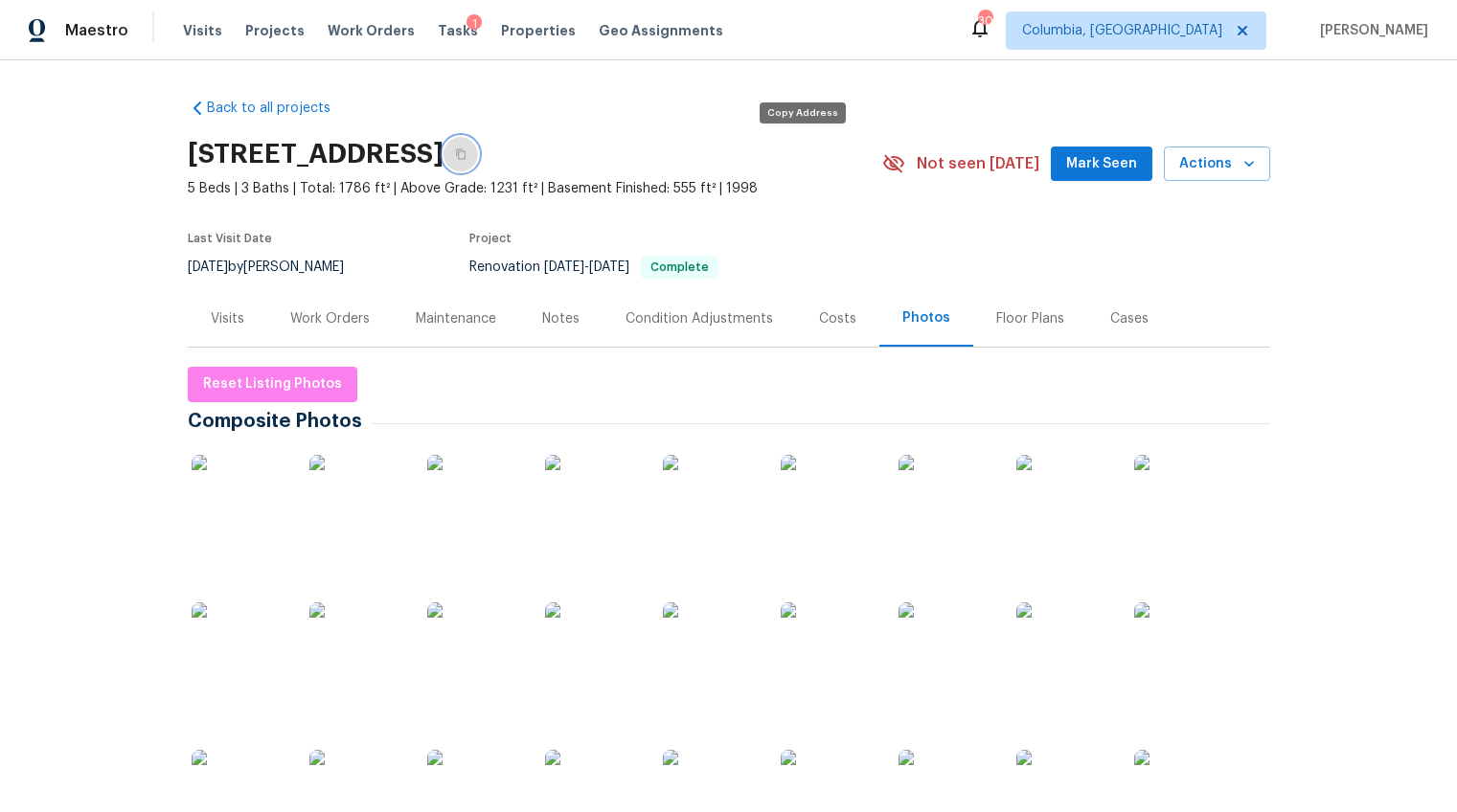
click at [466, 154] on icon "button" at bounding box center [461, 154] width 10 height 11
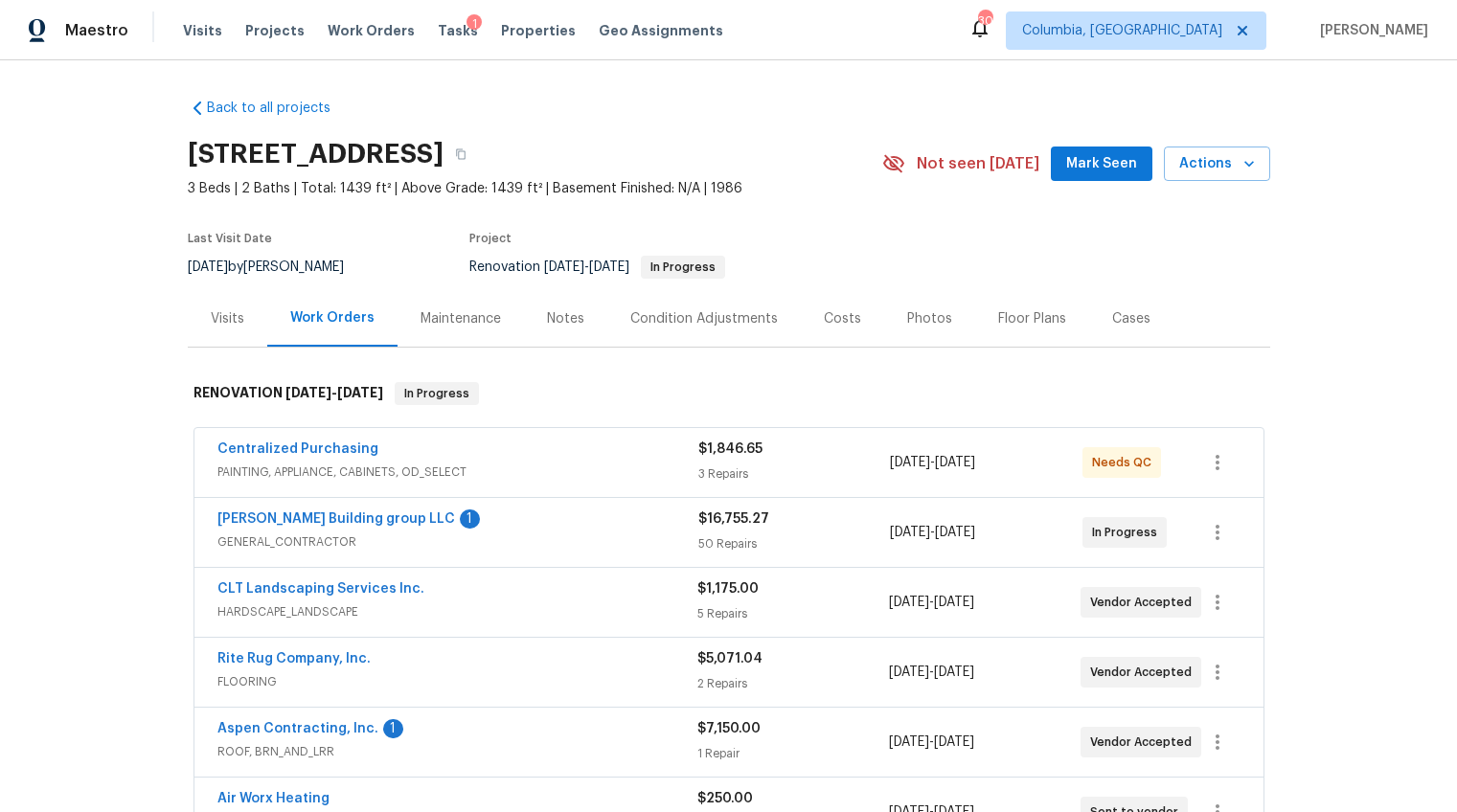
click at [546, 333] on div "Notes" at bounding box center [565, 318] width 83 height 56
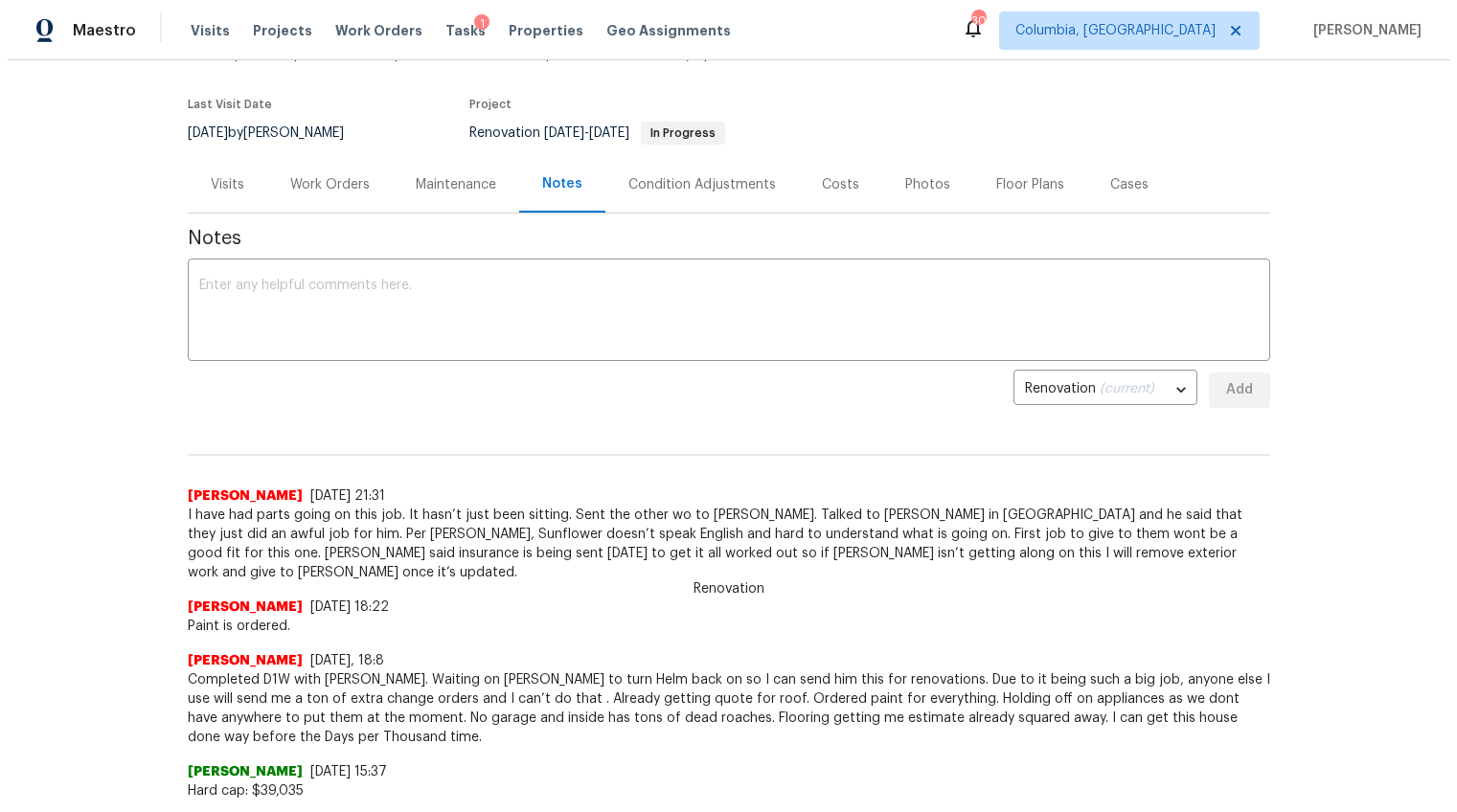
scroll to position [157, 0]
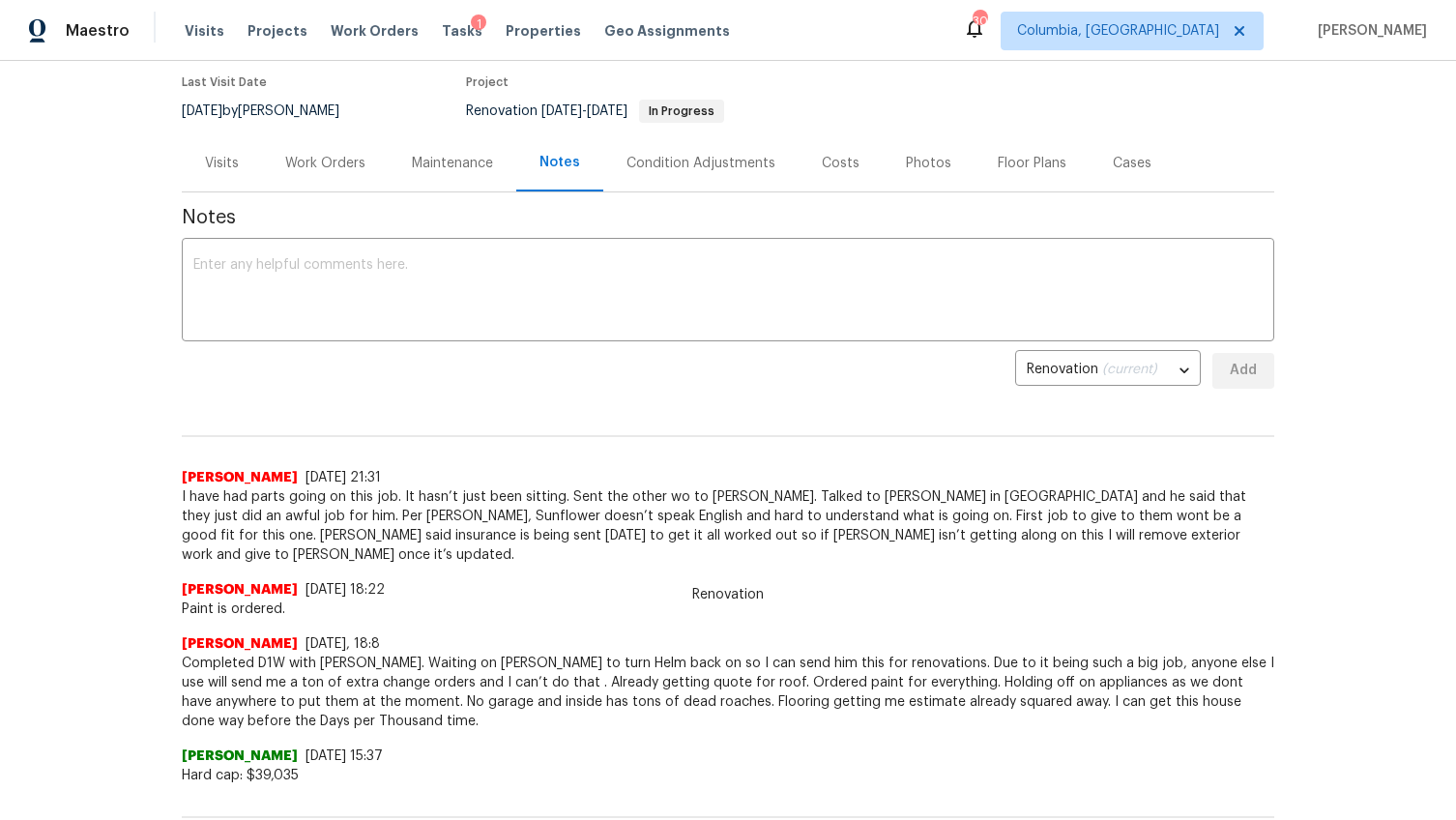
click at [293, 186] on div "Work Orders" at bounding box center [325, 163] width 127 height 57
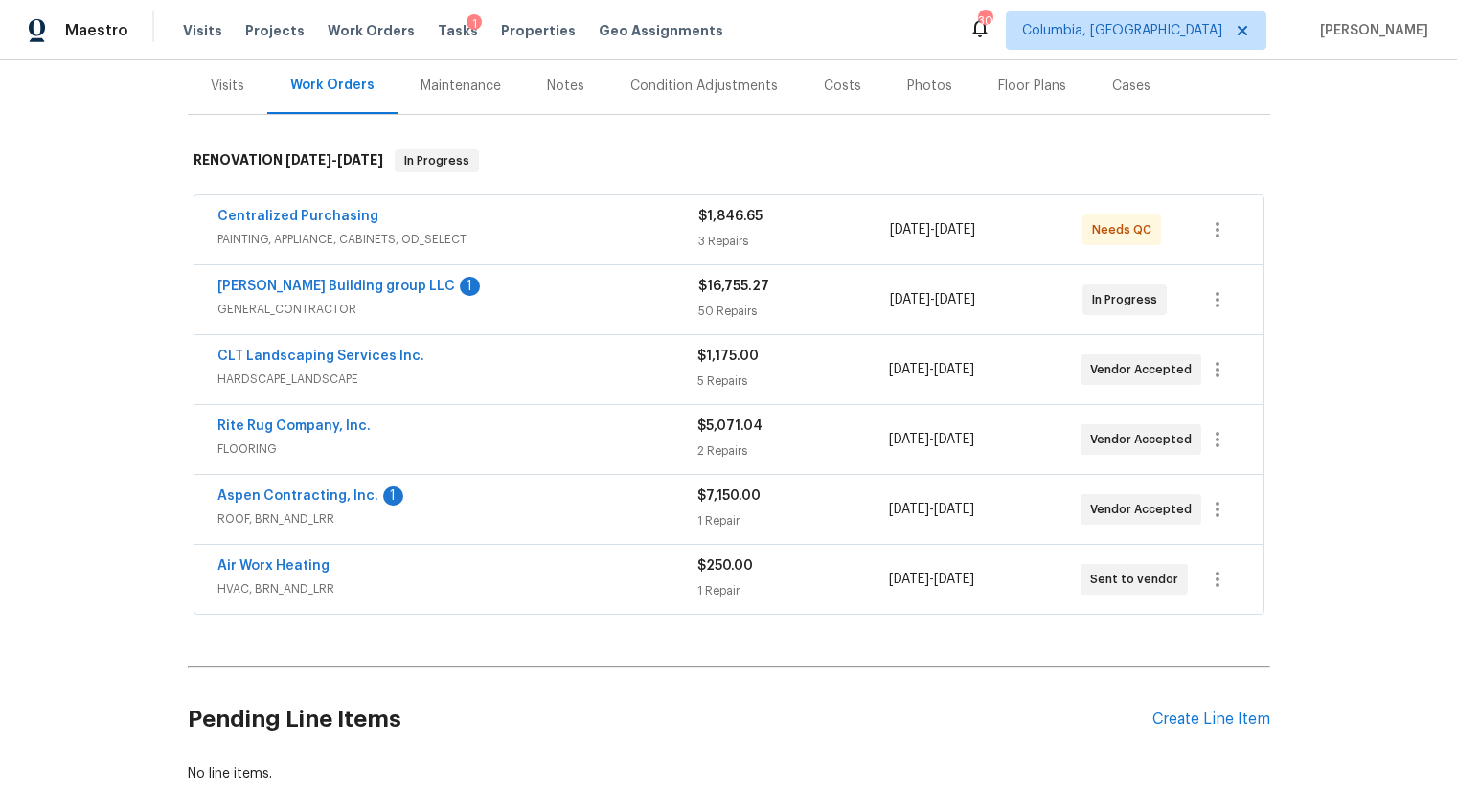
scroll to position [221, 0]
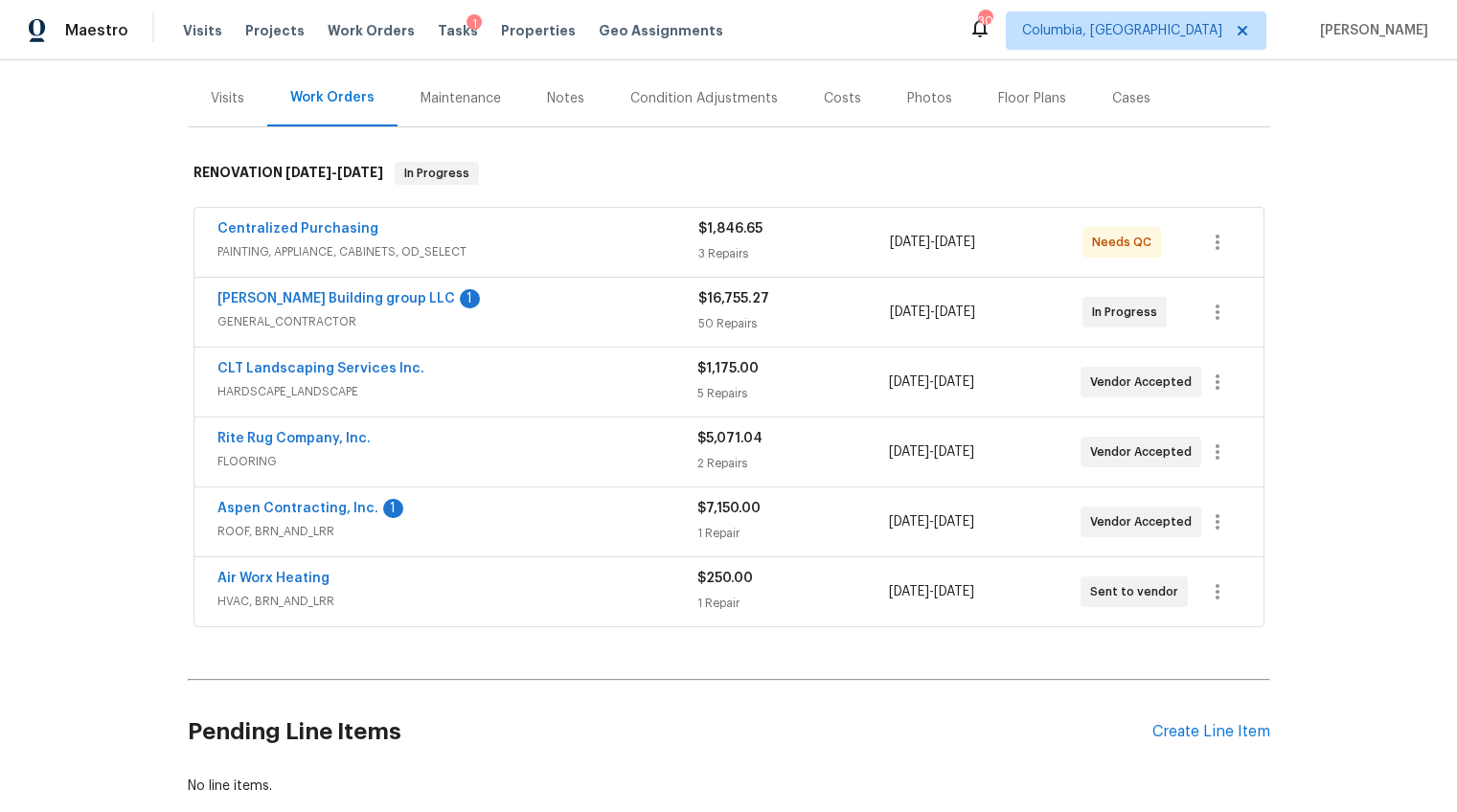
click at [622, 316] on span "GENERAL_CONTRACTOR" at bounding box center [458, 321] width 481 height 19
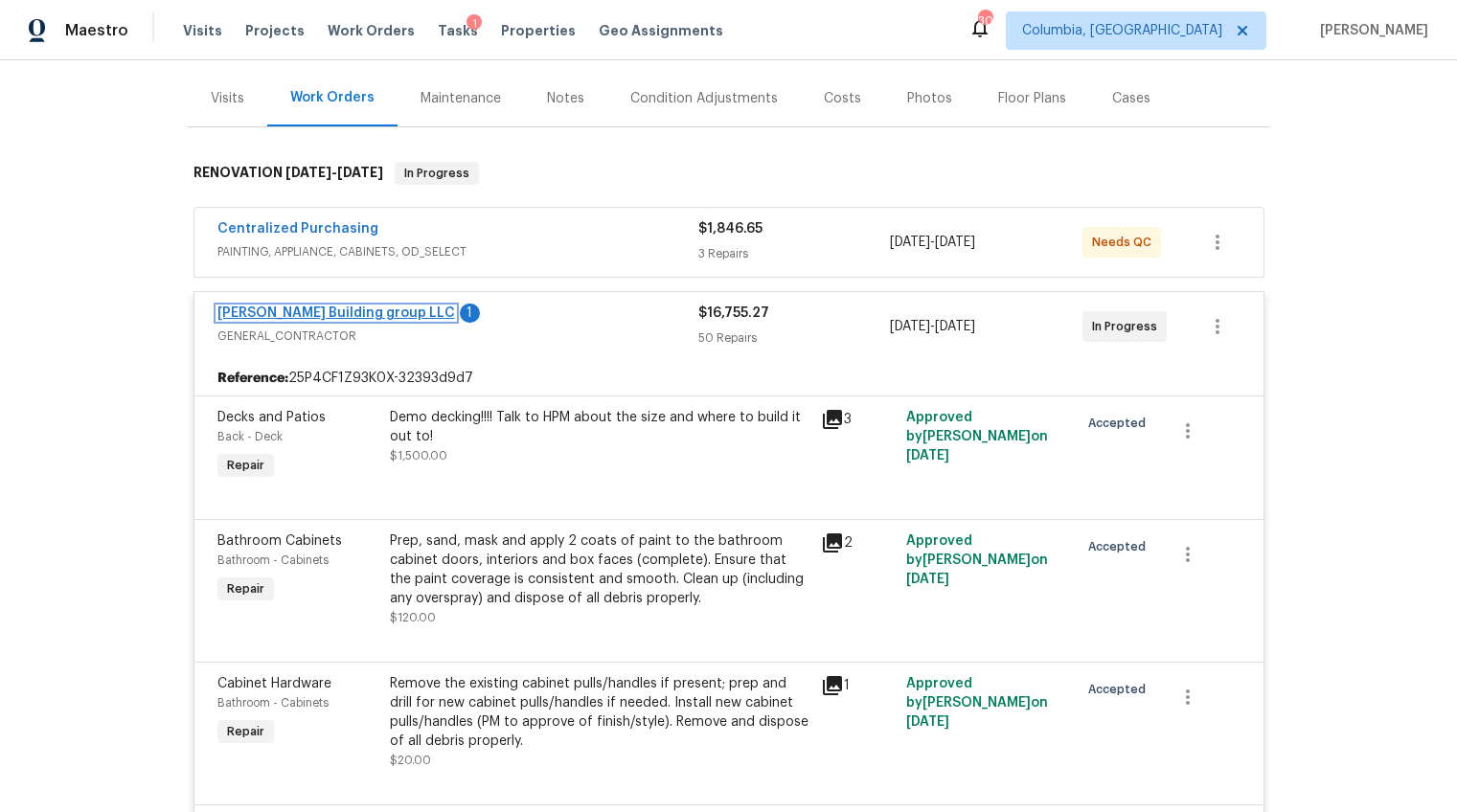
click at [312, 310] on link "[PERSON_NAME] Building group LLC" at bounding box center [336, 314] width 237 height 14
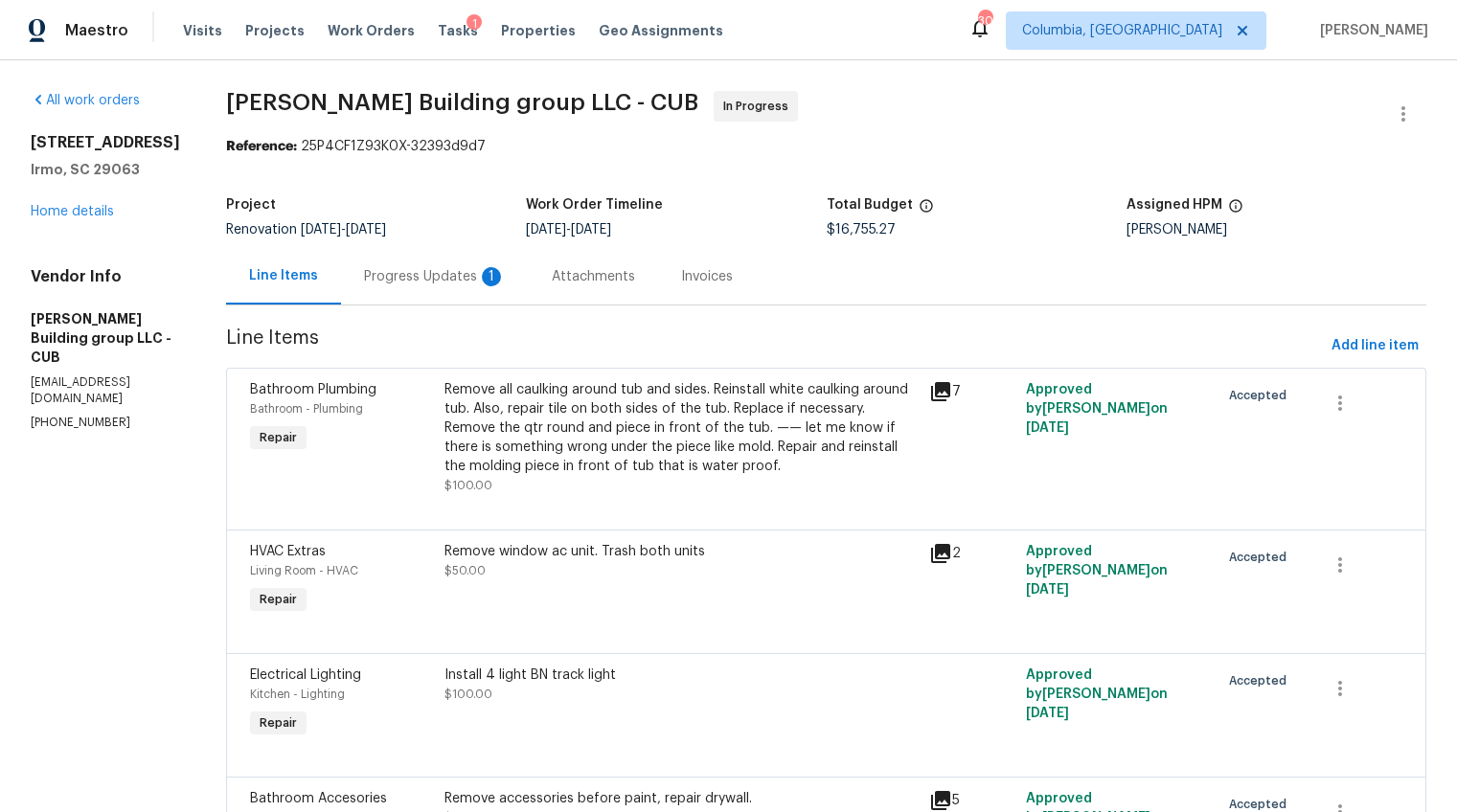
click at [446, 286] on div "Progress Updates 1" at bounding box center [435, 276] width 188 height 56
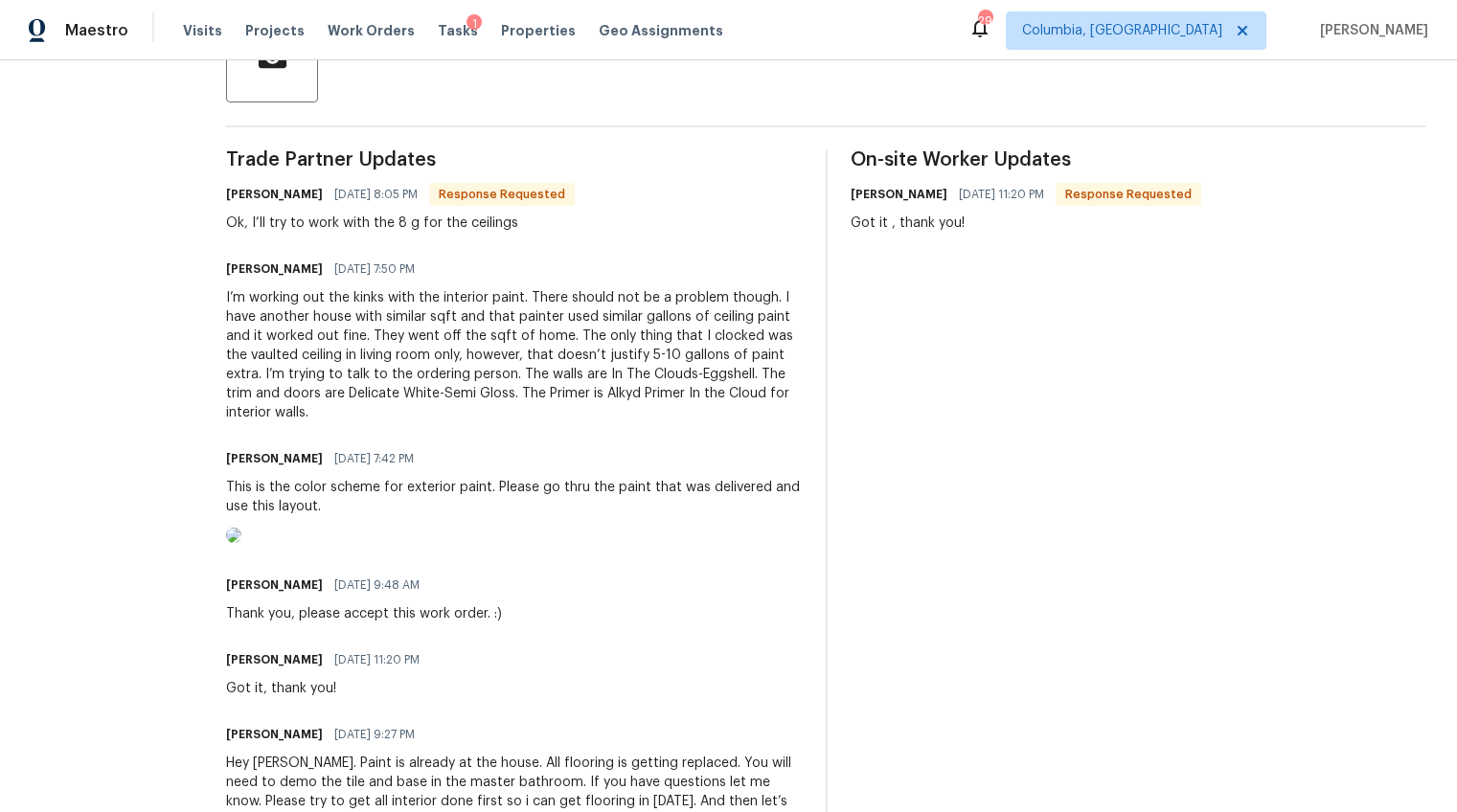
scroll to position [496, 0]
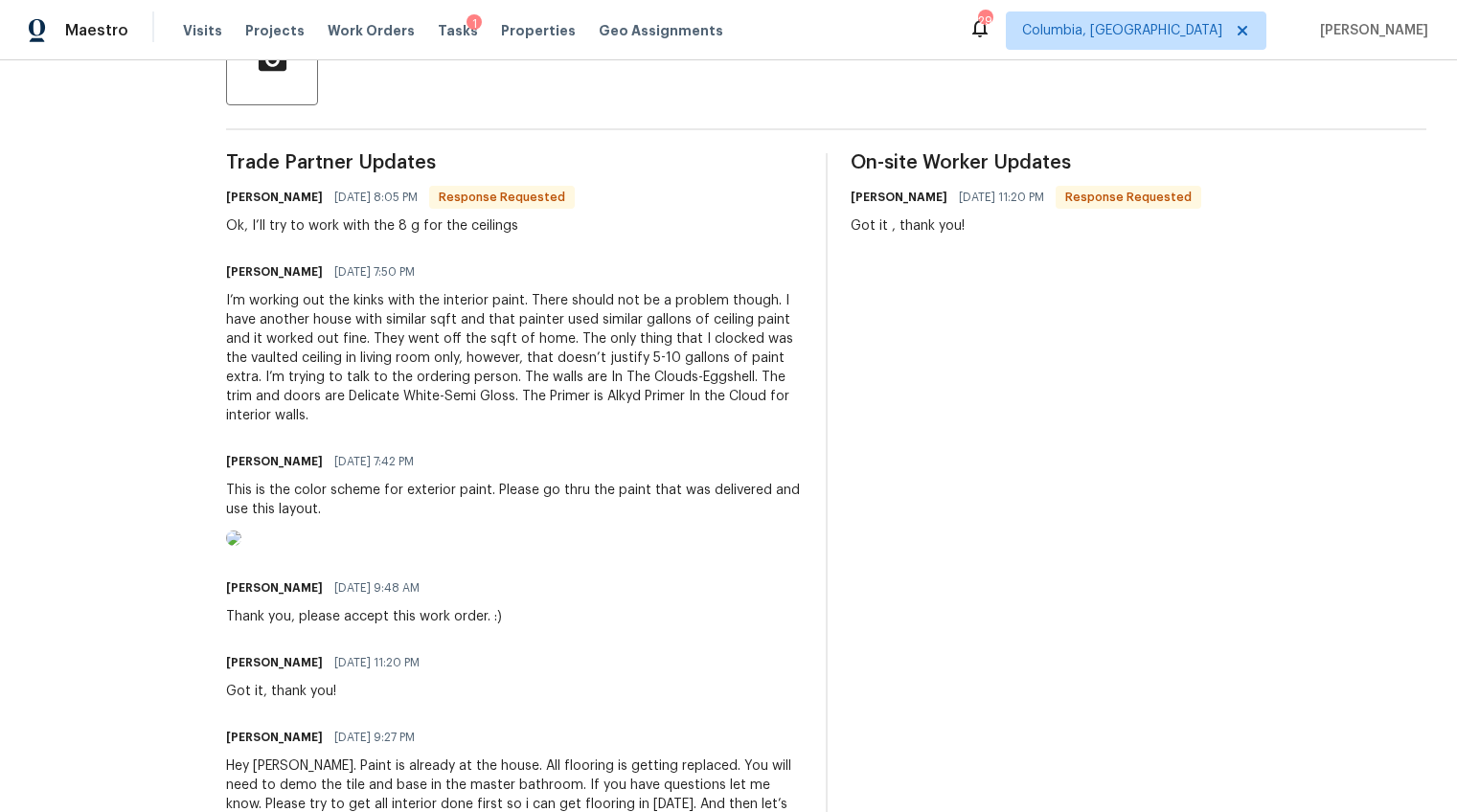
click at [241, 546] on img at bounding box center [233, 538] width 15 height 15
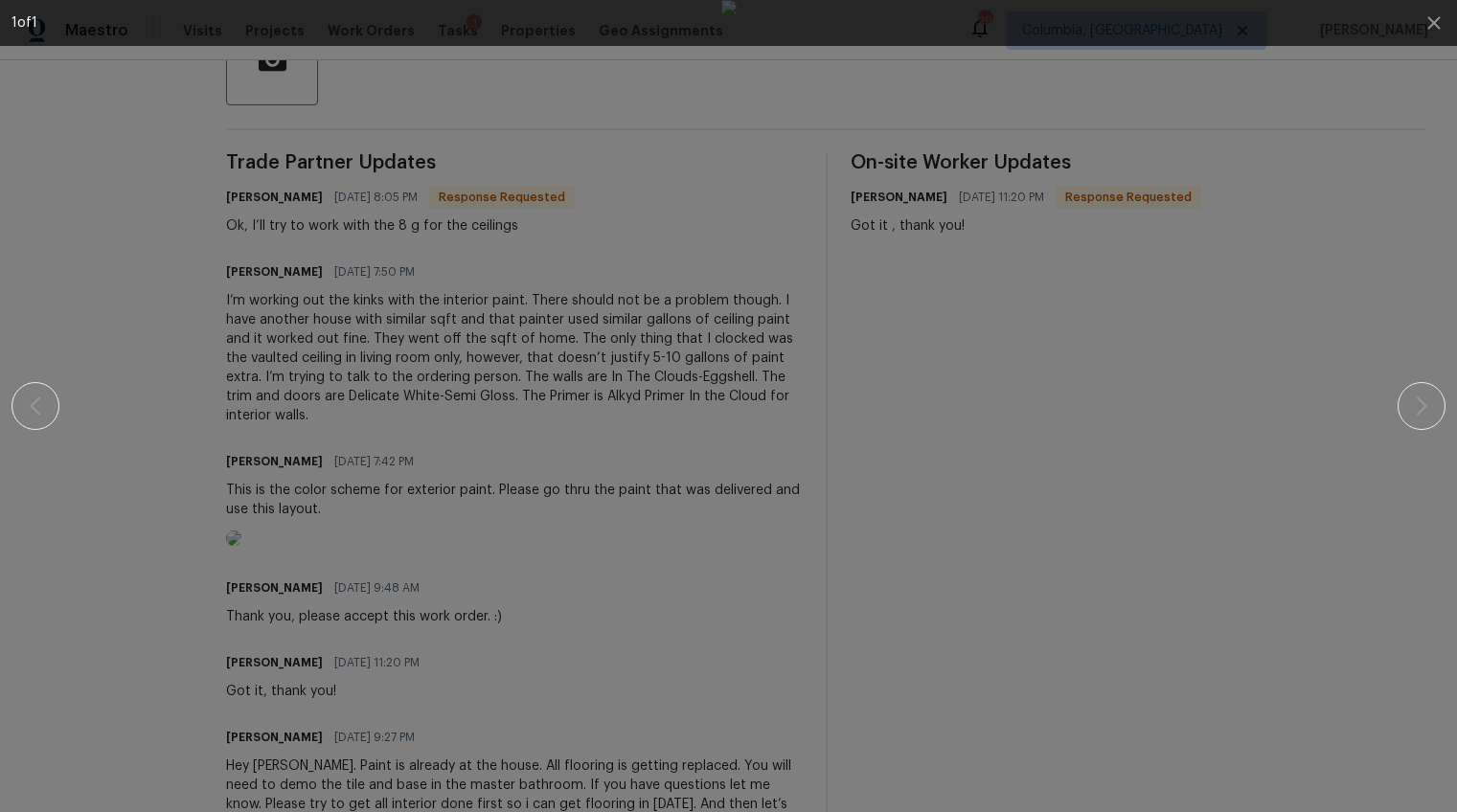
click at [1324, 636] on div at bounding box center [728, 406] width 1292 height 812
click at [1360, 266] on div at bounding box center [728, 406] width 1292 height 812
click at [1430, 25] on icon "button" at bounding box center [1433, 22] width 13 height 13
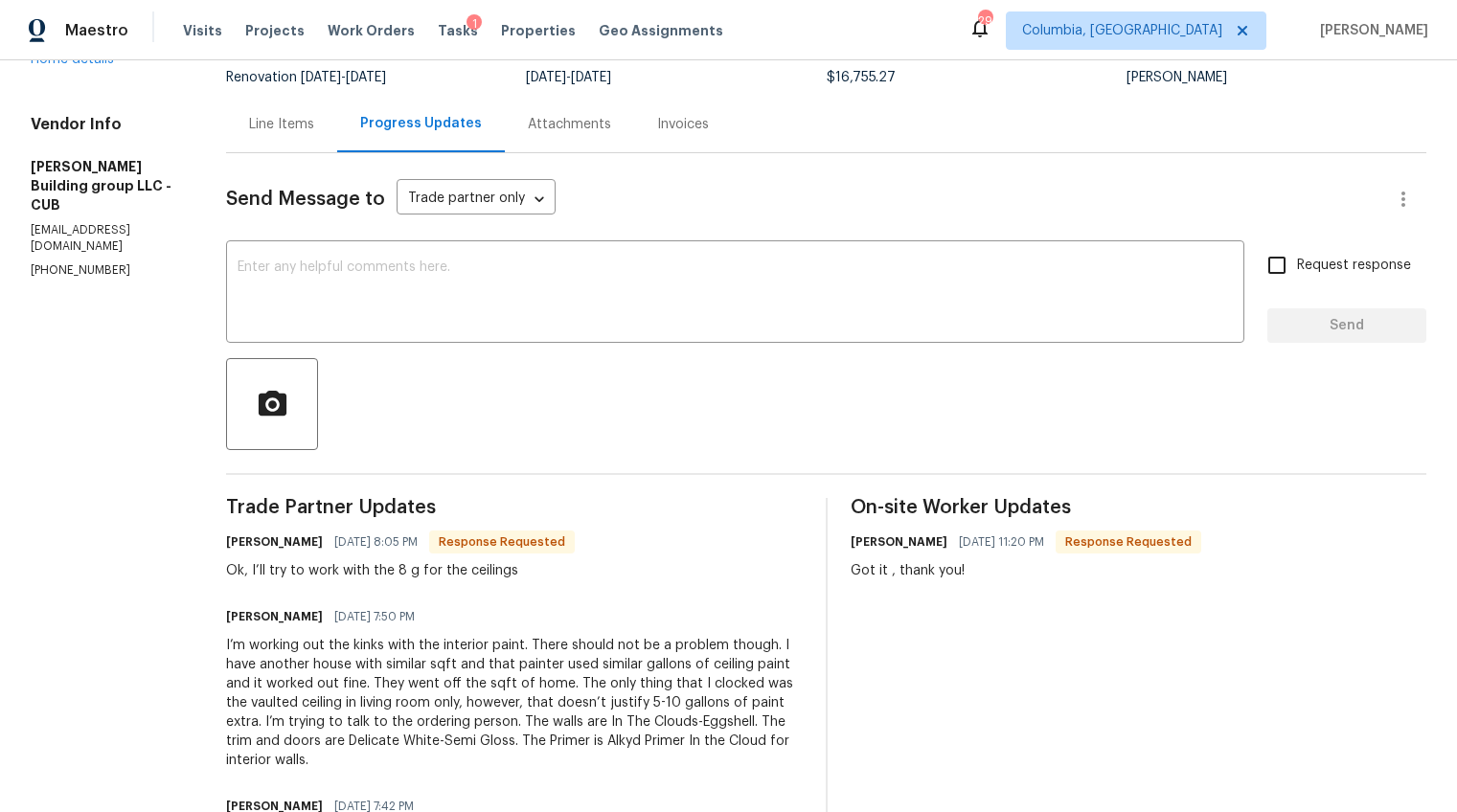
scroll to position [75, 0]
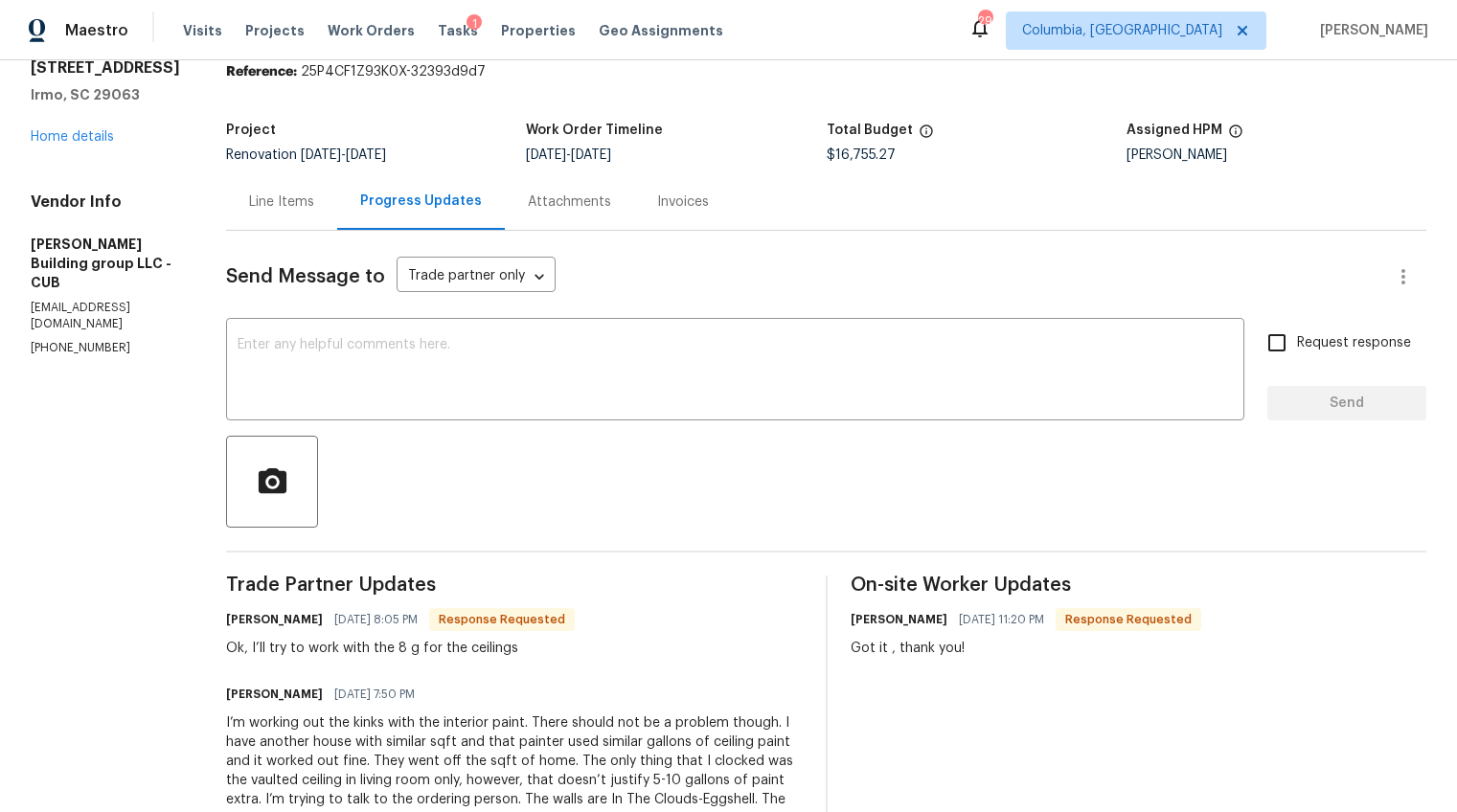
click at [246, 213] on div "Line Items" at bounding box center [281, 201] width 111 height 56
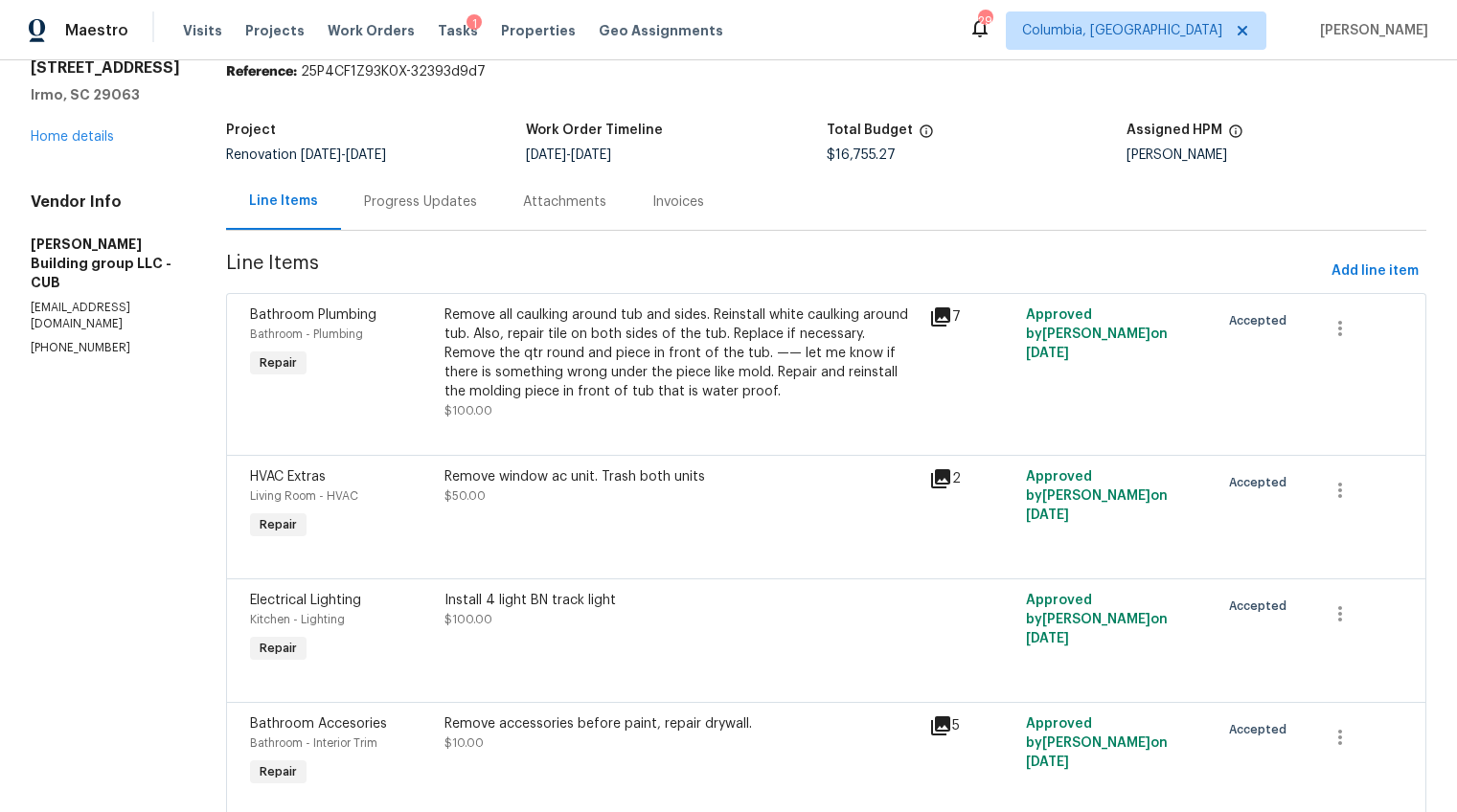
click at [80, 123] on div "[STREET_ADDRESS] Home details" at bounding box center [106, 102] width 149 height 88
click at [82, 135] on link "Home details" at bounding box center [73, 137] width 83 height 14
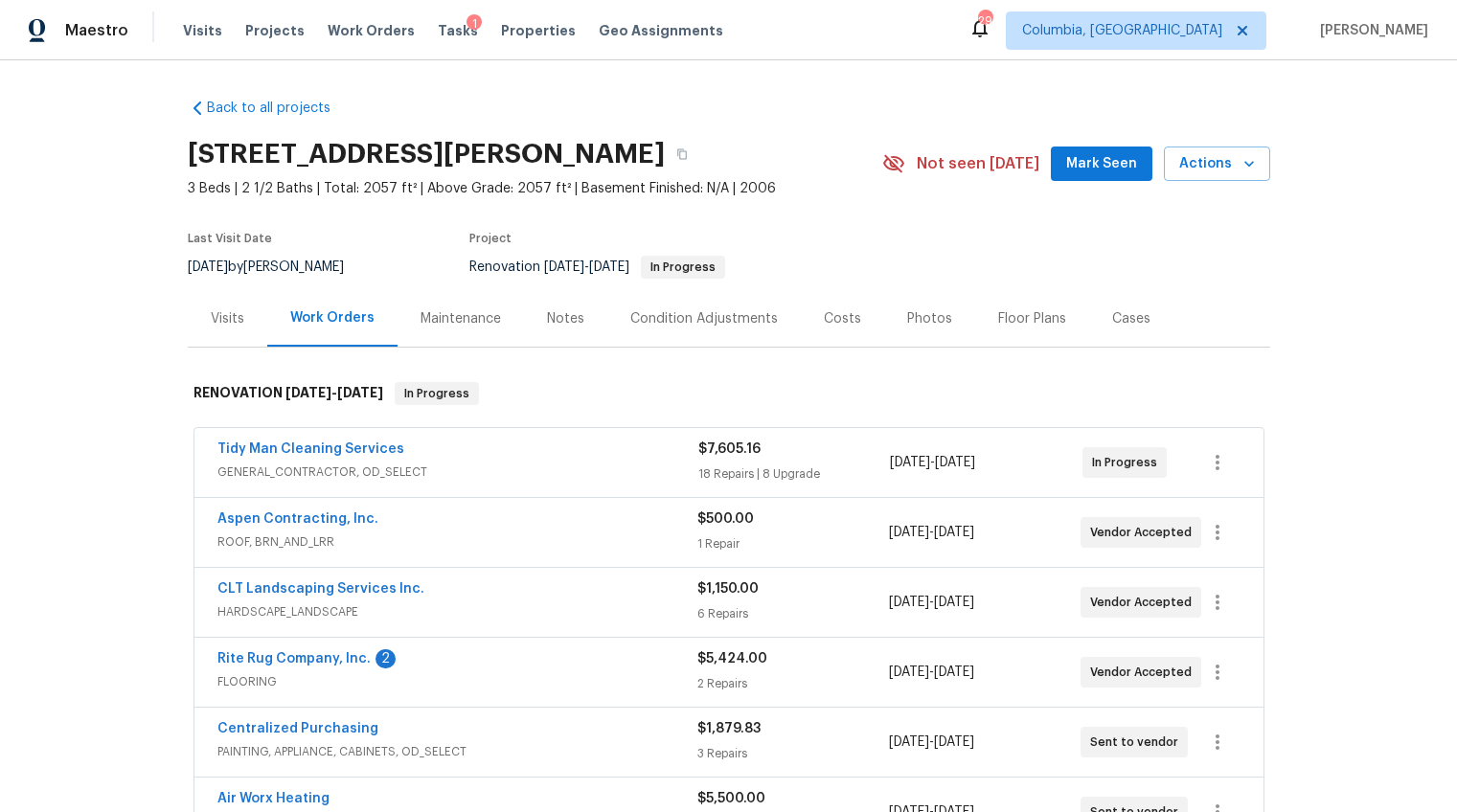
click at [559, 345] on div "Notes" at bounding box center [565, 318] width 83 height 56
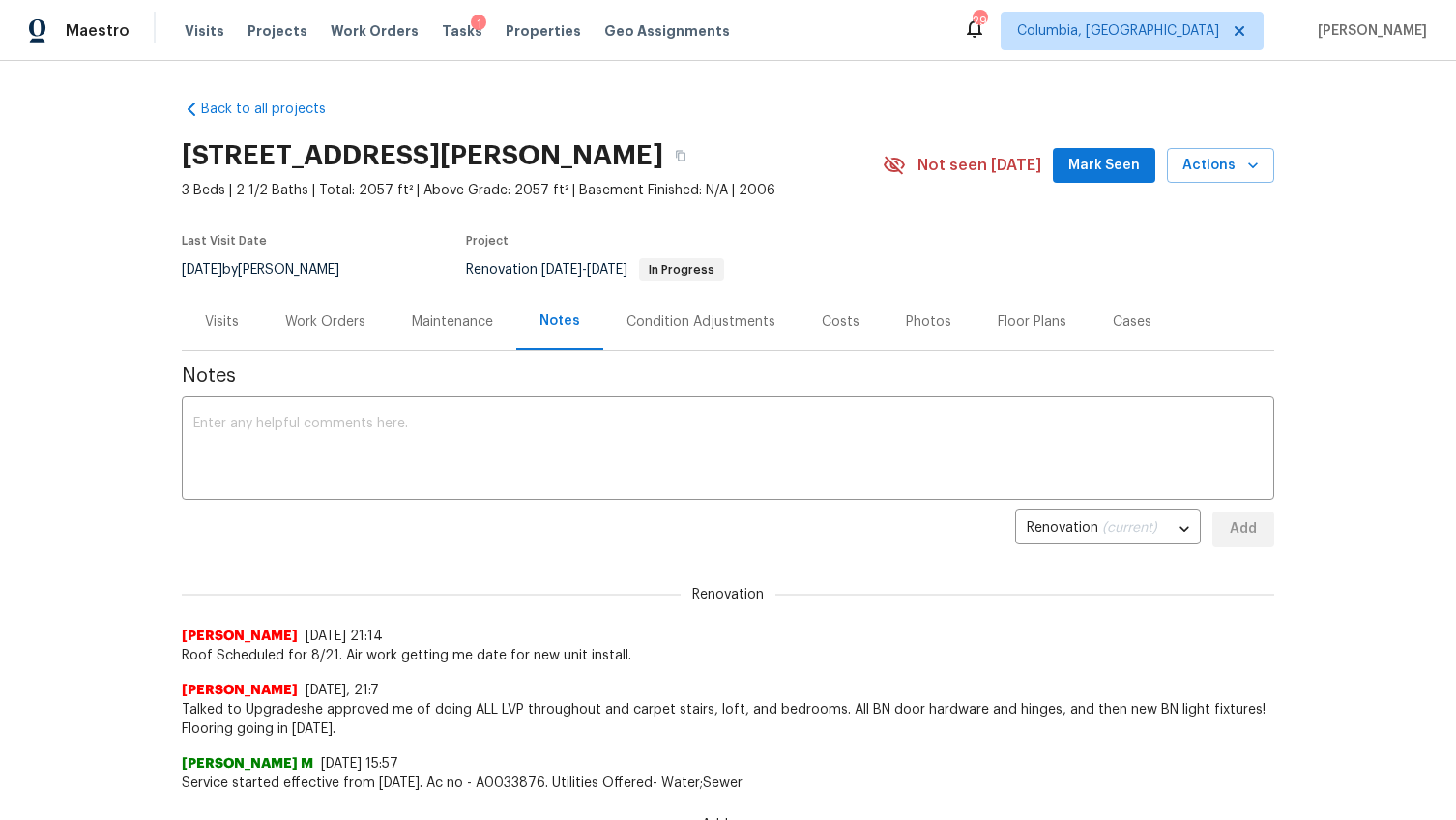
click at [310, 318] on div "Work Orders" at bounding box center [325, 323] width 80 height 20
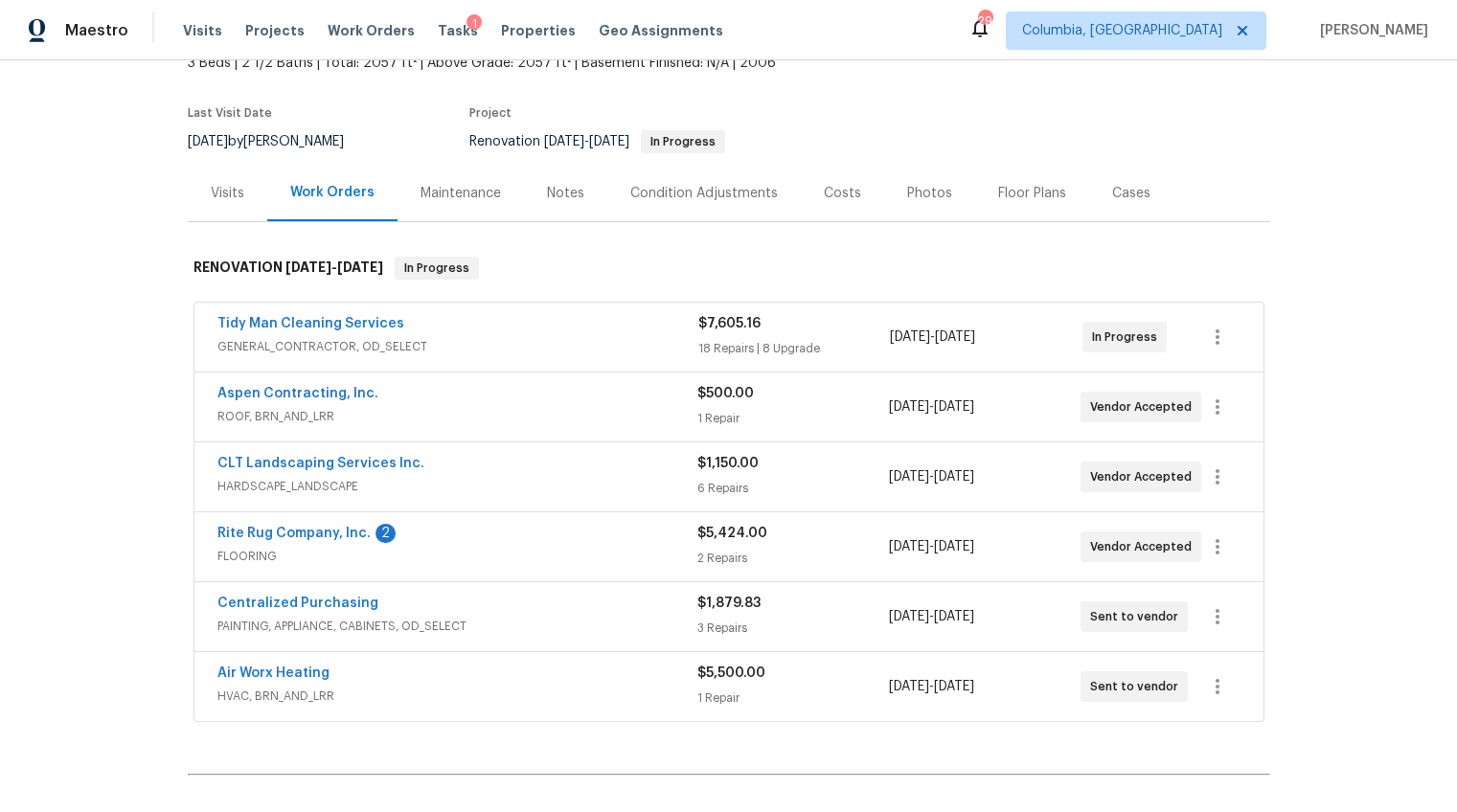
scroll to position [124, 0]
click at [196, 195] on div "Visits" at bounding box center [228, 195] width 79 height 56
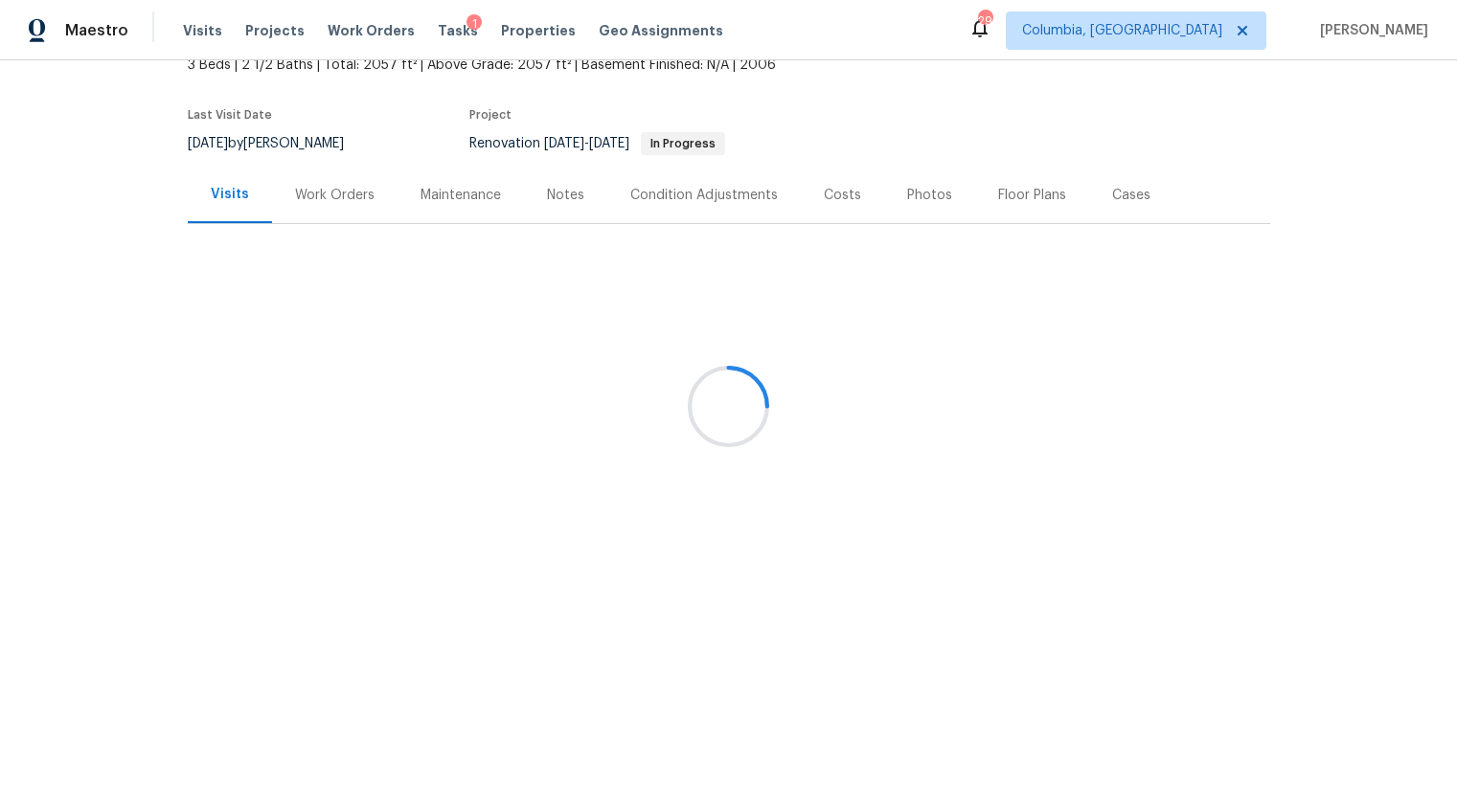
scroll to position [91, 0]
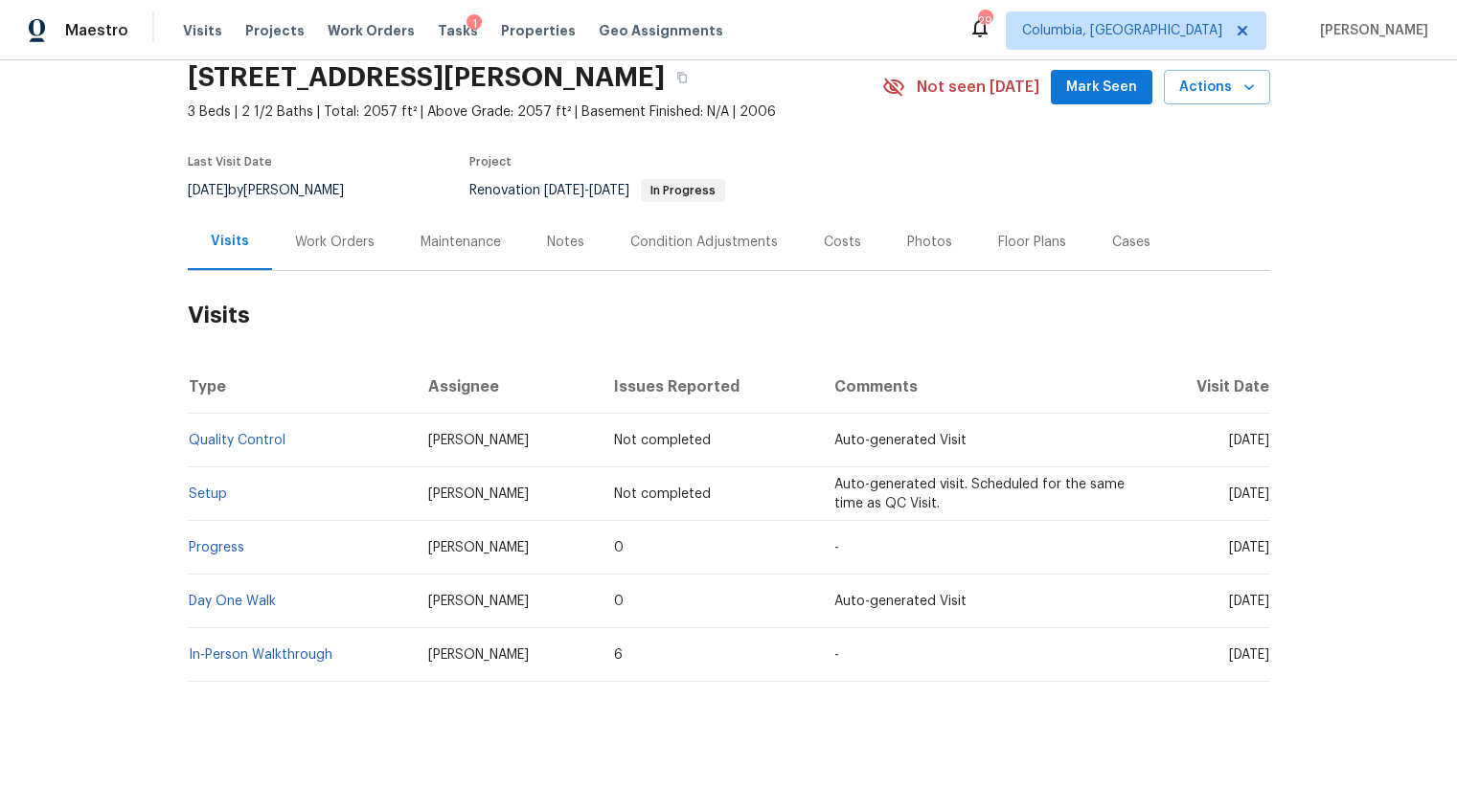
click at [329, 232] on div "Work Orders" at bounding box center [335, 242] width 79 height 19
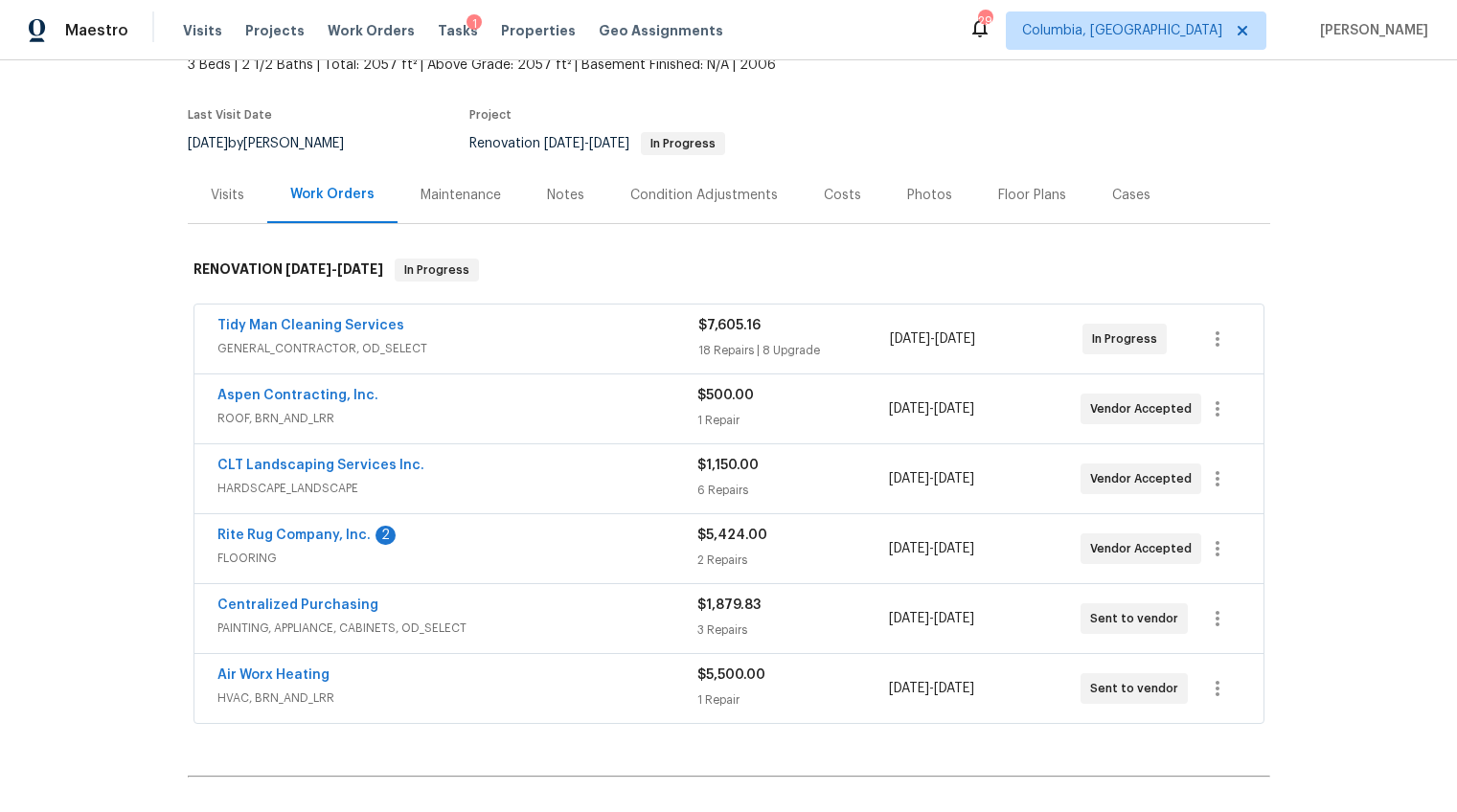
click at [562, 179] on div "Notes" at bounding box center [565, 195] width 83 height 56
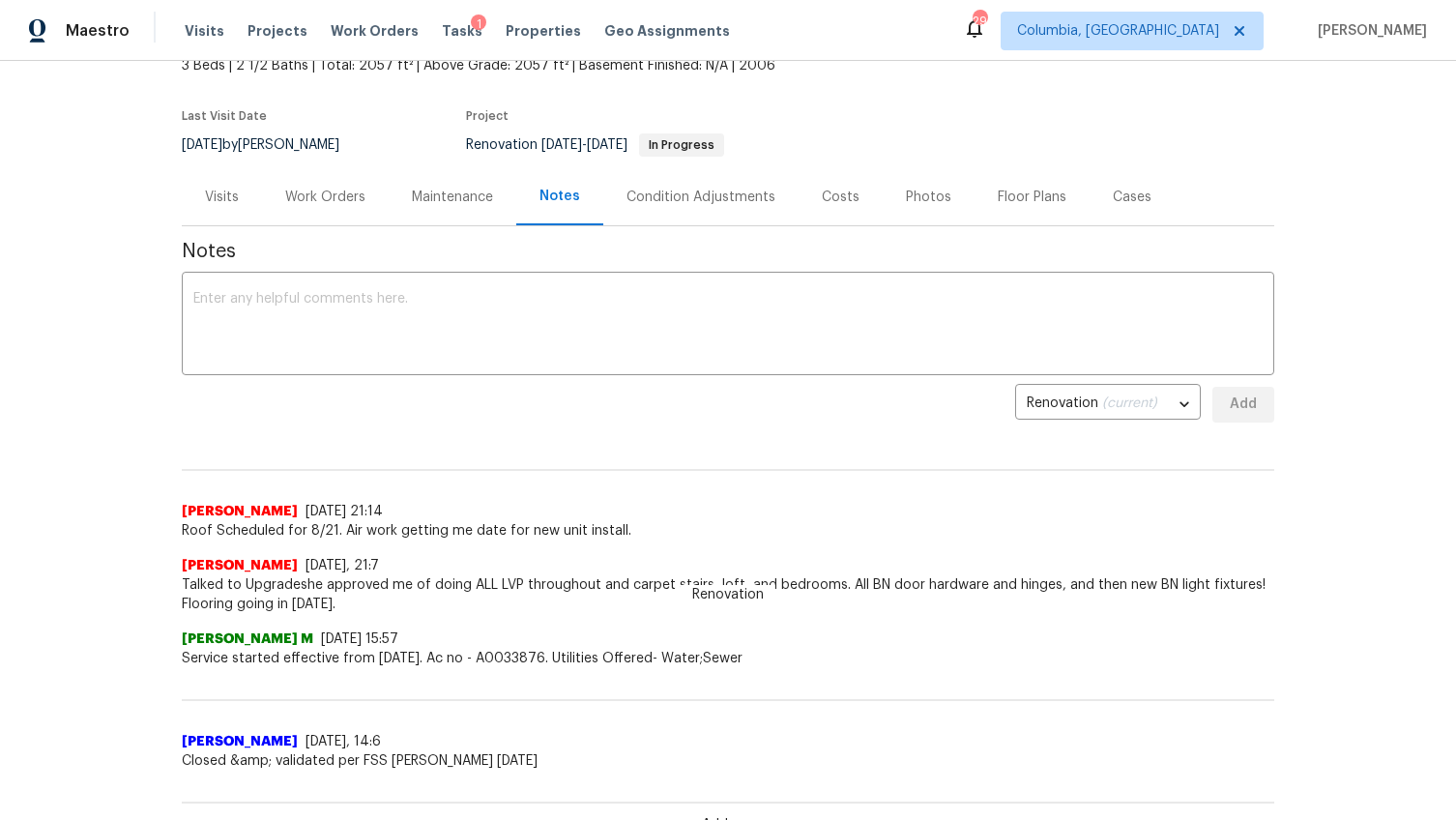
click at [815, 207] on div "Costs" at bounding box center [840, 196] width 84 height 57
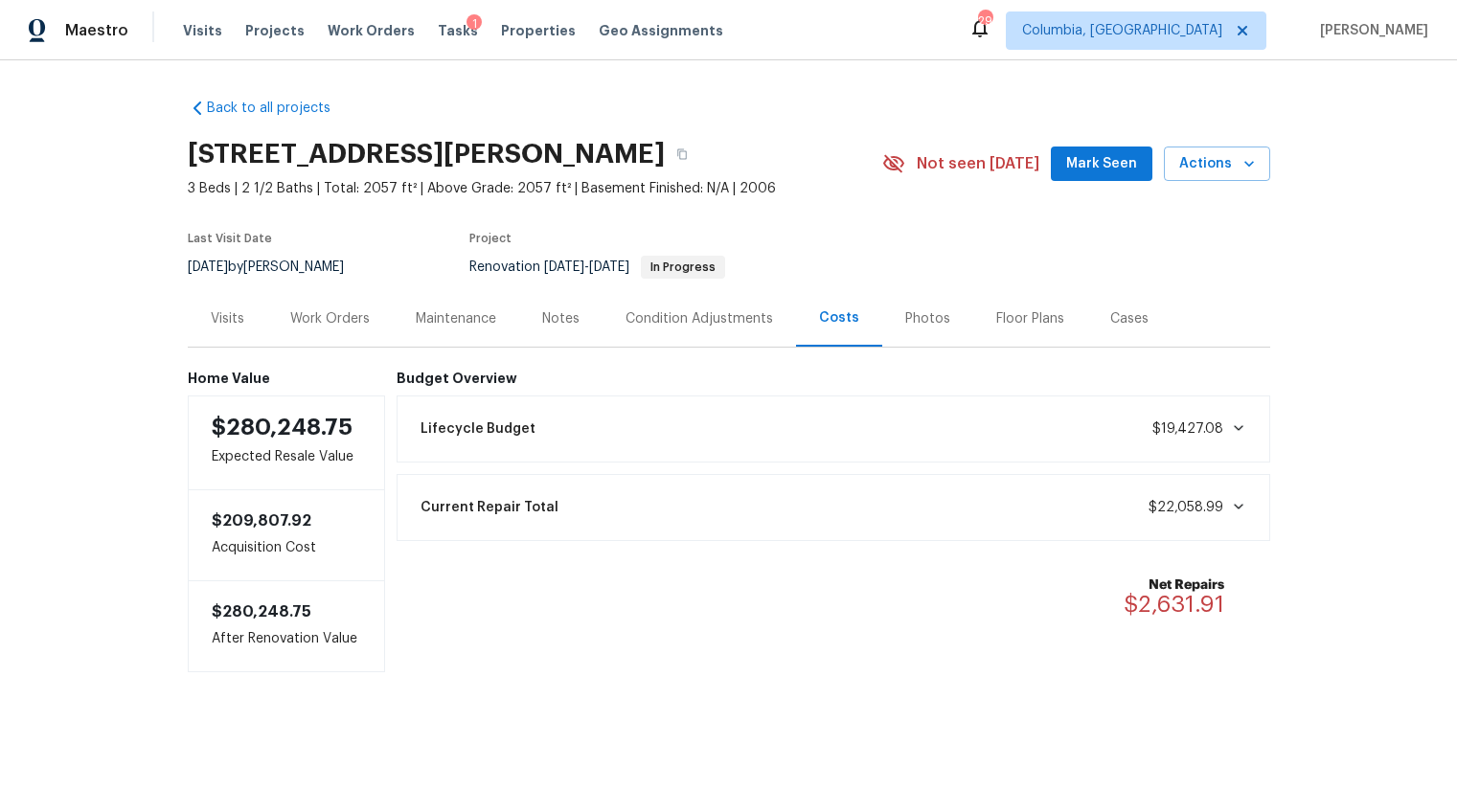
click at [339, 303] on div "Work Orders" at bounding box center [330, 318] width 126 height 56
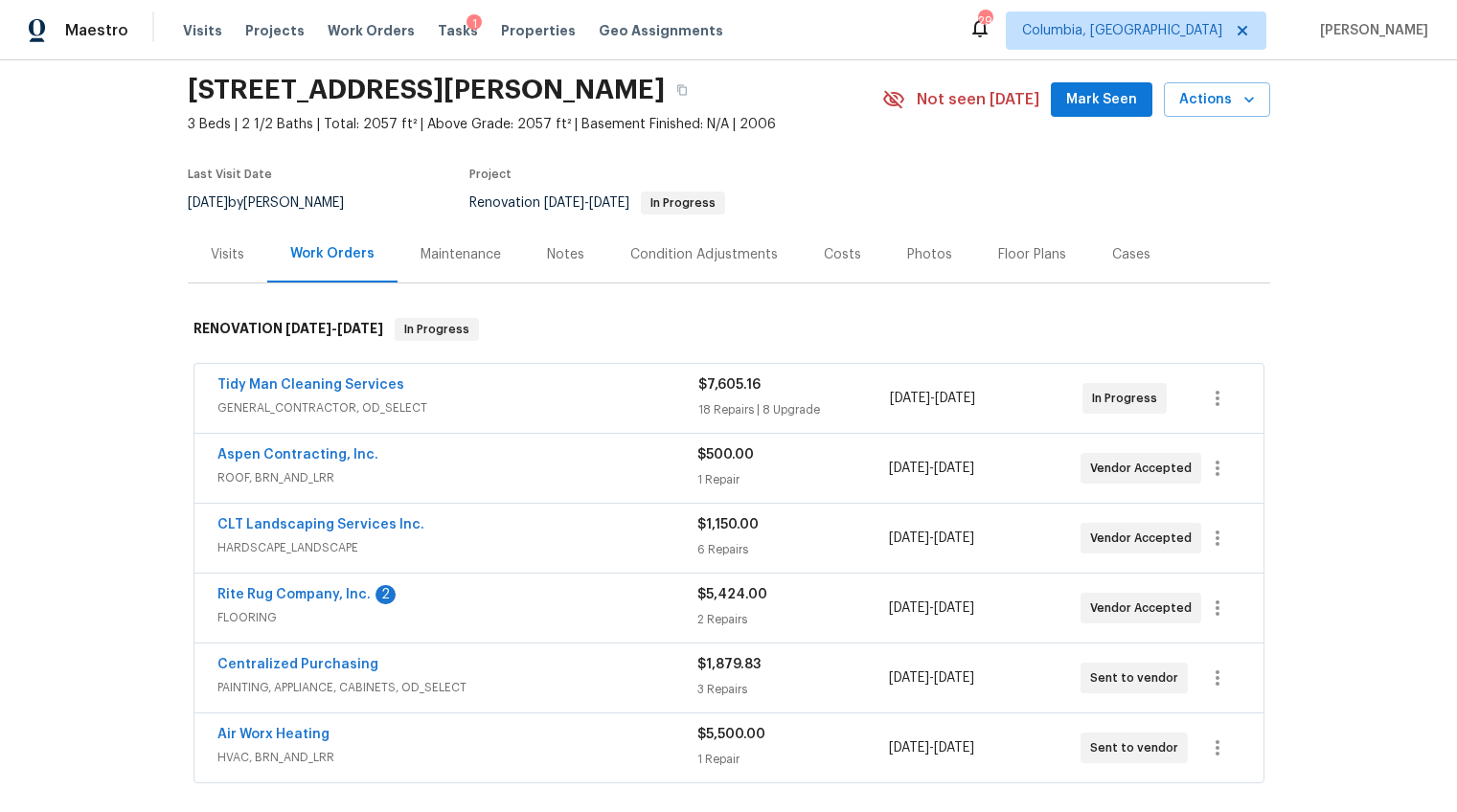
scroll to position [134, 0]
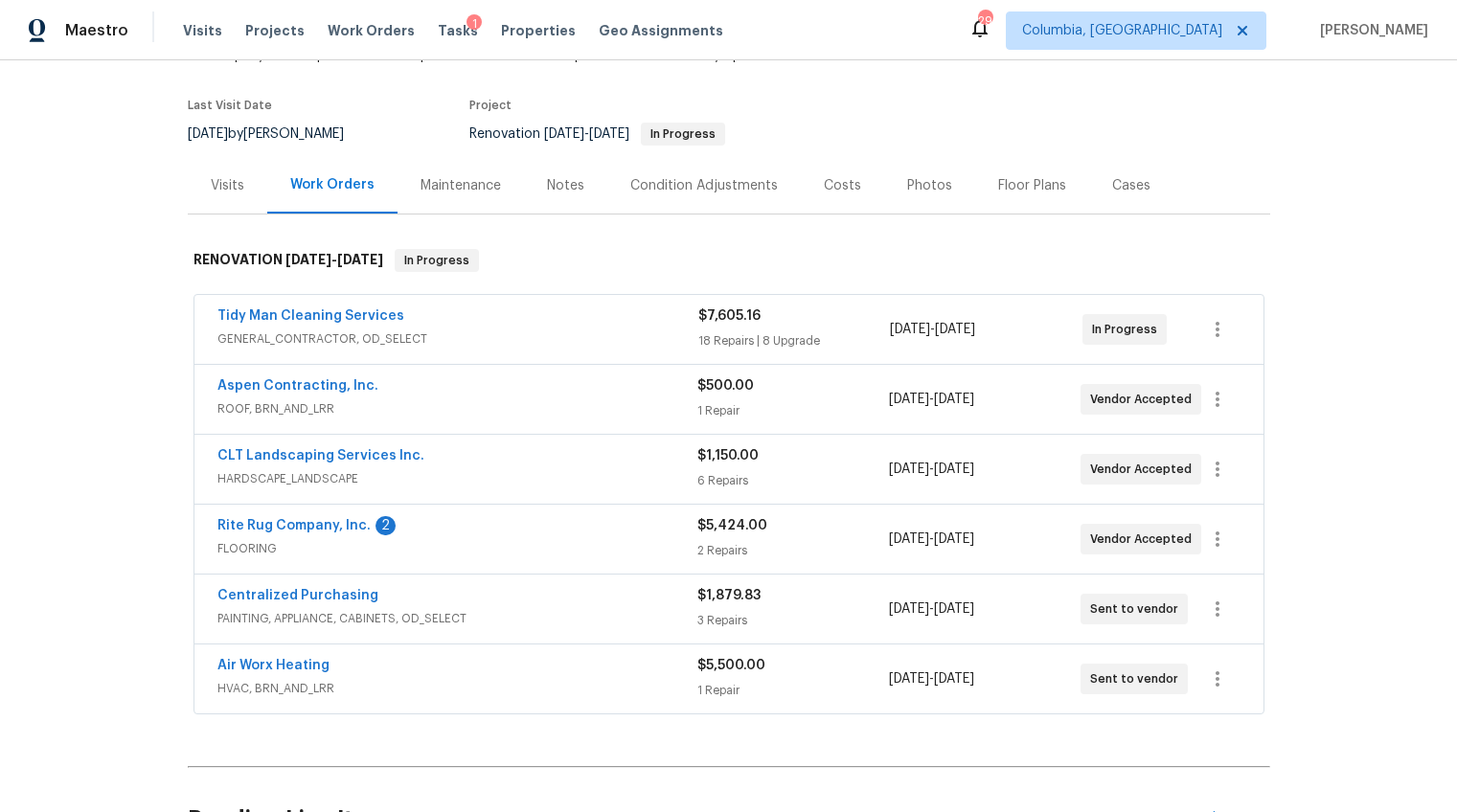
click at [550, 318] on div "Tidy Man Cleaning Services" at bounding box center [458, 318] width 481 height 23
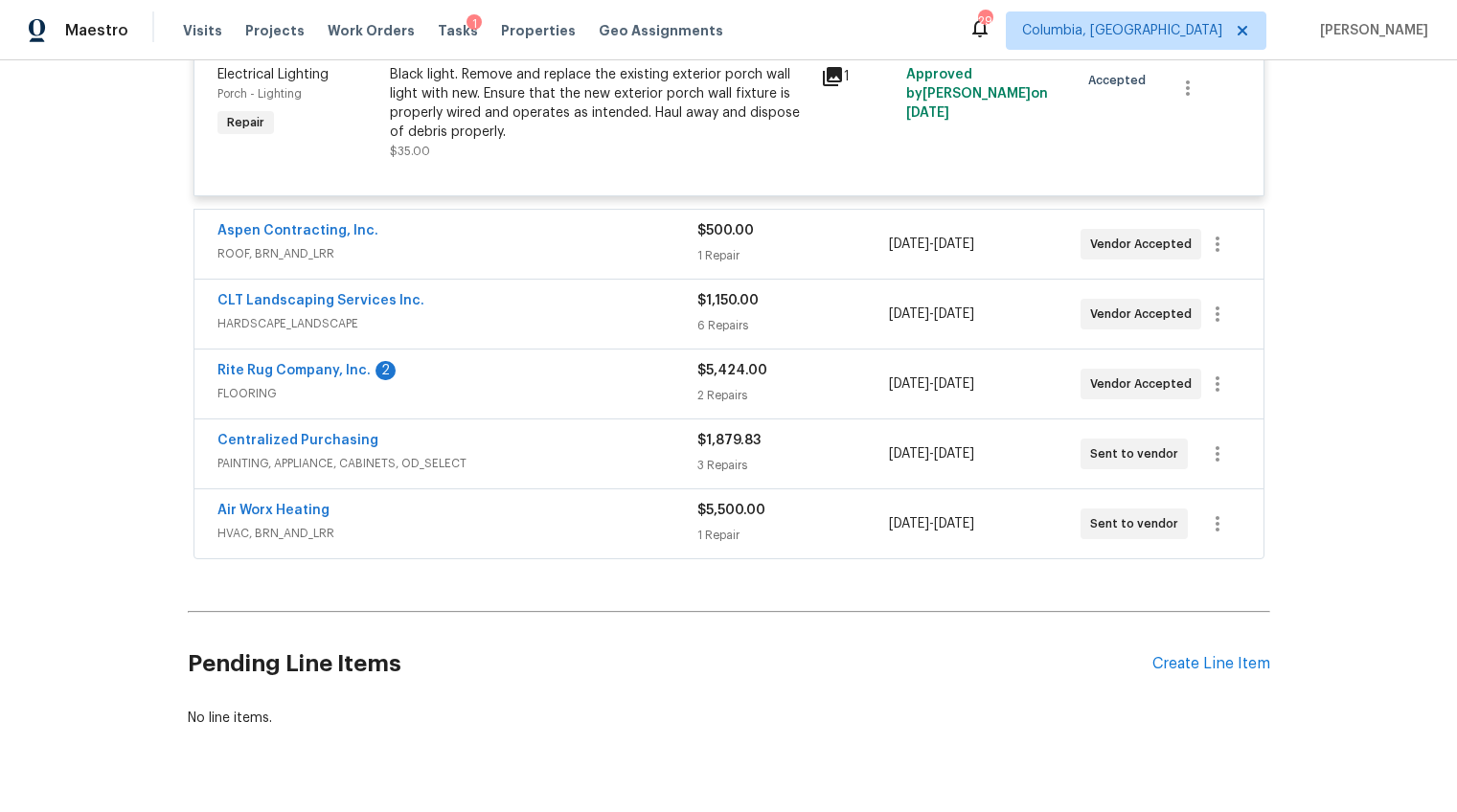
scroll to position [4916, 0]
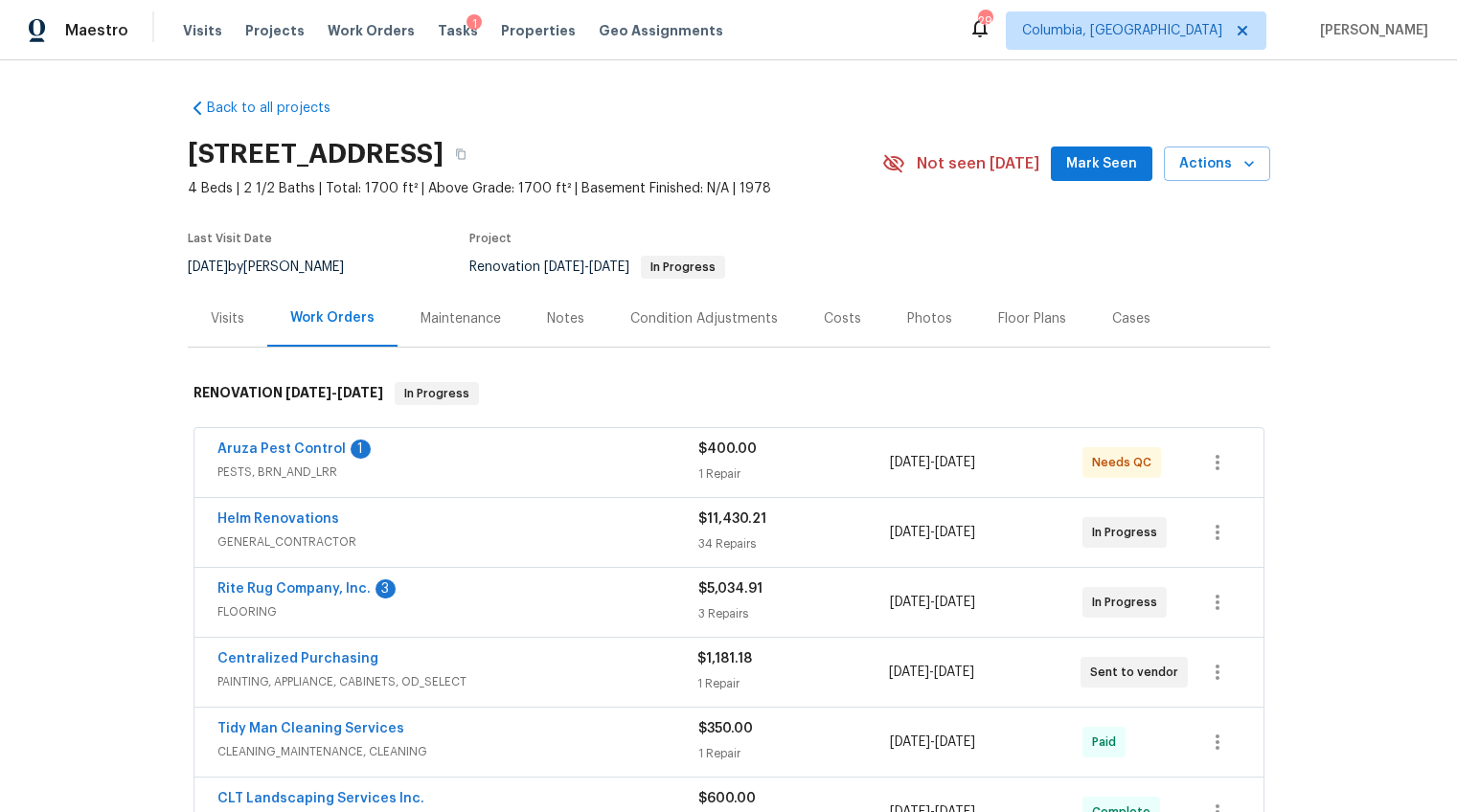
click at [815, 303] on div "Costs" at bounding box center [842, 318] width 83 height 56
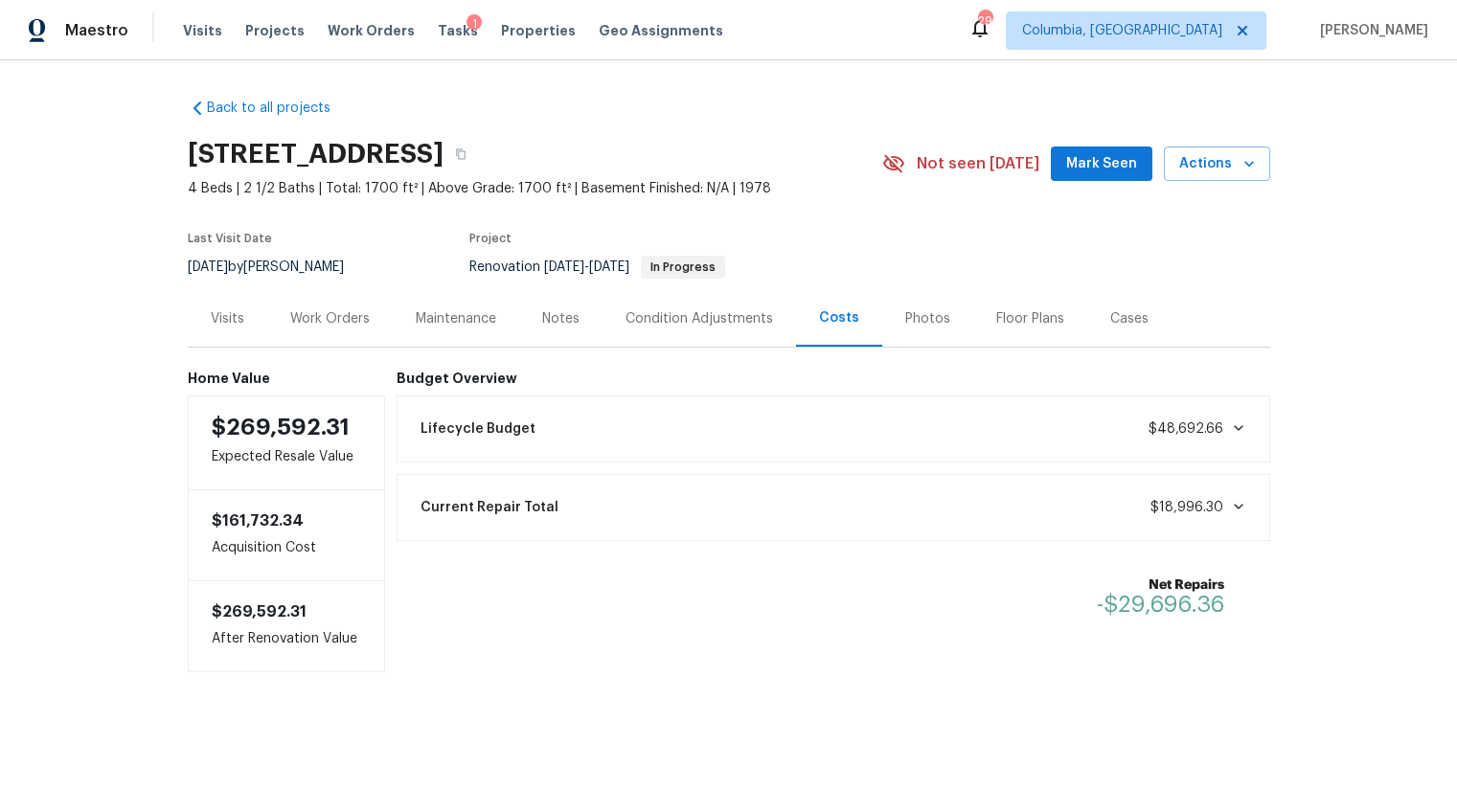
click at [356, 324] on div "Work Orders" at bounding box center [330, 319] width 79 height 19
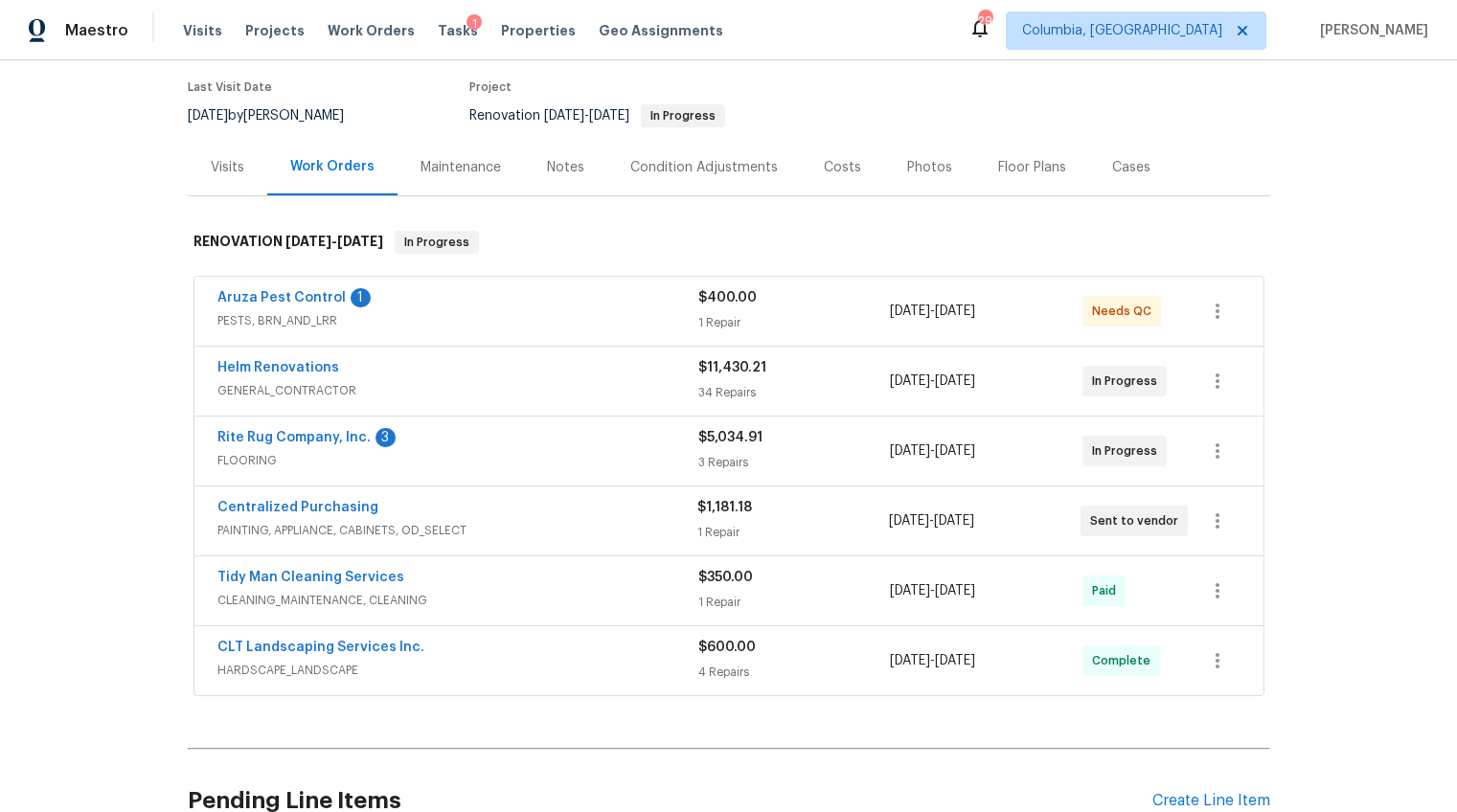
scroll to position [148, 0]
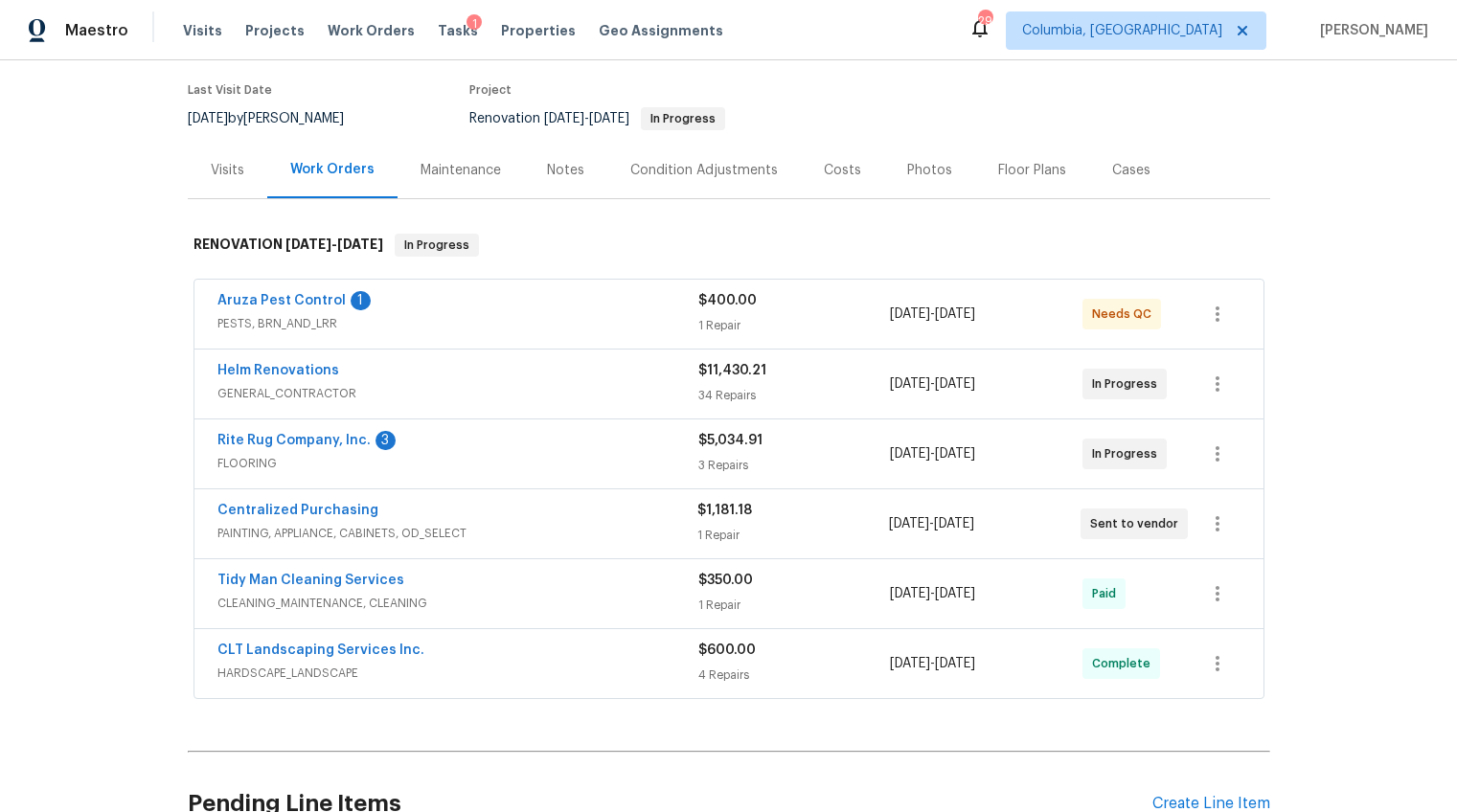
click at [429, 454] on span "FLOORING" at bounding box center [458, 464] width 481 height 19
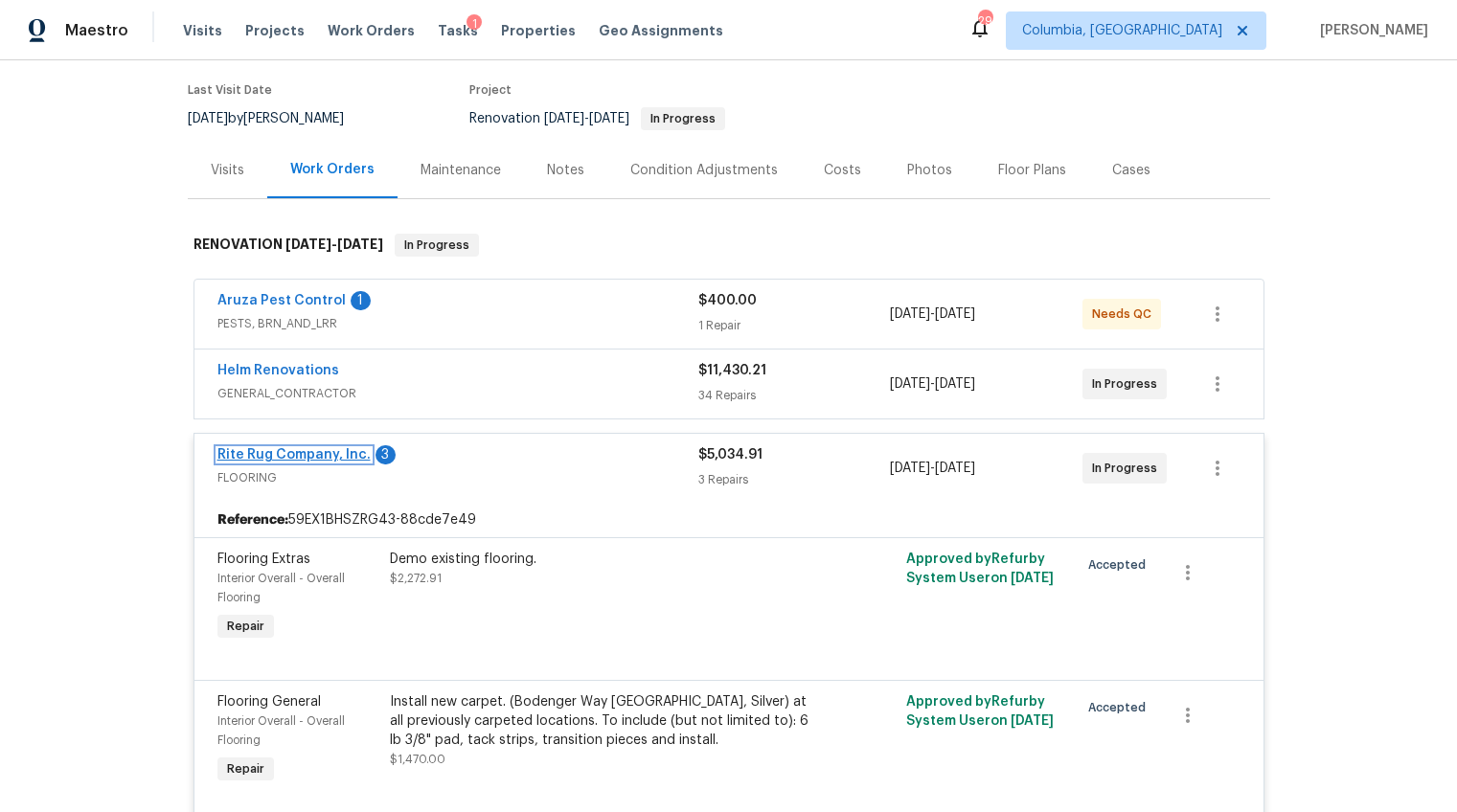
click at [337, 459] on link "Rite Rug Company, Inc." at bounding box center [294, 455] width 153 height 14
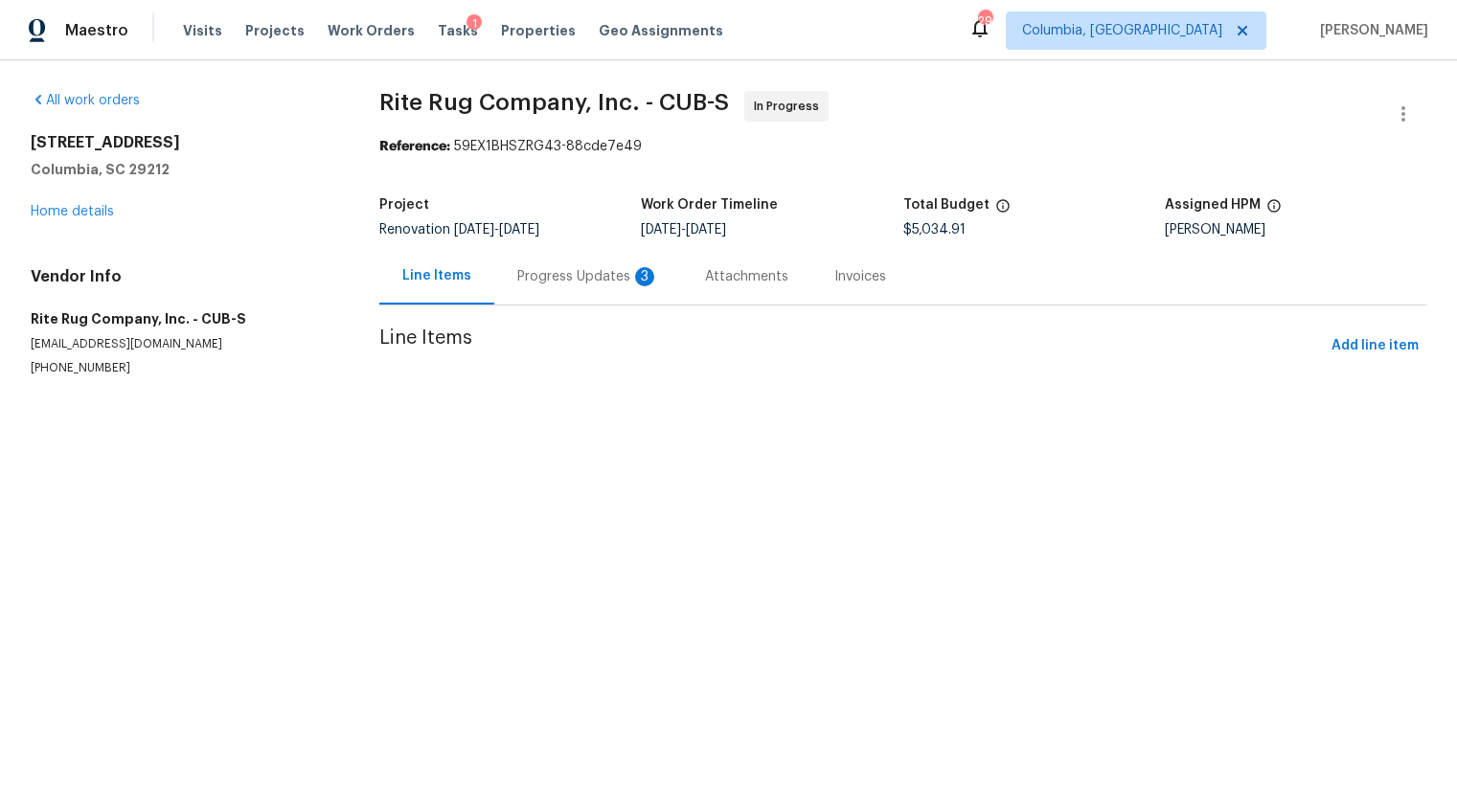
click at [534, 280] on div "Progress Updates 3" at bounding box center [588, 277] width 141 height 19
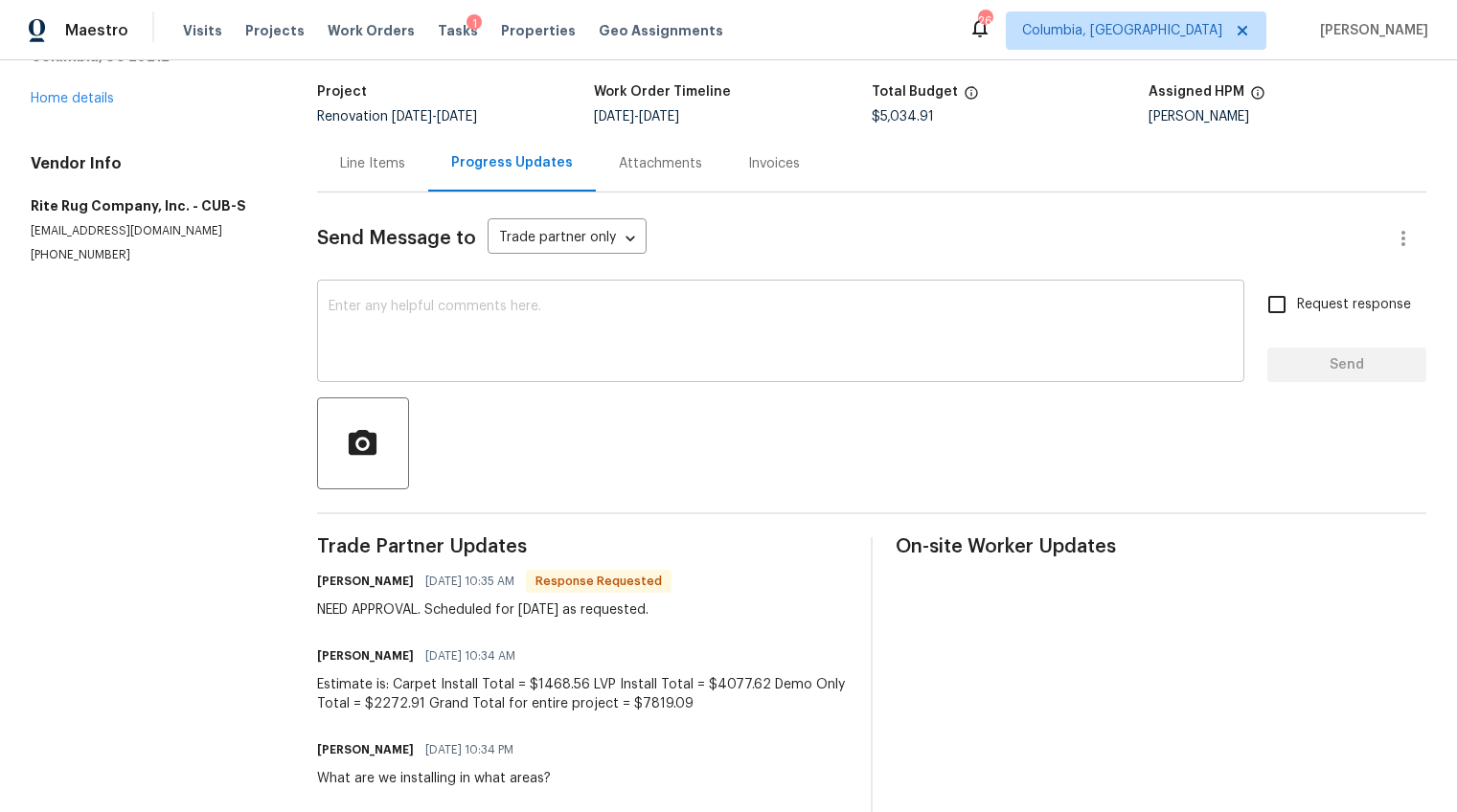
scroll to position [45, 0]
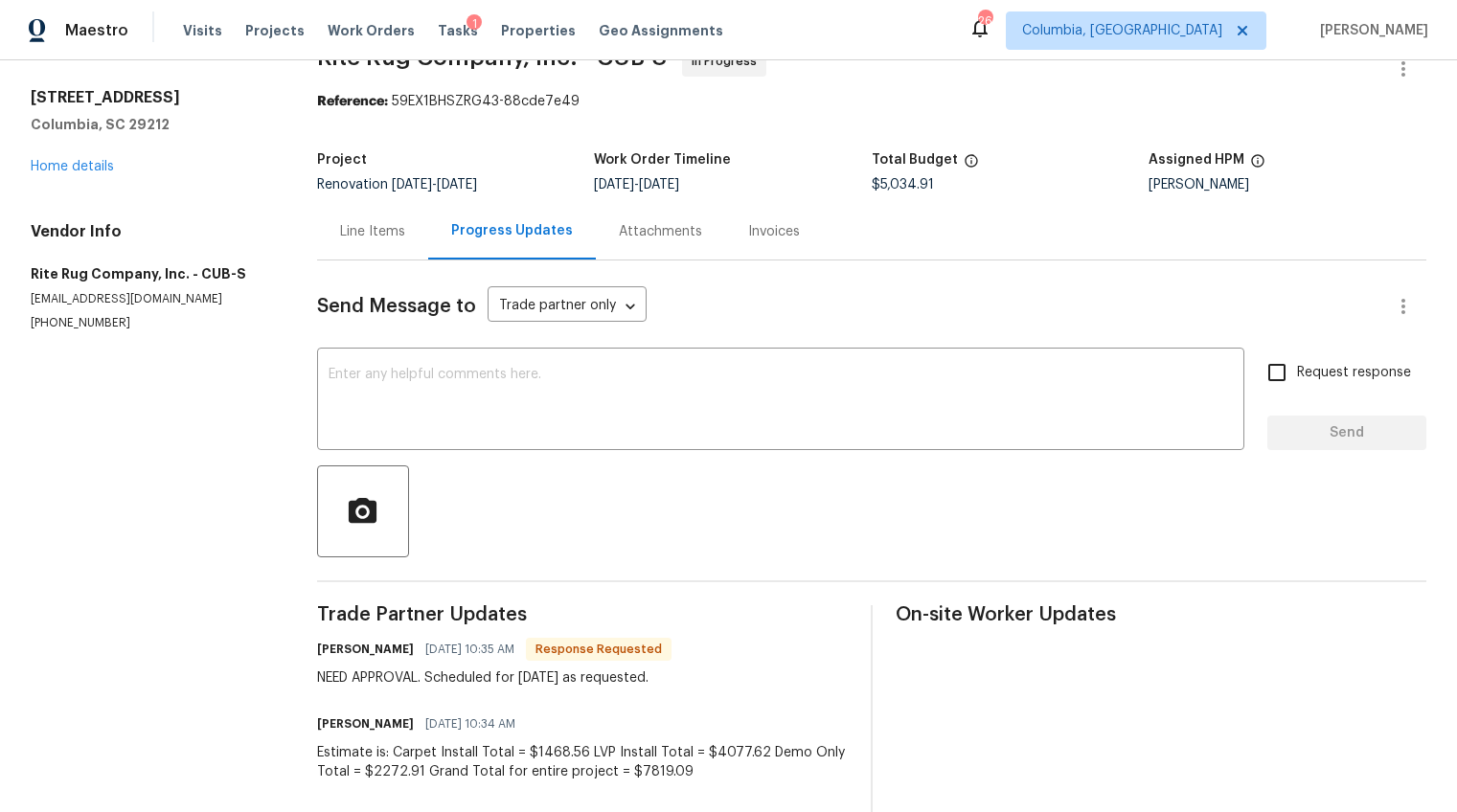
click at [389, 230] on div "Line Items" at bounding box center [372, 232] width 65 height 19
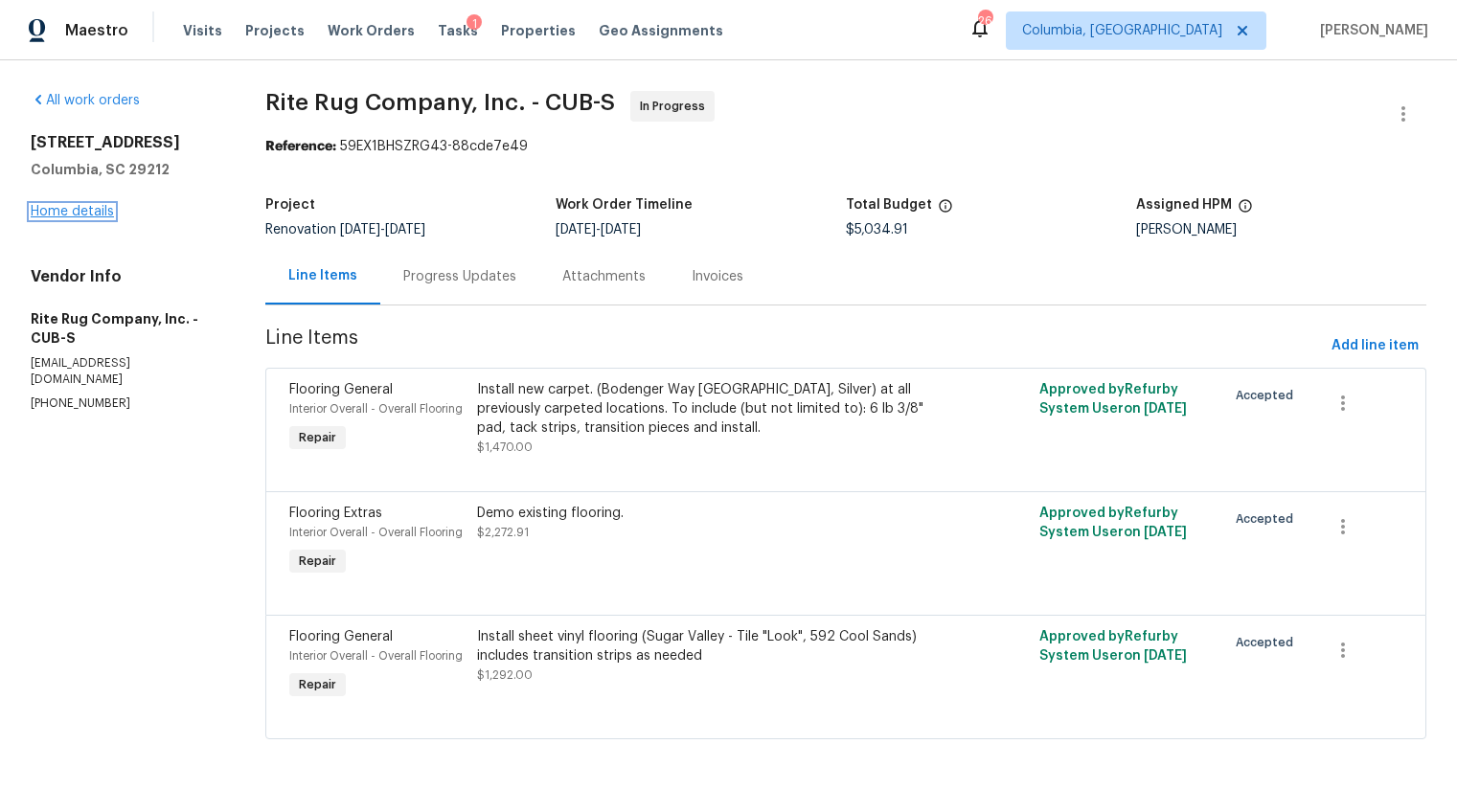
click at [89, 208] on link "Home details" at bounding box center [73, 212] width 83 height 14
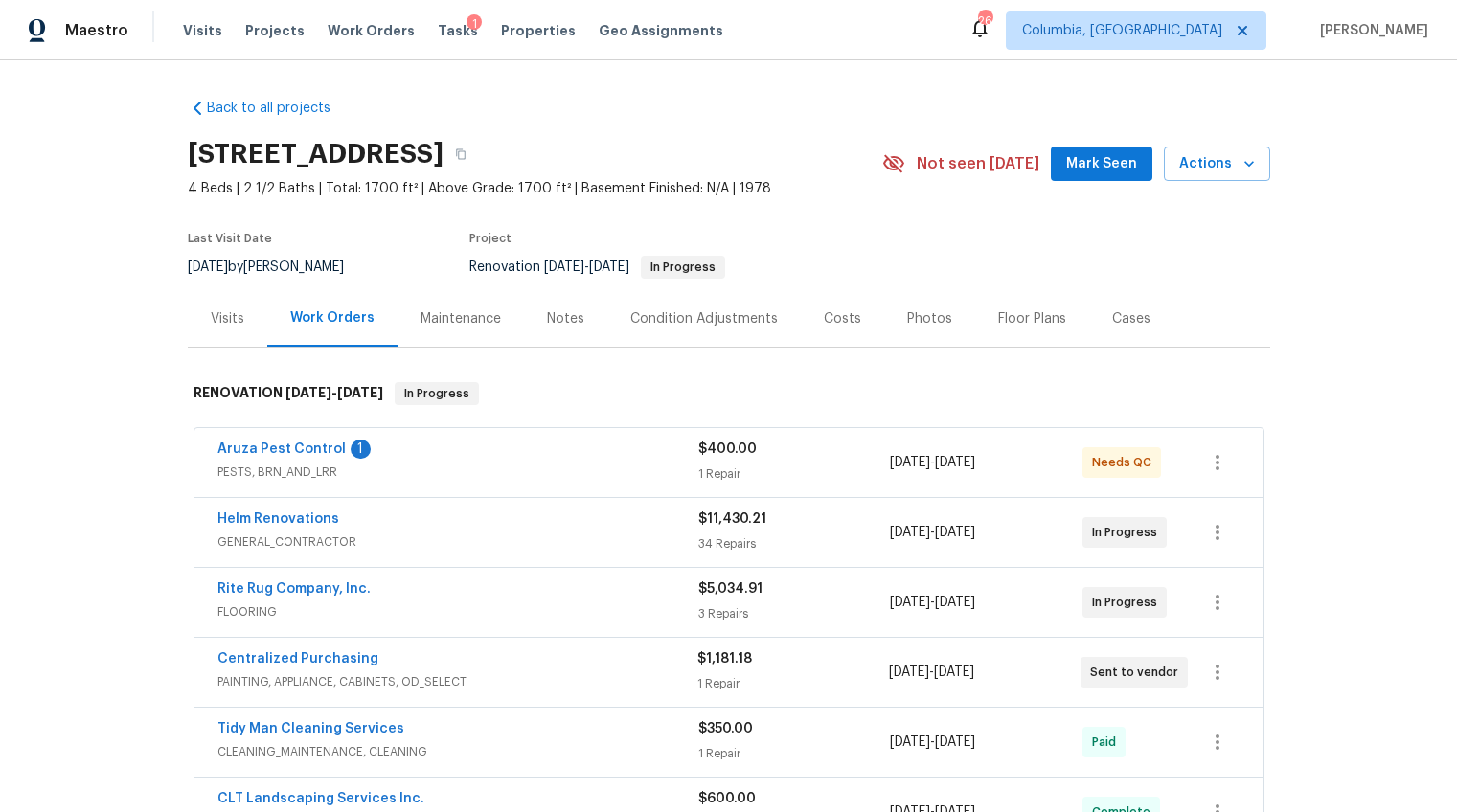
click at [573, 304] on div "Notes" at bounding box center [565, 318] width 83 height 56
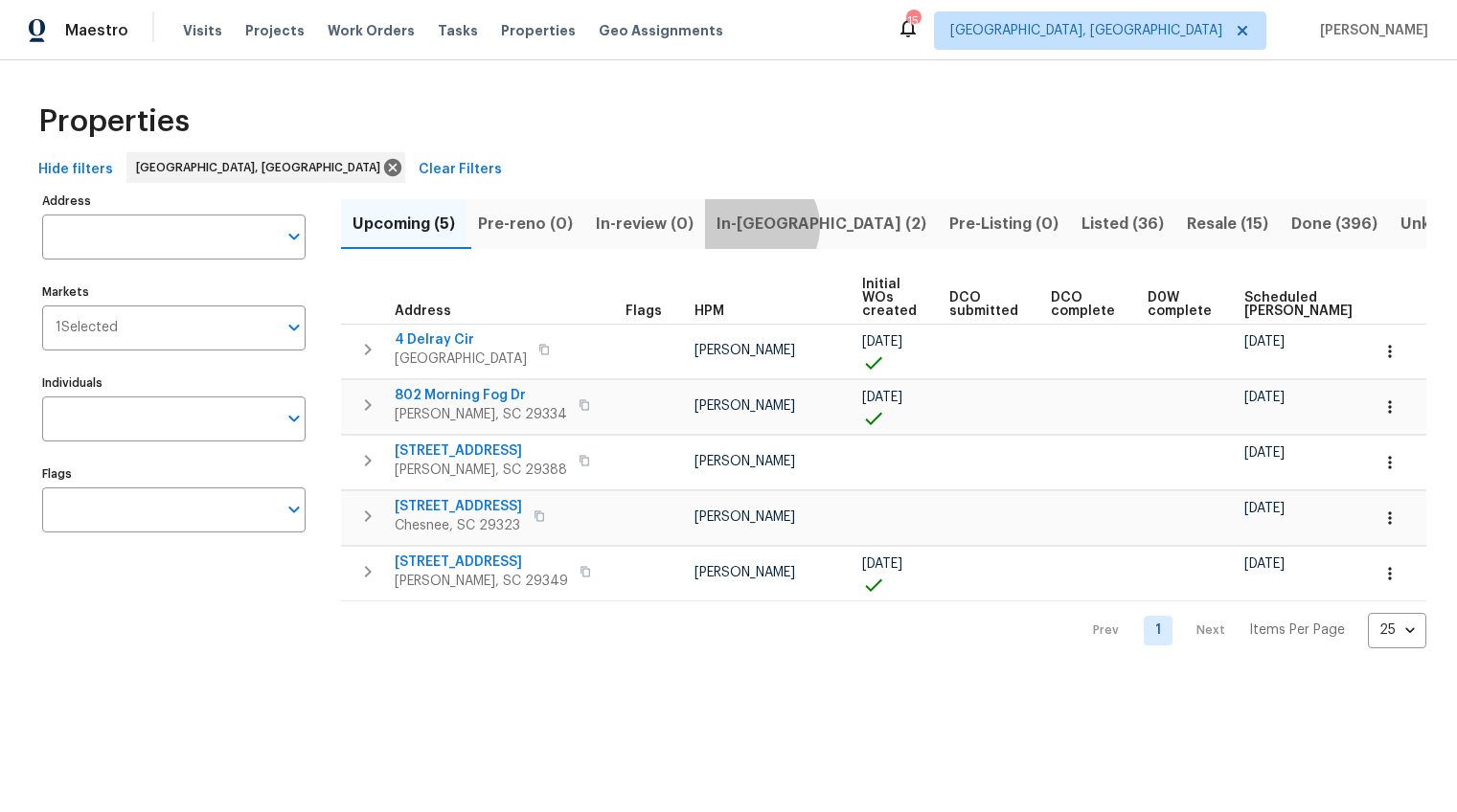
click at [765, 226] on span "In-reno (2)" at bounding box center [821, 225] width 210 height 27
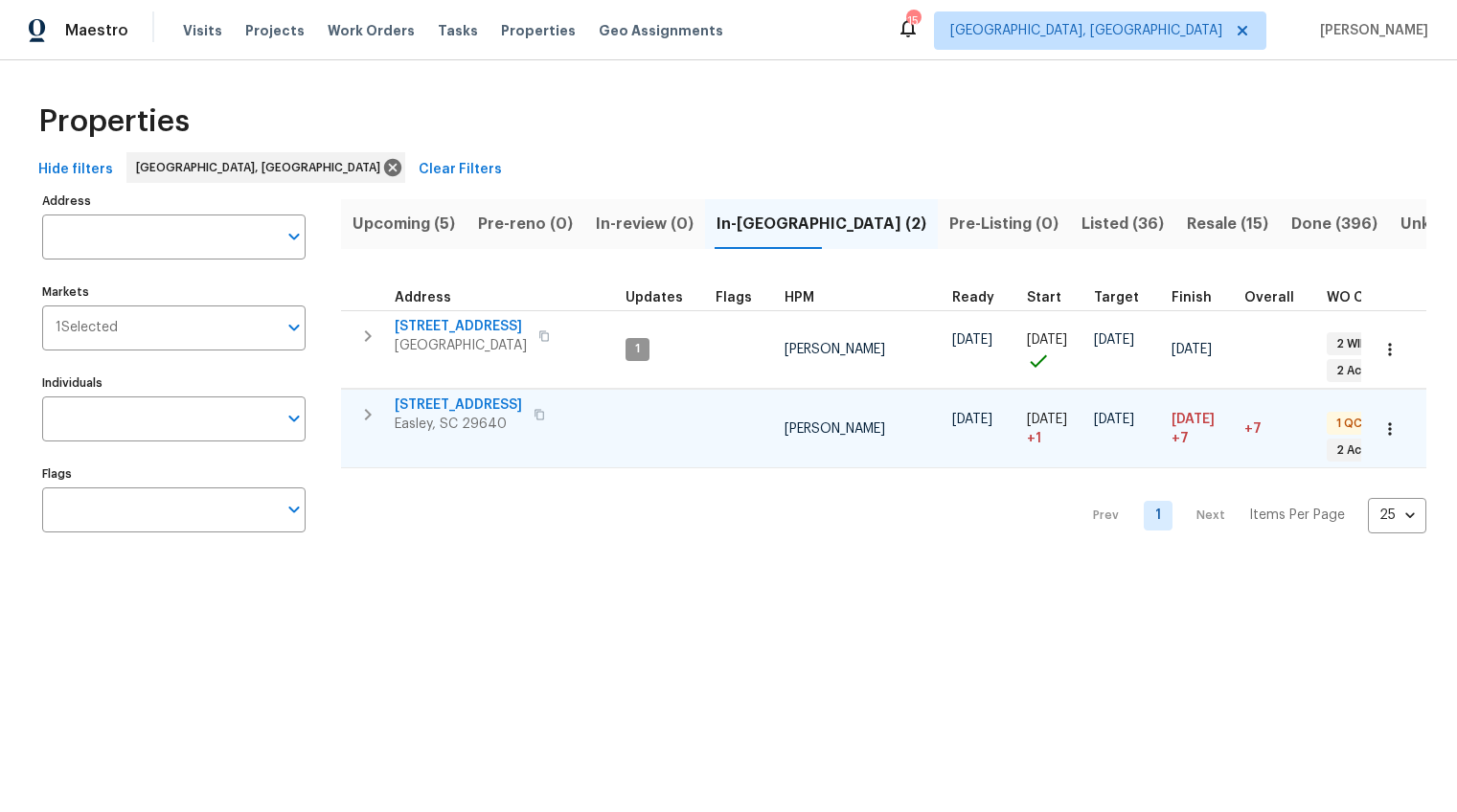
click at [496, 409] on span "218 Woodhaven Rd" at bounding box center [459, 406] width 128 height 19
click at [1081, 227] on span "Listed (36)" at bounding box center [1122, 225] width 82 height 27
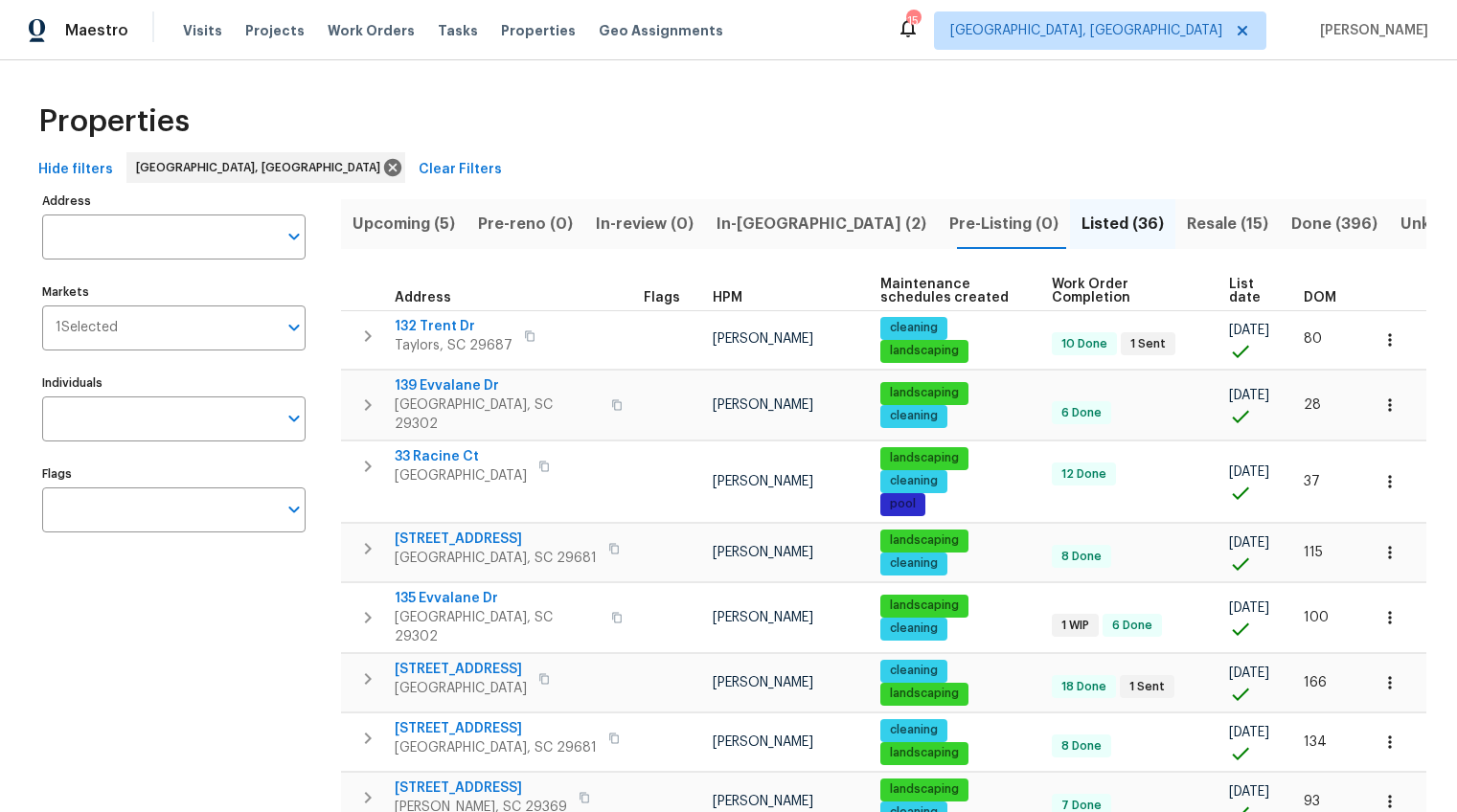
click at [1307, 296] on span "DOM" at bounding box center [1320, 298] width 33 height 14
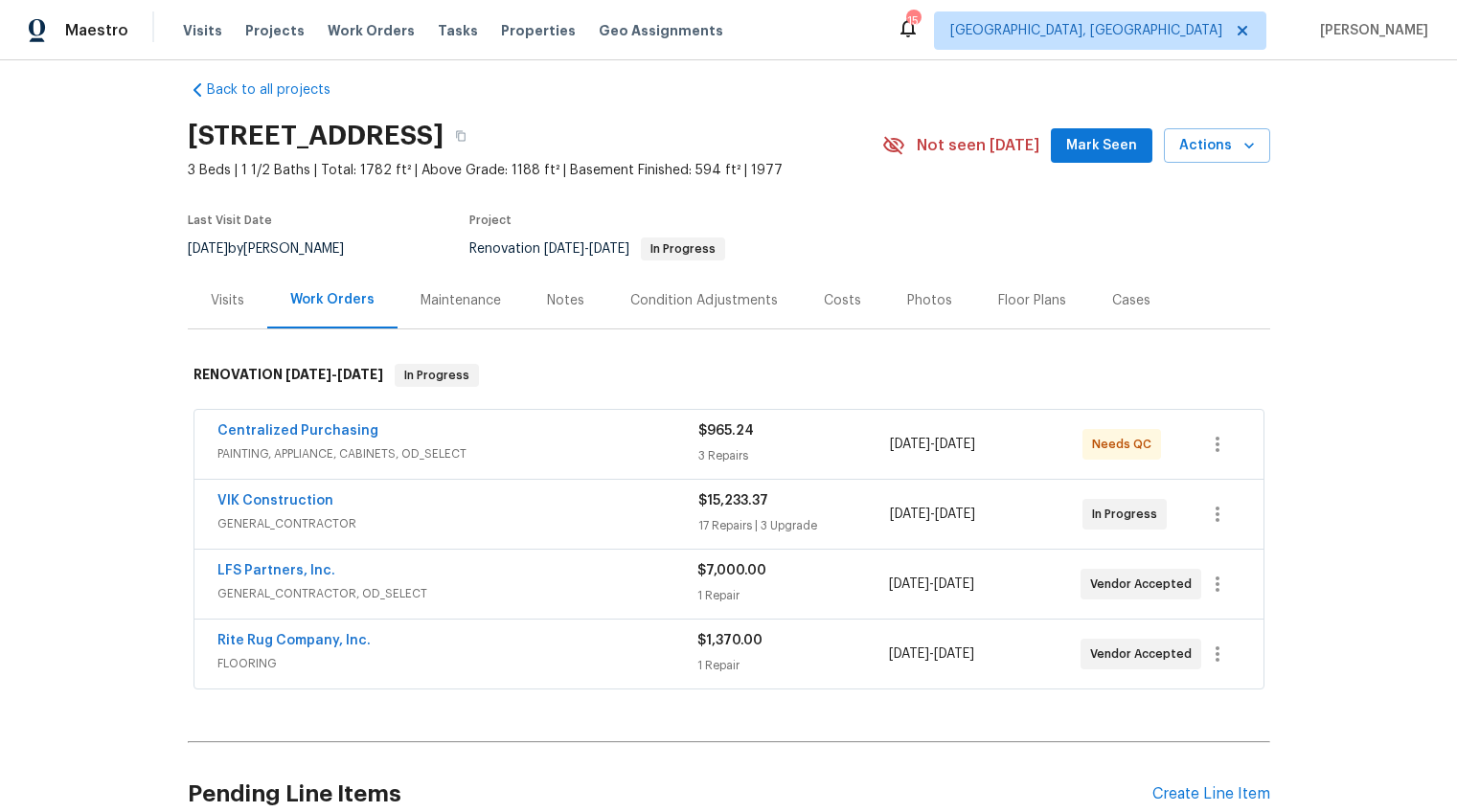
scroll to position [79, 0]
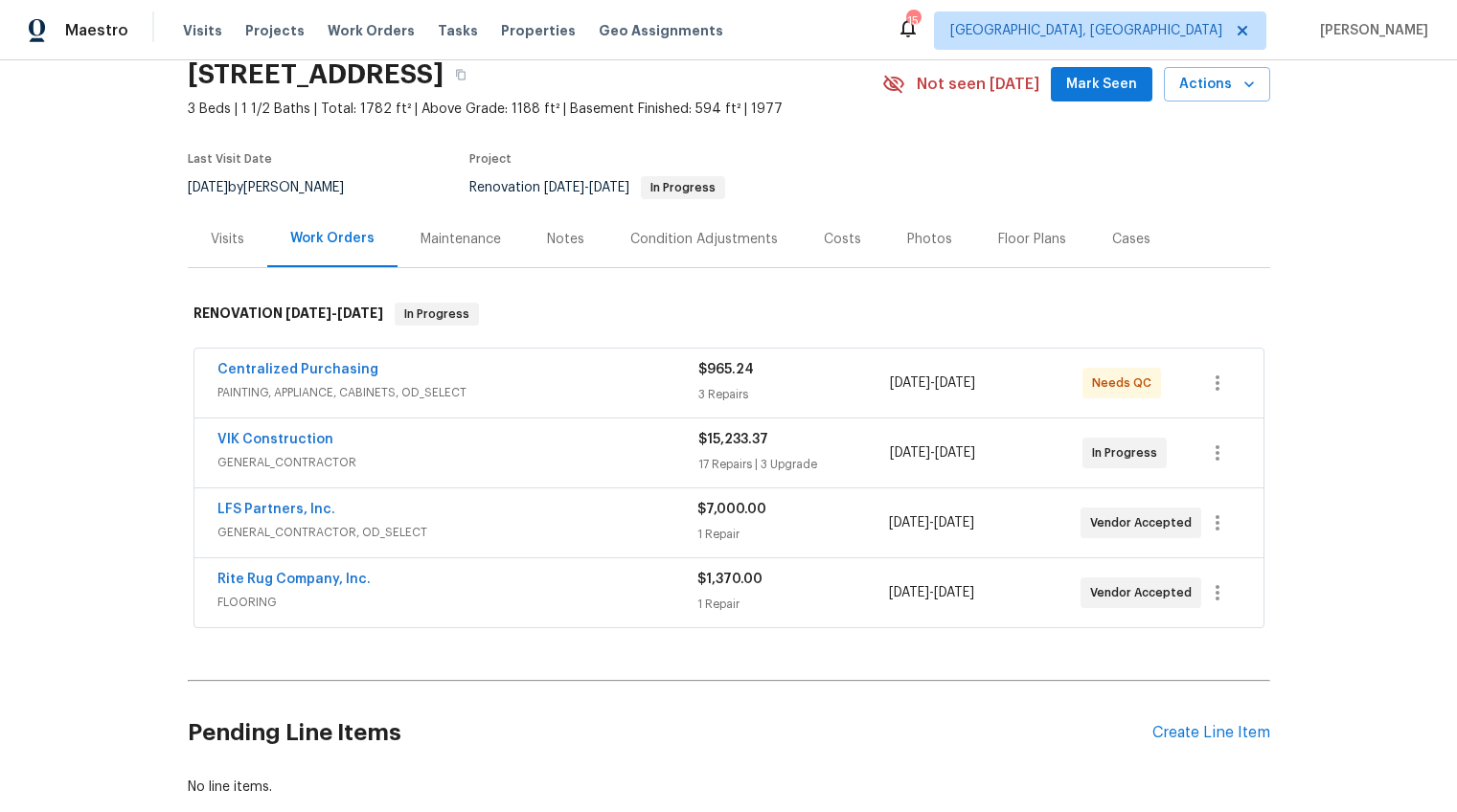
click at [833, 240] on div "Costs" at bounding box center [842, 239] width 38 height 19
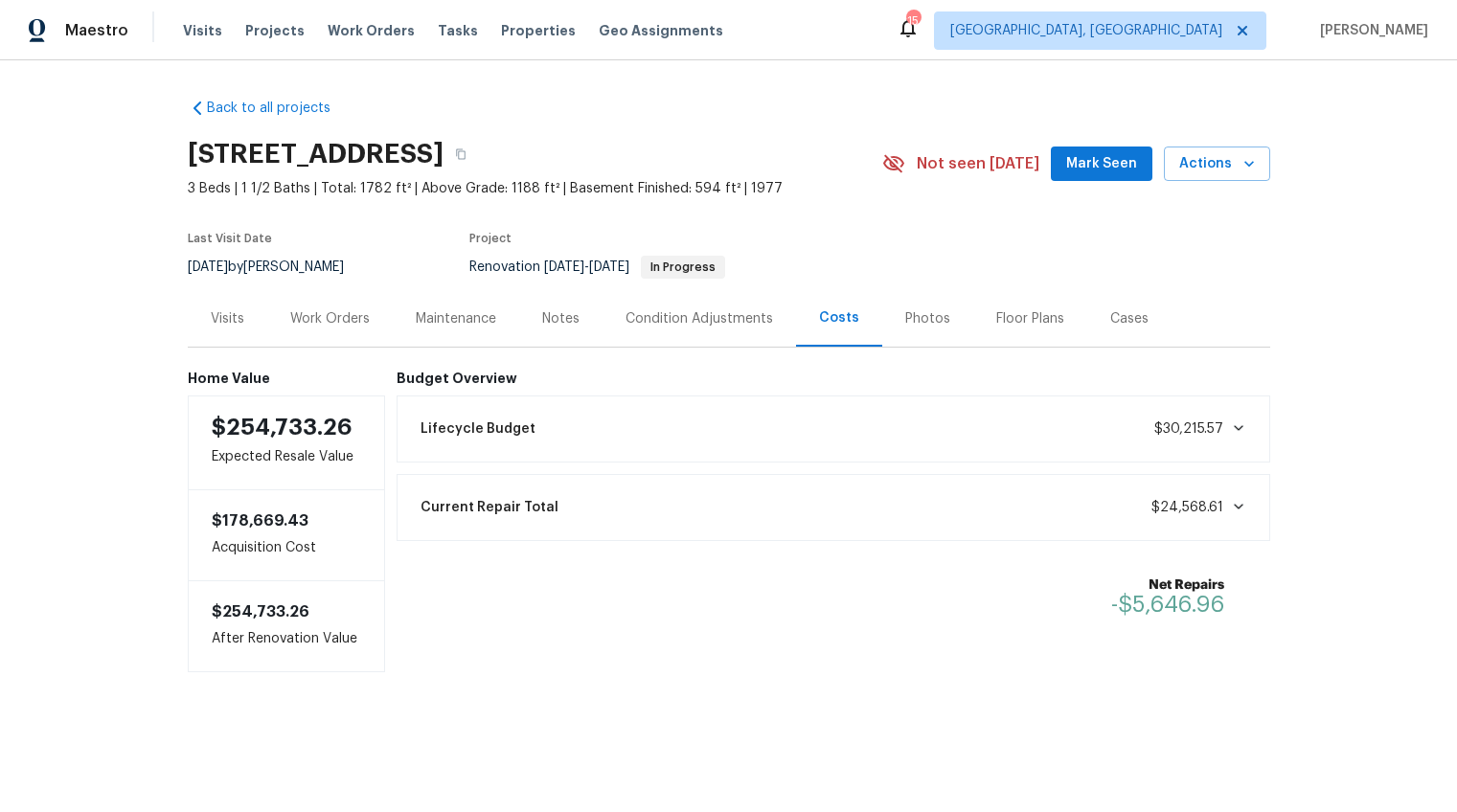
click at [315, 336] on div "Work Orders" at bounding box center [330, 318] width 126 height 56
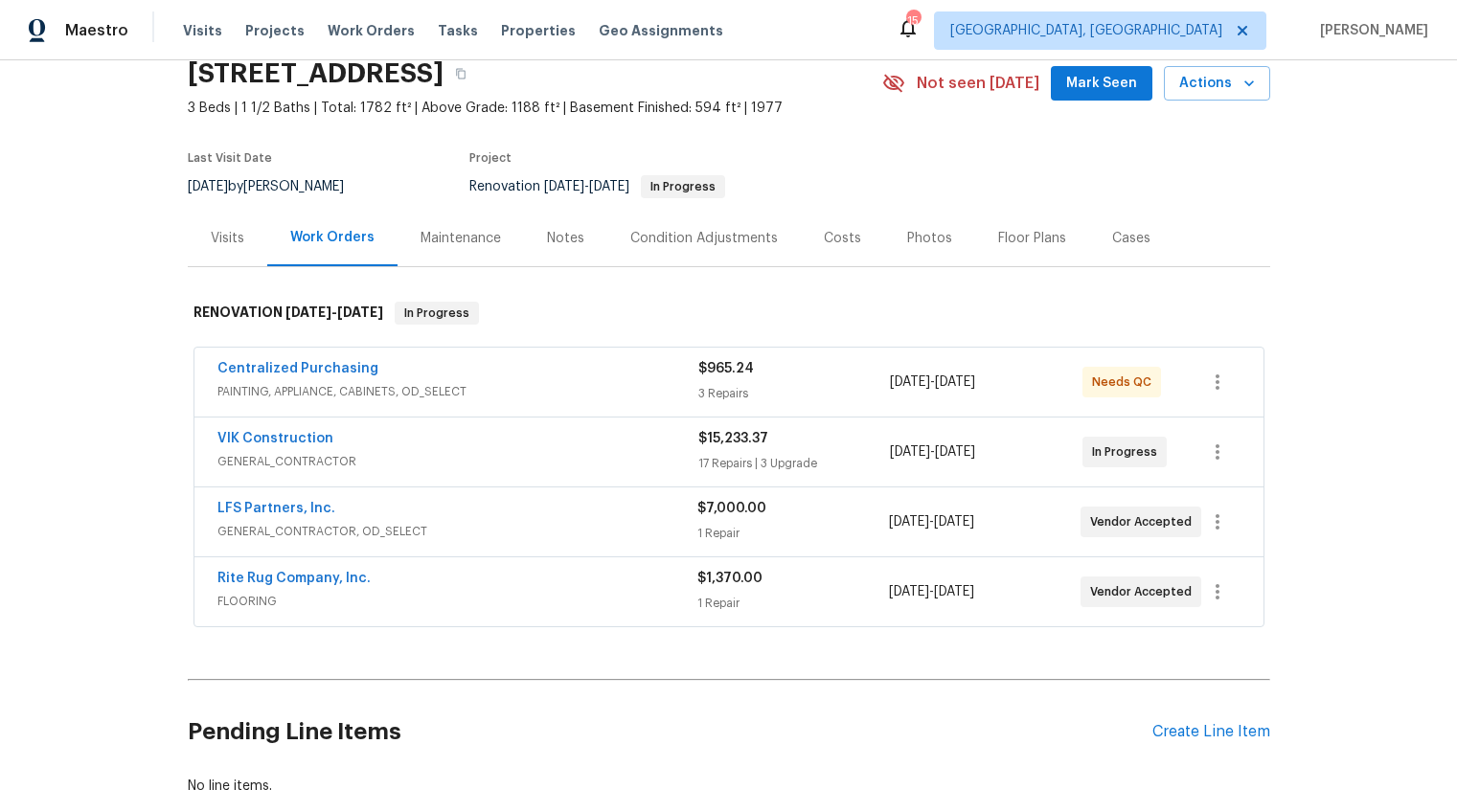
scroll to position [164, 0]
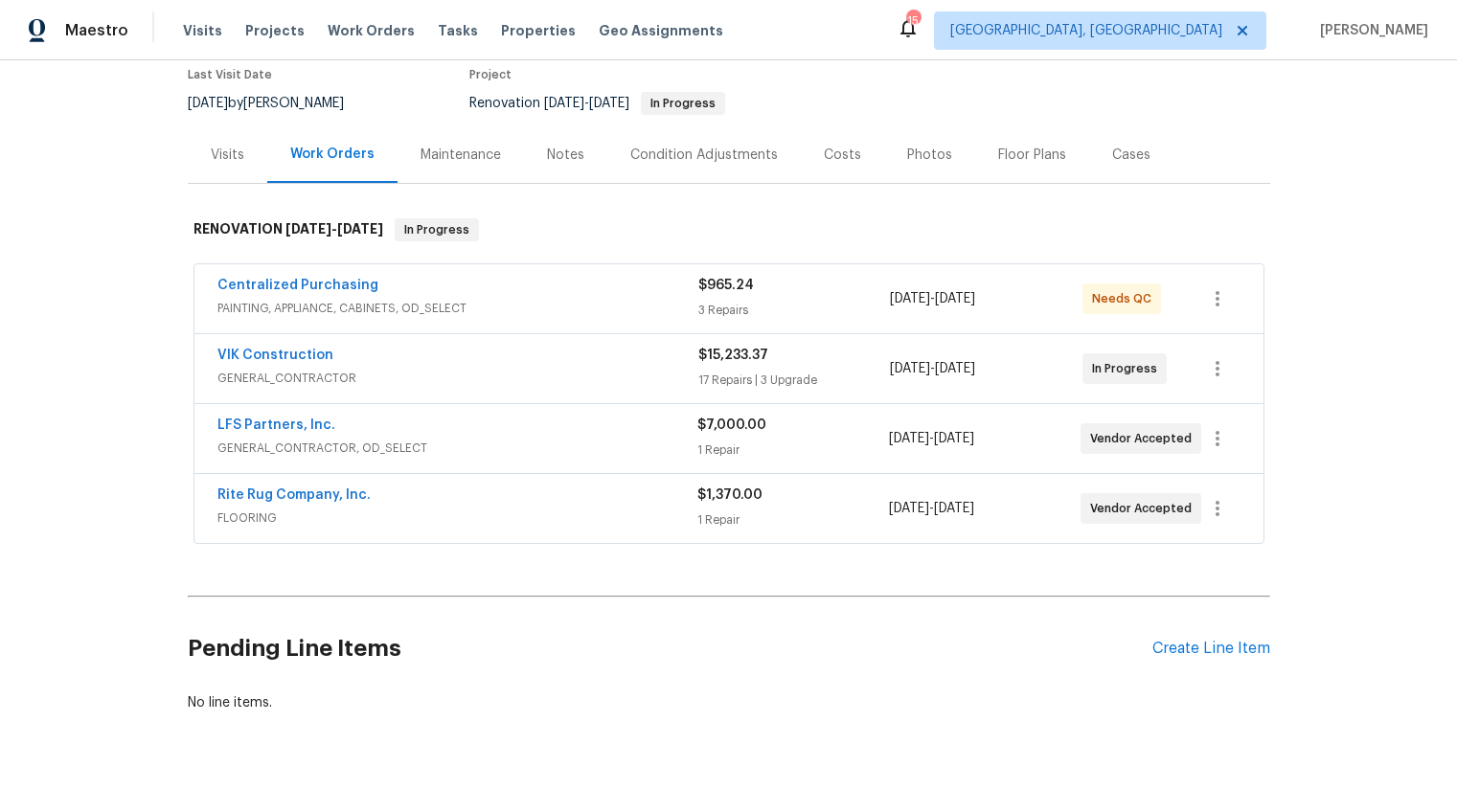
click at [429, 434] on div "LFS Partners, Inc." at bounding box center [458, 427] width 480 height 23
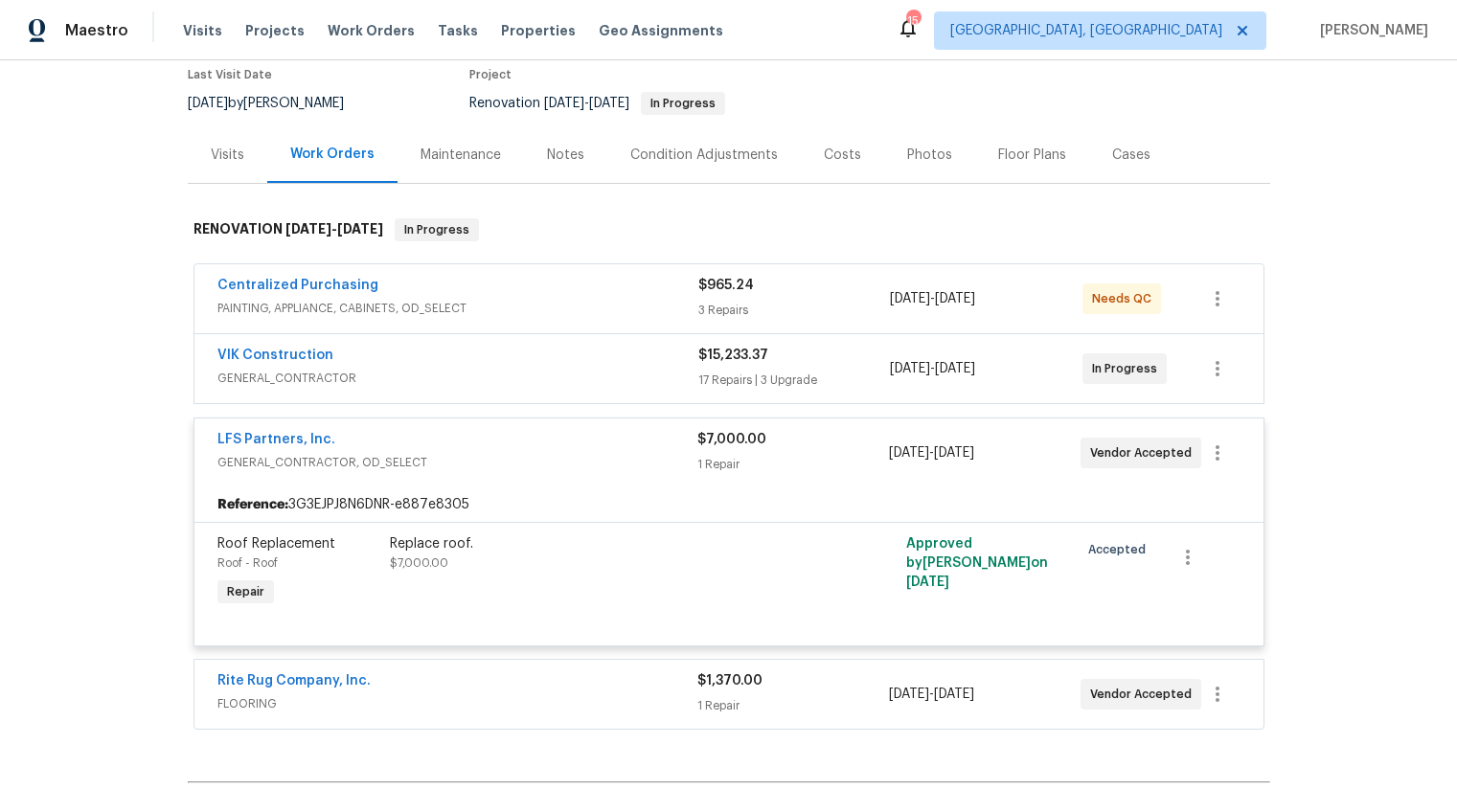
click at [429, 464] on span "GENERAL_CONTRACTOR, OD_SELECT" at bounding box center [458, 463] width 480 height 19
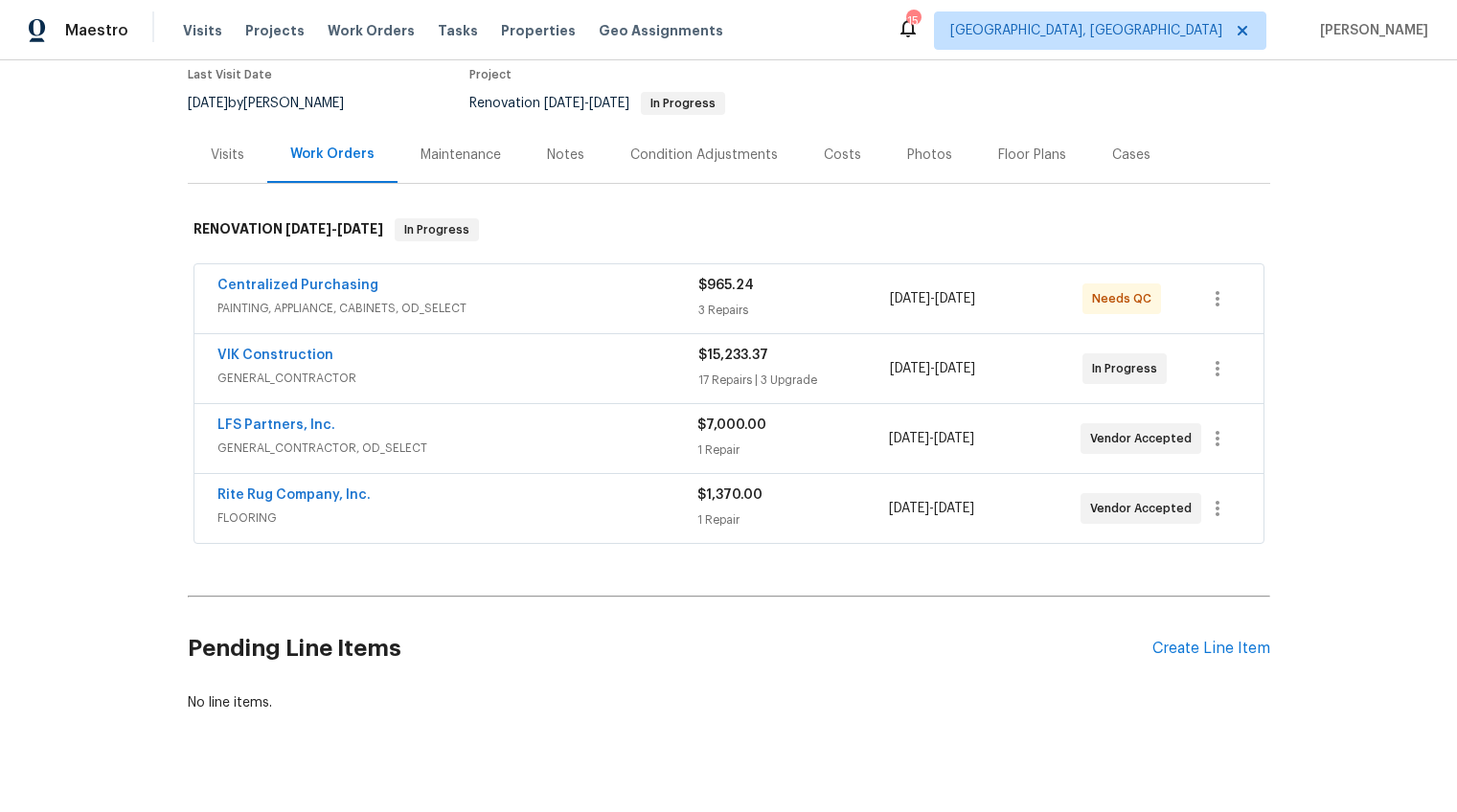
click at [384, 386] on span "GENERAL_CONTRACTOR" at bounding box center [458, 378] width 481 height 19
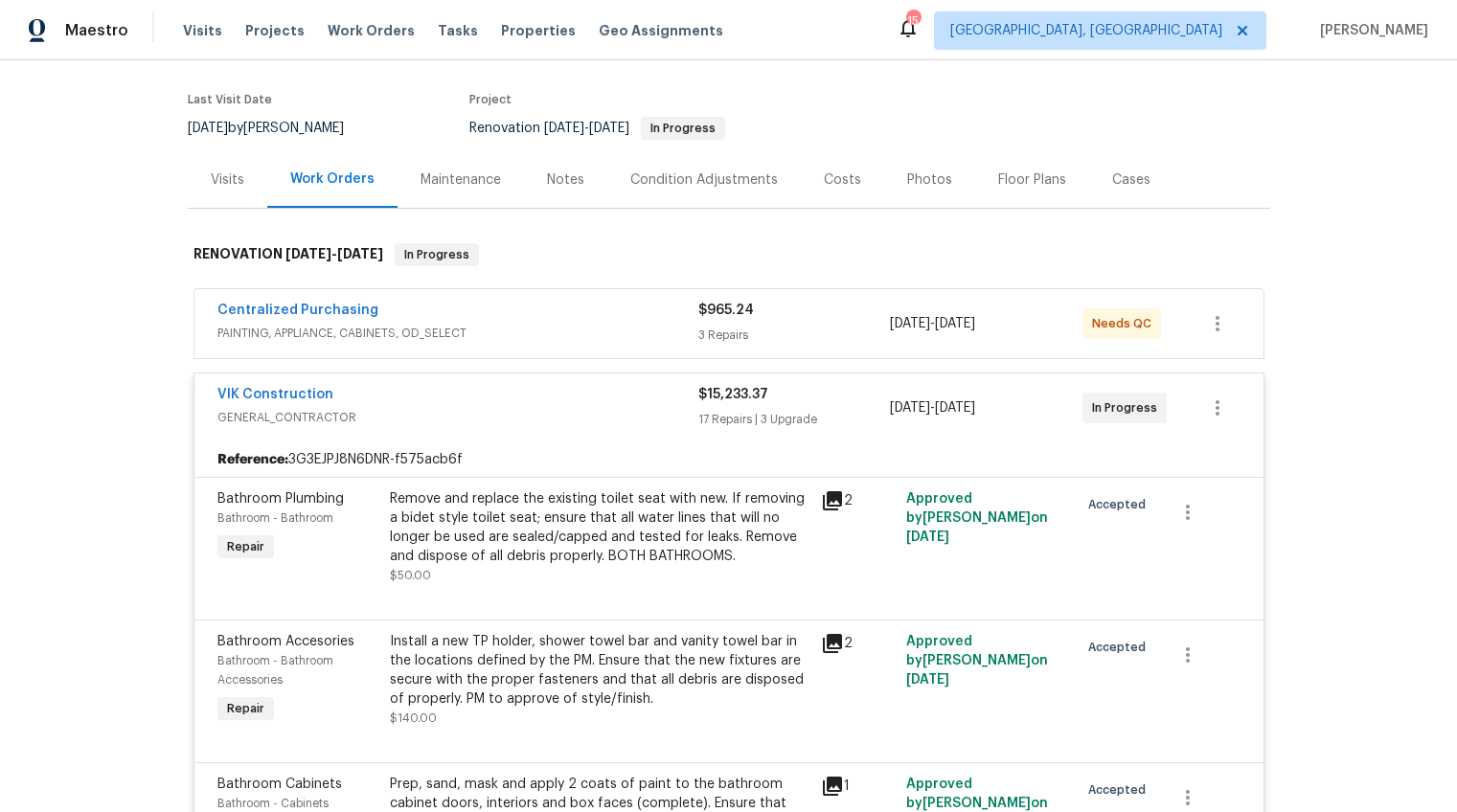
scroll to position [0, 0]
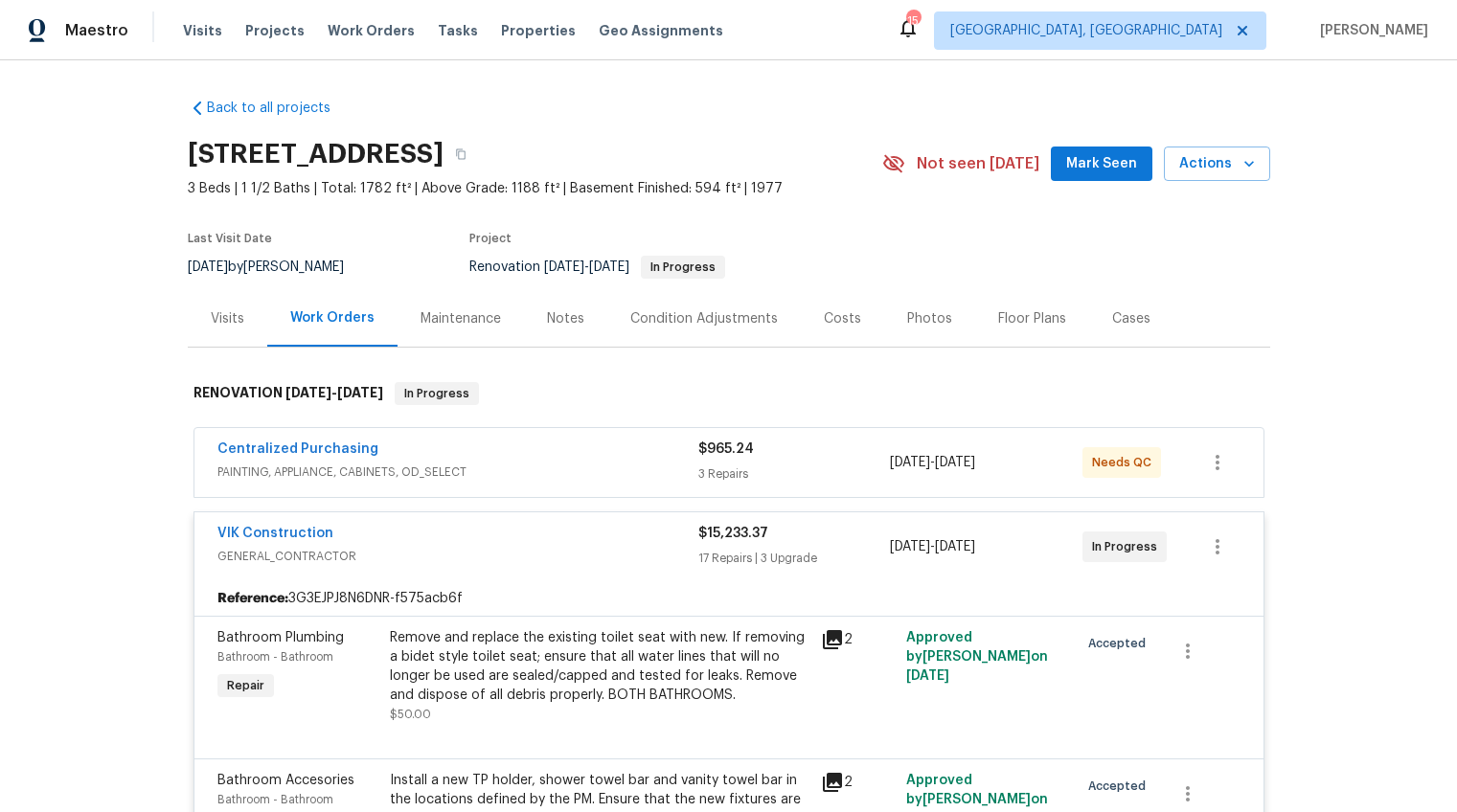
click at [683, 317] on div "Condition Adjustments" at bounding box center [704, 319] width 147 height 19
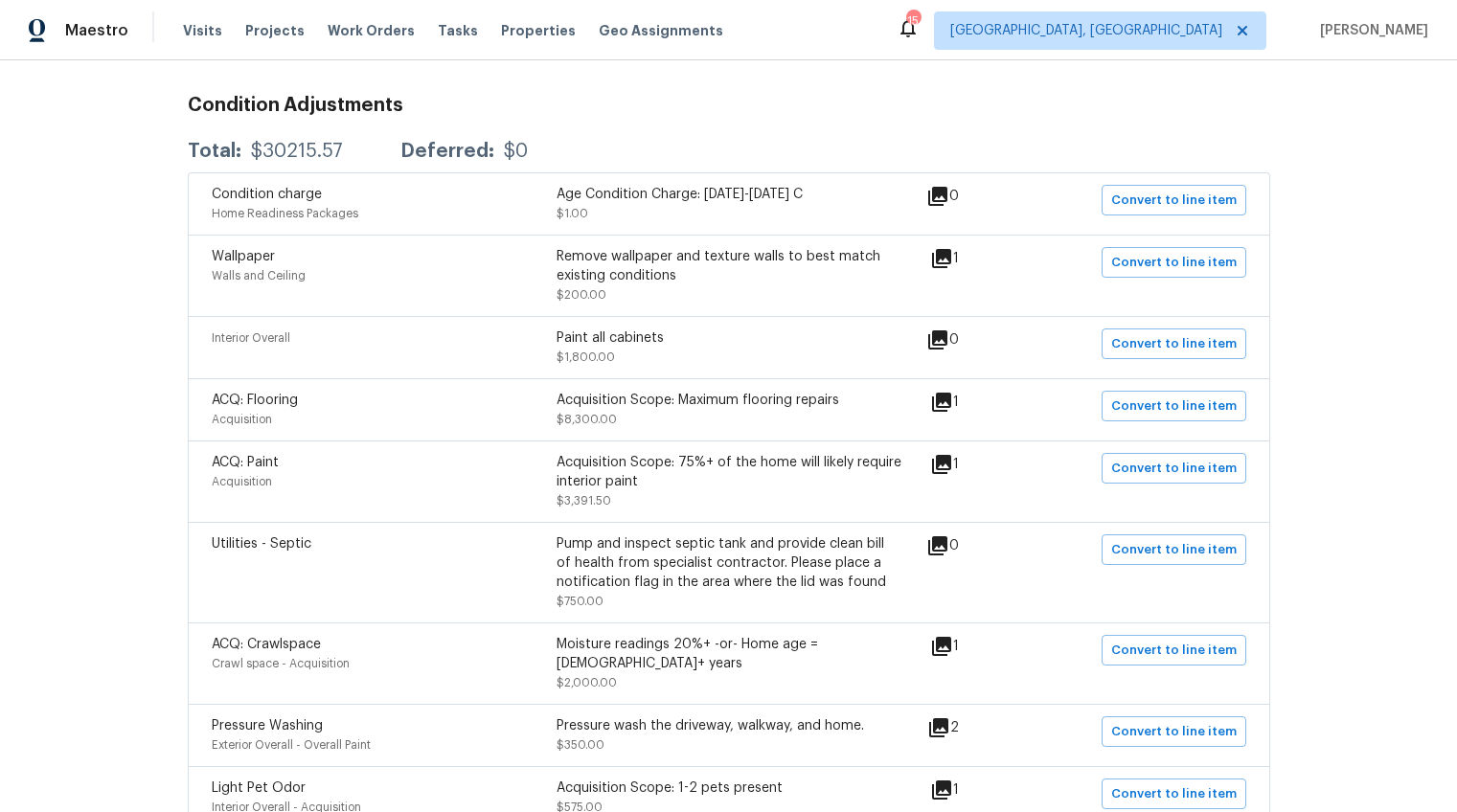
scroll to position [312, 0]
click at [949, 405] on icon at bounding box center [942, 405] width 19 height 19
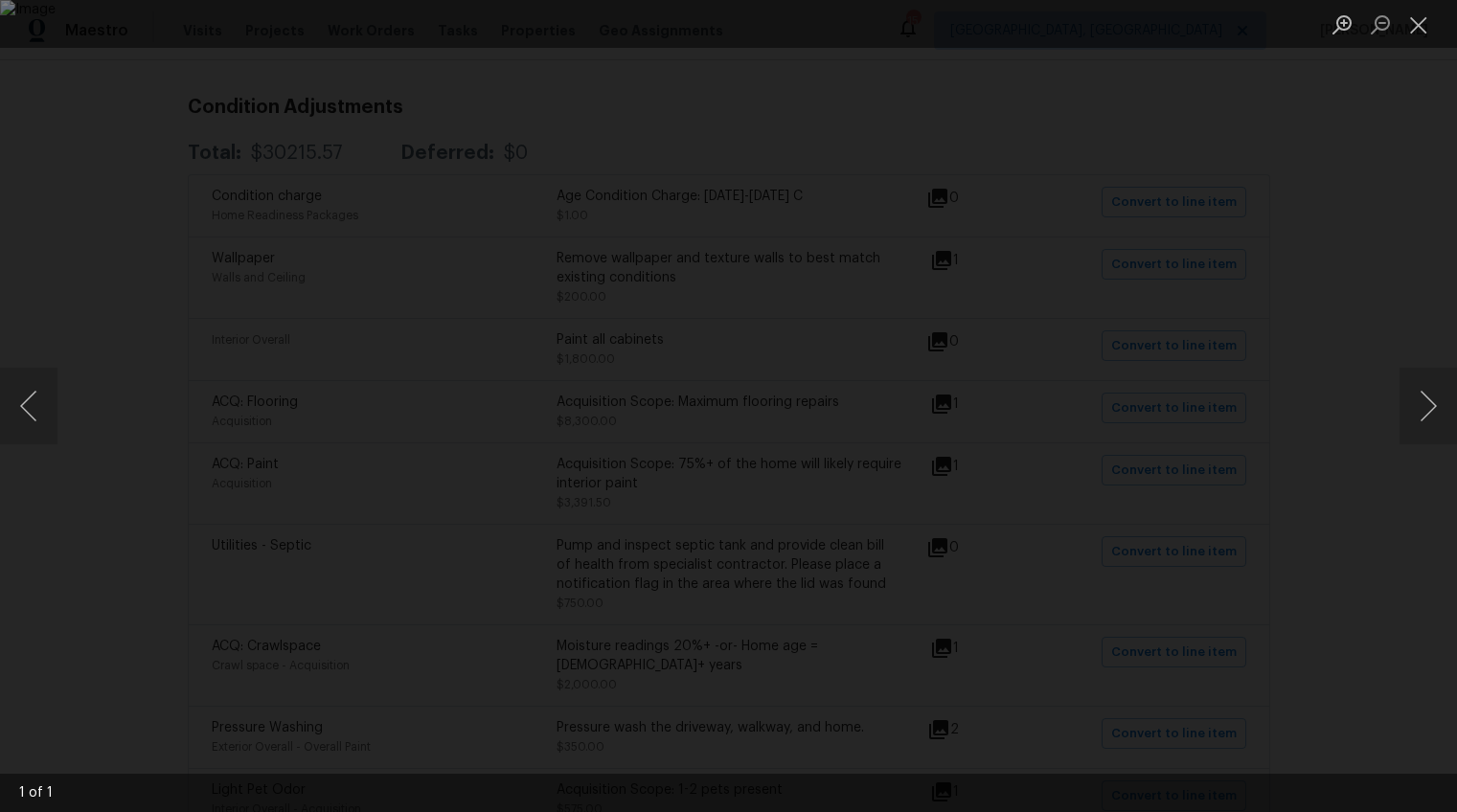
click at [231, 316] on div "Lightbox" at bounding box center [728, 406] width 1457 height 812
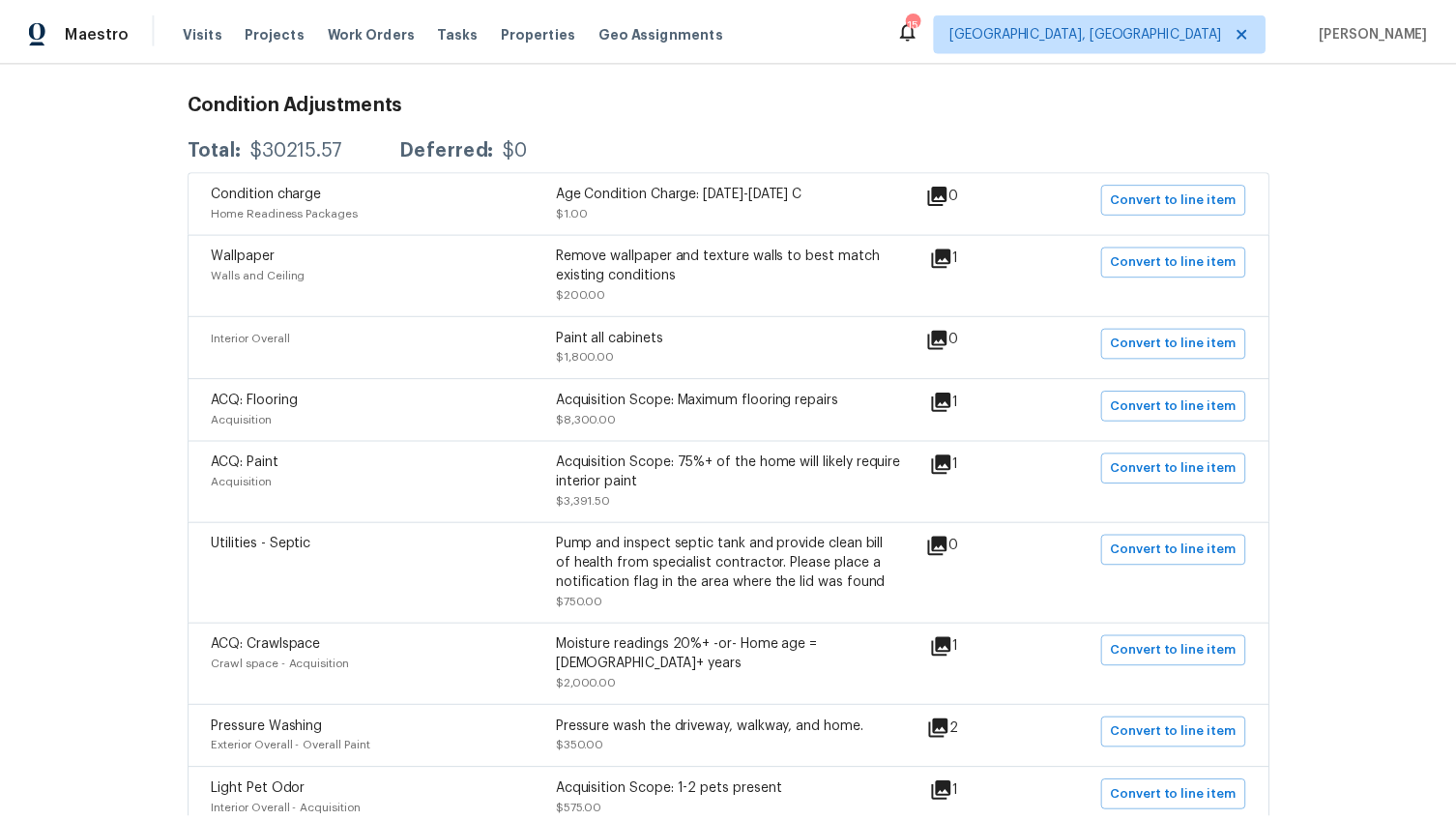
scroll to position [0, 0]
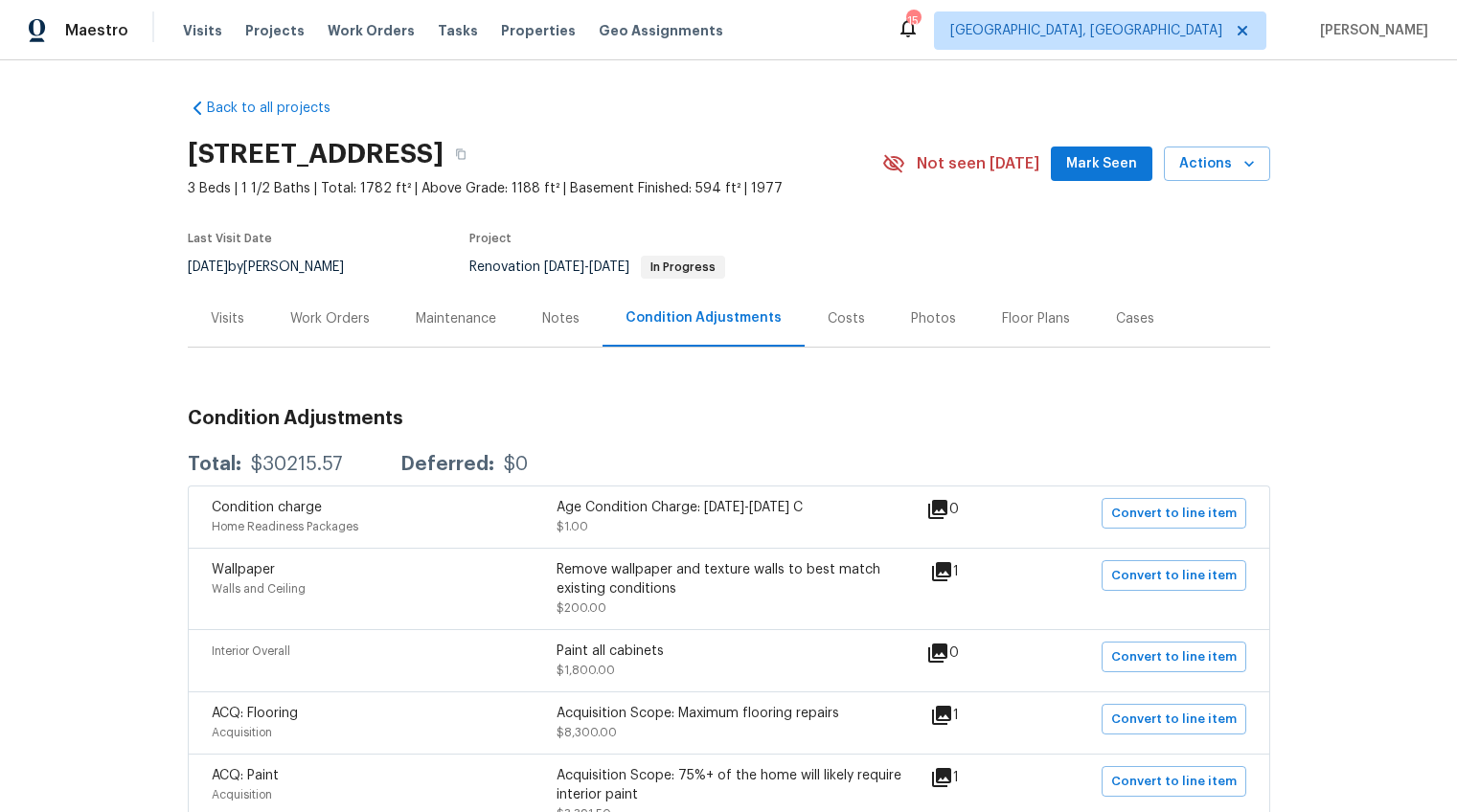
click at [310, 319] on div "Work Orders" at bounding box center [330, 319] width 79 height 19
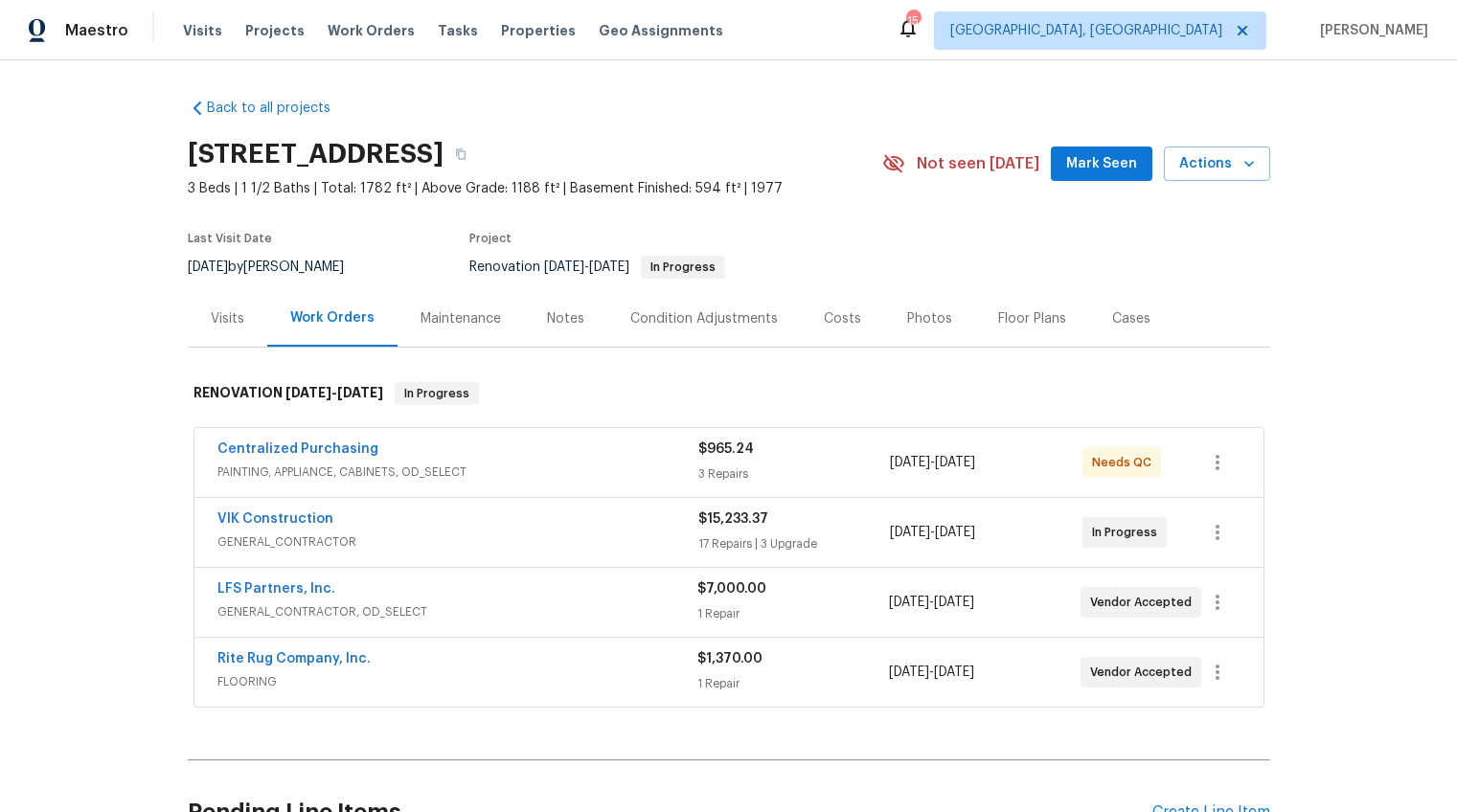
click at [556, 349] on div "Back to all projects 218 Woodhaven Rd, Easley, SC 29640 3 Beds | 1 1/2 Baths | …" at bounding box center [729, 487] width 1082 height 808
click at [562, 335] on div "Notes" at bounding box center [565, 318] width 83 height 56
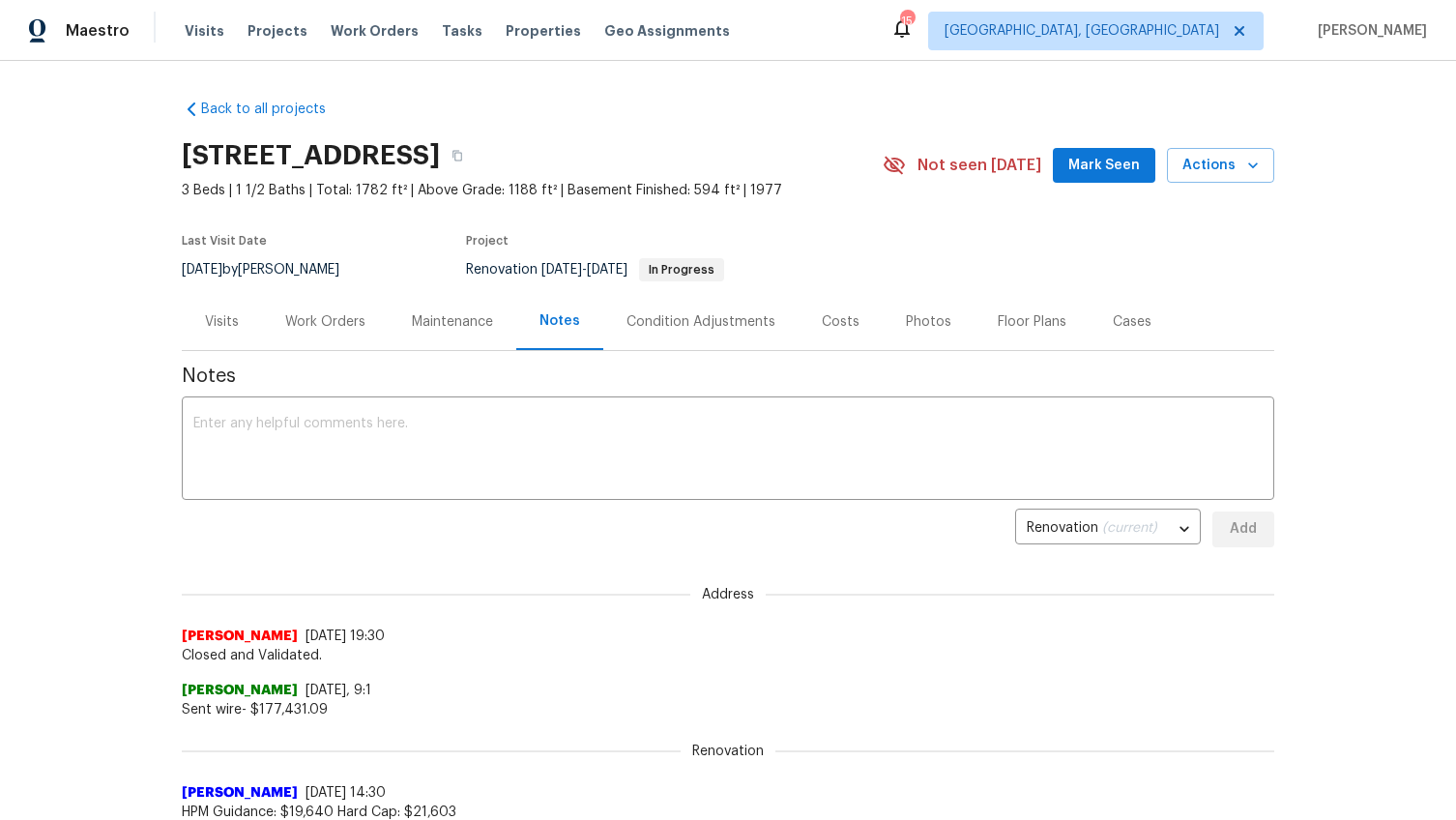
click at [821, 336] on div "Costs" at bounding box center [840, 322] width 84 height 57
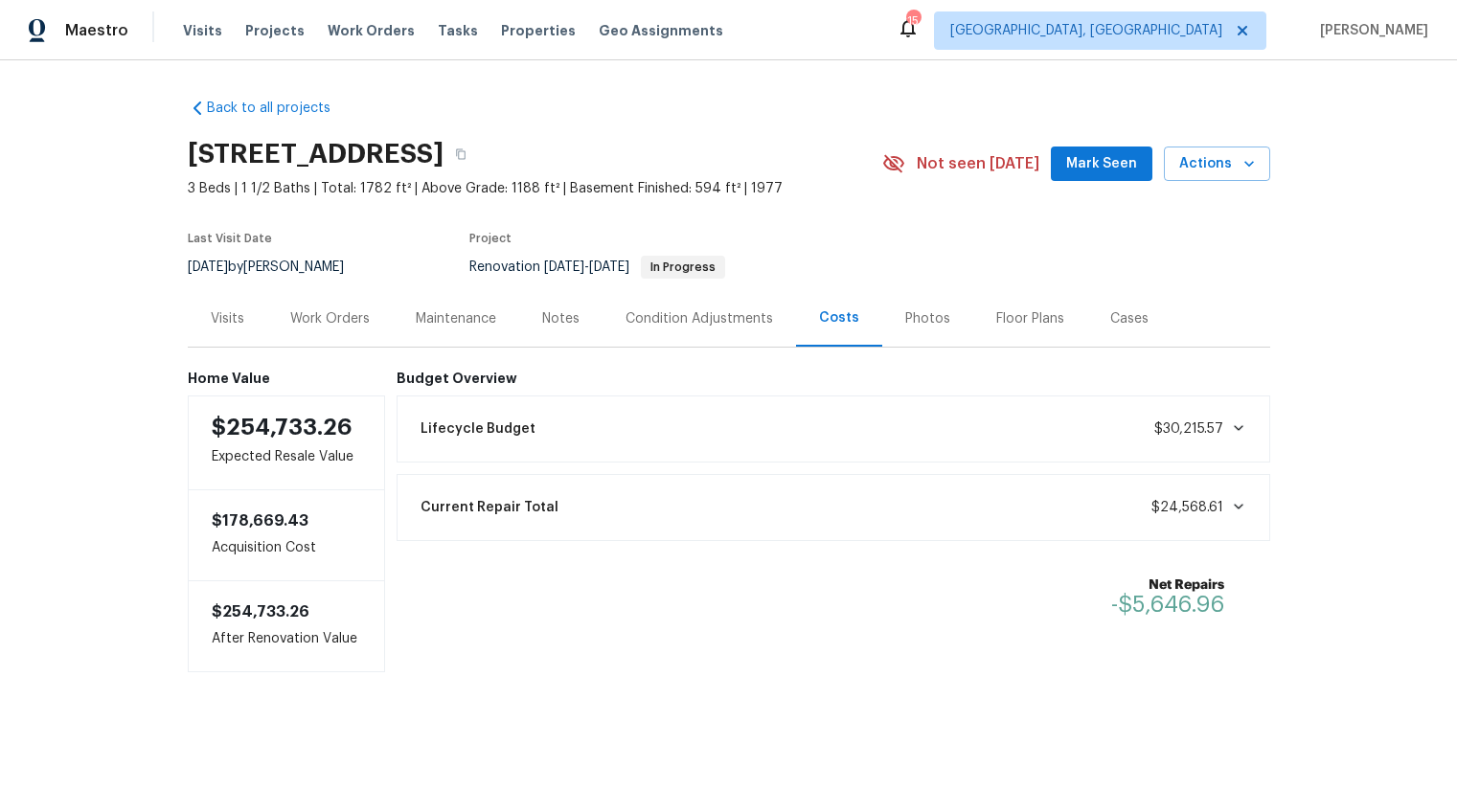
click at [343, 326] on div "Work Orders" at bounding box center [330, 319] width 79 height 19
